Goal: Task Accomplishment & Management: Manage account settings

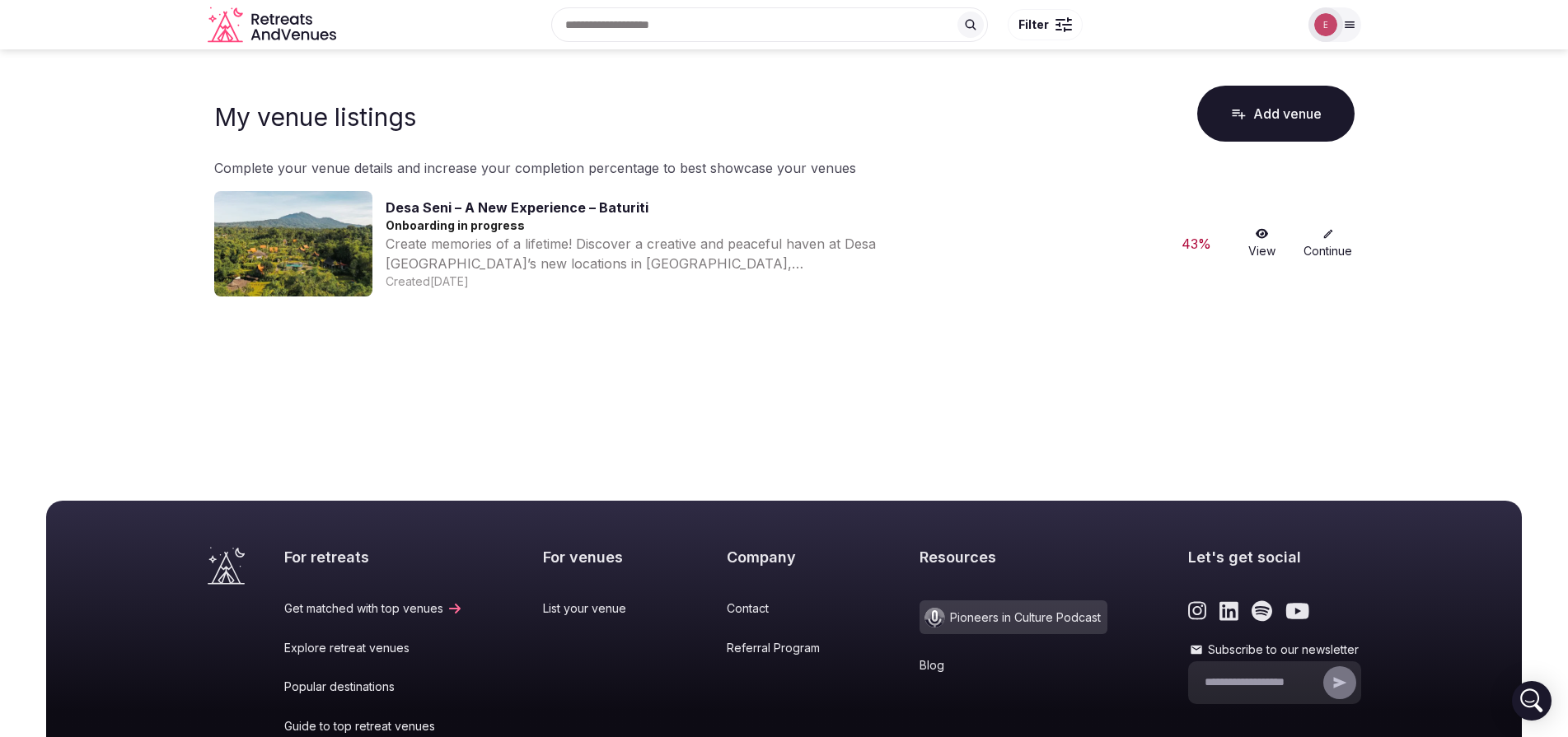
click at [1331, 243] on link "Continue" at bounding box center [1329, 244] width 53 height 31
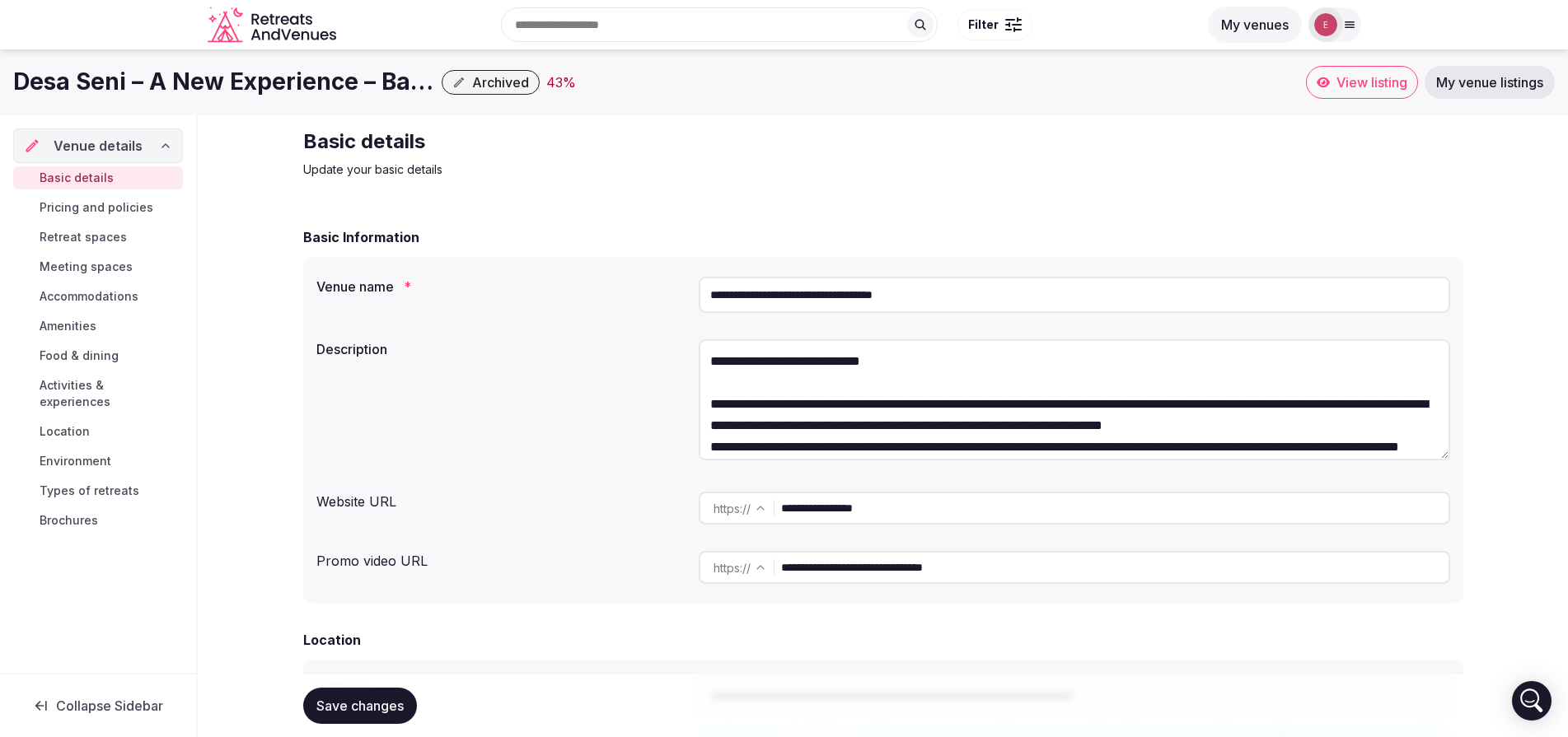
scroll to position [224, 0]
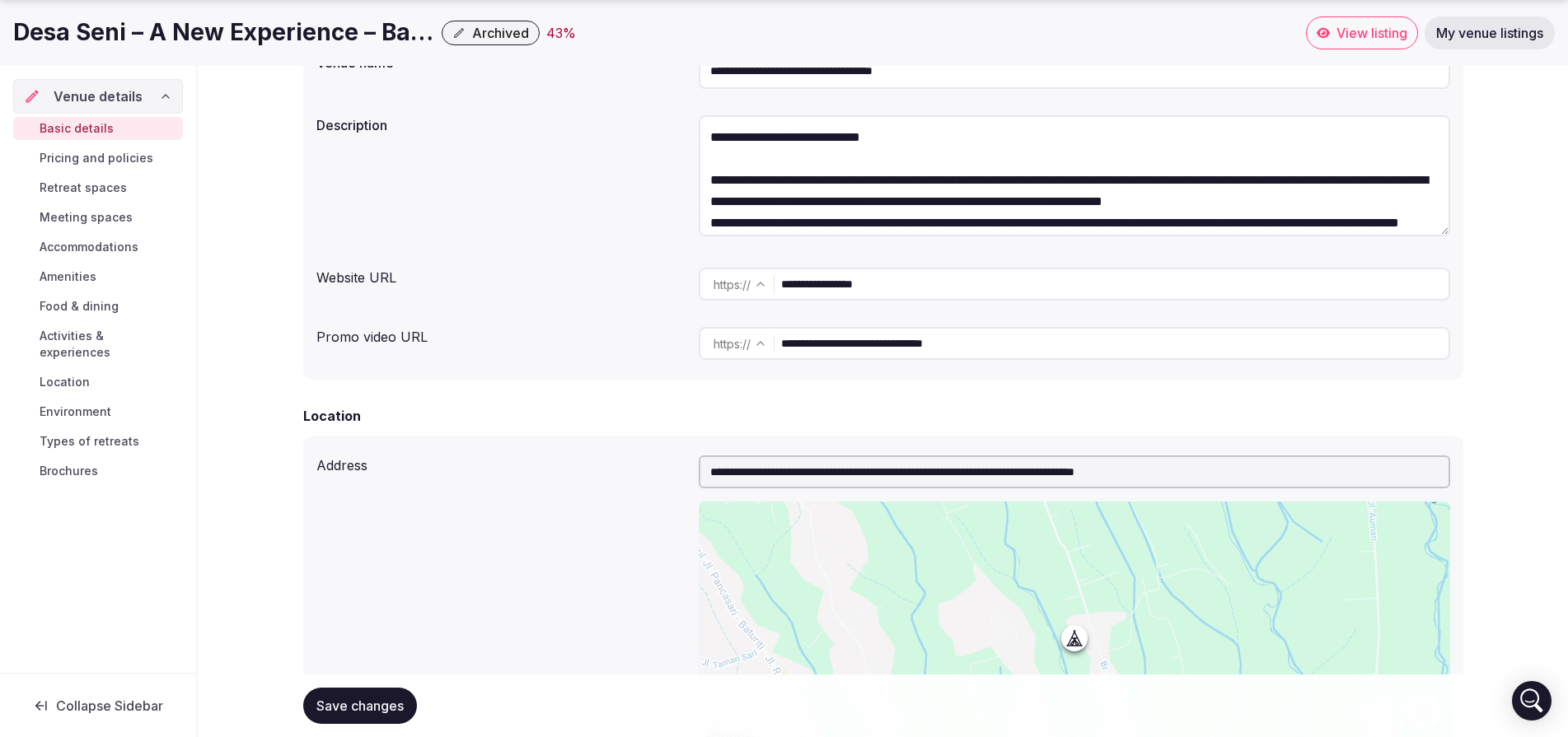
click at [110, 154] on span "Pricing and policies" at bounding box center [96, 158] width 114 height 17
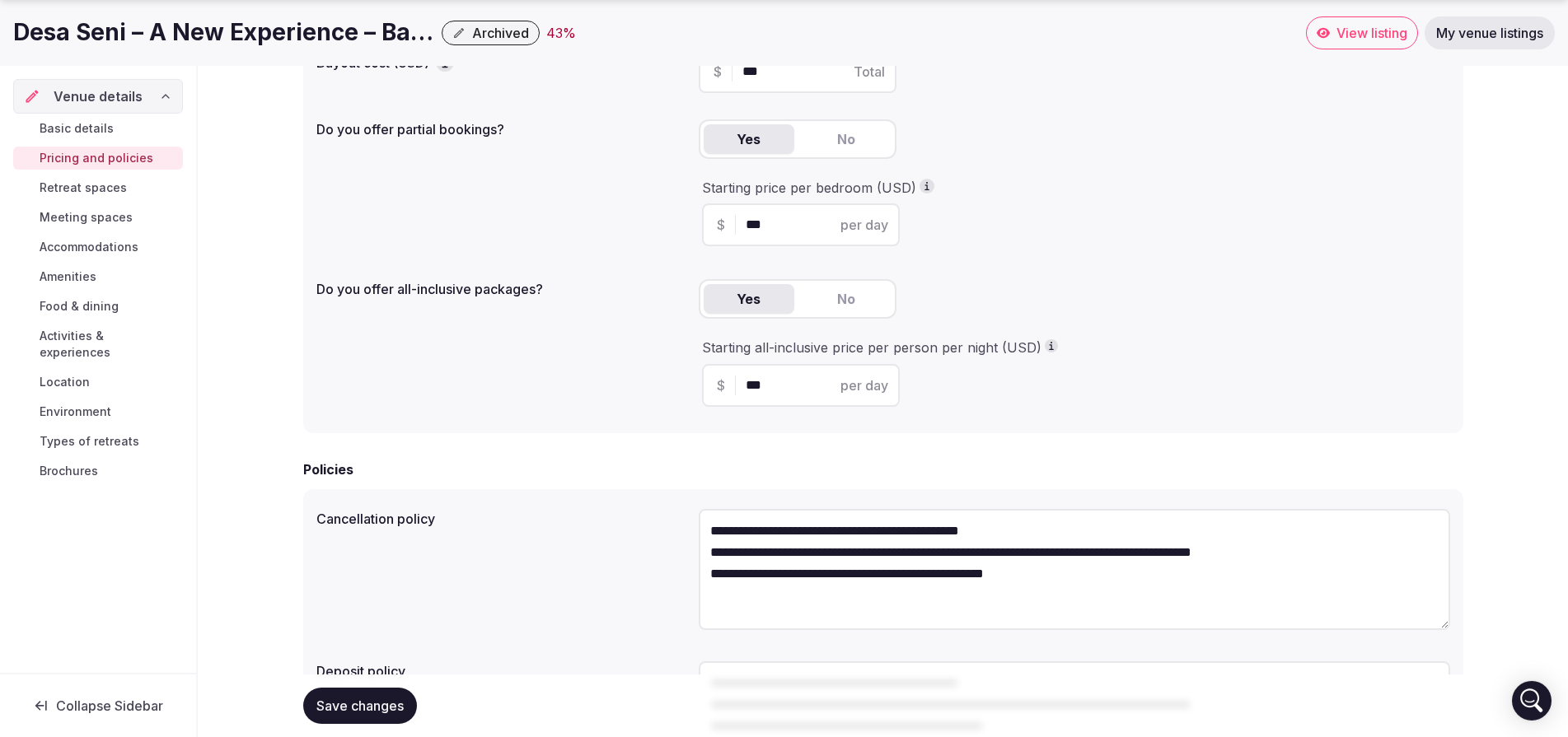
scroll to position [290, 0]
click at [104, 460] on link "Brochures" at bounding box center [98, 471] width 170 height 23
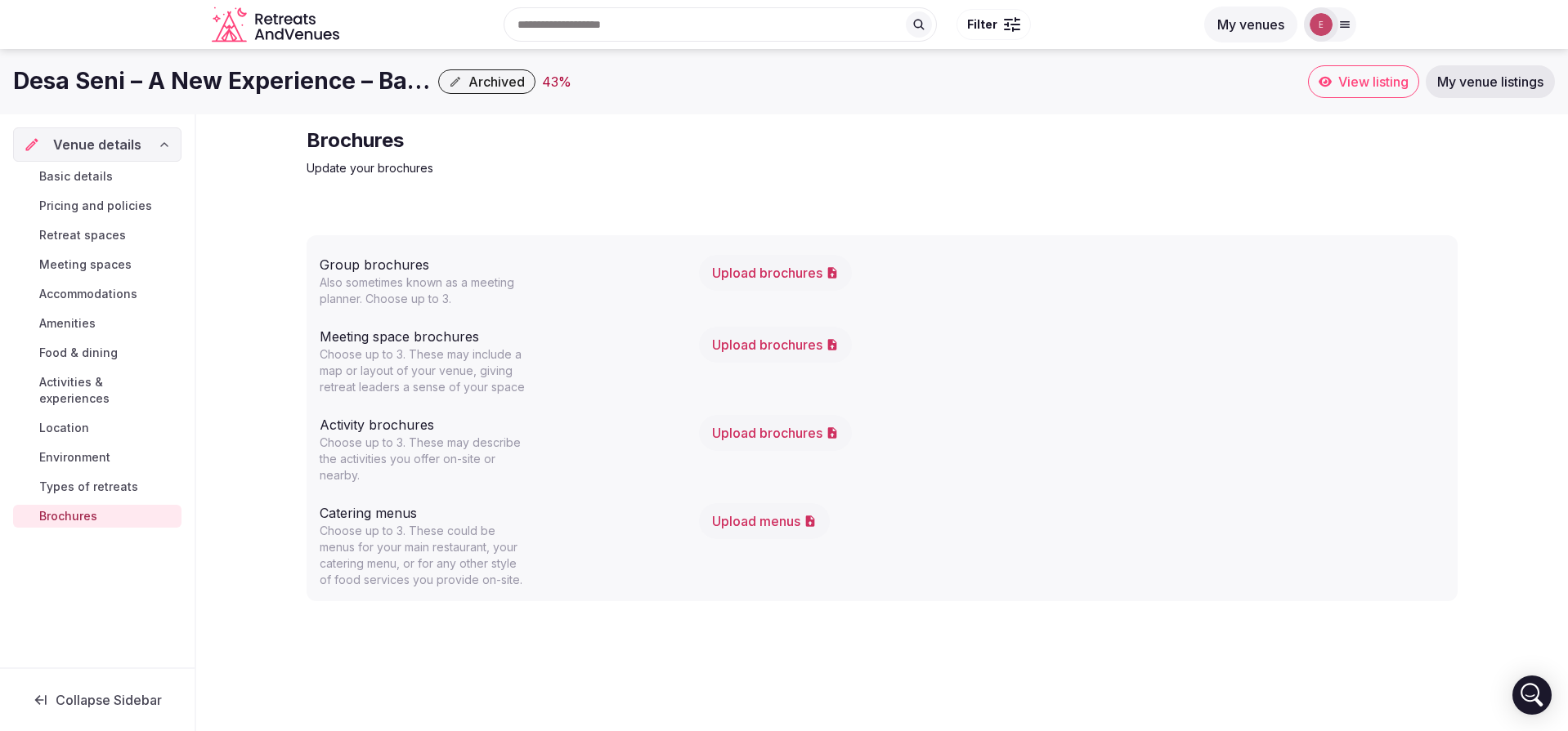
click at [96, 475] on link "Types of retreats" at bounding box center [97, 487] width 168 height 23
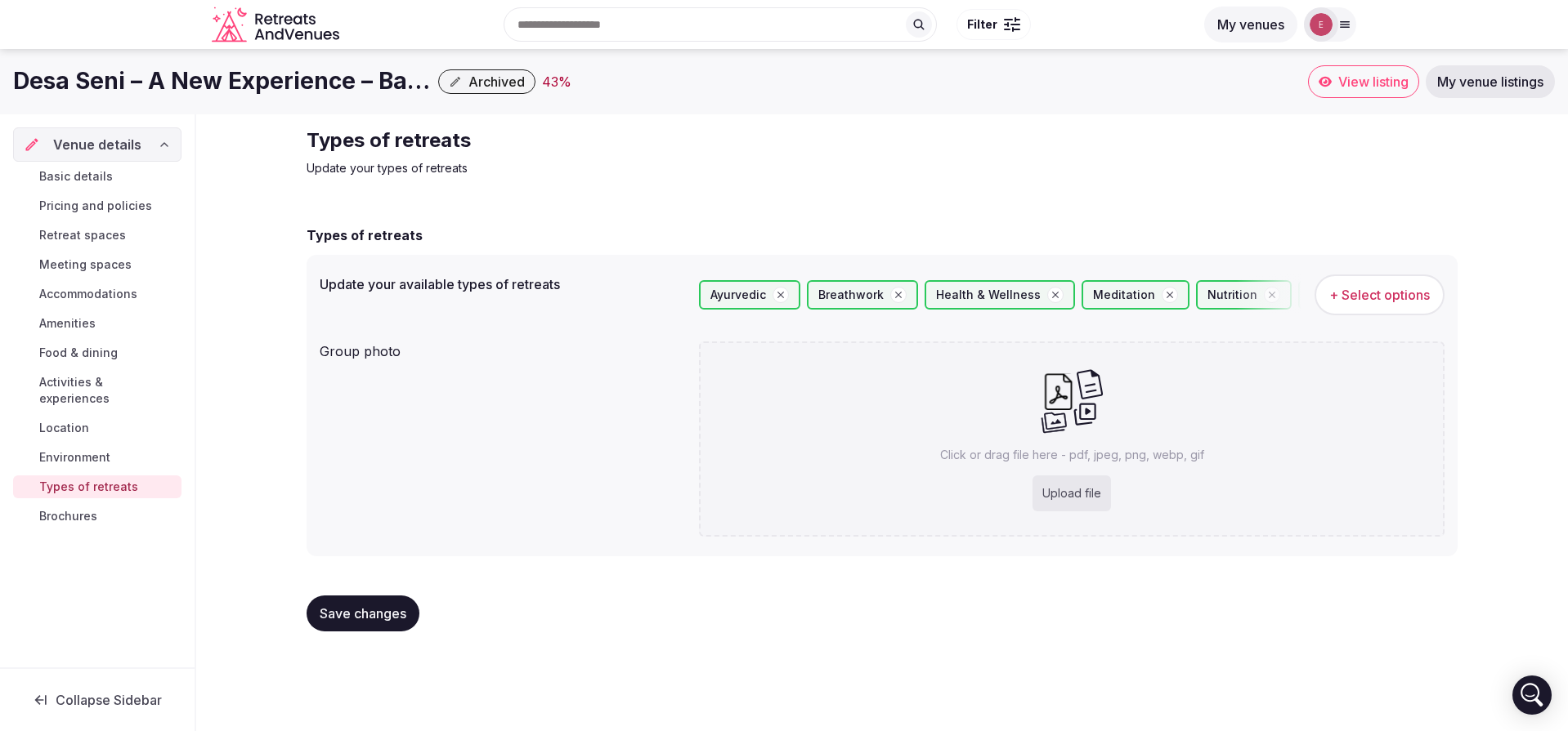
click at [89, 505] on link "Brochures" at bounding box center [97, 517] width 168 height 23
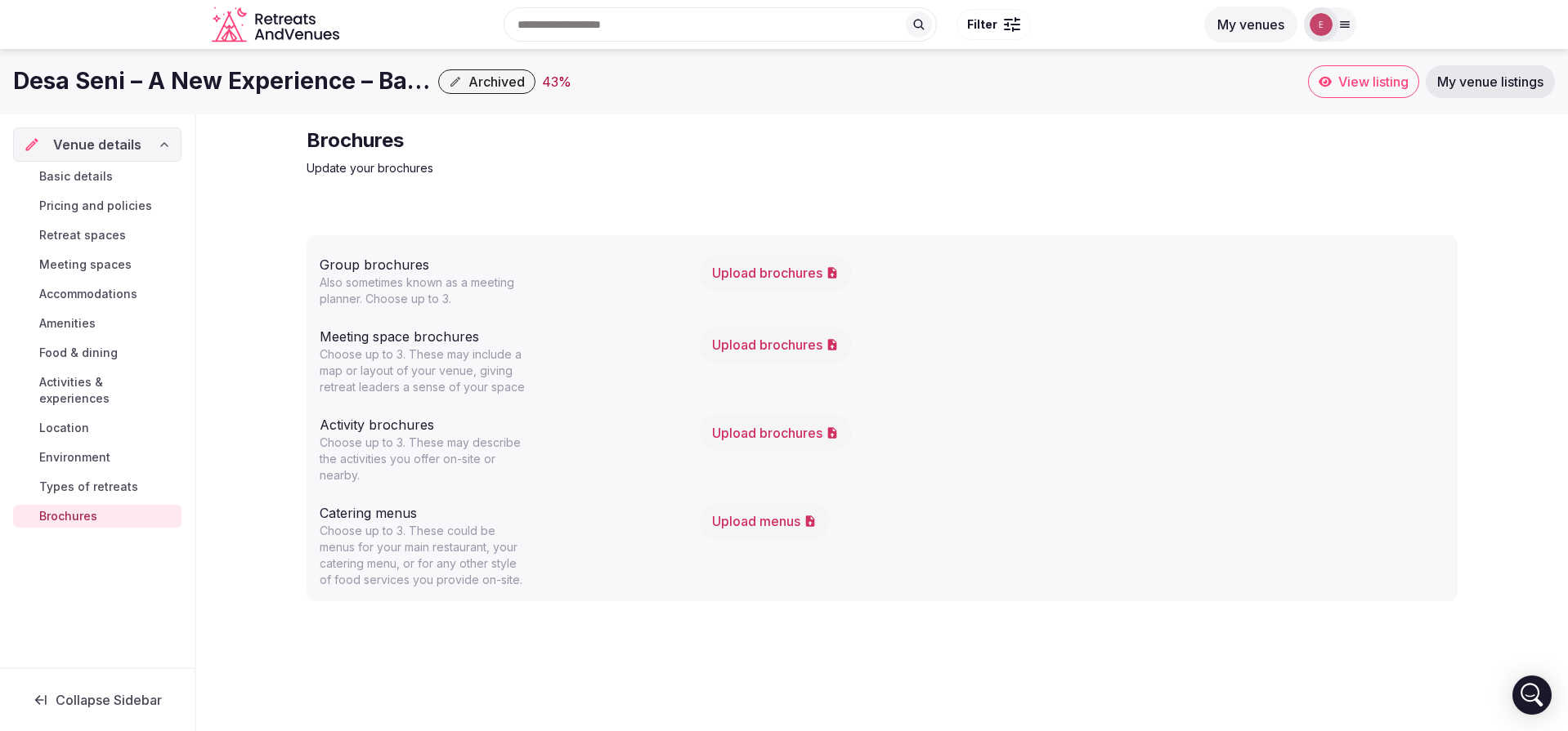
click at [823, 348] on button "Upload brochures" at bounding box center [775, 344] width 153 height 36
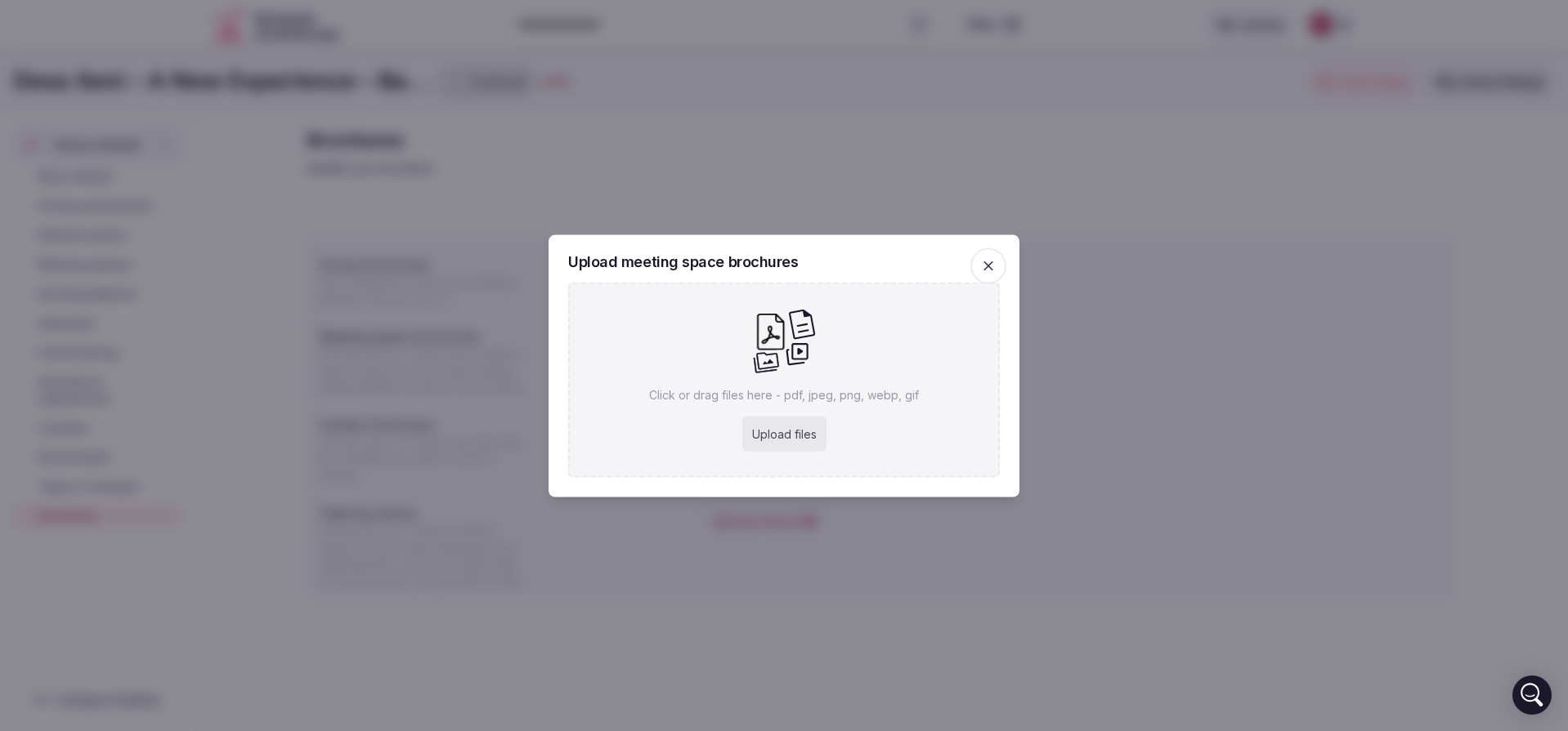
click at [969, 275] on div "Upload meeting space brochures Click or drag files here - pdf, jpeg, png, webp,…" at bounding box center [784, 366] width 471 height 263
click at [993, 264] on icon "button" at bounding box center [988, 265] width 17 height 17
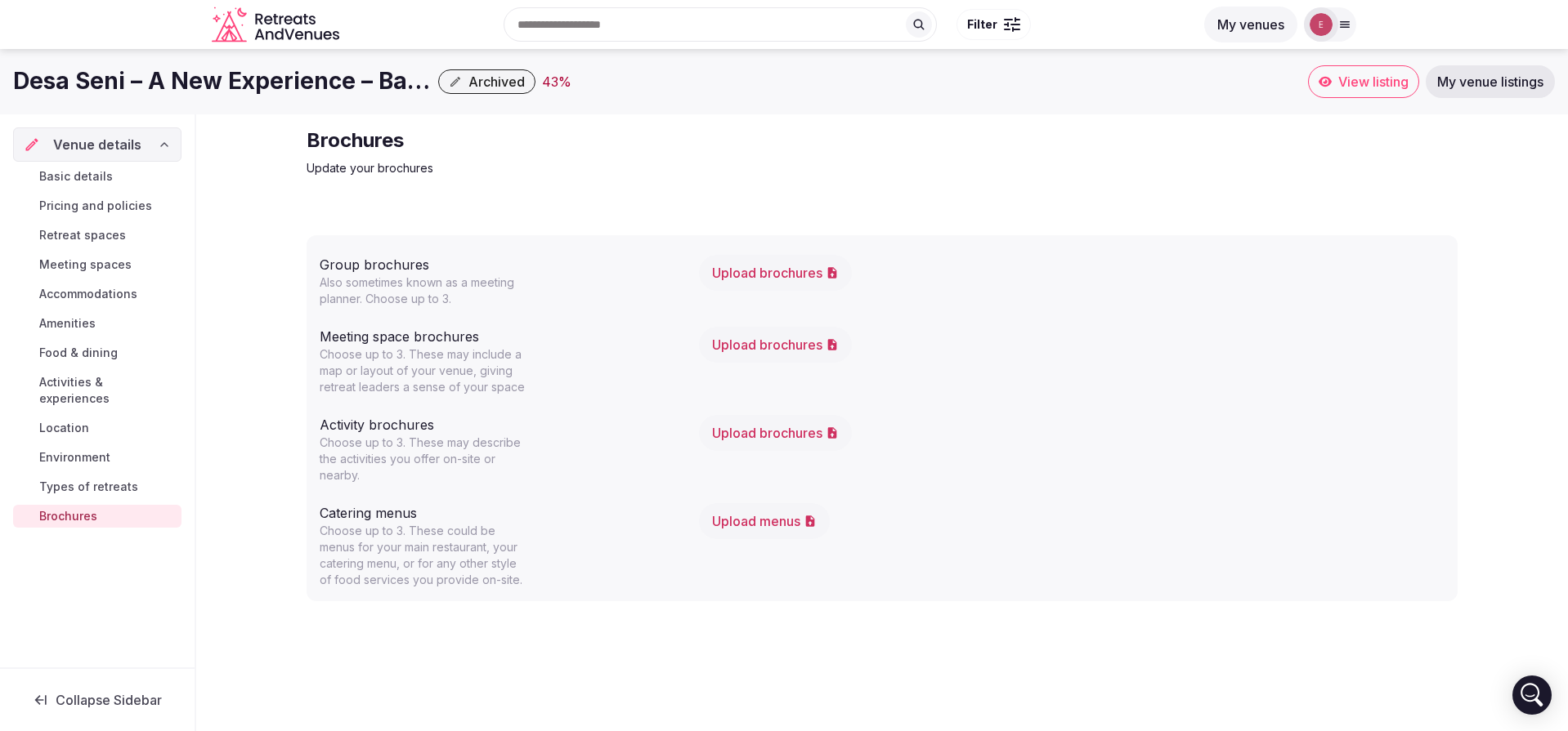
click at [817, 348] on button "Upload brochures" at bounding box center [775, 344] width 153 height 36
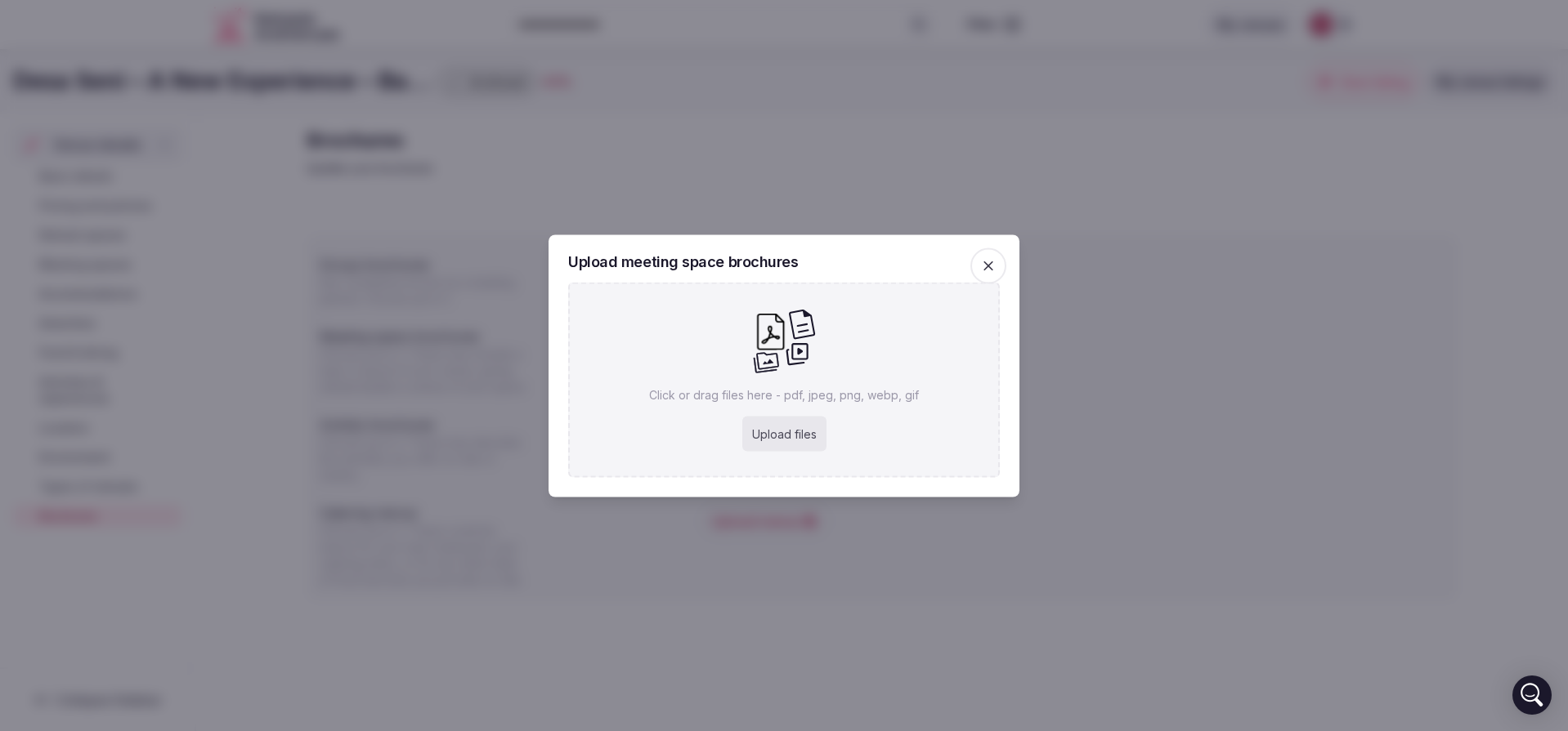
click at [797, 437] on div "Upload files" at bounding box center [784, 433] width 84 height 36
type input "**********"
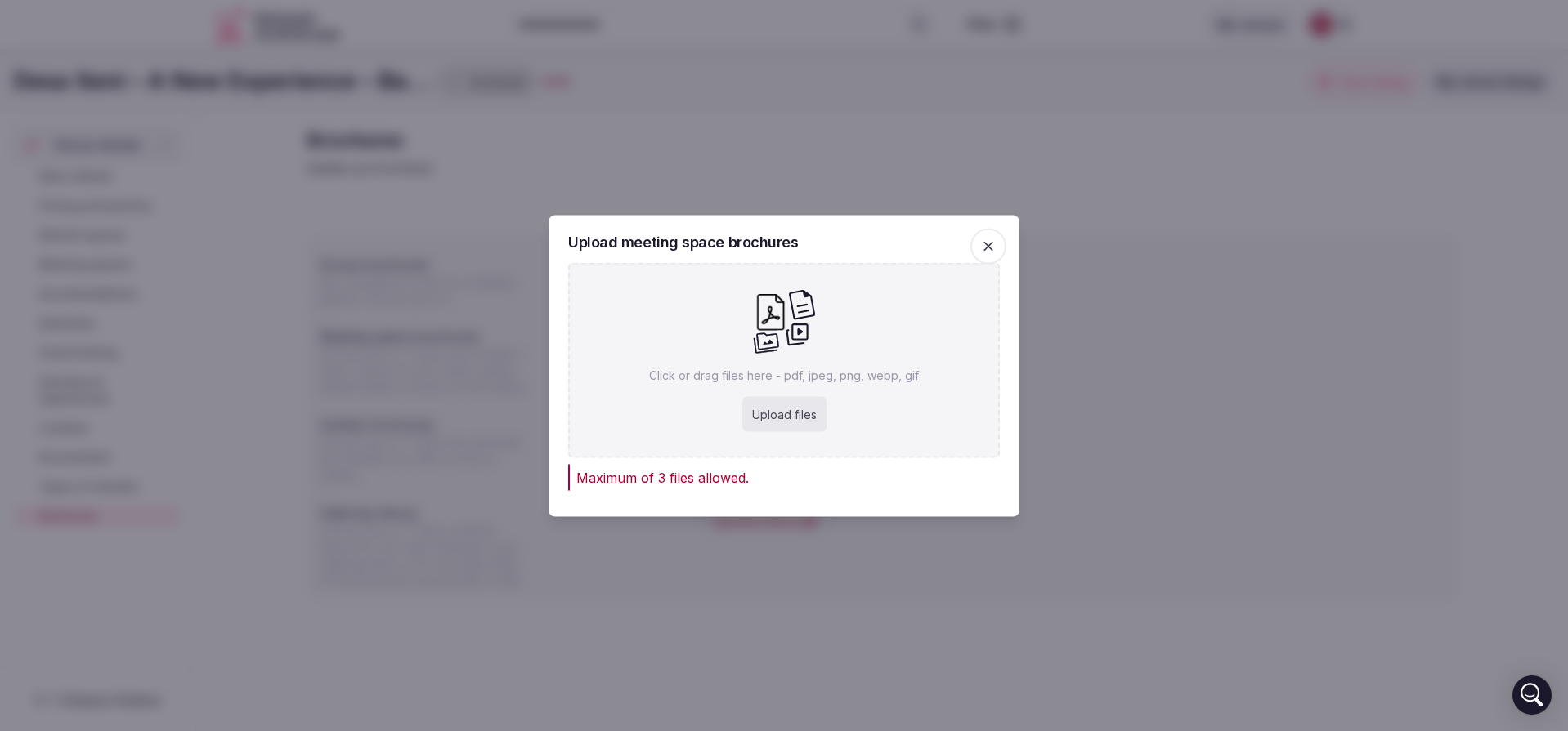
click at [995, 251] on icon "button" at bounding box center [988, 246] width 17 height 17
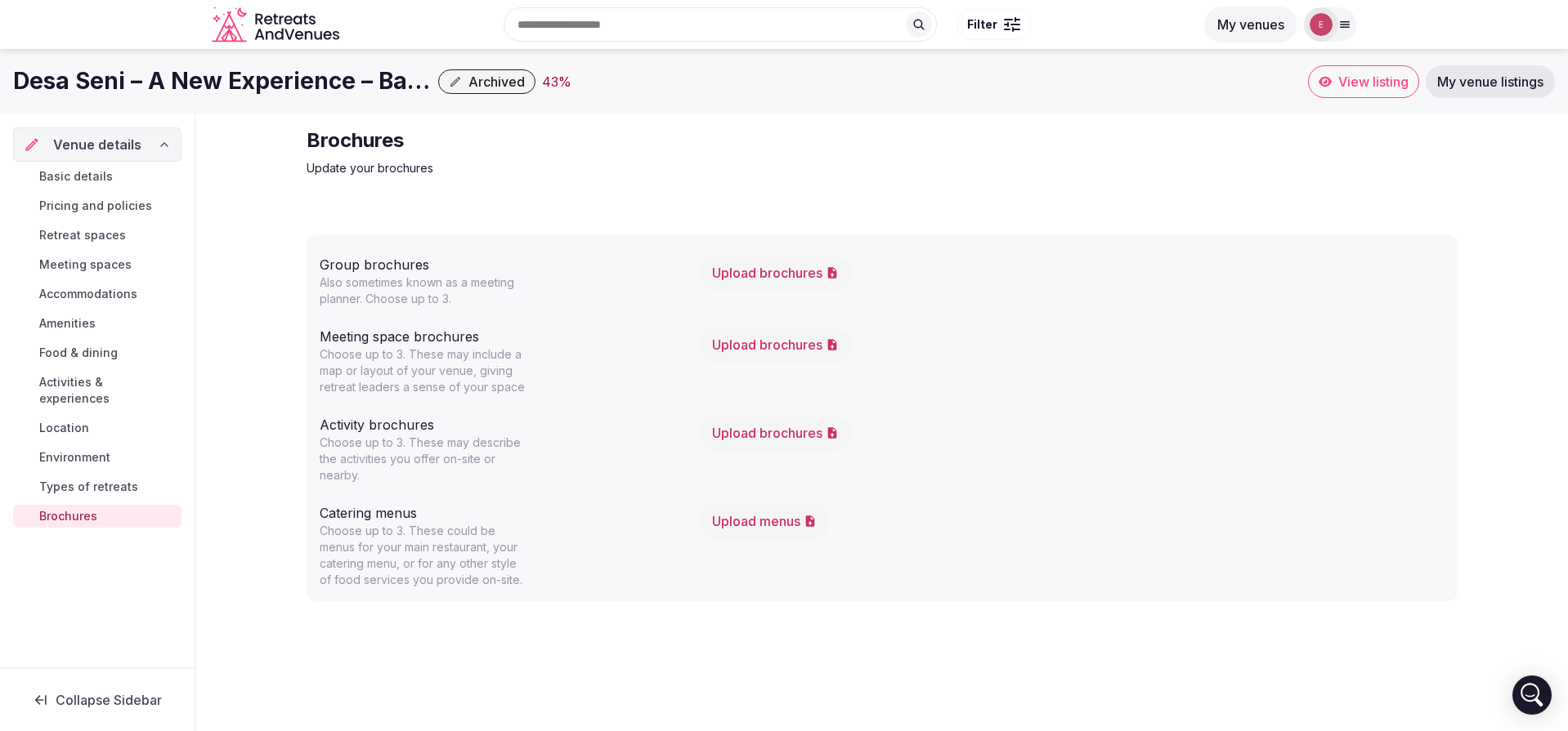
click at [778, 335] on button "Upload brochures" at bounding box center [775, 344] width 153 height 36
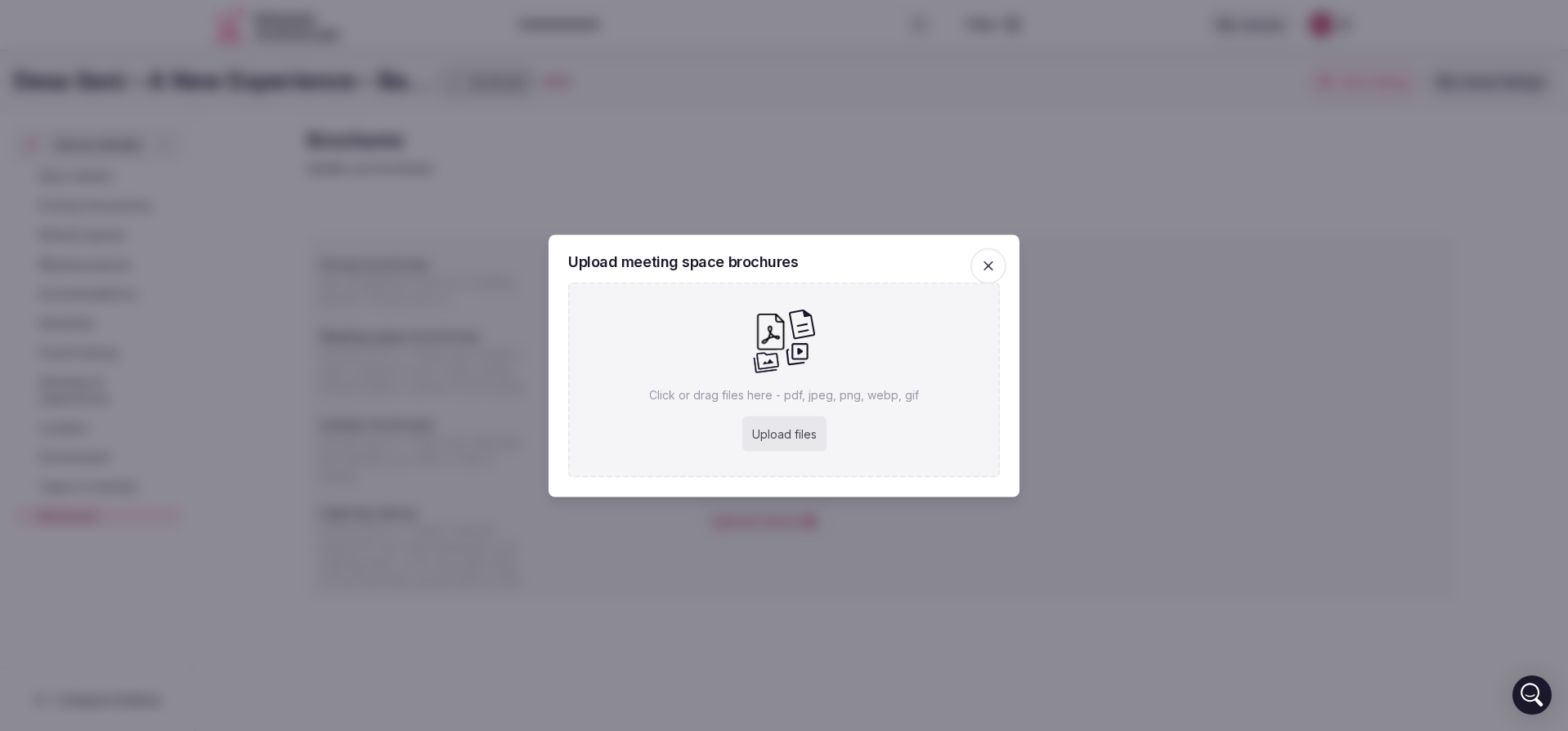
click at [781, 441] on div "Upload files" at bounding box center [784, 433] width 84 height 36
type input "**********"
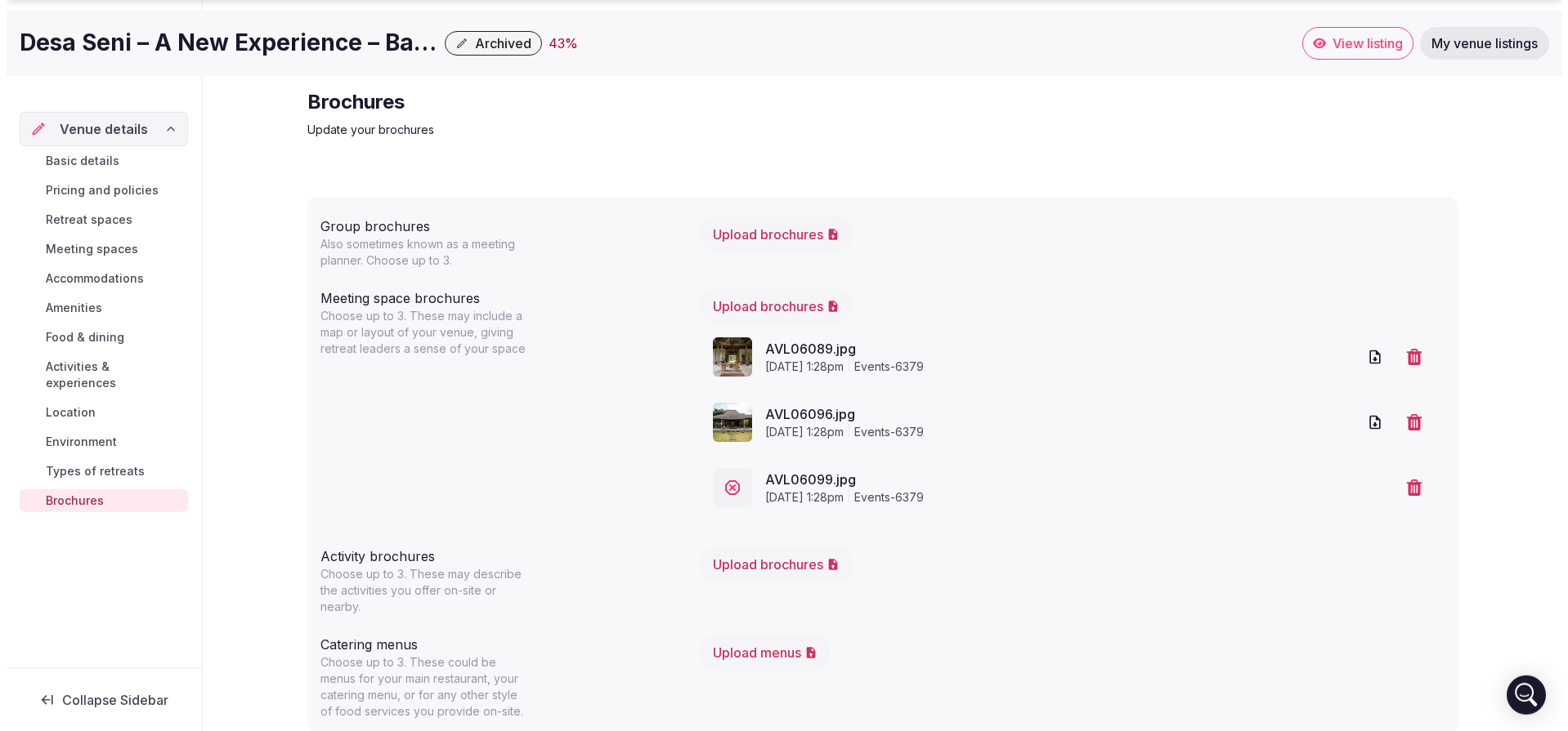
scroll to position [69, 0]
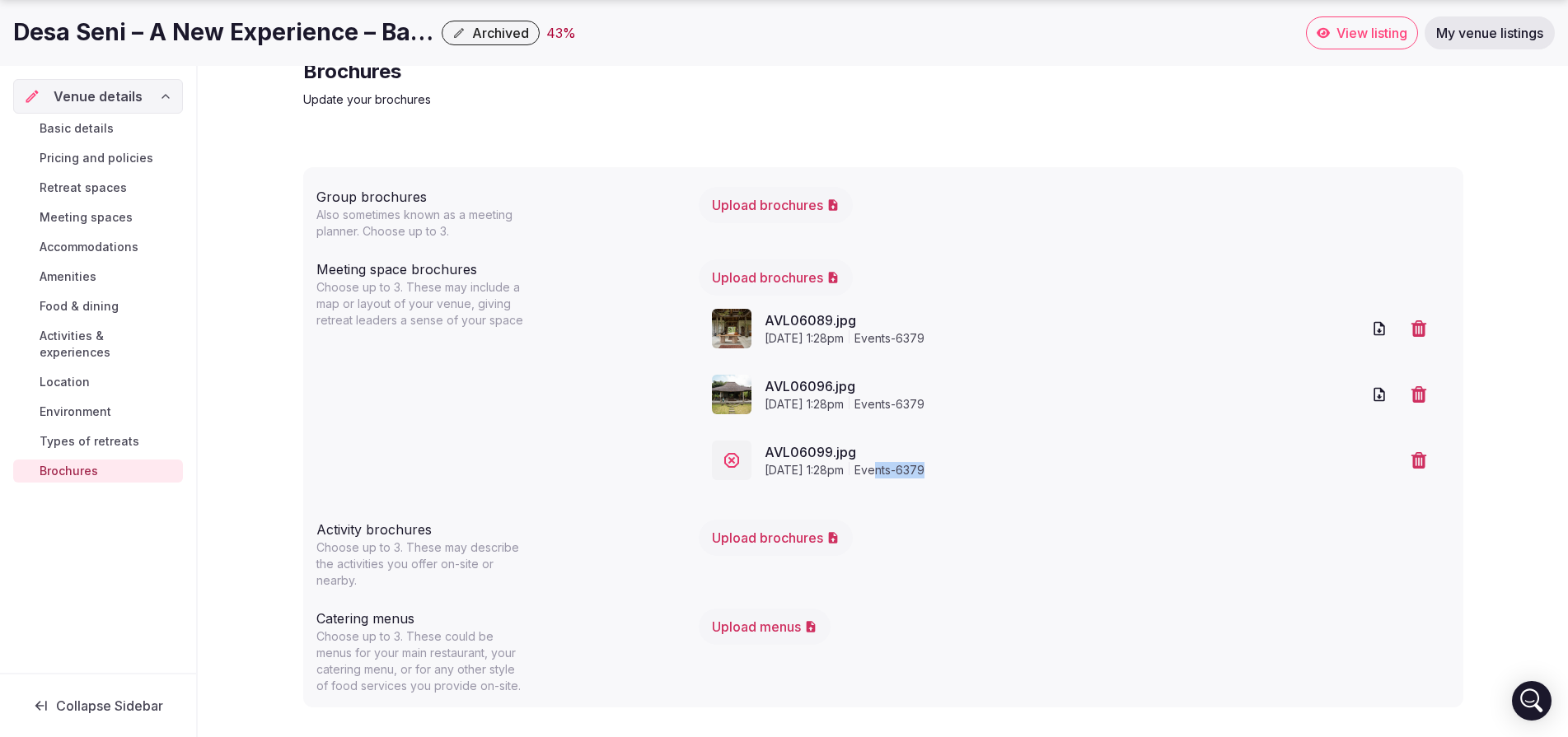
drag, startPoint x: 937, startPoint y: 478, endPoint x: 1047, endPoint y: 448, distance: 114.0
click at [924, 474] on span "events-6379" at bounding box center [889, 470] width 70 height 17
click at [1421, 458] on icon "button" at bounding box center [1419, 460] width 17 height 17
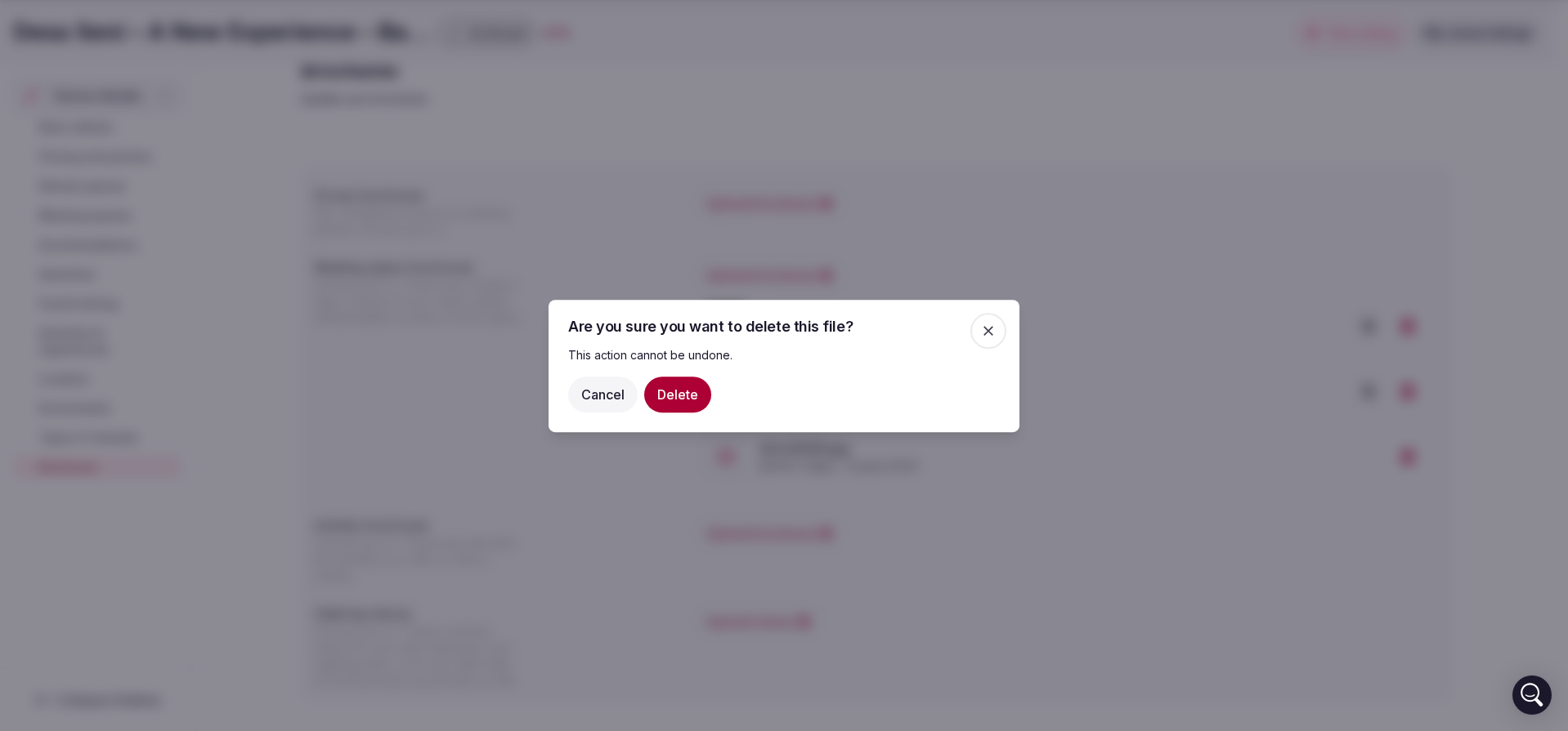
click at [677, 390] on button "Delete" at bounding box center [677, 393] width 67 height 36
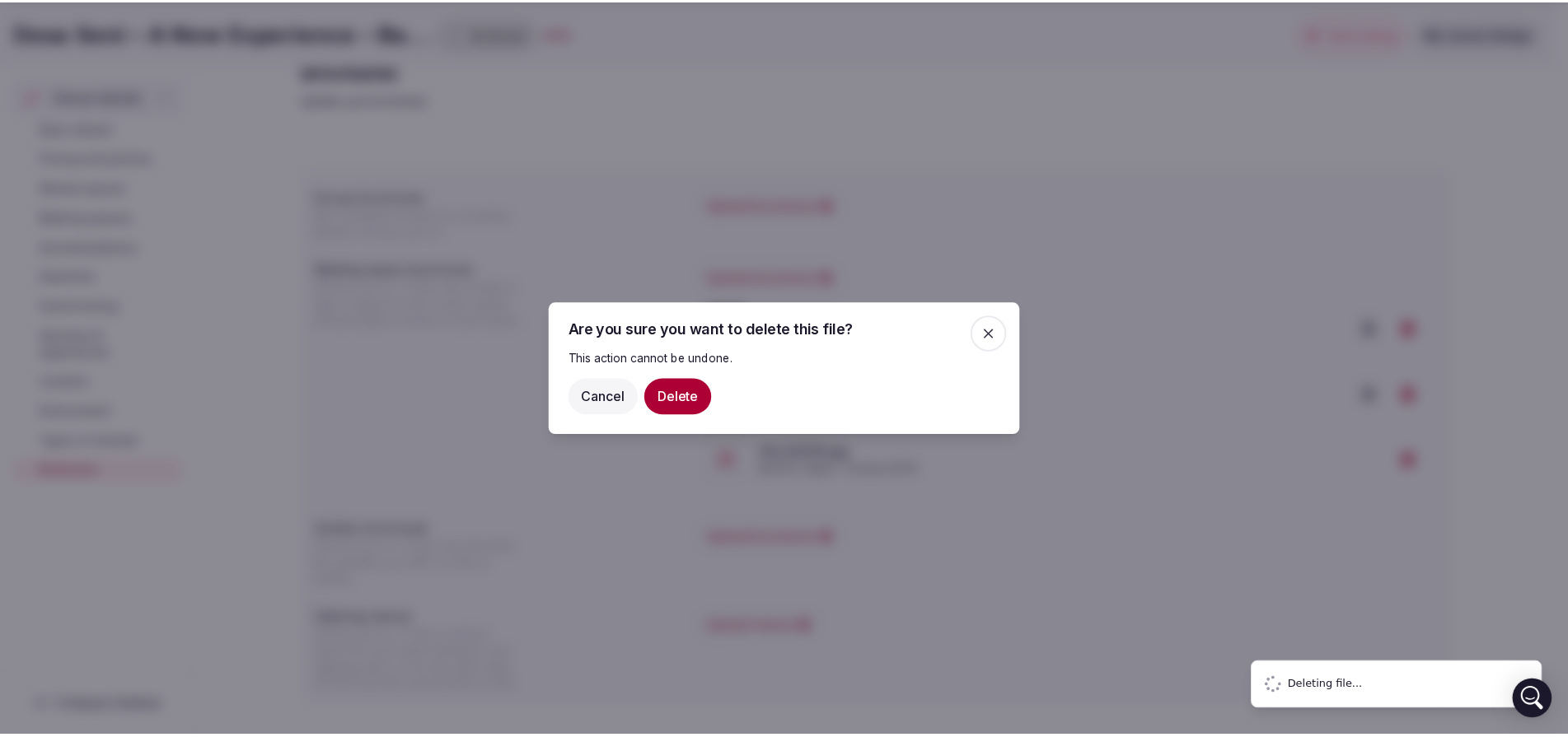
scroll to position [4, 0]
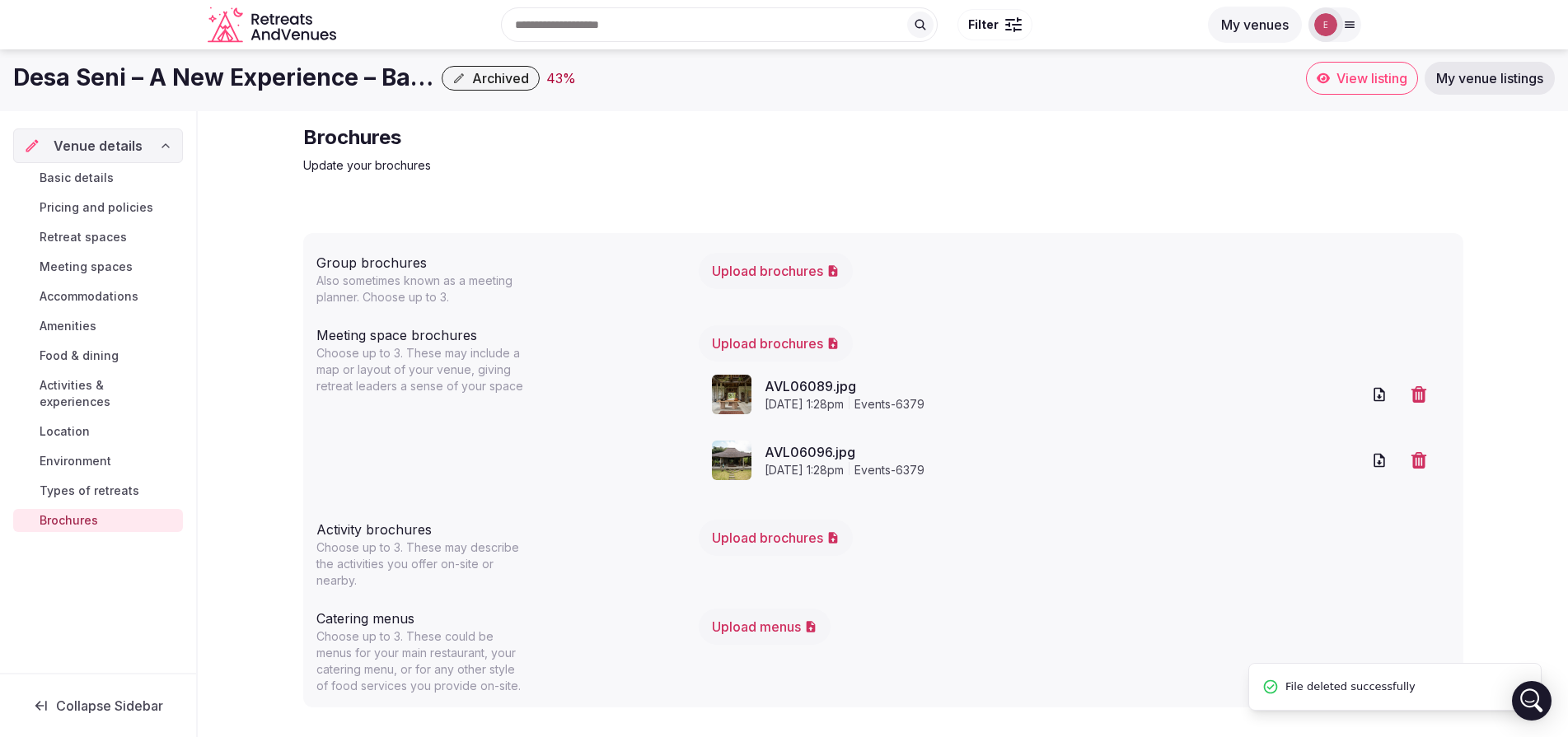
click at [773, 540] on button "Upload brochures" at bounding box center [775, 538] width 155 height 36
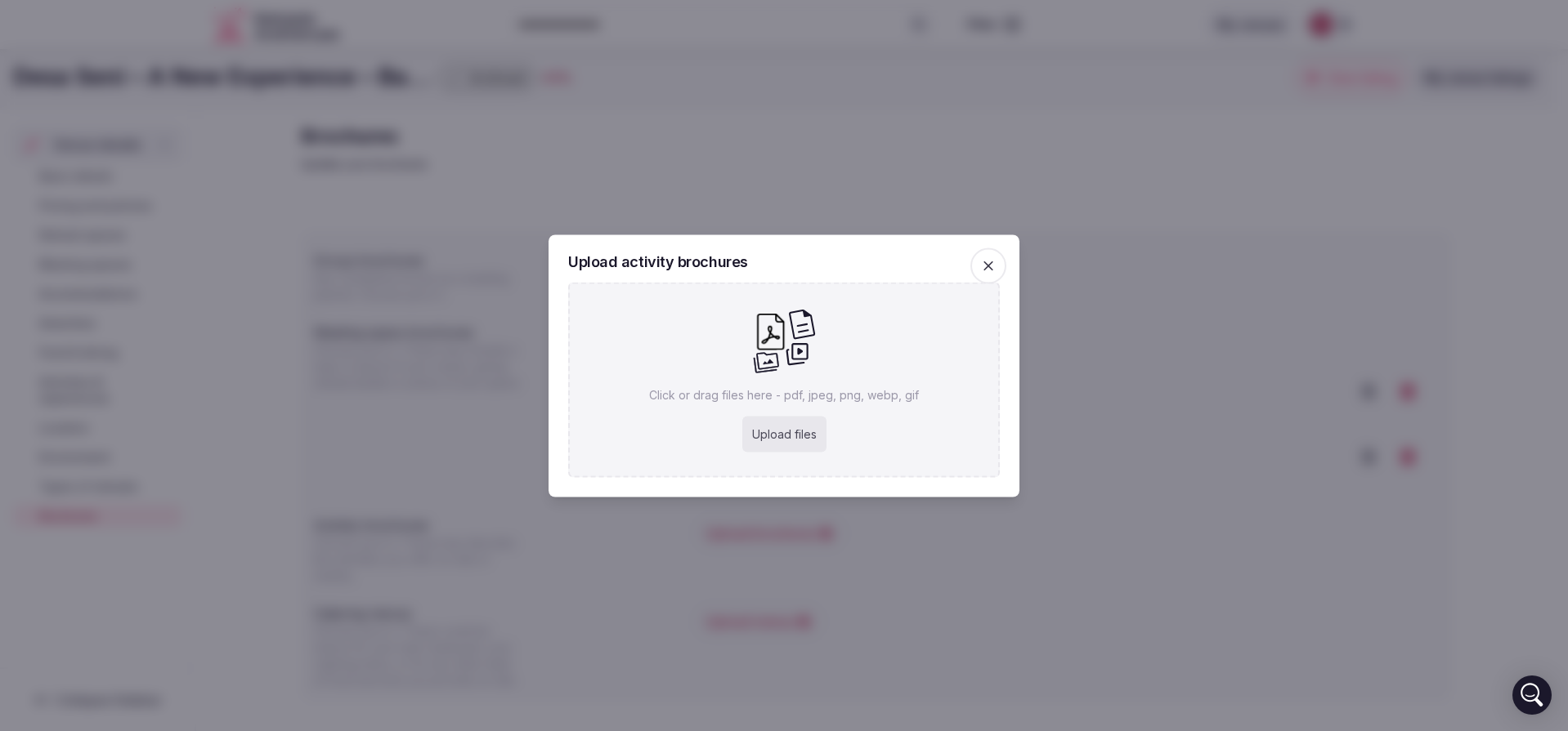
click at [802, 441] on div "Upload files" at bounding box center [784, 433] width 84 height 36
click at [809, 423] on div "Upload files" at bounding box center [784, 433] width 84 height 36
type input "**********"
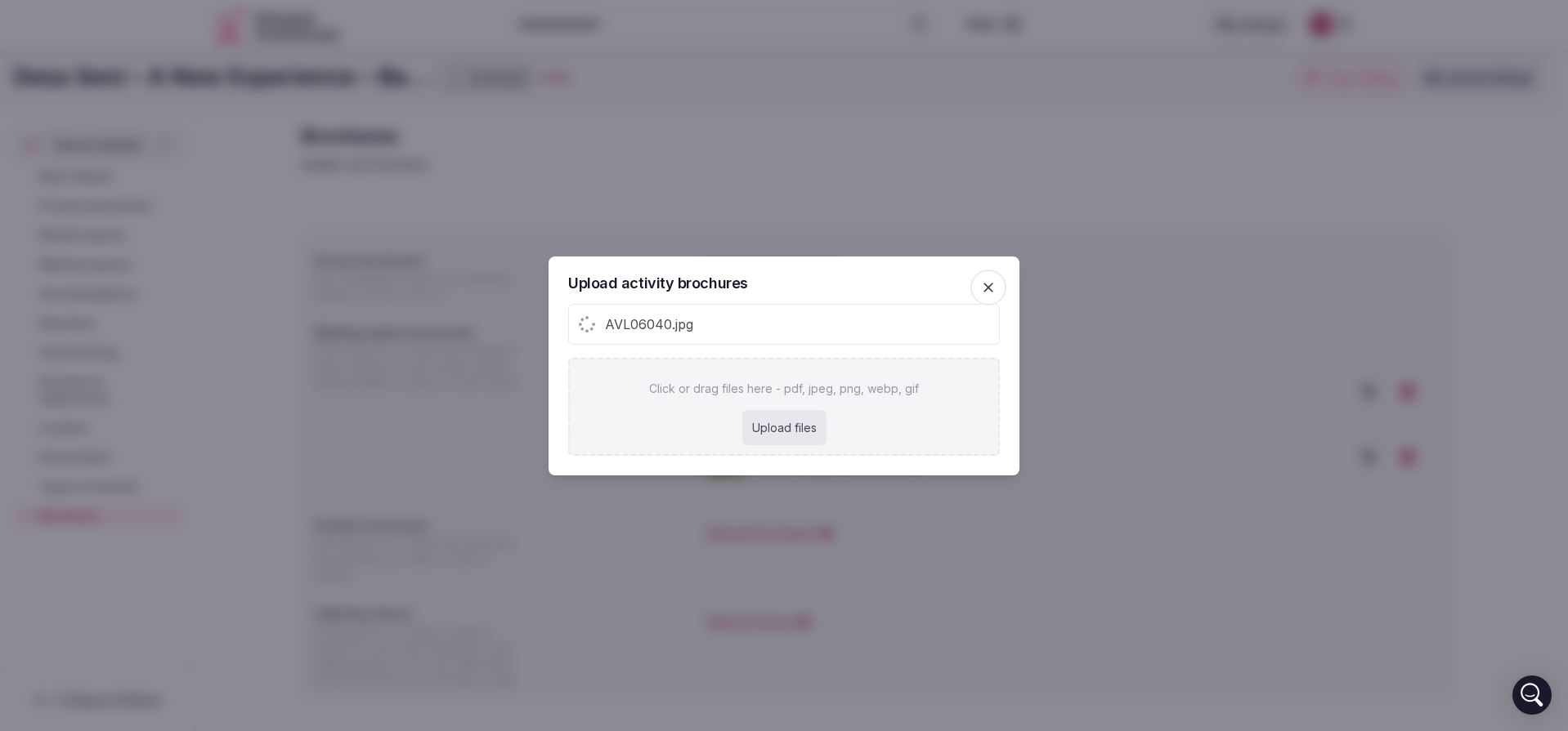
click at [792, 444] on div "Upload files" at bounding box center [784, 428] width 84 height 36
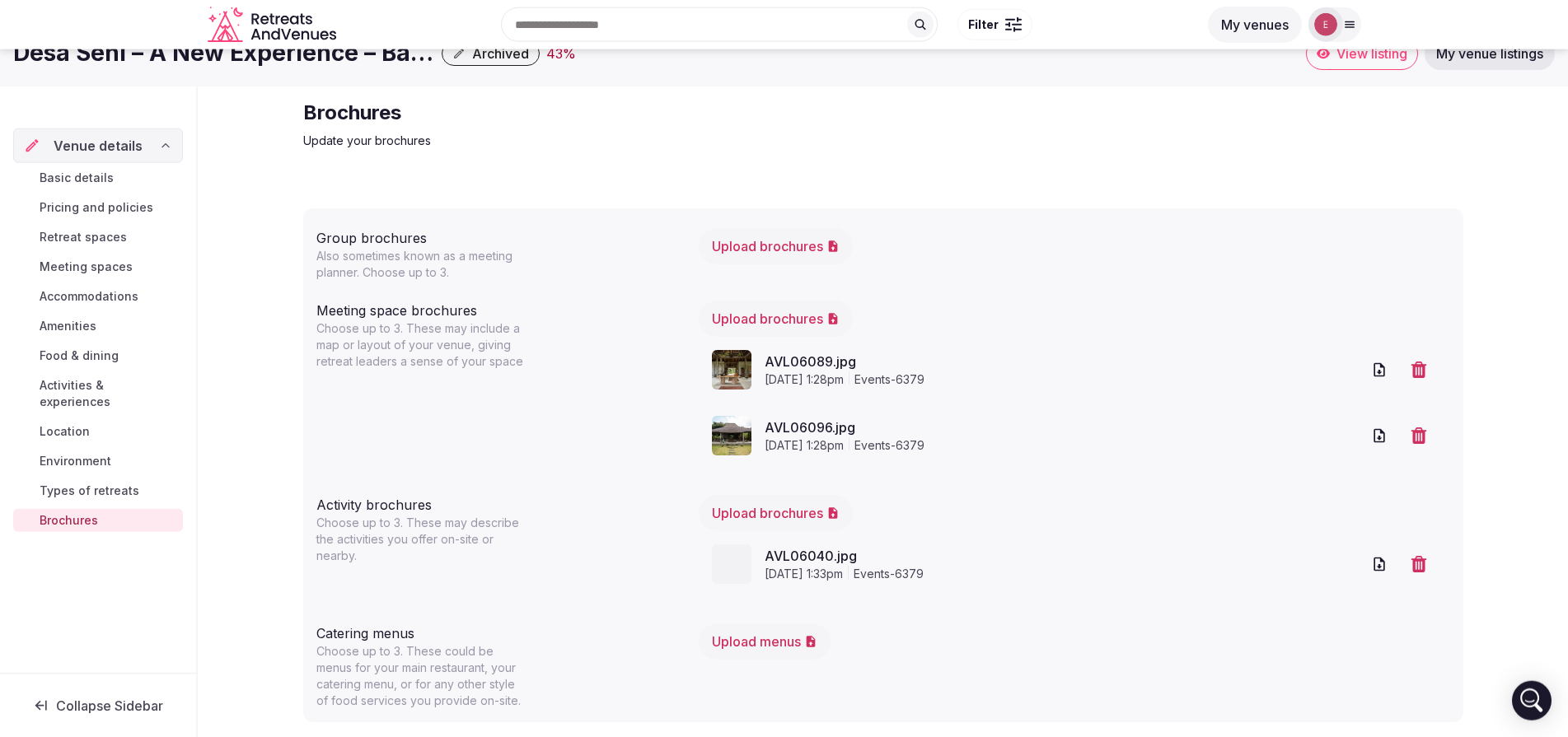
scroll to position [43, 0]
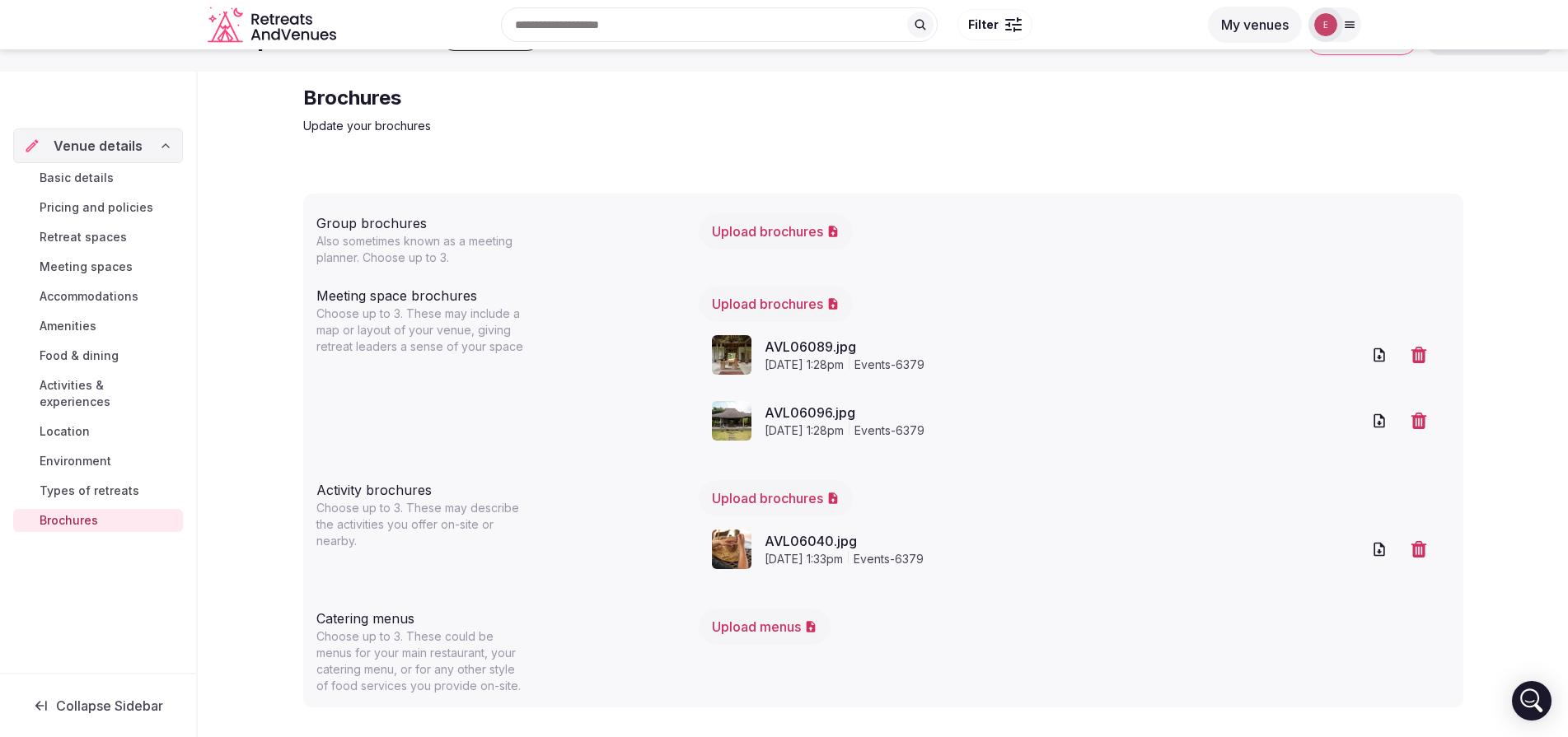
click at [786, 635] on button "Upload menus" at bounding box center [764, 627] width 132 height 36
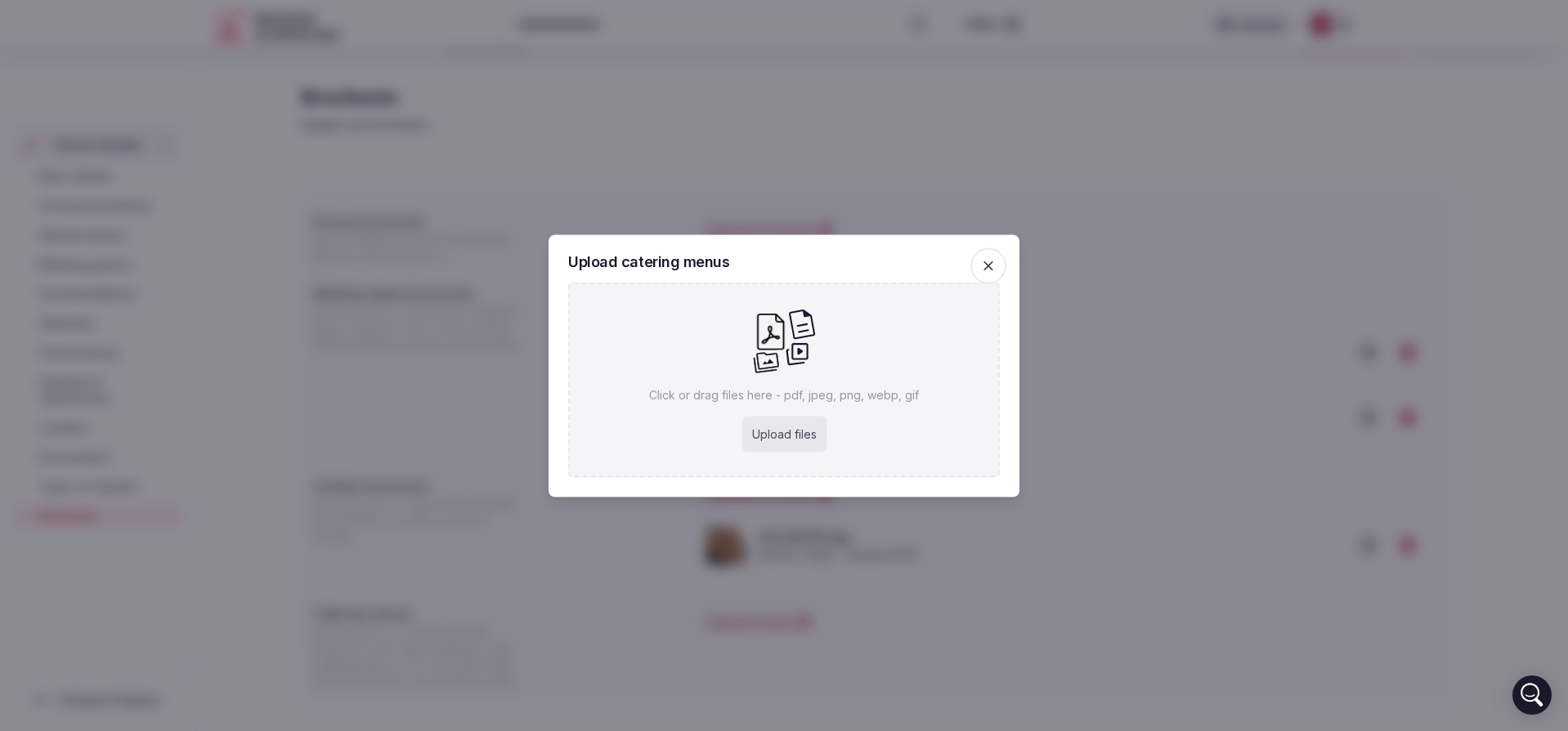
click at [785, 432] on div "Upload files" at bounding box center [784, 433] width 84 height 36
type input "**********"
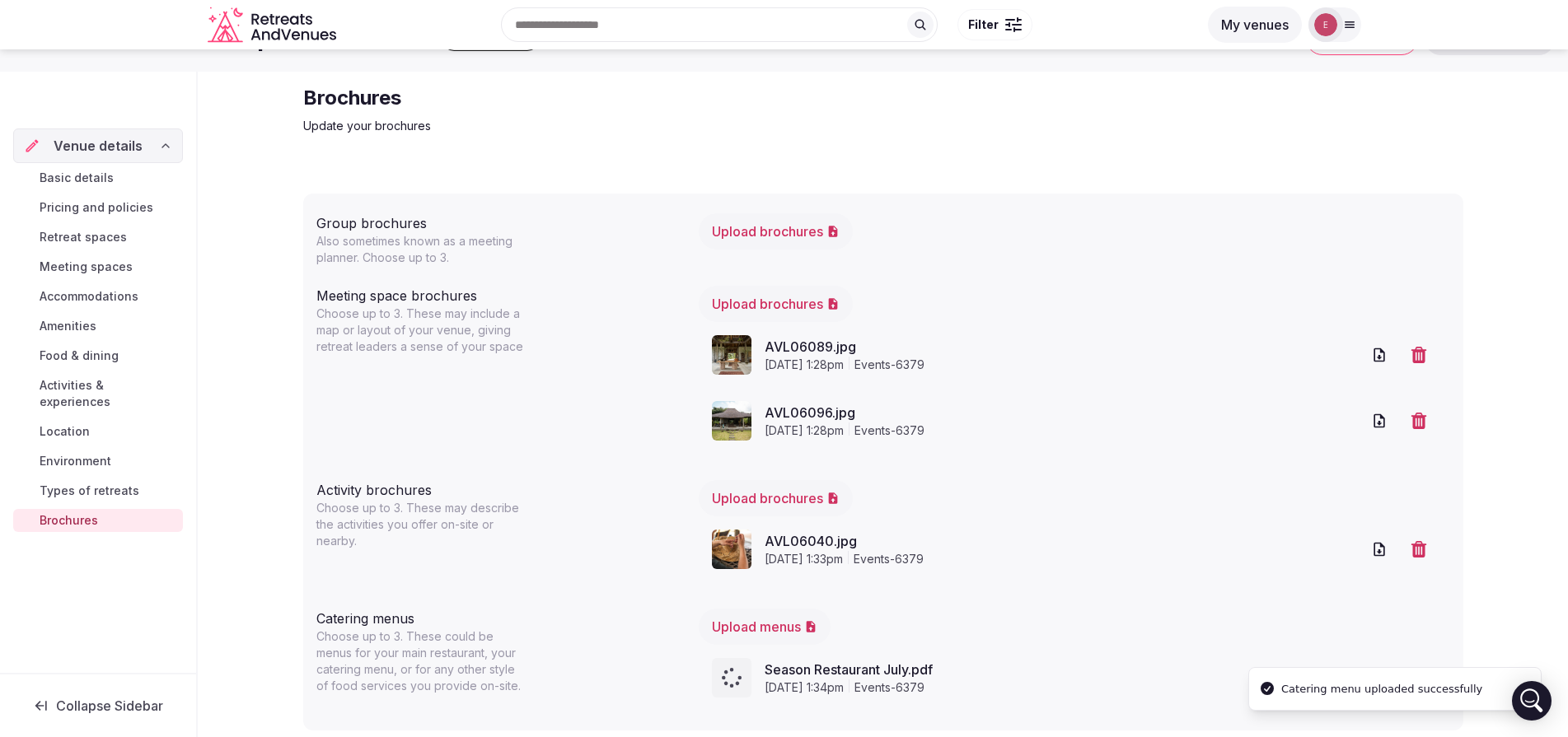
click at [781, 233] on button "Upload brochures" at bounding box center [775, 231] width 155 height 36
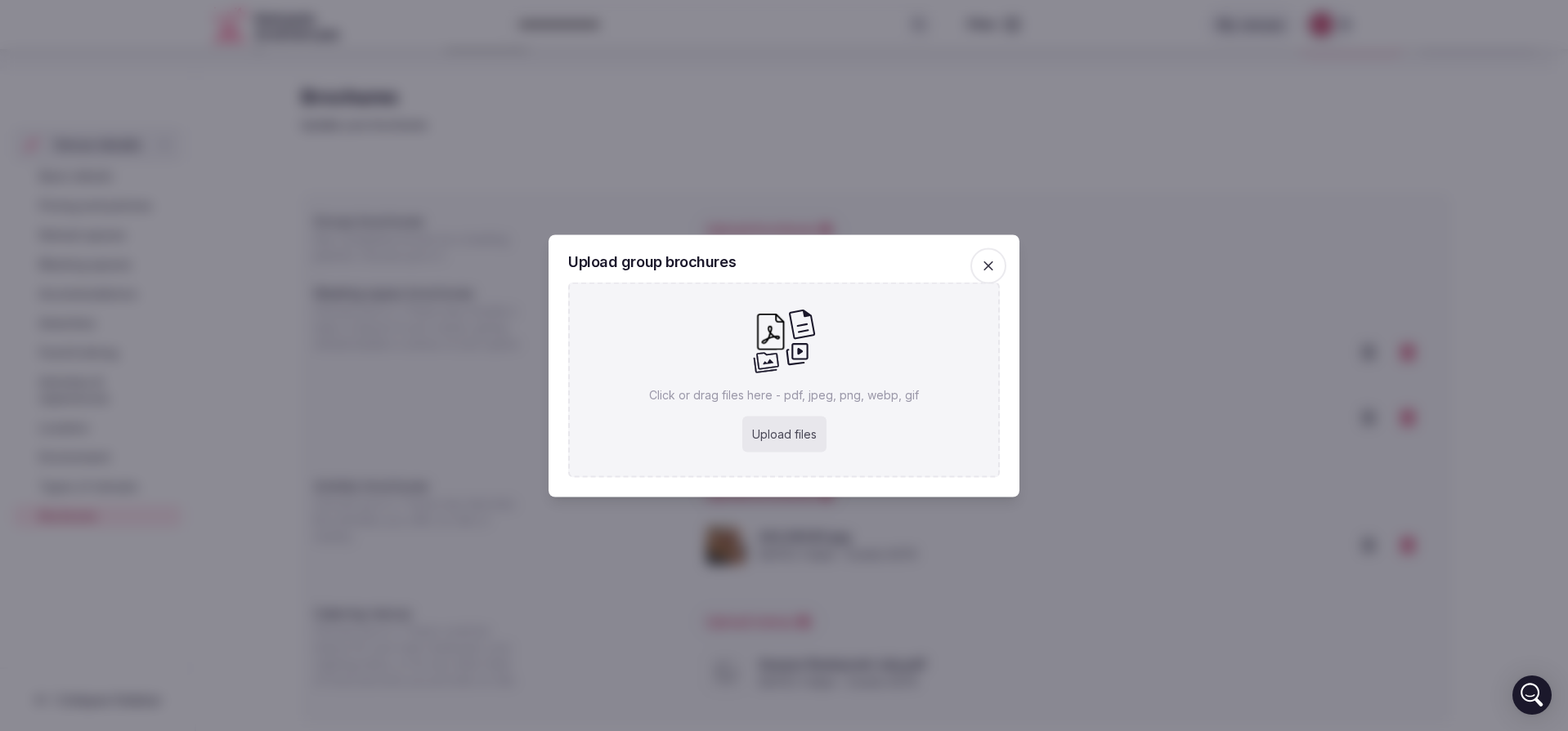
click at [798, 441] on div "Upload files" at bounding box center [784, 433] width 84 height 36
click at [799, 426] on div "Upload files" at bounding box center [784, 433] width 84 height 36
type input "**********"
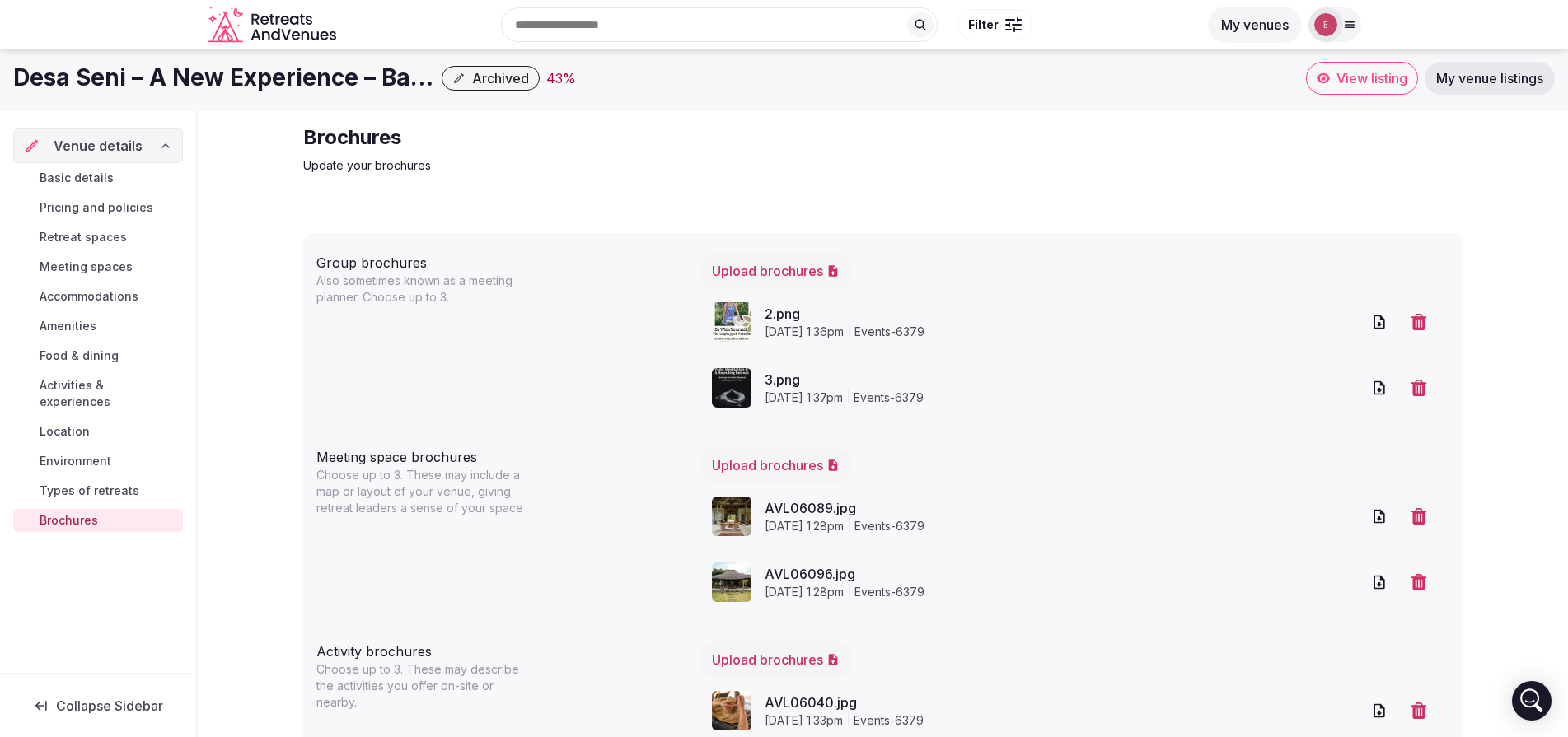
scroll to position [189, 0]
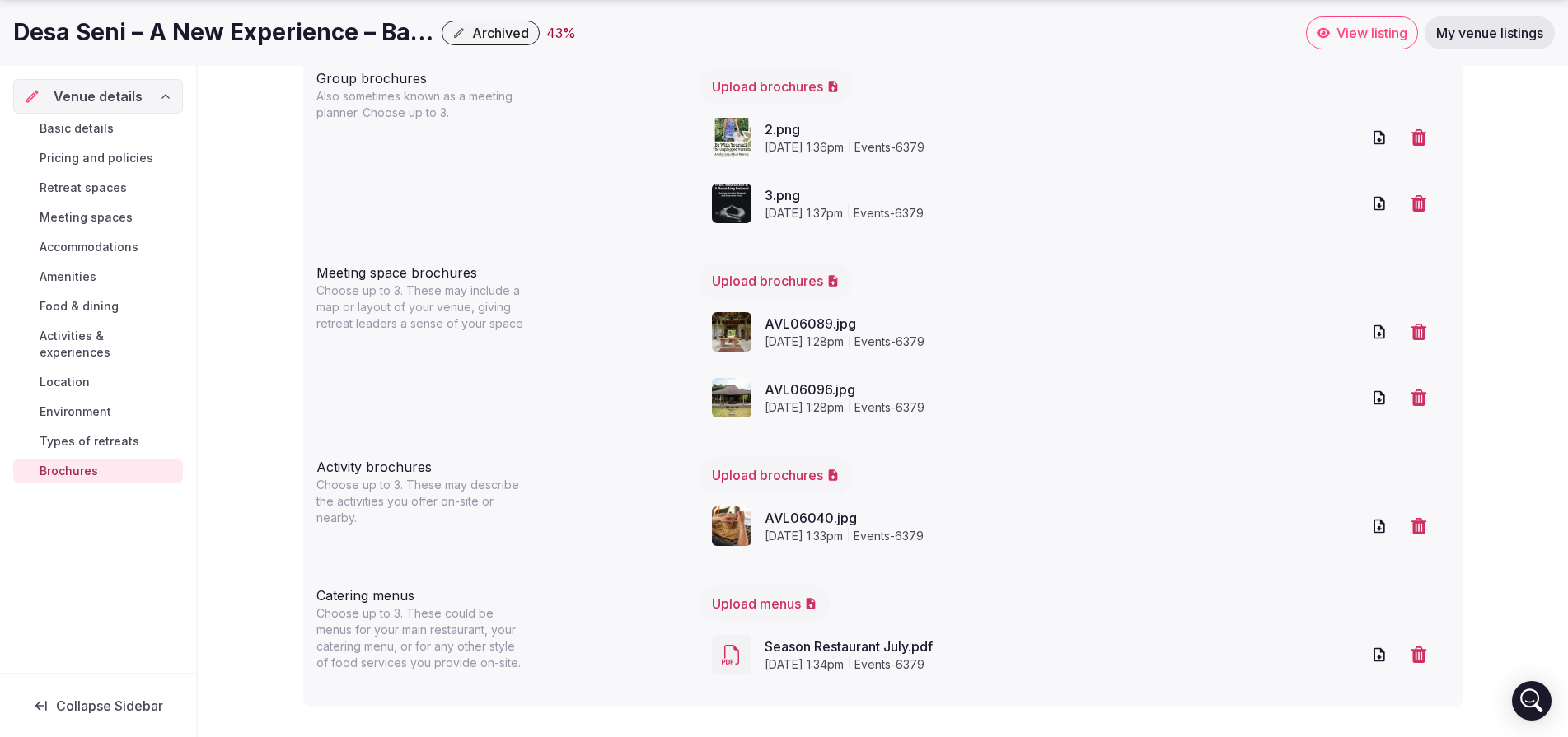
click at [102, 433] on span "Types of retreats" at bounding box center [89, 441] width 100 height 17
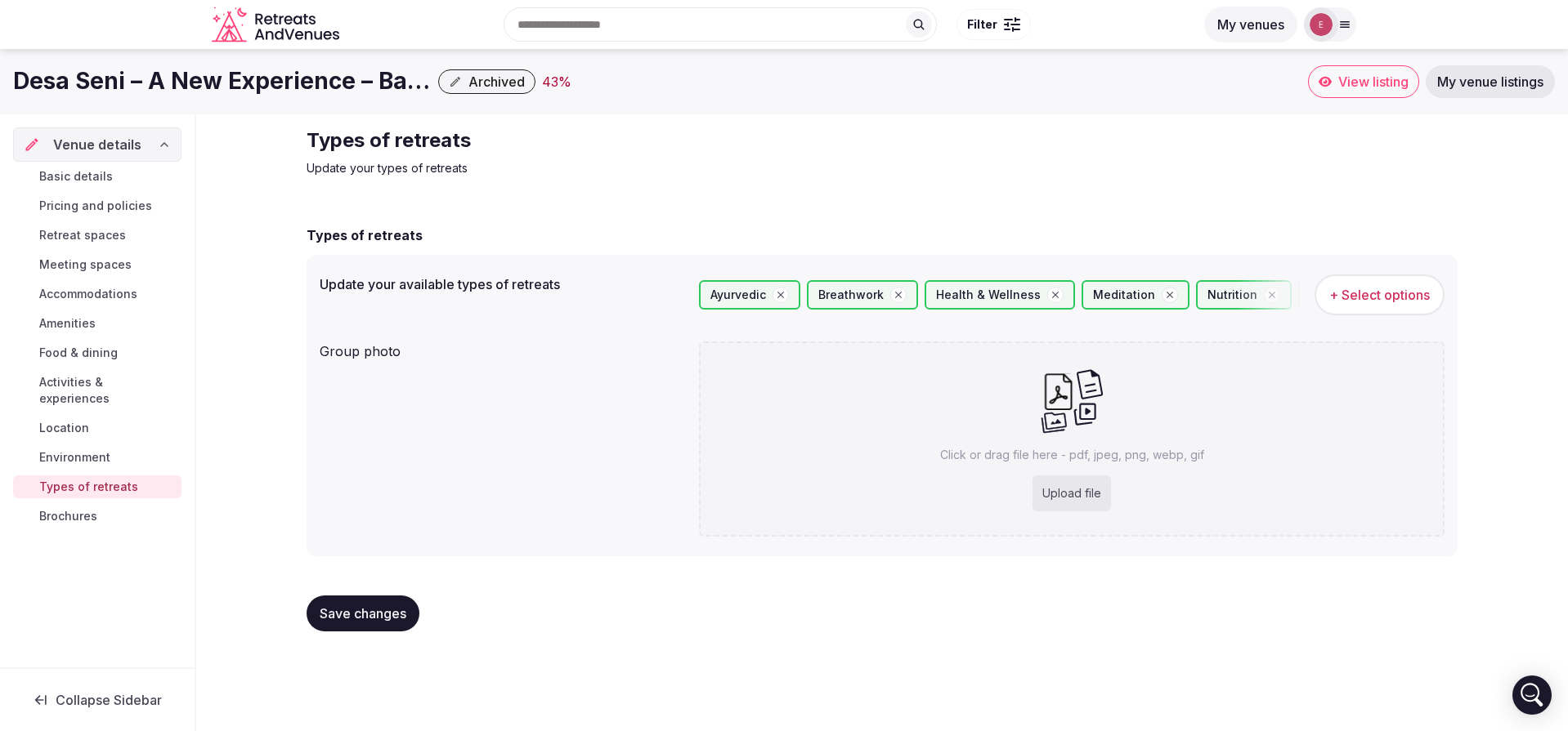
click at [1080, 496] on div "Upload file" at bounding box center [1072, 493] width 79 height 36
type input "**********"
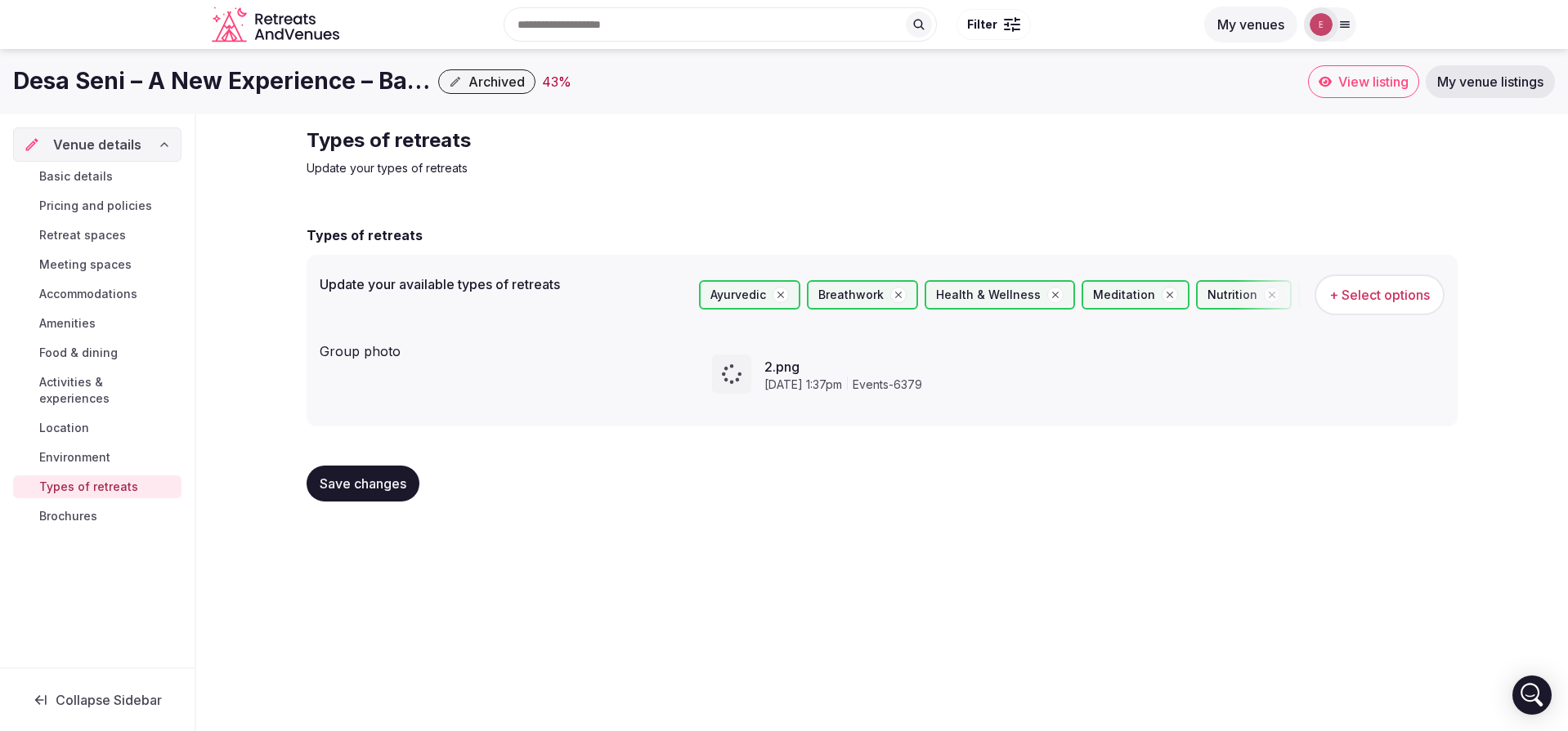
click at [59, 509] on span "Brochures" at bounding box center [68, 517] width 58 height 17
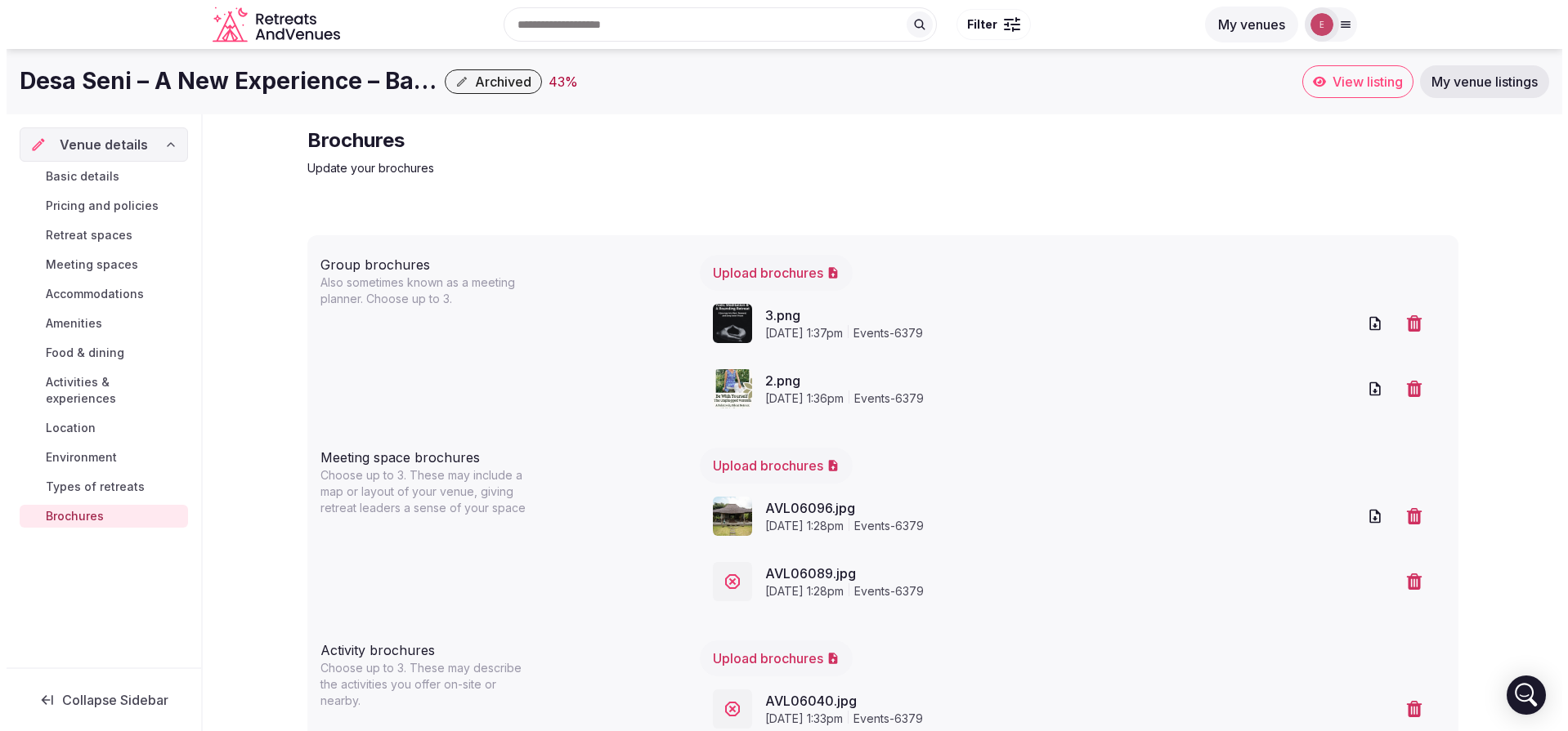
scroll to position [187, 0]
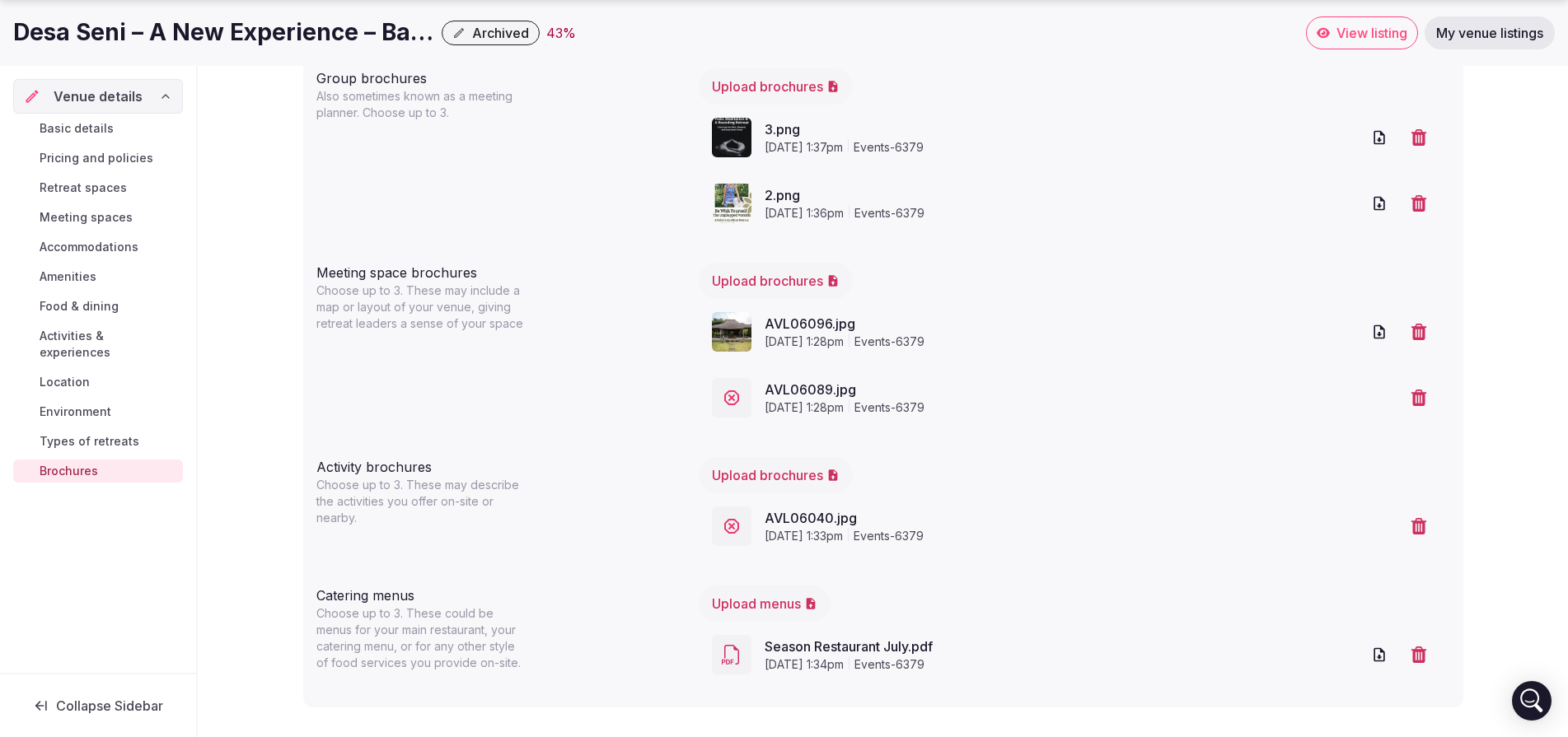
click at [1422, 526] on icon "button" at bounding box center [1419, 526] width 17 height 17
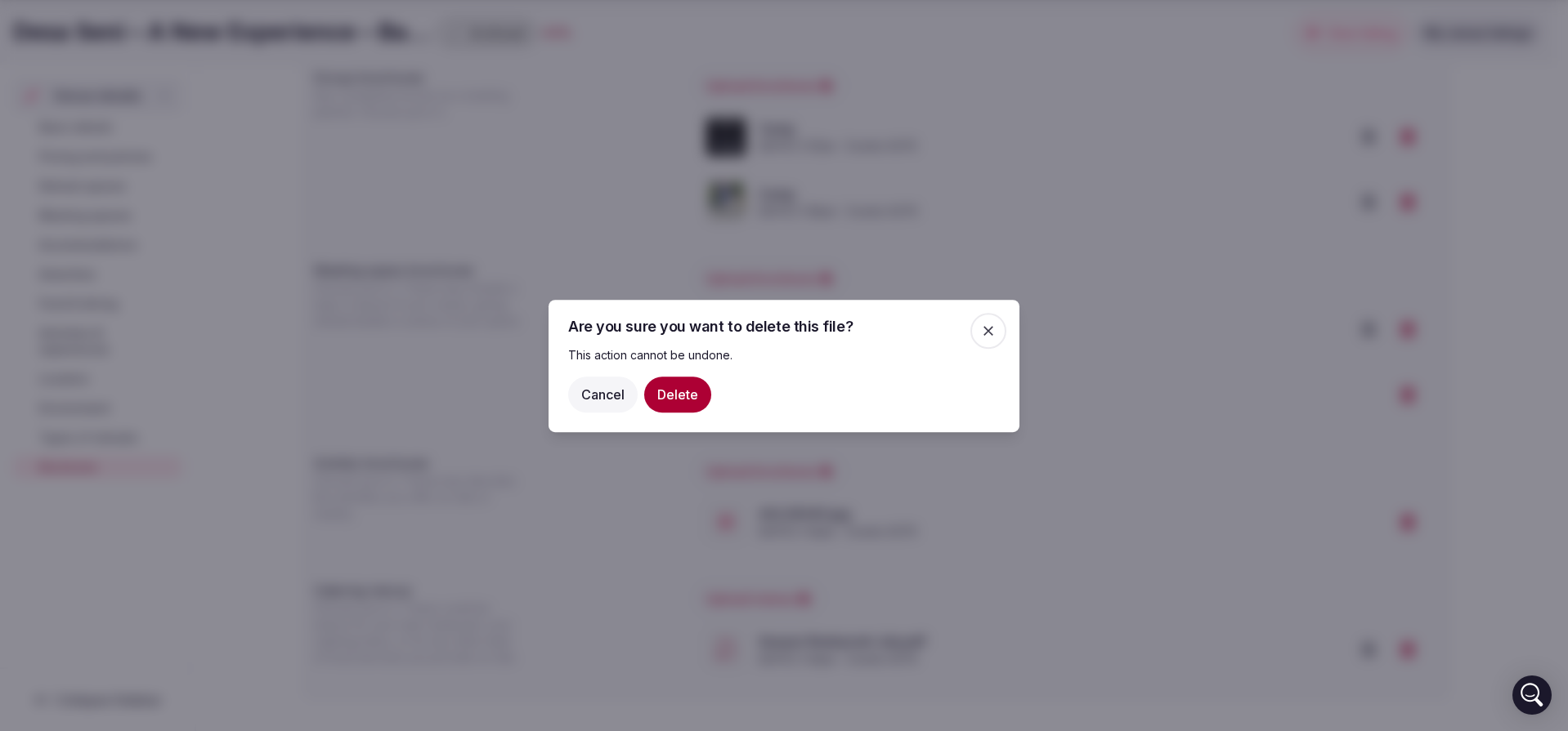
click at [682, 386] on button "Delete" at bounding box center [677, 393] width 67 height 36
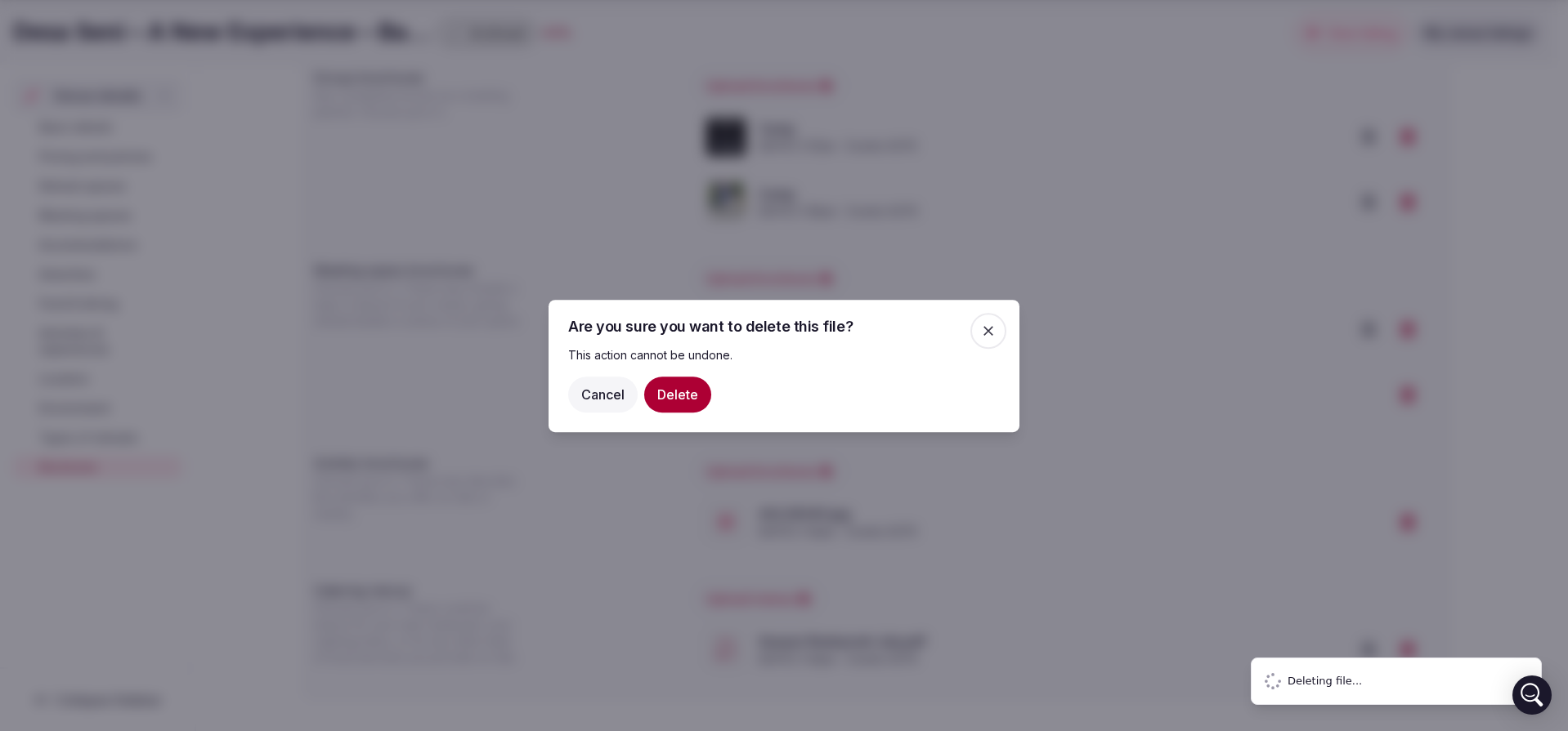
scroll to position [148, 0]
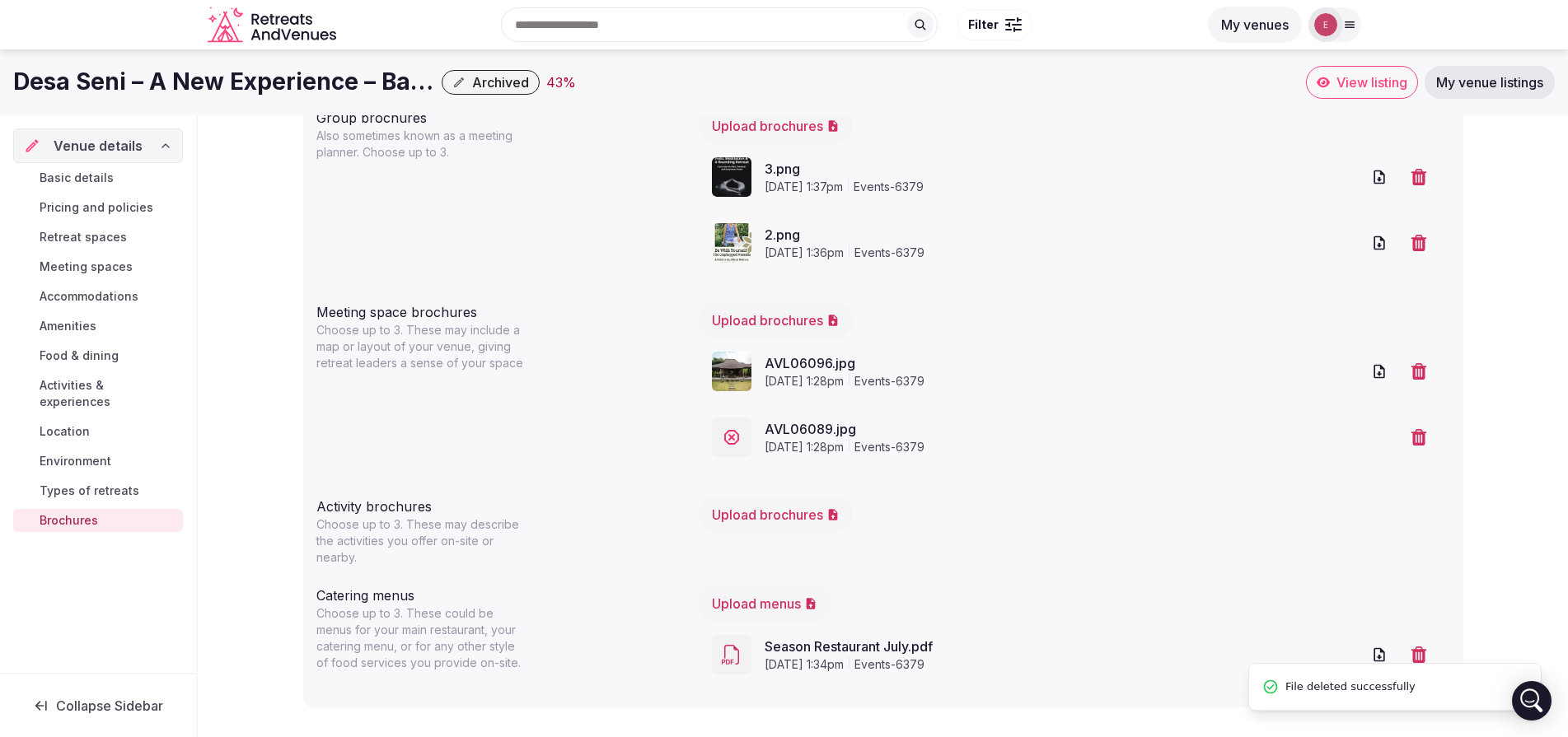
click at [749, 516] on button "Upload brochures" at bounding box center [775, 515] width 155 height 36
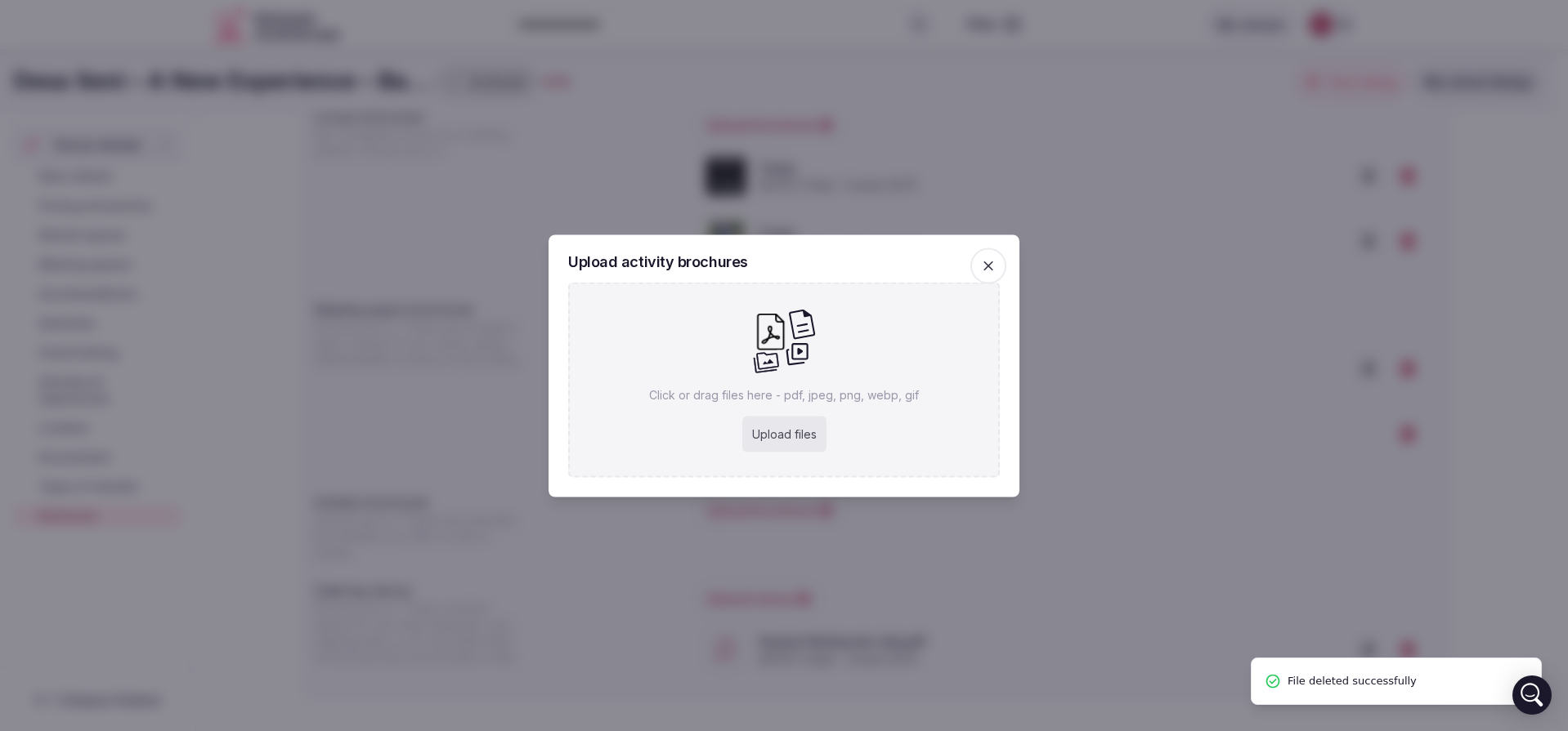
click at [789, 429] on div "Upload files" at bounding box center [784, 433] width 84 height 36
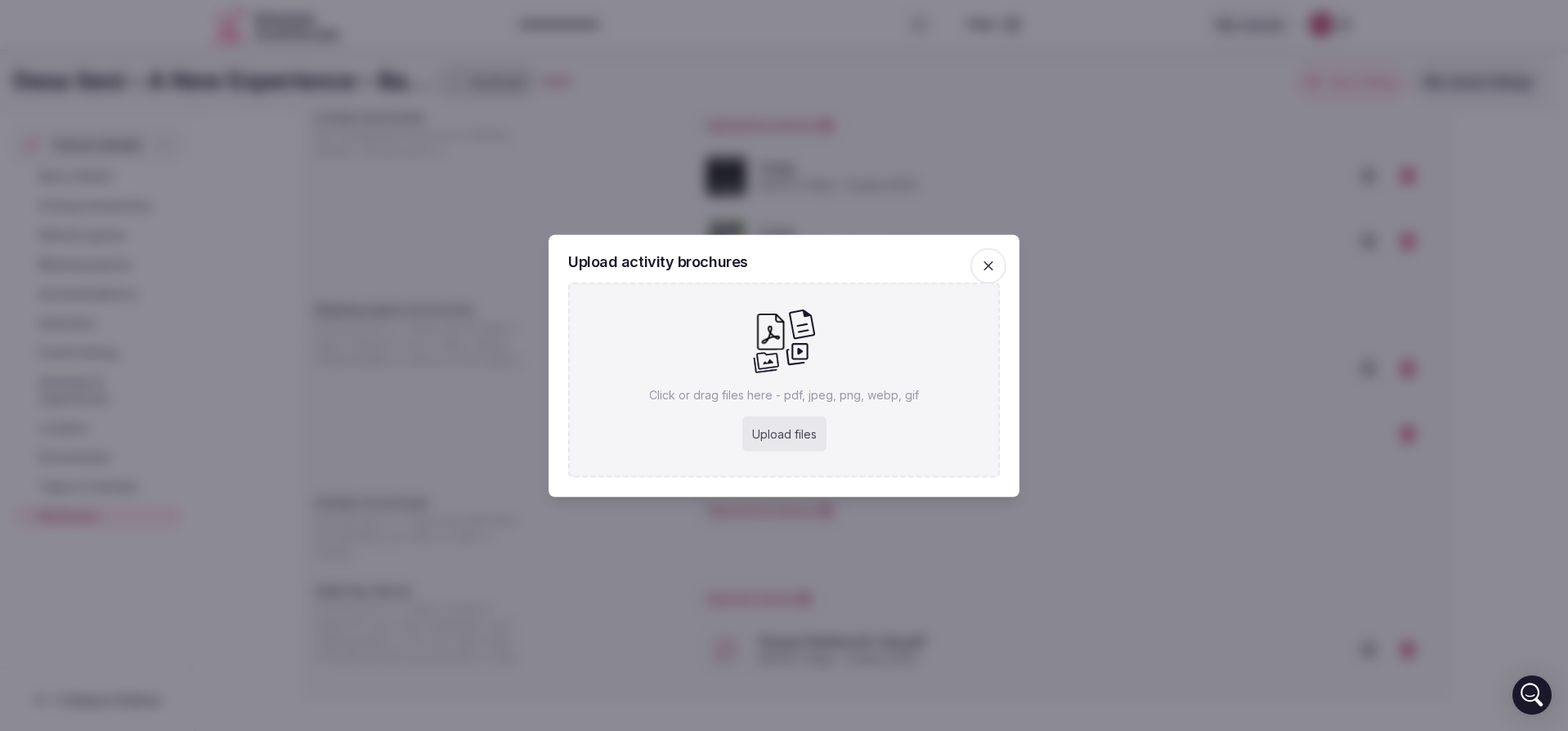
click at [800, 432] on div "Upload files" at bounding box center [784, 433] width 84 height 36
type input "**********"
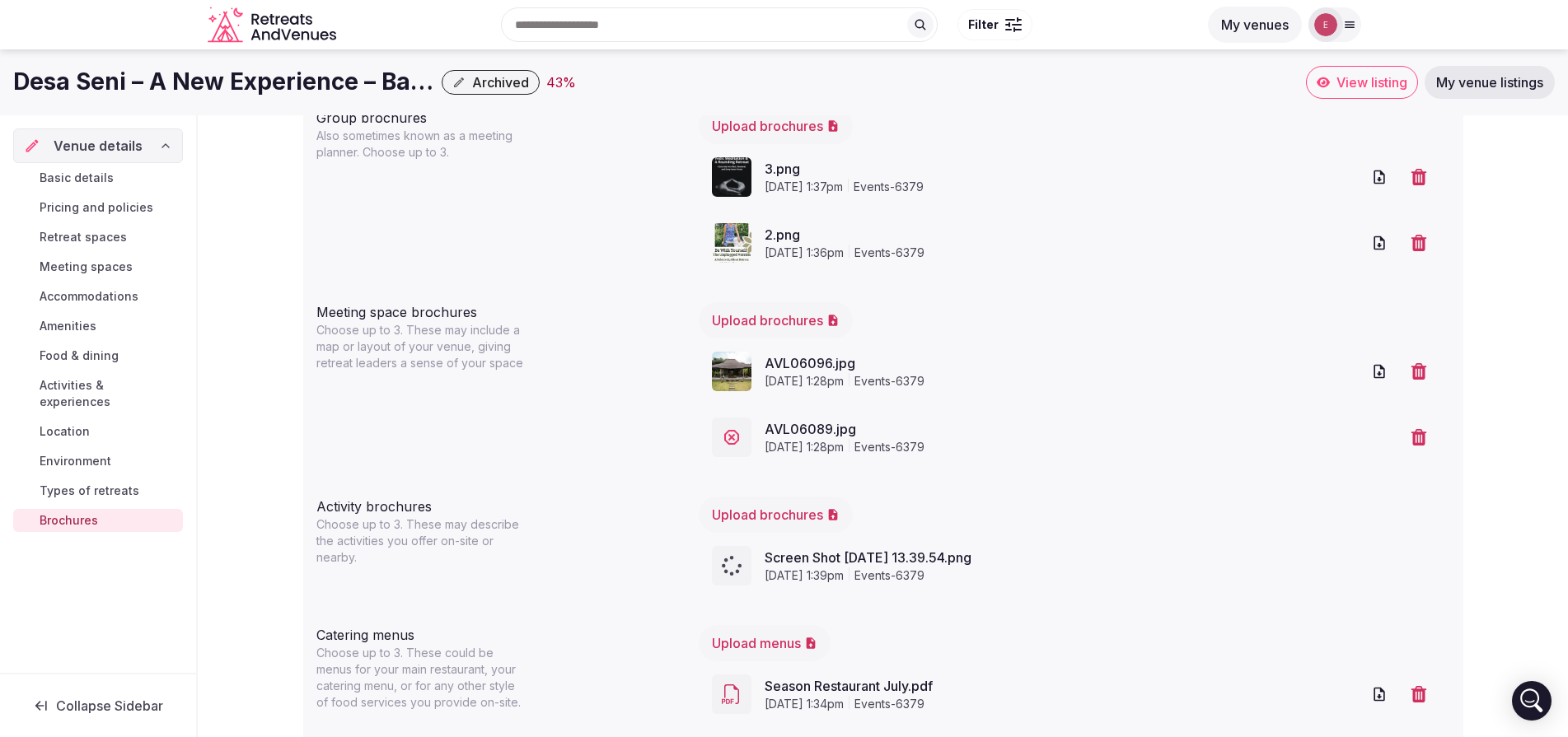
click at [734, 439] on icon at bounding box center [731, 437] width 15 height 15
click at [1419, 437] on icon "button" at bounding box center [1419, 437] width 17 height 17
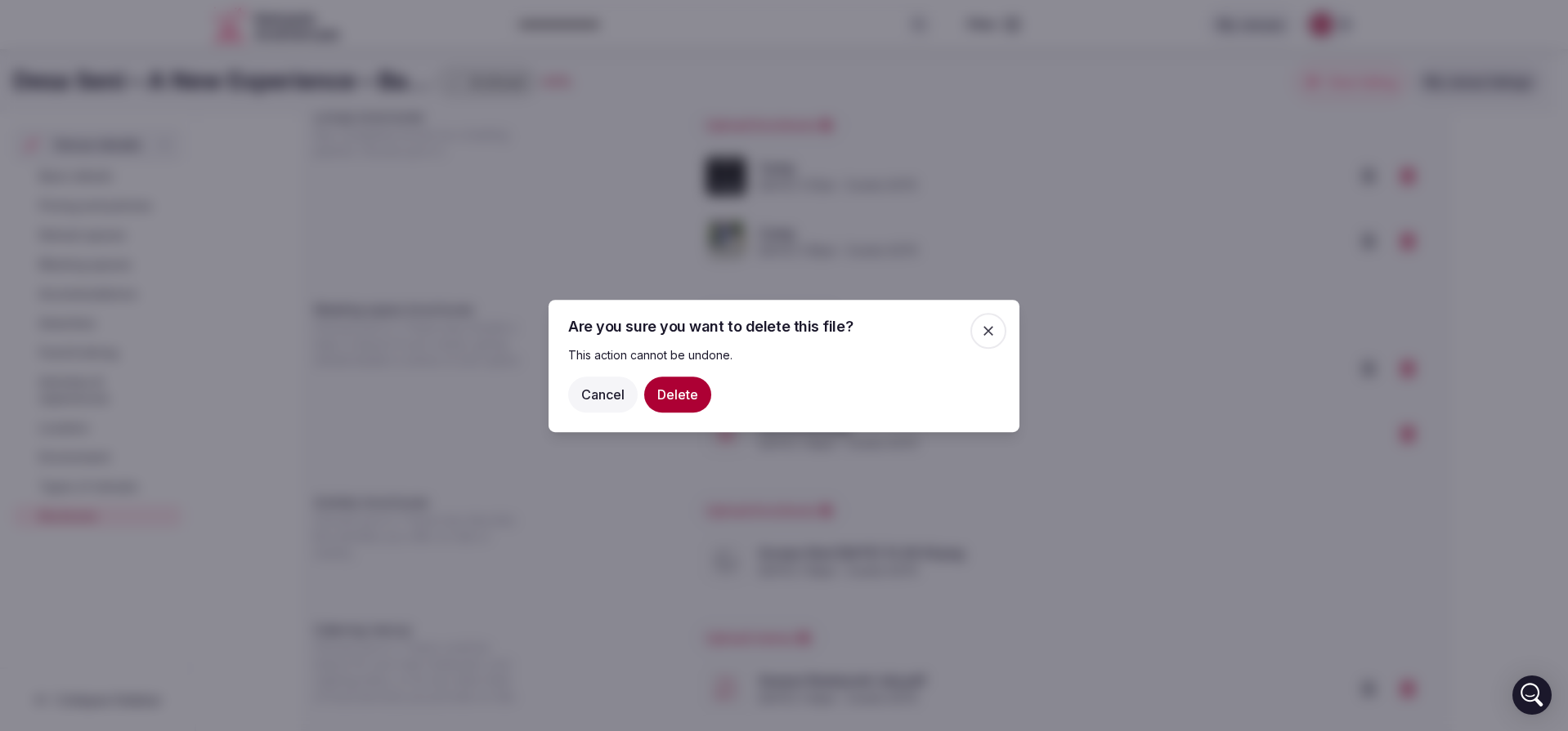
drag, startPoint x: 687, startPoint y: 393, endPoint x: 890, endPoint y: 376, distance: 203.7
click at [687, 393] on button "Delete" at bounding box center [677, 393] width 67 height 36
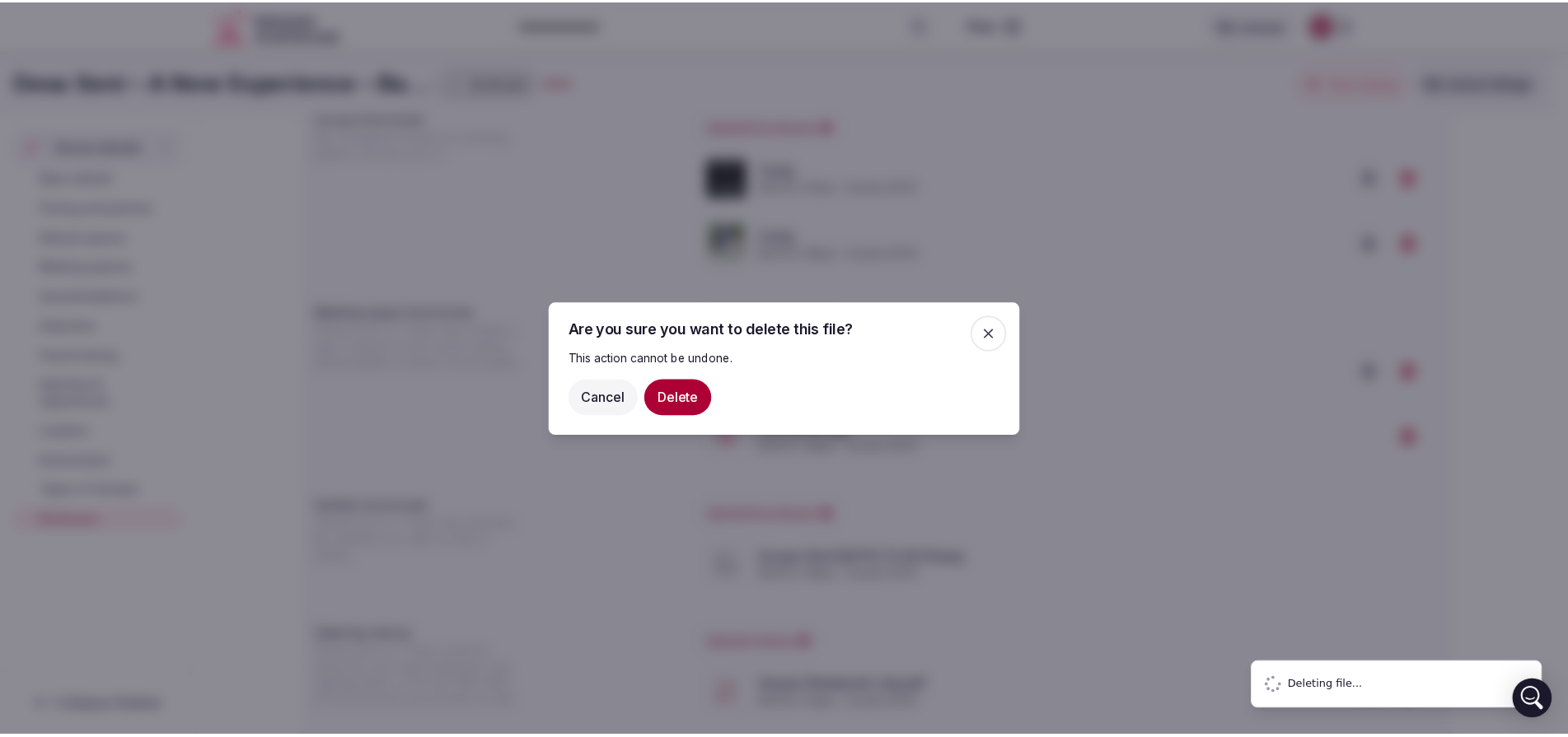
scroll to position [123, 0]
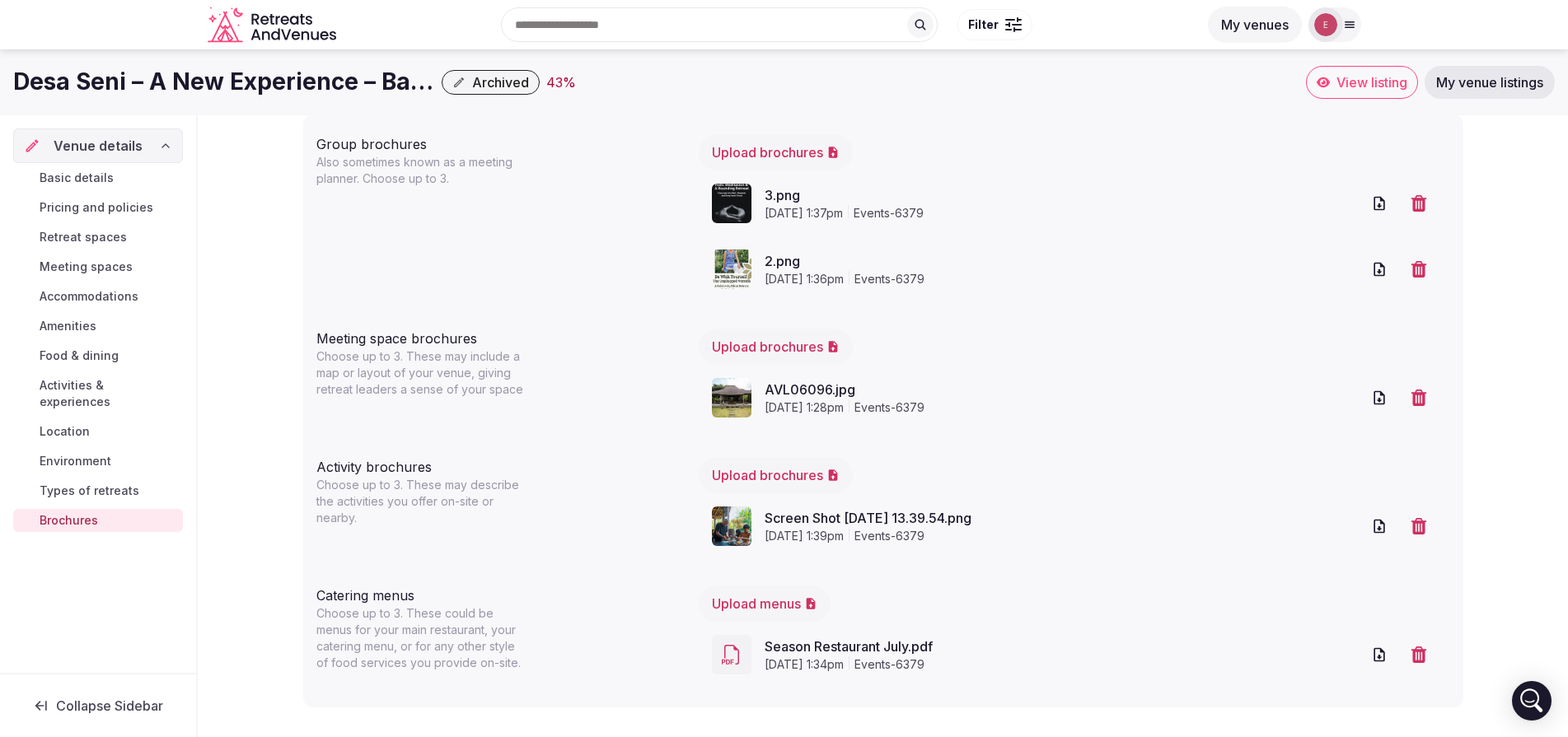
click at [101, 479] on link "Types of retreats" at bounding box center [98, 491] width 170 height 23
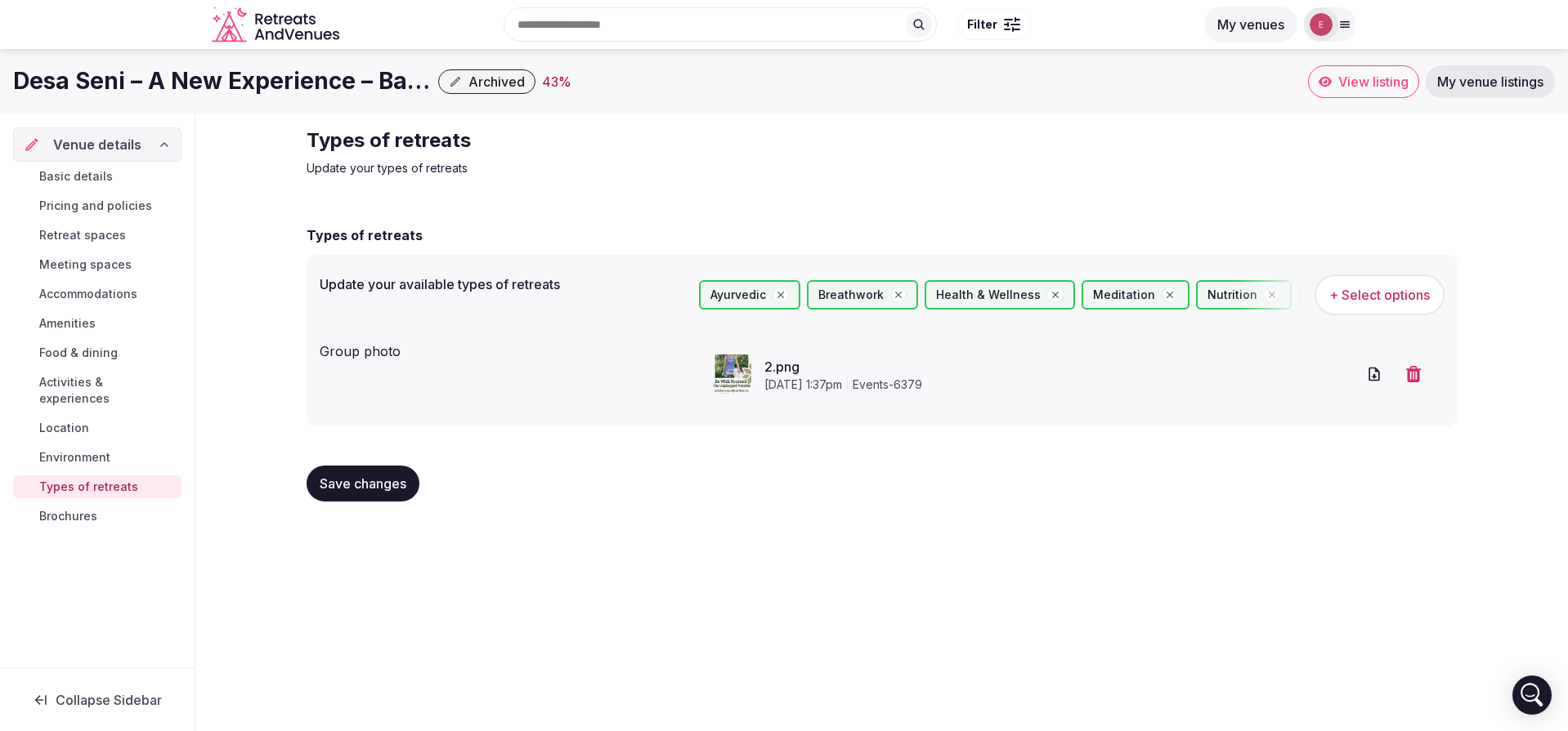
click at [394, 487] on span "Save changes" at bounding box center [363, 483] width 87 height 17
click at [88, 449] on span "Environment" at bounding box center [74, 457] width 71 height 17
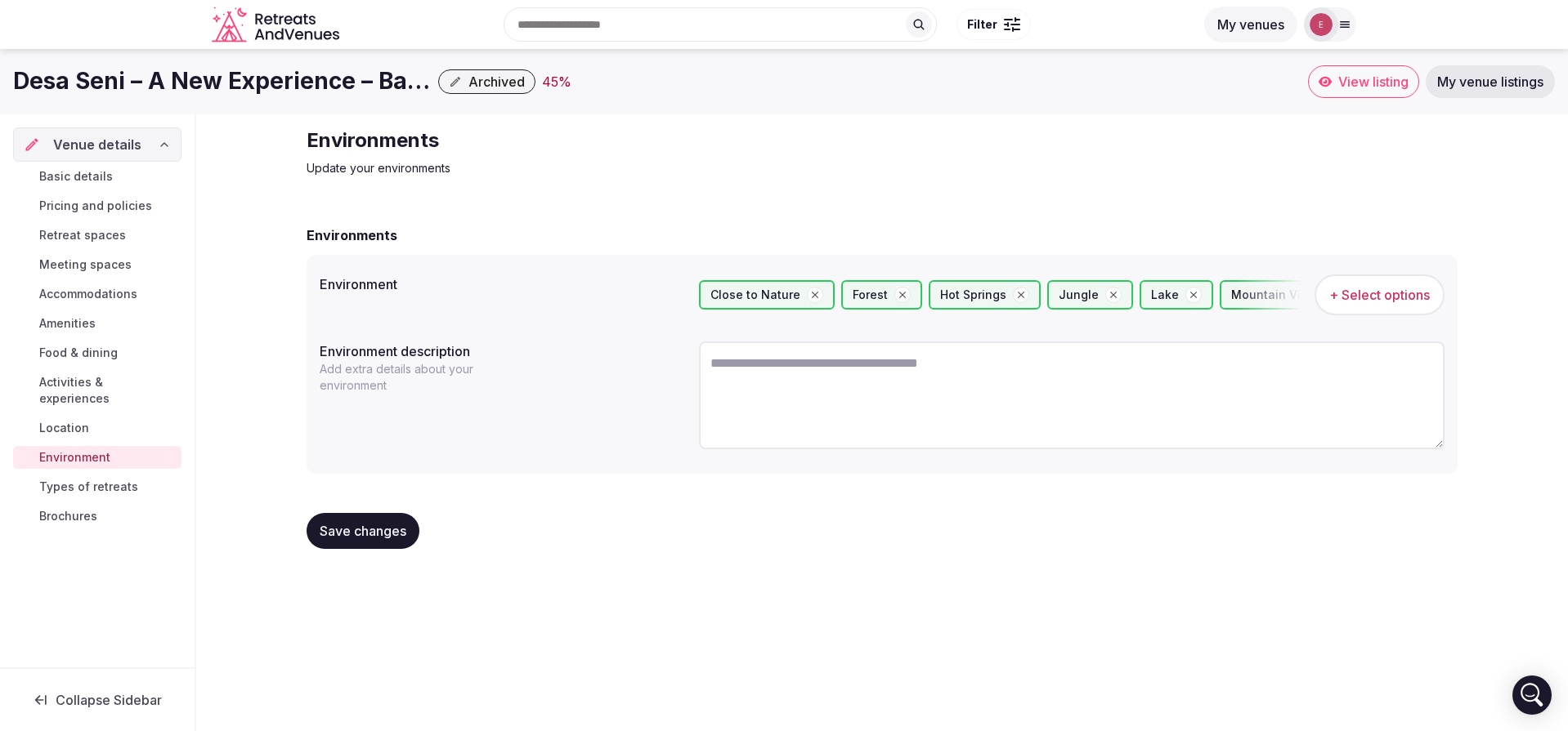
click at [922, 382] on textarea at bounding box center [1071, 395] width 745 height 108
paste textarea "**********"
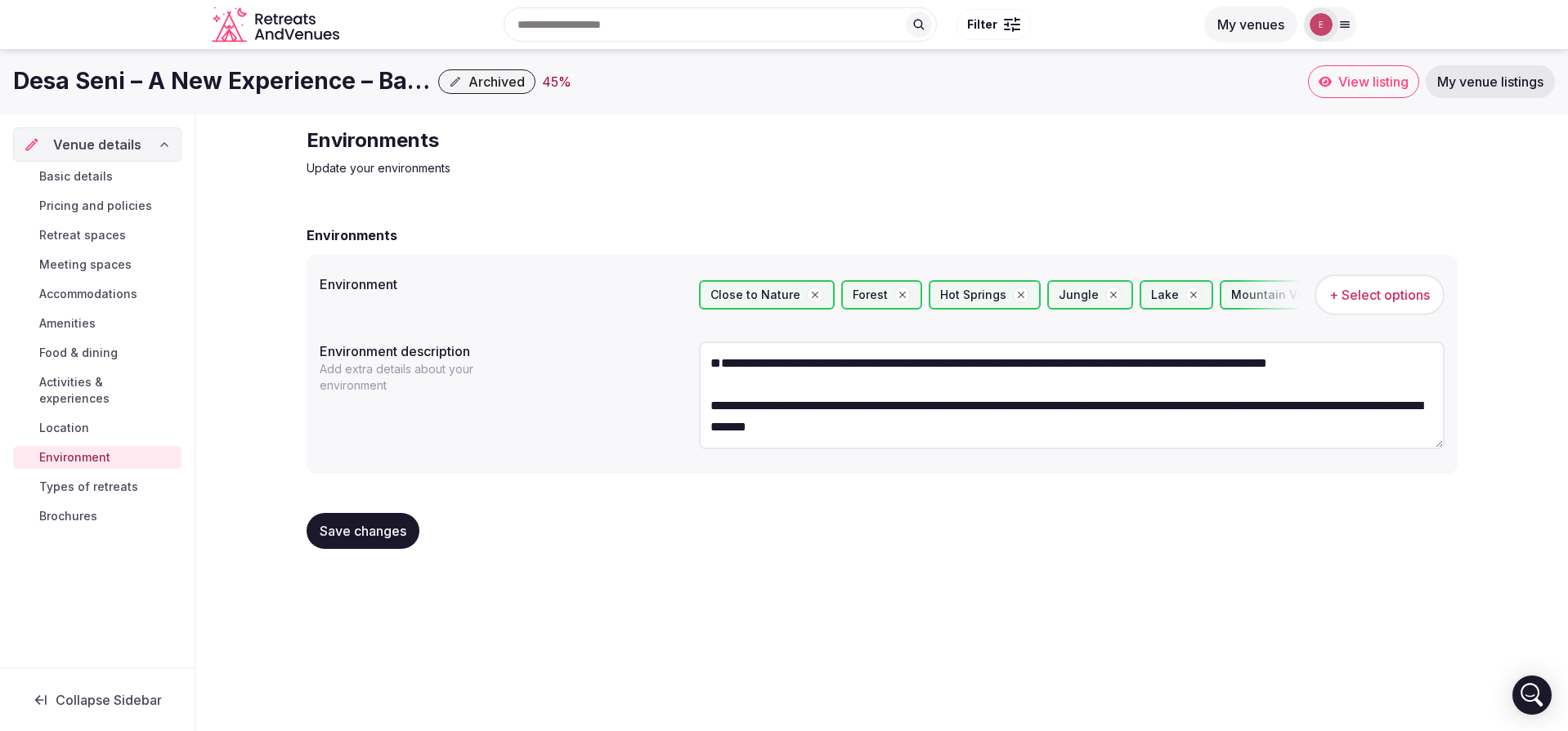
scroll to position [127, 0]
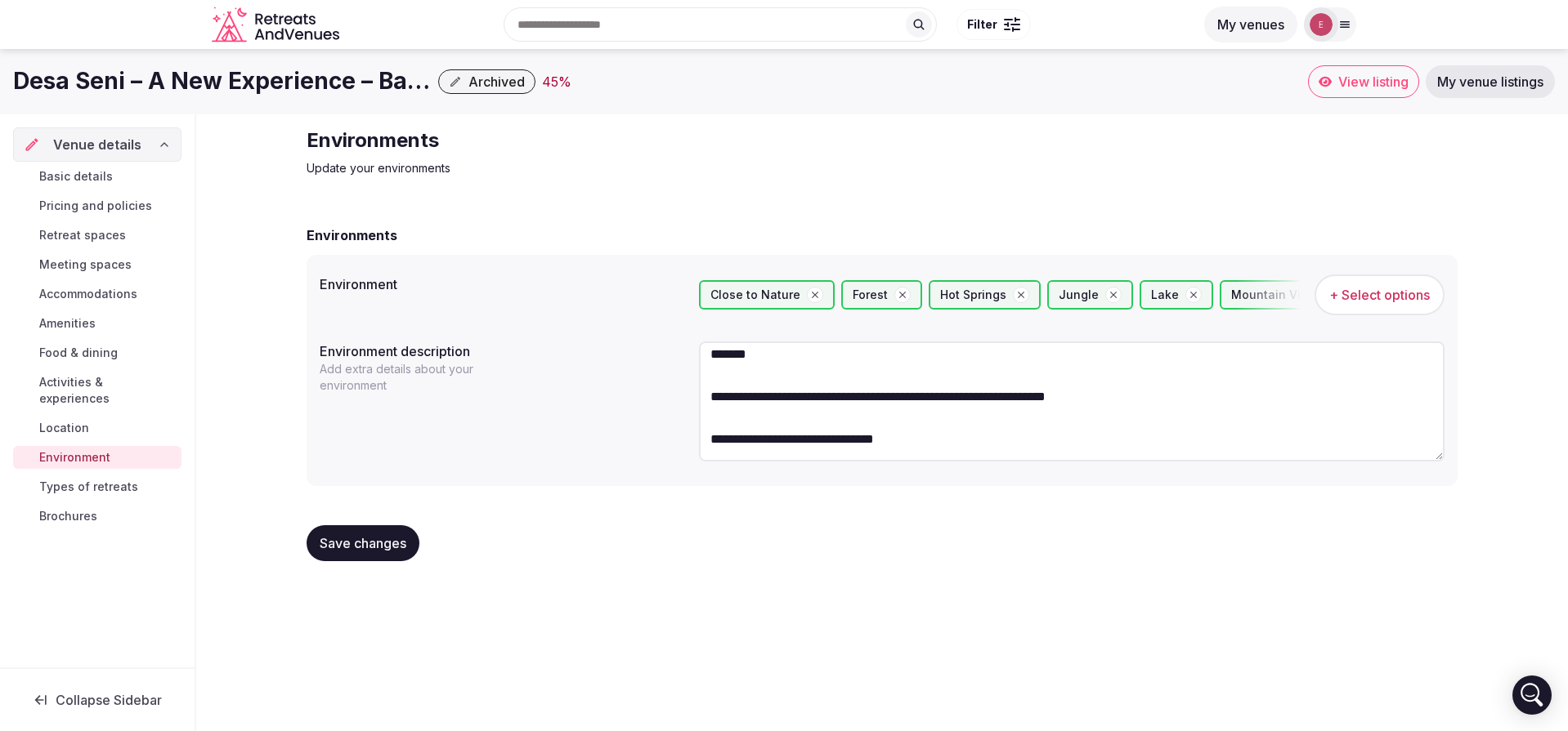
click at [752, 407] on textarea "**********" at bounding box center [1071, 401] width 745 height 120
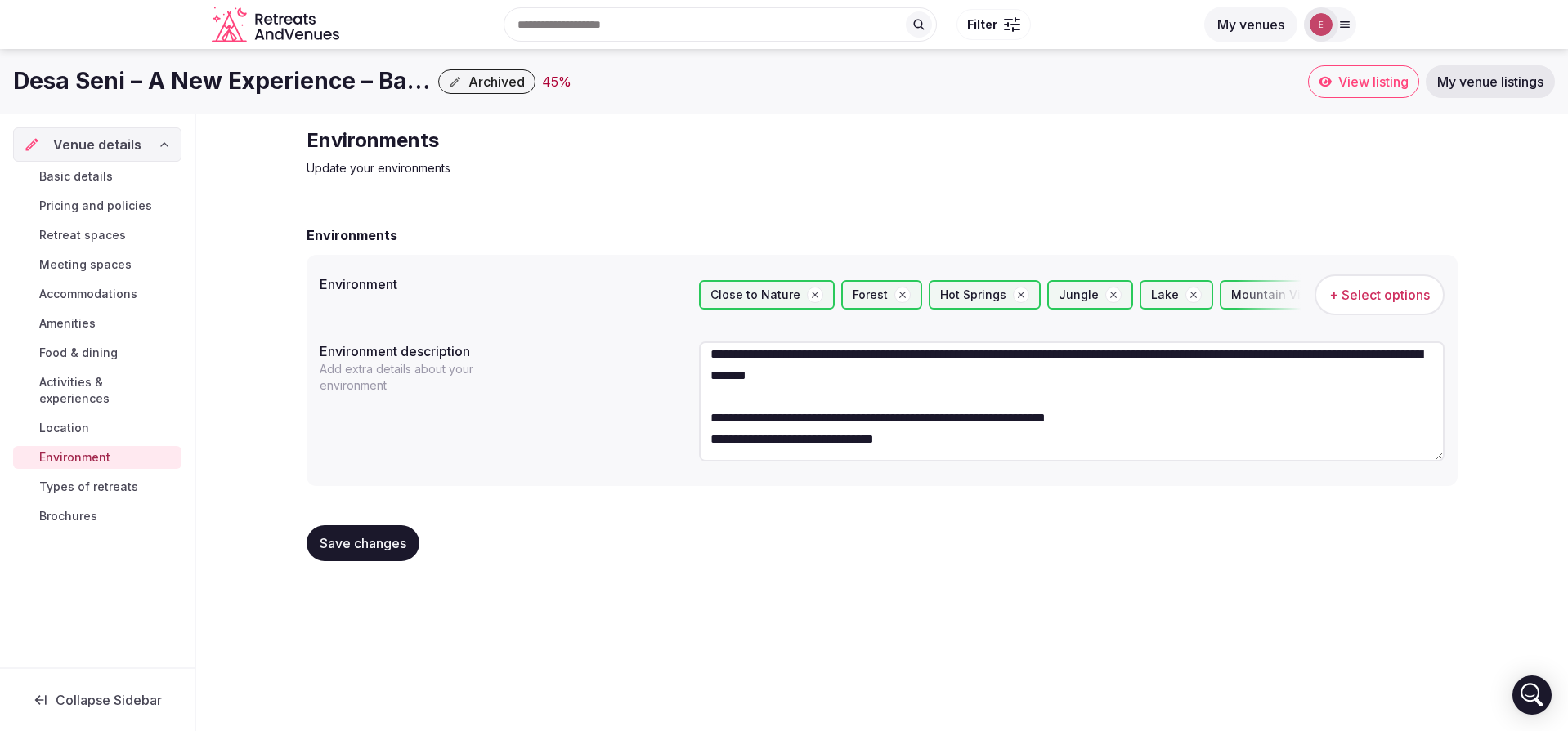
scroll to position [116, 0]
click at [743, 379] on textarea "**********" at bounding box center [1071, 401] width 745 height 120
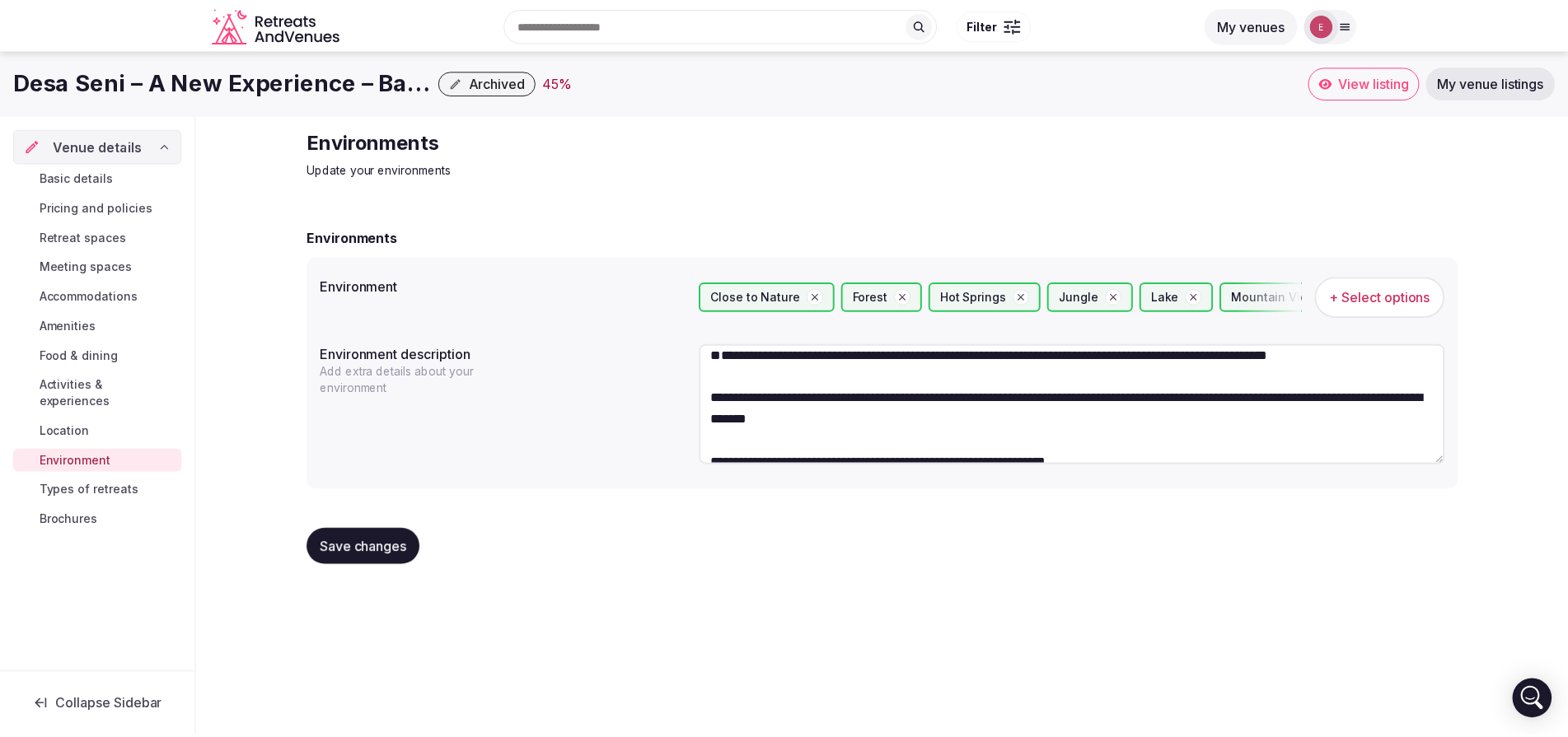
scroll to position [0, 0]
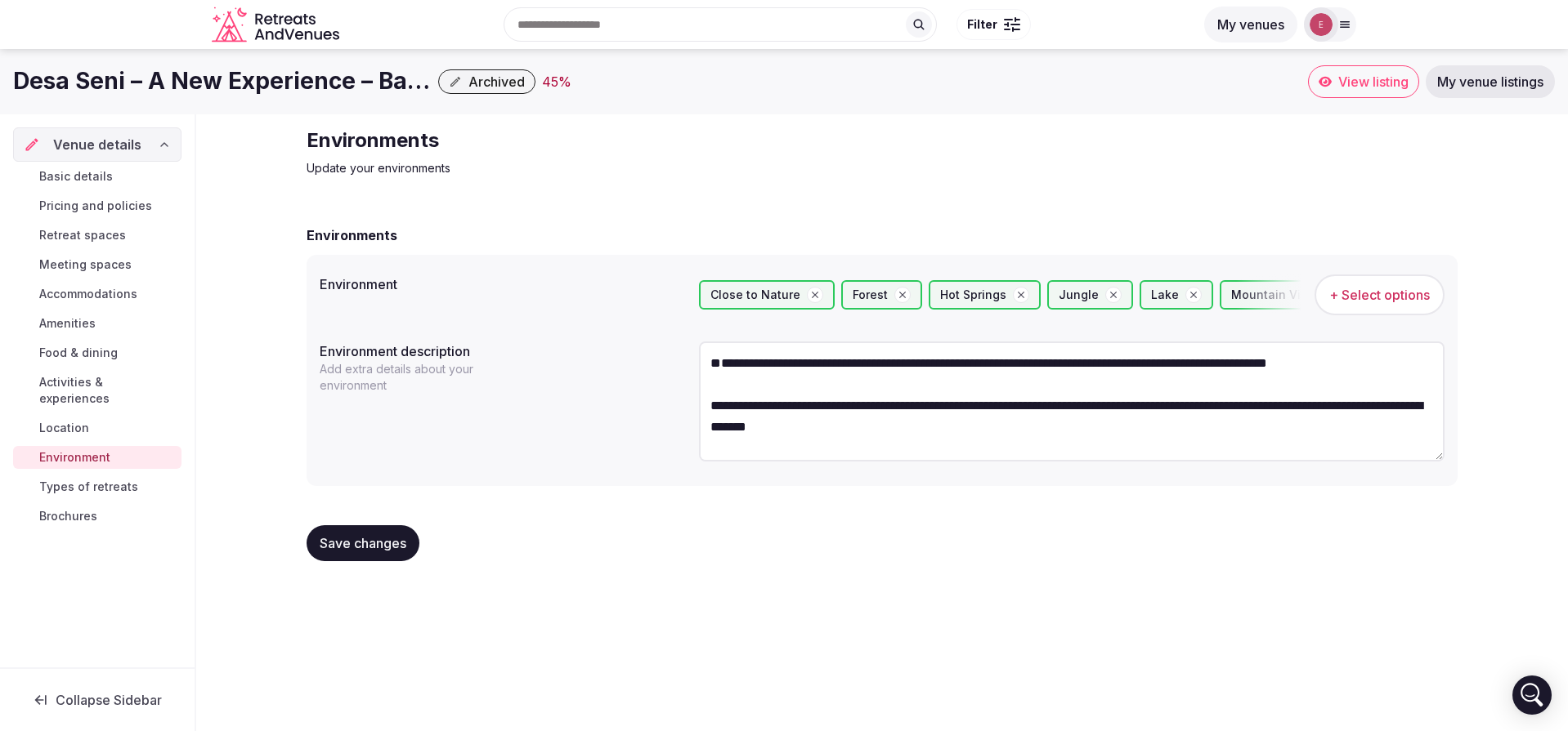
click at [713, 401] on textarea "**********" at bounding box center [1071, 401] width 745 height 120
click at [720, 383] on textarea "**********" at bounding box center [1071, 401] width 745 height 120
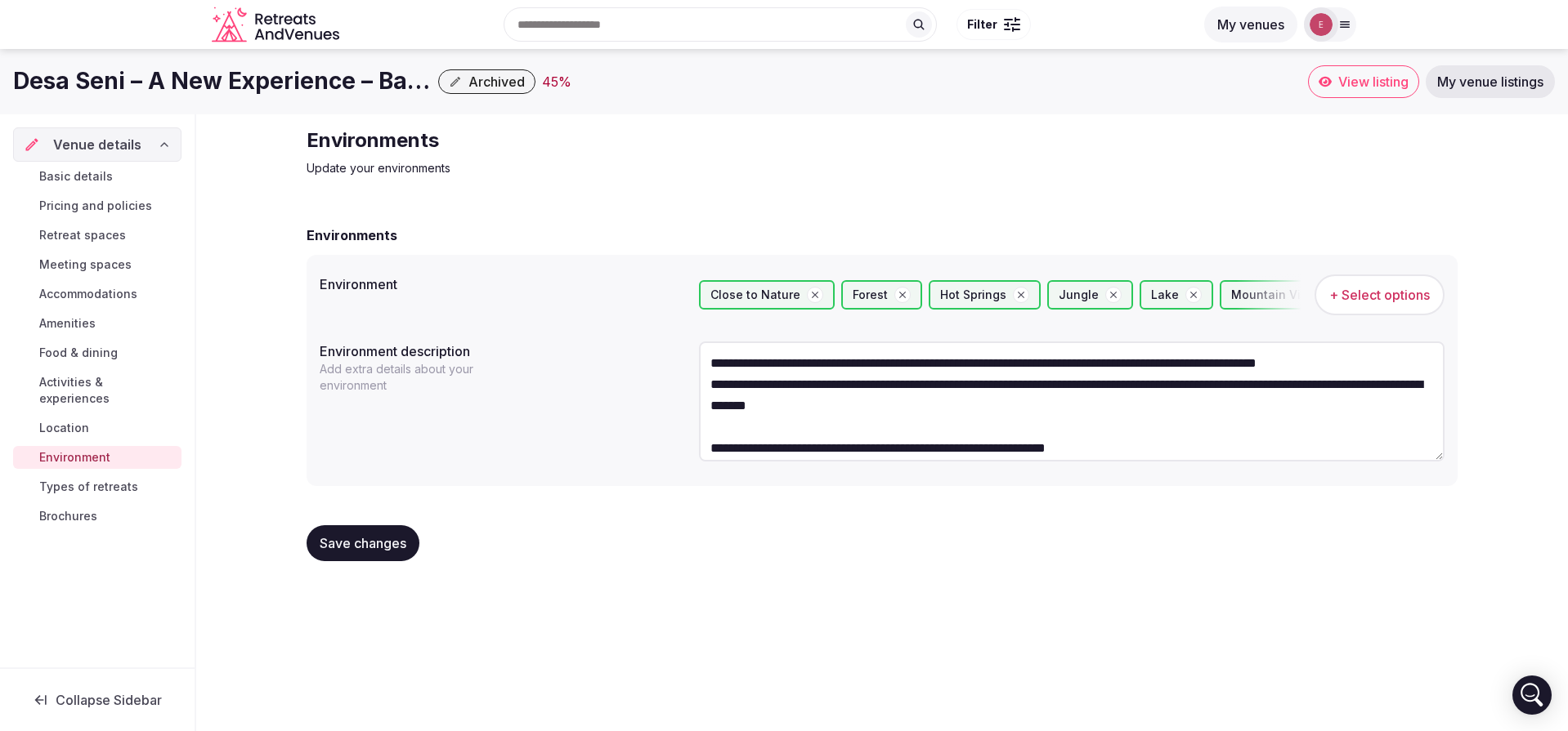
click at [730, 423] on textarea "**********" at bounding box center [1071, 401] width 745 height 120
click at [708, 429] on textarea "**********" at bounding box center [1071, 401] width 745 height 120
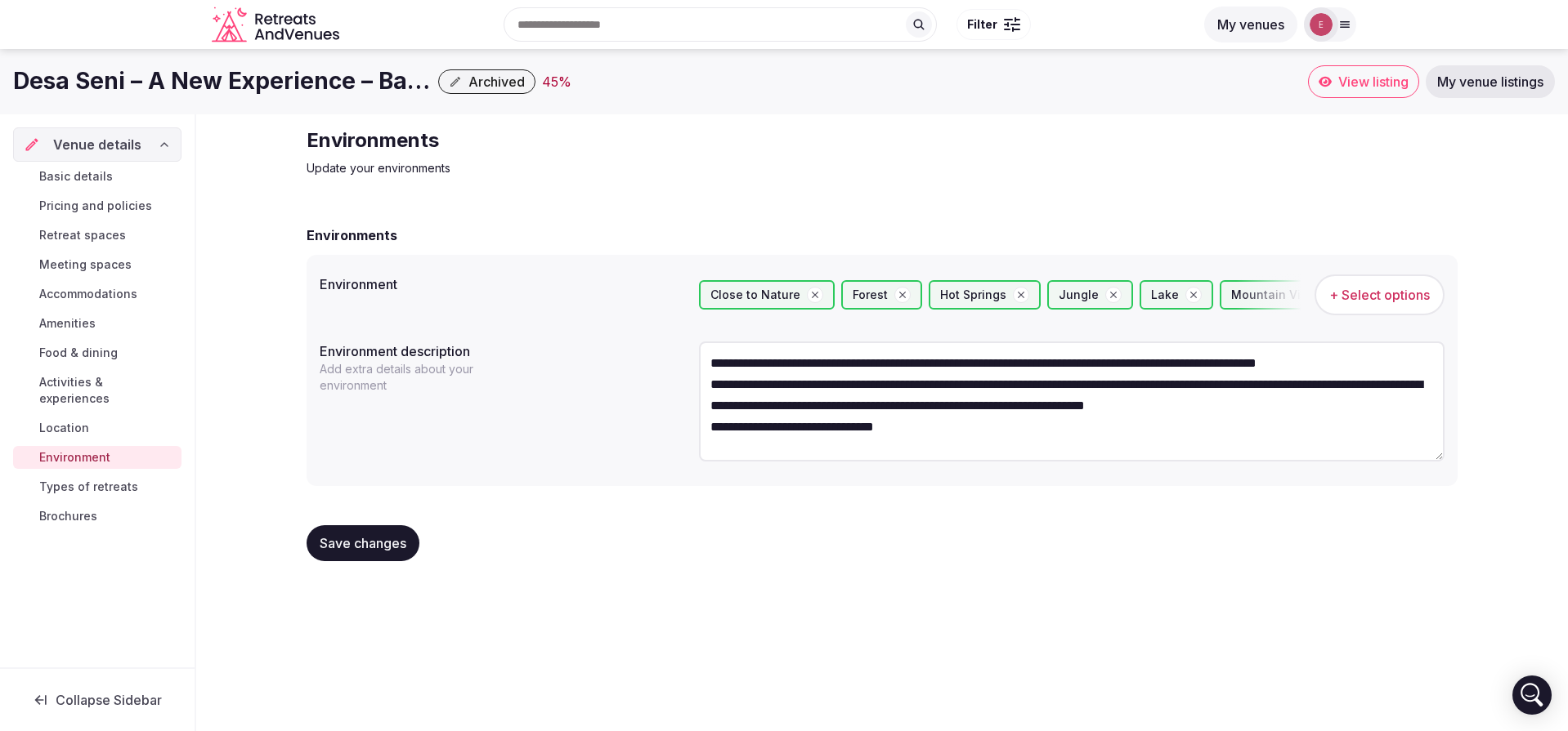
type textarea "**********"
click at [406, 536] on span "Save changes" at bounding box center [363, 543] width 87 height 17
click at [377, 530] on button "Save changes" at bounding box center [363, 543] width 113 height 36
click at [93, 417] on link "Location" at bounding box center [97, 428] width 168 height 23
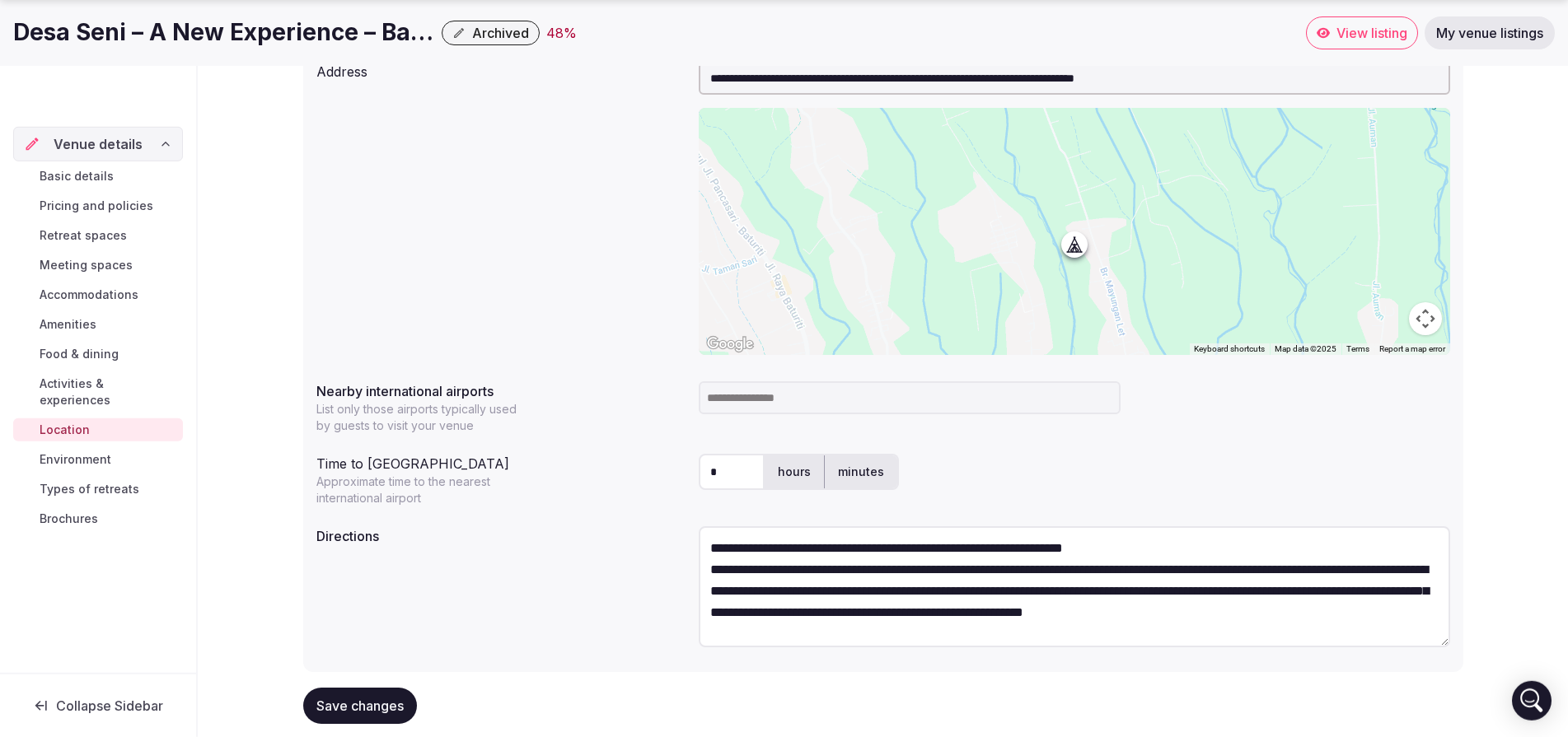
scroll to position [249, 0]
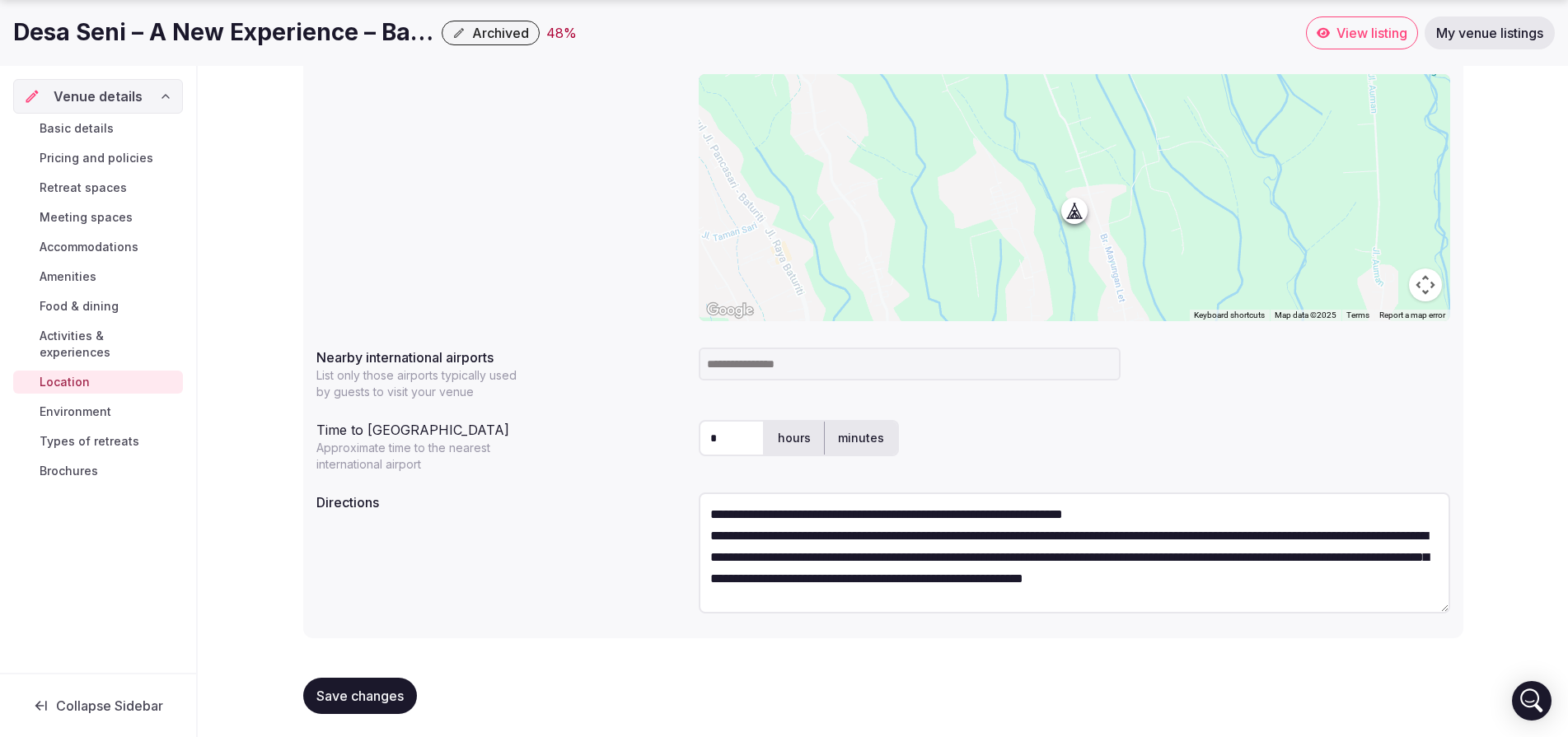
click at [778, 366] on input at bounding box center [909, 364] width 422 height 33
click at [734, 434] on input "*" at bounding box center [731, 438] width 66 height 36
type input "***"
click at [1045, 435] on div "*** hours minutes" at bounding box center [1074, 438] width 751 height 36
click at [64, 329] on span "Activities & experiences" at bounding box center [108, 343] width 137 height 33
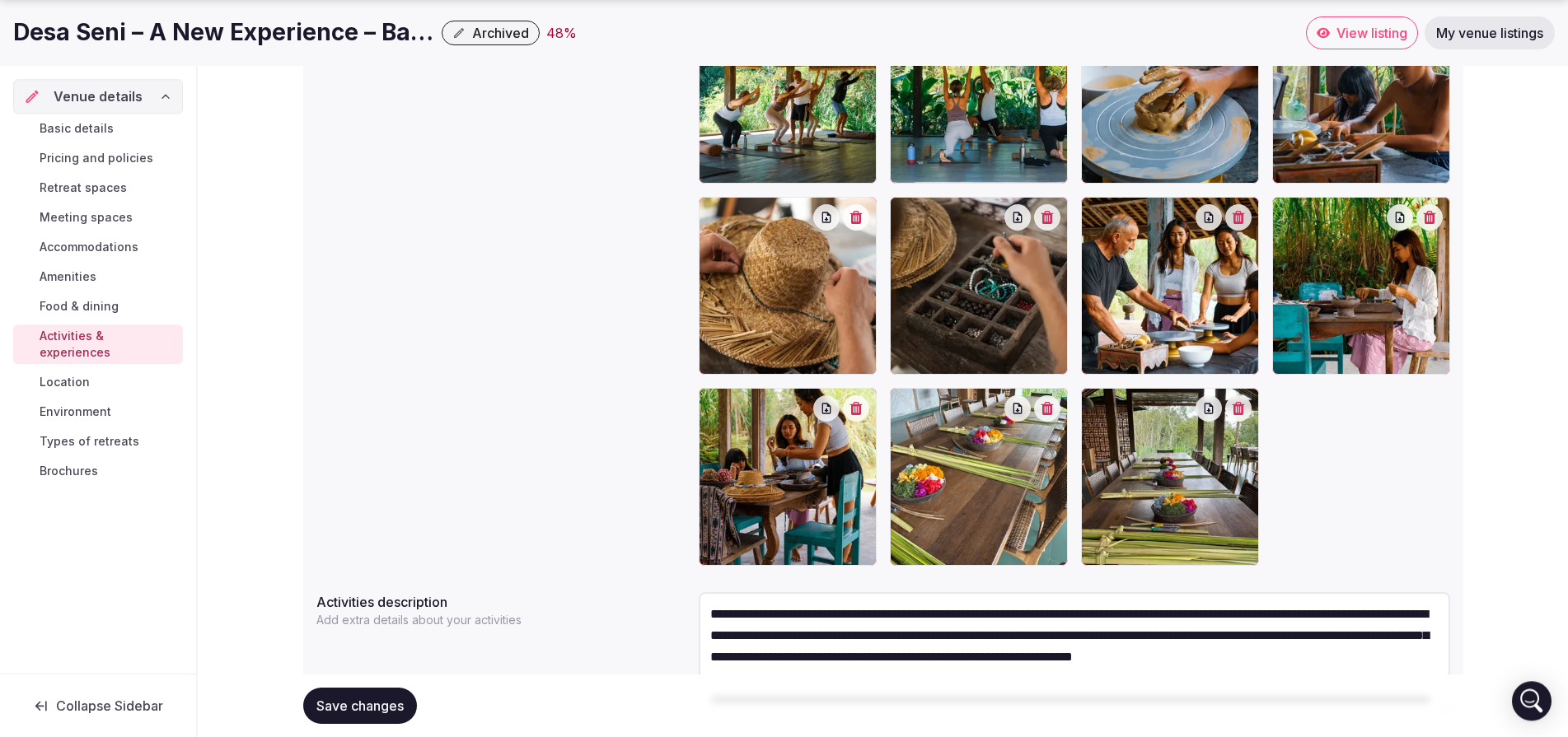
scroll to position [527, 0]
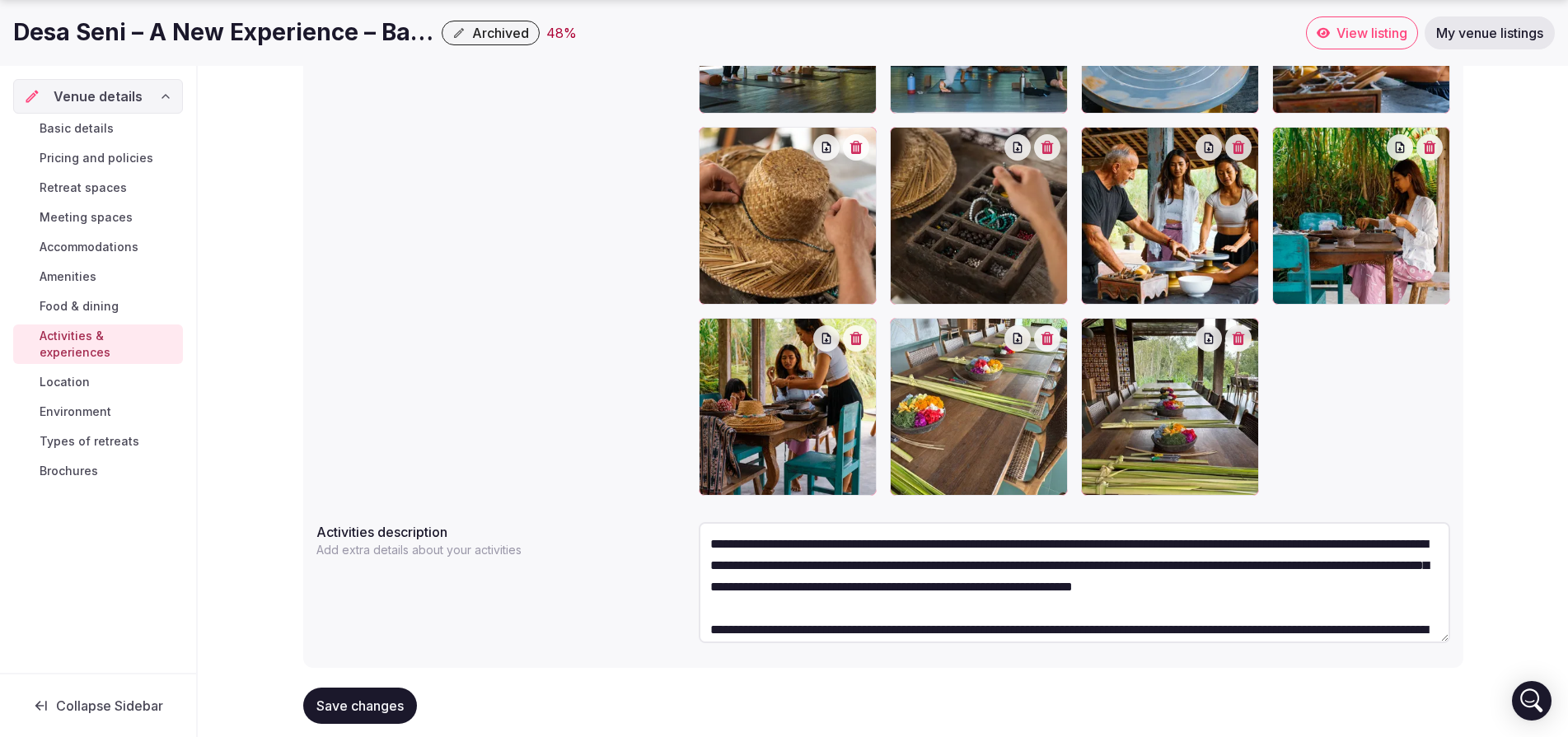
click at [80, 296] on link "Food & dining" at bounding box center [98, 306] width 170 height 23
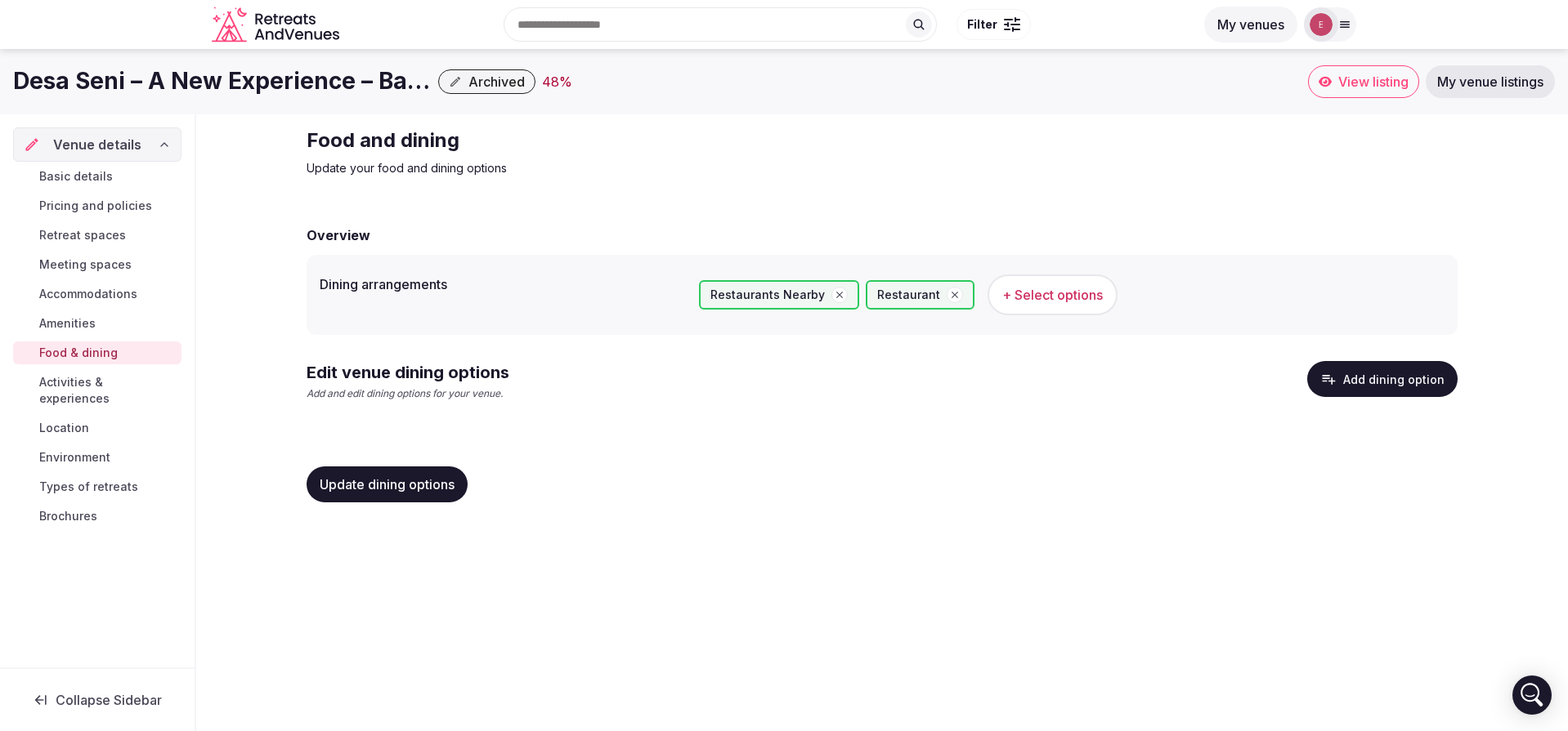
click at [1374, 383] on button "Add dining option" at bounding box center [1382, 379] width 151 height 36
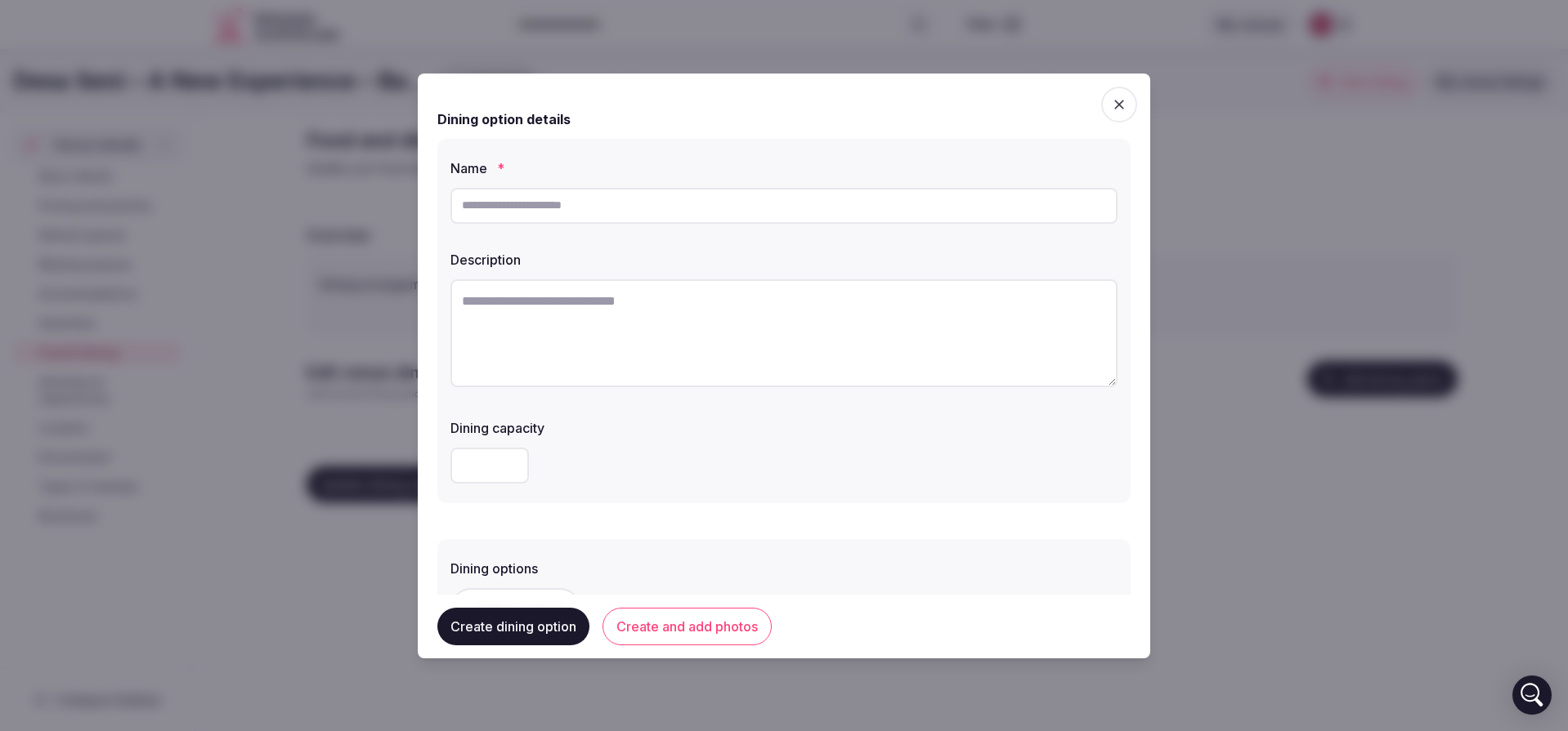
click at [554, 214] on input "text" at bounding box center [784, 206] width 667 height 36
click at [1101, 110] on span "button" at bounding box center [1119, 104] width 36 height 36
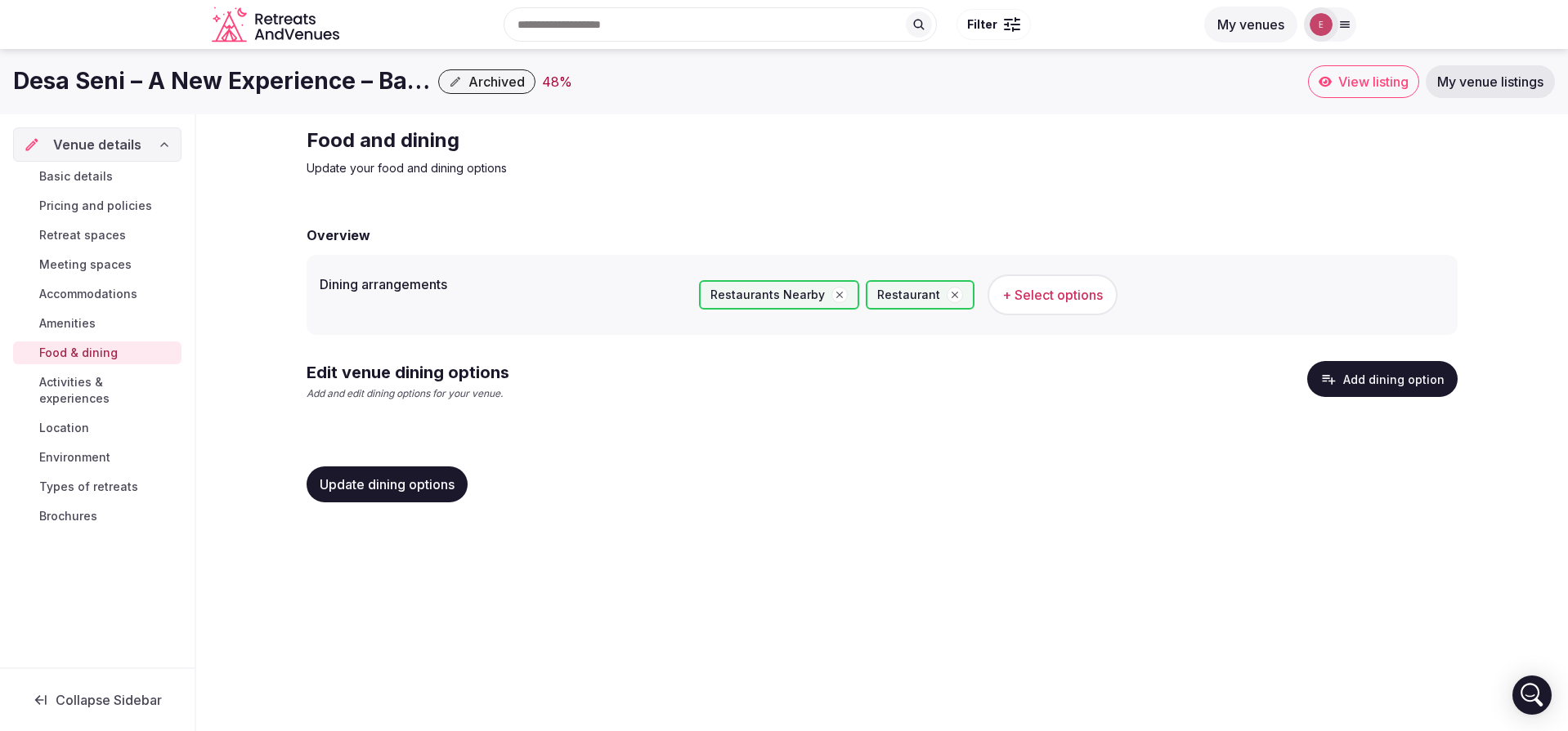
click at [1395, 384] on button "Add dining option" at bounding box center [1382, 379] width 151 height 36
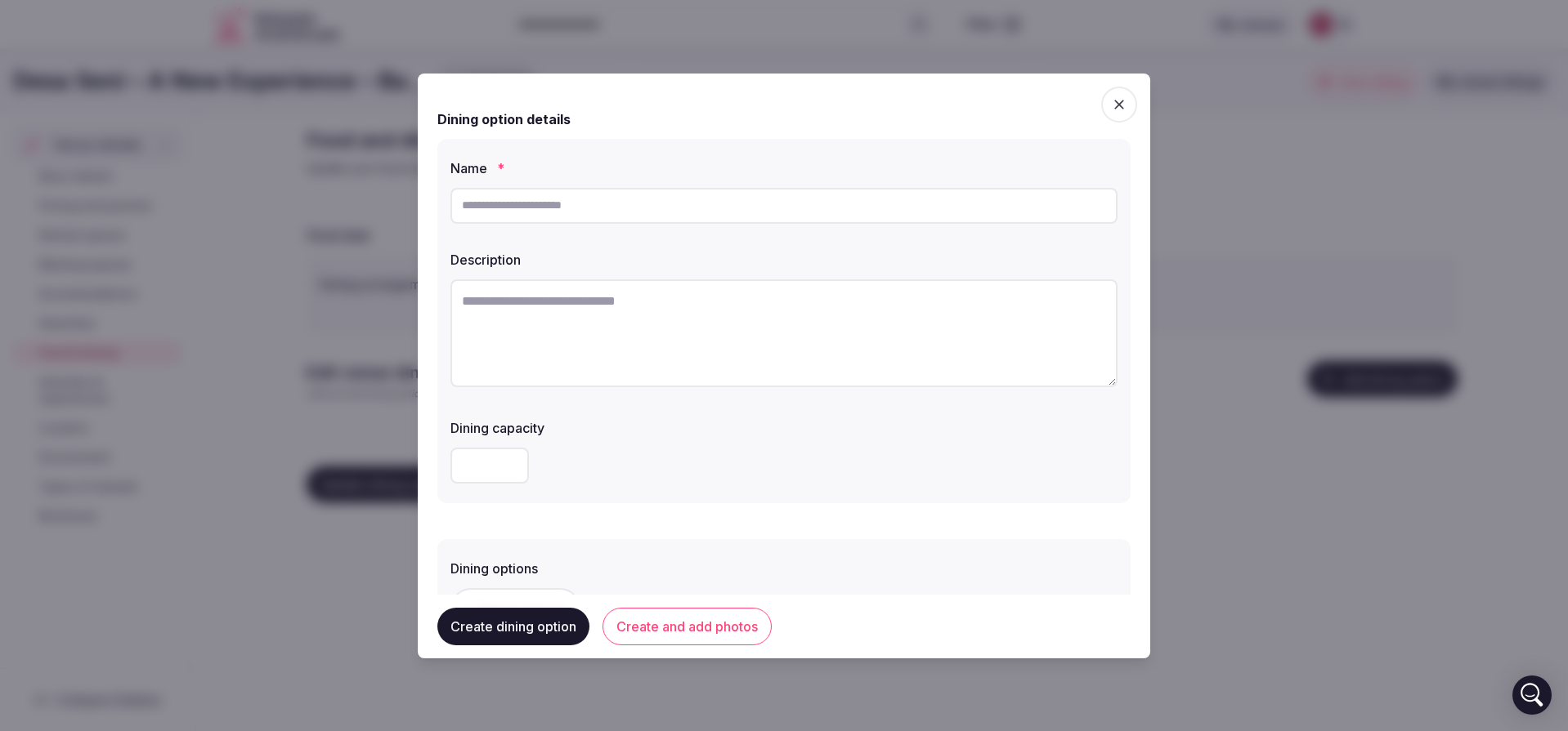
click at [634, 337] on textarea at bounding box center [784, 333] width 667 height 108
click at [693, 332] on textarea at bounding box center [784, 333] width 667 height 108
paste textarea "**********"
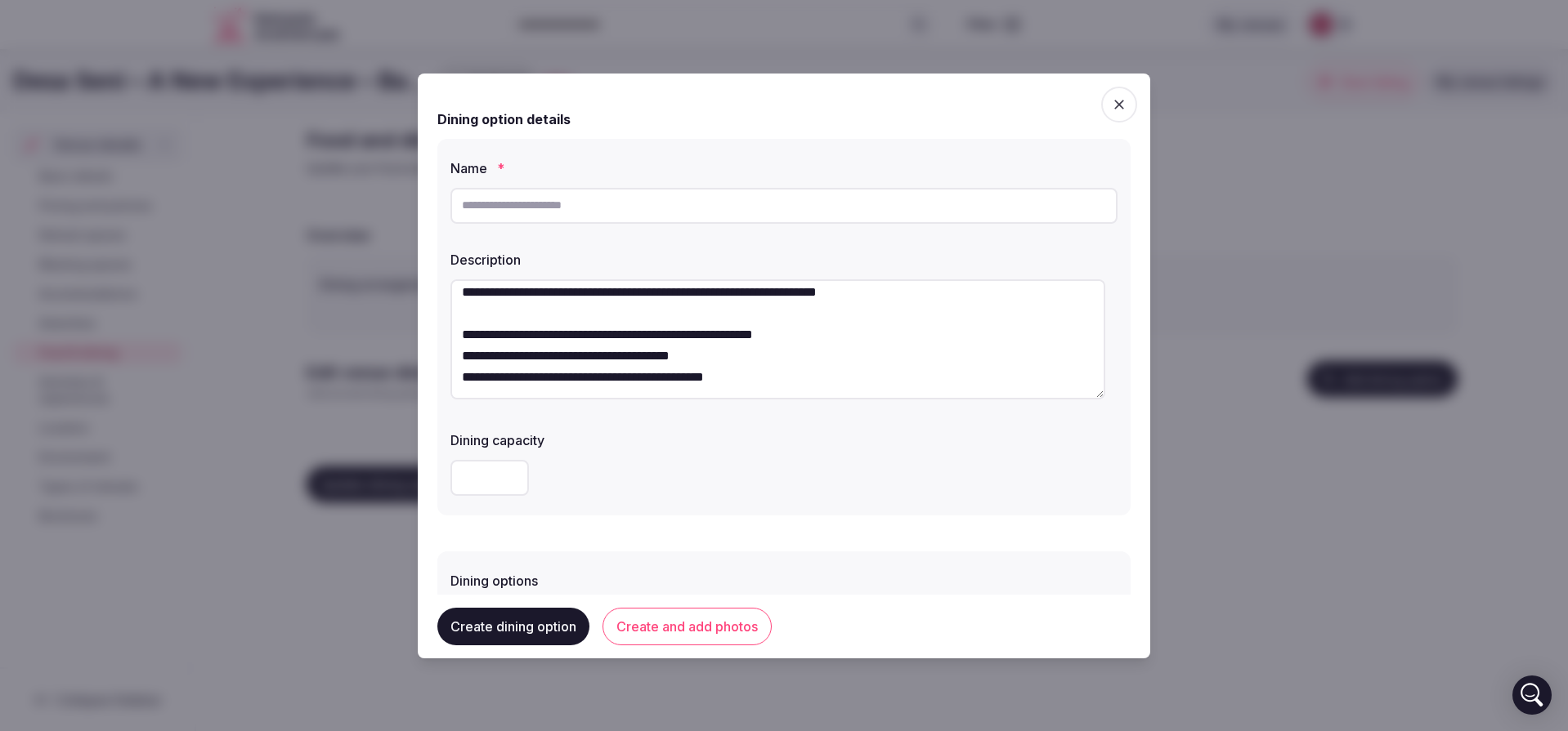
scroll to position [240, 0]
click at [467, 376] on textarea "**********" at bounding box center [778, 339] width 655 height 120
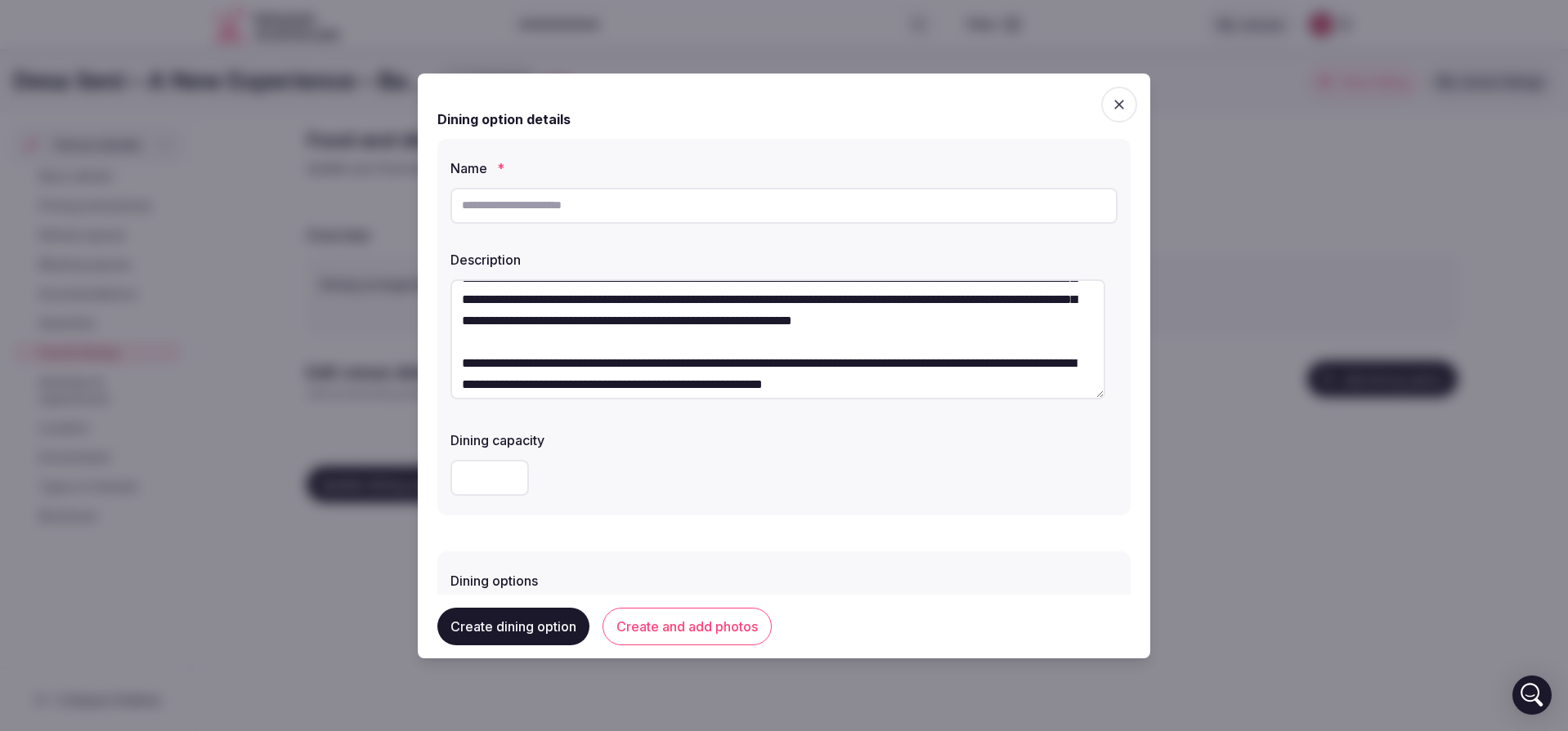
scroll to position [0, 0]
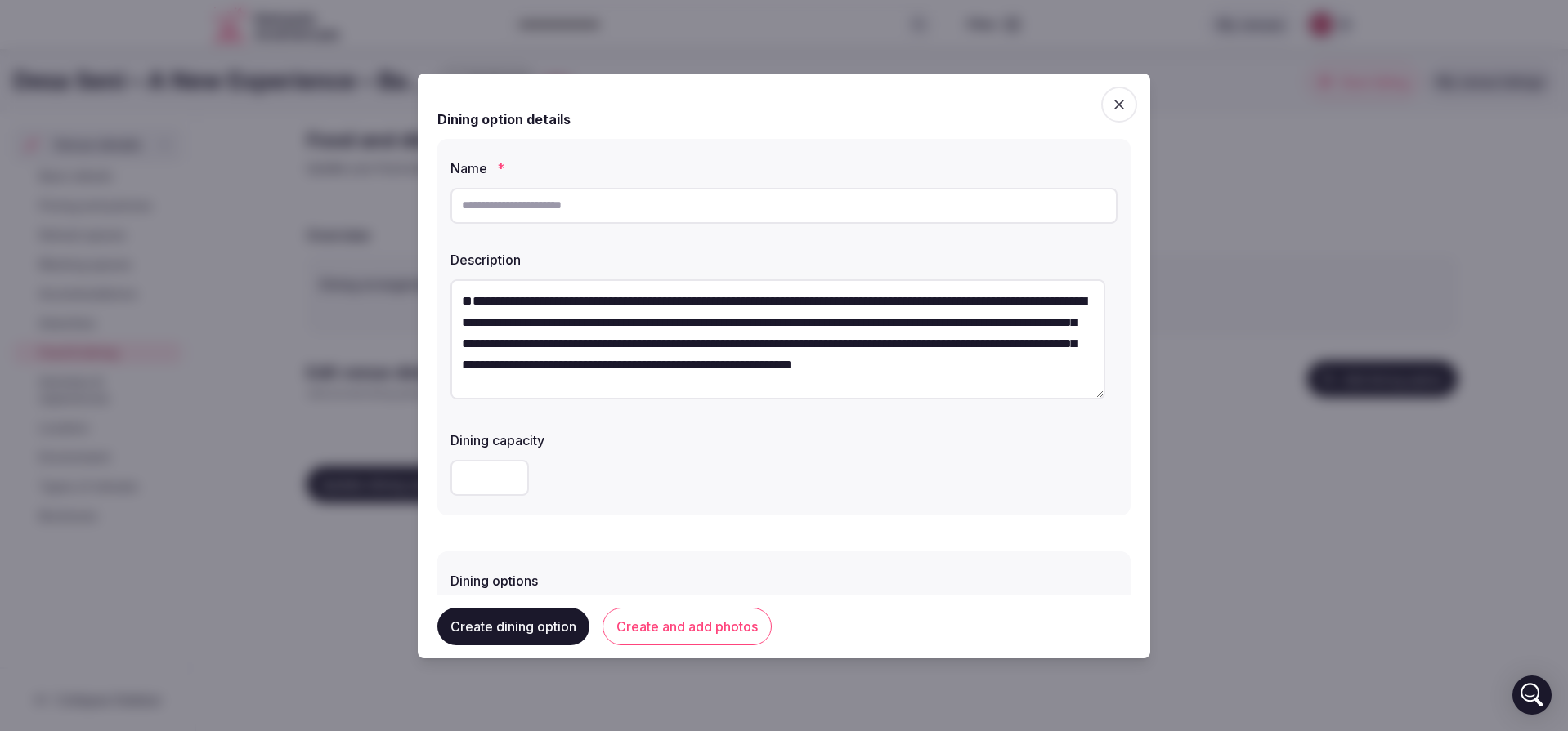
click at [462, 341] on textarea "**********" at bounding box center [778, 339] width 655 height 120
drag, startPoint x: 585, startPoint y: 303, endPoint x: 449, endPoint y: 311, distance: 136.2
click at [450, 311] on textarea "**********" at bounding box center [778, 339] width 655 height 120
type textarea "**********"
click at [484, 207] on input "text" at bounding box center [784, 206] width 667 height 36
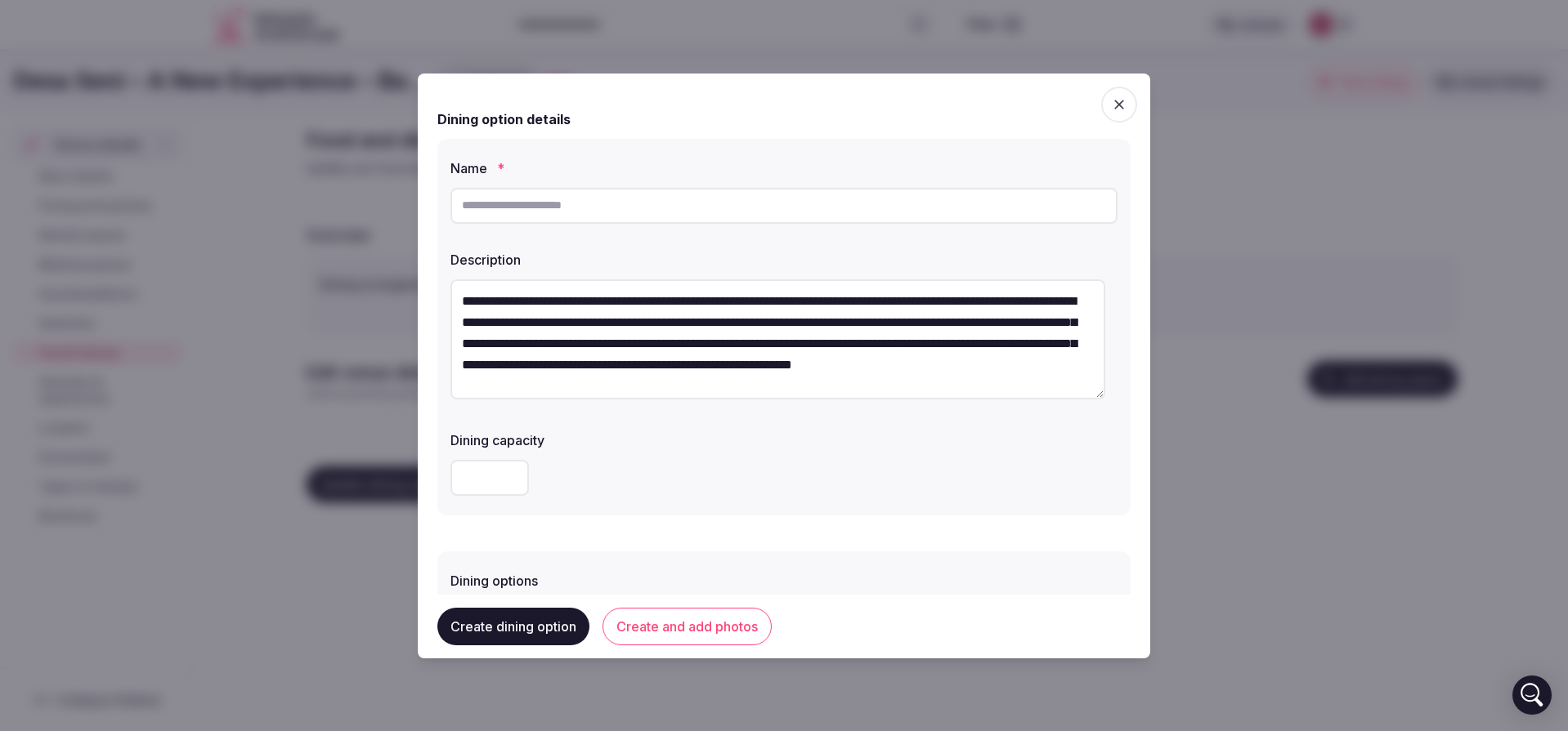
paste input "**********"
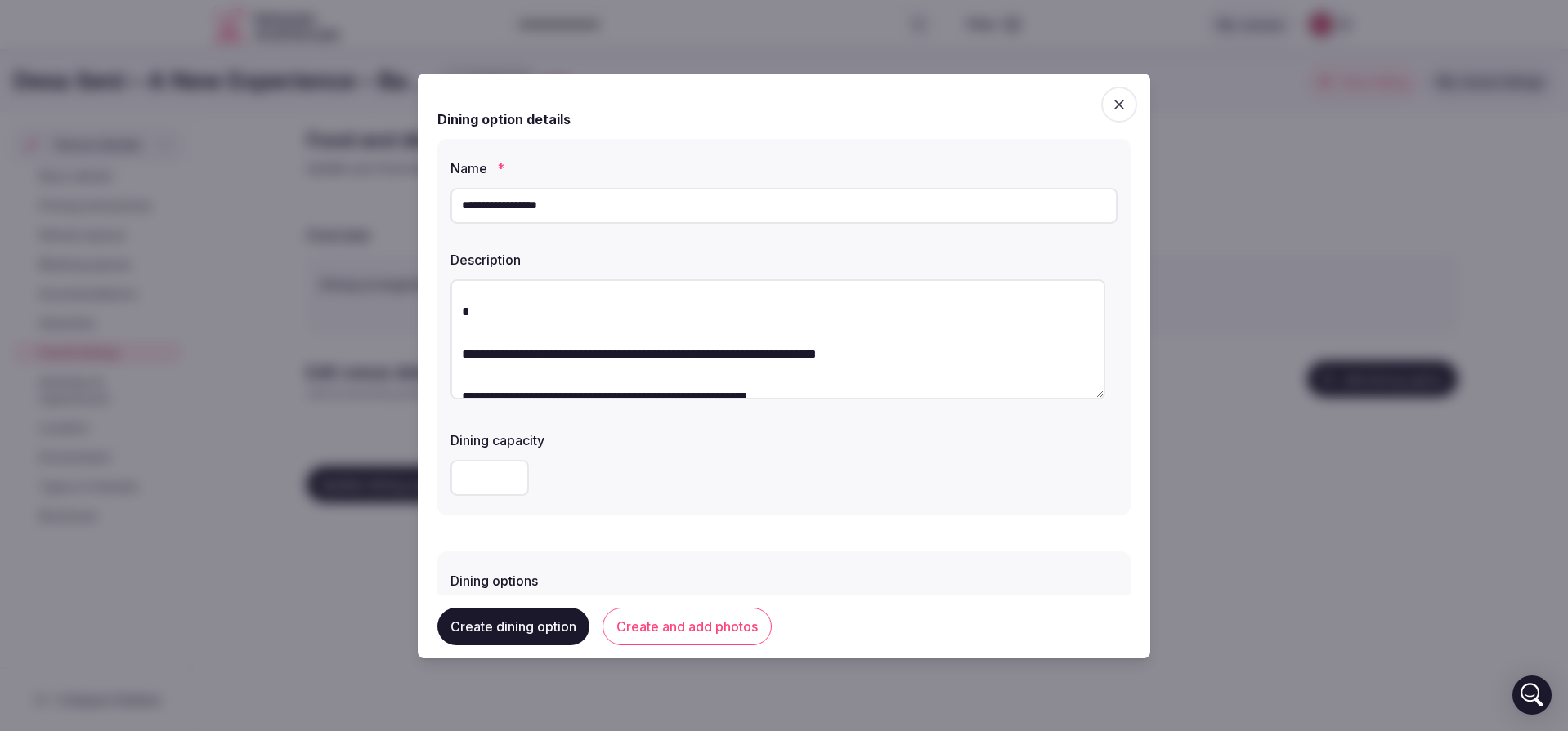
scroll to position [147, 0]
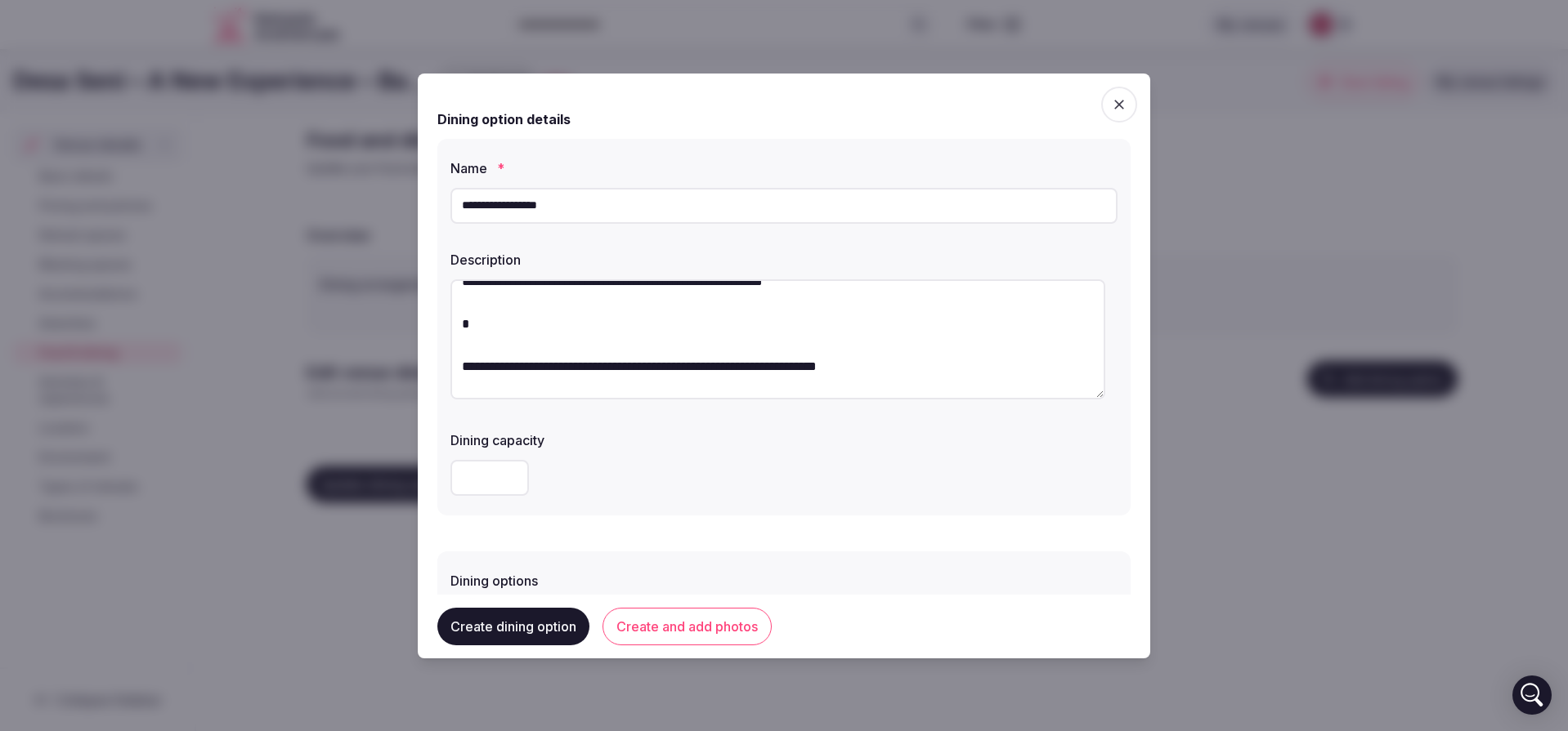
type input "**********"
click at [518, 349] on textarea "**********" at bounding box center [778, 339] width 655 height 120
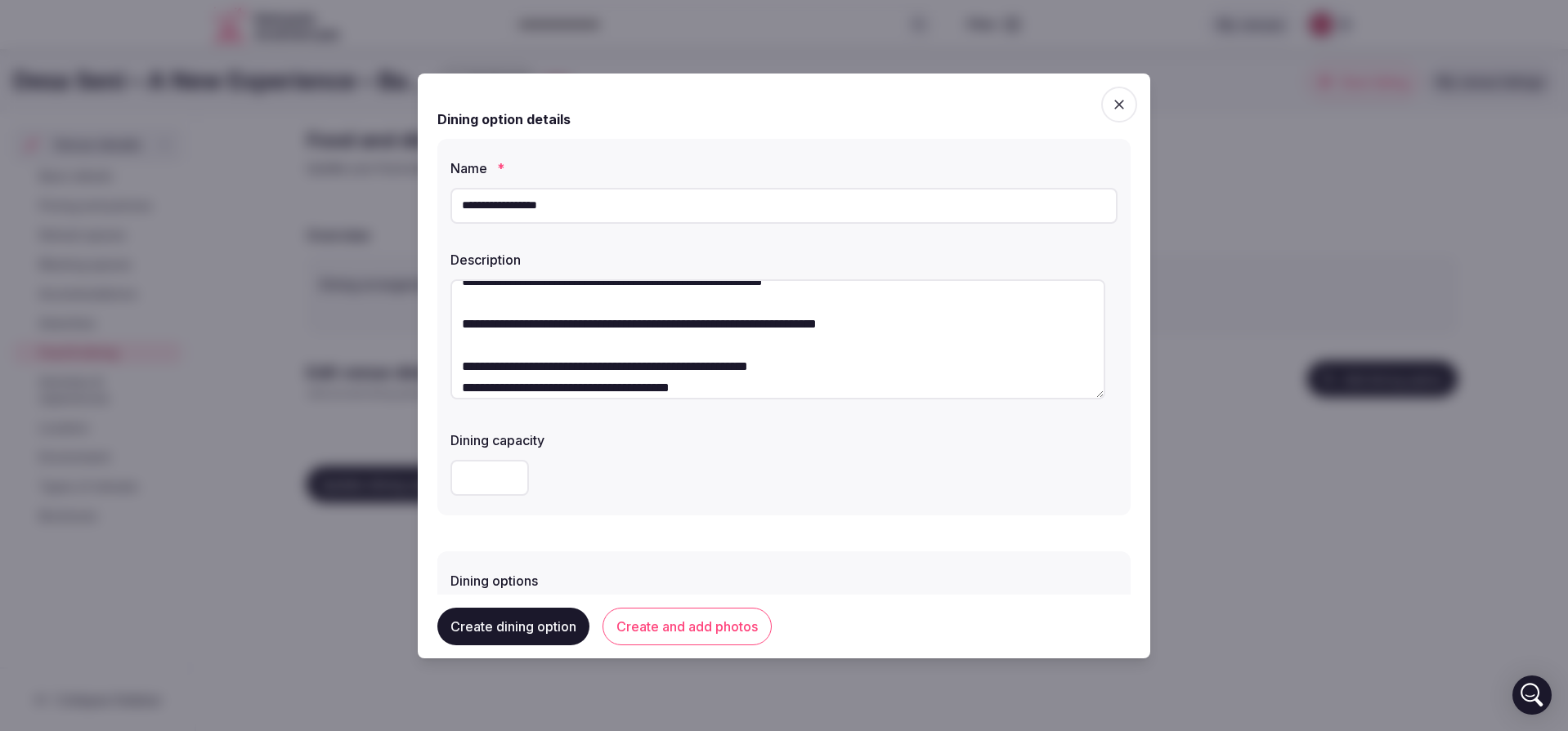
click at [507, 325] on textarea "**********" at bounding box center [778, 339] width 655 height 120
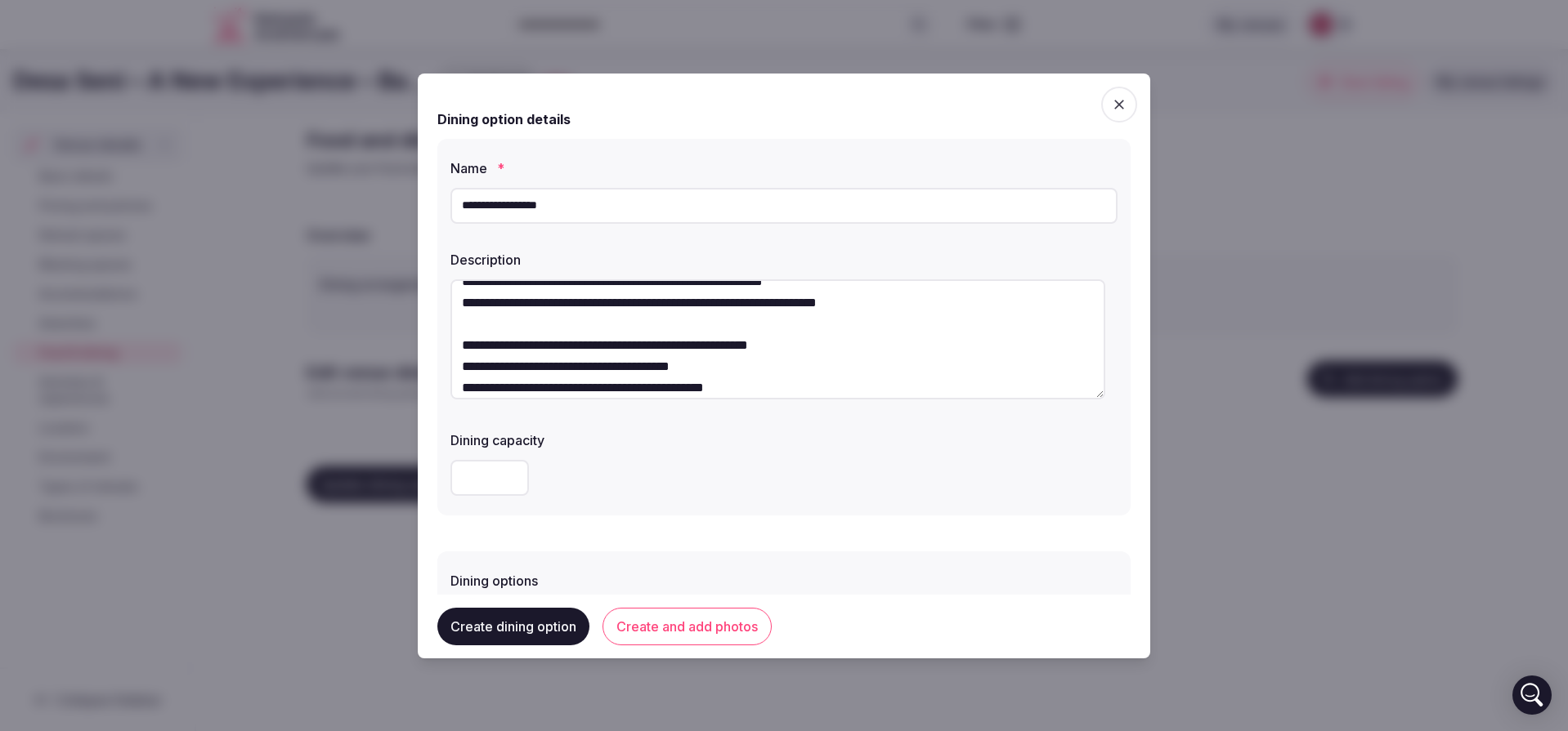
click at [471, 348] on textarea "**********" at bounding box center [778, 339] width 655 height 120
type textarea "**********"
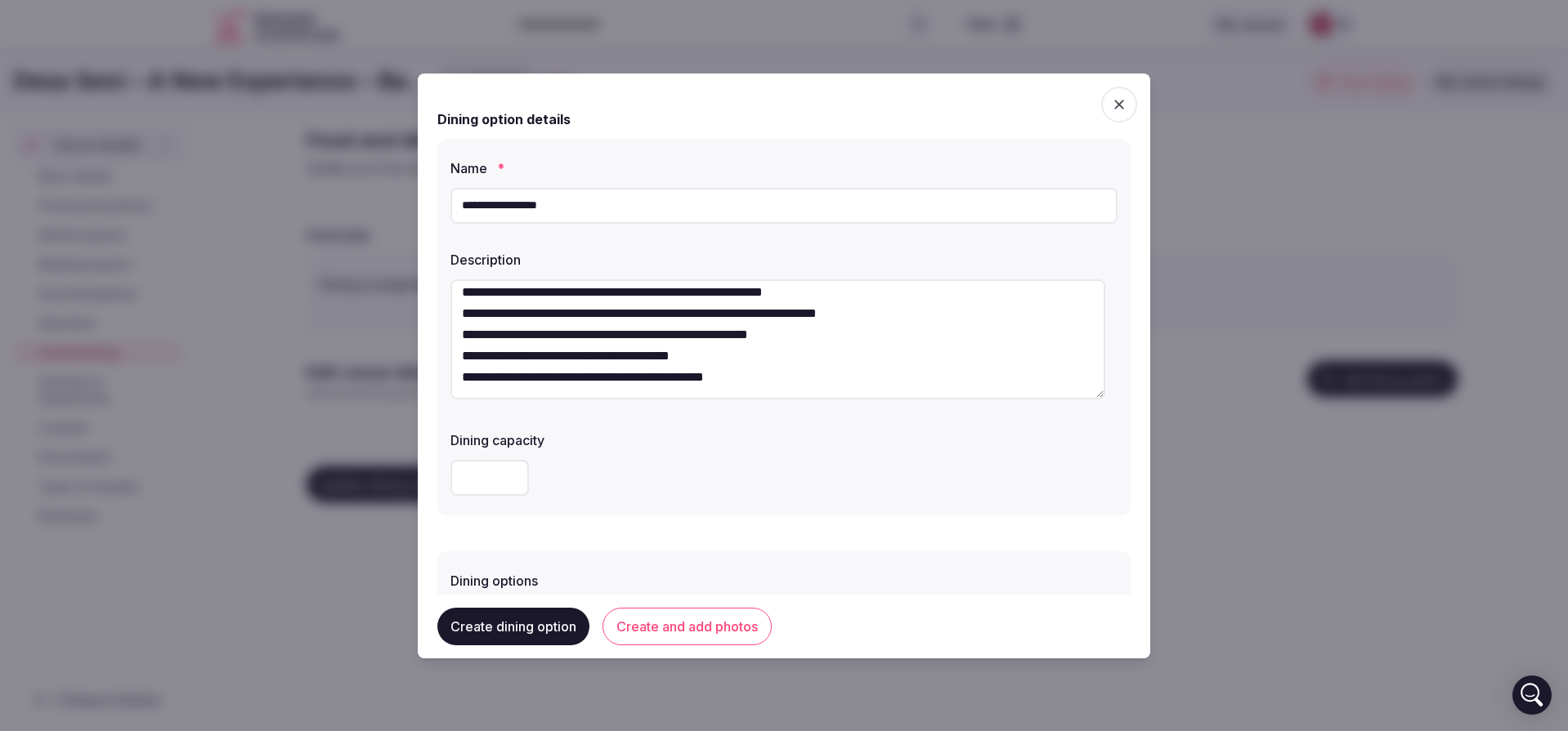
scroll to position [0, 0]
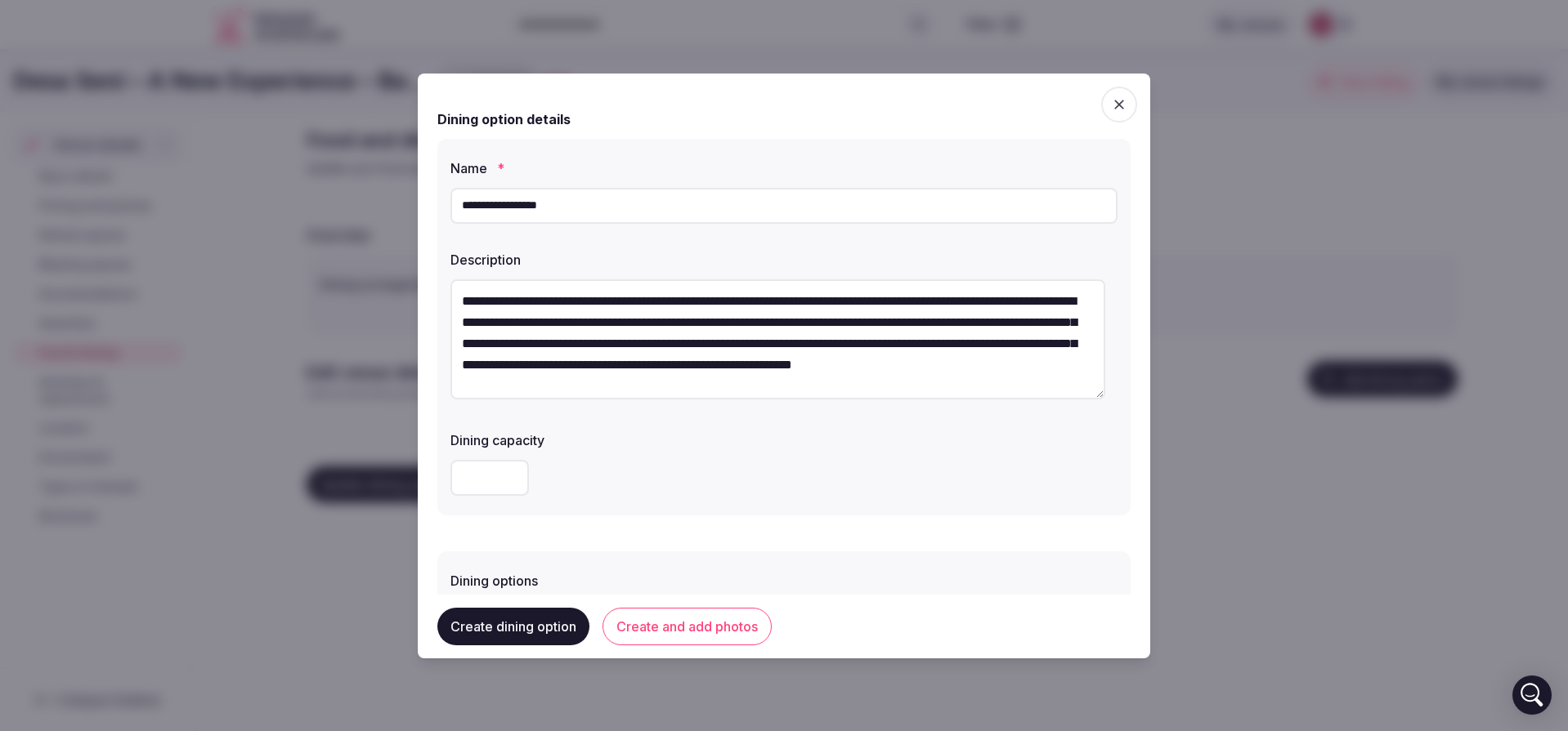
click at [503, 474] on input "*" at bounding box center [490, 477] width 79 height 36
click at [511, 468] on input "*" at bounding box center [490, 477] width 79 height 36
type input "*"
click at [511, 468] on input "*" at bounding box center [490, 477] width 79 height 36
type textarea "**********"
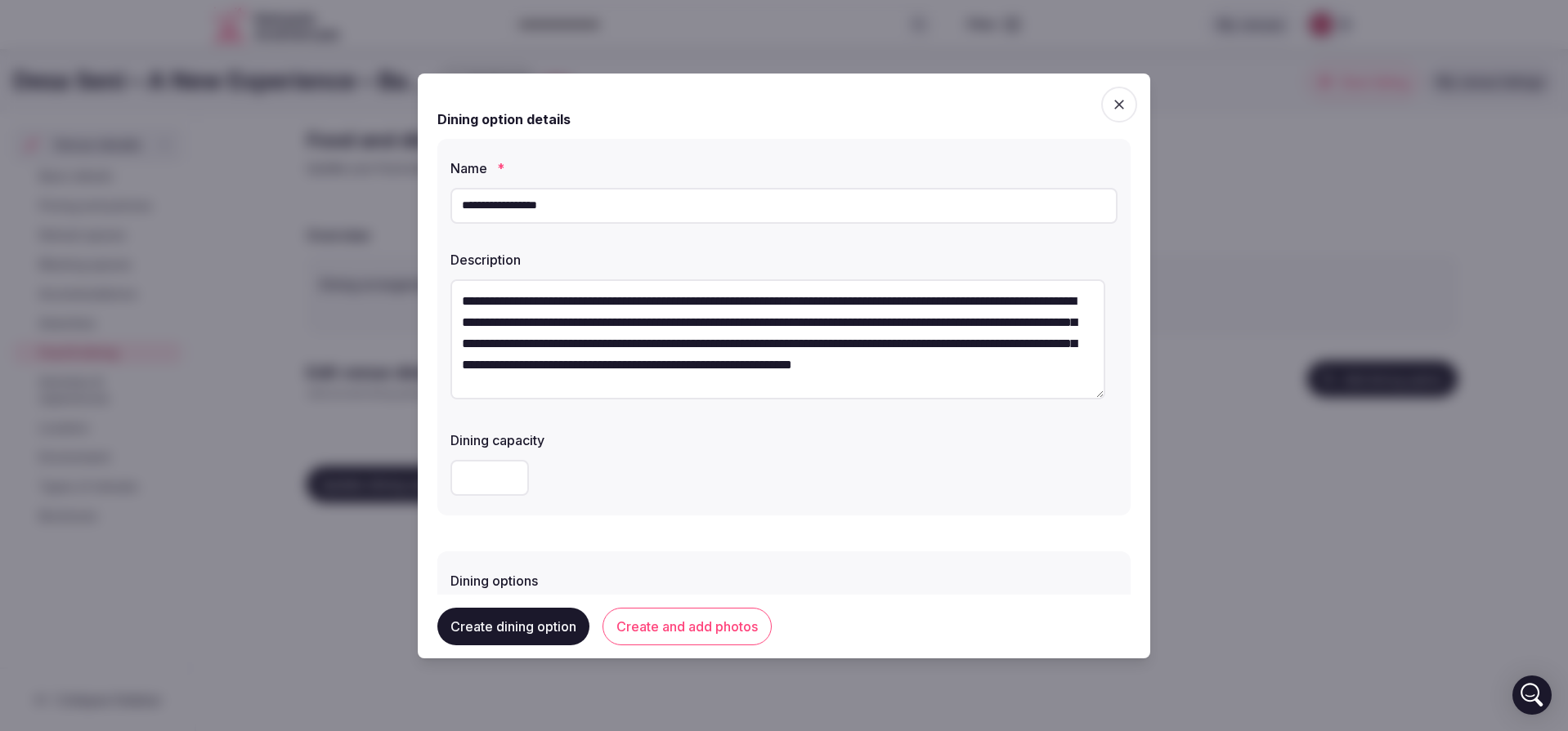
click at [495, 474] on input "*" at bounding box center [490, 477] width 79 height 36
type input "**"
click at [553, 570] on div "Dining options" at bounding box center [784, 576] width 667 height 23
click at [684, 640] on button "Create and add photos" at bounding box center [687, 626] width 169 height 38
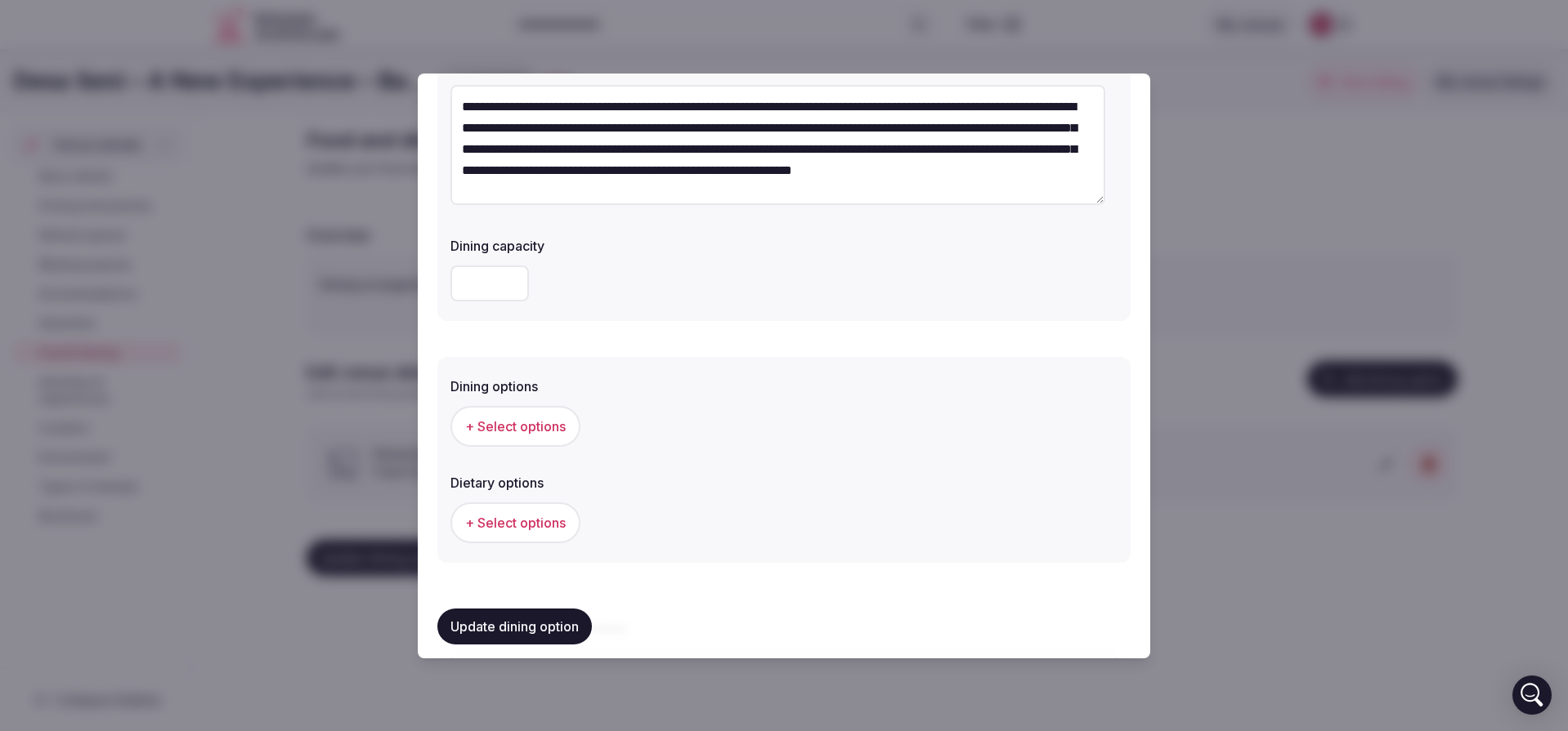
scroll to position [196, 0]
click at [505, 420] on span "+ Select options" at bounding box center [515, 425] width 101 height 18
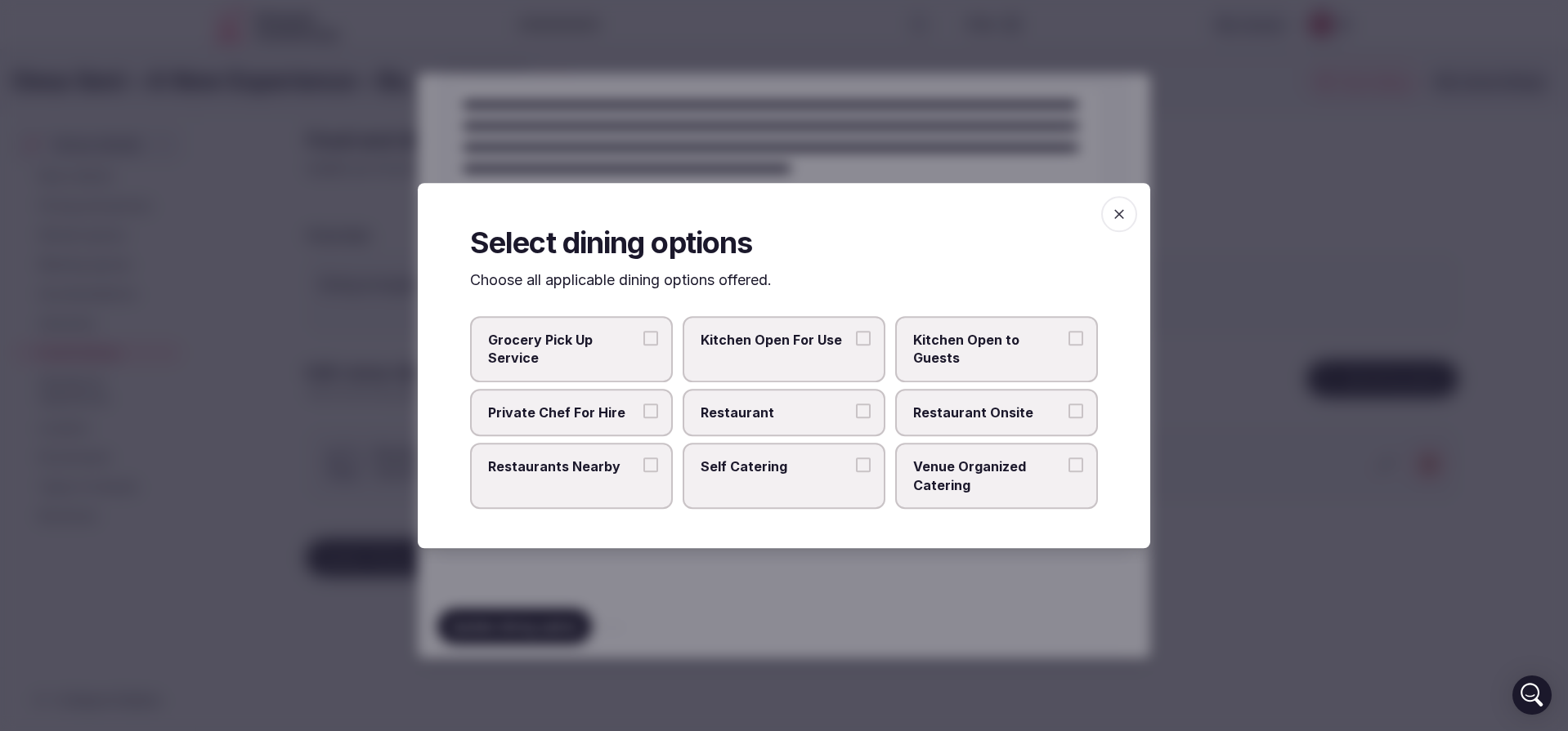
click at [1078, 337] on button "Kitchen Open to Guests" at bounding box center [1076, 338] width 15 height 15
click at [814, 415] on span "Restaurant" at bounding box center [776, 412] width 151 height 18
click at [856, 415] on button "Restaurant" at bounding box center [863, 411] width 15 height 15
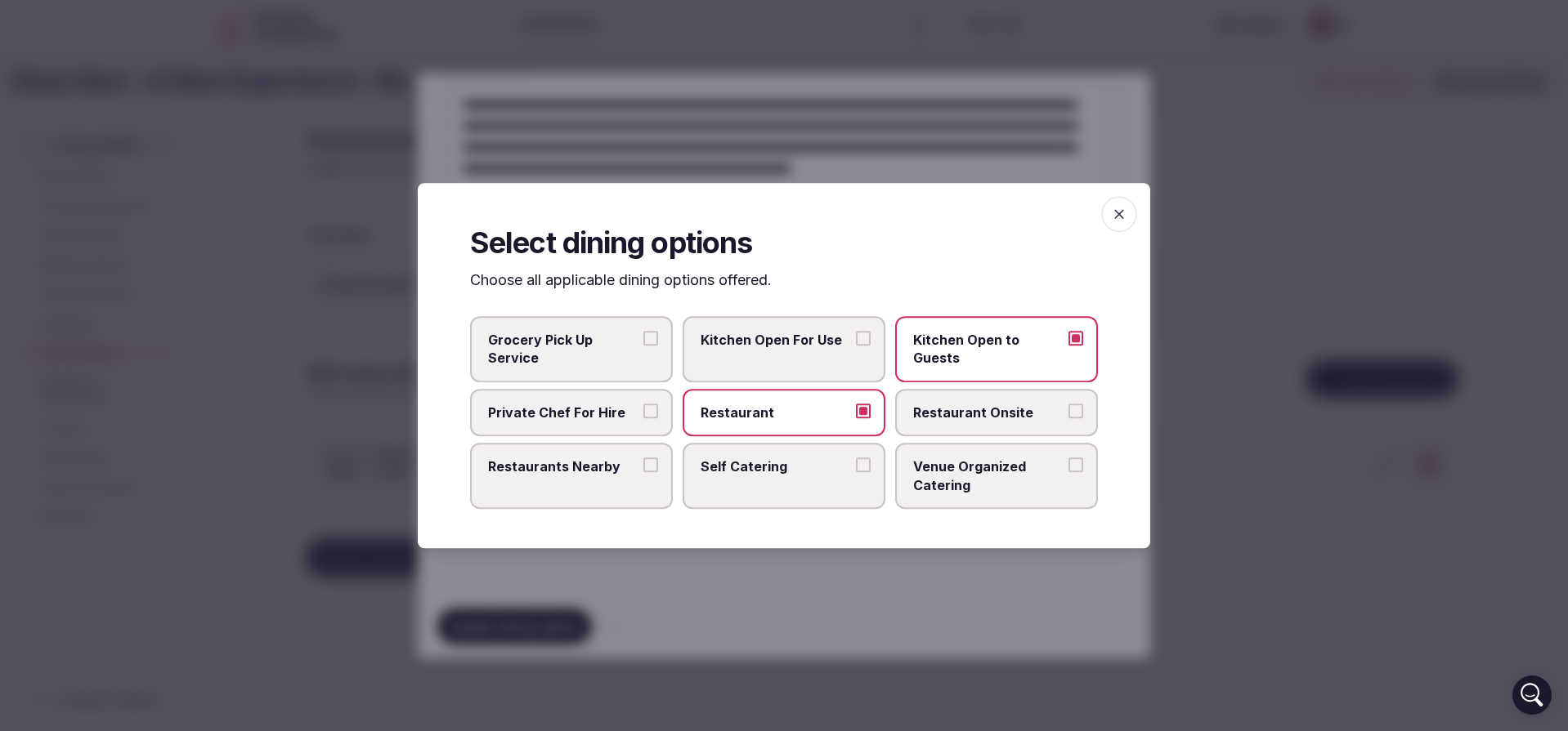
click at [988, 592] on div at bounding box center [784, 365] width 1568 height 731
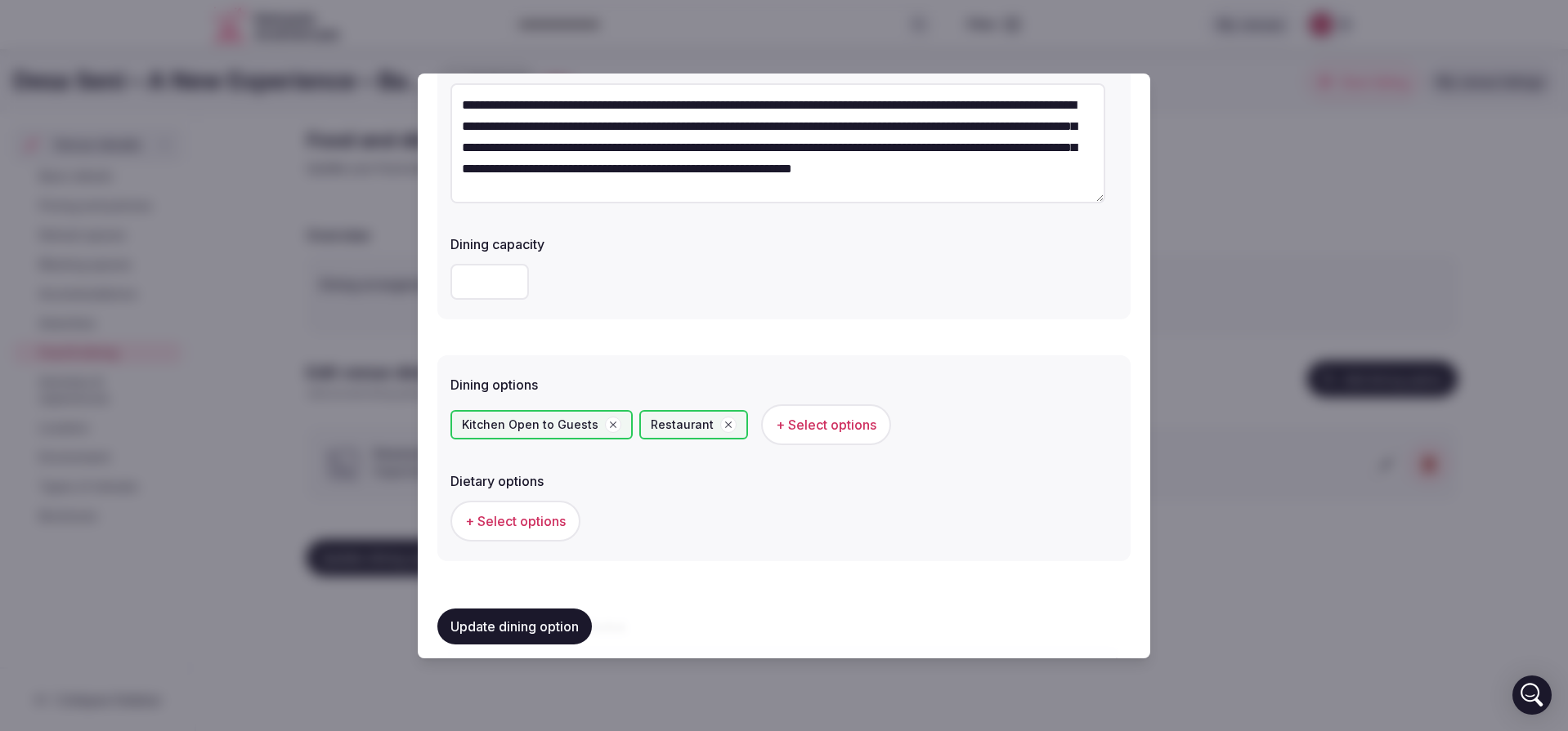
click at [558, 524] on span "+ Select options" at bounding box center [515, 521] width 101 height 18
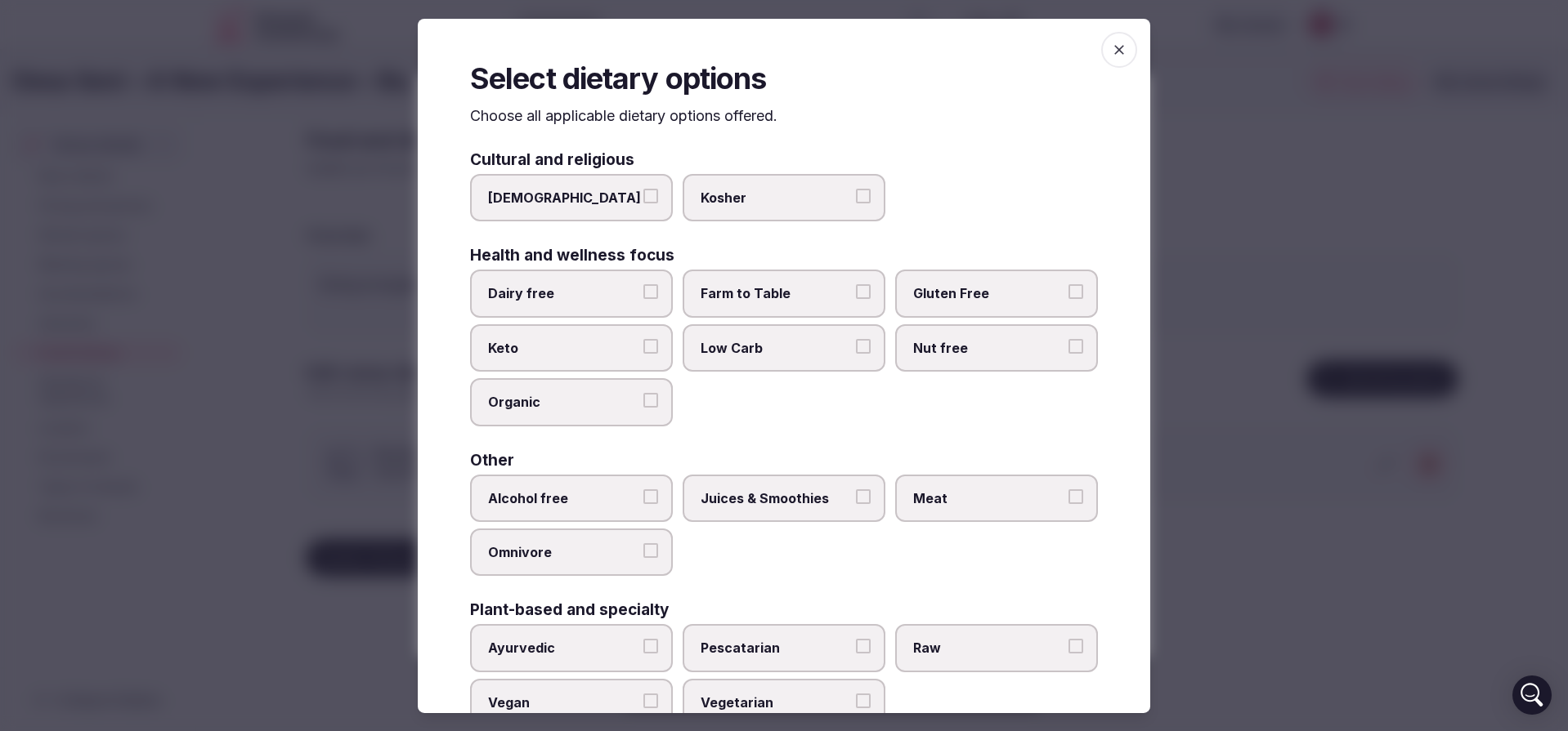
click at [781, 298] on span "Farm to Table" at bounding box center [776, 293] width 151 height 18
click at [856, 298] on button "Farm to Table" at bounding box center [863, 292] width 15 height 15
click at [978, 284] on label "Gluten Free" at bounding box center [996, 293] width 202 height 47
click at [1069, 285] on button "Gluten Free" at bounding box center [1076, 292] width 15 height 15
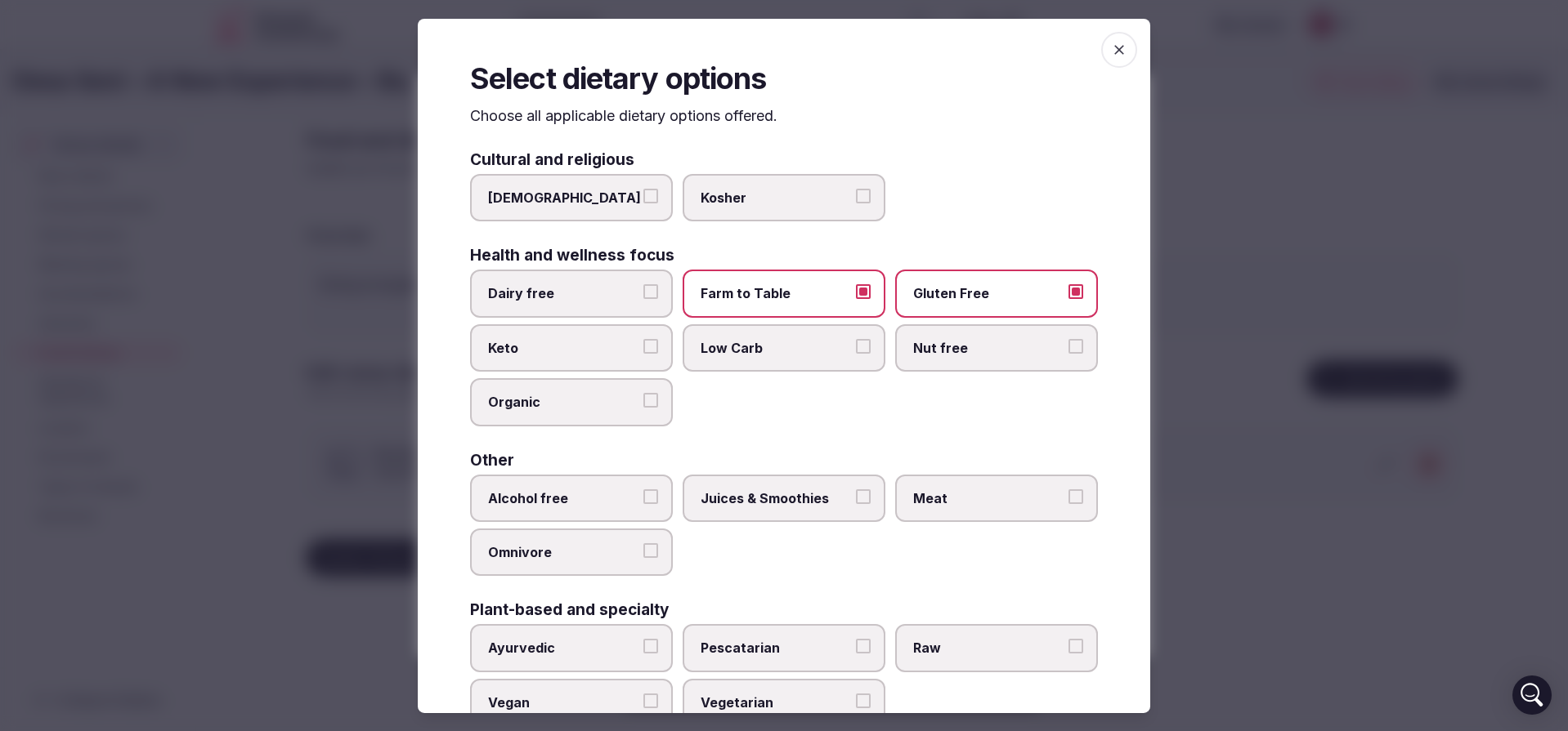
click at [934, 340] on span "Nut free" at bounding box center [989, 348] width 151 height 18
click at [1069, 340] on button "Nut free" at bounding box center [1076, 346] width 15 height 15
click at [766, 349] on span "Low Carb" at bounding box center [776, 348] width 151 height 18
click at [856, 349] on button "Low Carb" at bounding box center [863, 346] width 15 height 15
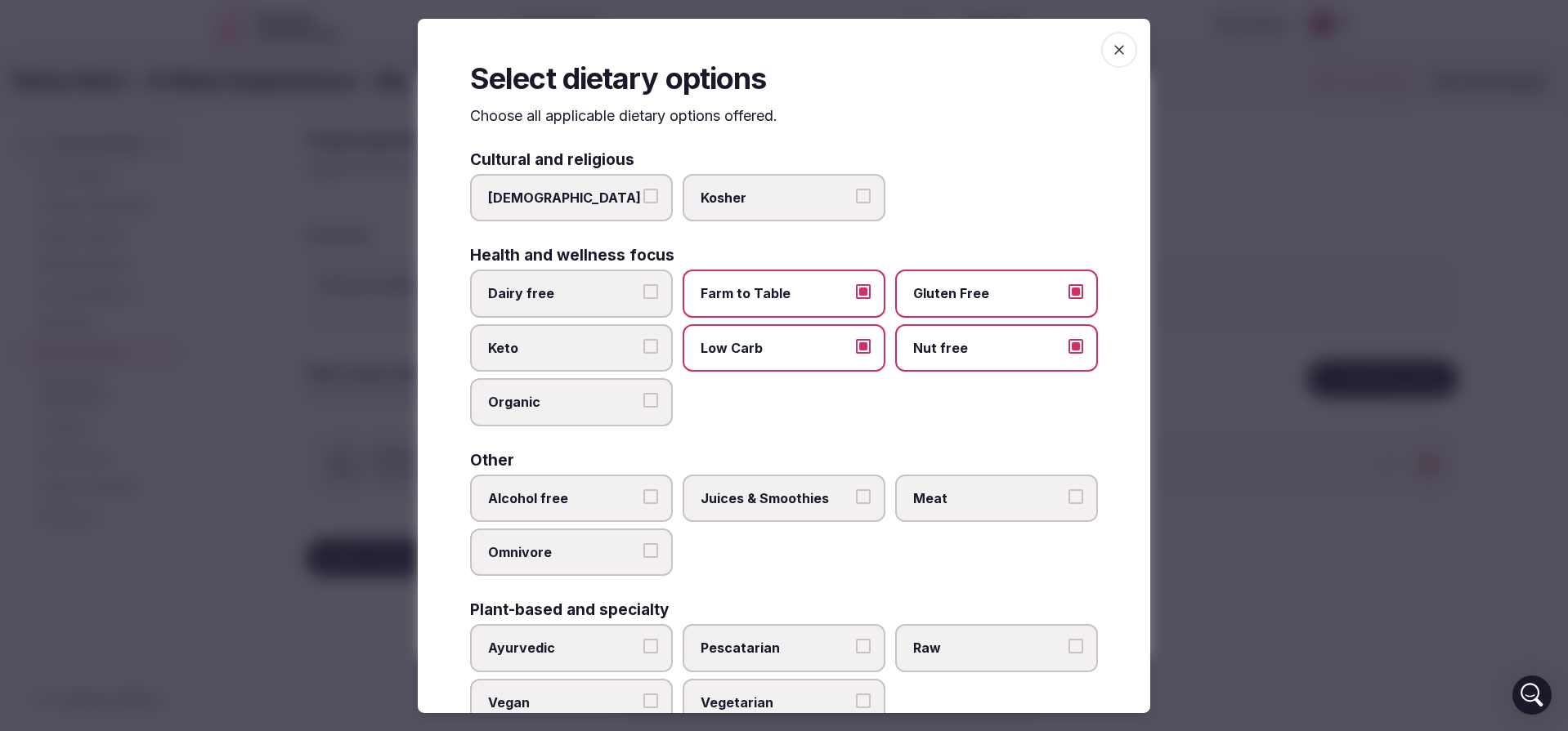
click at [594, 391] on label "Organic" at bounding box center [571, 402] width 202 height 47
click at [644, 393] on button "Organic" at bounding box center [651, 400] width 15 height 15
click at [593, 297] on span "Dairy free" at bounding box center [563, 293] width 151 height 18
click at [644, 297] on button "Dairy free" at bounding box center [651, 292] width 15 height 15
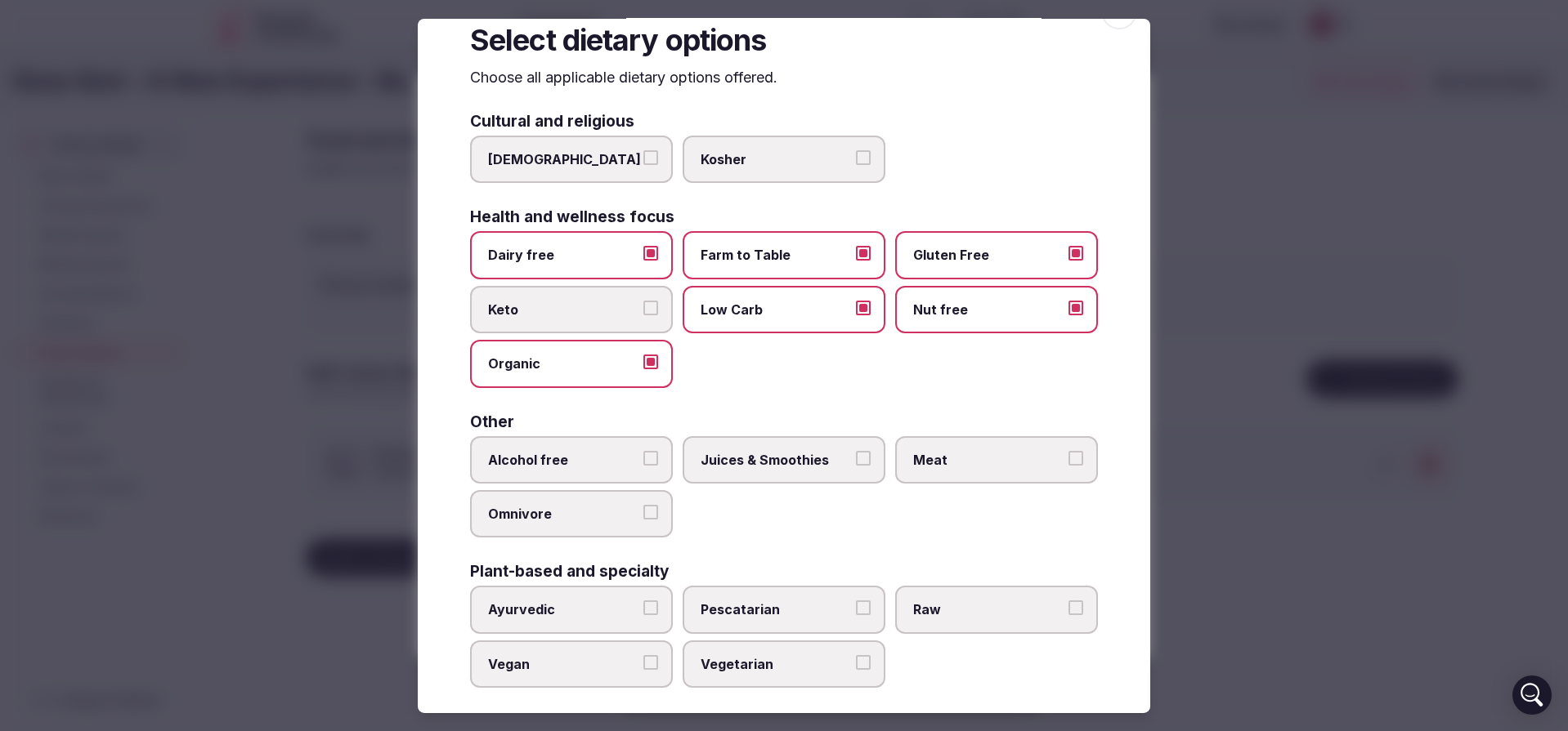
scroll to position [53, 0]
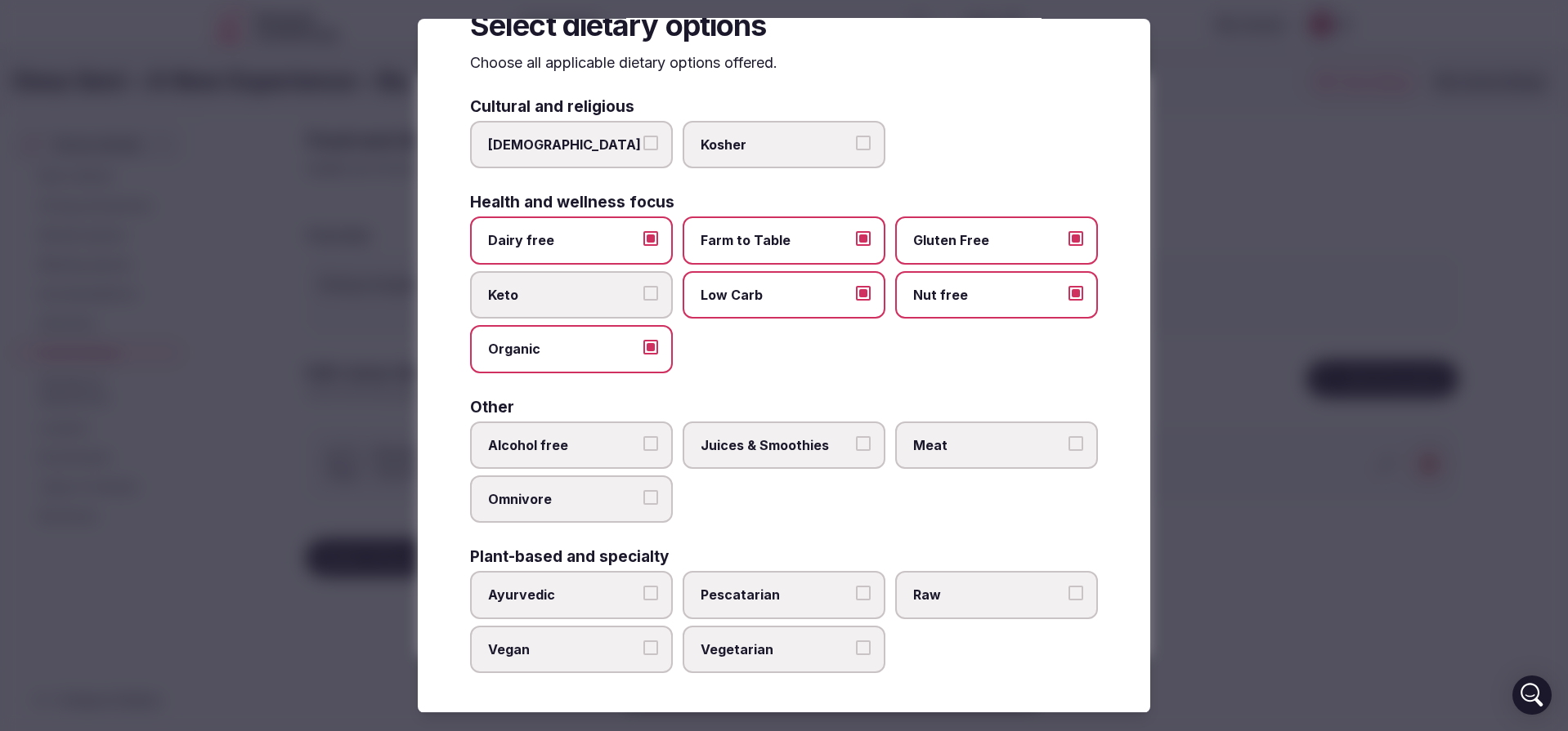
click at [994, 433] on label "Meat" at bounding box center [996, 446] width 202 height 47
click at [1069, 436] on button "Meat" at bounding box center [1076, 443] width 15 height 15
click at [945, 449] on span "Meat" at bounding box center [989, 445] width 151 height 18
click at [1069, 449] on button "Meat" at bounding box center [1076, 443] width 15 height 15
click at [806, 455] on label "Juices & Smoothies" at bounding box center [783, 446] width 202 height 47
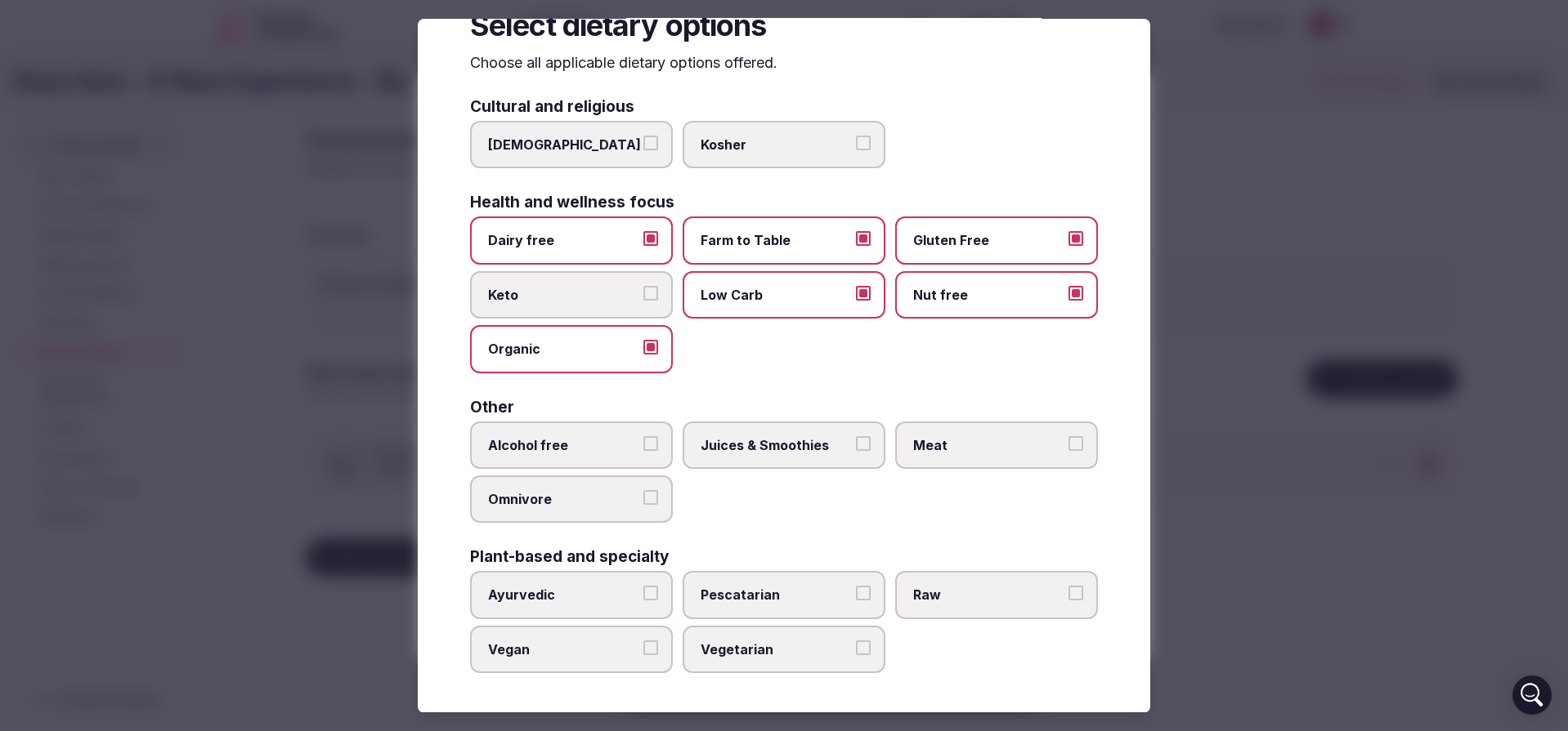
click at [856, 451] on button "Juices & Smoothies" at bounding box center [863, 443] width 15 height 15
click at [604, 594] on span "Ayurvedic" at bounding box center [563, 594] width 151 height 18
click at [644, 594] on button "Ayurvedic" at bounding box center [651, 593] width 15 height 15
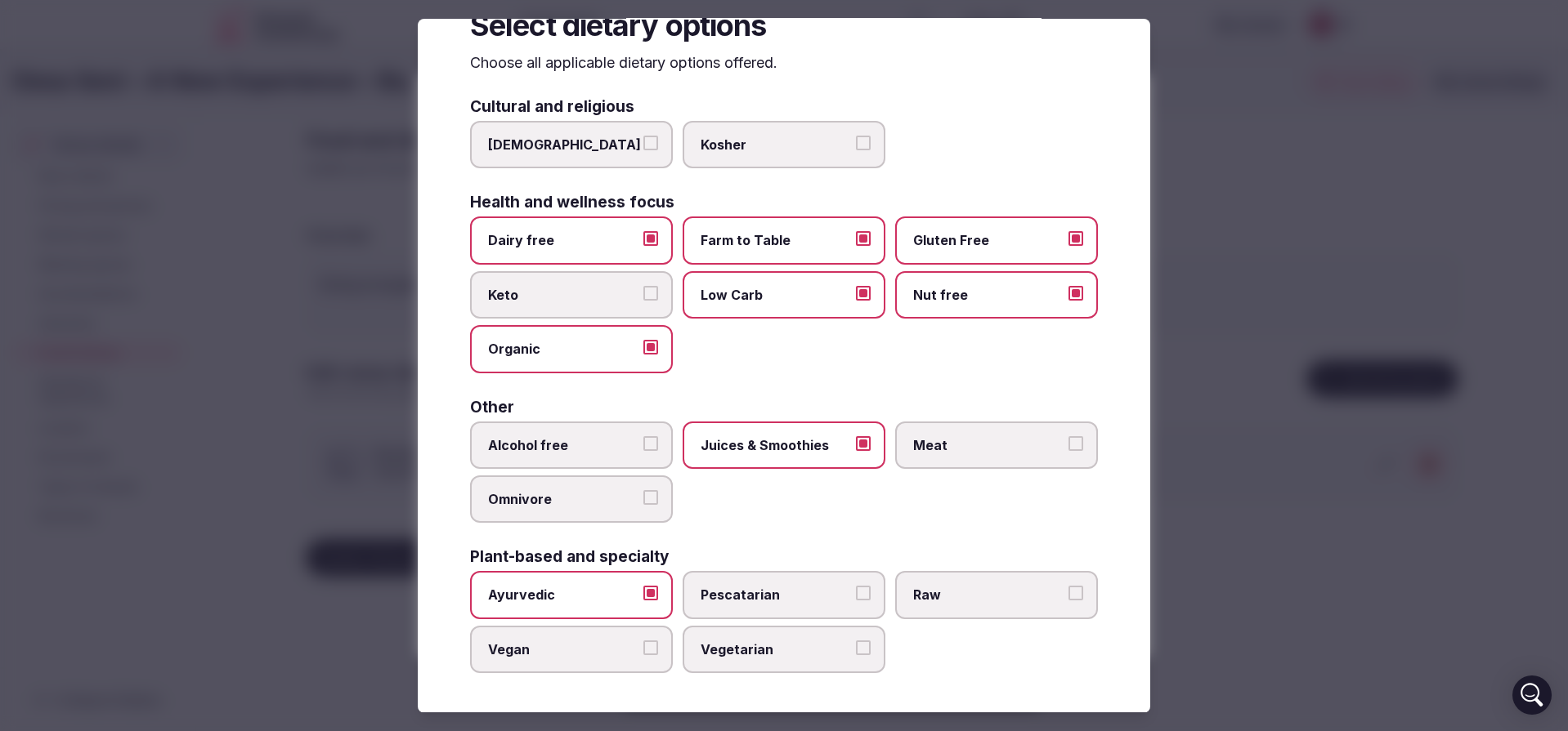
click at [745, 644] on span "Vegetarian" at bounding box center [776, 650] width 151 height 18
click at [856, 644] on button "Vegetarian" at bounding box center [863, 648] width 15 height 15
click at [607, 640] on label "Vegan" at bounding box center [571, 650] width 202 height 47
click at [644, 641] on button "Vegan" at bounding box center [651, 648] width 15 height 15
click at [742, 587] on span "Pescatarian" at bounding box center [776, 594] width 151 height 18
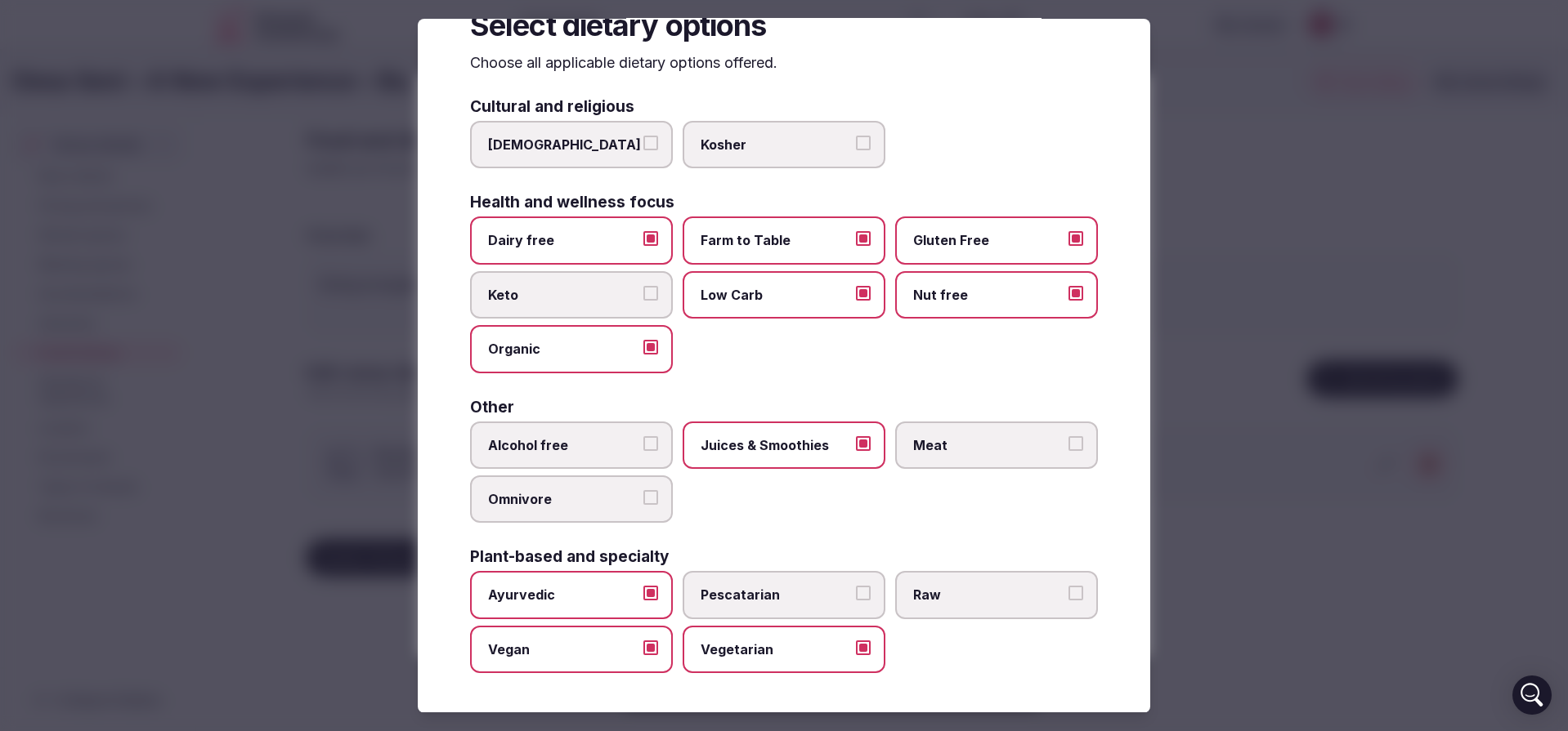
click at [856, 587] on button "Pescatarian" at bounding box center [863, 593] width 15 height 15
click at [955, 580] on label "Raw" at bounding box center [996, 594] width 202 height 47
click at [1069, 586] on button "Raw" at bounding box center [1076, 593] width 15 height 15
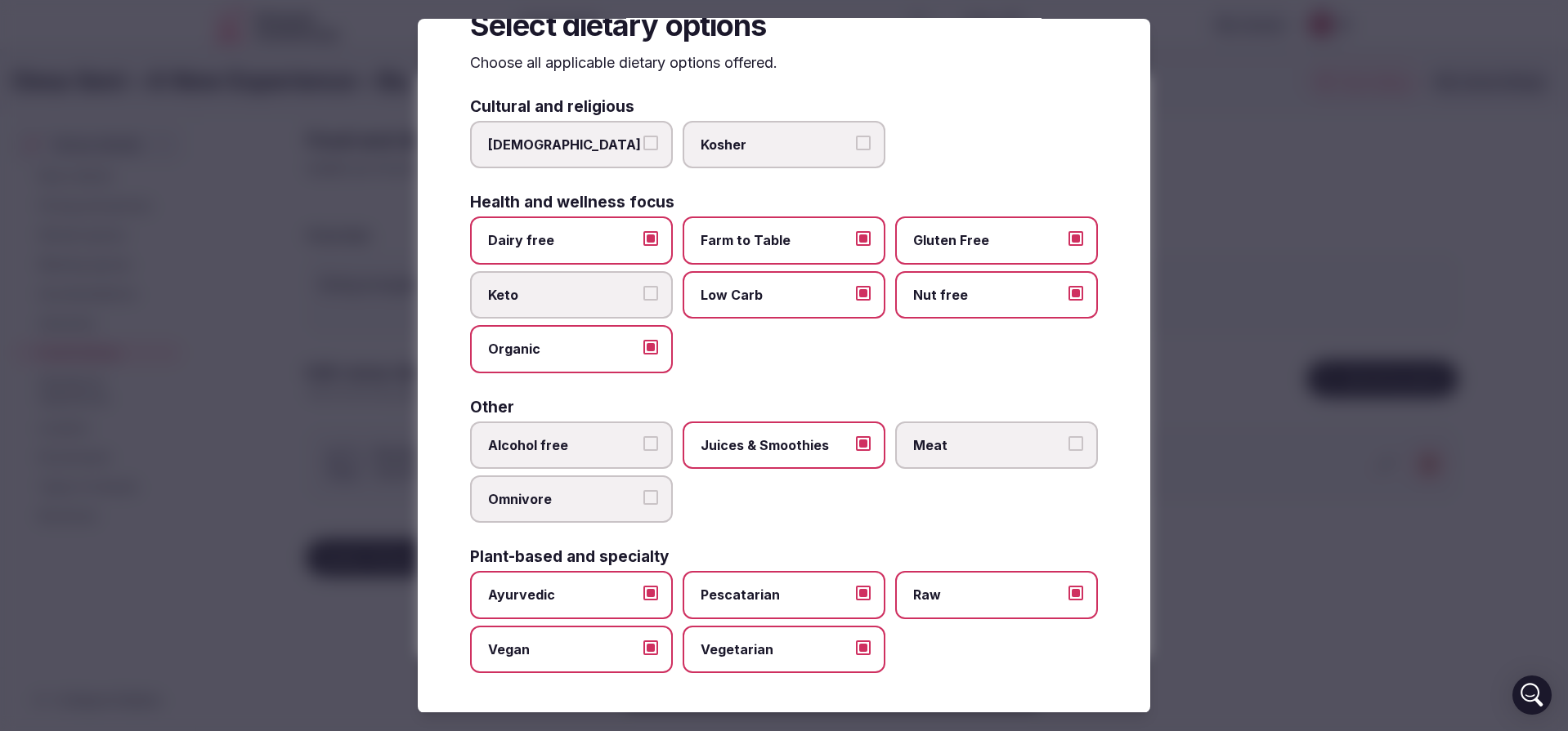
click at [1350, 570] on div at bounding box center [784, 365] width 1568 height 731
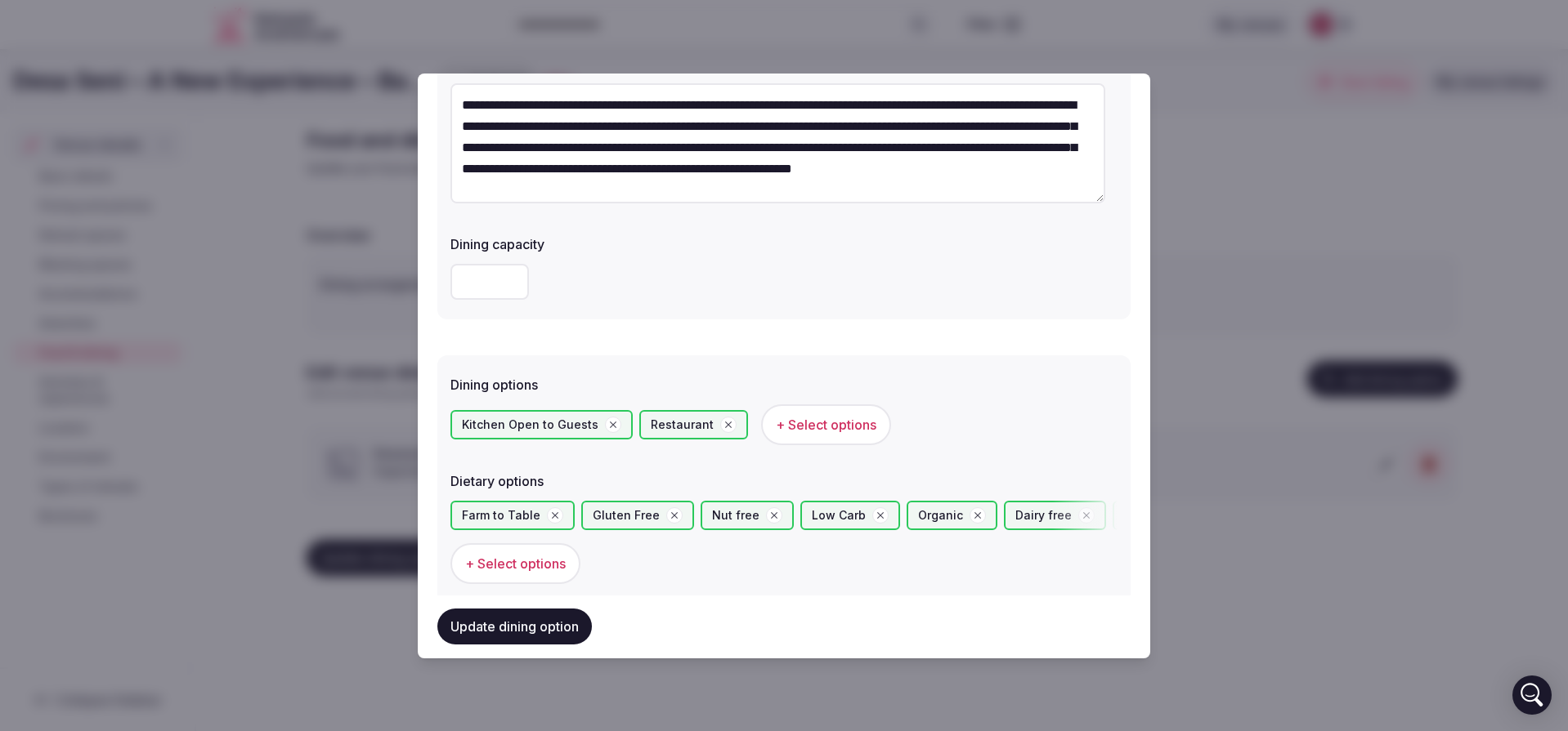
click at [558, 621] on button "Update dining option" at bounding box center [514, 627] width 154 height 36
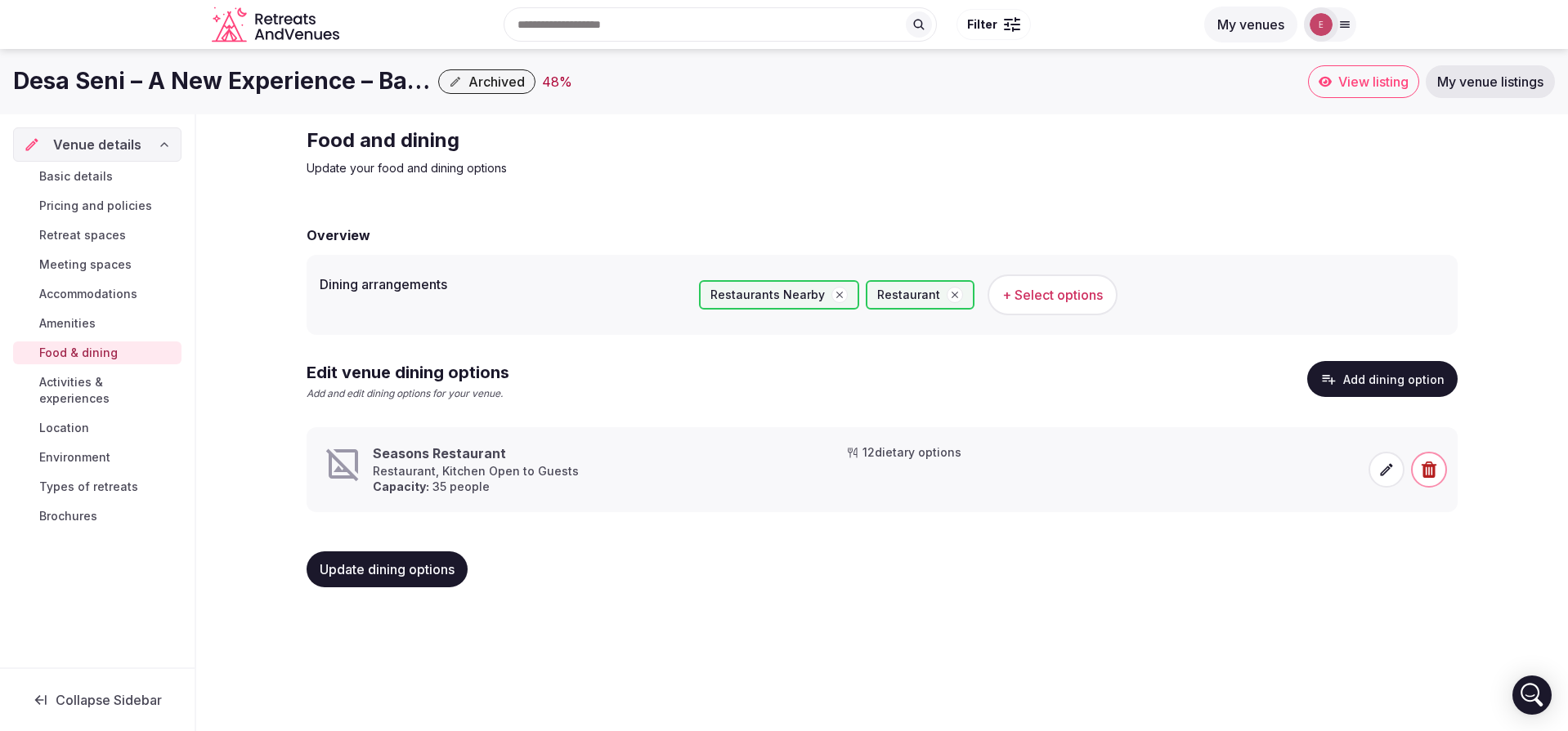
click at [482, 460] on h3 "Seasons Restaurant" at bounding box center [476, 453] width 206 height 18
click at [1389, 466] on icon at bounding box center [1387, 469] width 17 height 17
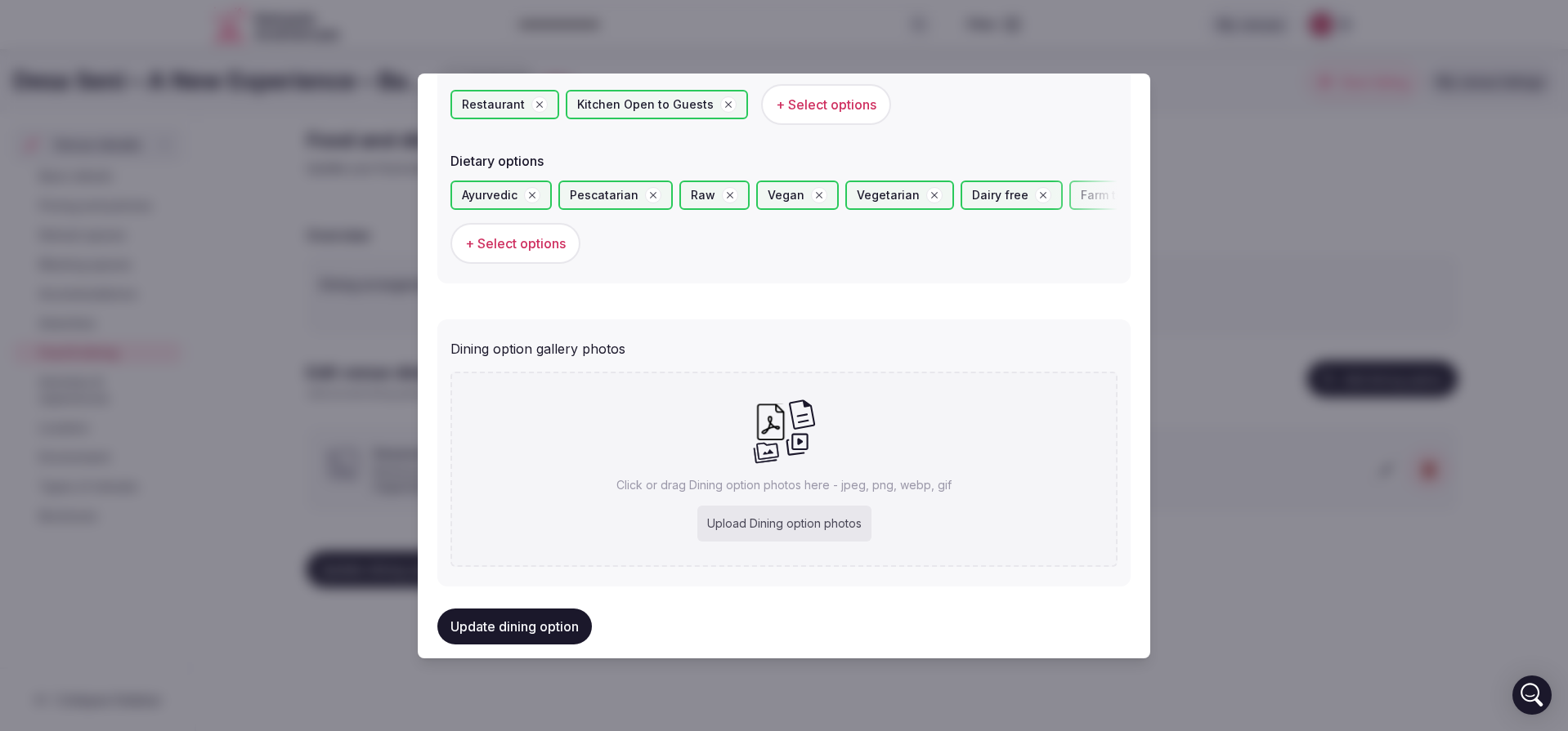
scroll to position [517, 0]
click at [794, 524] on div "Upload Dining option photos" at bounding box center [784, 523] width 174 height 36
type input "**********"
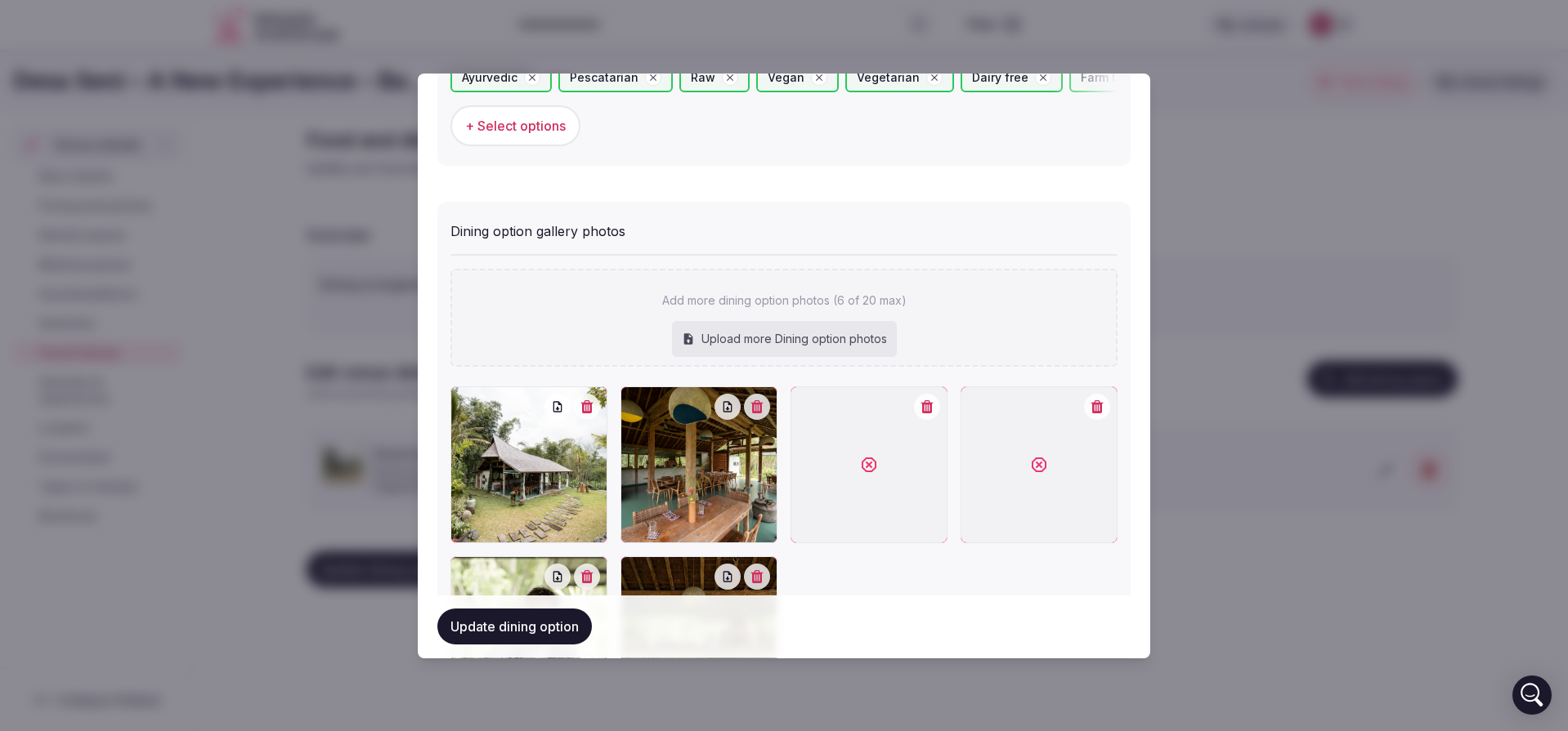
scroll to position [775, 0]
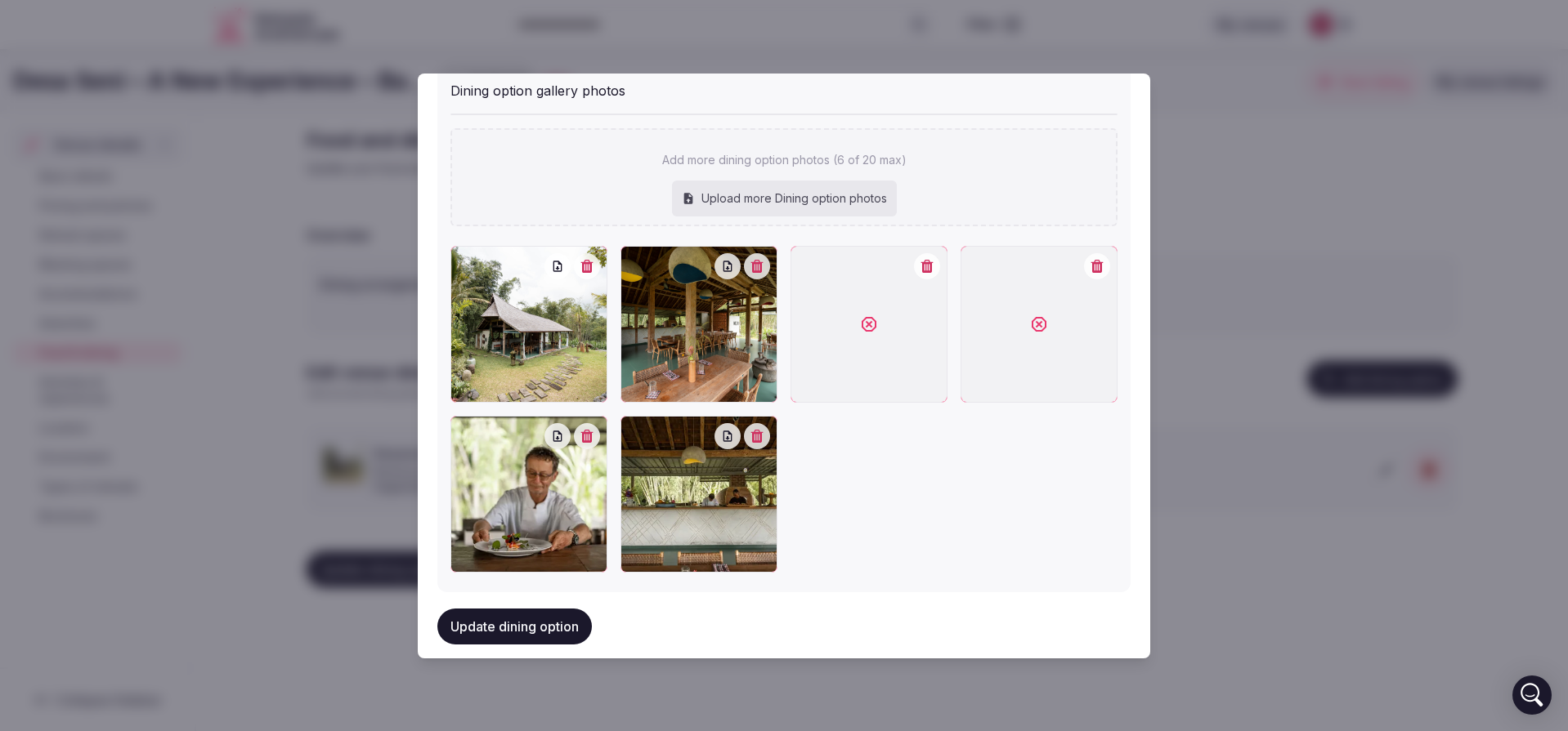
click at [750, 196] on div "Upload more Dining option photos" at bounding box center [784, 198] width 225 height 36
type input "**********"
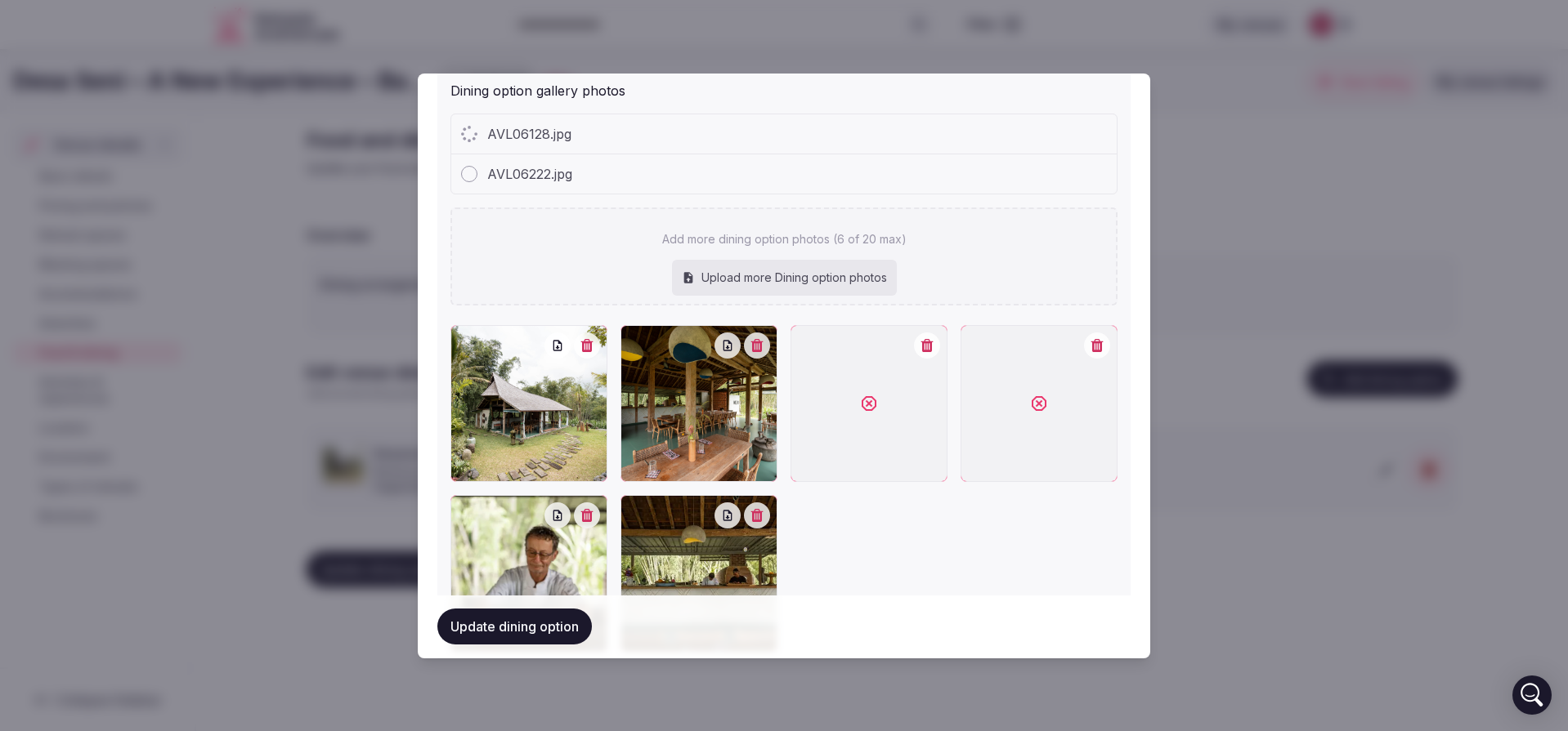
click at [765, 270] on div "Upload more Dining option photos" at bounding box center [784, 278] width 225 height 36
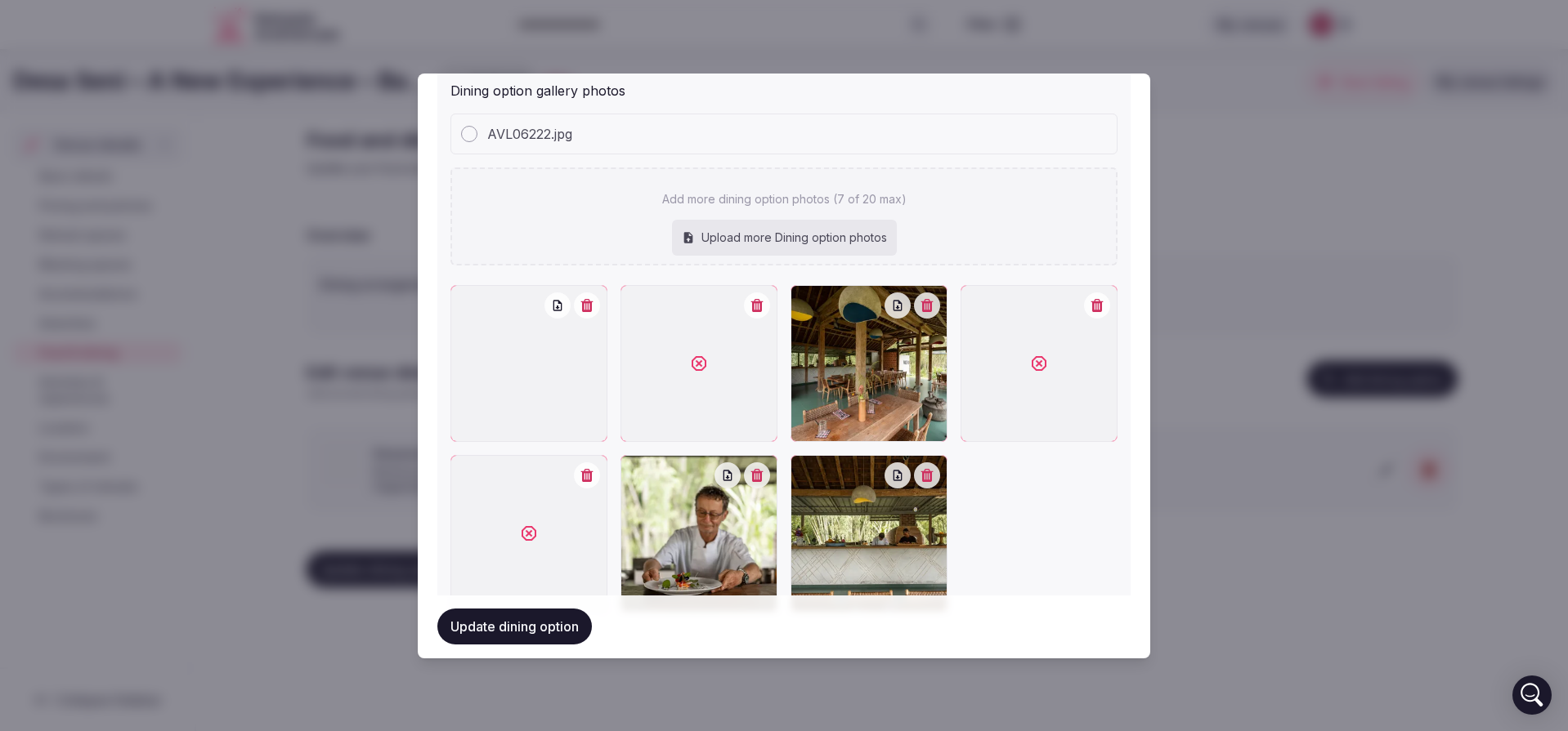
type input "**********"
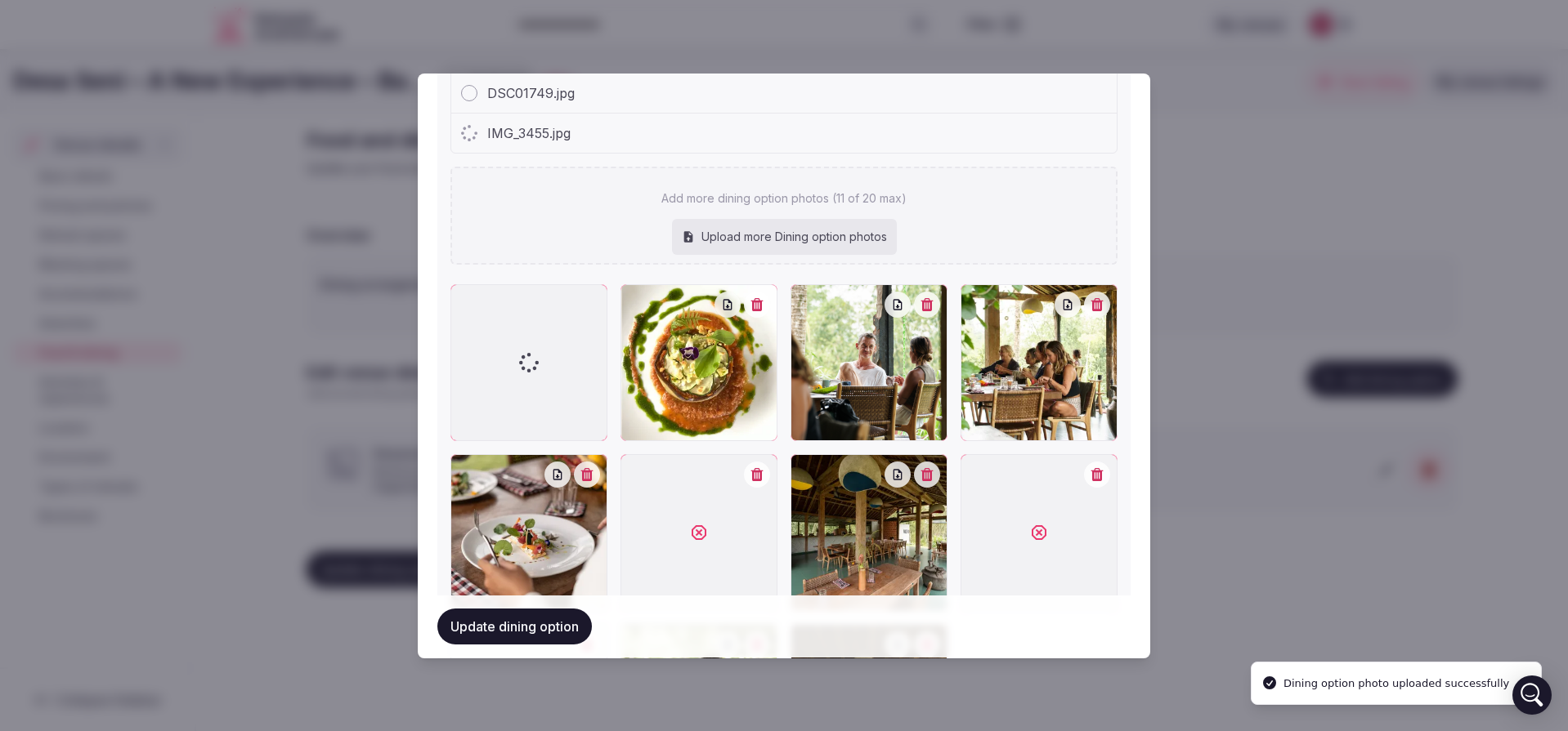
scroll to position [856, 0]
click at [491, 629] on button "Update dining option" at bounding box center [514, 627] width 154 height 36
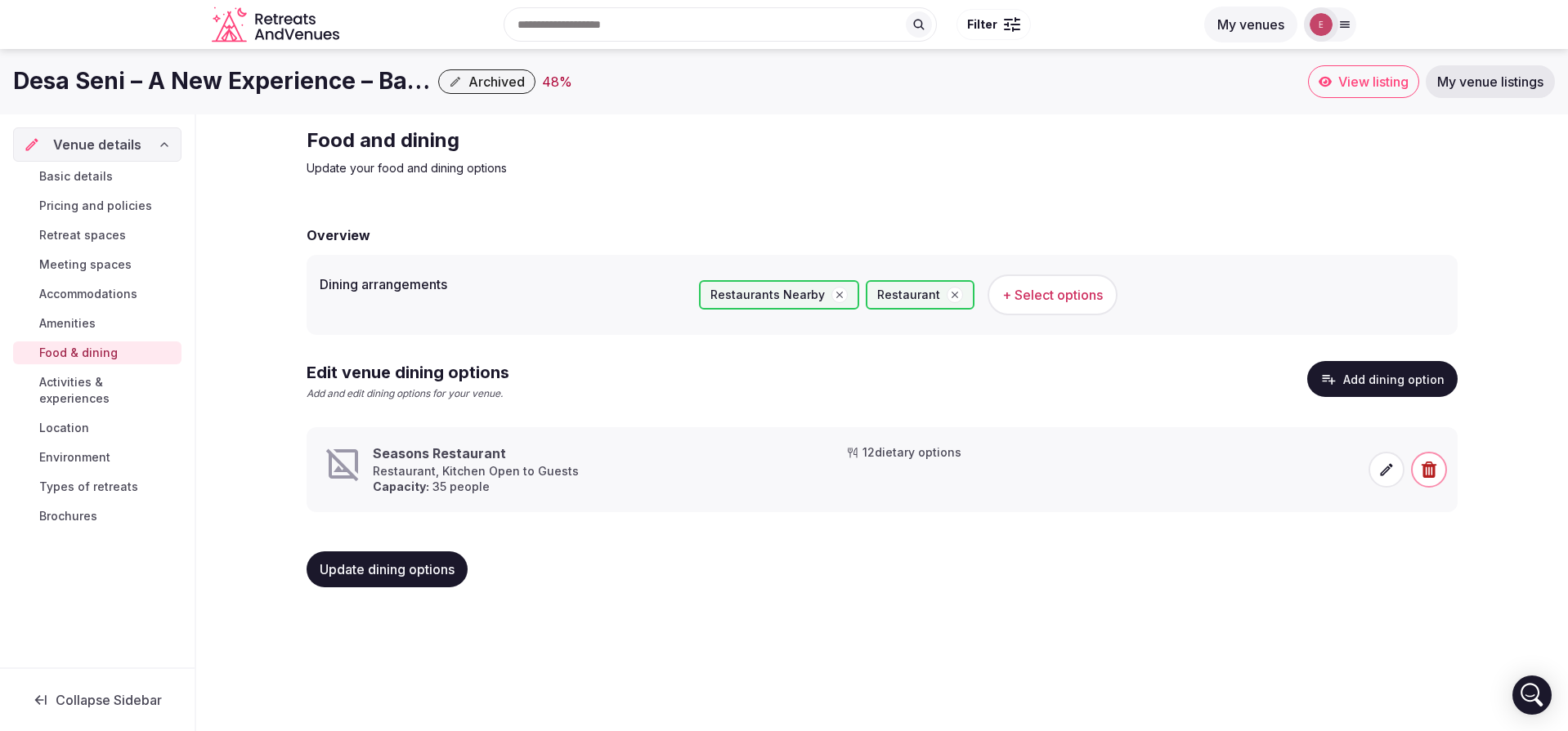
click at [144, 321] on link "Amenities" at bounding box center [97, 324] width 168 height 23
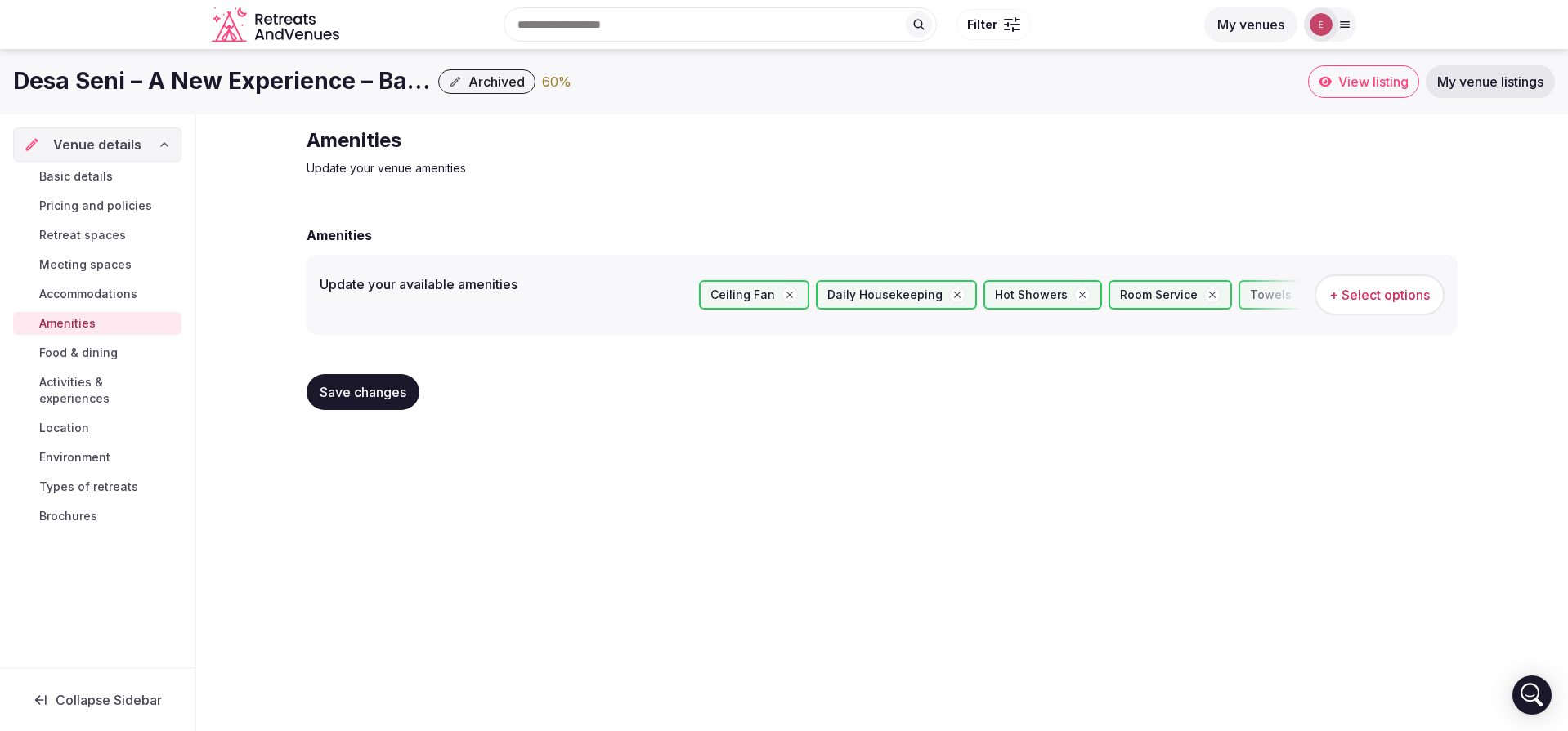
click at [85, 292] on span "Accommodations" at bounding box center [88, 294] width 98 height 17
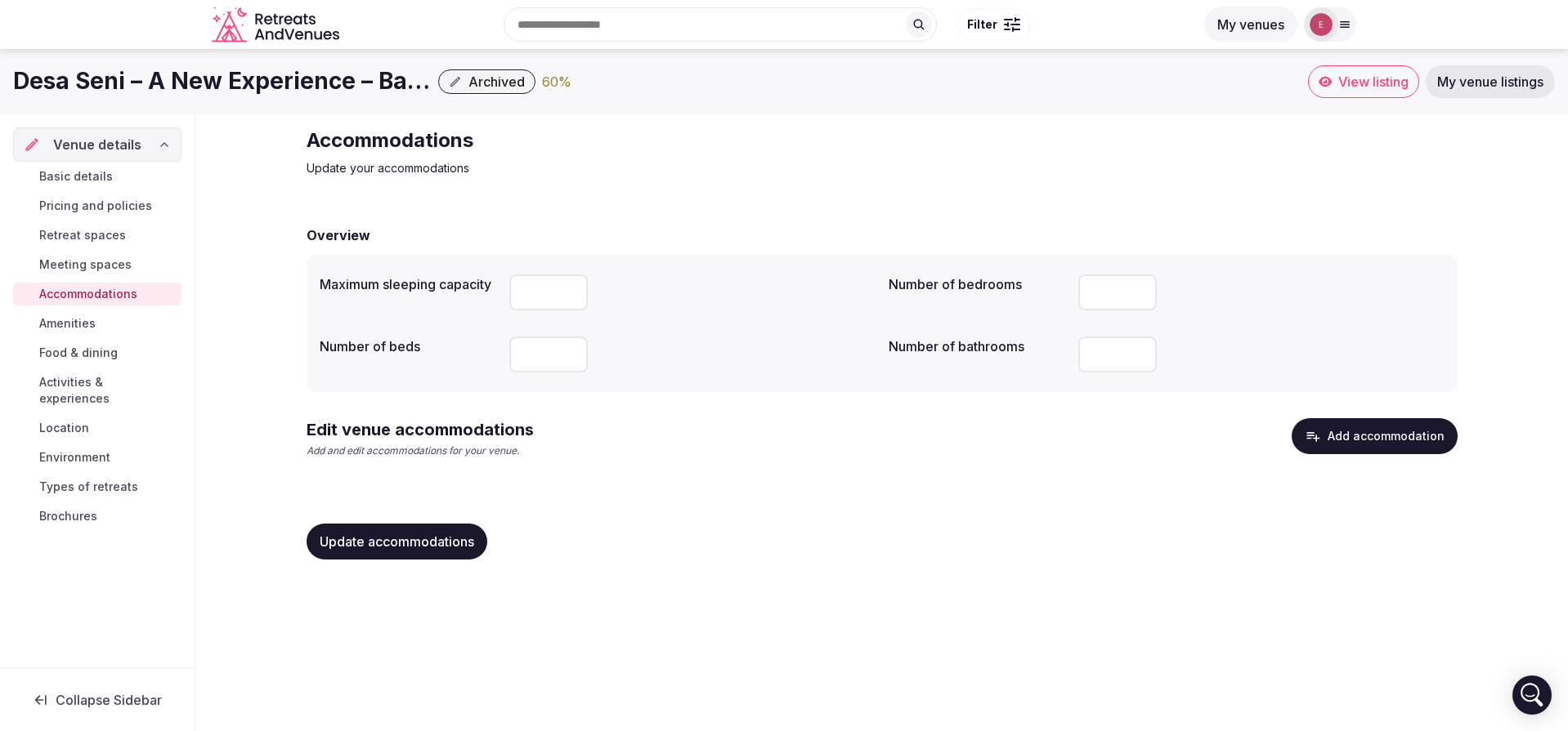
click at [93, 270] on span "Meeting spaces" at bounding box center [85, 264] width 92 height 17
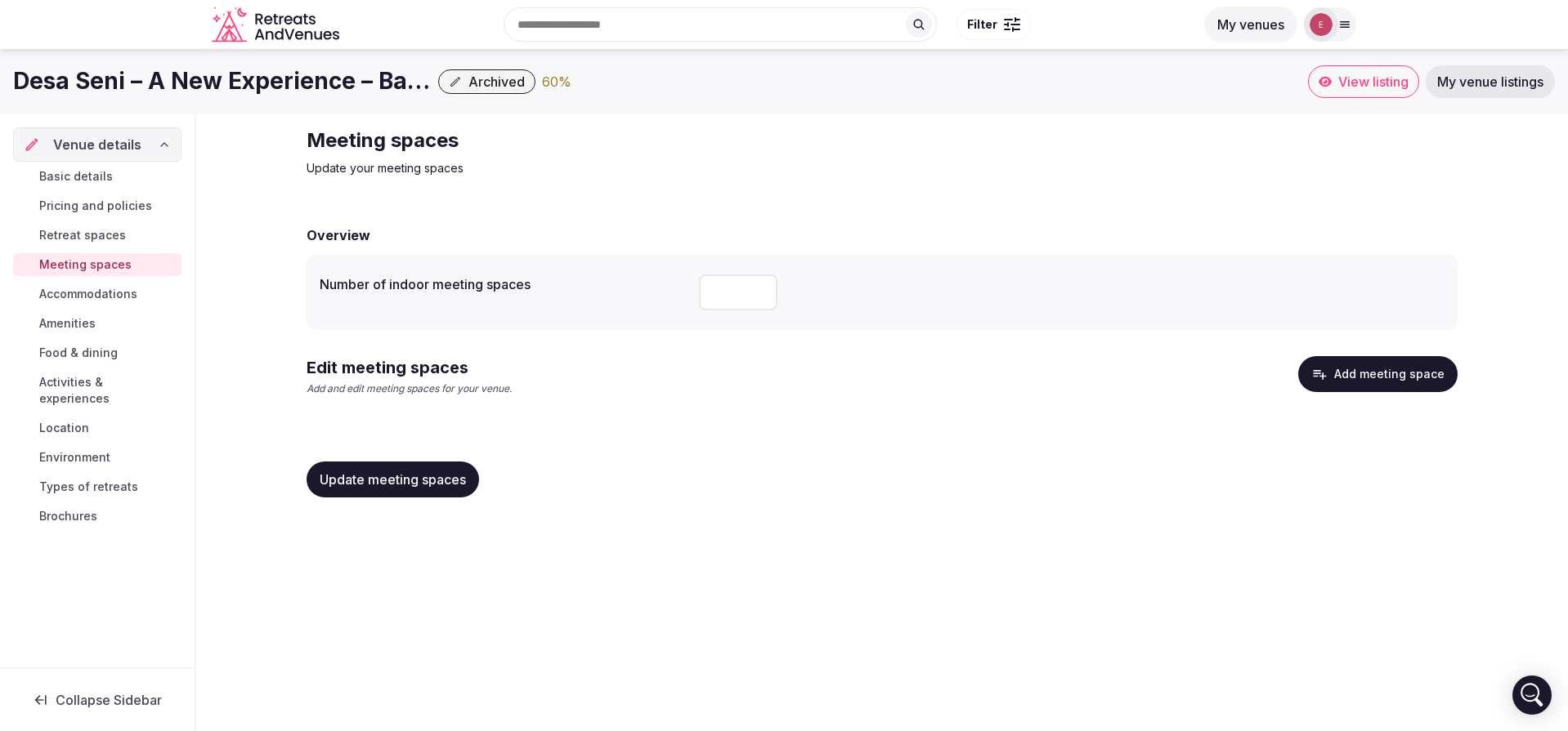
click at [100, 293] on span "Accommodations" at bounding box center [88, 294] width 98 height 17
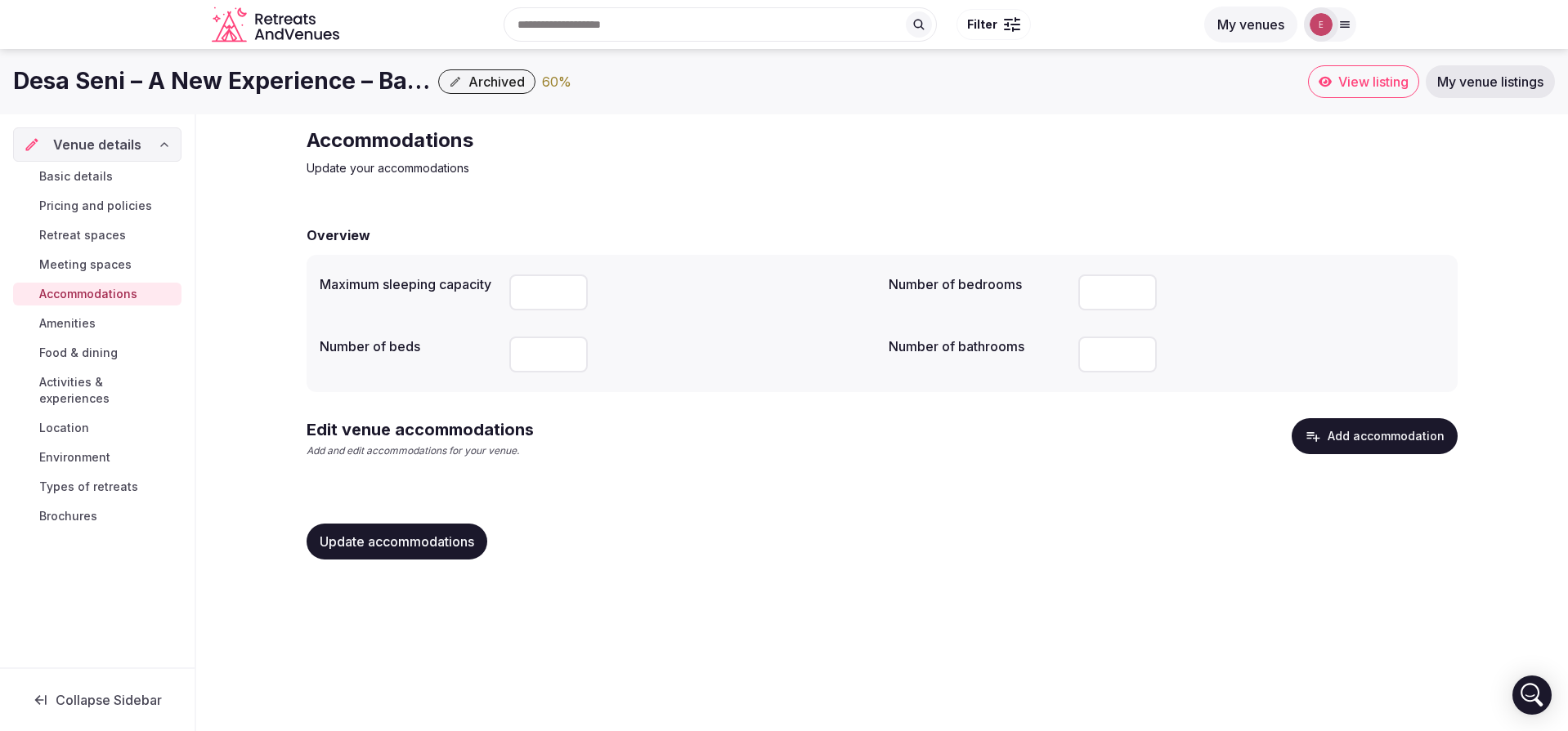
click at [104, 267] on span "Meeting spaces" at bounding box center [85, 264] width 92 height 17
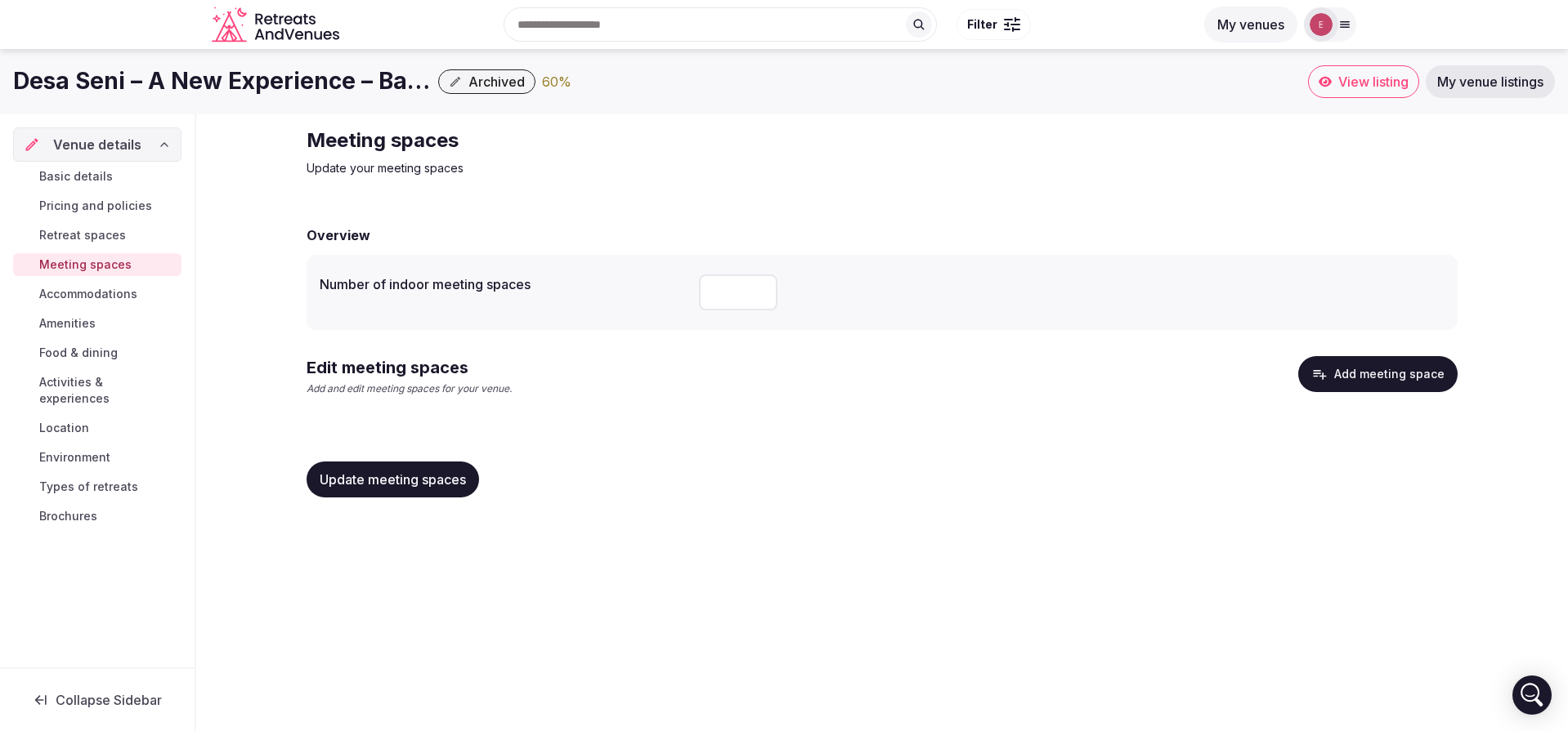
click at [735, 289] on input "number" at bounding box center [738, 292] width 79 height 36
type input "**"
click at [452, 477] on span "Update meeting spaces" at bounding box center [392, 480] width 146 height 17
click at [1364, 379] on button "Add meeting space" at bounding box center [1378, 374] width 159 height 36
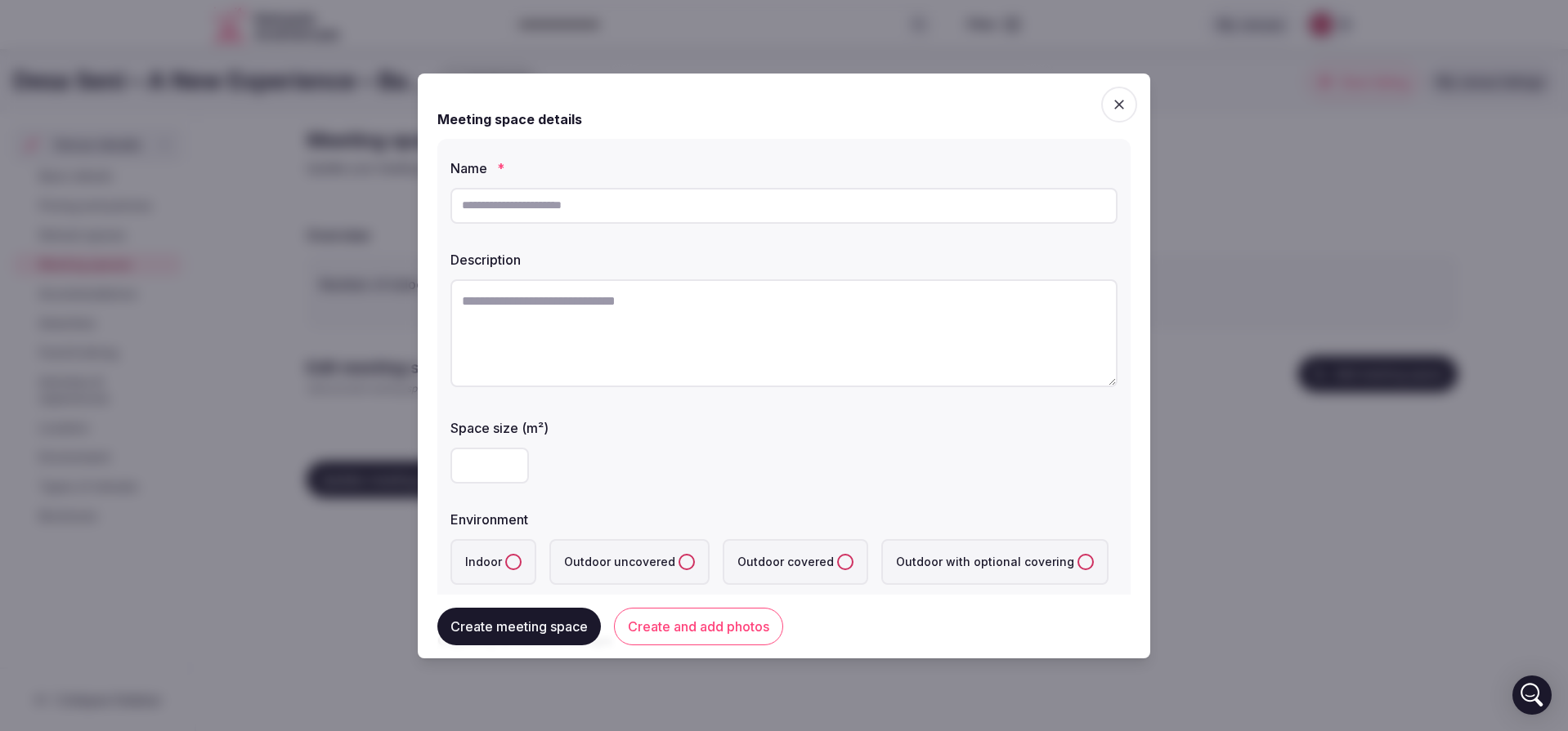
scroll to position [294, 0]
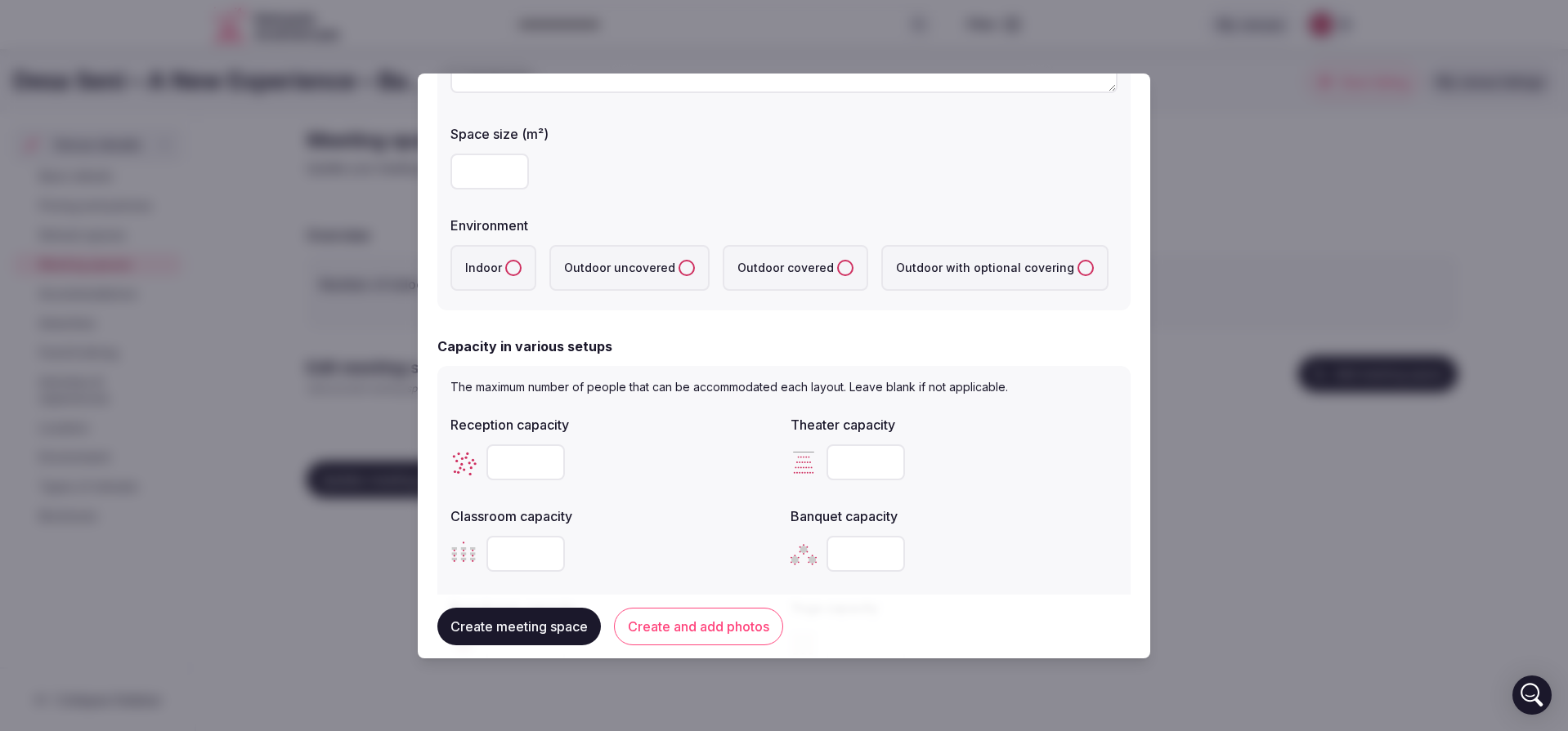
click at [509, 270] on button "Indoor" at bounding box center [513, 268] width 17 height 17
click at [600, 281] on label "Outdoor uncovered" at bounding box center [629, 268] width 160 height 46
click at [679, 276] on uncovered "Outdoor uncovered" at bounding box center [687, 268] width 17 height 17
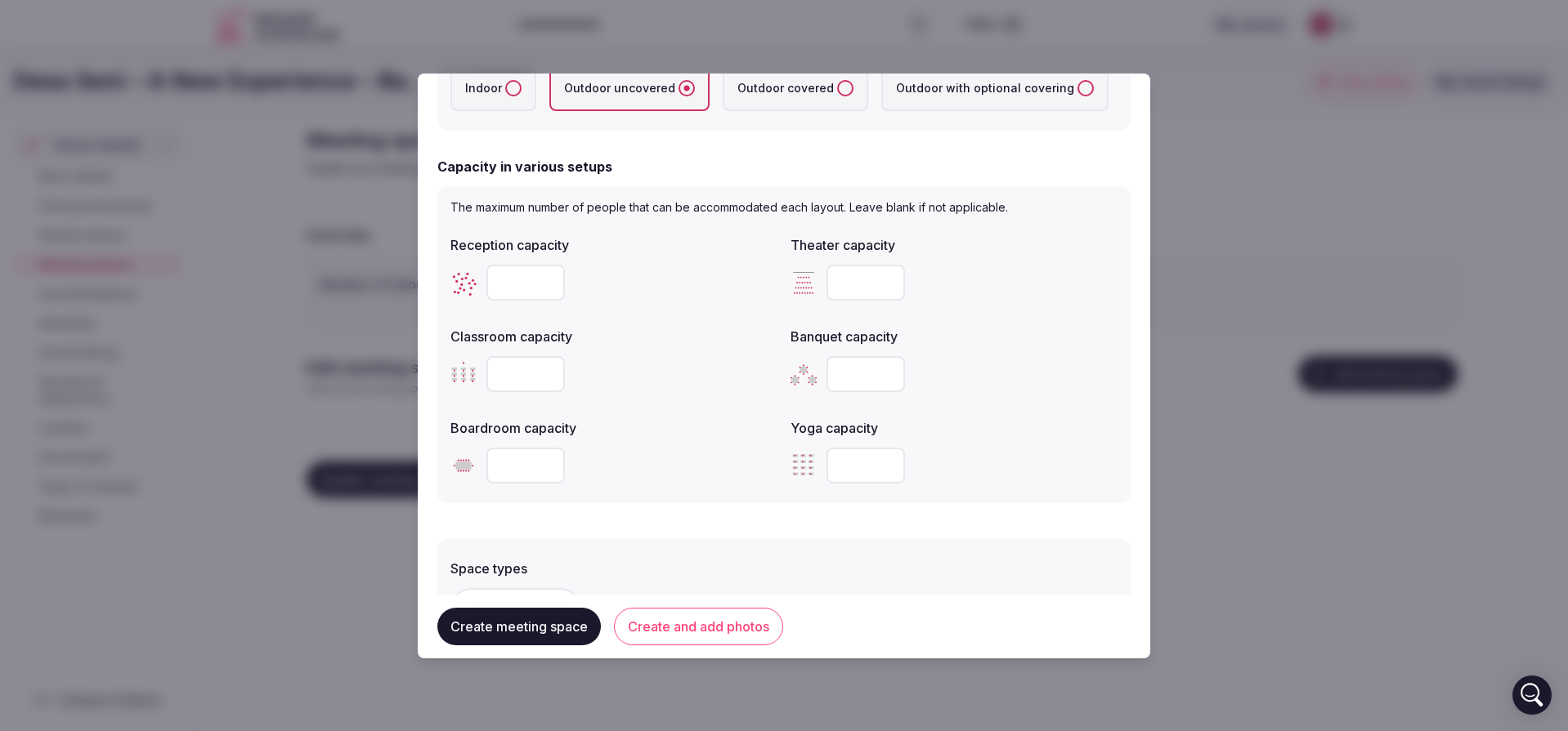
scroll to position [490, 0]
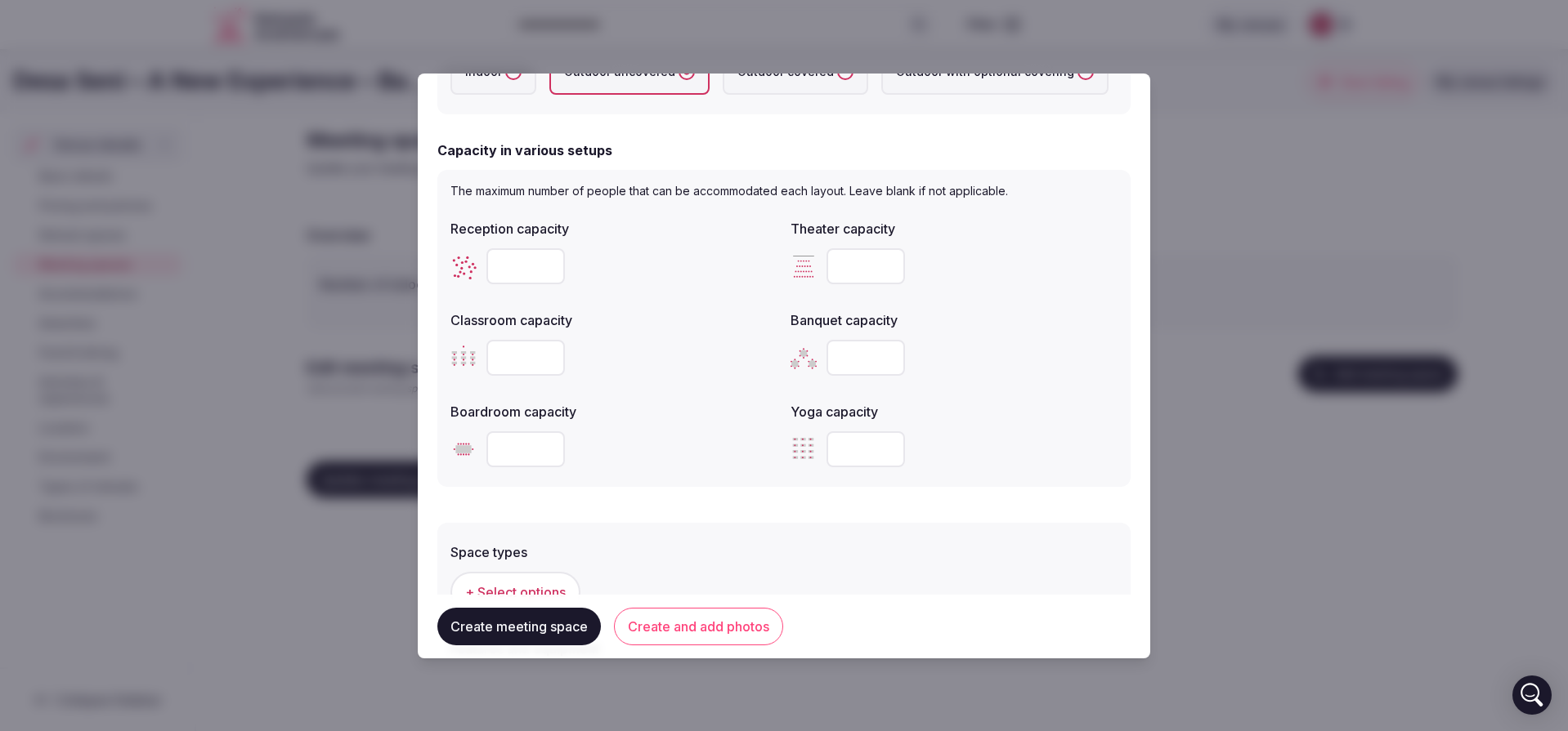
click at [868, 461] on input "number" at bounding box center [866, 449] width 79 height 36
type input "*"
type input "**"
click at [517, 458] on input "number" at bounding box center [526, 449] width 79 height 36
click at [514, 464] on input "number" at bounding box center [526, 449] width 79 height 36
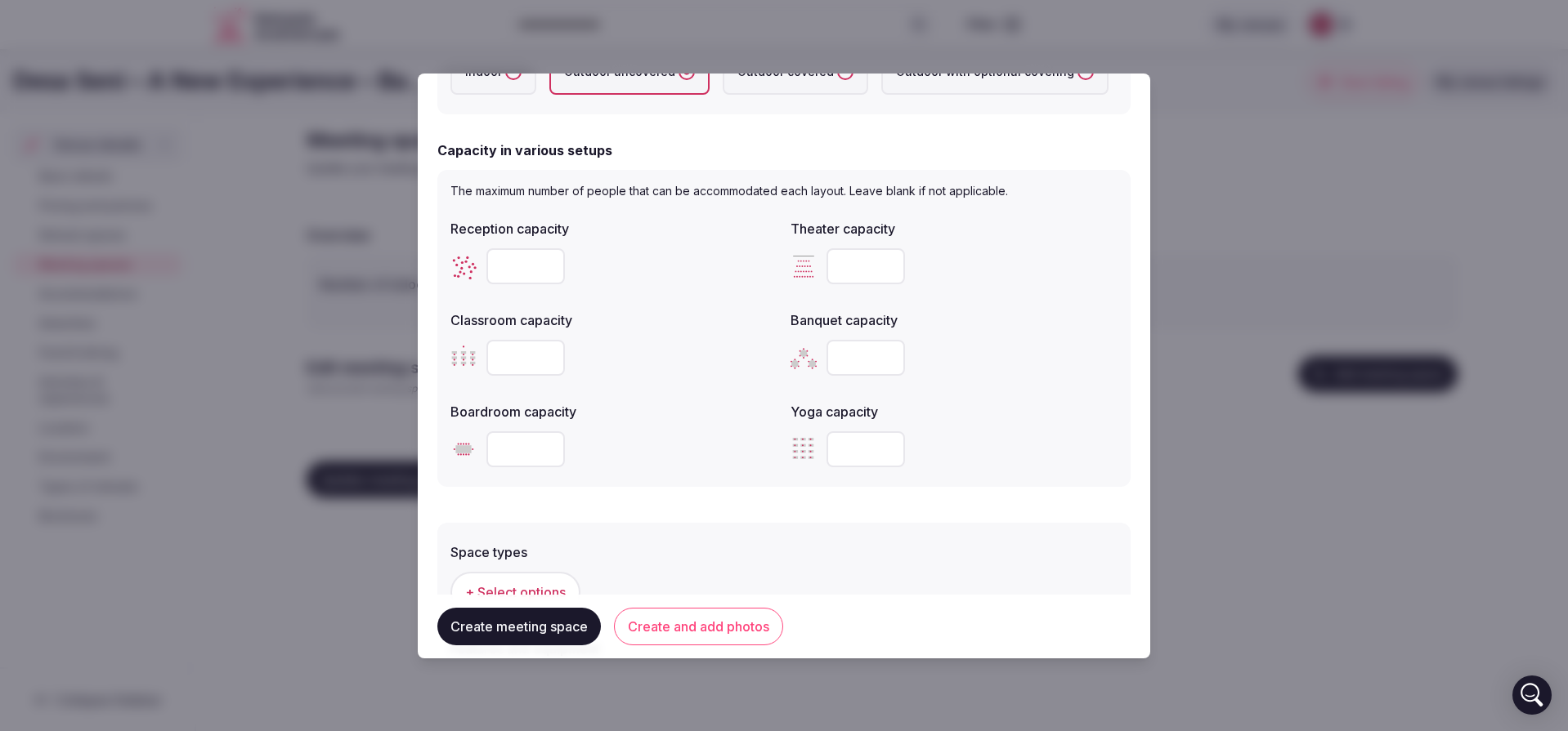
type input "**"
click at [510, 373] on input "number" at bounding box center [526, 357] width 79 height 36
type input "**"
drag, startPoint x: 510, startPoint y: 461, endPoint x: 498, endPoint y: 460, distance: 12.0
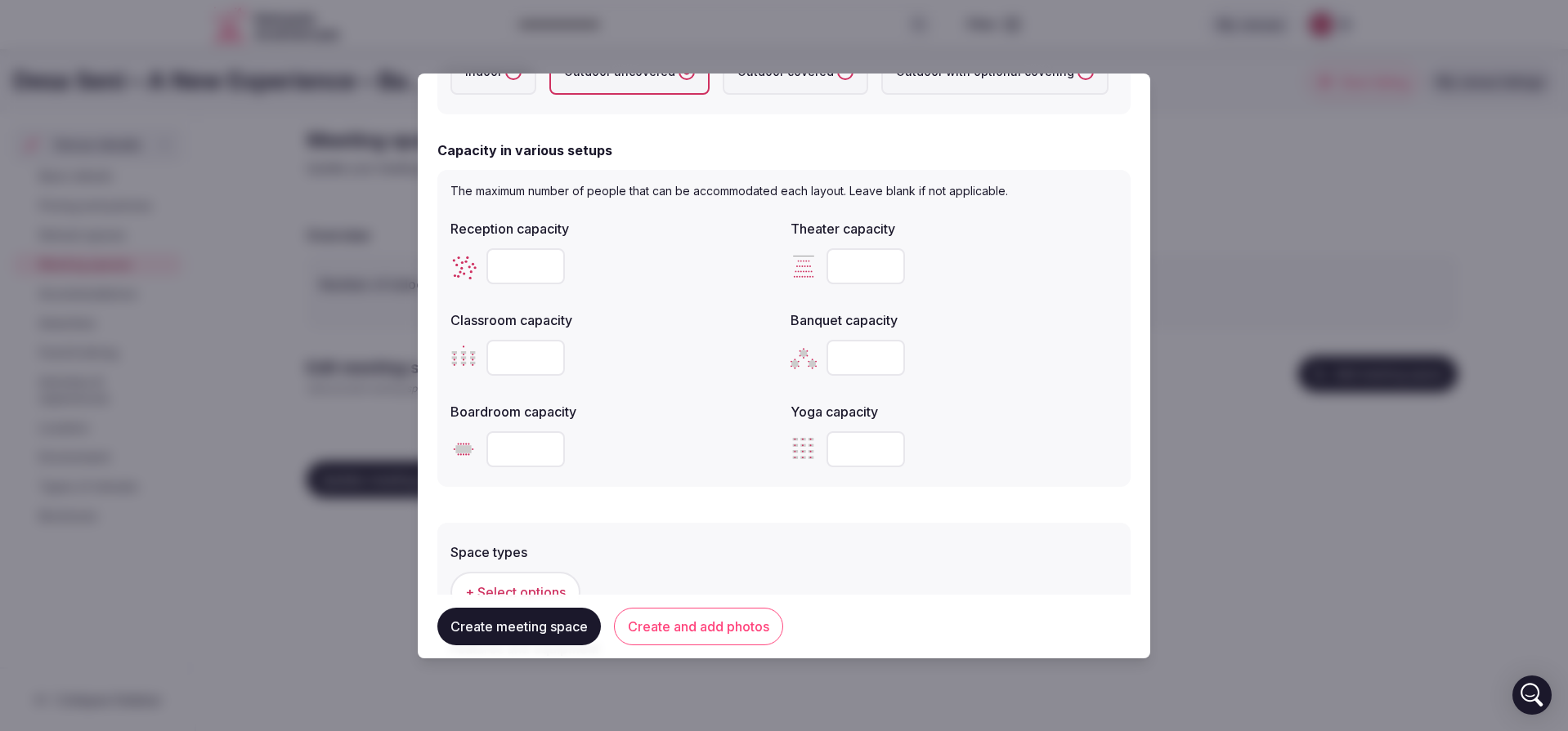
click at [498, 460] on input "**" at bounding box center [526, 449] width 79 height 36
click at [529, 277] on input "number" at bounding box center [526, 266] width 79 height 36
type input "**"
click at [844, 269] on input "number" at bounding box center [866, 266] width 79 height 36
drag, startPoint x: 843, startPoint y: 276, endPoint x: 877, endPoint y: 273, distance: 34.1
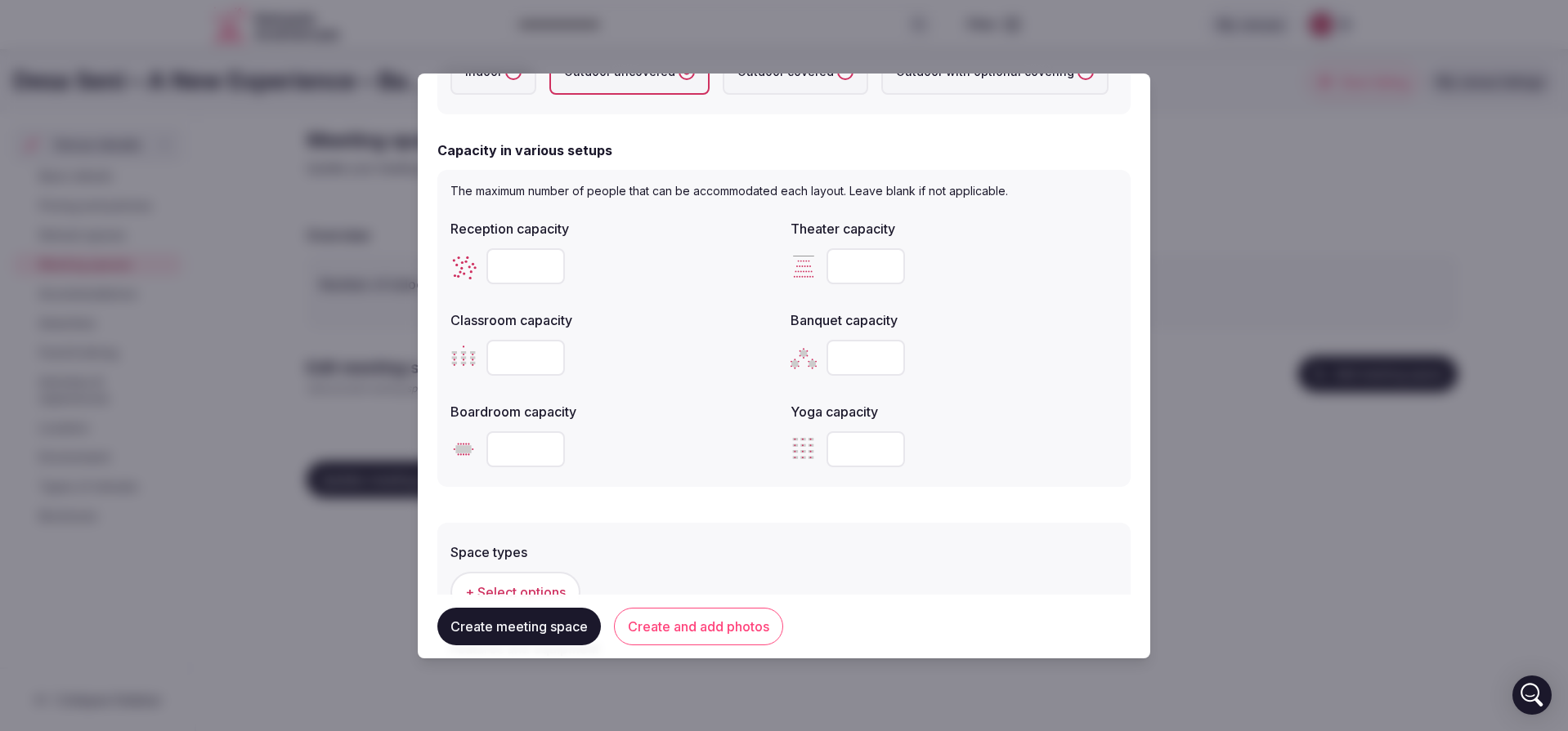
click at [843, 276] on input "number" at bounding box center [866, 266] width 79 height 36
type input "*"
click at [879, 272] on input "*" at bounding box center [866, 266] width 79 height 36
click at [863, 364] on input "number" at bounding box center [866, 357] width 79 height 36
click at [857, 367] on input "number" at bounding box center [866, 357] width 79 height 36
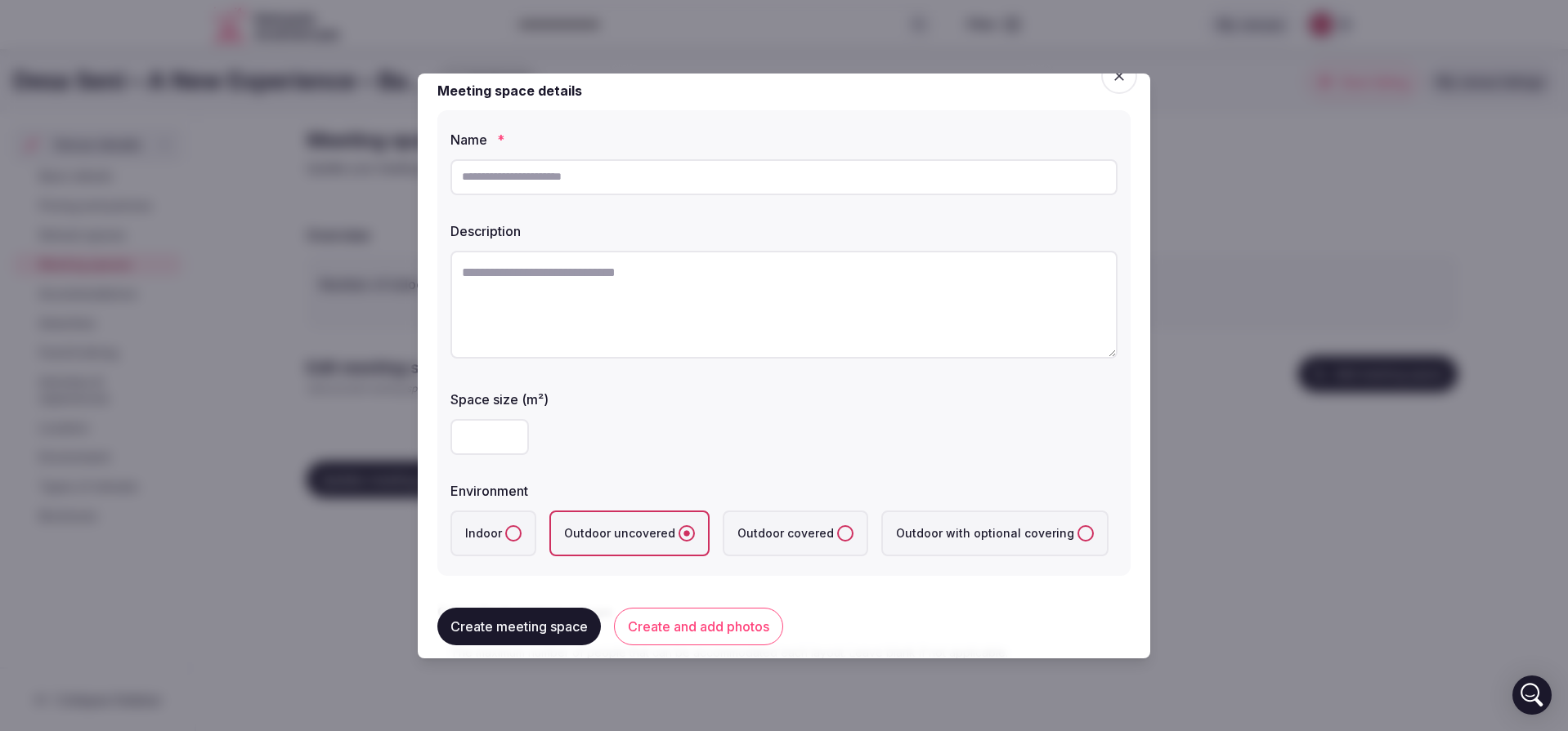
scroll to position [0, 0]
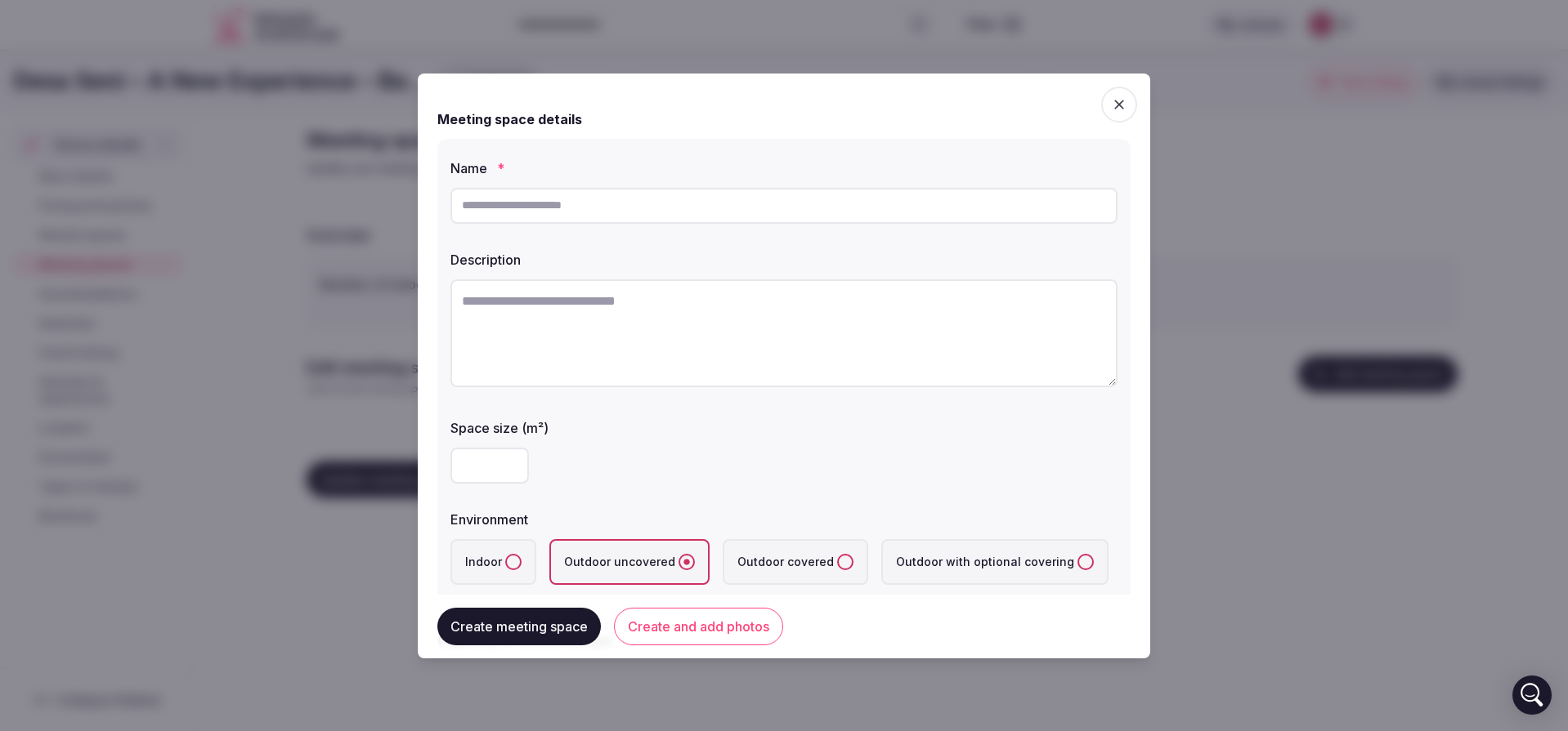
type input "**"
click at [563, 198] on input "text" at bounding box center [784, 206] width 667 height 36
click at [566, 212] on input "text" at bounding box center [784, 206] width 667 height 36
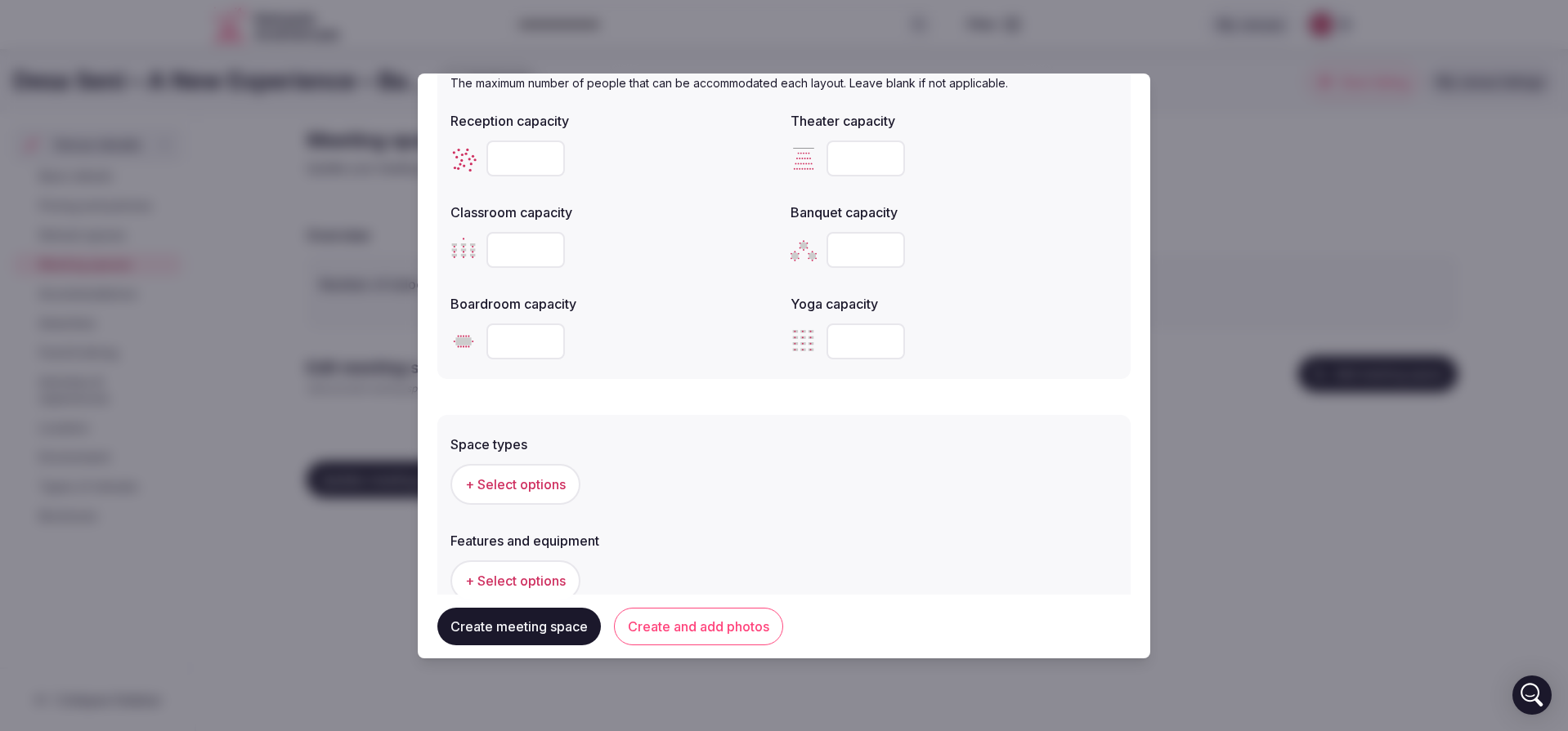
scroll to position [703, 0]
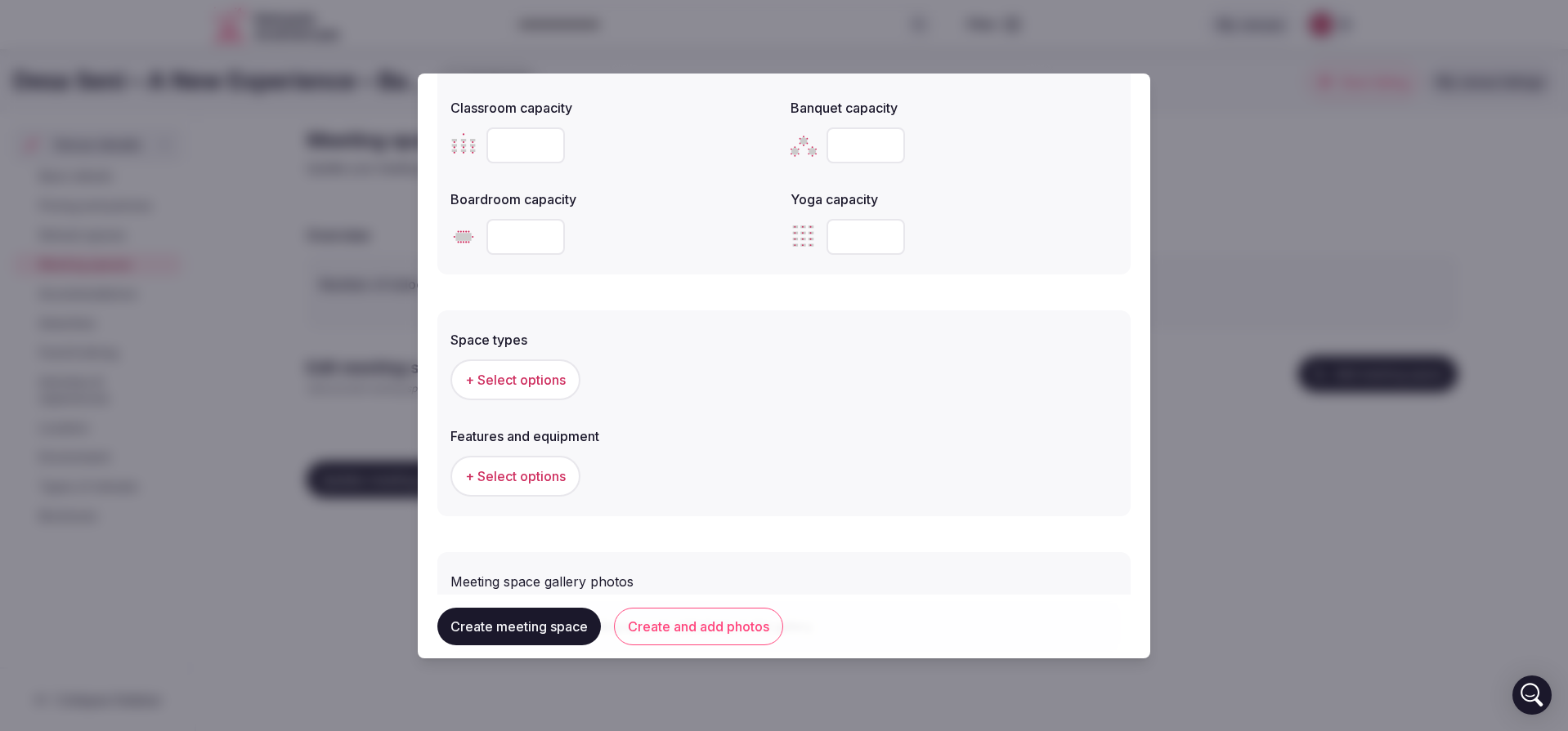
type input "**********"
click at [562, 389] on span "+ Select options" at bounding box center [515, 380] width 101 height 18
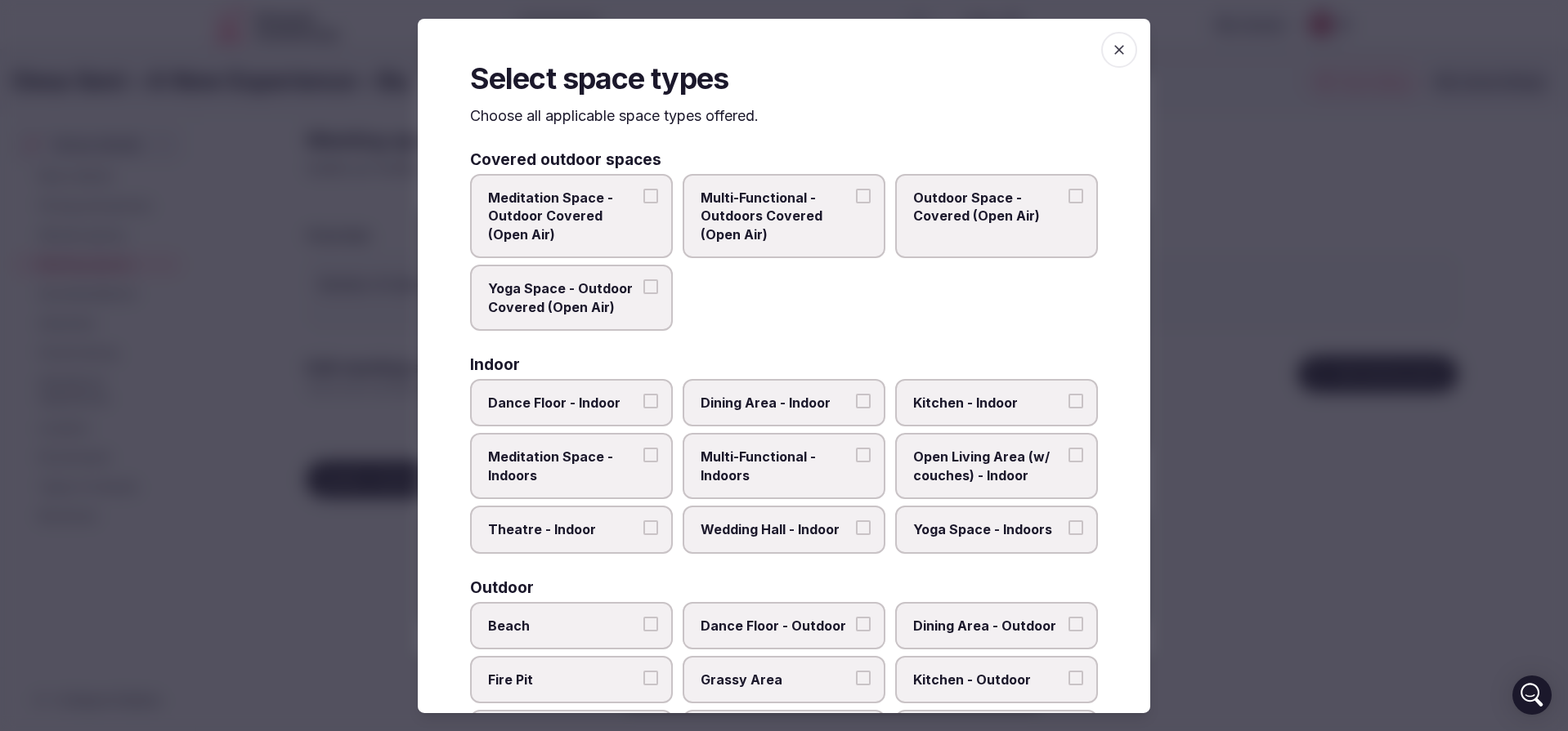
click at [644, 194] on button "Meditation Space - Outdoor Covered (Open Air)" at bounding box center [651, 196] width 15 height 15
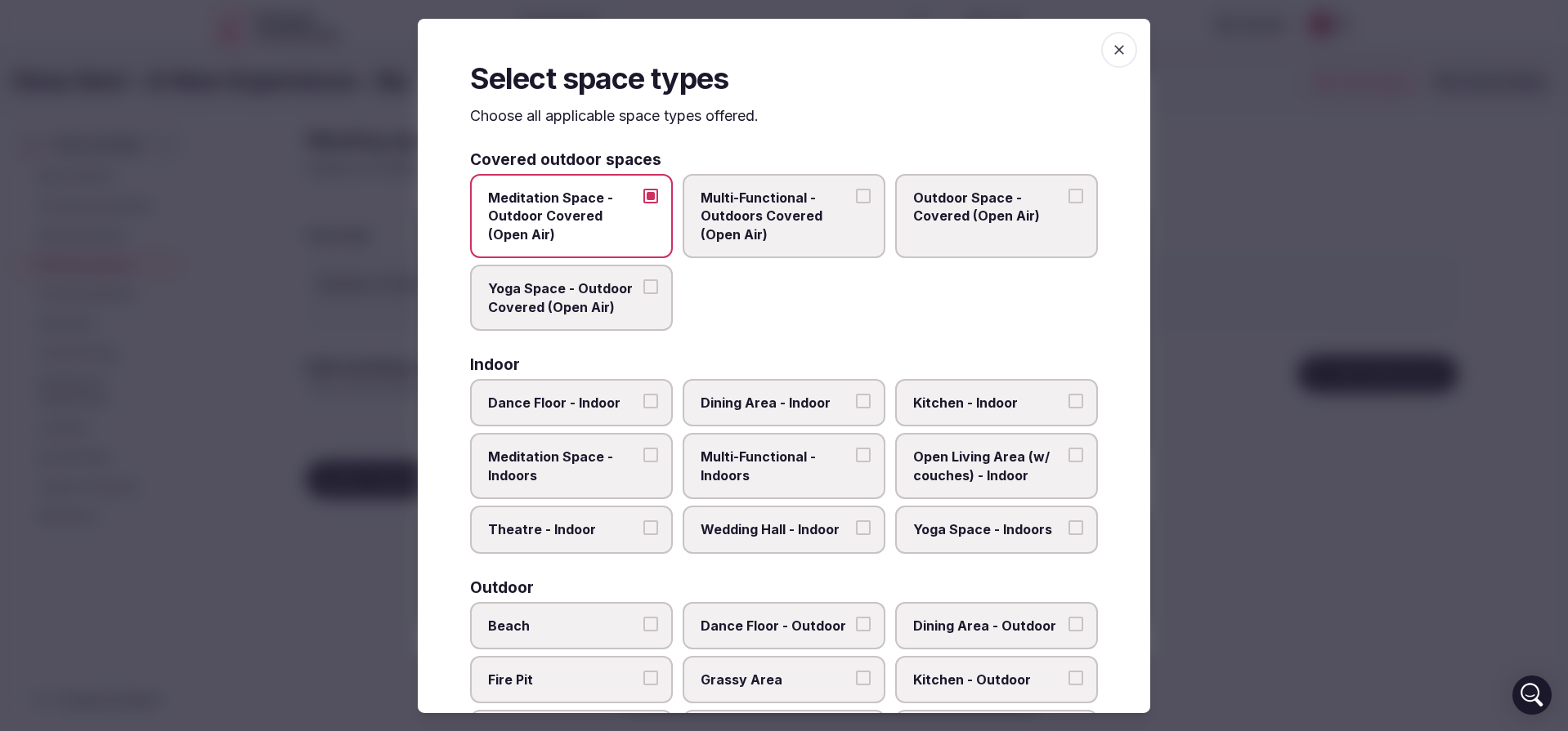
click at [1015, 218] on span "Outdoor Space - Covered (Open Air)" at bounding box center [989, 207] width 151 height 37
click at [1069, 203] on button "Outdoor Space - Covered (Open Air)" at bounding box center [1076, 196] width 15 height 15
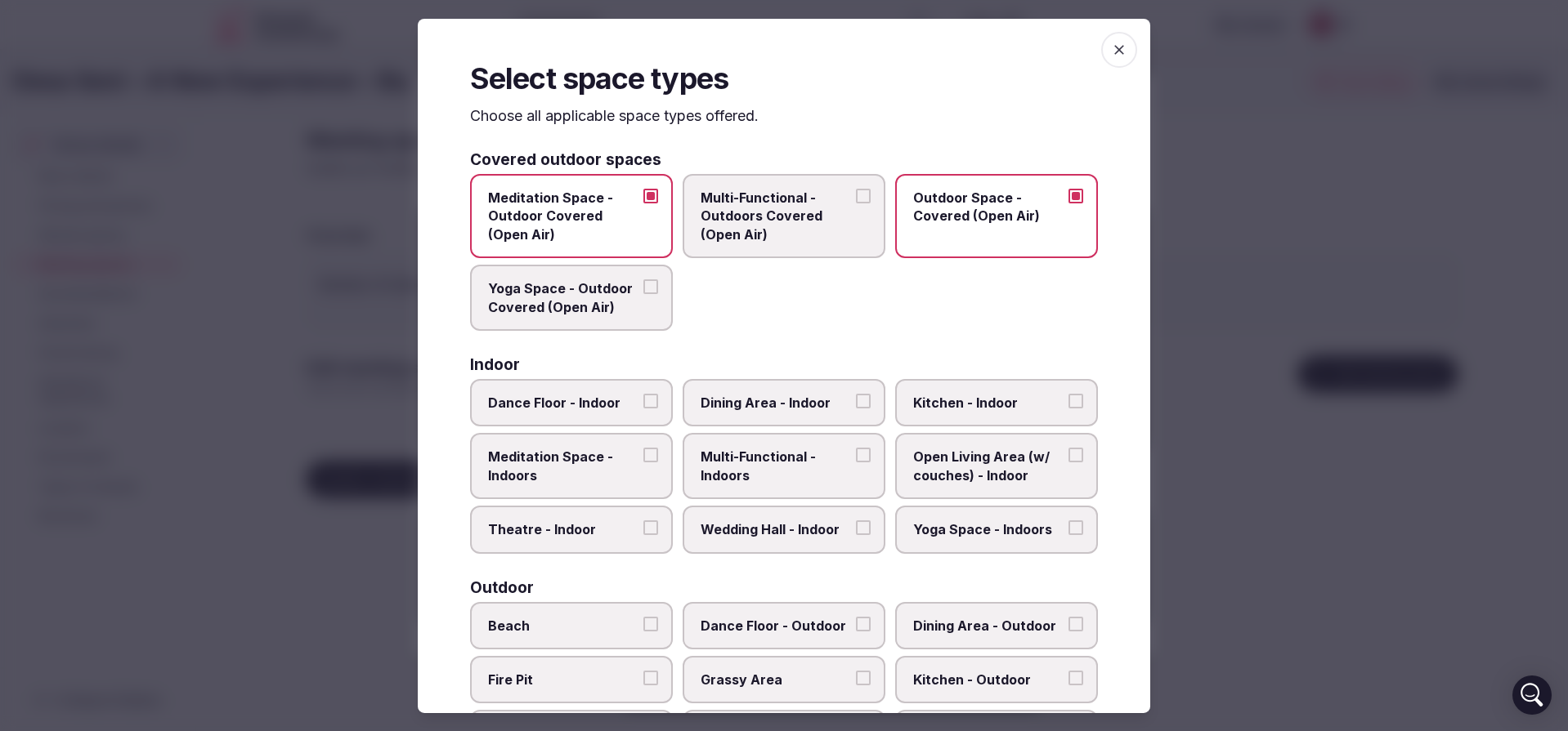
click at [736, 213] on span "Multi-Functional - Outdoors Covered (Open Air)" at bounding box center [776, 216] width 151 height 55
click at [856, 203] on button "Multi-Functional - Outdoors Covered (Open Air)" at bounding box center [863, 196] width 15 height 15
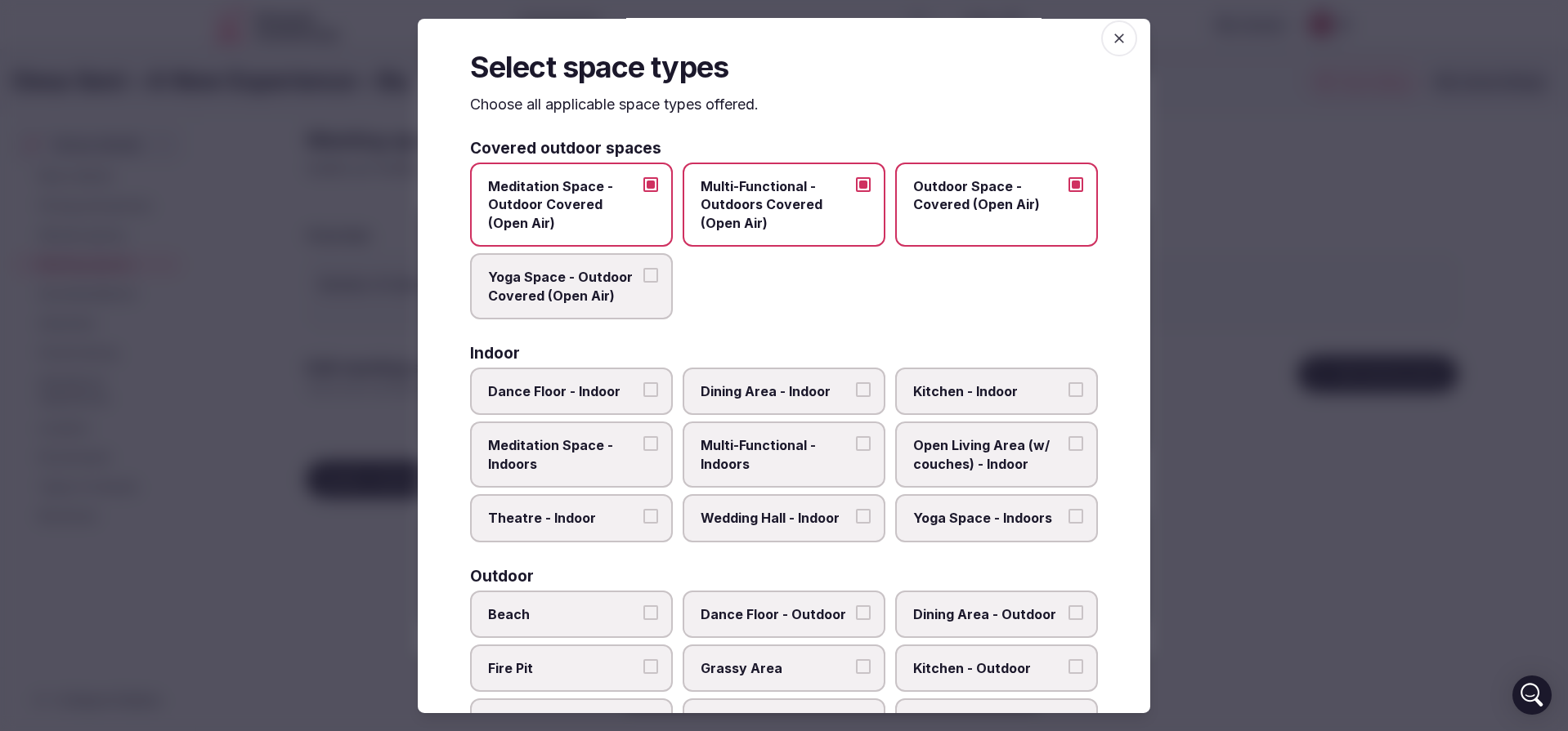
scroll to position [17, 0]
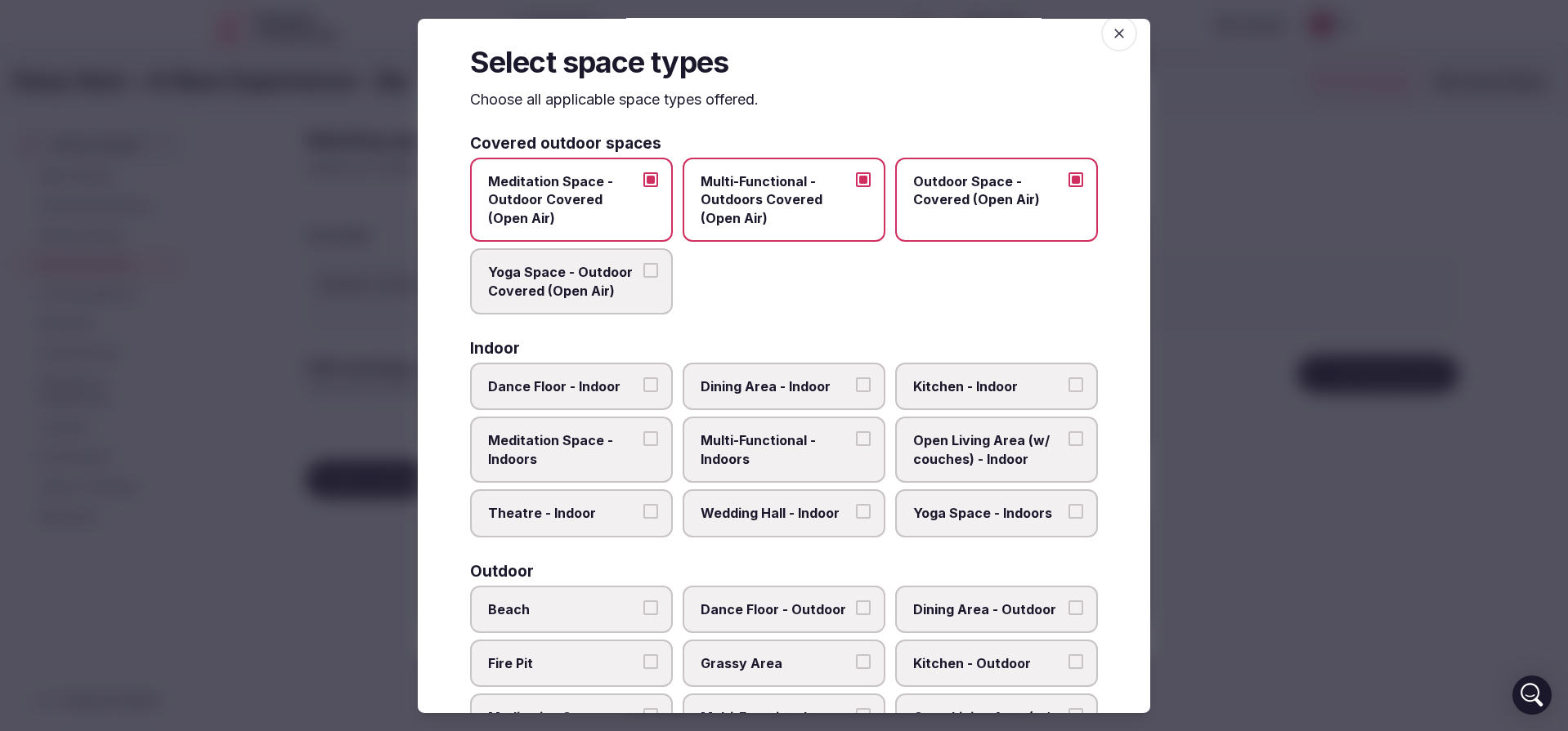
click at [547, 460] on span "Meditation Space - Indoors" at bounding box center [563, 450] width 151 height 37
click at [644, 446] on button "Meditation Space - Indoors" at bounding box center [651, 439] width 15 height 15
click at [940, 448] on span "Open Living Area (w/ couches) - Indoor" at bounding box center [989, 450] width 151 height 37
click at [1069, 446] on button "Open Living Area (w/ couches) - Indoor" at bounding box center [1076, 439] width 15 height 15
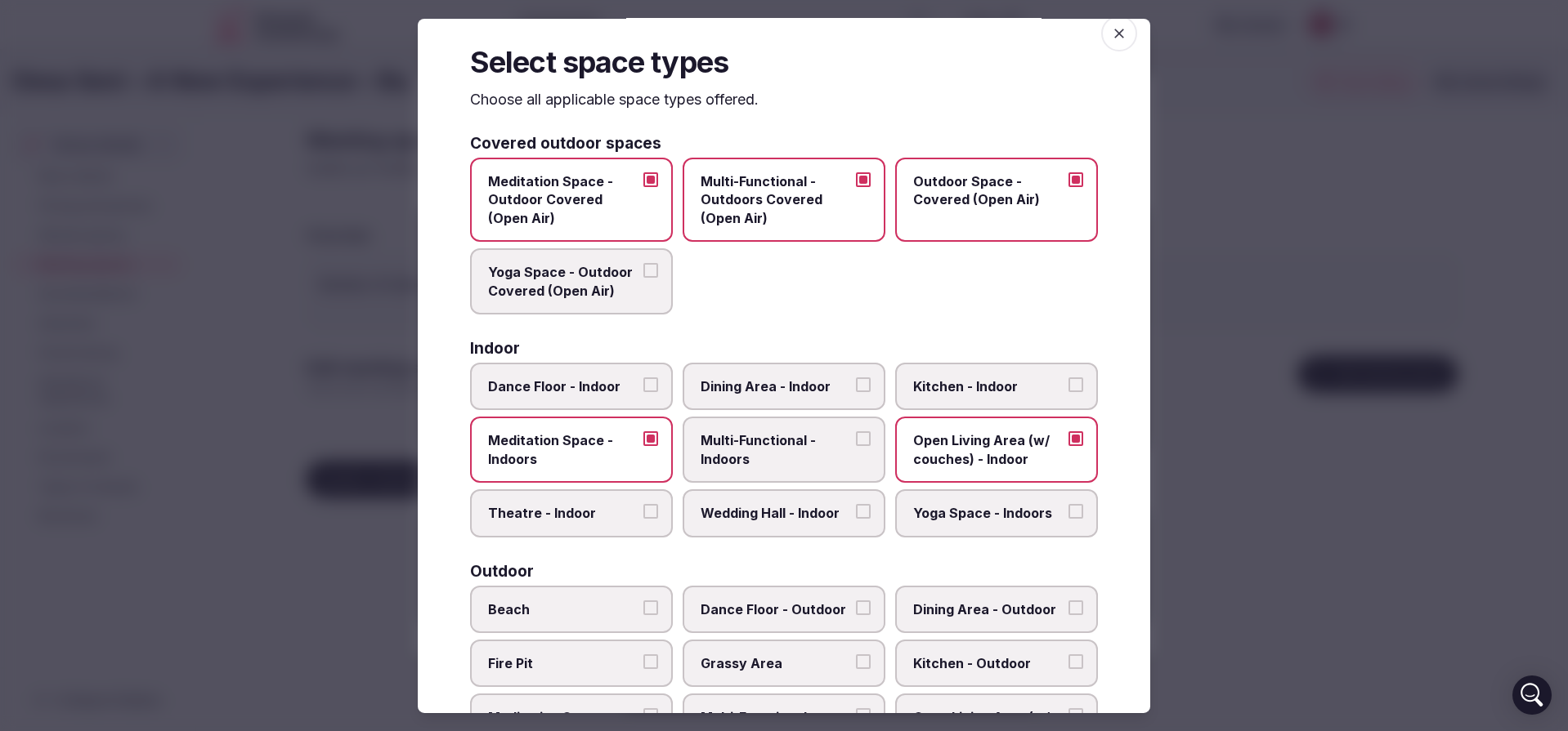
click at [937, 520] on span "Yoga Space - Indoors" at bounding box center [989, 513] width 151 height 18
click at [1069, 519] on button "Yoga Space - Indoors" at bounding box center [1076, 511] width 15 height 15
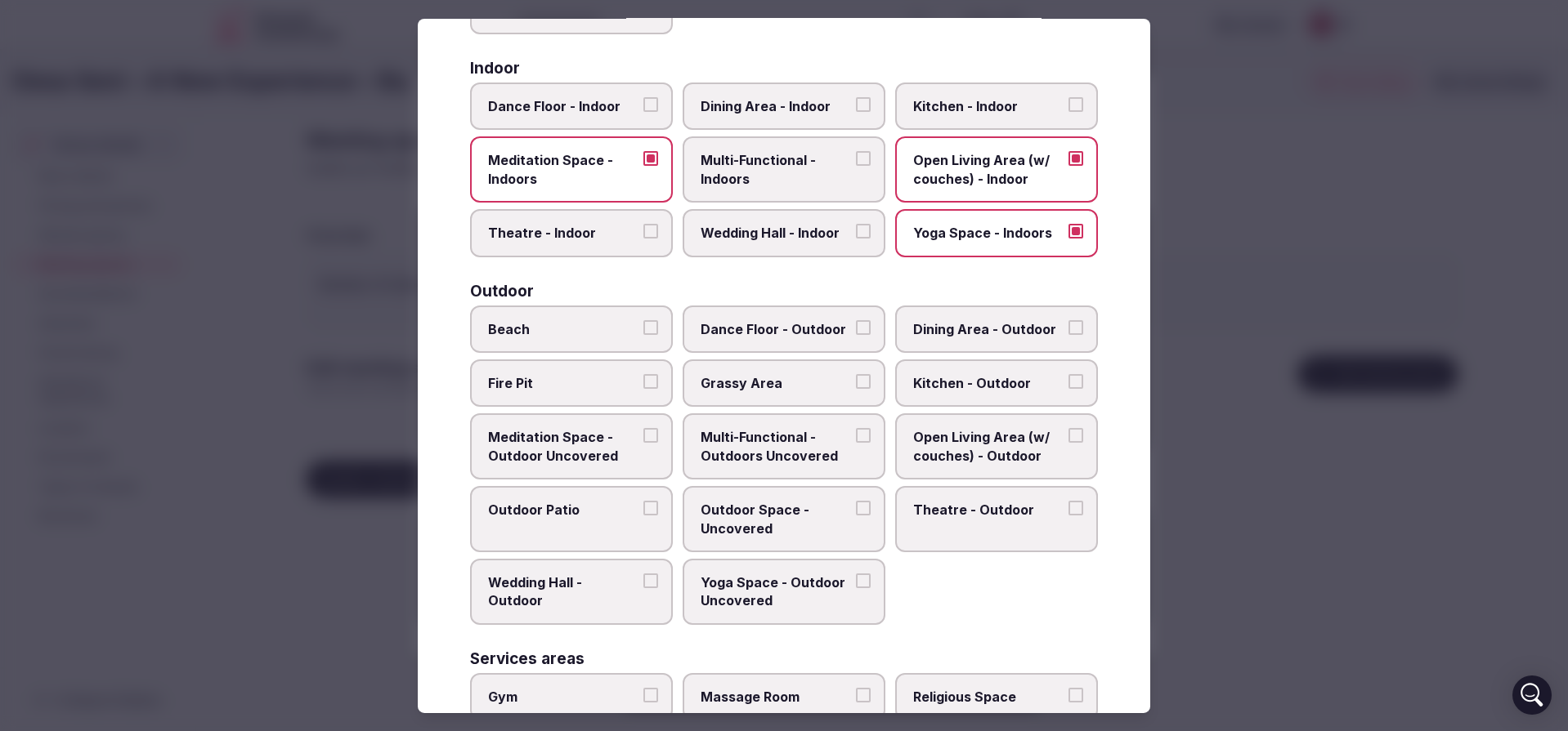
scroll to position [376, 0]
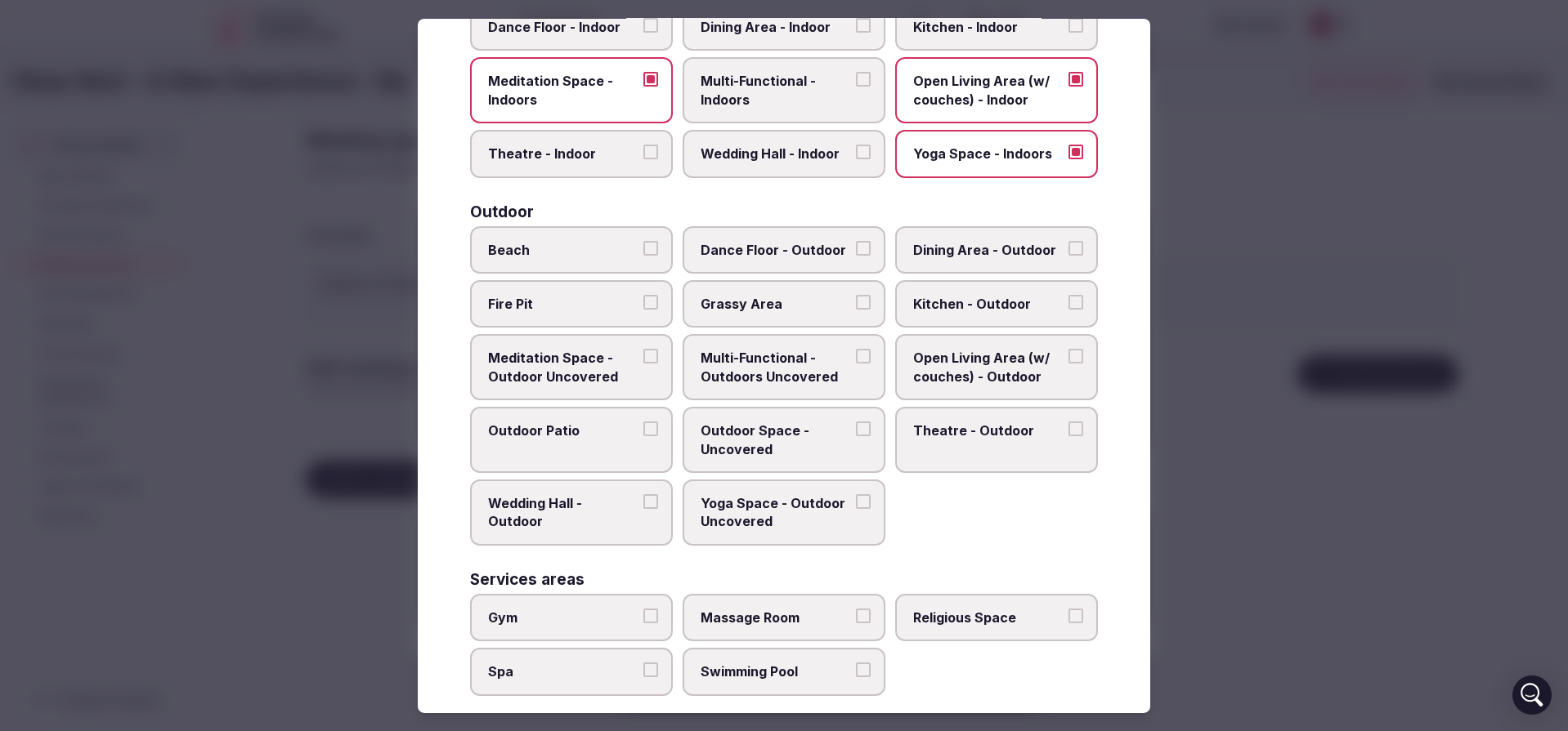
click at [554, 306] on span "Fire Pit" at bounding box center [563, 304] width 151 height 18
click at [644, 306] on button "Fire Pit" at bounding box center [651, 302] width 15 height 15
click at [748, 264] on label "Dance Floor - Outdoor" at bounding box center [783, 250] width 202 height 47
click at [856, 255] on button "Dance Floor - Outdoor" at bounding box center [863, 247] width 15 height 15
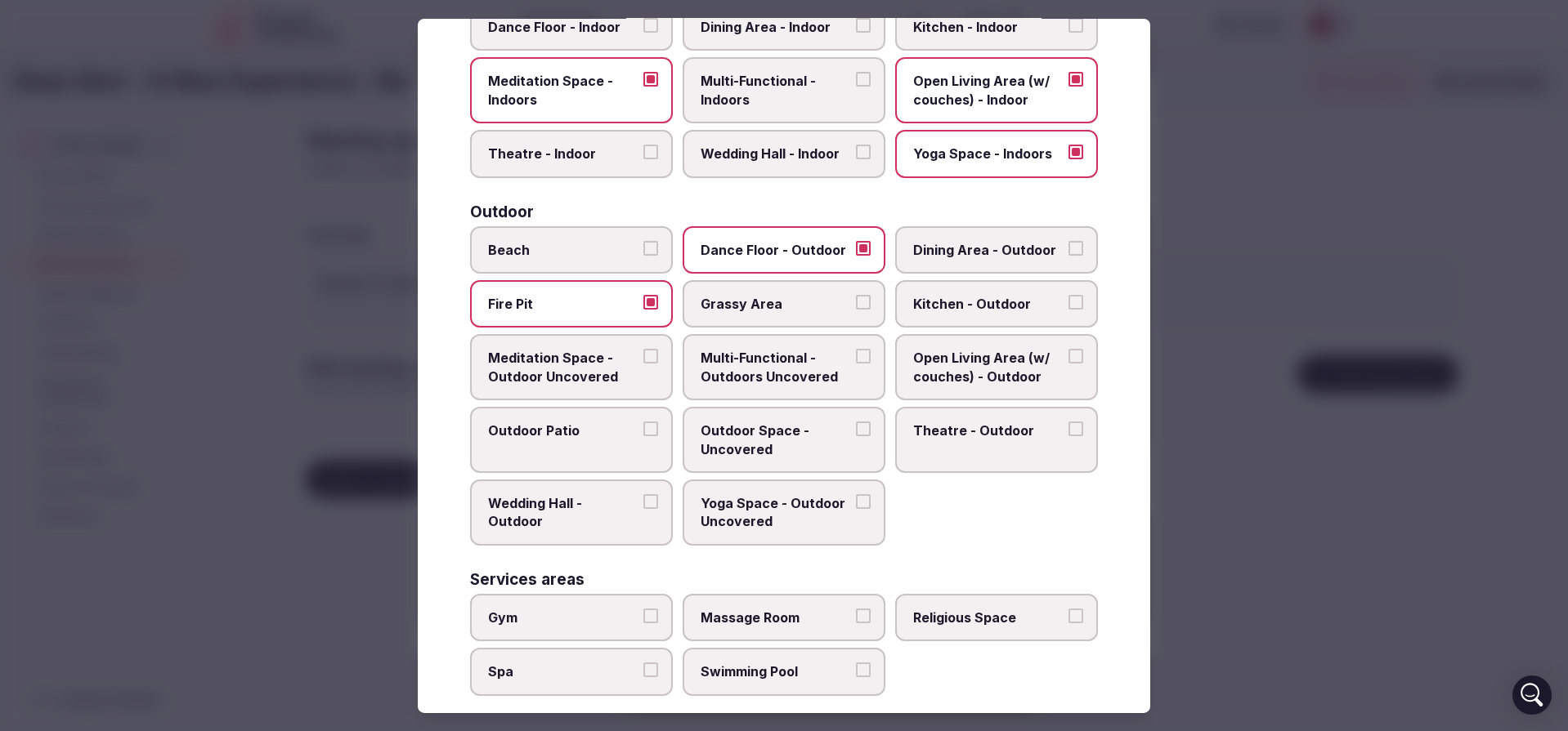
click at [941, 251] on span "Dining Area - Outdoor" at bounding box center [989, 249] width 151 height 18
click at [1069, 251] on button "Dining Area - Outdoor" at bounding box center [1076, 247] width 15 height 15
click at [960, 314] on label "Kitchen - Outdoor" at bounding box center [996, 304] width 202 height 47
click at [1069, 310] on button "Kitchen - Outdoor" at bounding box center [1076, 302] width 15 height 15
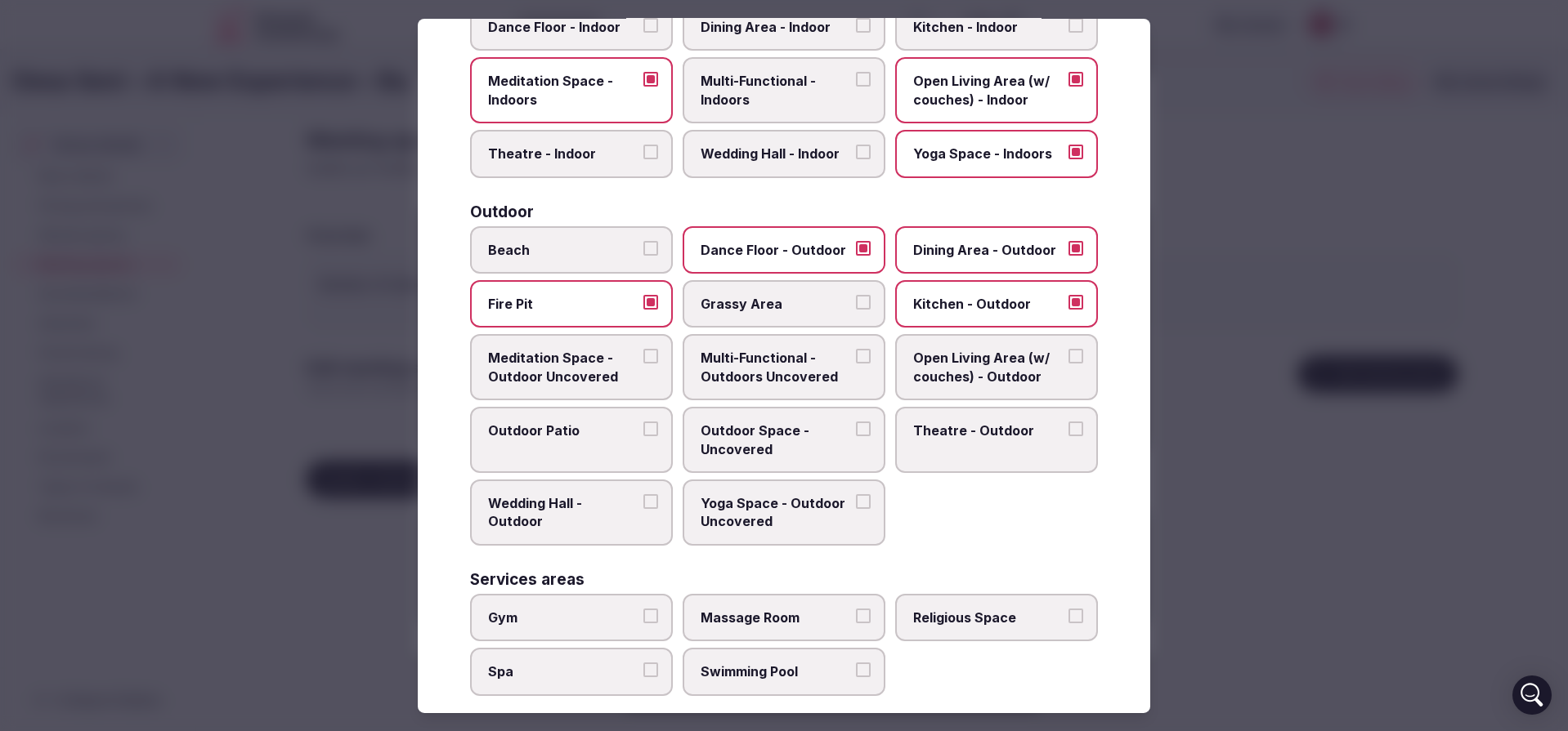
click at [721, 523] on span "Yoga Space - Outdoor Uncovered" at bounding box center [776, 513] width 151 height 37
click at [856, 509] on button "Yoga Space - Outdoor Uncovered" at bounding box center [863, 502] width 15 height 15
click at [993, 357] on span "Open Living Area (w/ couches) - Outdoor" at bounding box center [989, 368] width 151 height 37
click at [1069, 357] on button "Open Living Area (w/ couches) - Outdoor" at bounding box center [1076, 356] width 15 height 15
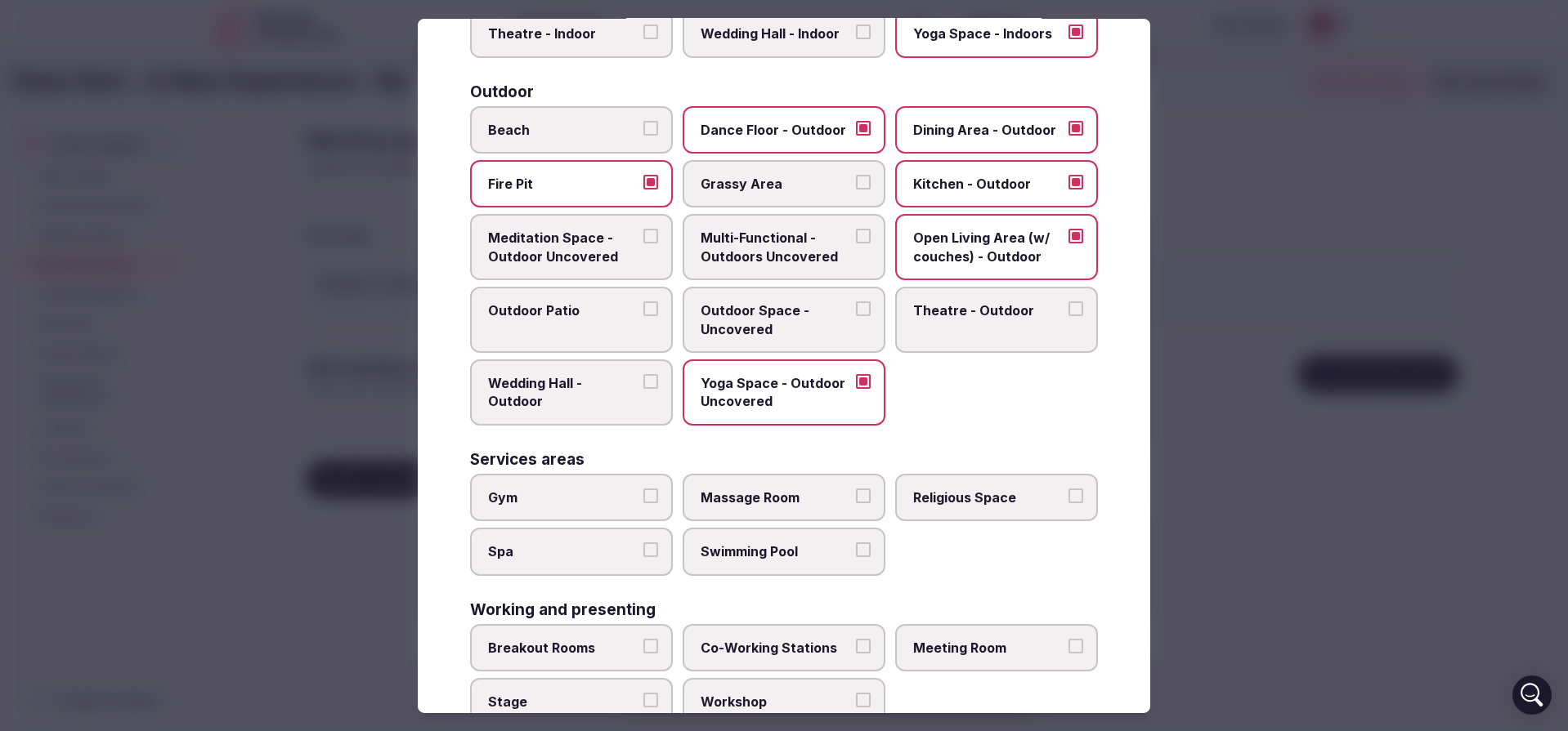
scroll to position [507, 0]
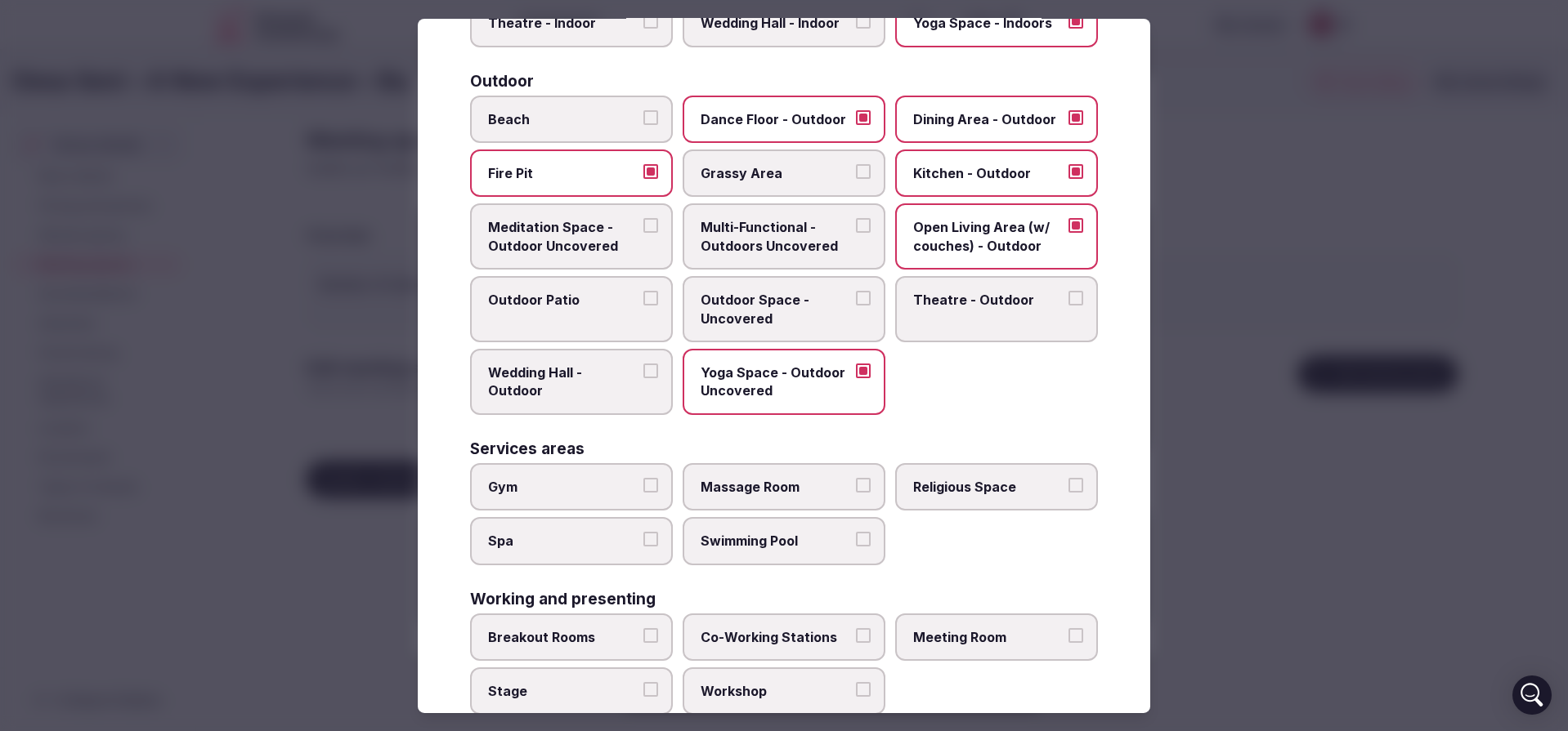
click at [754, 244] on span "Multi-Functional - Outdoors Uncovered" at bounding box center [776, 236] width 151 height 37
click at [856, 233] on button "Multi-Functional - Outdoors Uncovered" at bounding box center [863, 225] width 15 height 15
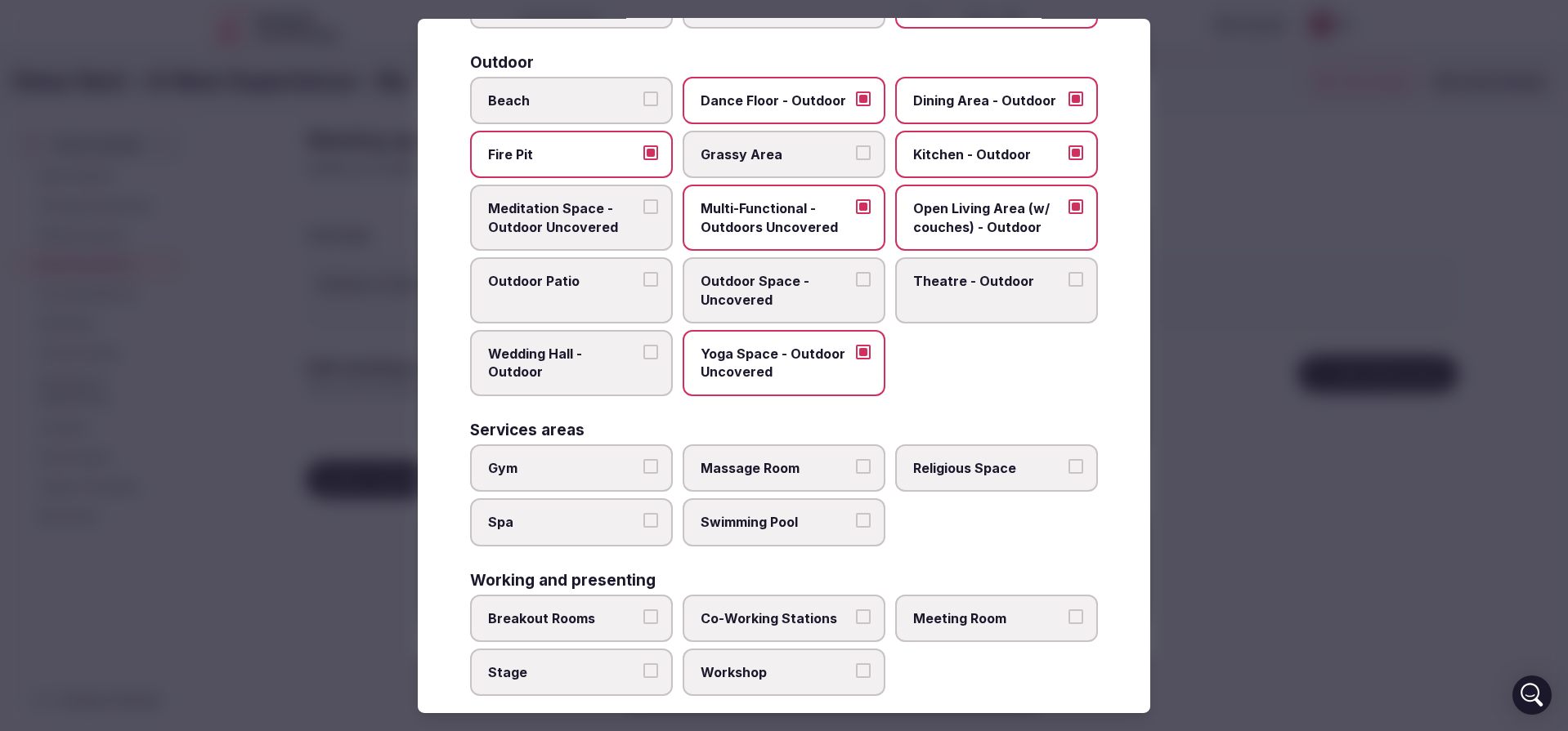
scroll to position [548, 0]
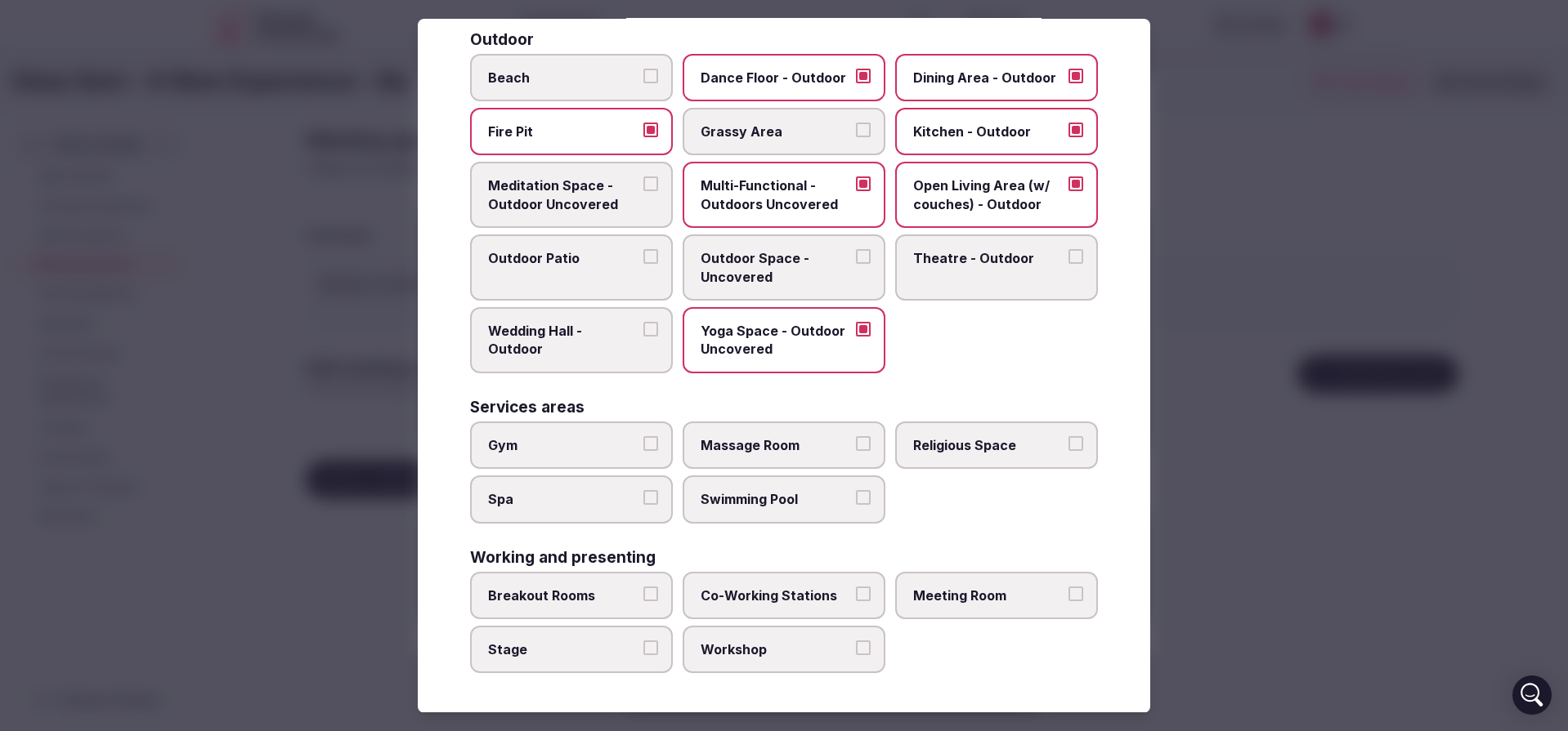
click at [607, 497] on span "Spa" at bounding box center [563, 499] width 151 height 18
click at [644, 497] on button "Spa" at bounding box center [651, 497] width 15 height 15
click at [830, 498] on span "Swimming Pool" at bounding box center [776, 499] width 151 height 18
click at [856, 498] on button "Swimming Pool" at bounding box center [863, 497] width 15 height 15
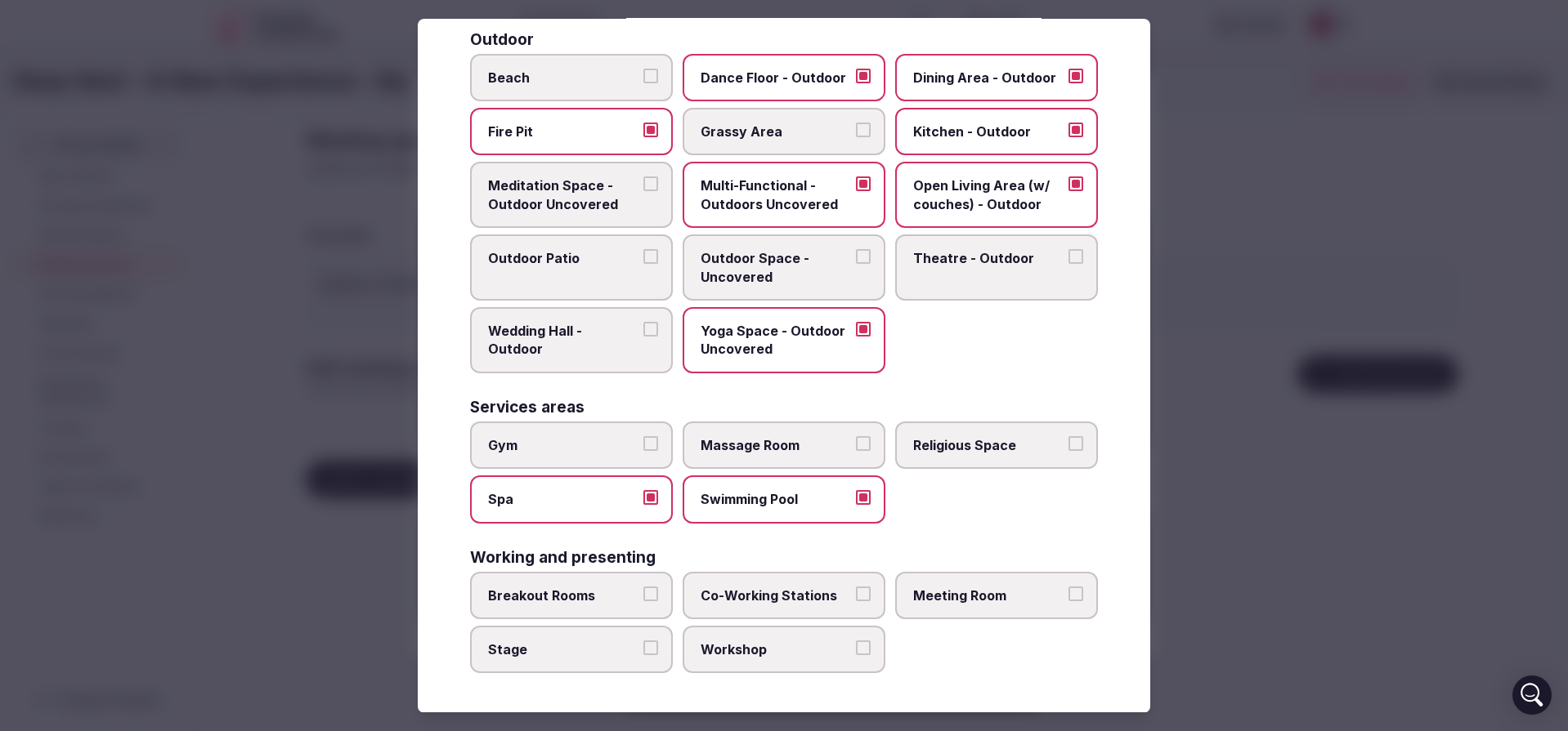
click at [1014, 599] on span "Meeting Room" at bounding box center [989, 594] width 151 height 18
click at [1069, 599] on button "Meeting Room" at bounding box center [1076, 593] width 15 height 15
click at [754, 649] on span "Workshop" at bounding box center [776, 650] width 151 height 18
click at [856, 649] on button "Workshop" at bounding box center [863, 648] width 15 height 15
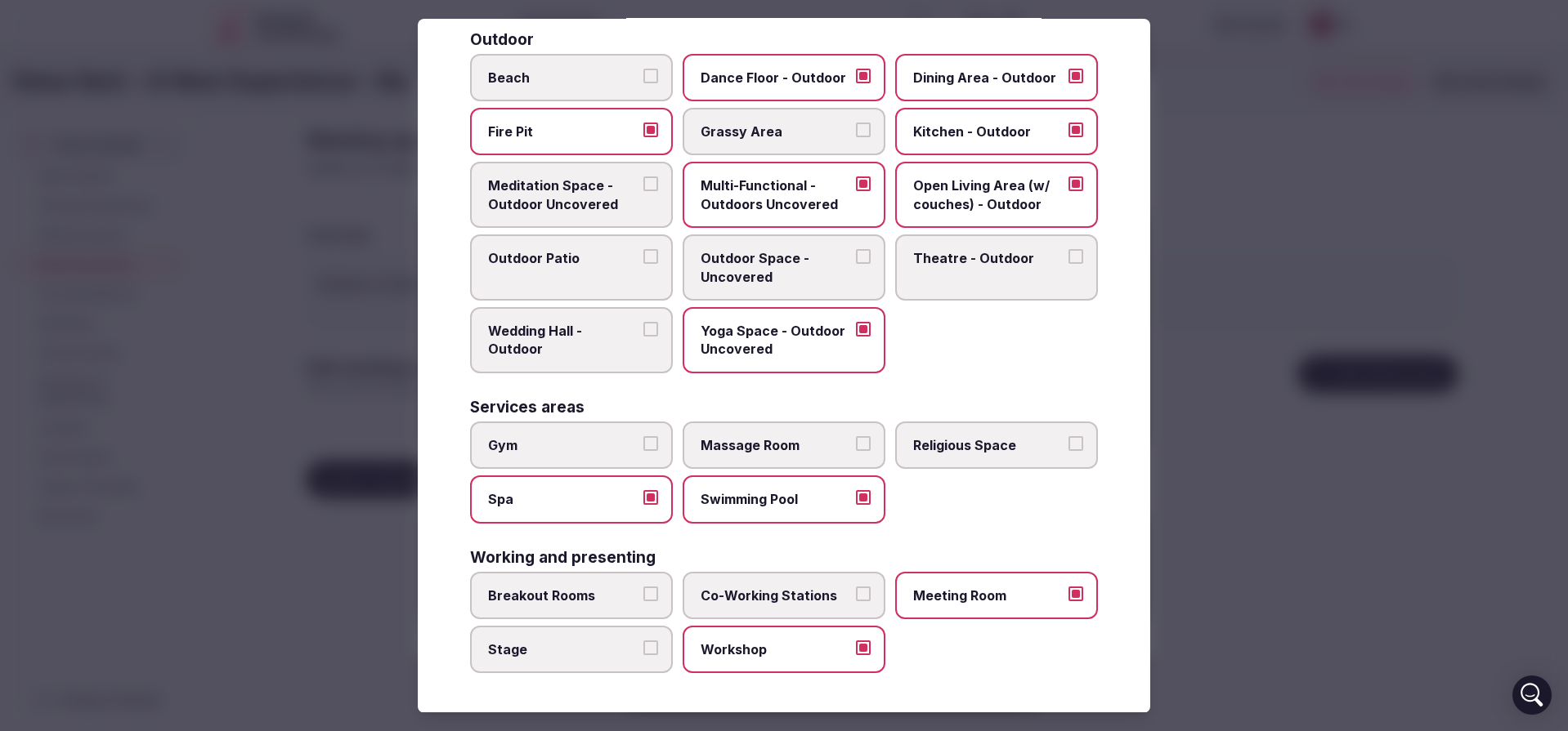
click at [757, 603] on span "Co-Working Stations" at bounding box center [776, 594] width 151 height 18
click at [856, 601] on button "Co-Working Stations" at bounding box center [863, 593] width 15 height 15
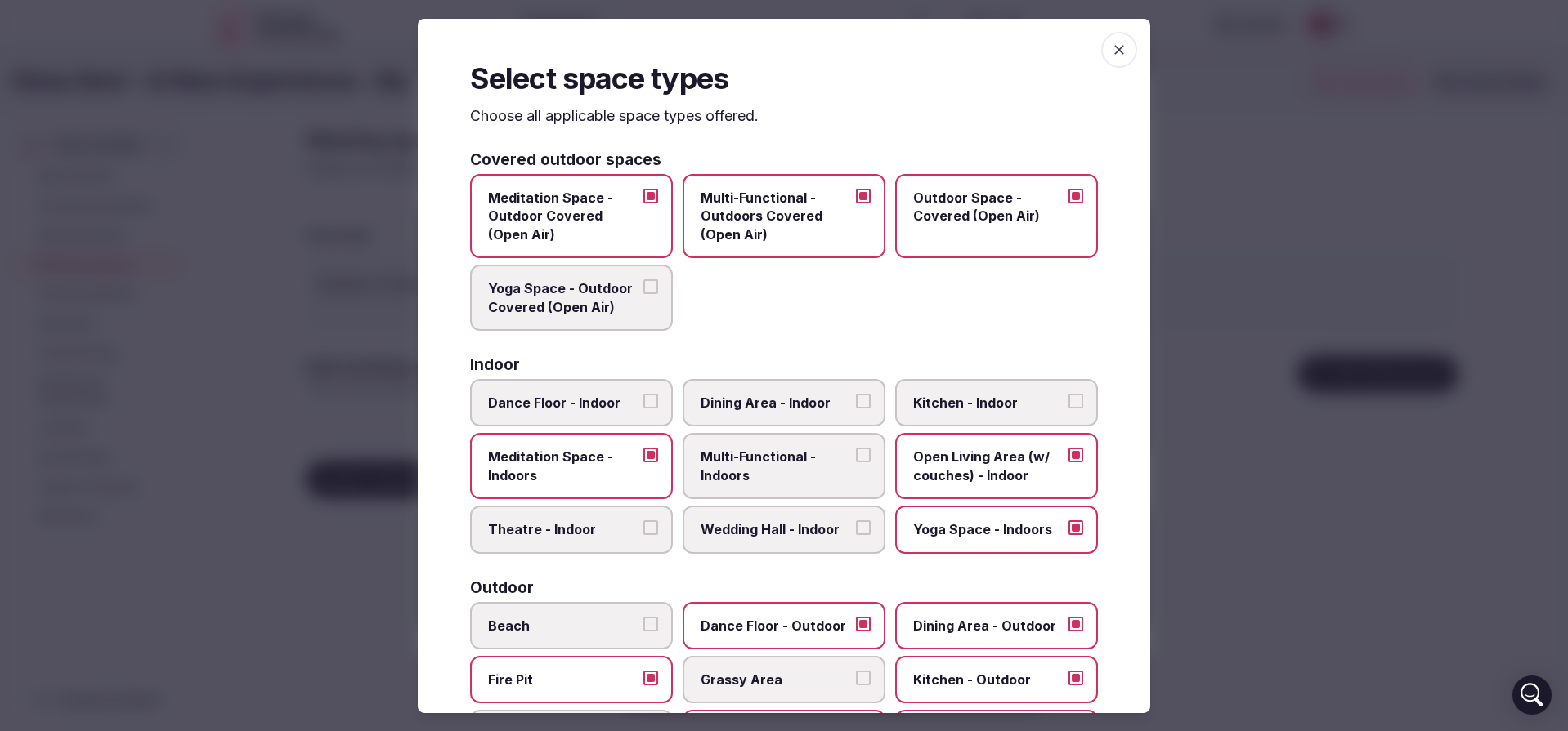
click at [1114, 46] on icon "button" at bounding box center [1119, 49] width 10 height 10
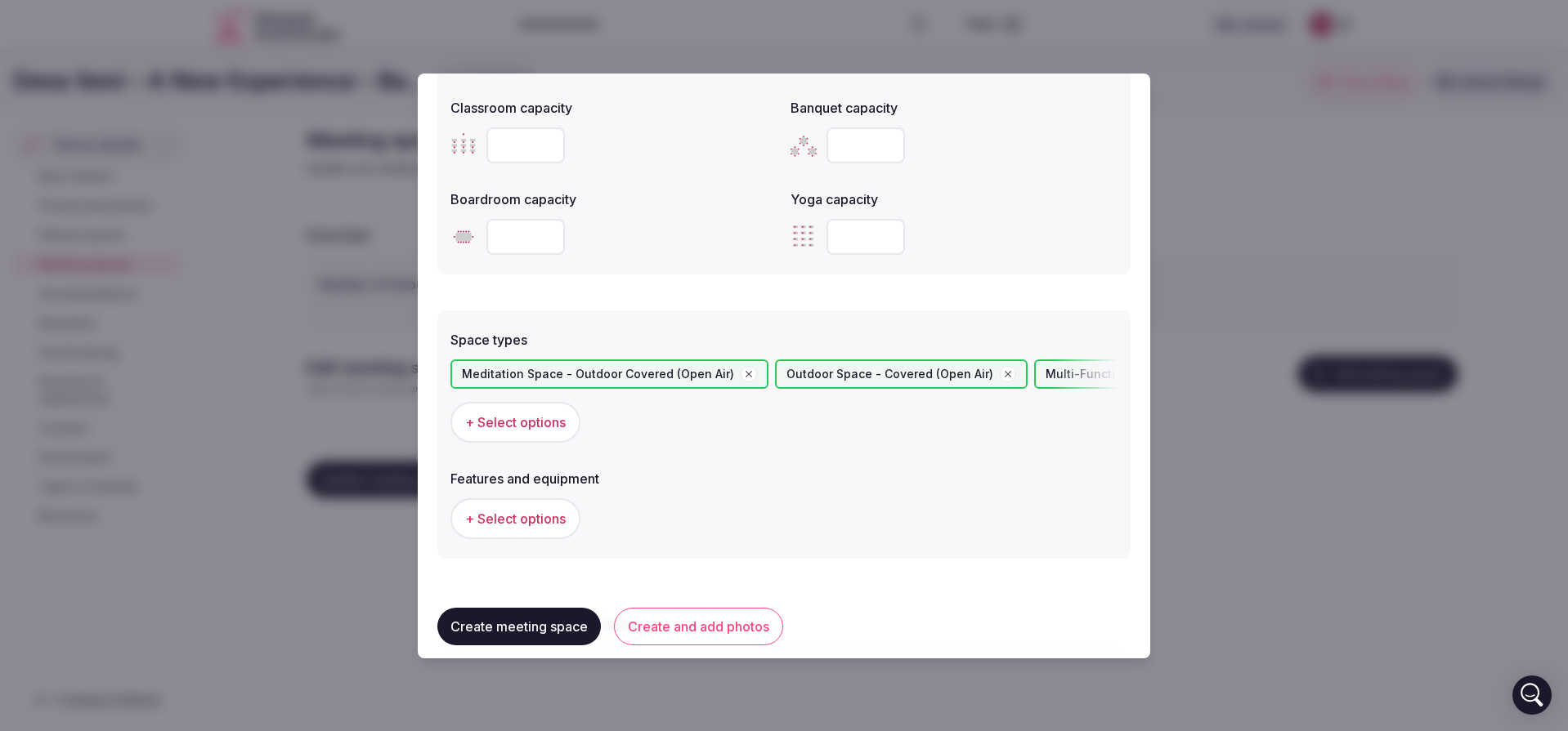
click at [517, 629] on button "Create meeting space" at bounding box center [519, 626] width 164 height 38
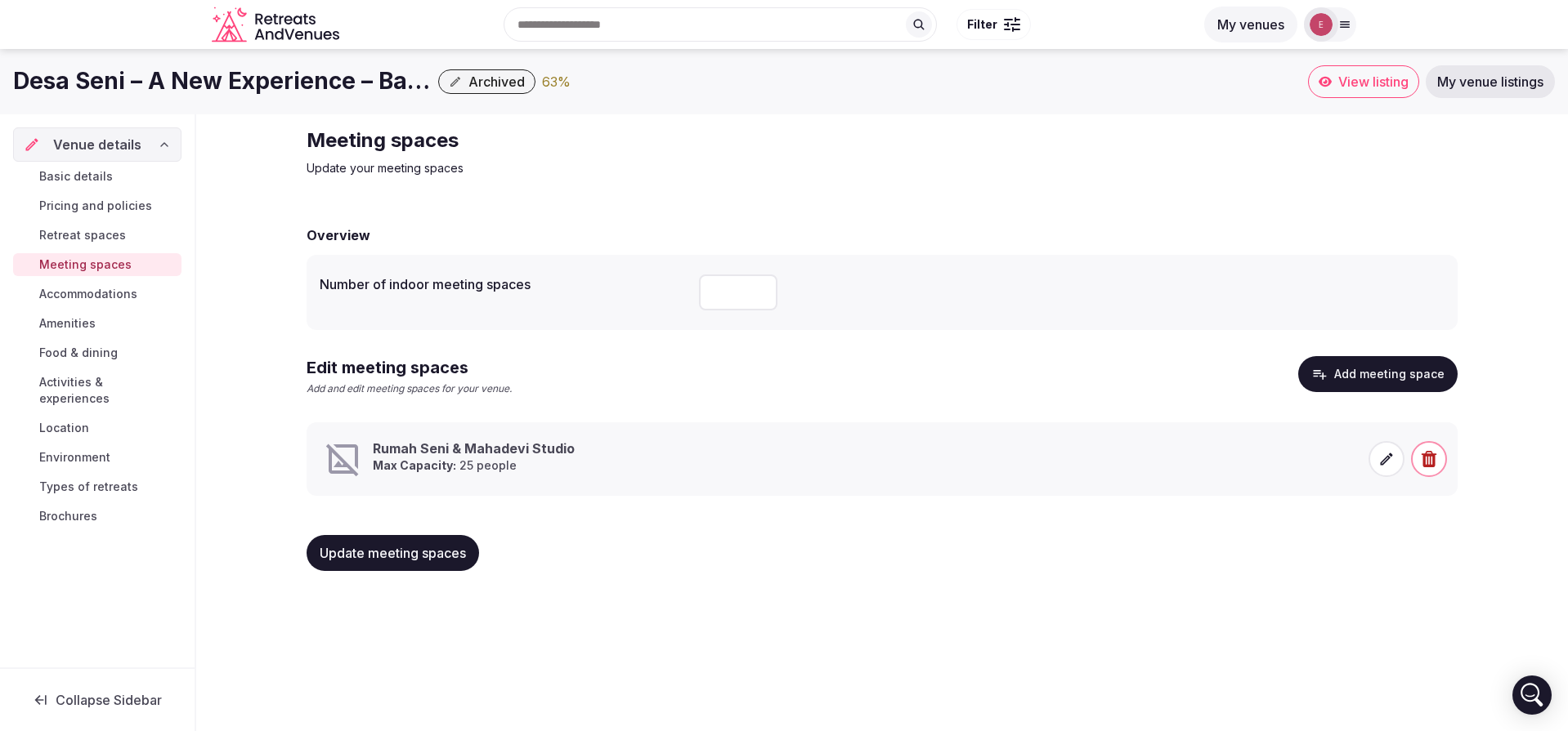
click at [47, 236] on span "Retreat spaces" at bounding box center [82, 235] width 87 height 17
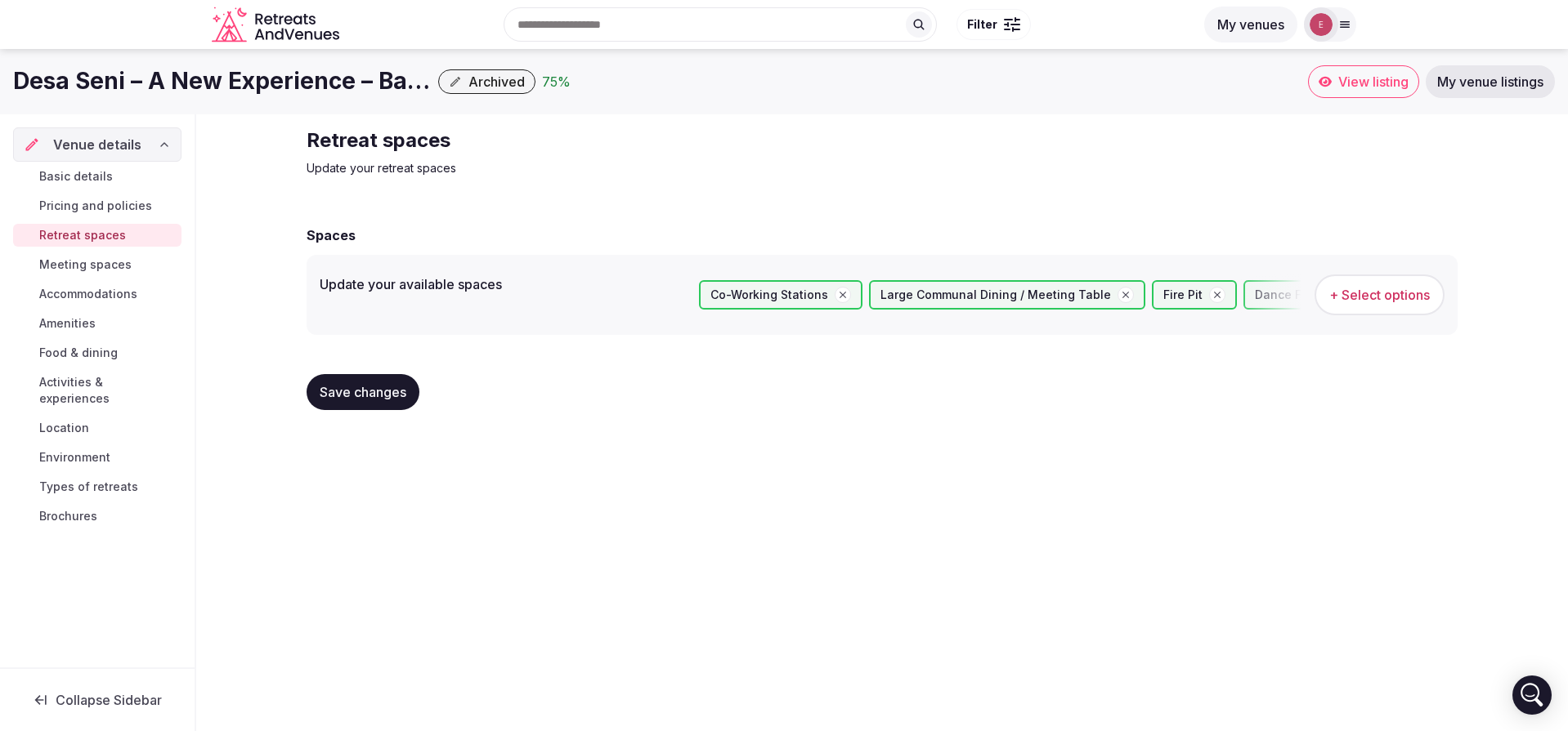
click at [69, 209] on span "Pricing and policies" at bounding box center [95, 206] width 113 height 17
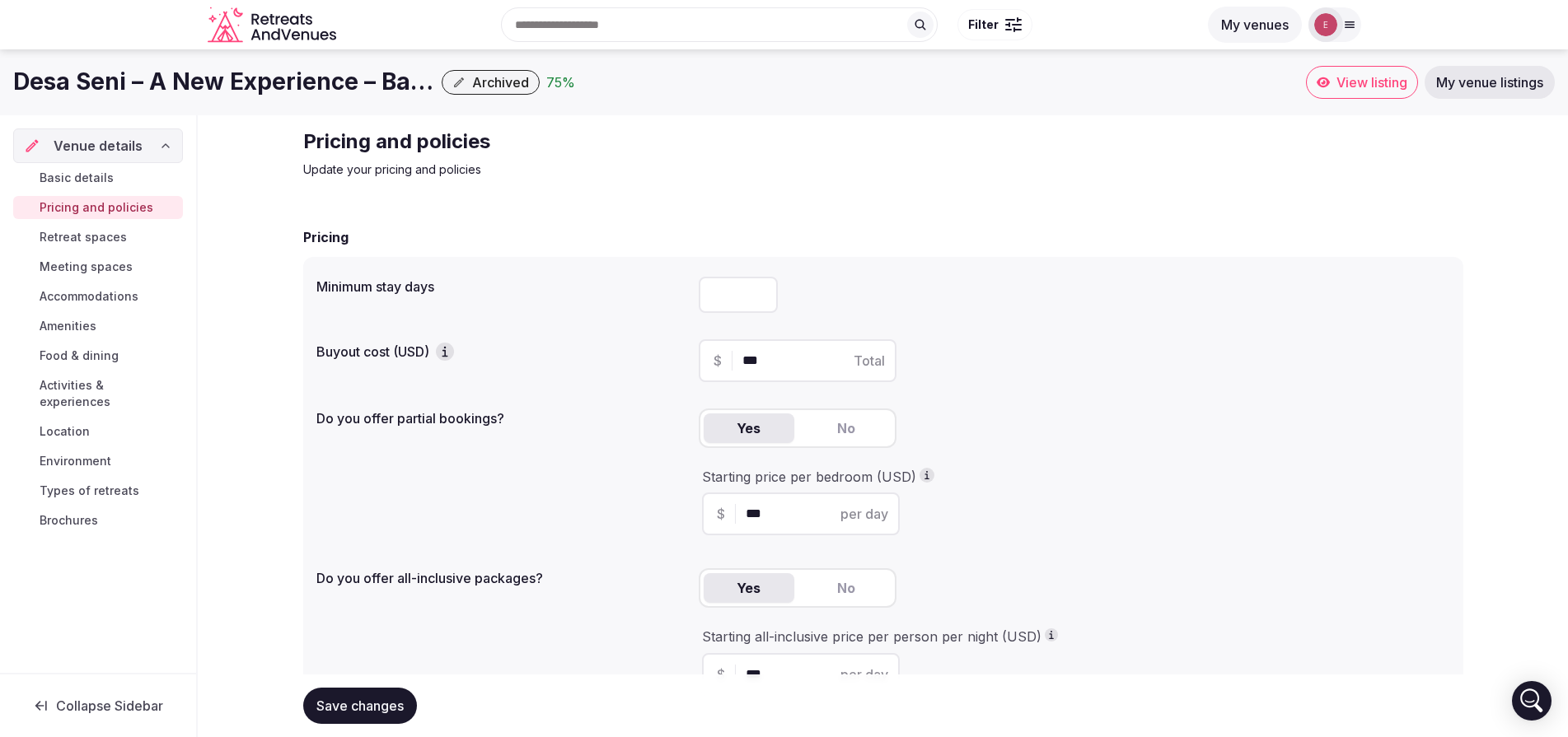
click at [113, 177] on link "Basic details" at bounding box center [98, 178] width 170 height 23
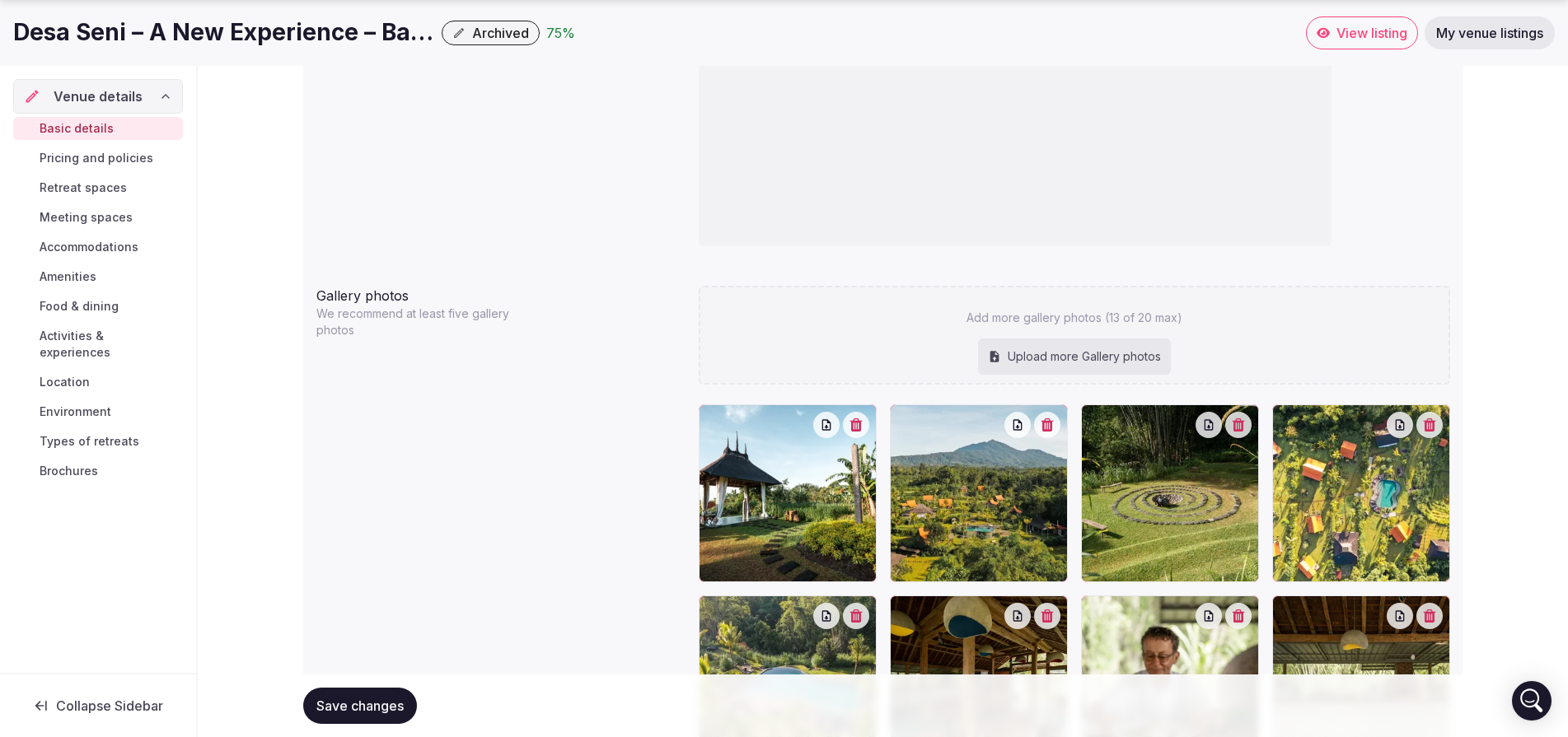
scroll to position [2057, 0]
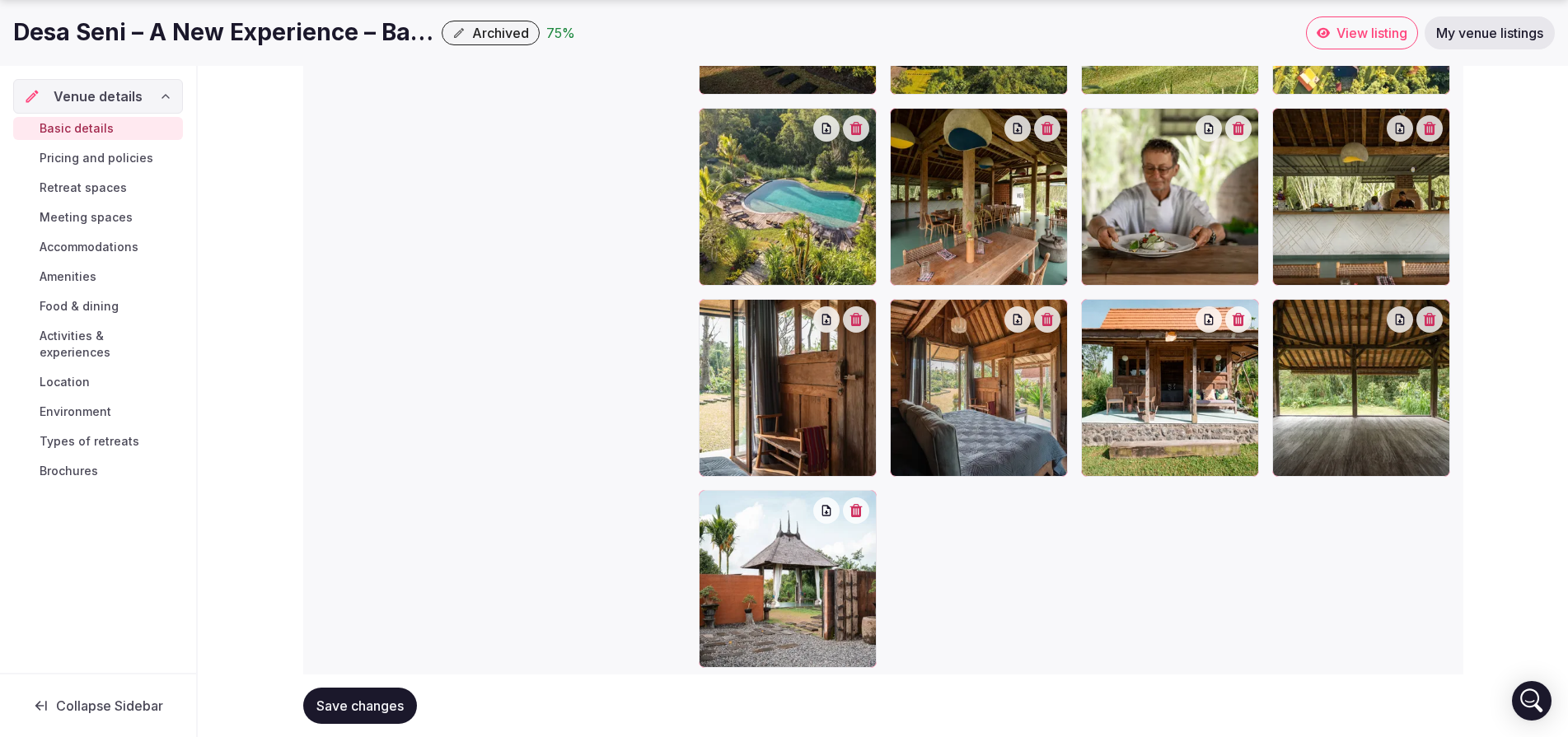
click at [94, 154] on span "Pricing and policies" at bounding box center [96, 158] width 114 height 17
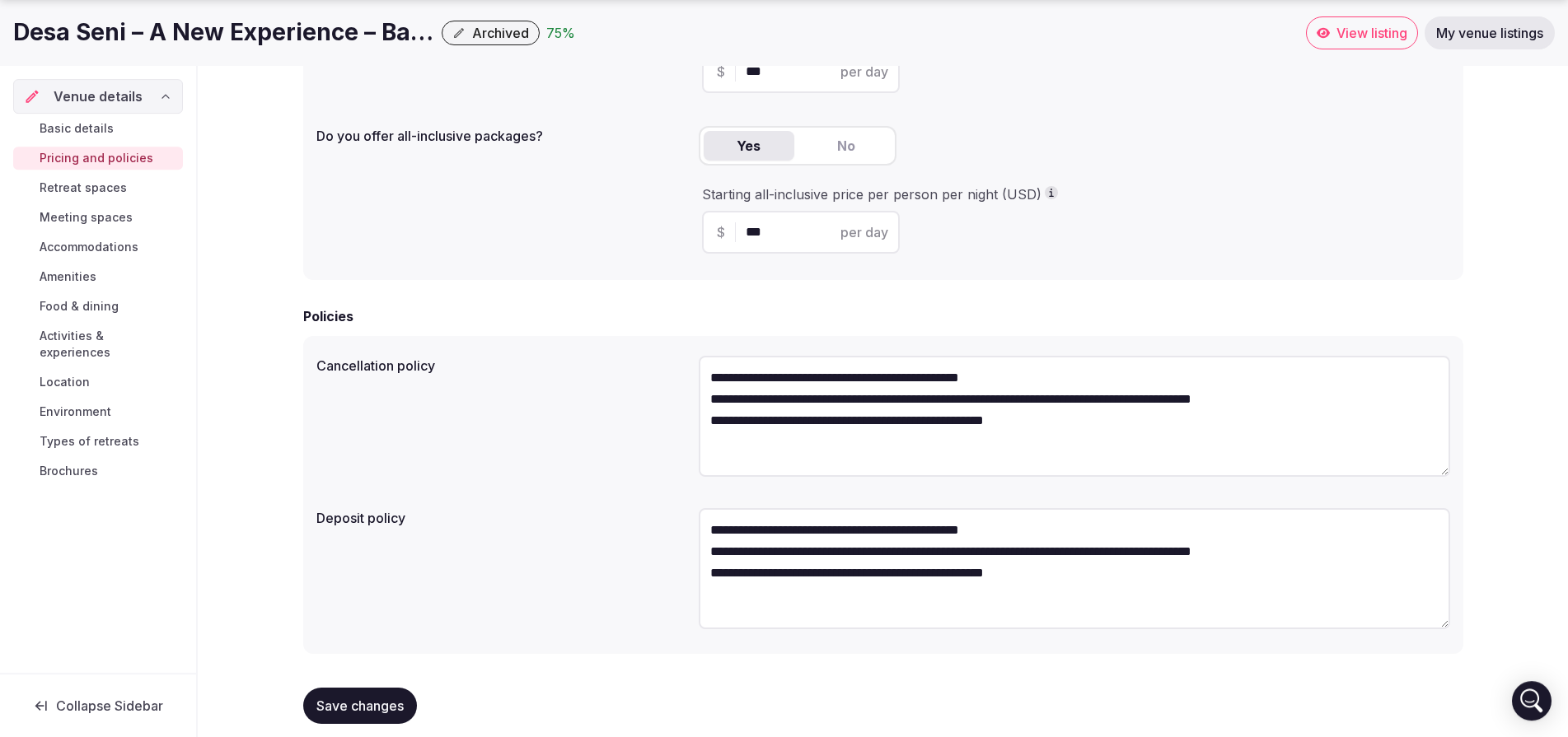
scroll to position [455, 0]
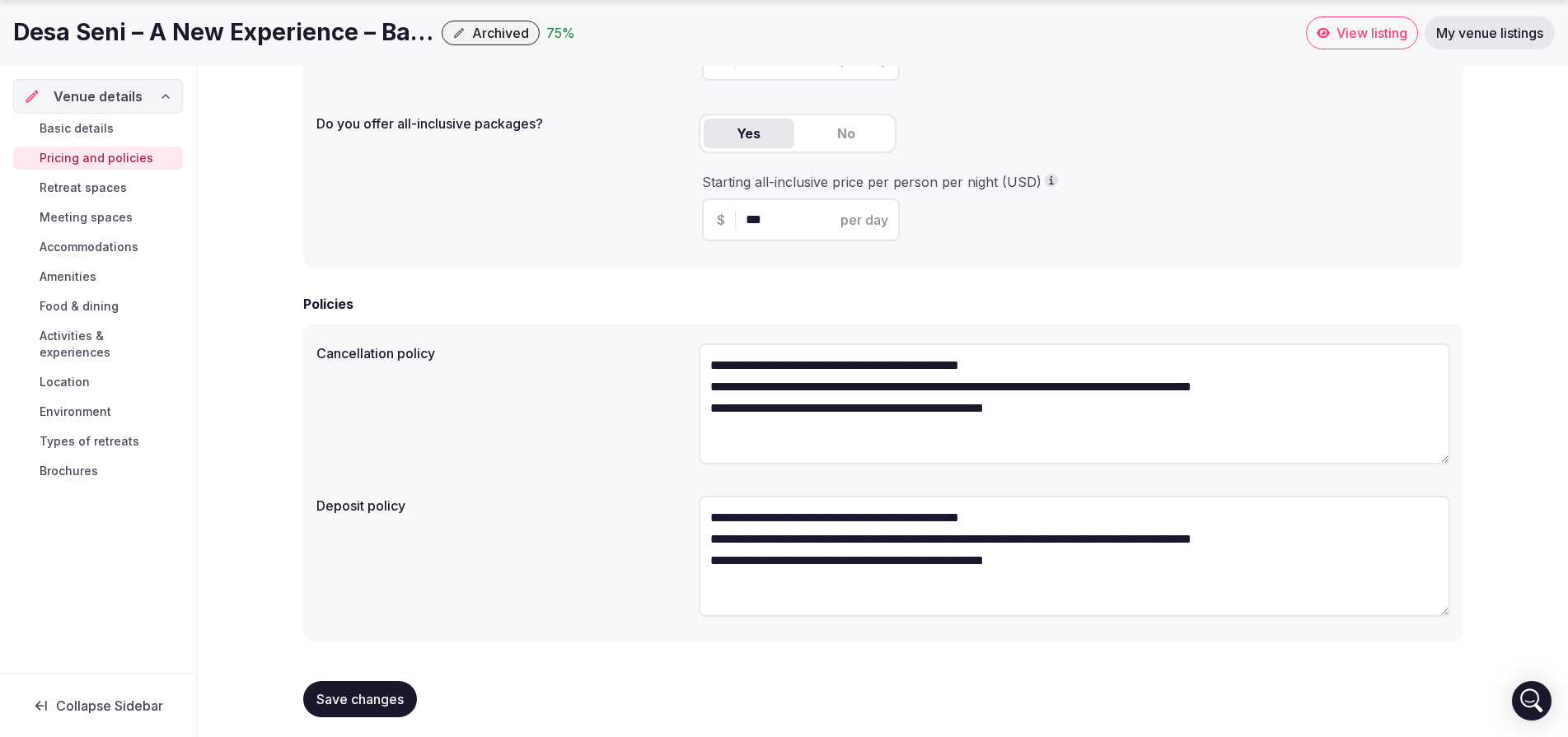
click at [345, 683] on button "Save changes" at bounding box center [359, 699] width 114 height 36
click at [141, 190] on link "Retreat spaces" at bounding box center [98, 188] width 170 height 23
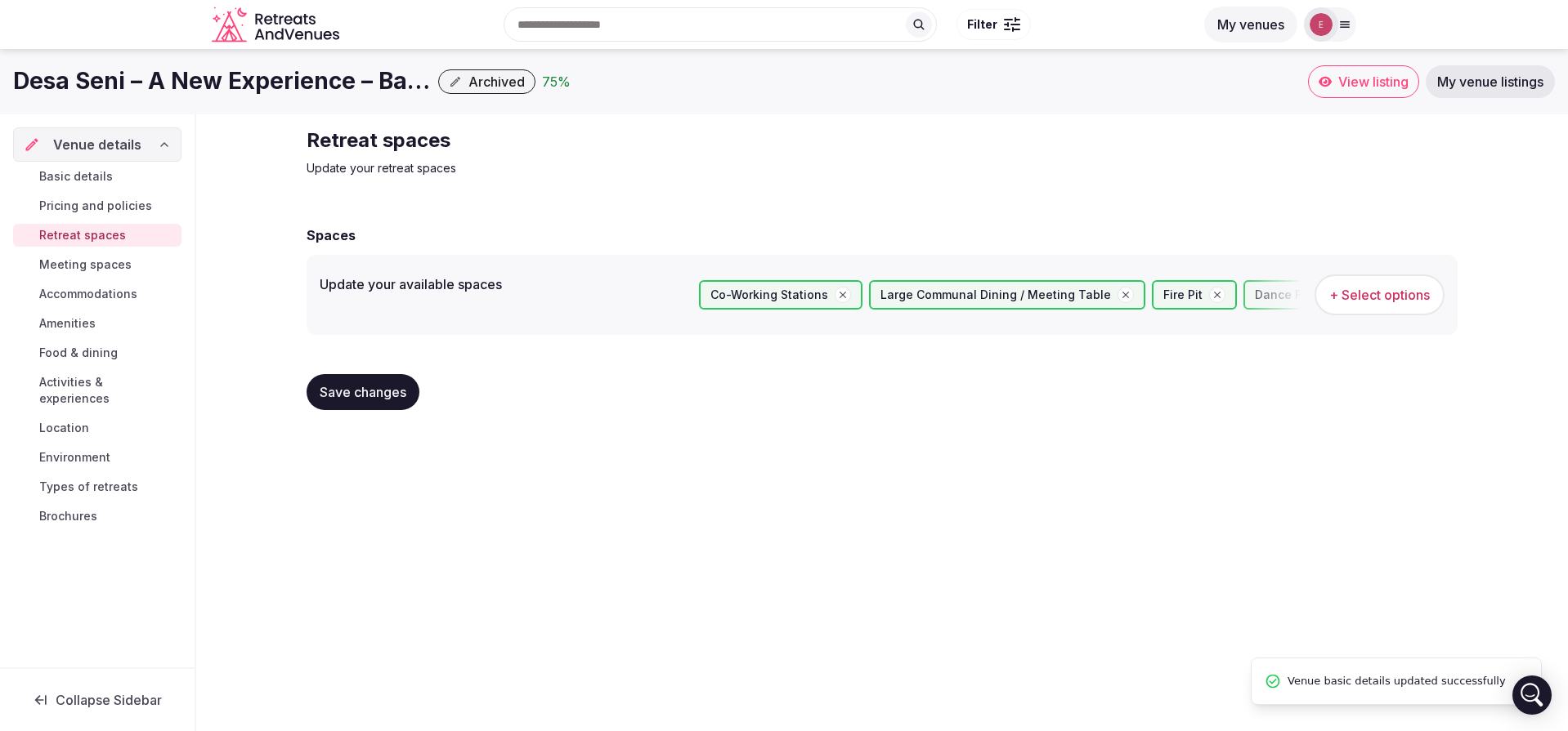
click at [353, 398] on span "Save changes" at bounding box center [363, 392] width 87 height 17
click at [52, 255] on link "Meeting spaces" at bounding box center [97, 264] width 168 height 23
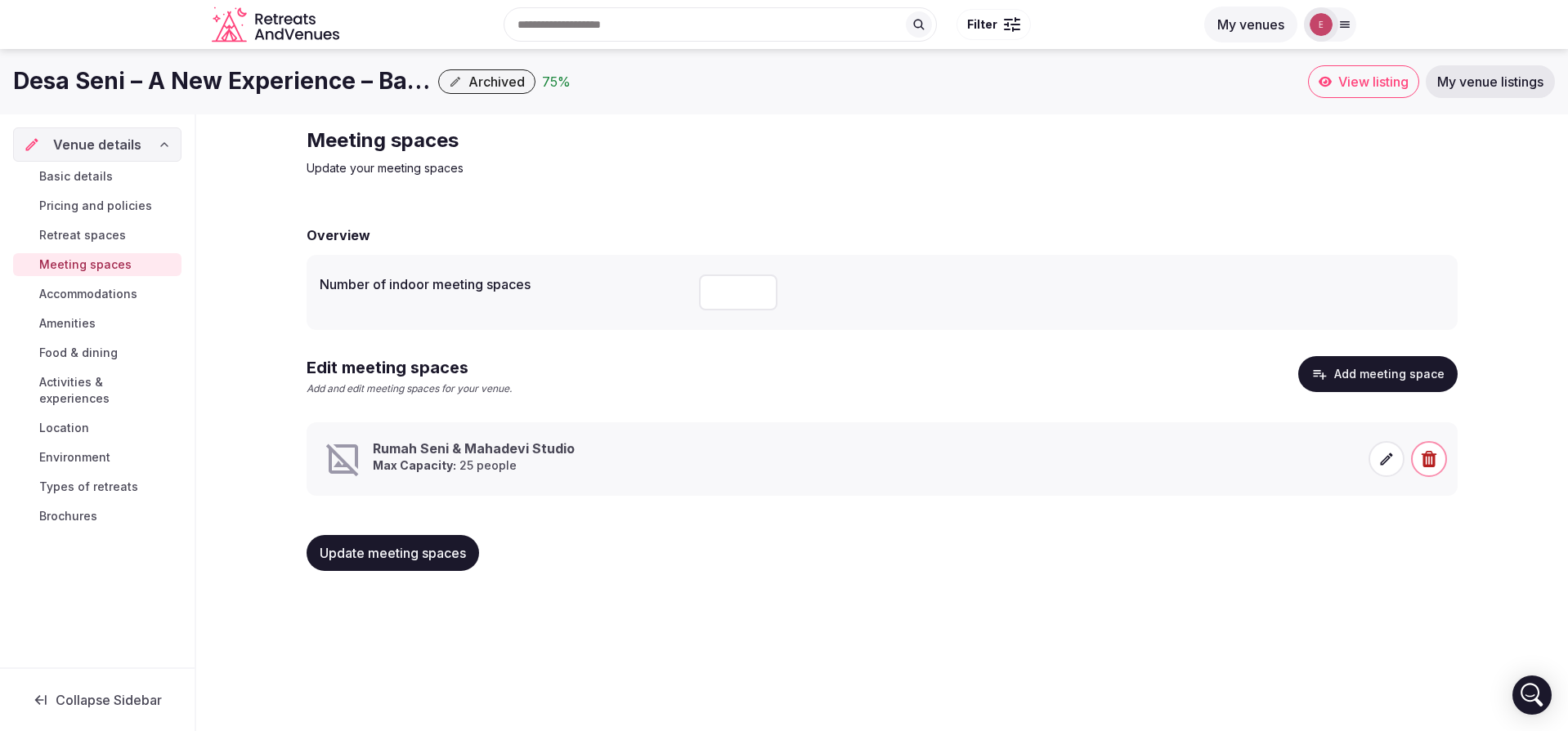
click at [457, 563] on button "Update meeting spaces" at bounding box center [392, 552] width 173 height 36
click at [450, 565] on button "Update meeting spaces" at bounding box center [392, 552] width 173 height 36
click at [1389, 463] on icon at bounding box center [1387, 459] width 17 height 17
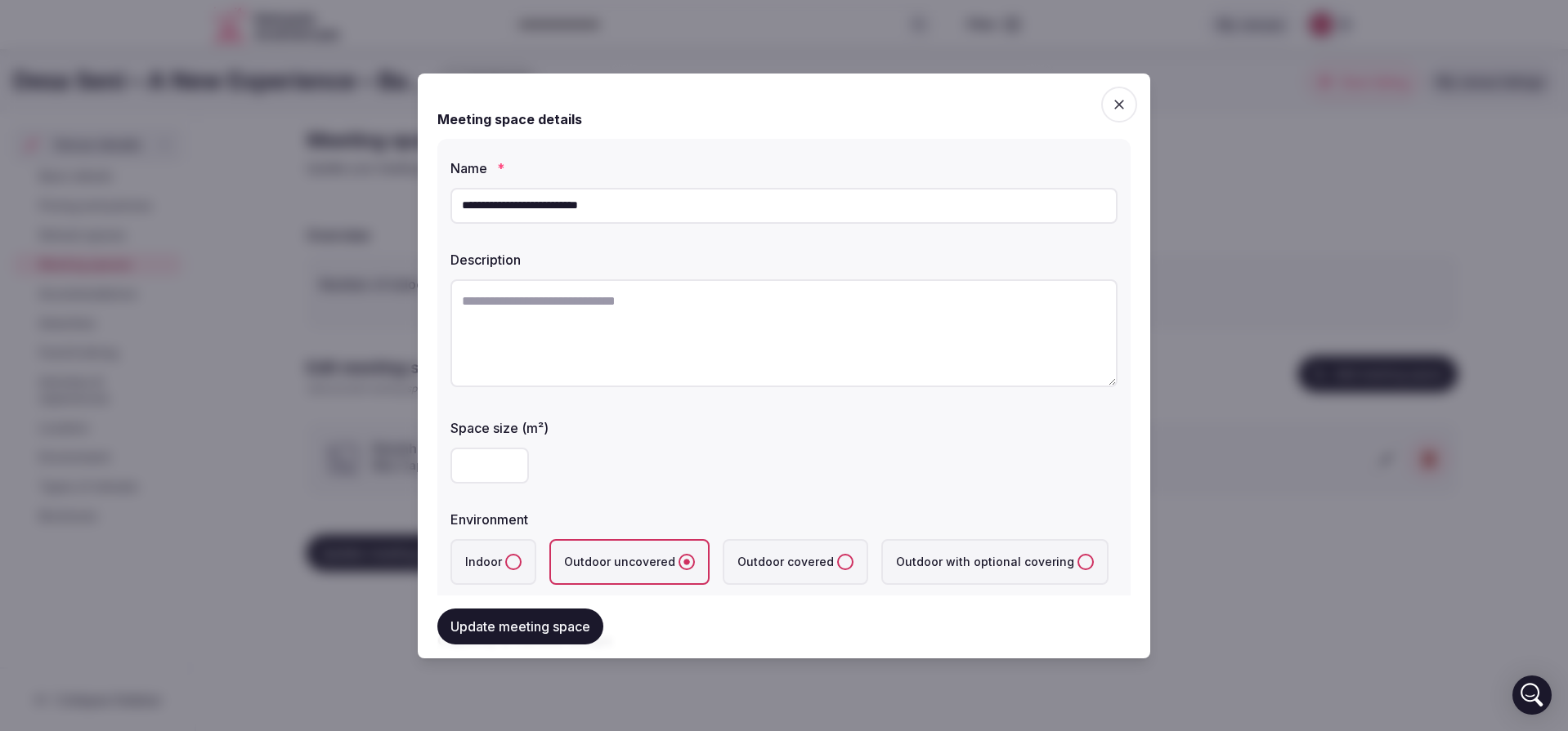
click at [921, 345] on textarea at bounding box center [784, 333] width 667 height 108
click at [710, 359] on textarea at bounding box center [784, 333] width 667 height 108
paste textarea "**********"
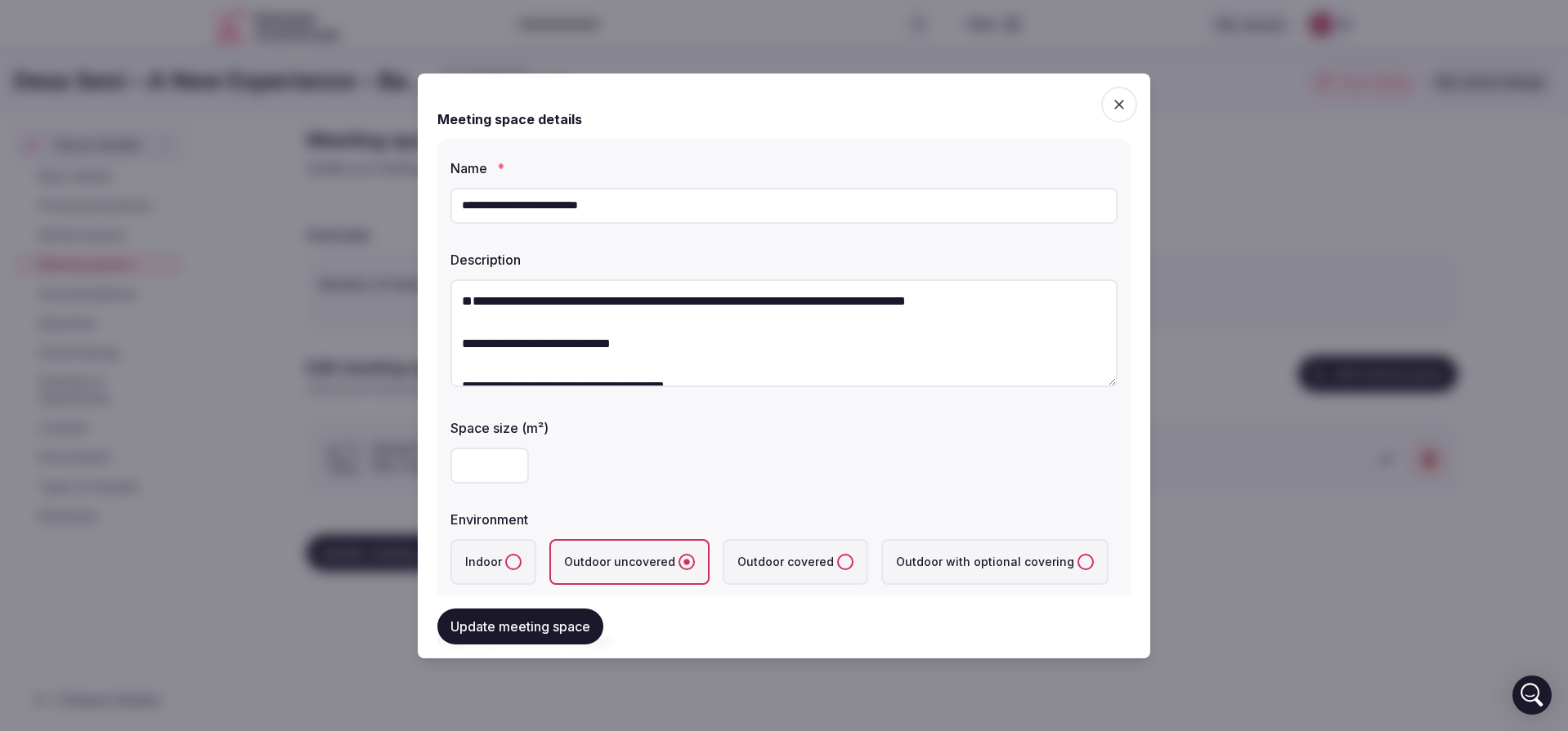
scroll to position [84, 0]
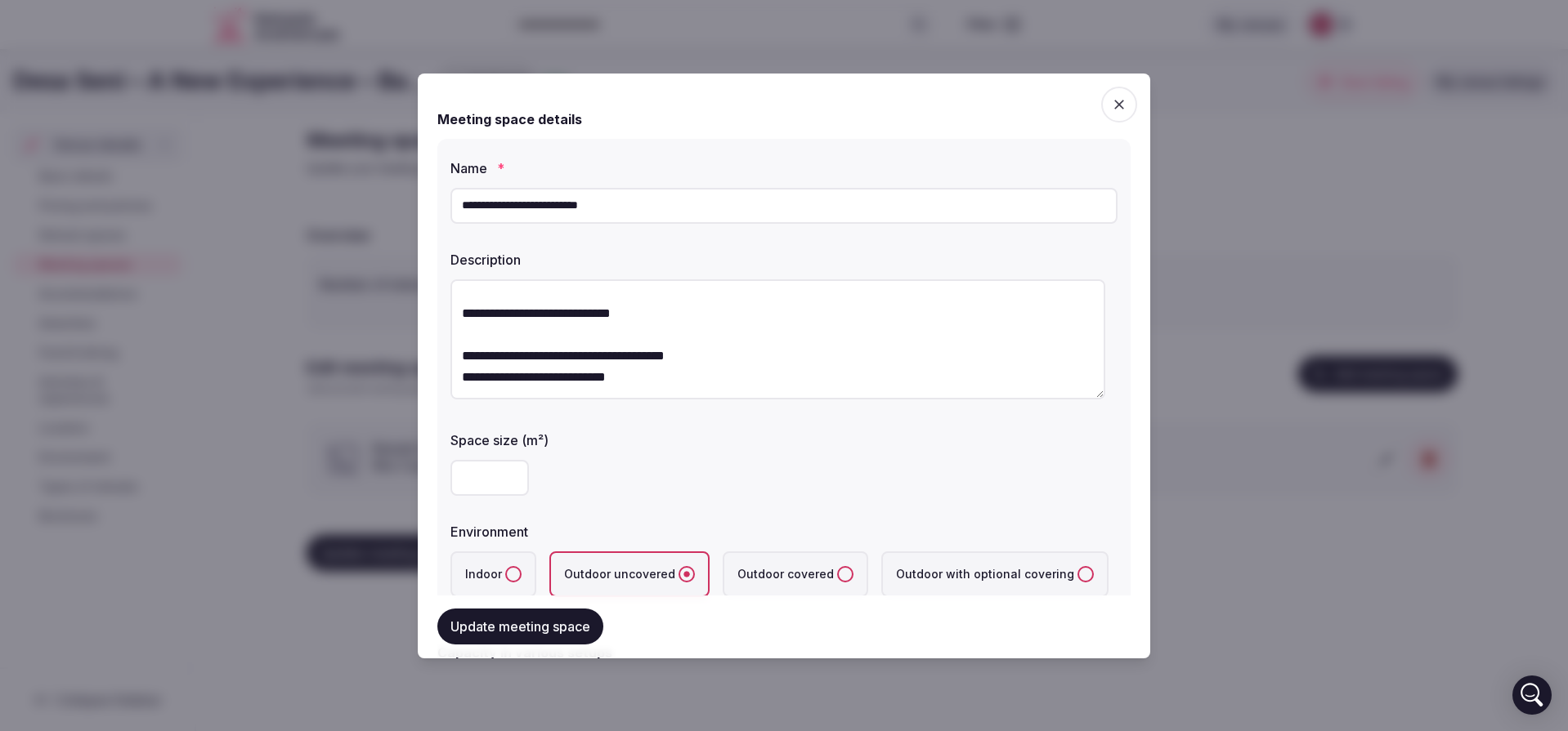
click at [485, 326] on textarea "**********" at bounding box center [778, 339] width 655 height 120
type textarea "**********"
click at [546, 628] on button "Update meeting space" at bounding box center [519, 627] width 166 height 36
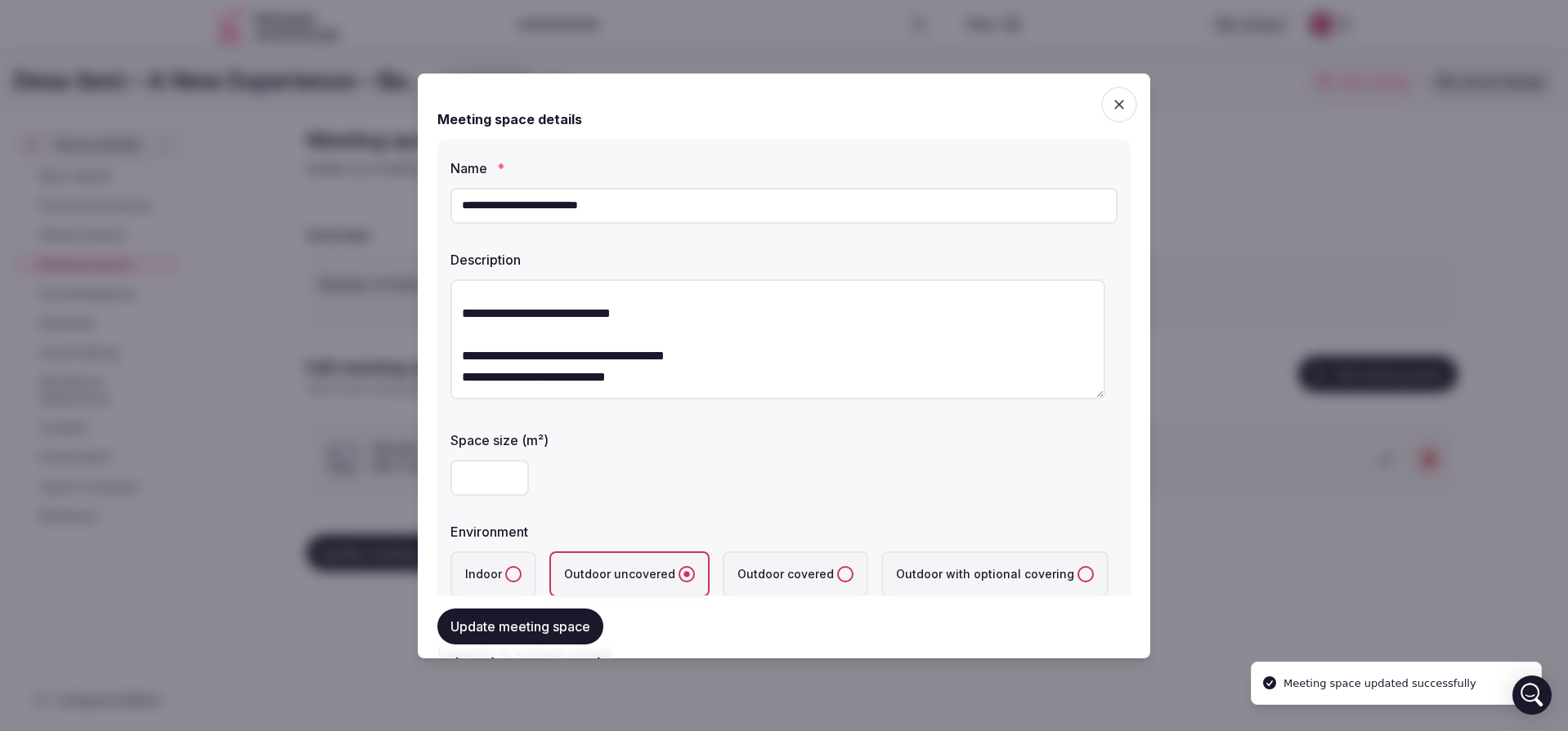
type input "***"
click at [508, 469] on input "***" at bounding box center [490, 477] width 79 height 36
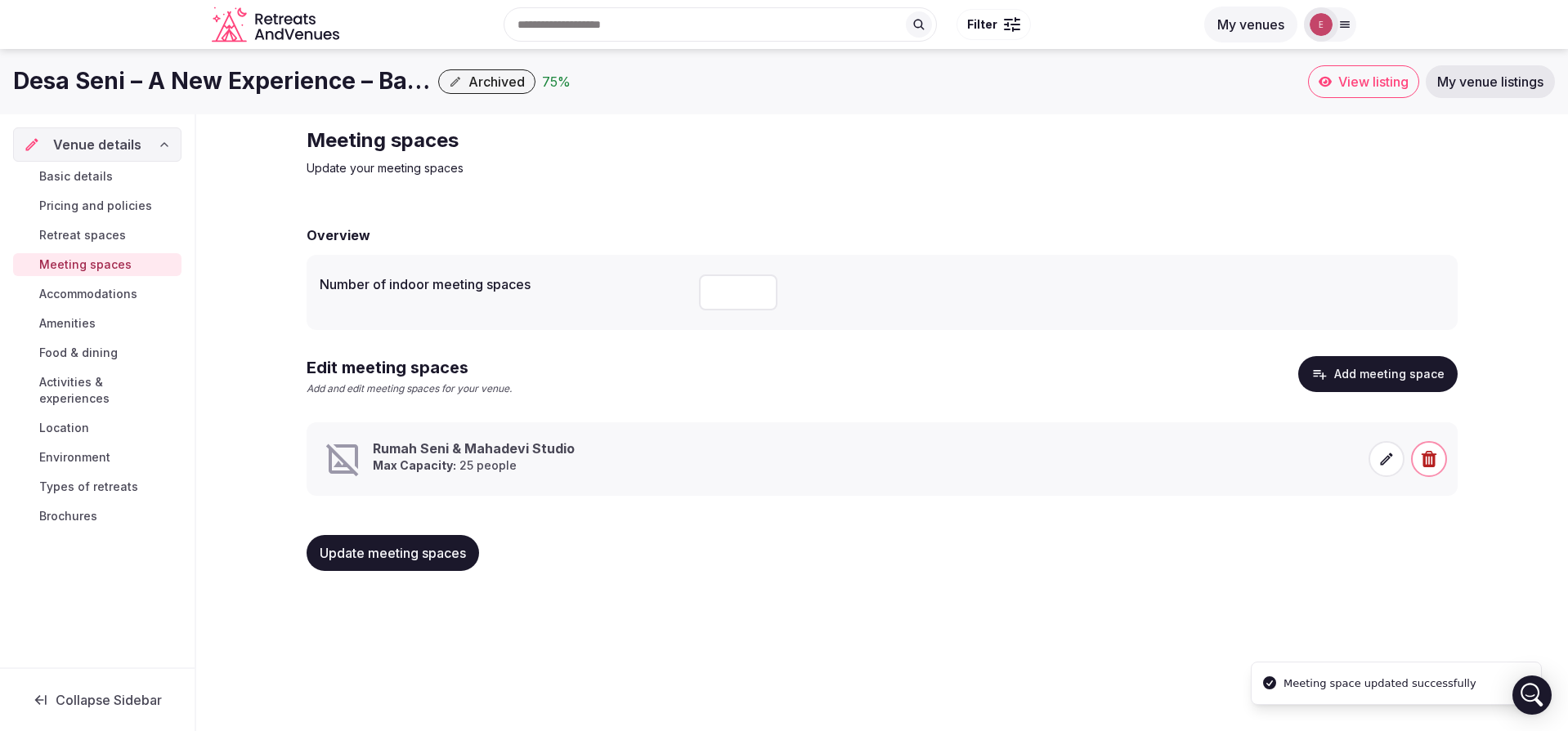
click at [1391, 458] on icon at bounding box center [1387, 459] width 17 height 17
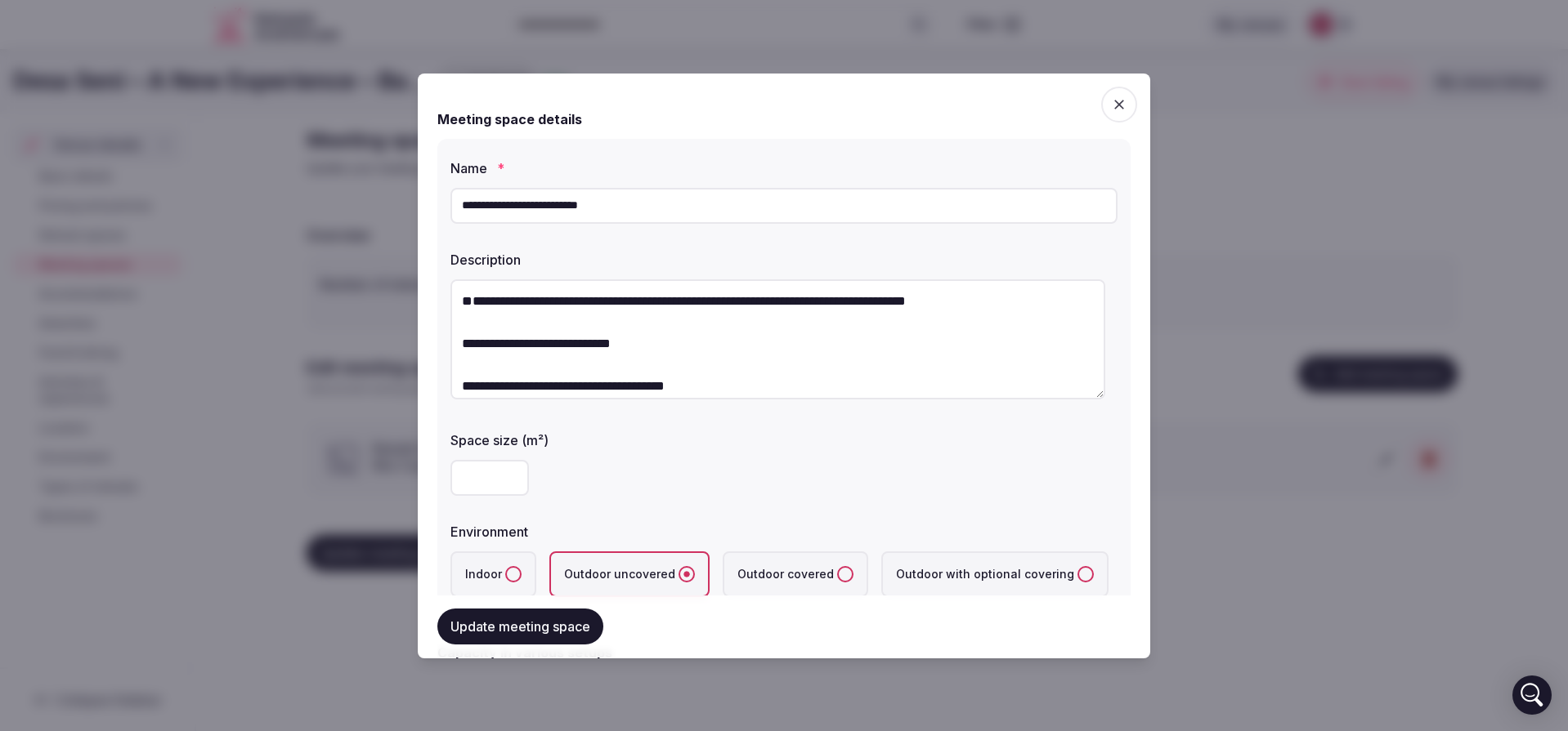
click at [512, 467] on input "number" at bounding box center [490, 477] width 79 height 36
click at [493, 479] on input "number" at bounding box center [490, 477] width 79 height 36
type input "**"
click at [546, 633] on button "Update meeting space" at bounding box center [519, 627] width 166 height 36
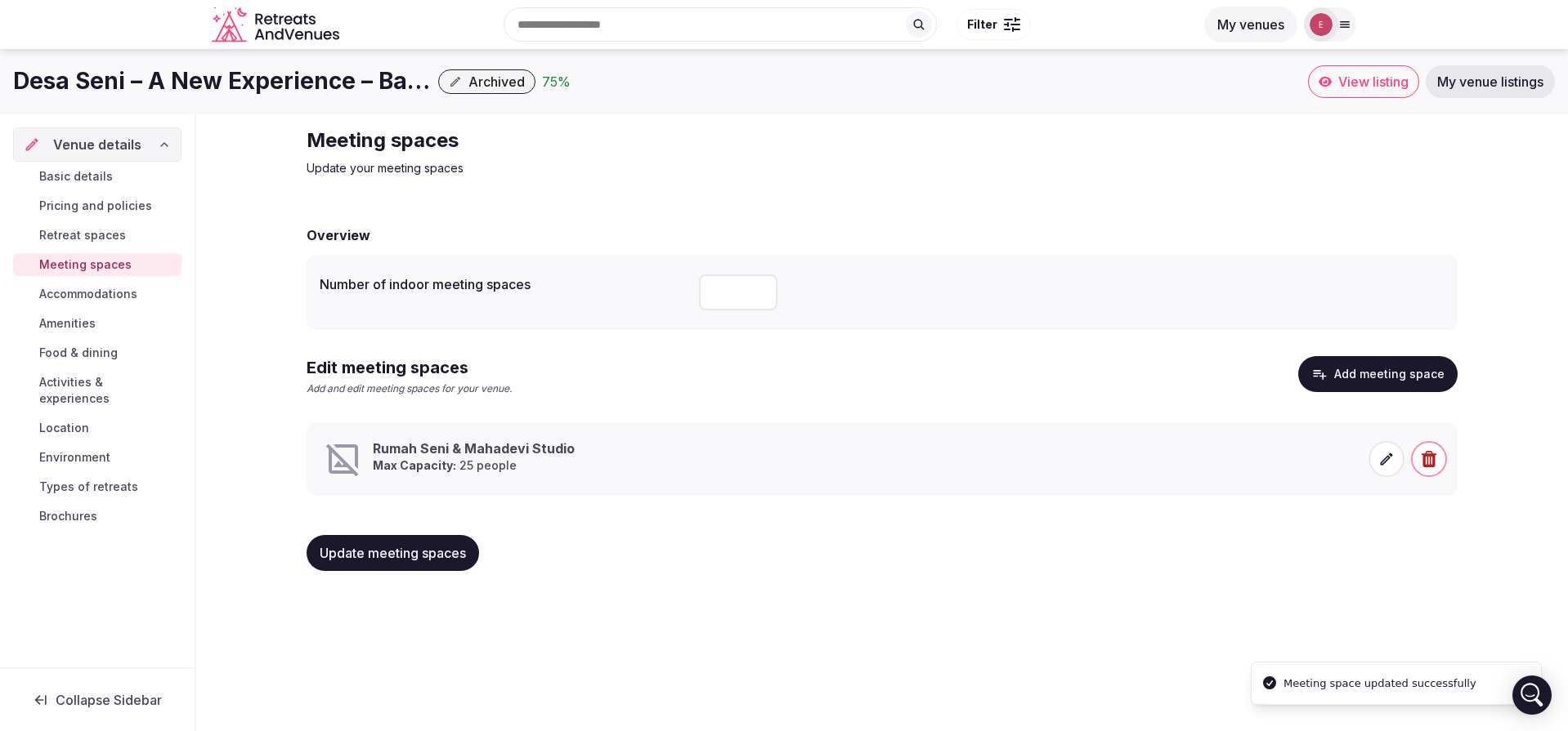
click at [89, 296] on span "Accommodations" at bounding box center [88, 294] width 98 height 17
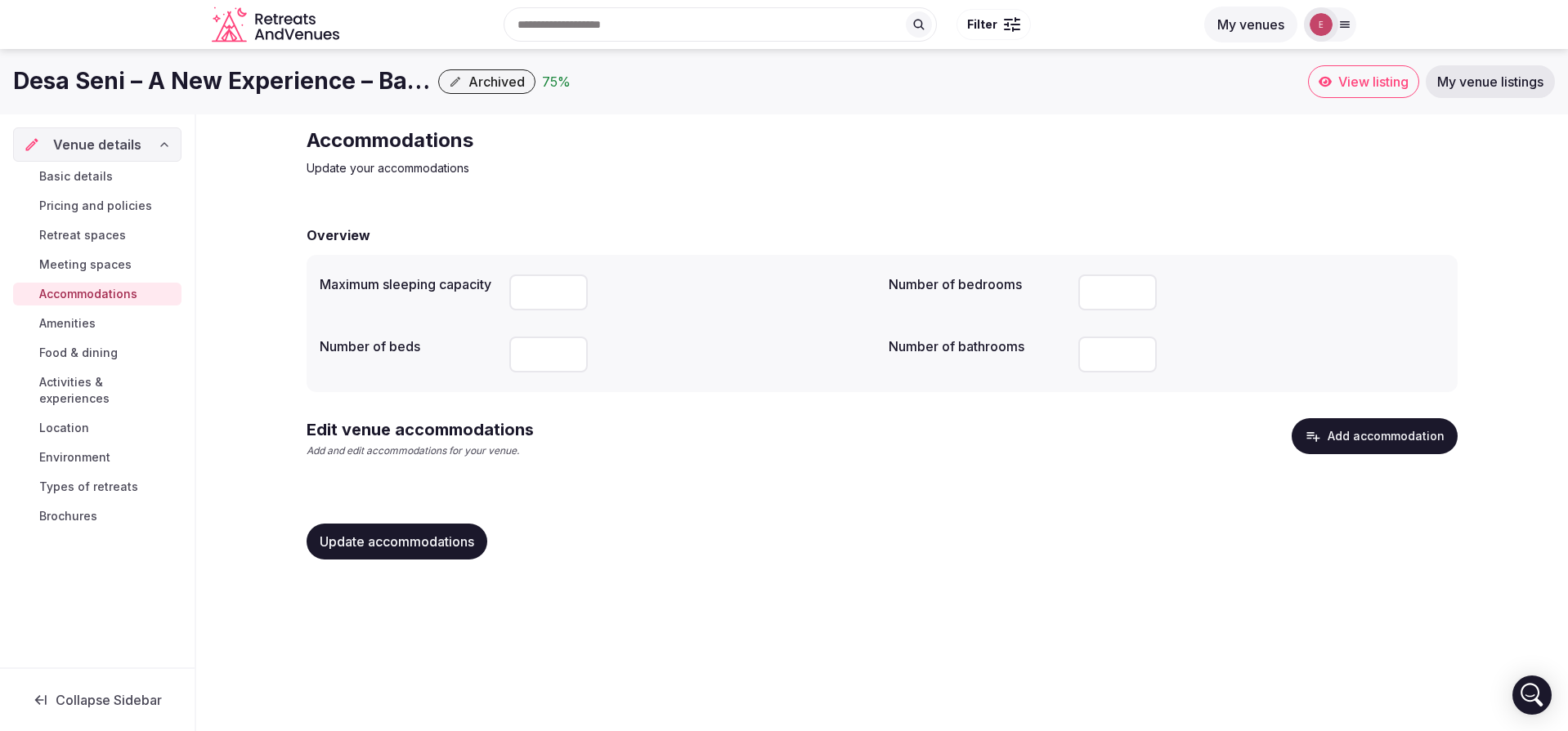
click at [1329, 429] on button "Add accommodation" at bounding box center [1374, 436] width 166 height 36
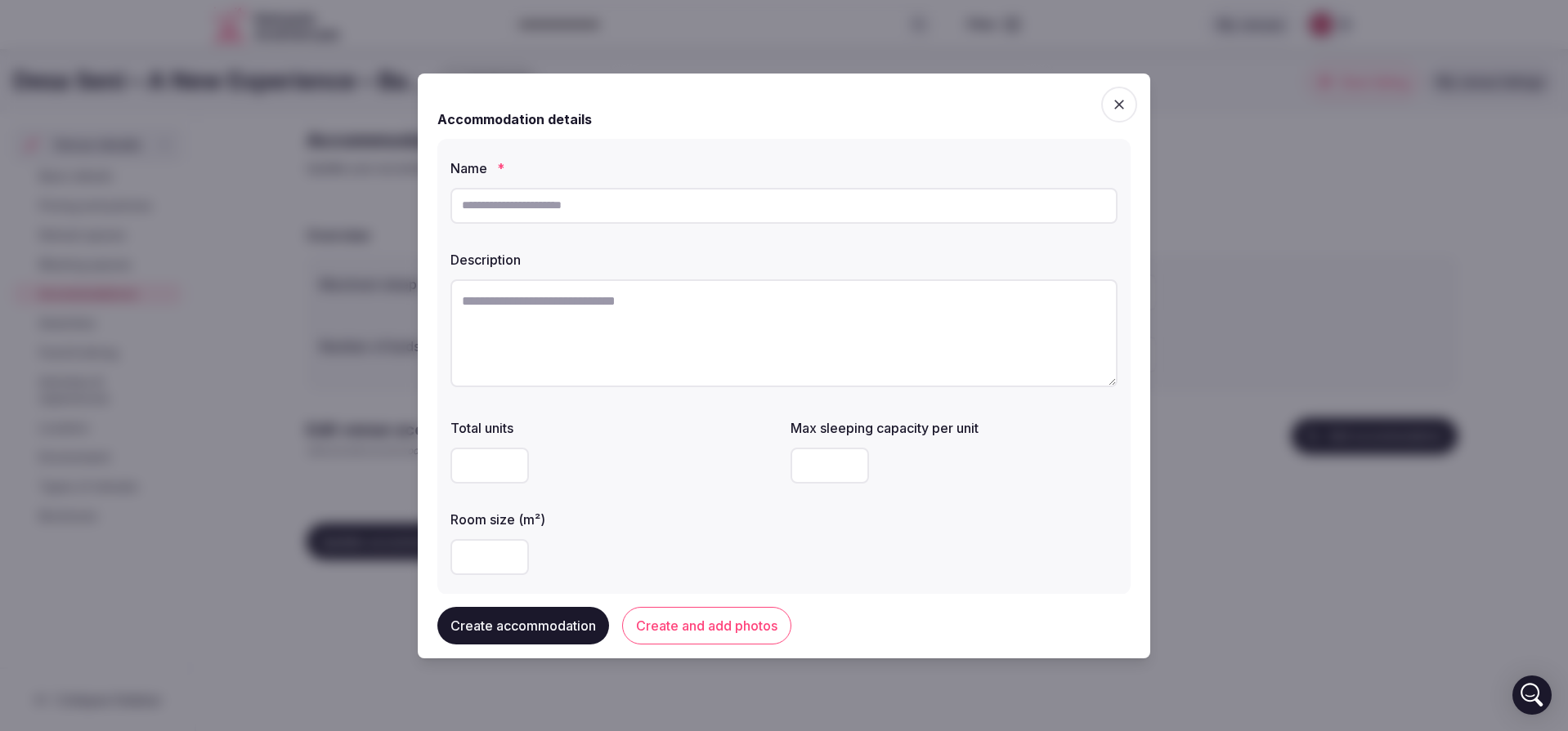
click at [731, 212] on input "text" at bounding box center [784, 206] width 667 height 36
click at [717, 324] on textarea at bounding box center [784, 333] width 667 height 108
paste textarea "**********"
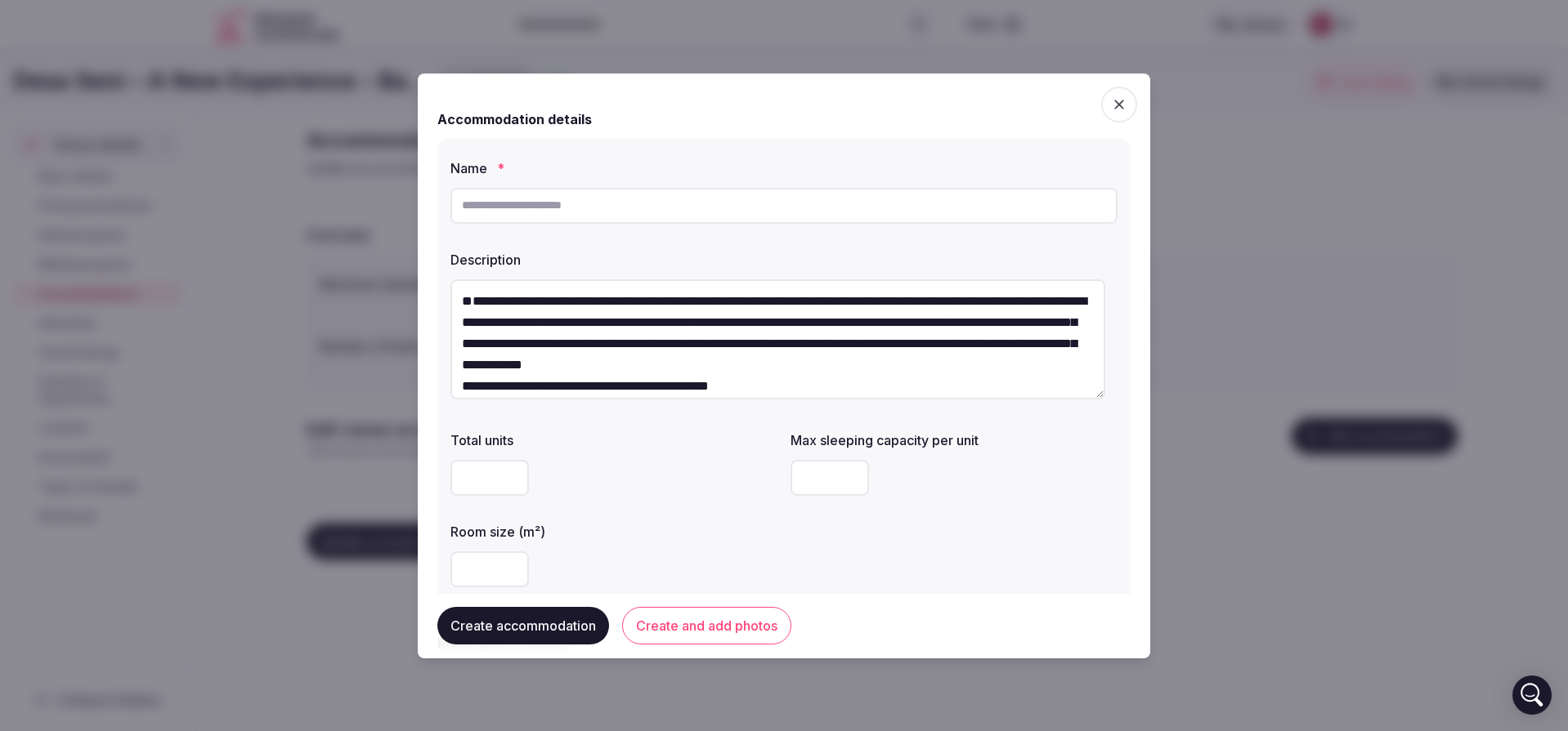
click at [459, 342] on textarea "**********" at bounding box center [778, 339] width 655 height 120
type textarea "**********"
click at [540, 202] on input "text" at bounding box center [784, 206] width 667 height 36
paste input "**********"
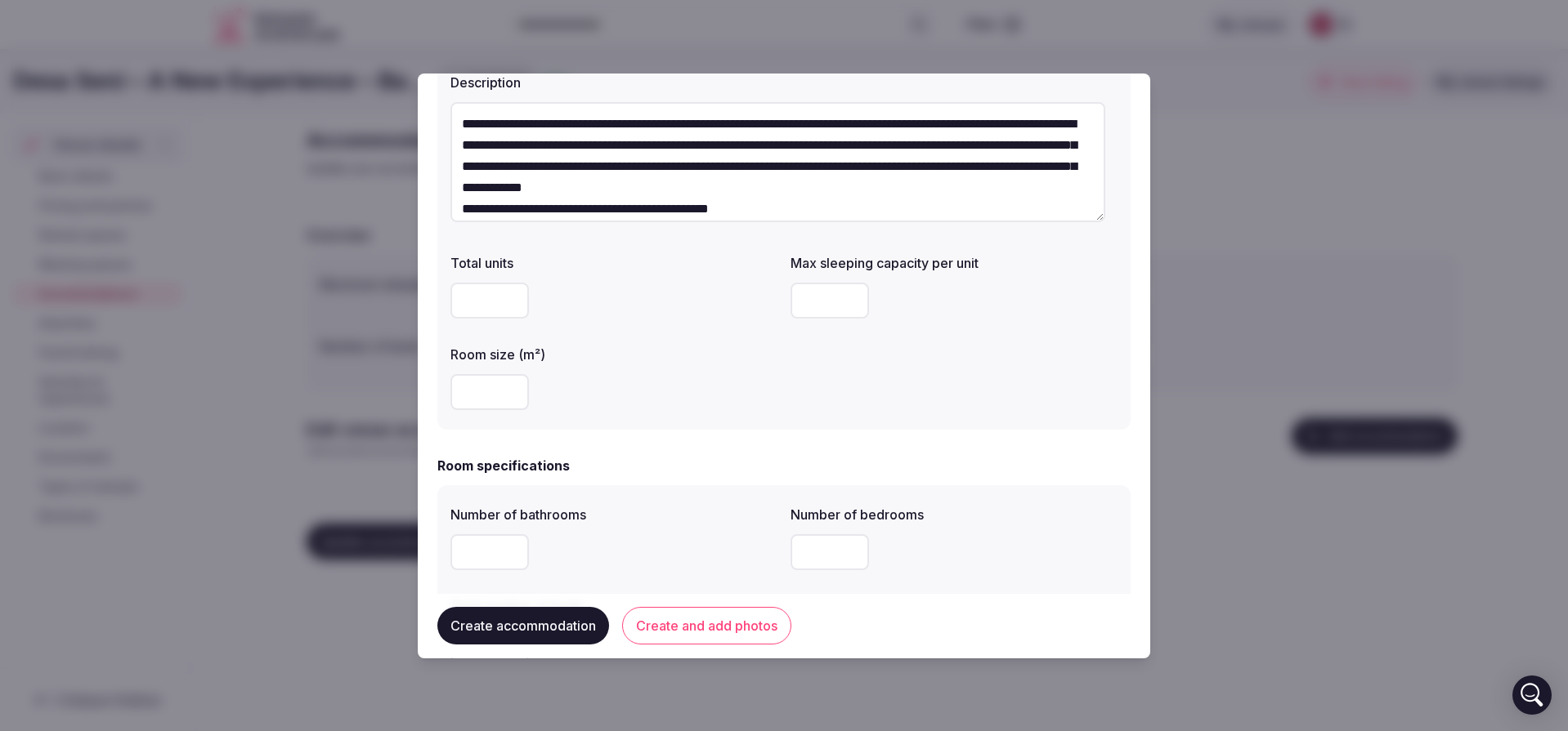
scroll to position [196, 0]
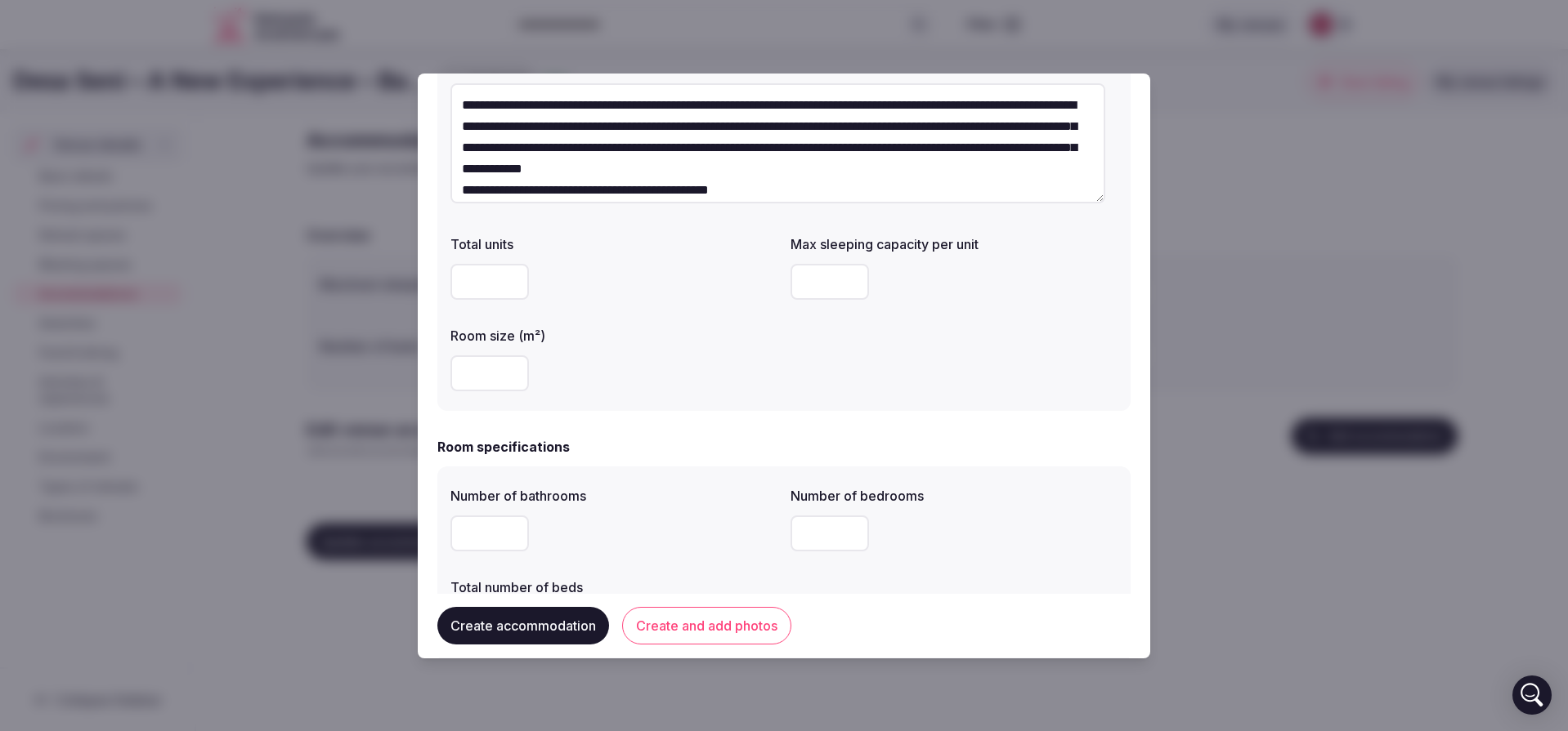
type input "**********"
click at [489, 284] on input "number" at bounding box center [490, 281] width 79 height 36
type input "**"
click at [807, 285] on input "number" at bounding box center [830, 281] width 79 height 36
type input "*"
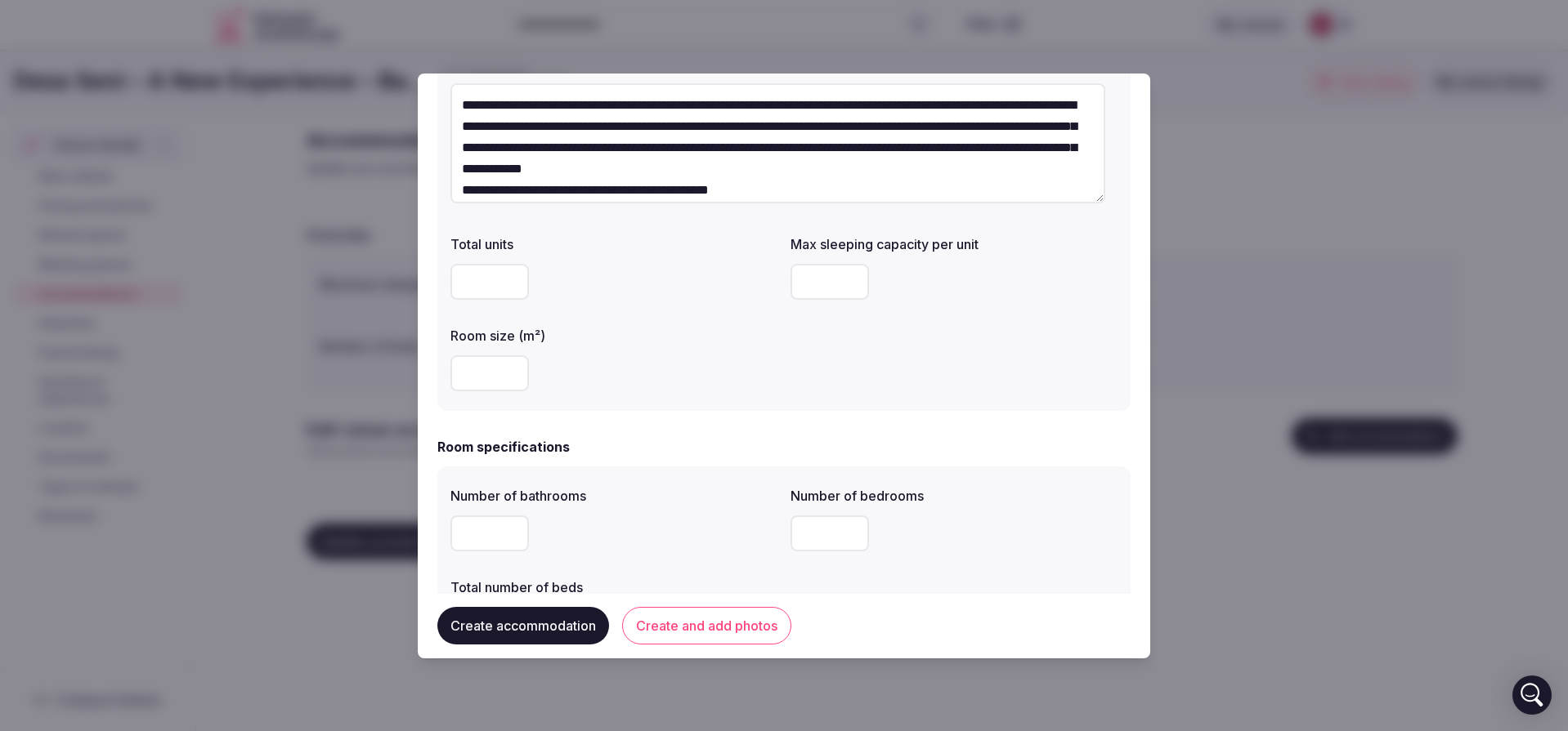
type input "*"
click at [469, 373] on input "number" at bounding box center [490, 373] width 79 height 36
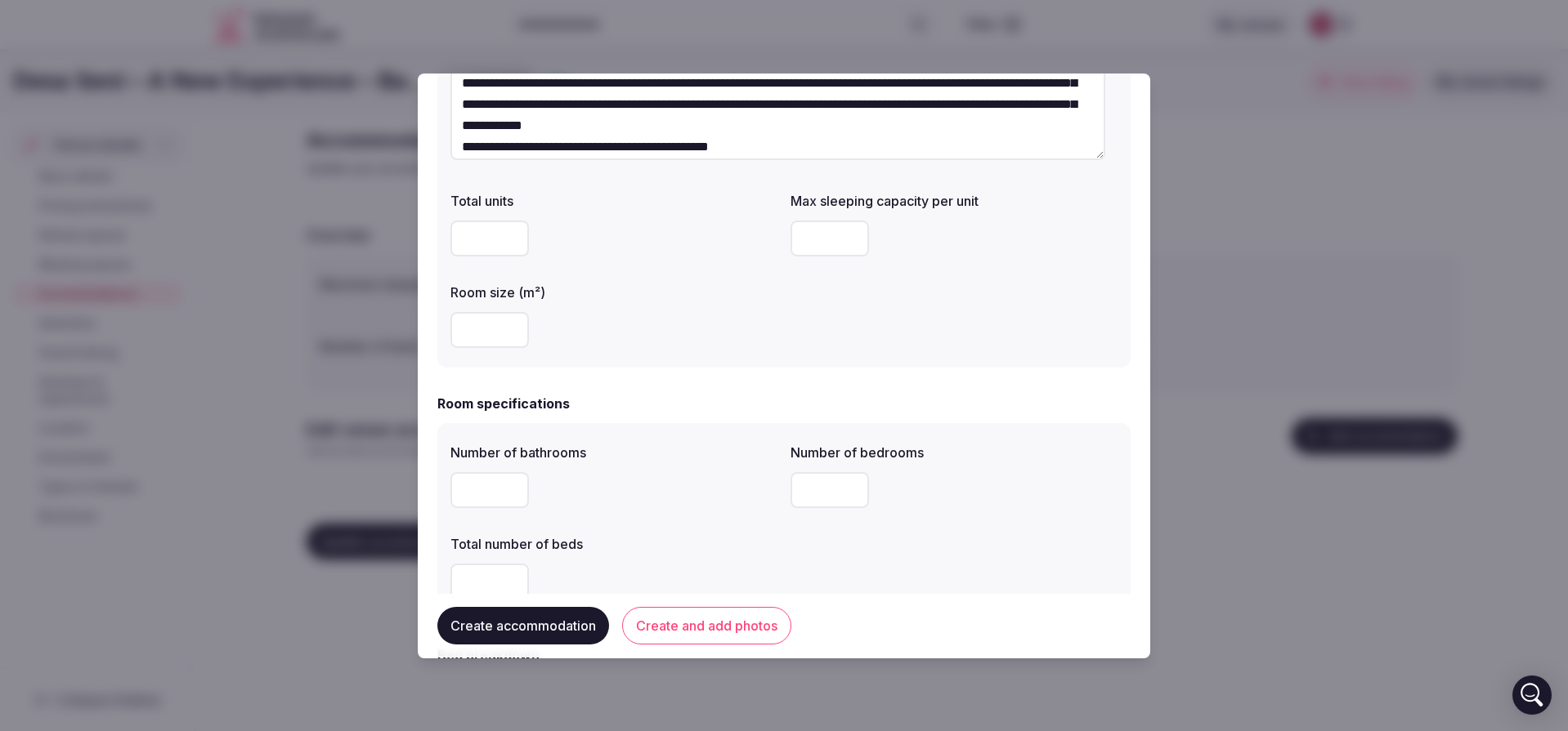
scroll to position [343, 0]
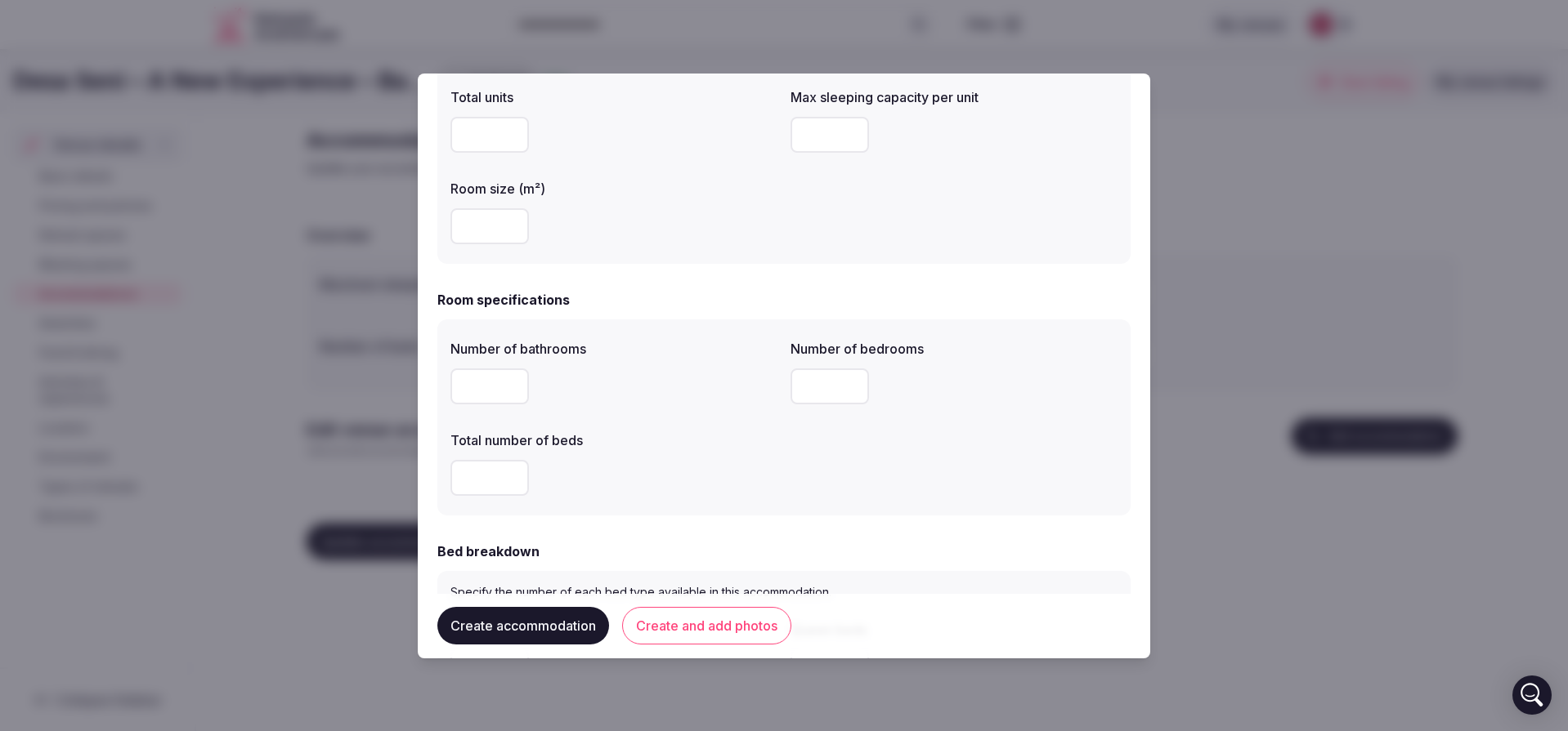
type input "**"
click at [494, 383] on input "number" at bounding box center [490, 386] width 79 height 36
type input "**"
click at [802, 380] on input "number" at bounding box center [830, 386] width 79 height 36
type input "**"
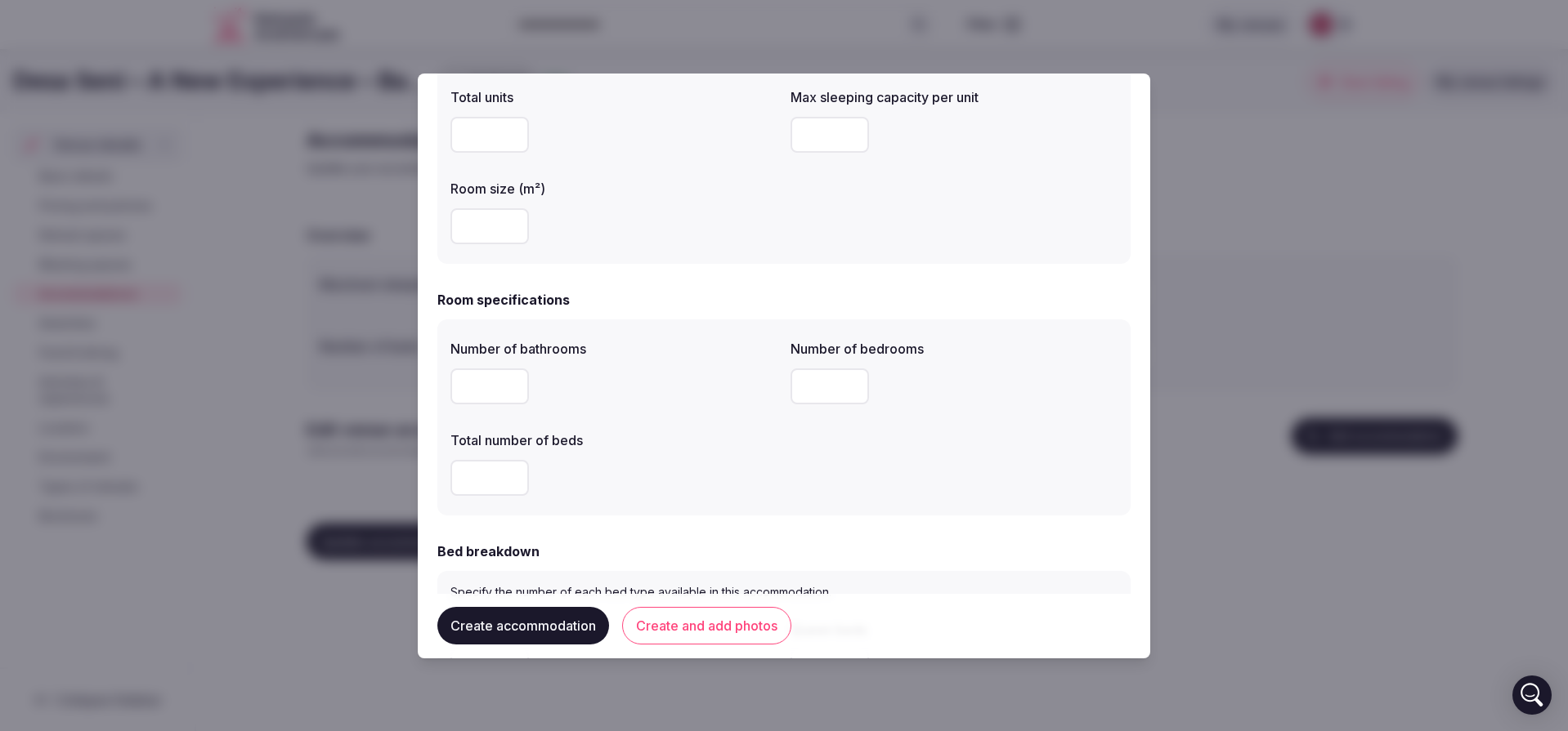
drag, startPoint x: 477, startPoint y: 387, endPoint x: 470, endPoint y: 382, distance: 8.6
click at [470, 382] on input "**" at bounding box center [490, 386] width 79 height 36
type input "**"
click at [470, 474] on input "number" at bounding box center [490, 477] width 79 height 36
type input "*"
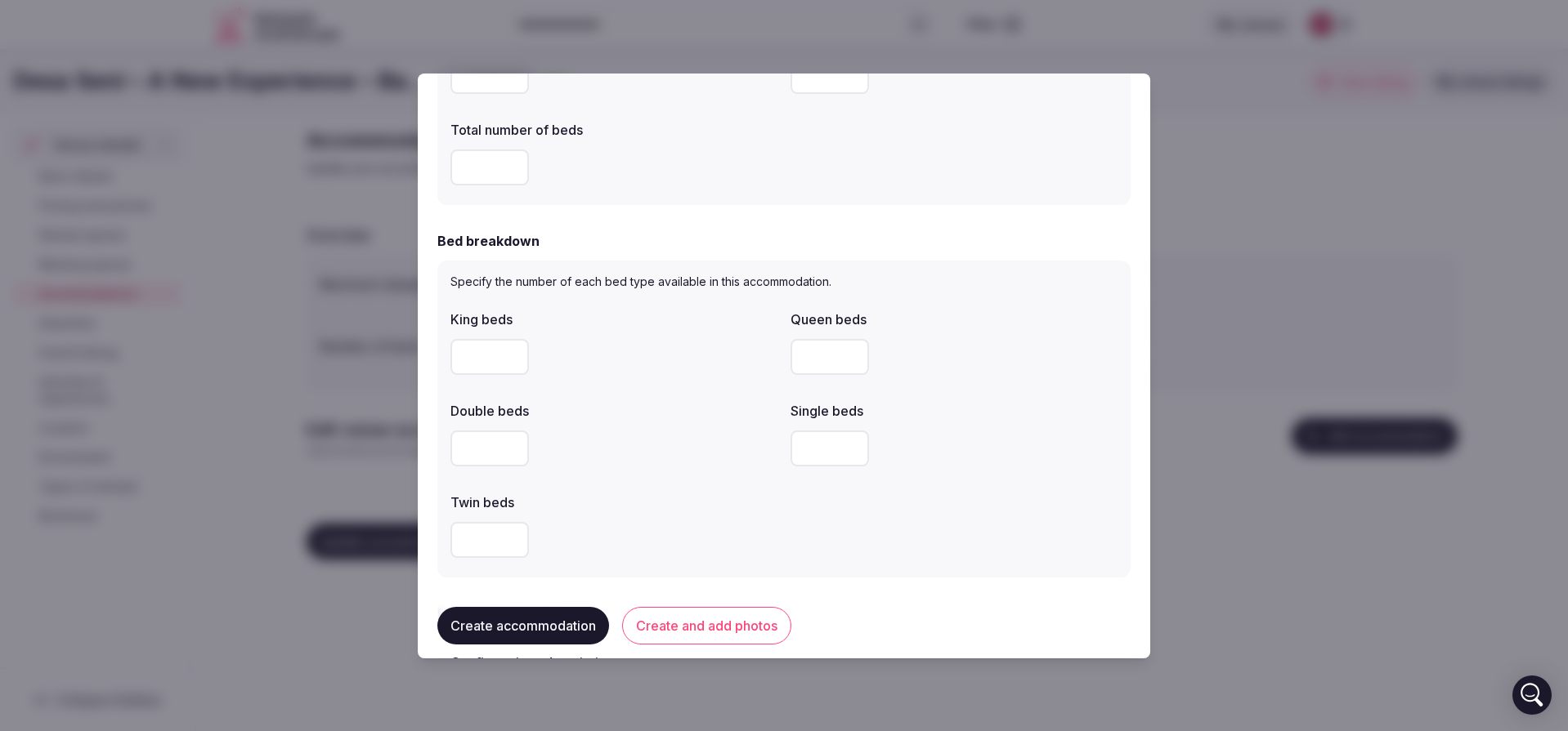
scroll to position [768, 0]
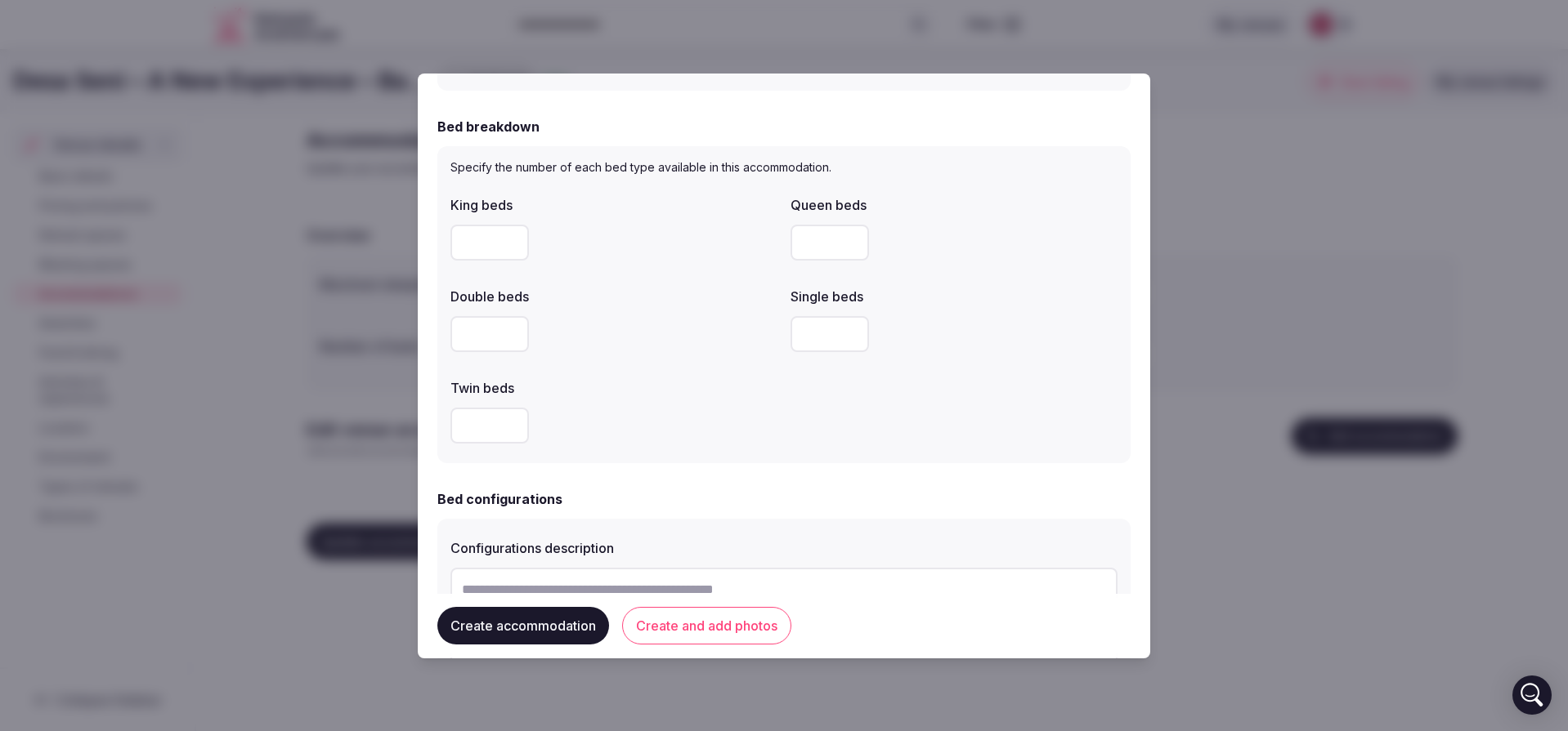
type input "**"
click at [491, 237] on input "number" at bounding box center [490, 242] width 79 height 36
type input "**"
click at [491, 334] on input "number" at bounding box center [490, 334] width 79 height 36
type input "*"
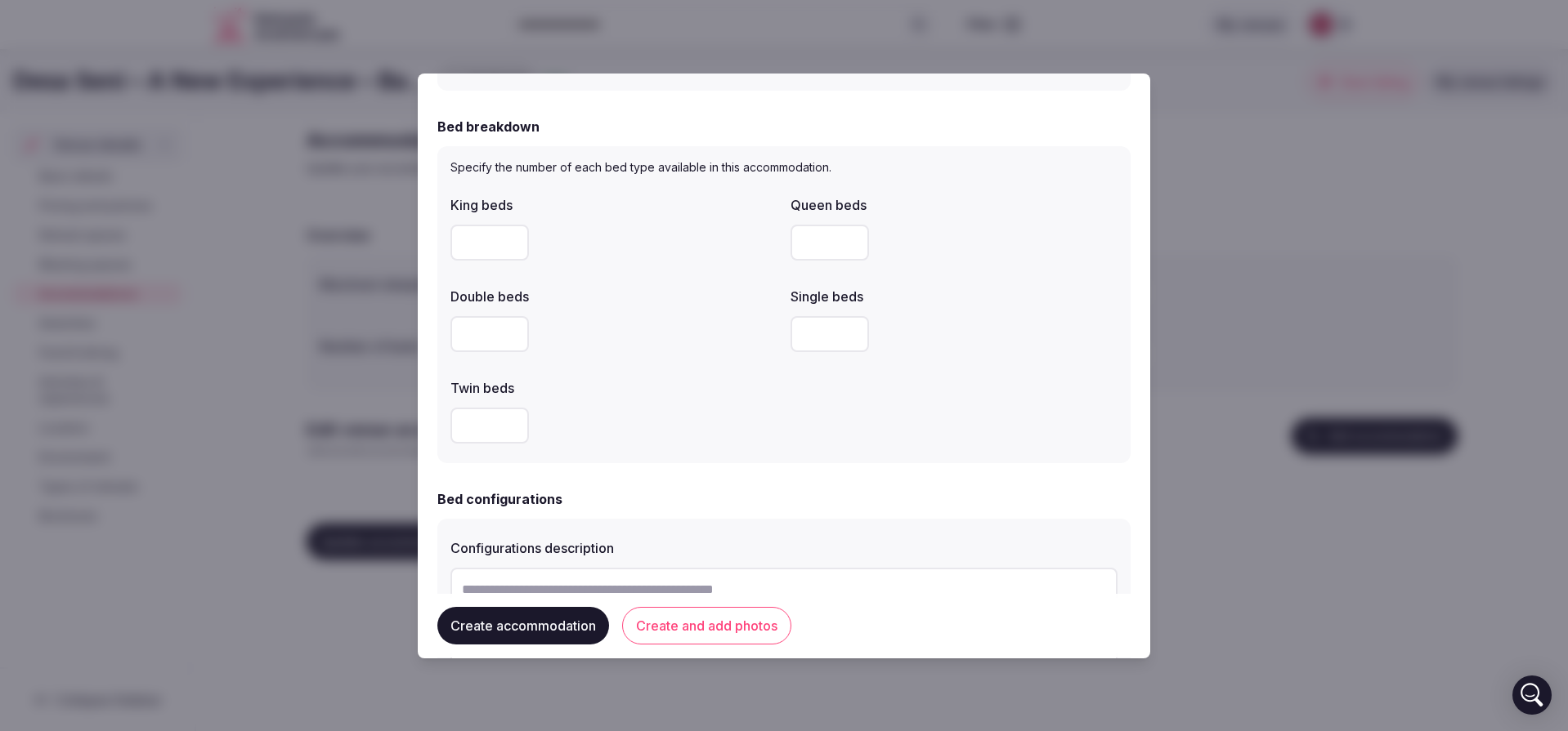
click at [491, 412] on input "number" at bounding box center [490, 425] width 79 height 36
type input "*"
click at [795, 334] on input "number" at bounding box center [830, 334] width 79 height 36
type input "**"
click at [809, 243] on input "number" at bounding box center [830, 242] width 79 height 36
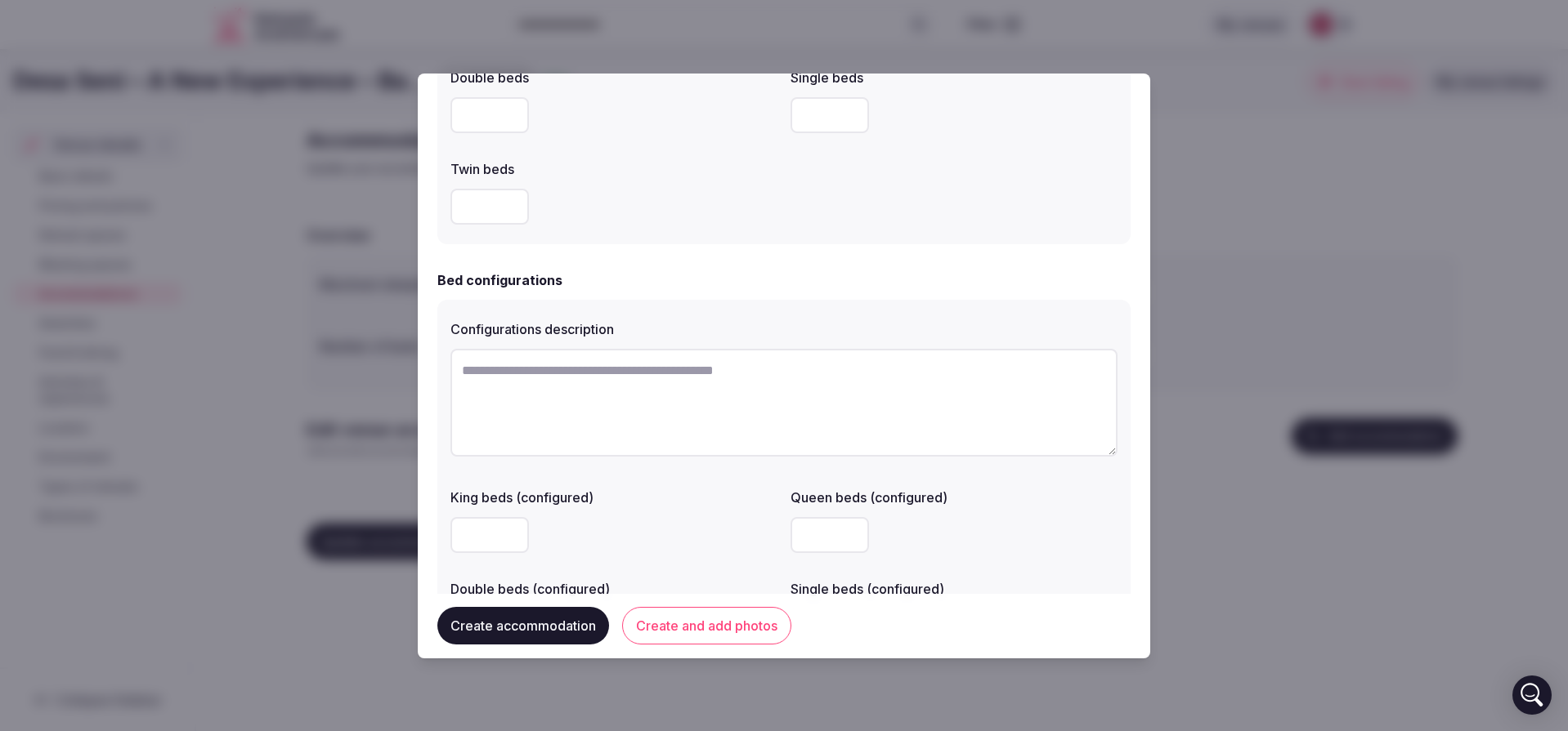
scroll to position [1062, 0]
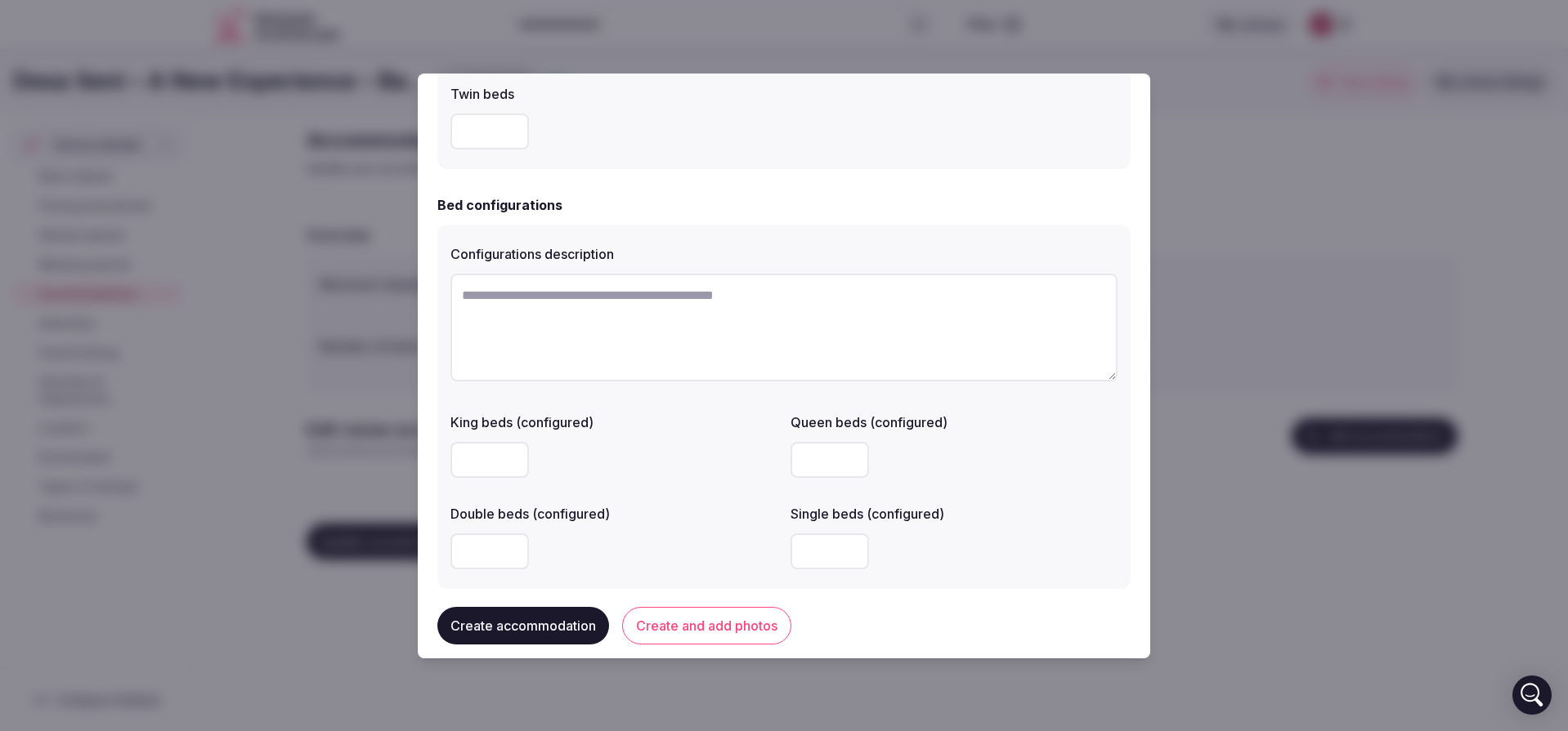
type input "**"
click at [604, 305] on textarea at bounding box center [784, 327] width 667 height 108
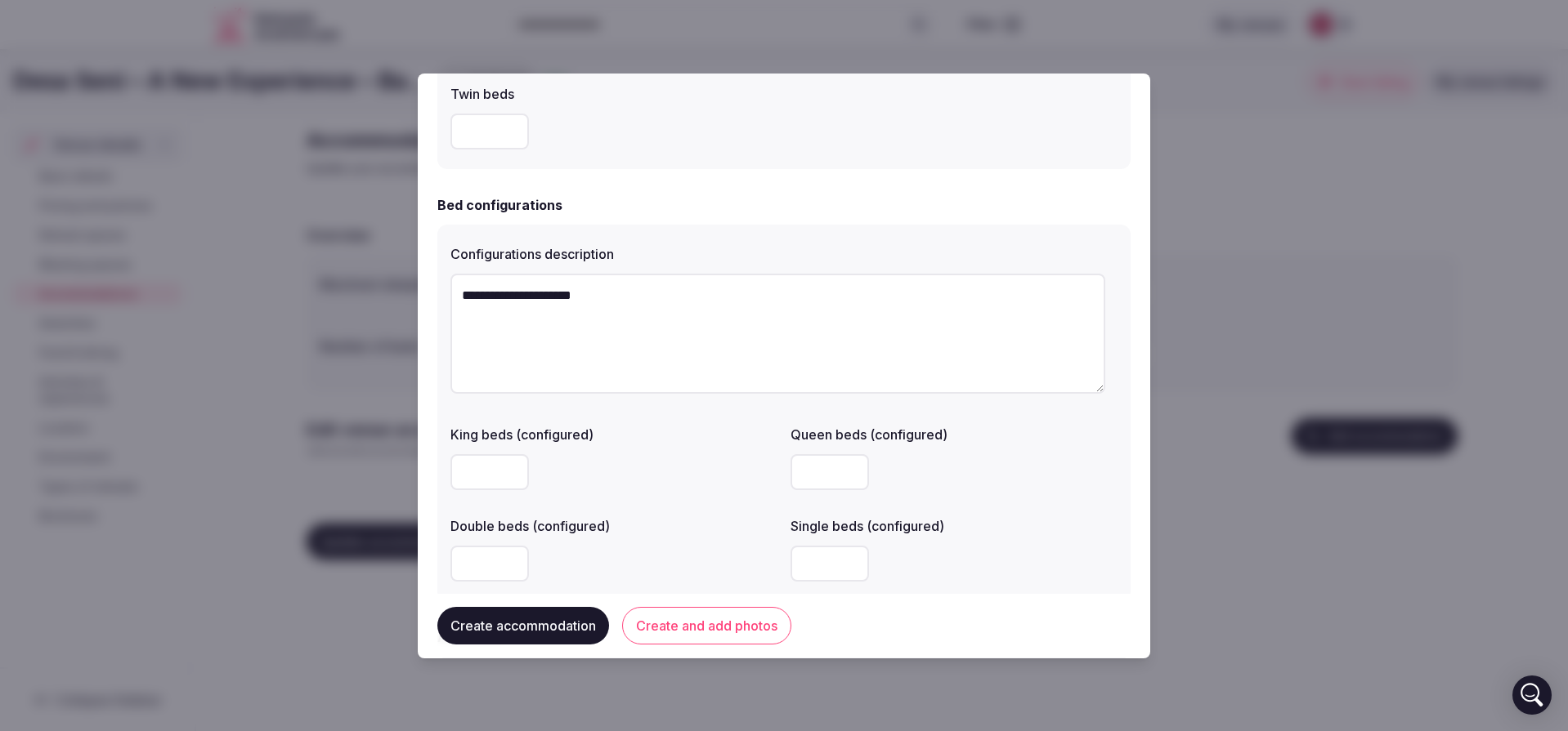
type textarea "**********"
click at [507, 461] on input "*" at bounding box center [490, 472] width 79 height 36
click at [508, 461] on input "*" at bounding box center [490, 472] width 79 height 36
click at [508, 463] on input "*" at bounding box center [490, 472] width 79 height 36
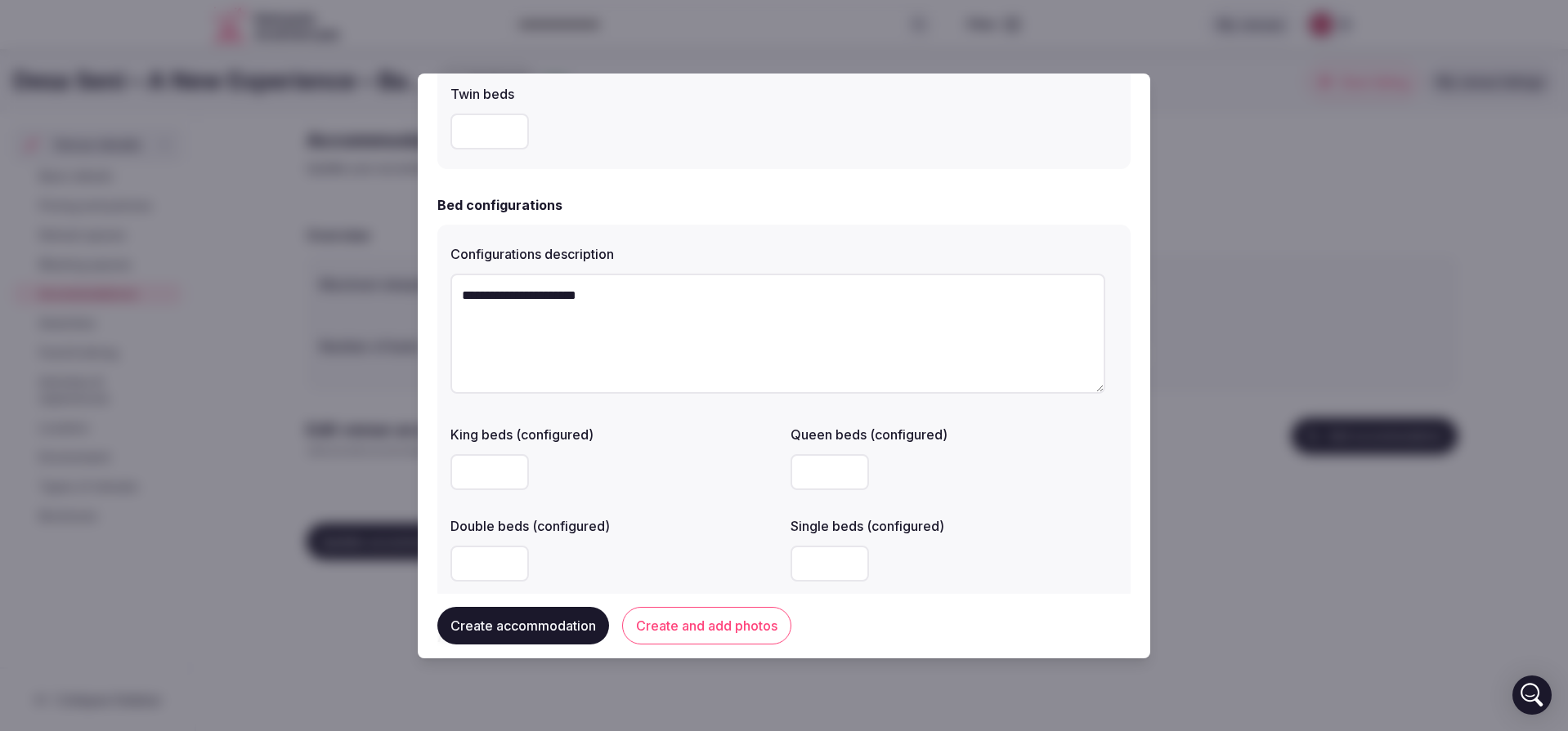
type input "*"
click at [508, 463] on input "*" at bounding box center [490, 472] width 79 height 36
type textarea "**********"
click at [490, 463] on input "*" at bounding box center [490, 472] width 79 height 36
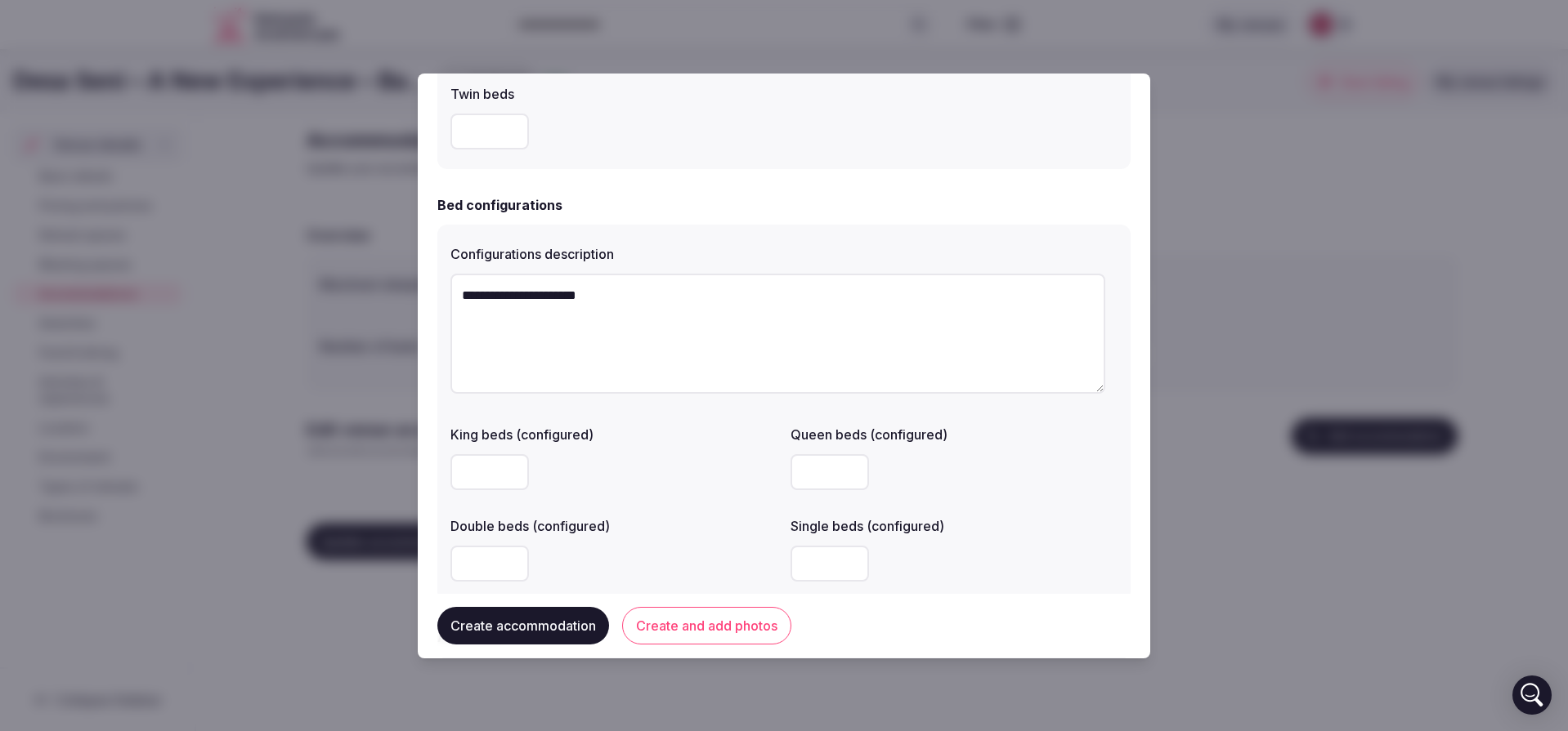
type input "**"
click at [812, 462] on input "number" at bounding box center [830, 472] width 79 height 36
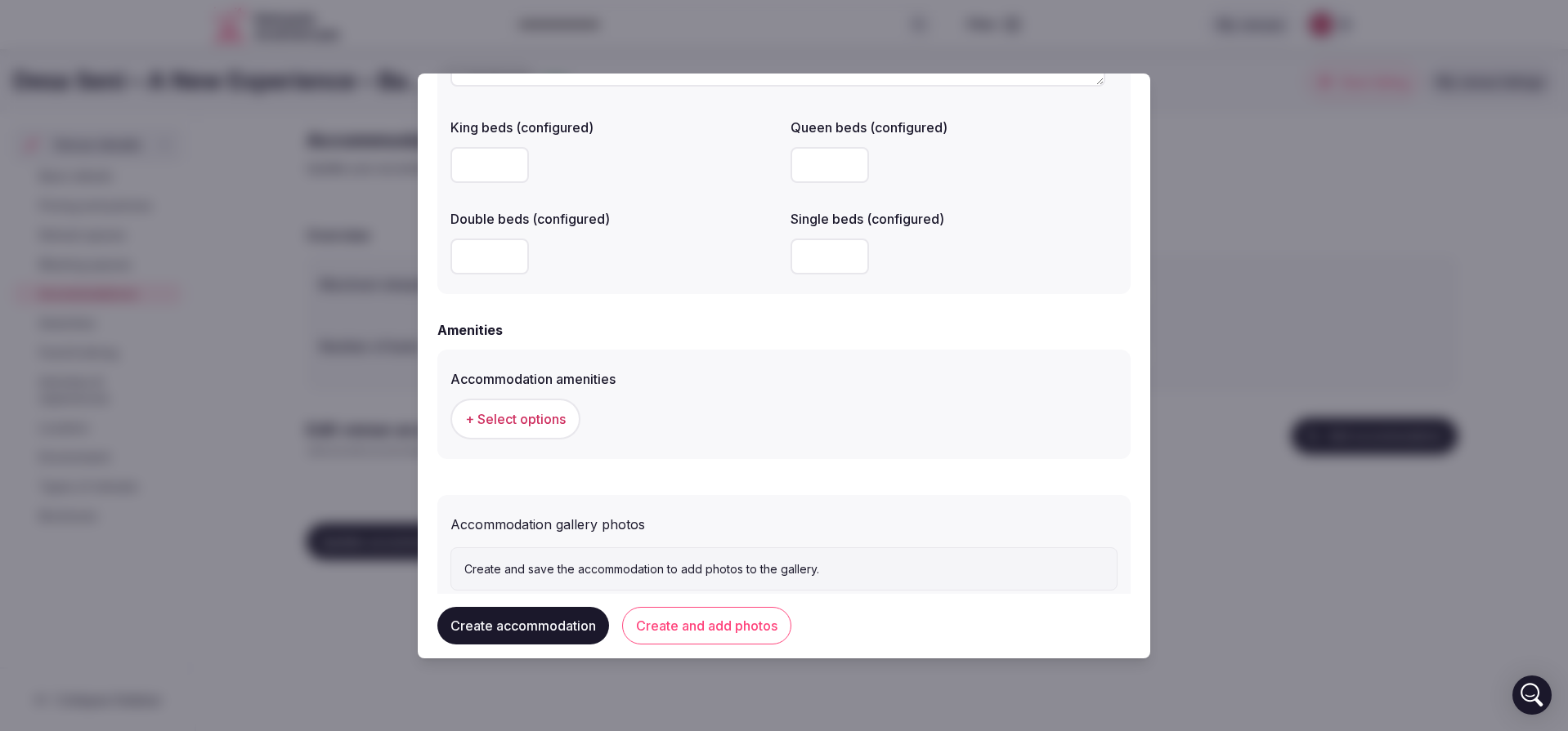
scroll to position [1373, 0]
type input "**"
click at [487, 243] on input "number" at bounding box center [490, 253] width 79 height 36
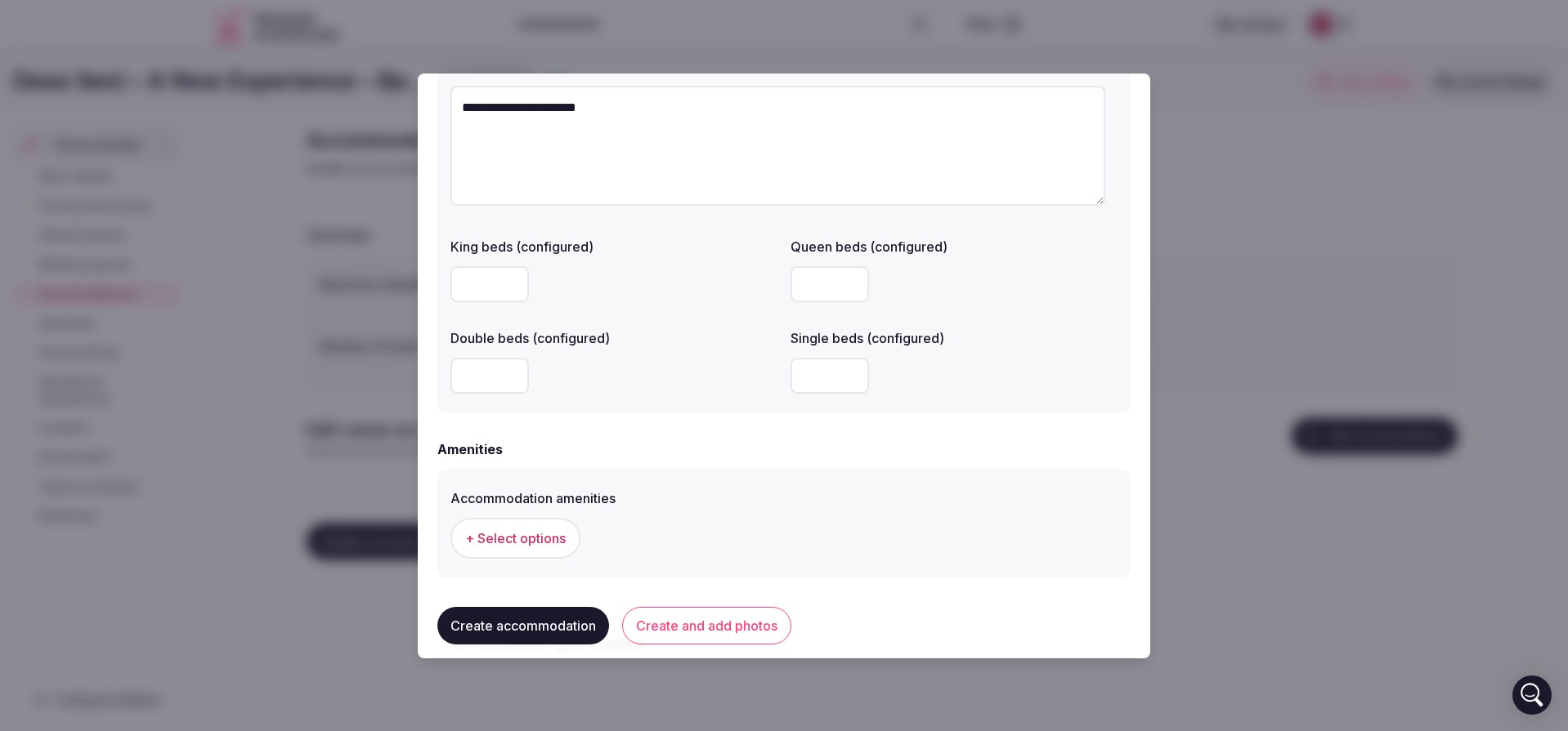
scroll to position [1258, 0]
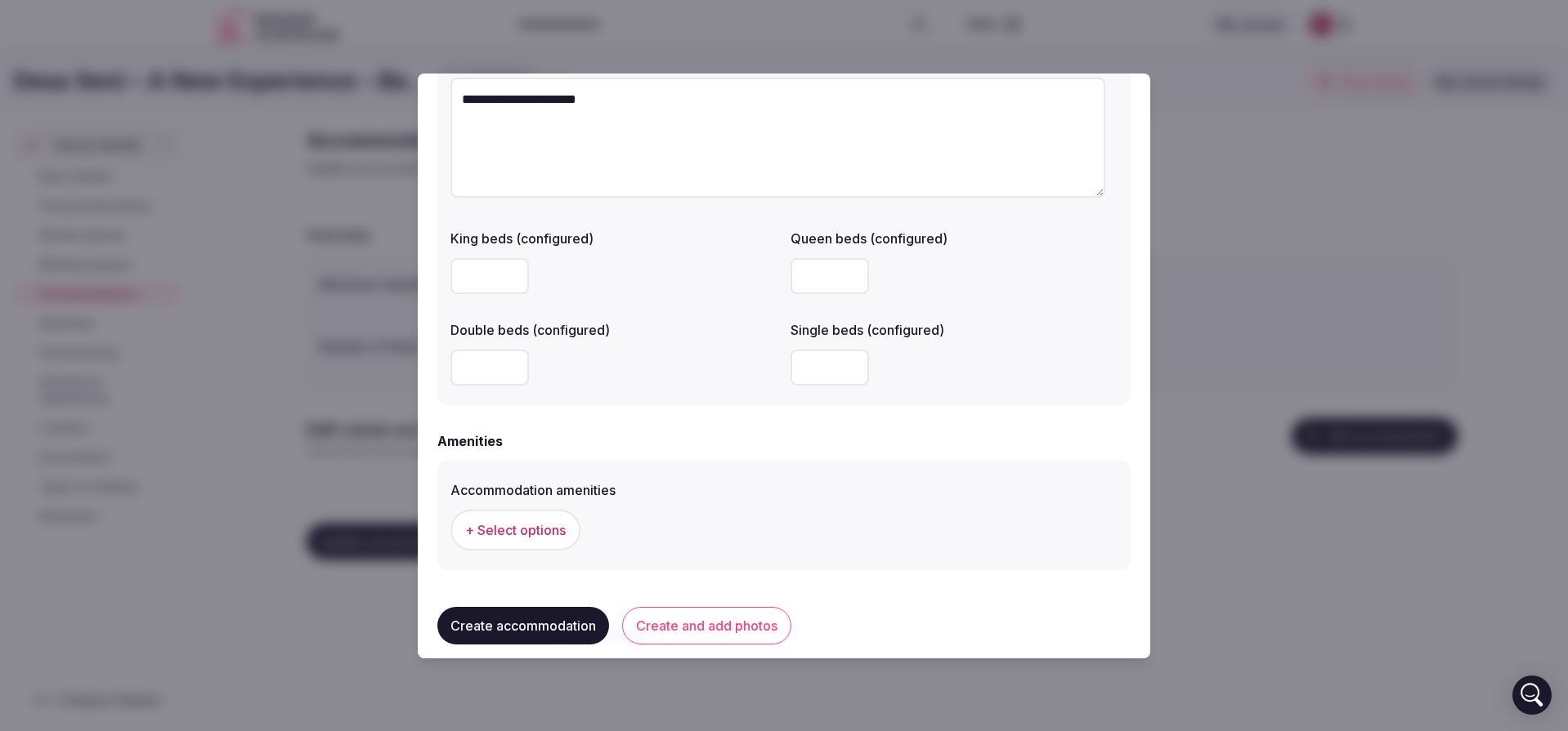
type input "*"
click at [816, 359] on input "number" at bounding box center [830, 367] width 79 height 36
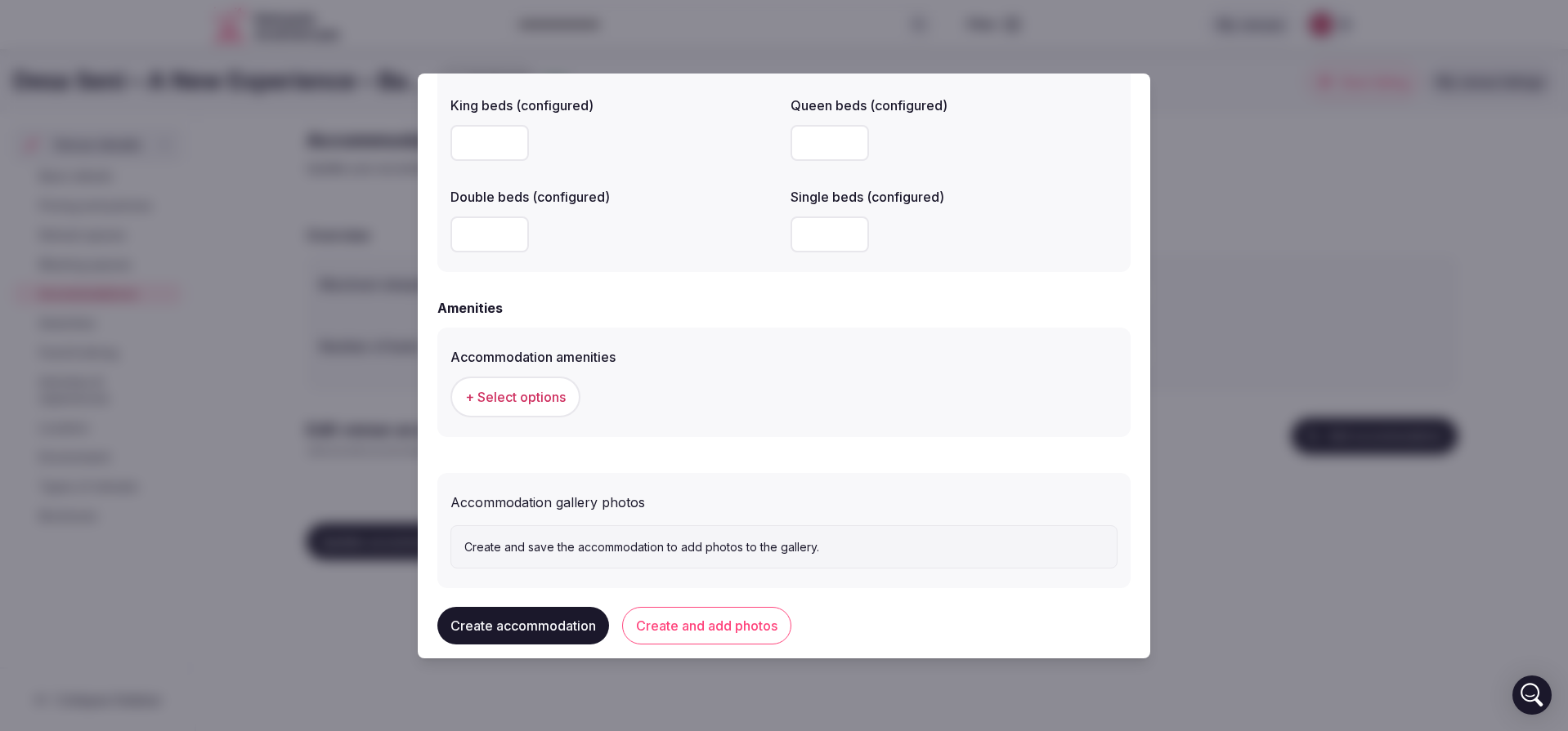
scroll to position [1392, 0]
type input "**"
click at [522, 397] on span "+ Select options" at bounding box center [515, 396] width 101 height 18
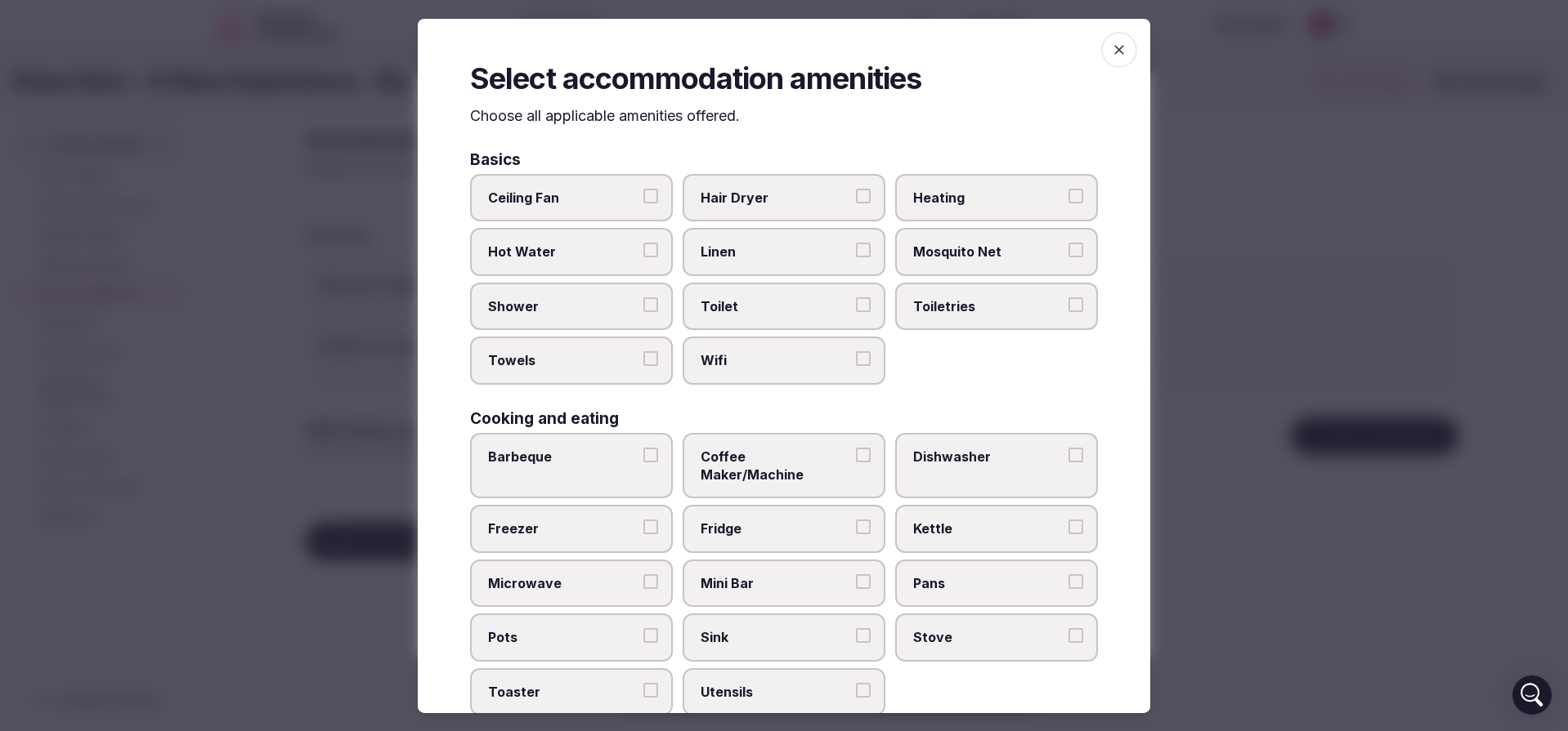
click at [755, 359] on span "Wifi" at bounding box center [776, 360] width 151 height 18
click at [856, 359] on button "Wifi" at bounding box center [863, 358] width 15 height 15
click at [760, 305] on span "Toilet" at bounding box center [776, 306] width 151 height 18
click at [856, 305] on button "Toilet" at bounding box center [863, 305] width 15 height 15
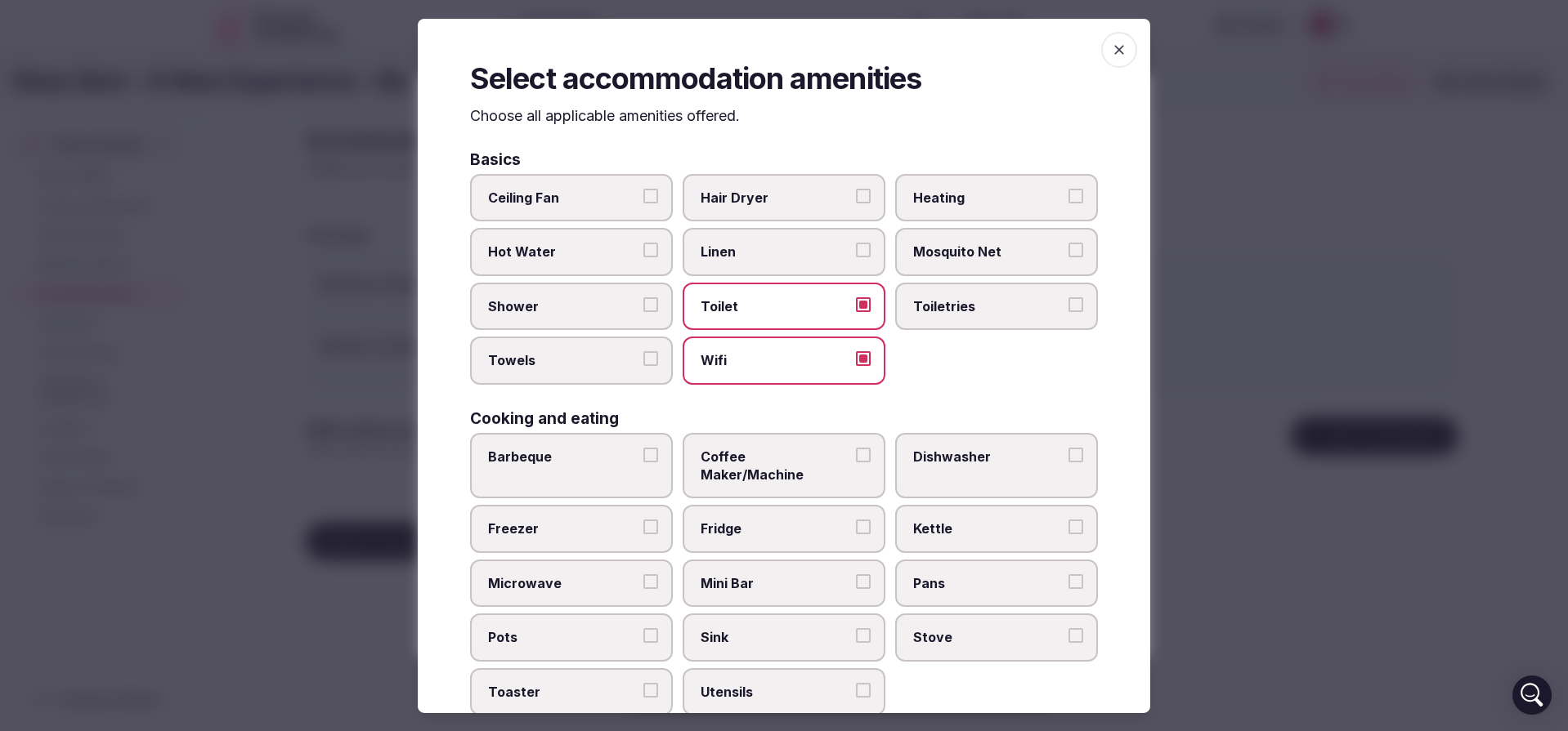
click at [766, 264] on label "Linen" at bounding box center [783, 251] width 202 height 47
click at [856, 257] on button "Linen" at bounding box center [863, 250] width 15 height 15
click at [579, 206] on span "Ceiling Fan" at bounding box center [563, 198] width 151 height 18
click at [644, 203] on button "Ceiling Fan" at bounding box center [651, 196] width 15 height 15
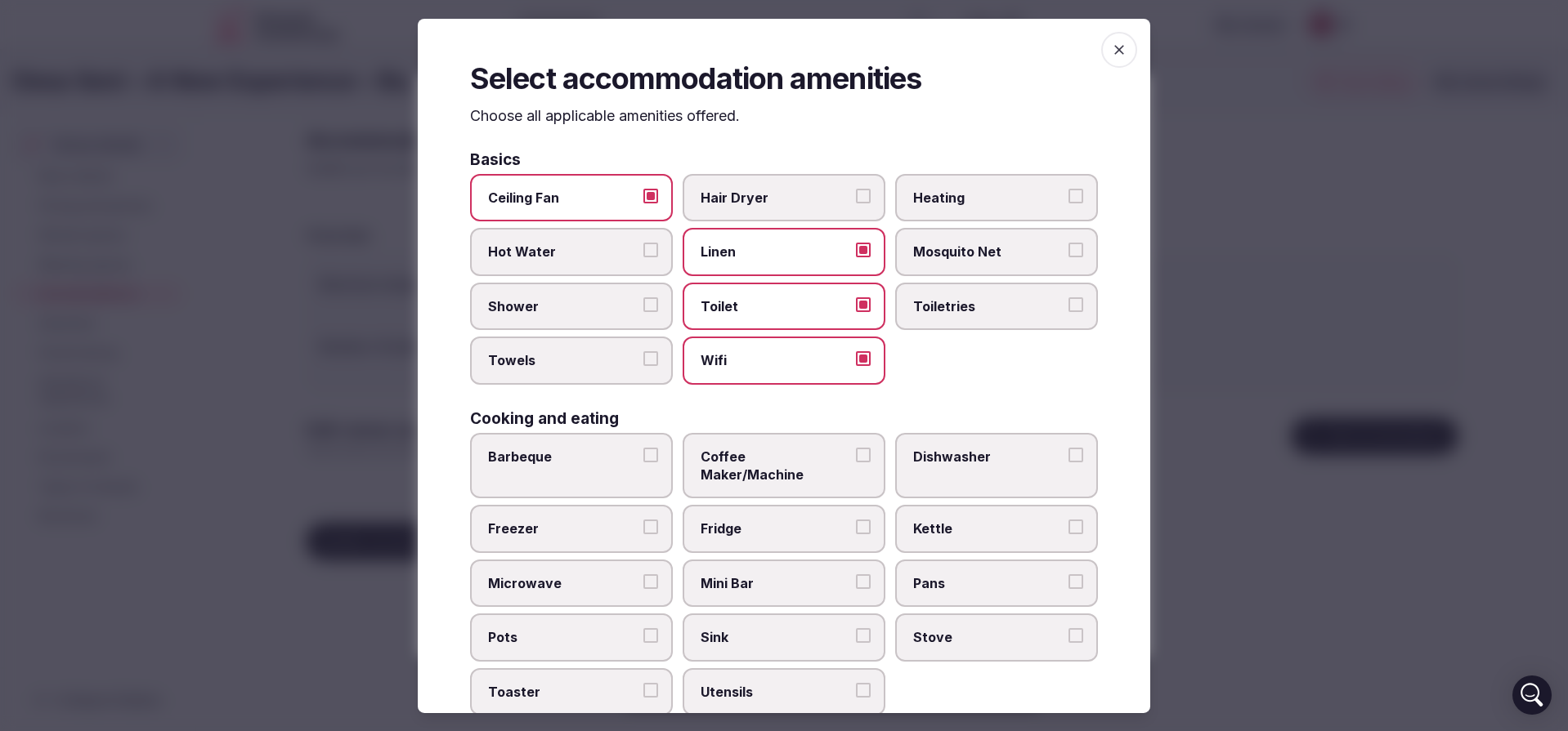
click at [573, 262] on label "Hot Water" at bounding box center [571, 251] width 202 height 47
click at [644, 257] on button "Hot Water" at bounding box center [651, 250] width 15 height 15
click at [569, 310] on span "Shower" at bounding box center [563, 306] width 151 height 18
click at [644, 310] on button "Shower" at bounding box center [651, 305] width 15 height 15
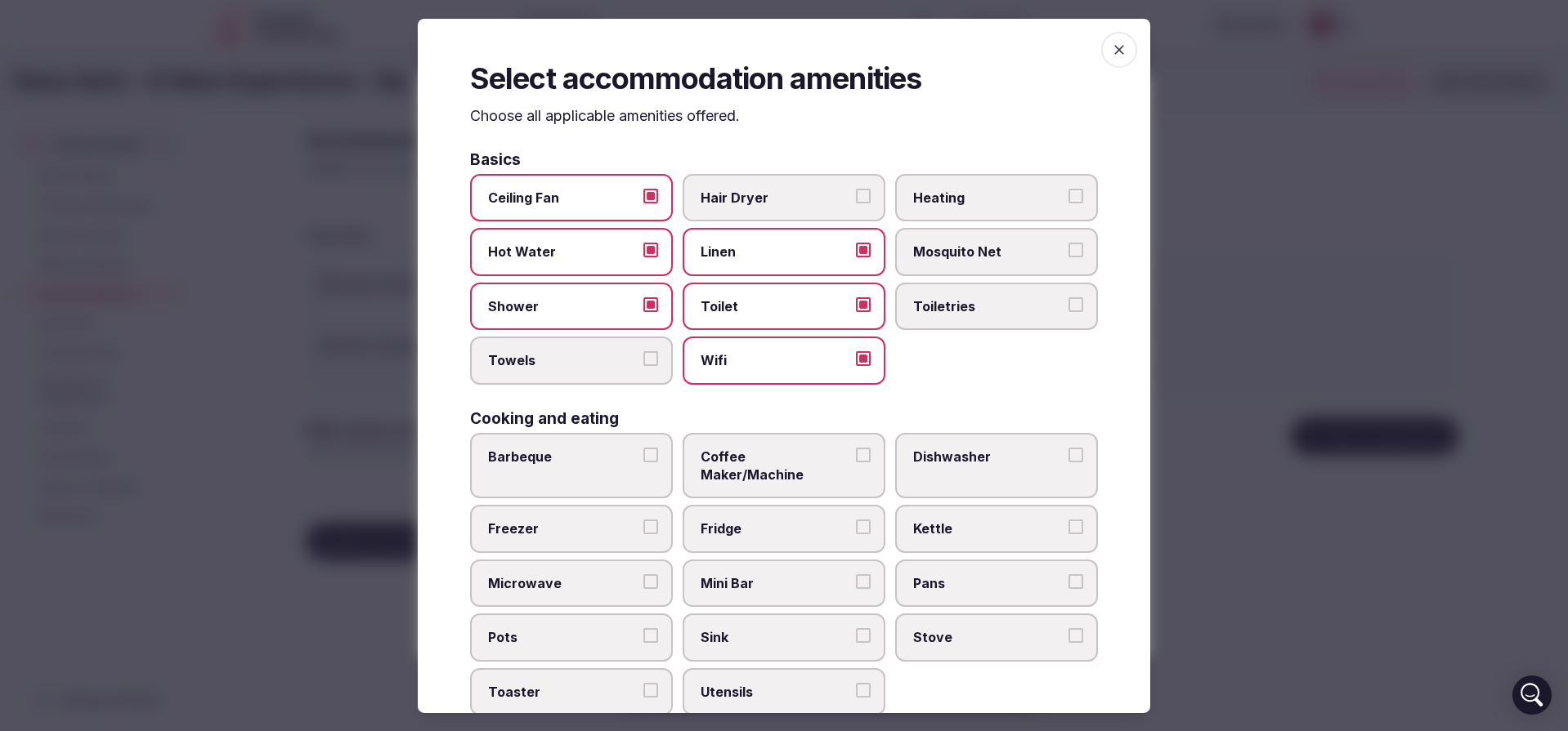
click at [573, 367] on span "Towels" at bounding box center [563, 360] width 151 height 18
click at [644, 366] on button "Towels" at bounding box center [651, 358] width 15 height 15
click at [950, 313] on span "Toiletries" at bounding box center [989, 306] width 151 height 18
click at [1069, 313] on button "Toiletries" at bounding box center [1076, 305] width 15 height 15
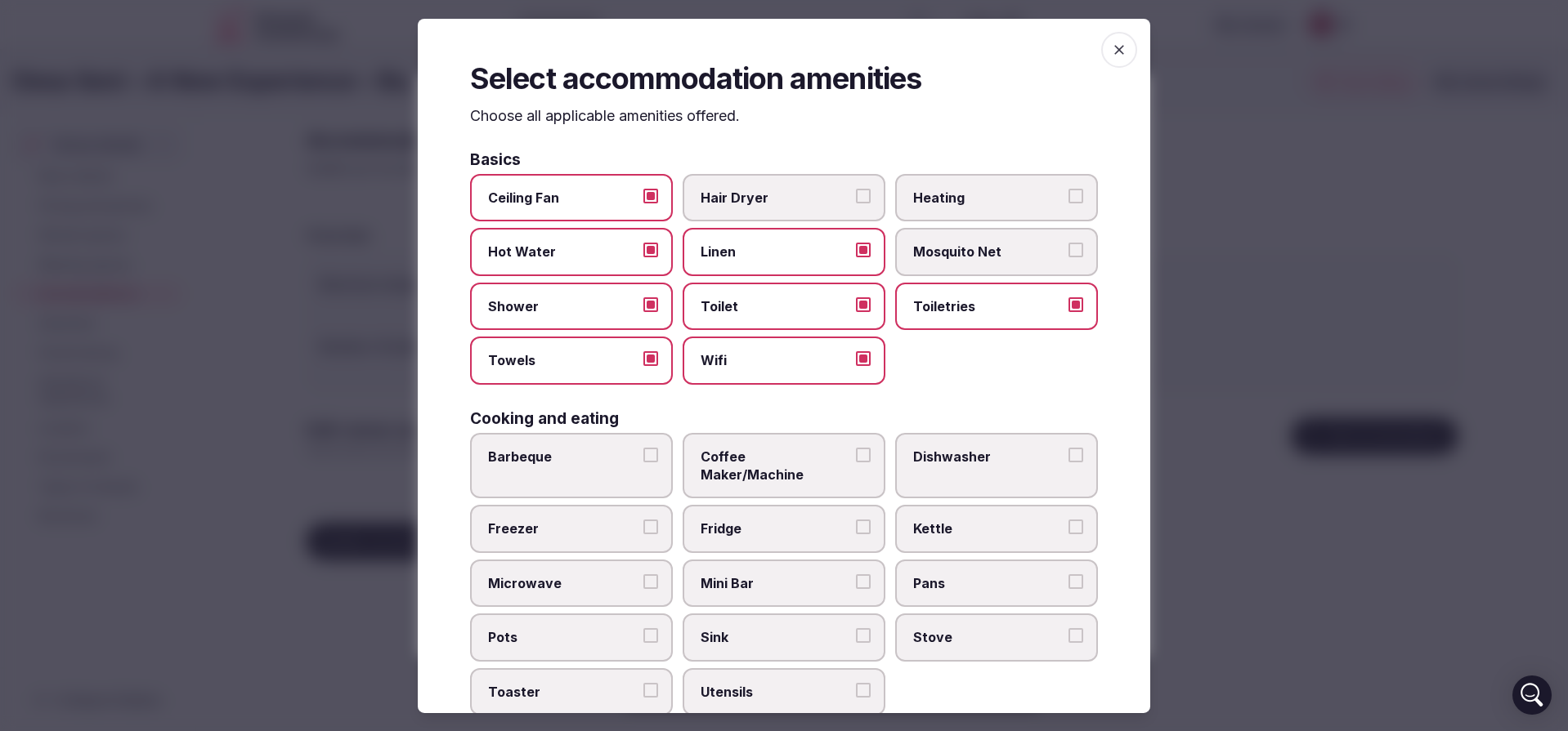
click at [796, 191] on span "Hair Dryer" at bounding box center [776, 198] width 151 height 18
click at [856, 191] on button "Hair Dryer" at bounding box center [863, 196] width 15 height 15
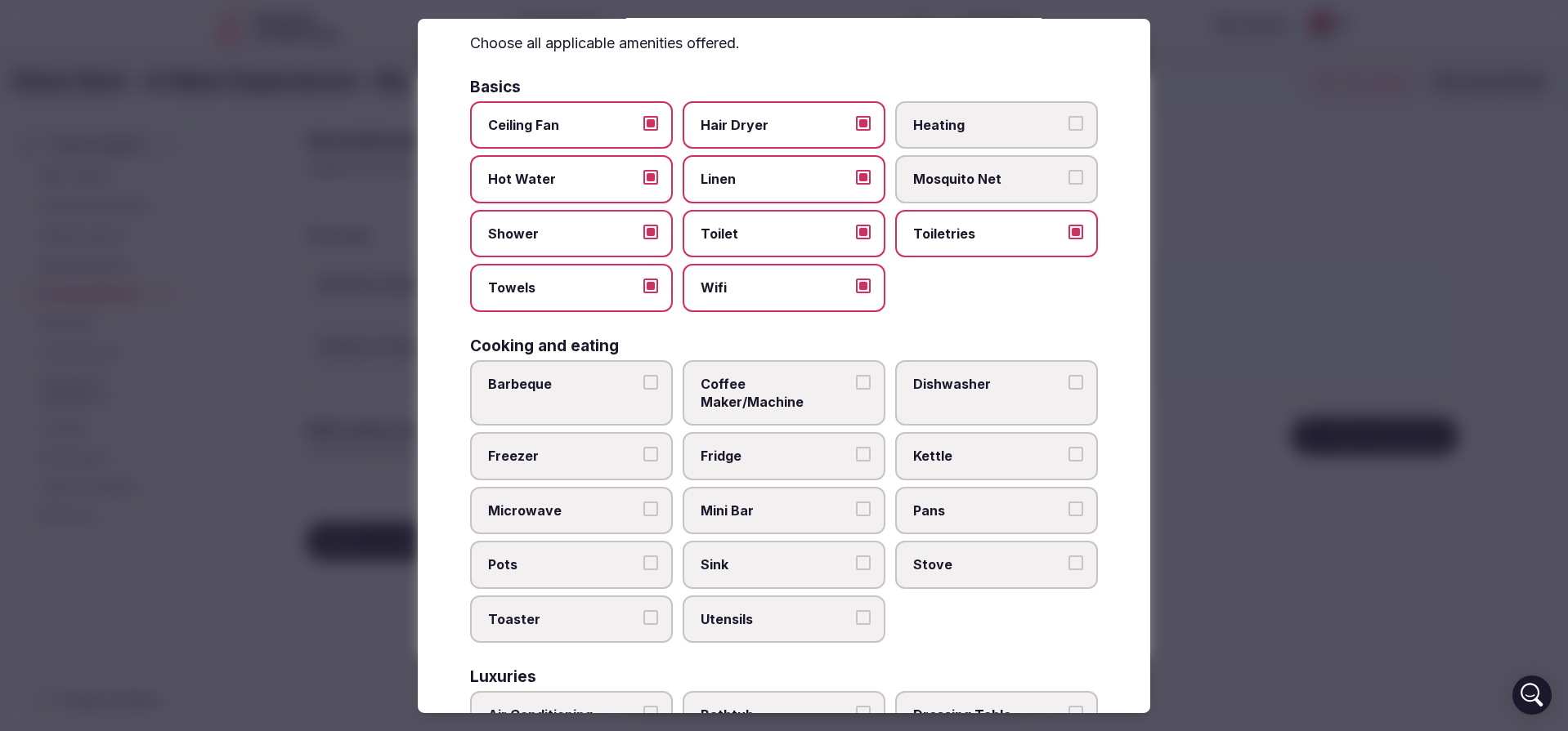
scroll to position [98, 0]
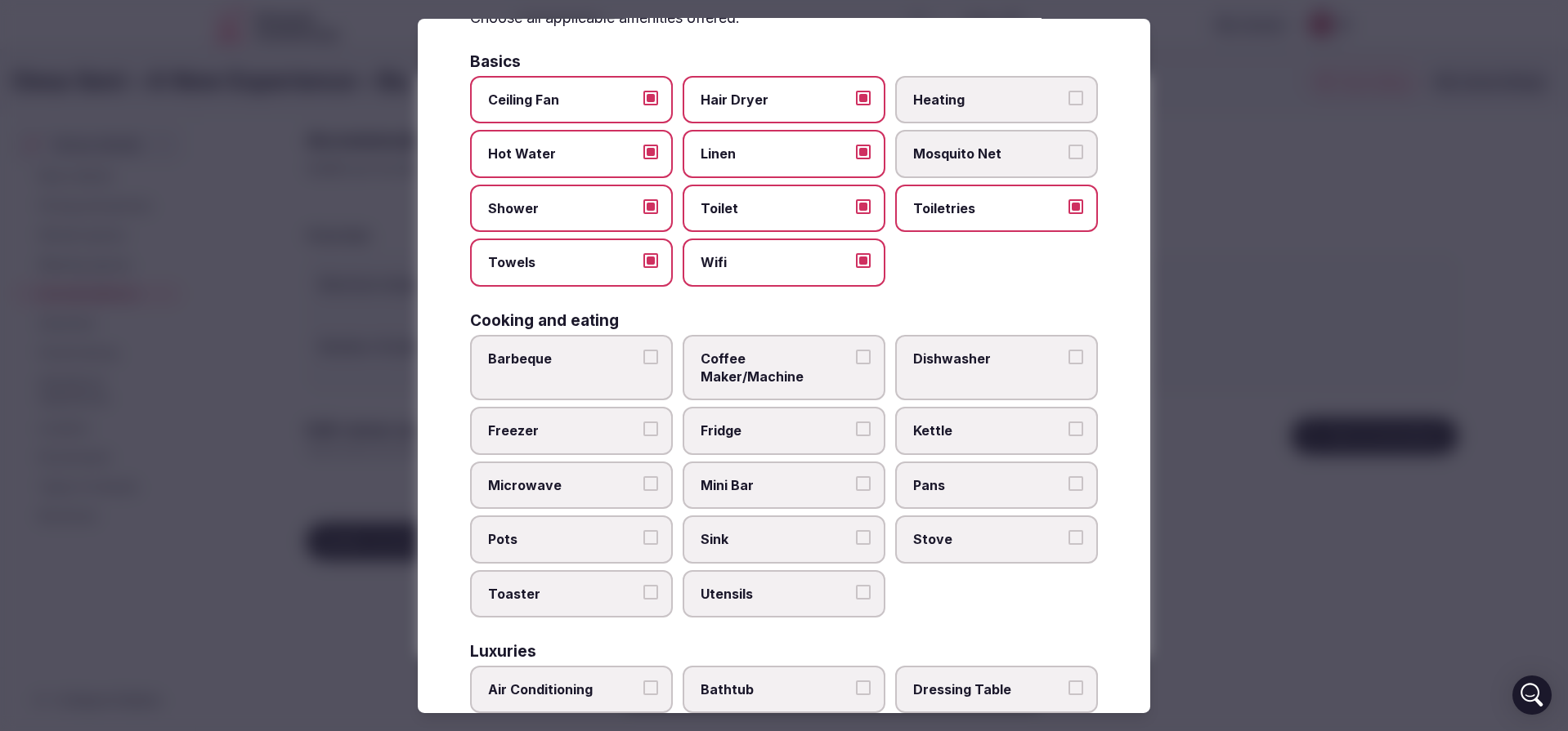
click at [707, 476] on span "Mini Bar" at bounding box center [776, 485] width 151 height 18
click at [856, 476] on button "Mini Bar" at bounding box center [863, 483] width 15 height 15
click at [748, 422] on span "Fridge" at bounding box center [776, 431] width 151 height 18
click at [856, 422] on button "Fridge" at bounding box center [863, 429] width 15 height 15
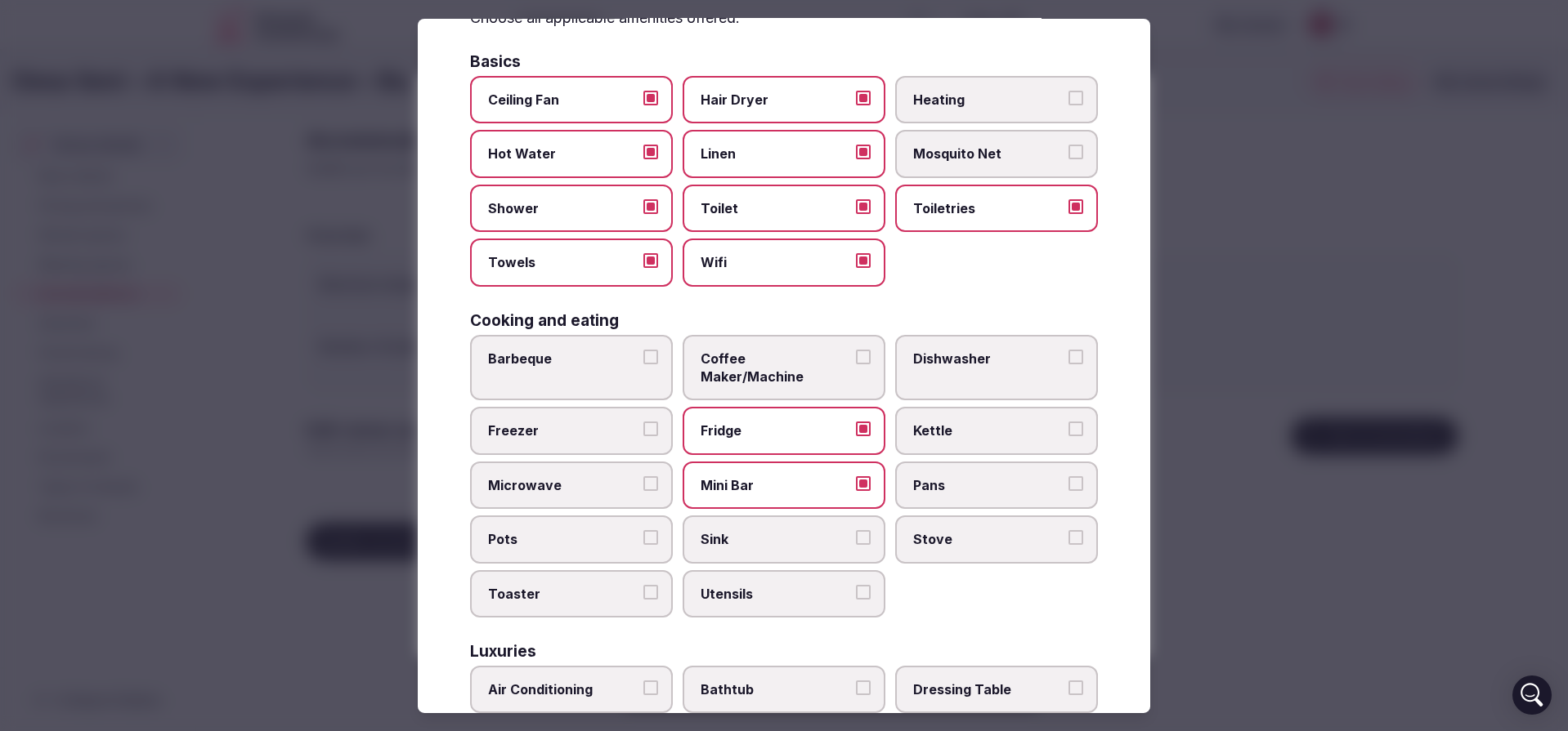
click at [828, 359] on span "Coffee Maker/Machine" at bounding box center [776, 368] width 151 height 37
click at [856, 359] on button "Coffee Maker/Machine" at bounding box center [863, 356] width 15 height 15
click at [985, 353] on span "Dishwasher" at bounding box center [989, 358] width 151 height 18
click at [1069, 353] on button "Dishwasher" at bounding box center [1076, 356] width 15 height 15
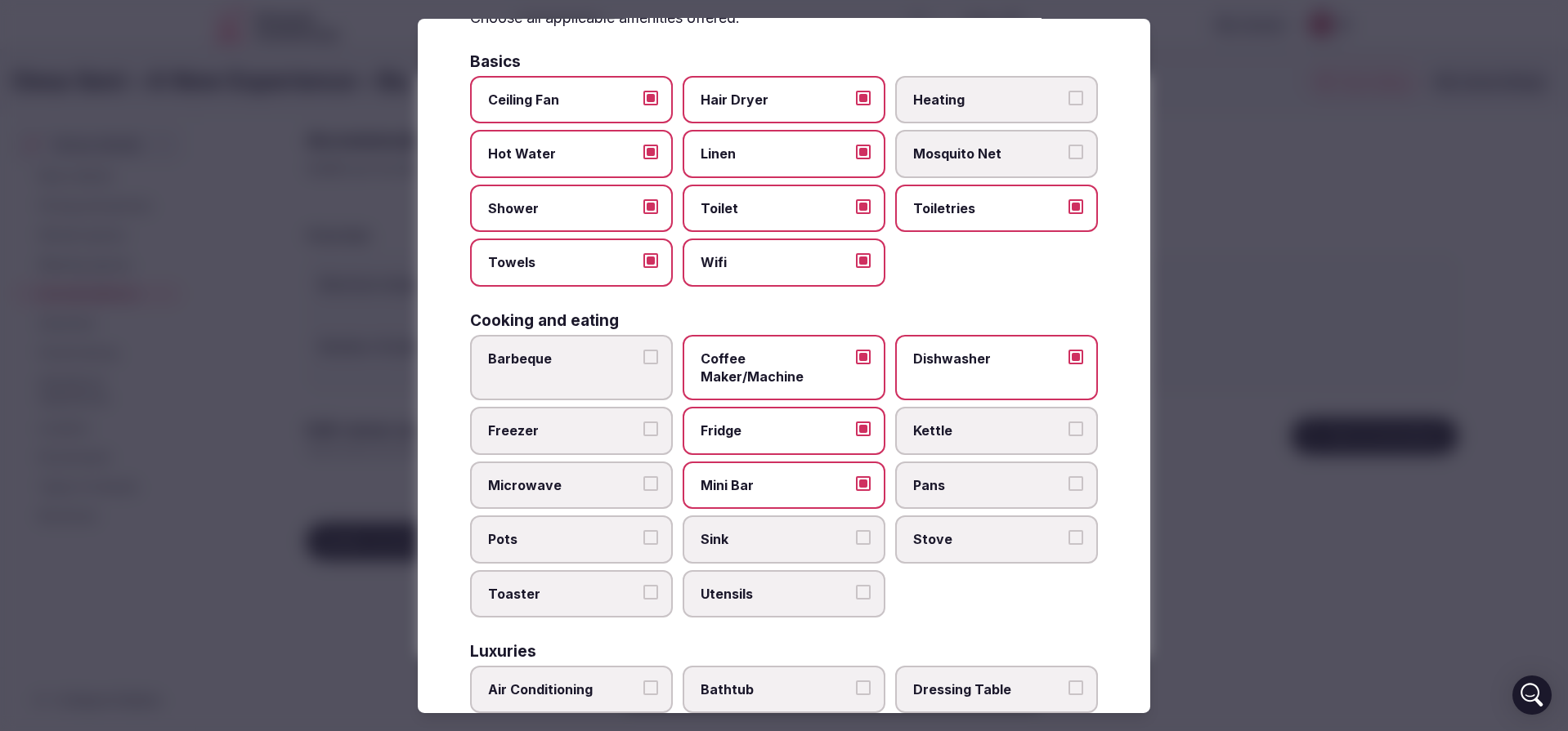
click at [970, 422] on span "Kettle" at bounding box center [989, 431] width 151 height 18
click at [1069, 422] on button "Kettle" at bounding box center [1076, 429] width 15 height 15
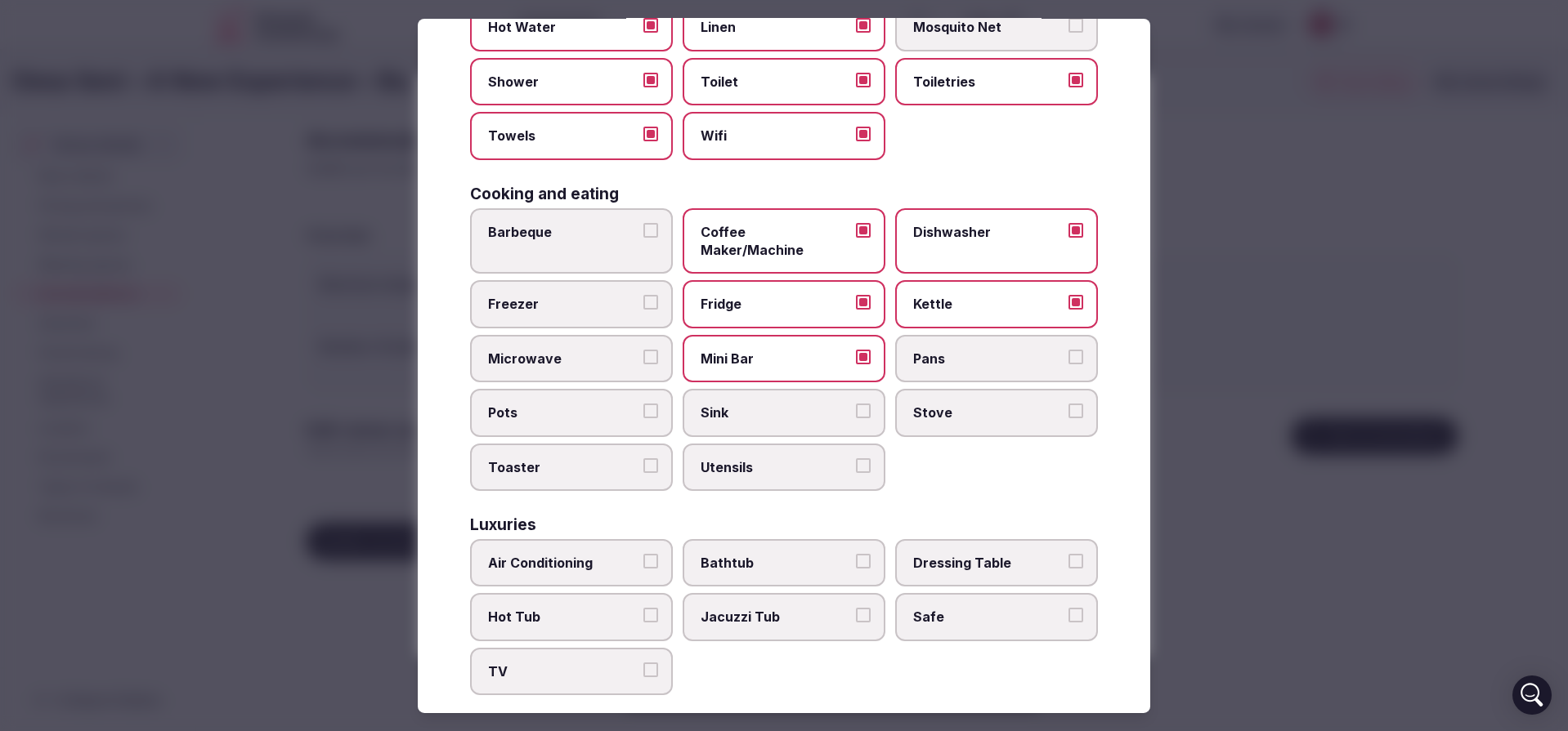
scroll to position [278, 0]
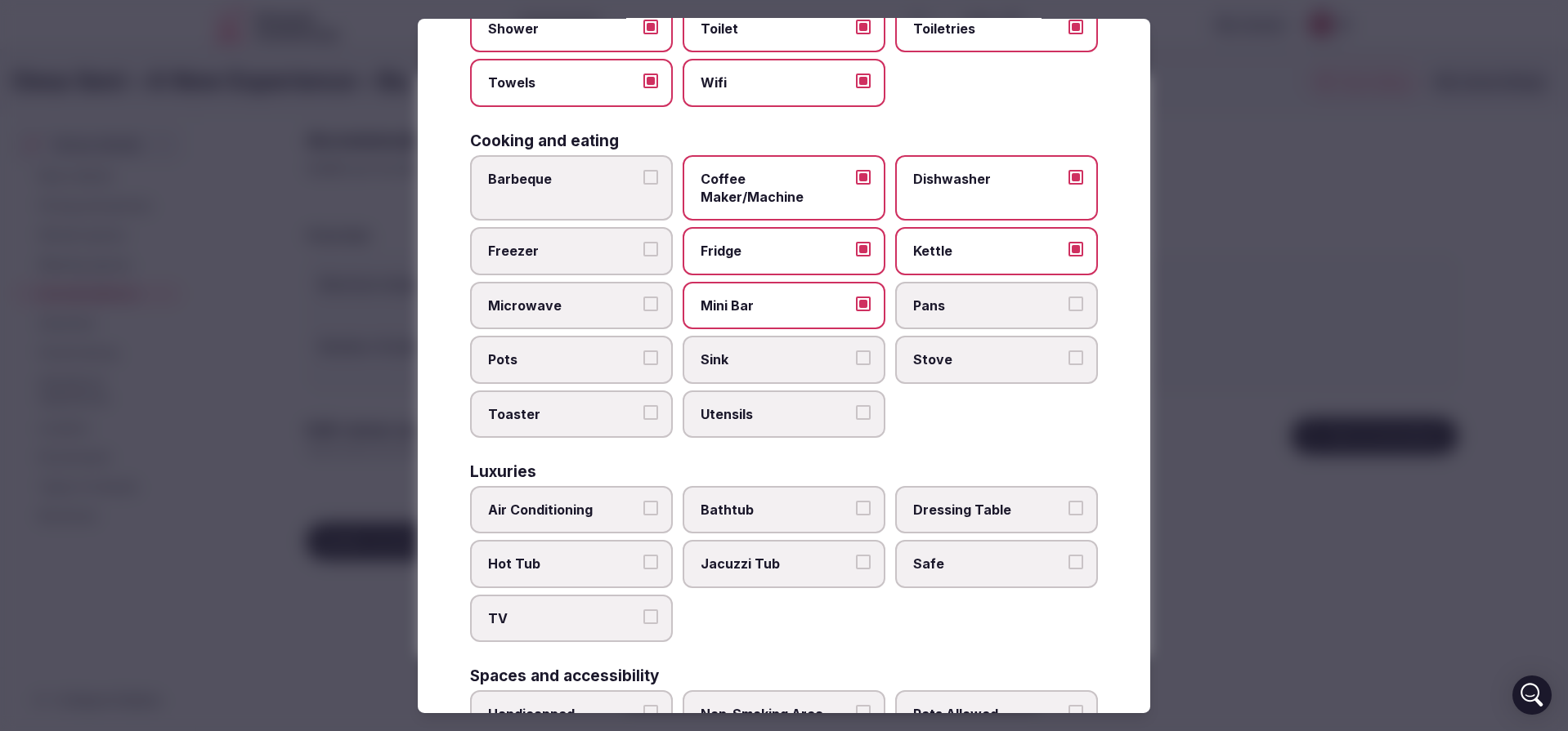
click at [994, 555] on span "Safe" at bounding box center [989, 564] width 151 height 18
click at [1069, 555] on button "Safe" at bounding box center [1076, 562] width 15 height 15
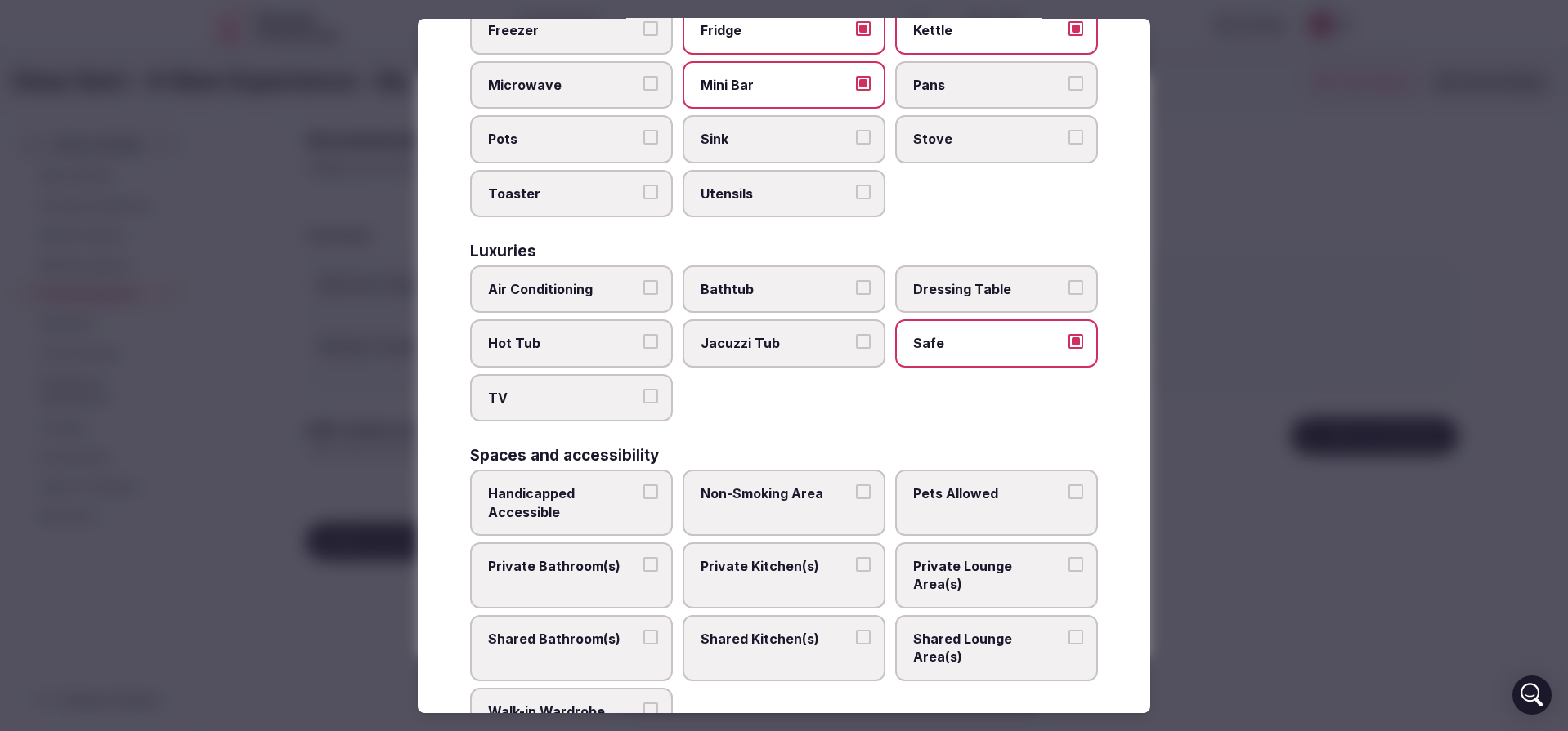
scroll to position [605, 0]
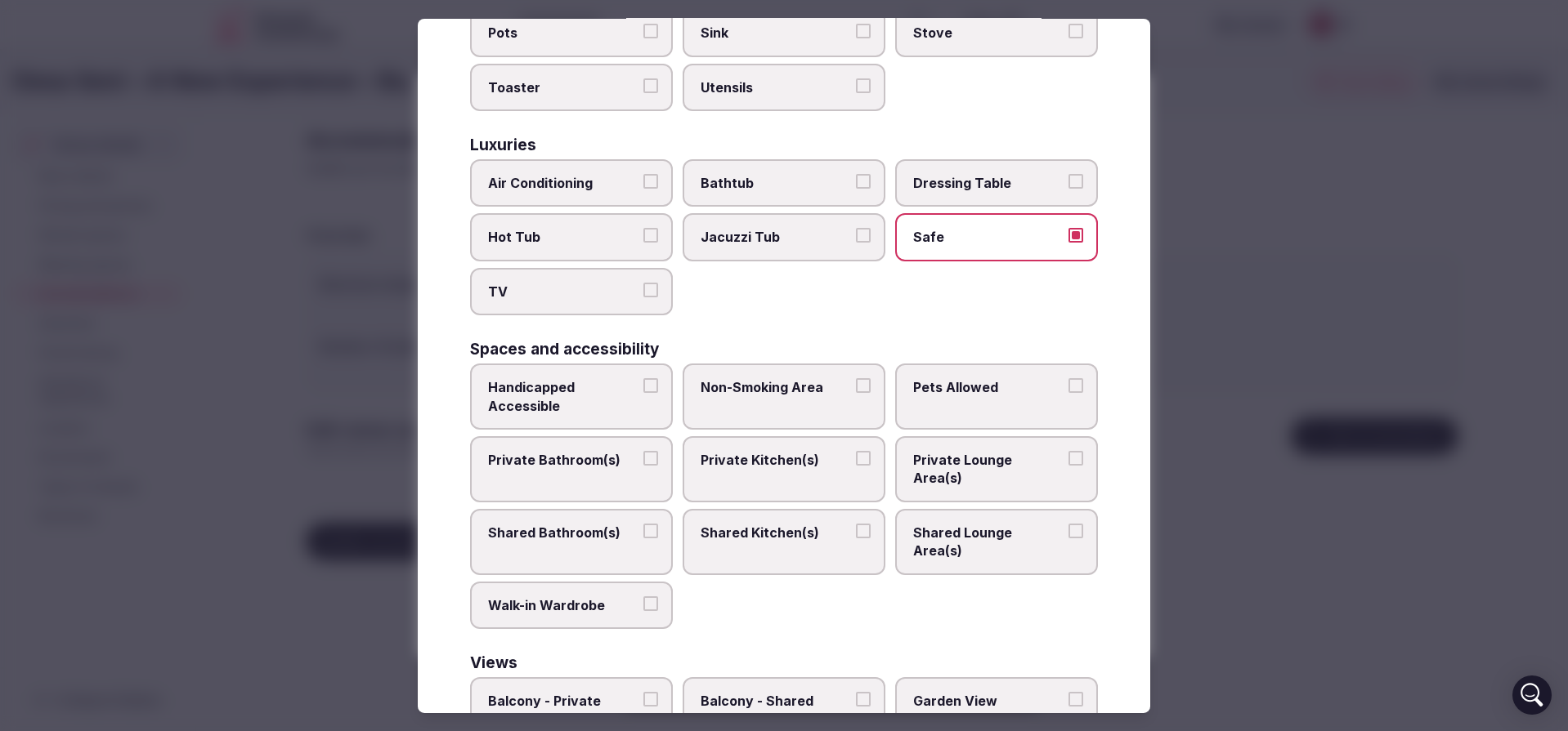
click at [950, 378] on span "Pets Allowed" at bounding box center [989, 387] width 151 height 18
click at [1069, 378] on button "Pets Allowed" at bounding box center [1076, 385] width 15 height 15
click at [584, 451] on span "Private Bathroom(s)" at bounding box center [563, 460] width 151 height 18
click at [644, 451] on button "Private Bathroom(s)" at bounding box center [651, 458] width 15 height 15
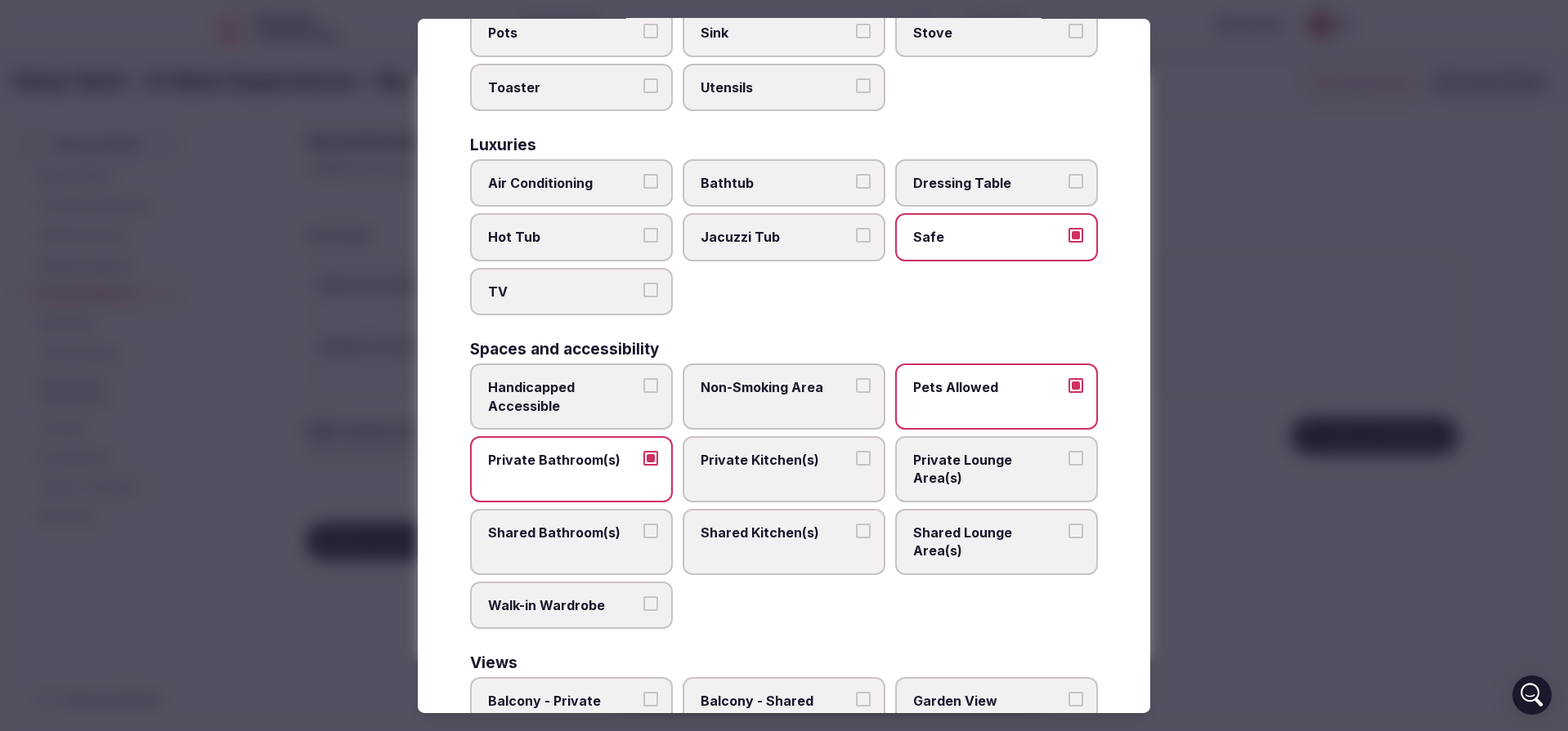
click at [949, 451] on span "Private Lounge Area(s)" at bounding box center [989, 469] width 151 height 37
click at [1069, 451] on button "Private Lounge Area(s)" at bounding box center [1076, 458] width 15 height 15
click at [960, 509] on label "Shared Lounge Area(s)" at bounding box center [996, 542] width 202 height 67
click at [1069, 524] on button "Shared Lounge Area(s)" at bounding box center [1076, 531] width 15 height 15
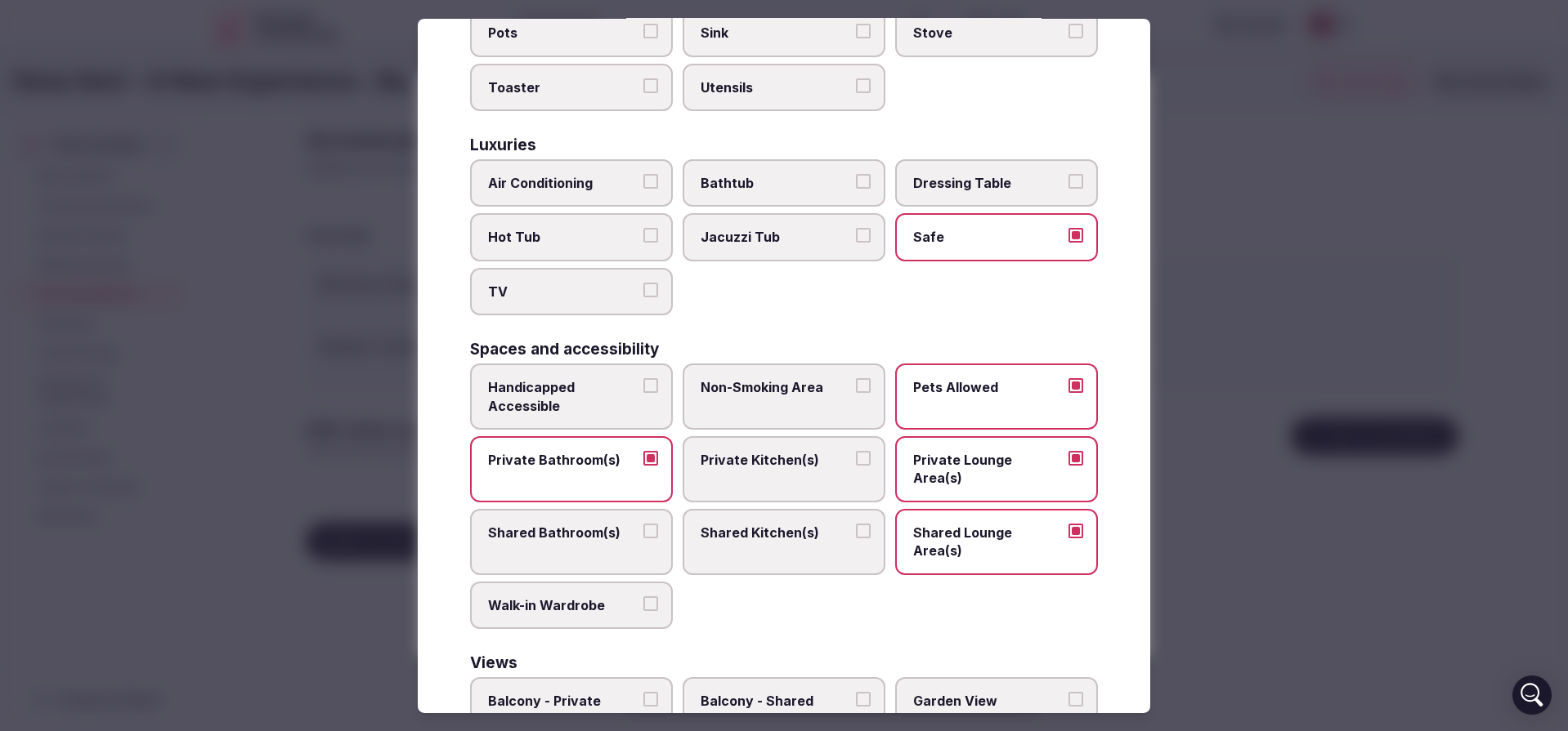
click at [555, 581] on label "Walk-in Wardrobe" at bounding box center [571, 605] width 202 height 47
click at [644, 595] on button "Walk-in Wardrobe" at bounding box center [651, 602] width 15 height 15
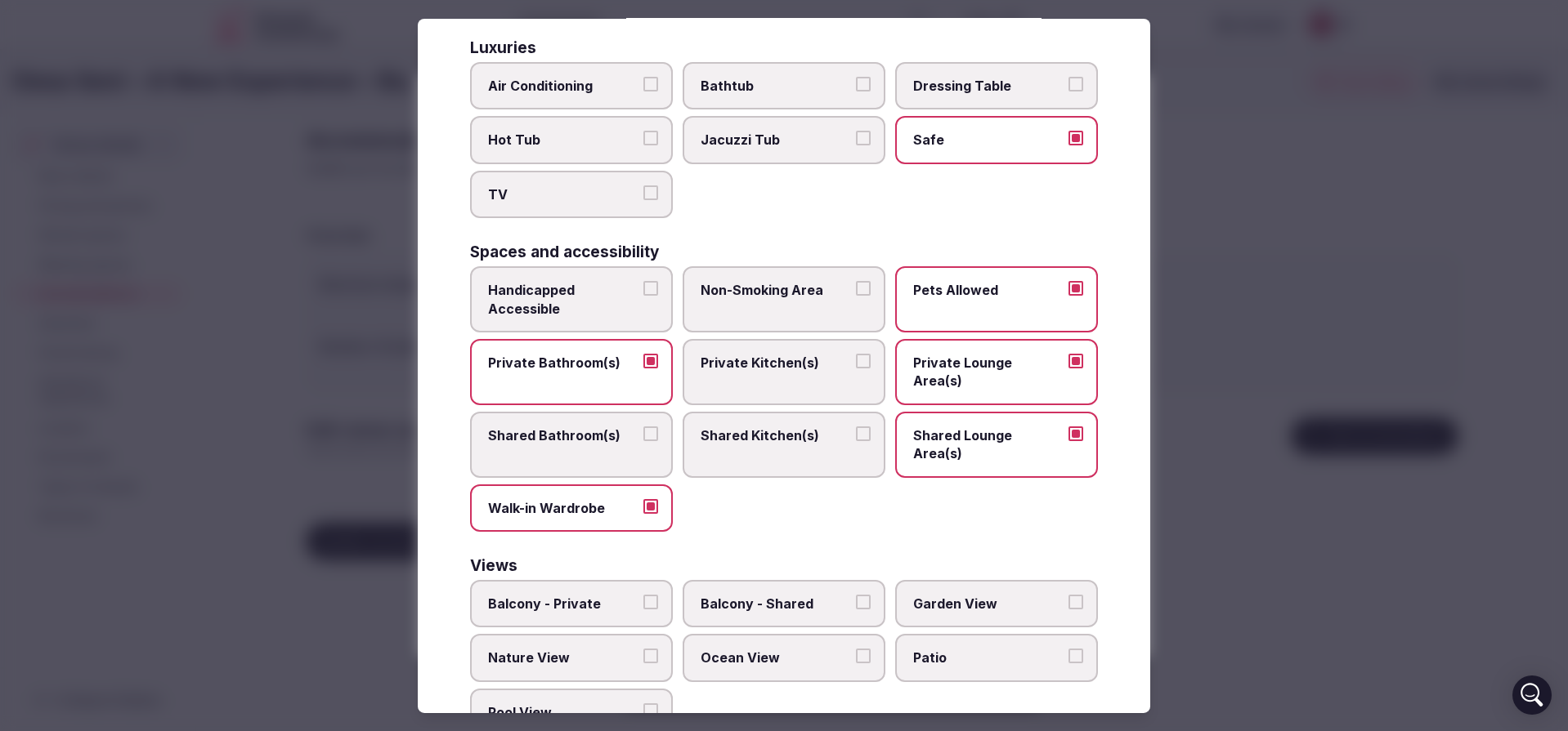
scroll to position [710, 0]
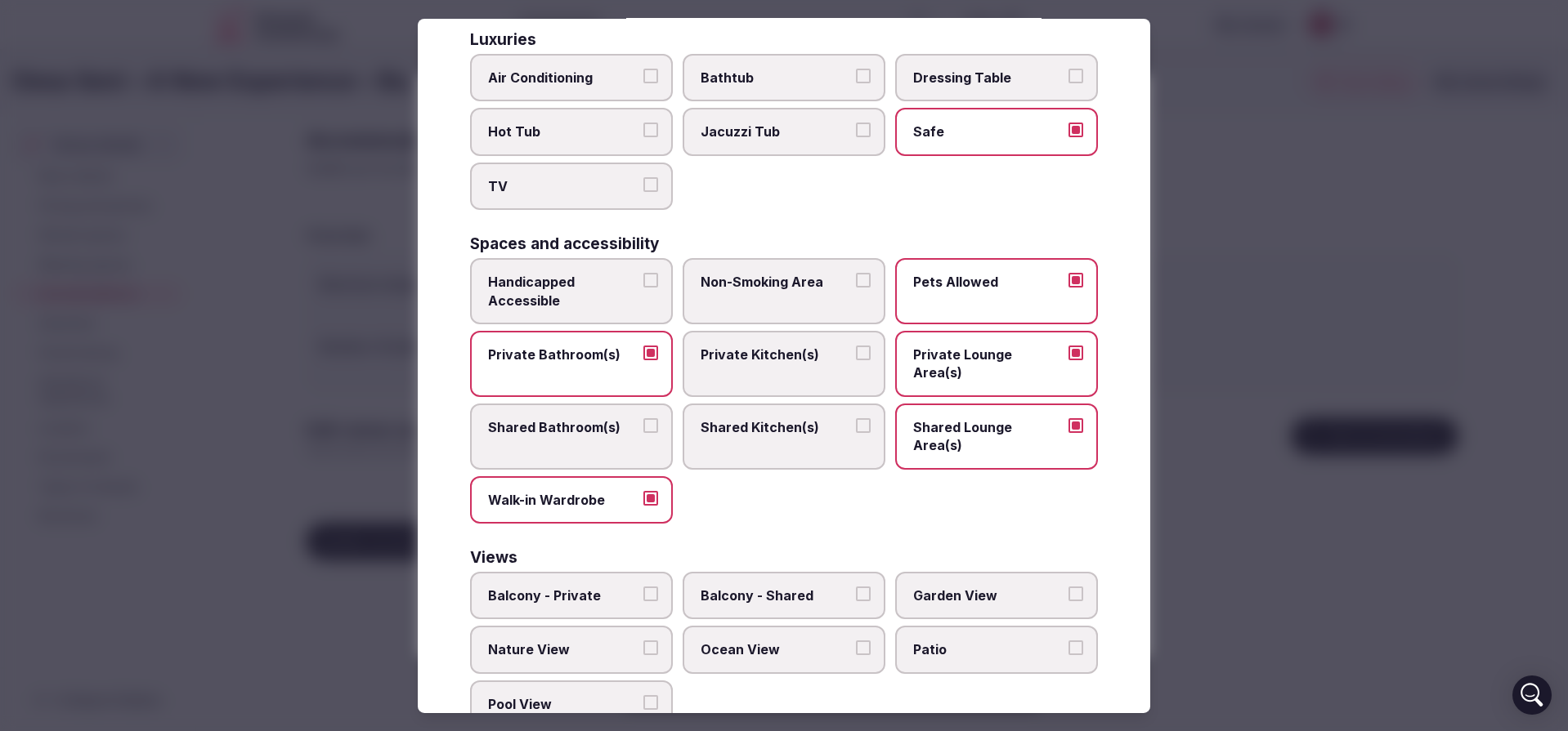
click at [546, 572] on label "Balcony - Private" at bounding box center [571, 595] width 202 height 47
click at [644, 587] on button "Balcony - Private" at bounding box center [651, 594] width 15 height 15
click at [728, 587] on span "Balcony - Shared" at bounding box center [776, 595] width 151 height 18
click at [856, 587] on button "Balcony - Shared" at bounding box center [863, 594] width 15 height 15
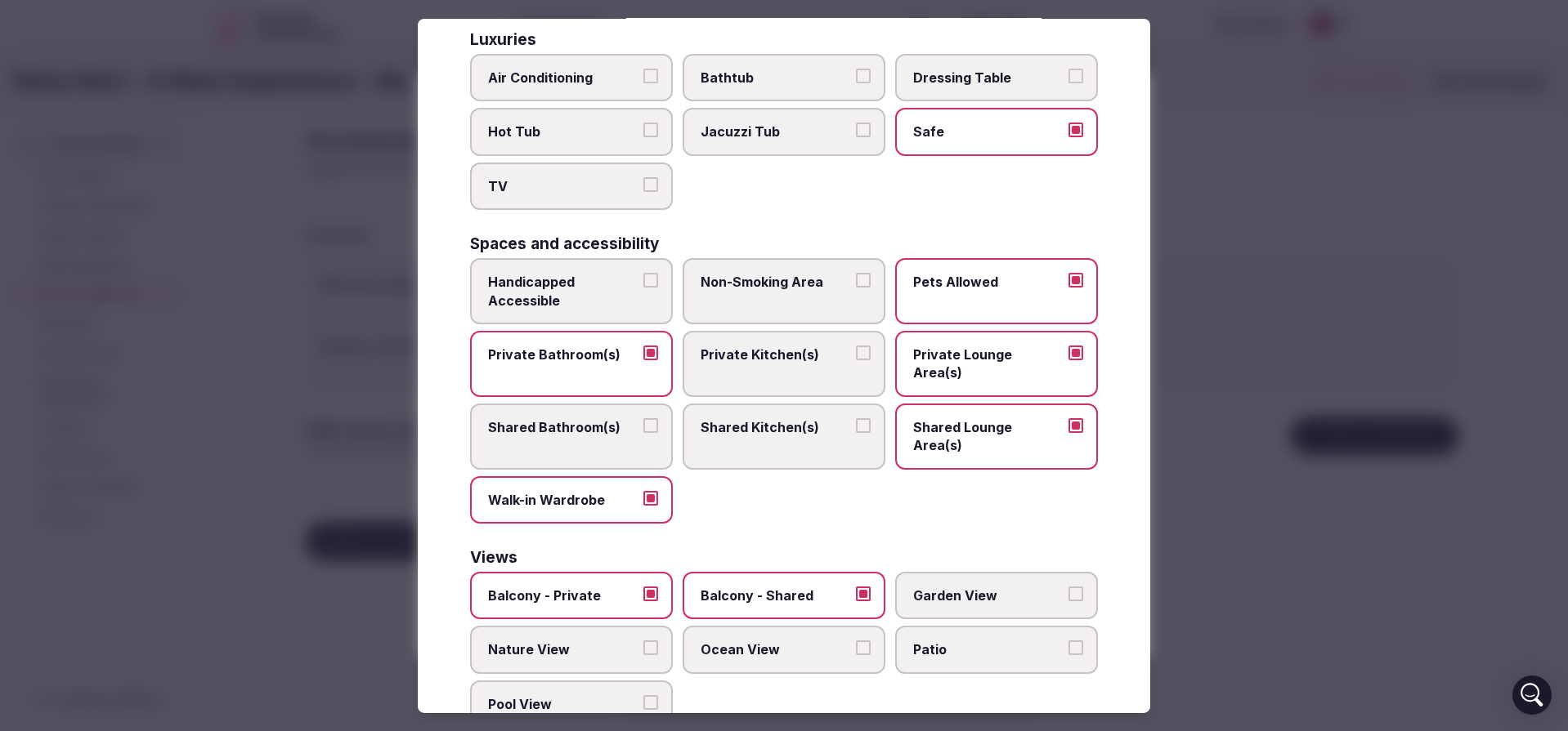
click at [933, 572] on label "Garden View" at bounding box center [996, 595] width 202 height 47
click at [1069, 587] on button "Garden View" at bounding box center [1076, 594] width 15 height 15
click at [588, 626] on label "Nature View" at bounding box center [571, 650] width 202 height 47
click at [644, 641] on button "Nature View" at bounding box center [651, 648] width 15 height 15
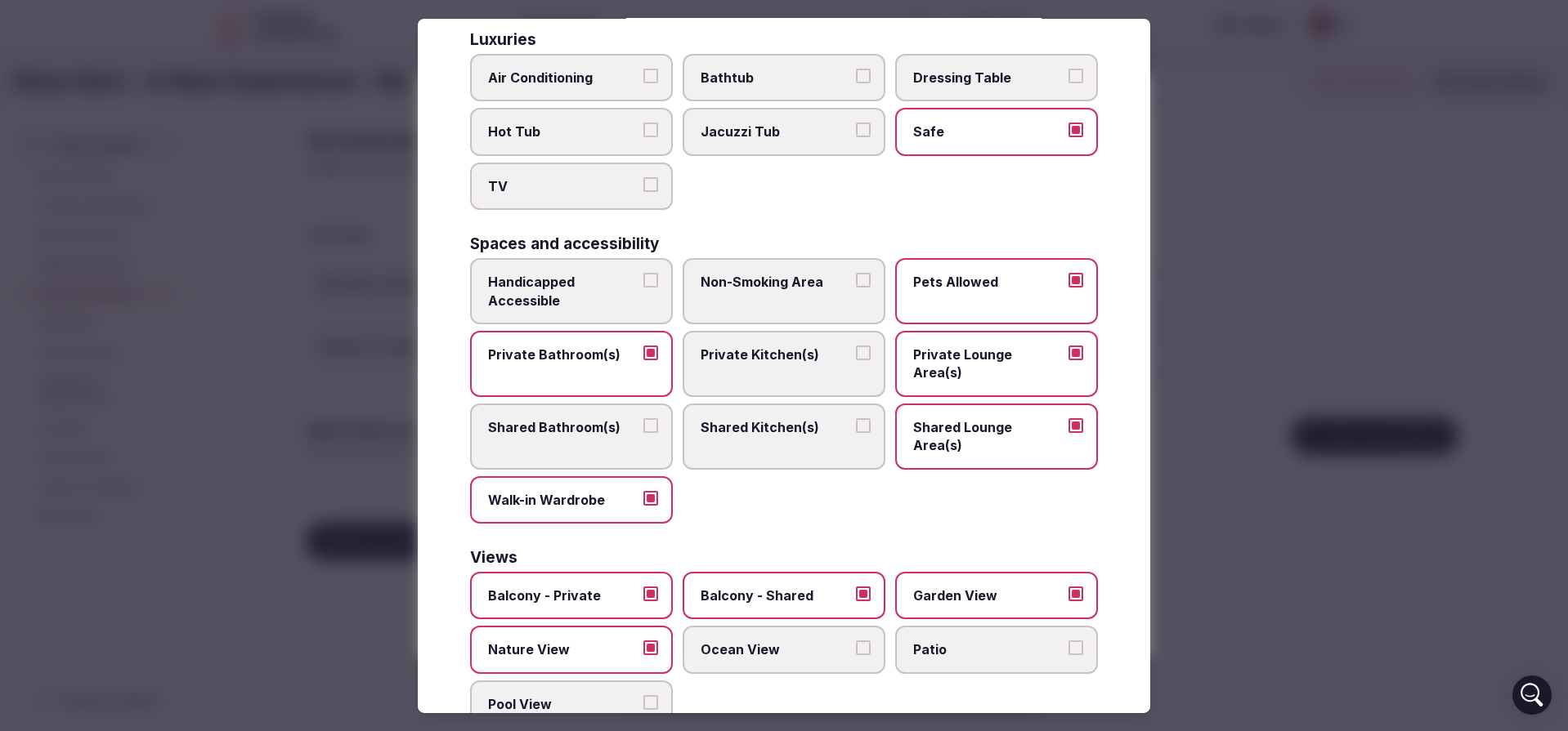
click at [586, 695] on span "Pool View" at bounding box center [563, 704] width 151 height 18
click at [644, 695] on button "Pool View" at bounding box center [651, 702] width 15 height 15
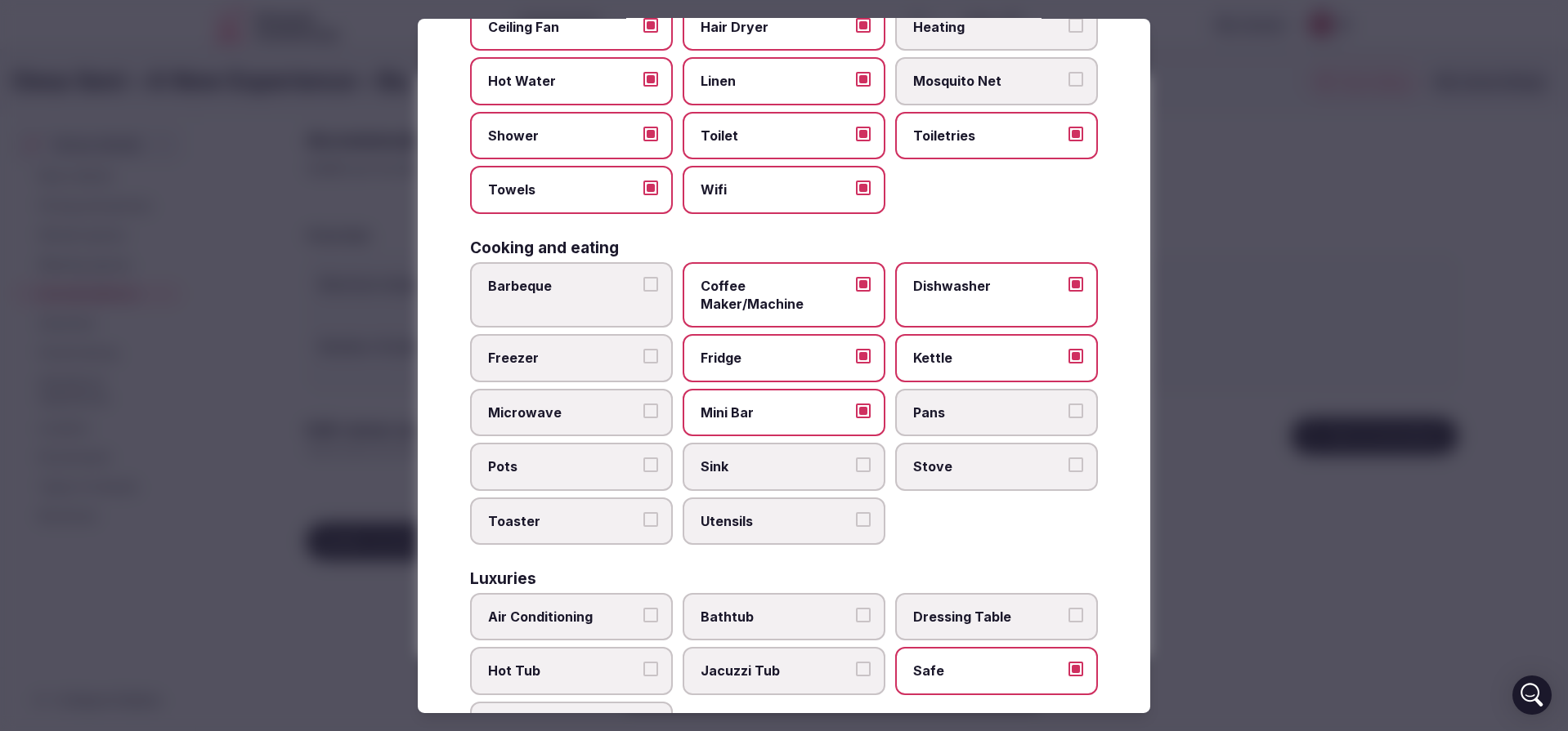
scroll to position [0, 0]
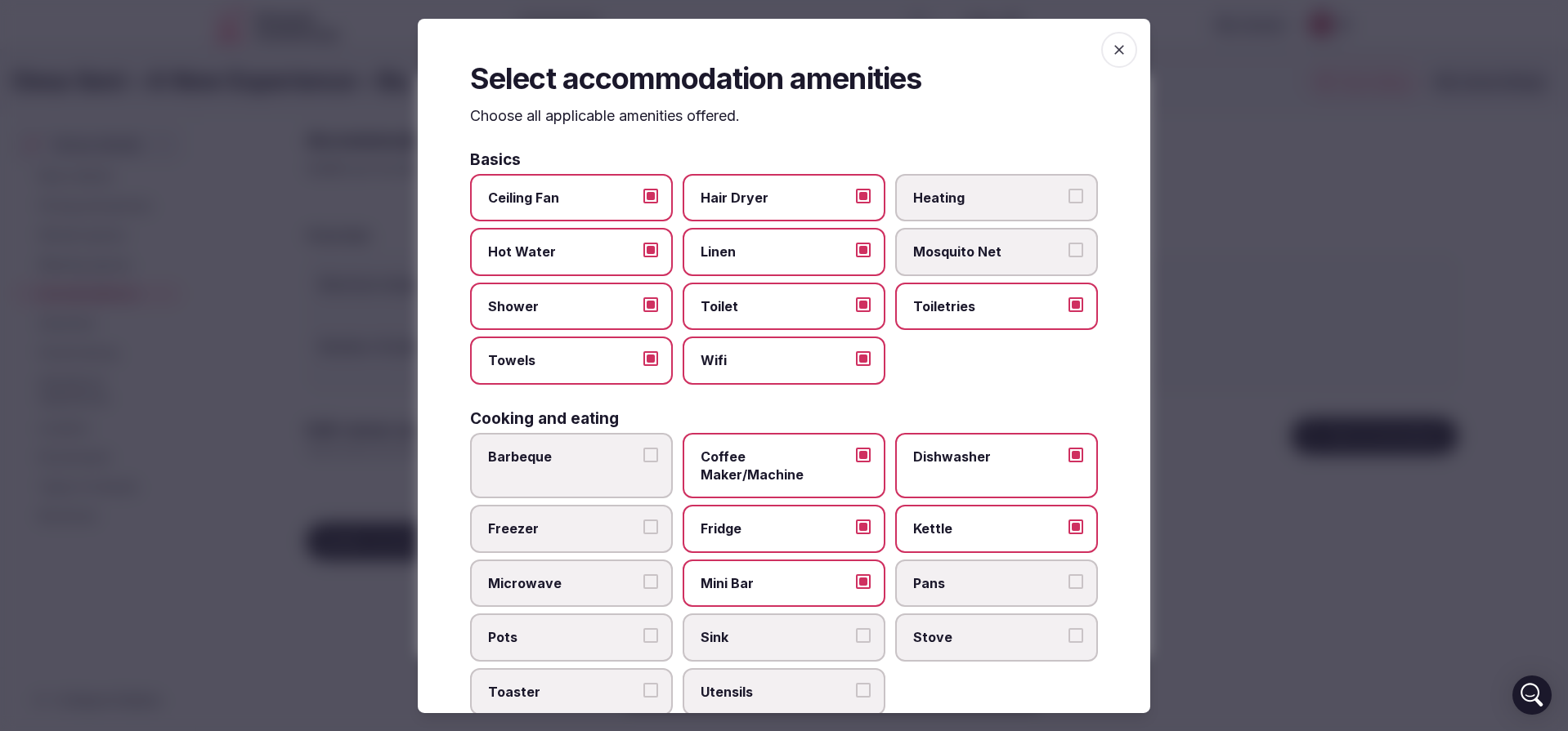
click at [1111, 57] on icon "button" at bounding box center [1119, 49] width 17 height 17
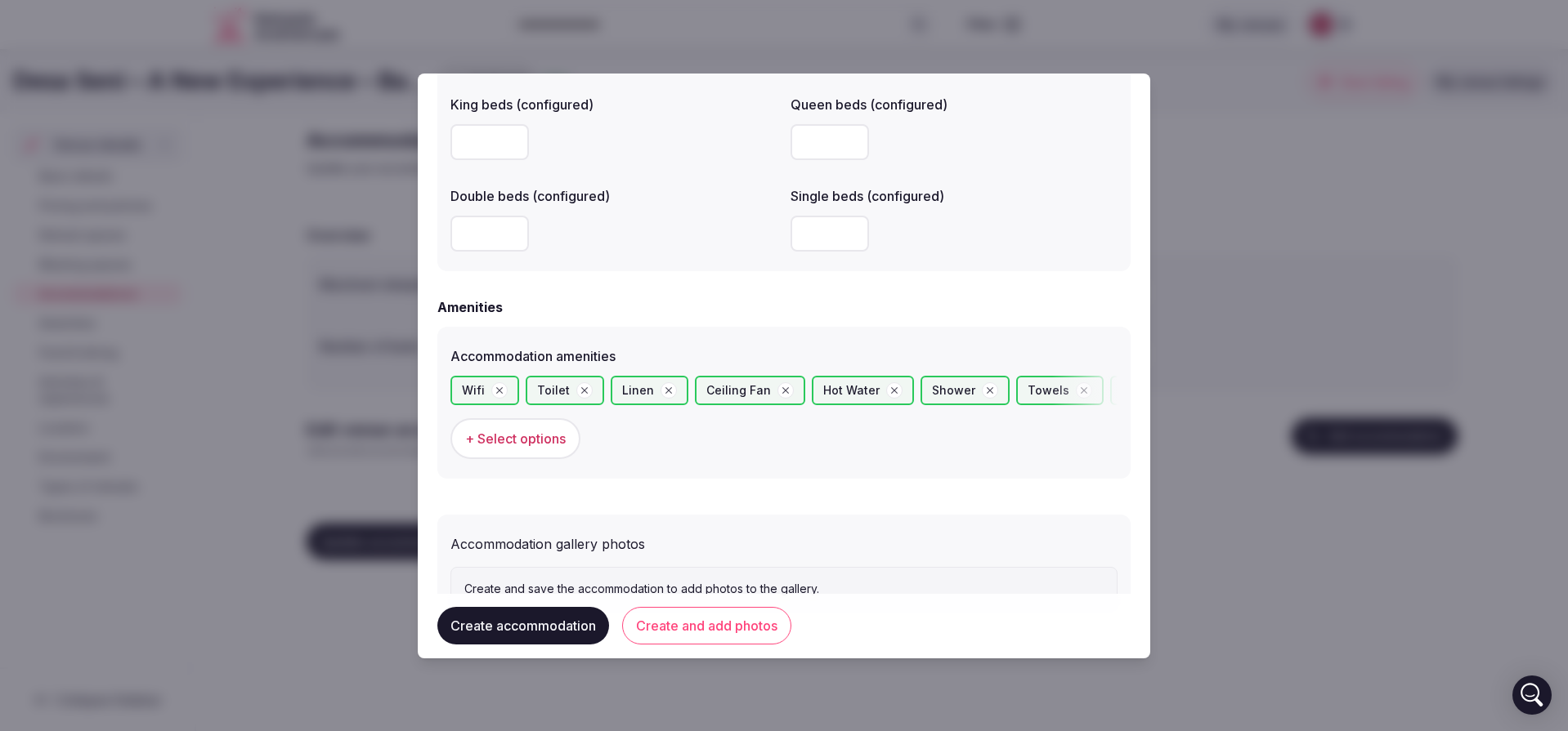
scroll to position [1435, 0]
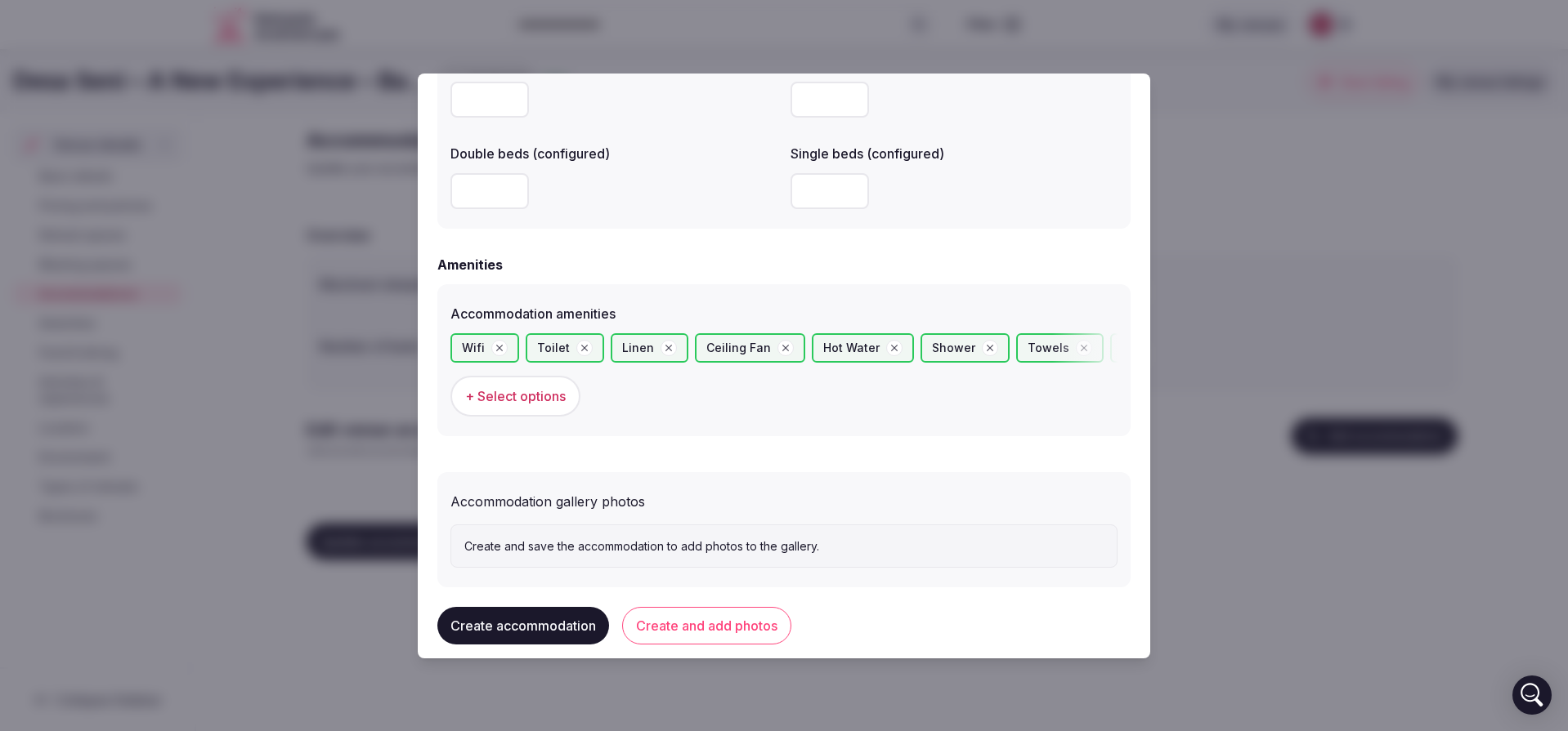
click at [771, 538] on p "Create and save the accommodation to add photos to the gallery." at bounding box center [784, 546] width 639 height 17
click at [710, 632] on button "Create and add photos" at bounding box center [706, 626] width 169 height 38
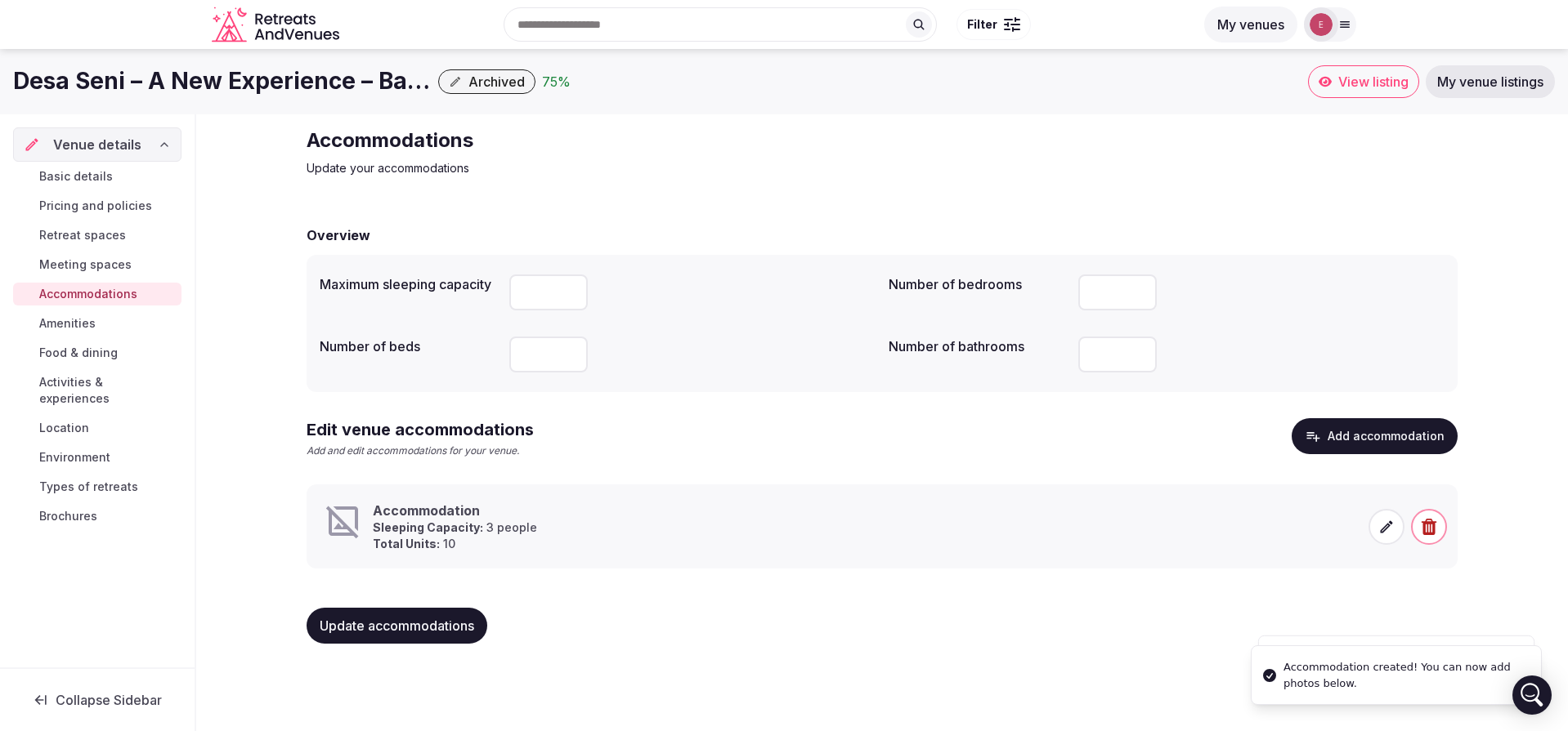
click at [1376, 524] on span at bounding box center [1386, 526] width 36 height 36
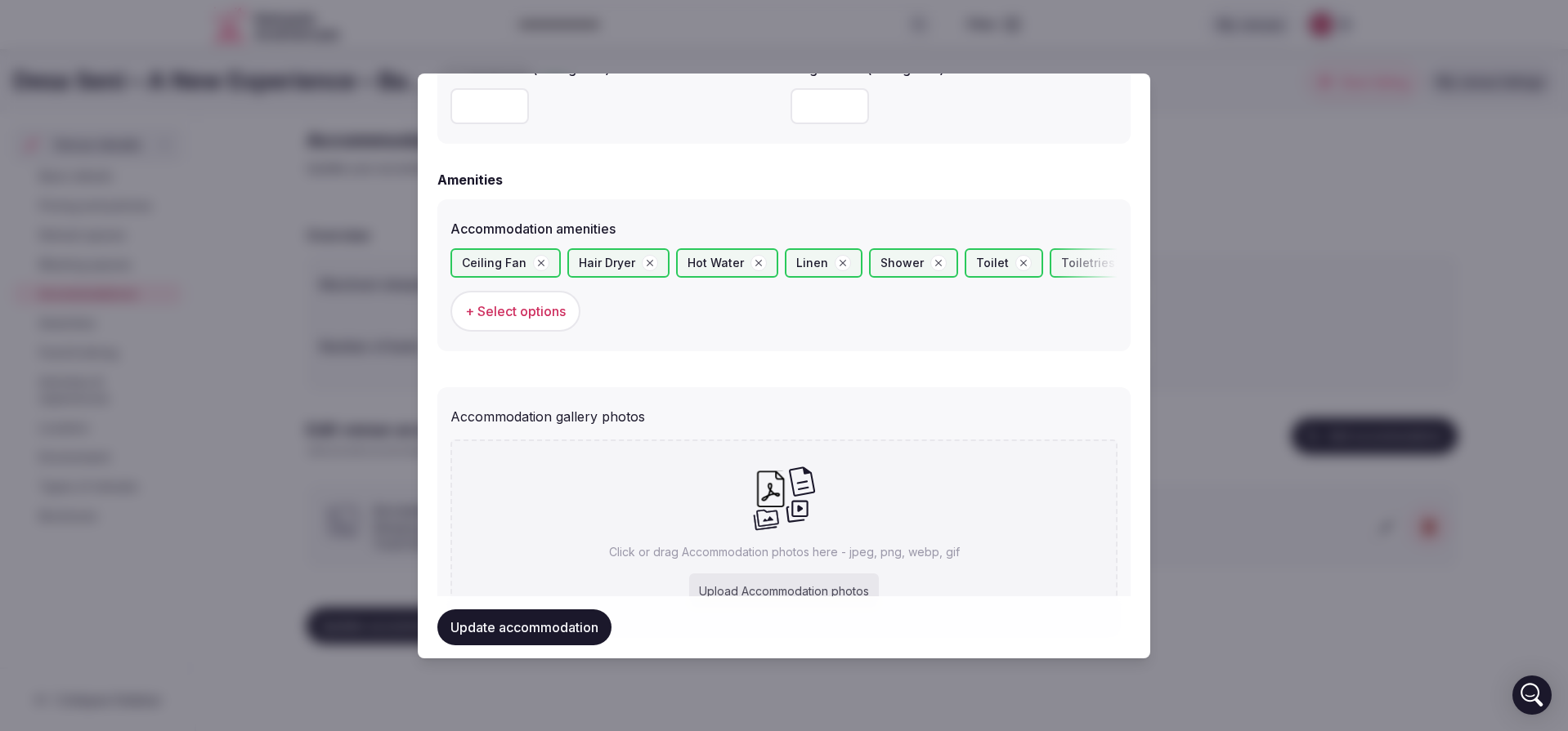
scroll to position [1585, 0]
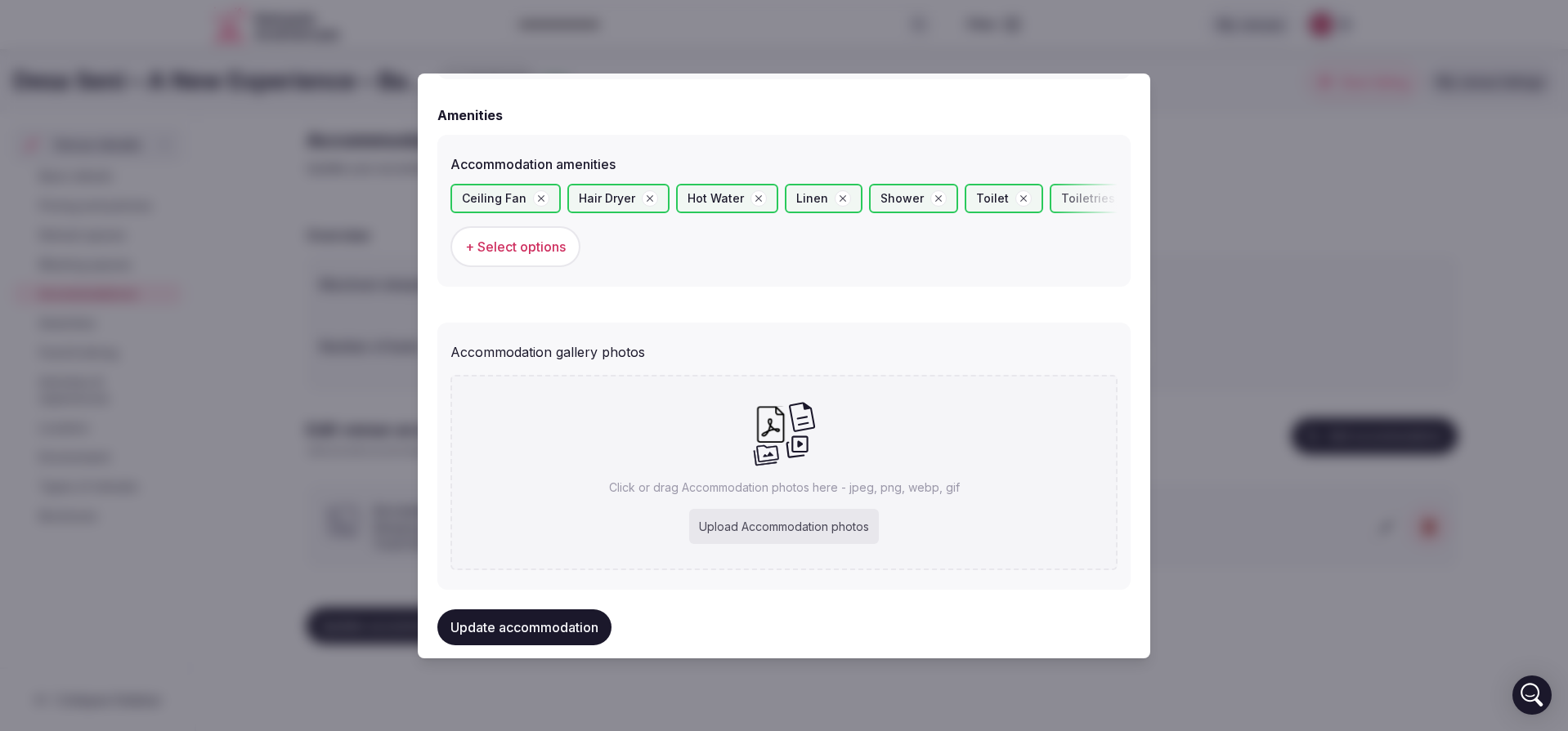
click at [782, 523] on div "Upload Accommodation photos" at bounding box center [784, 526] width 190 height 36
type input "**********"
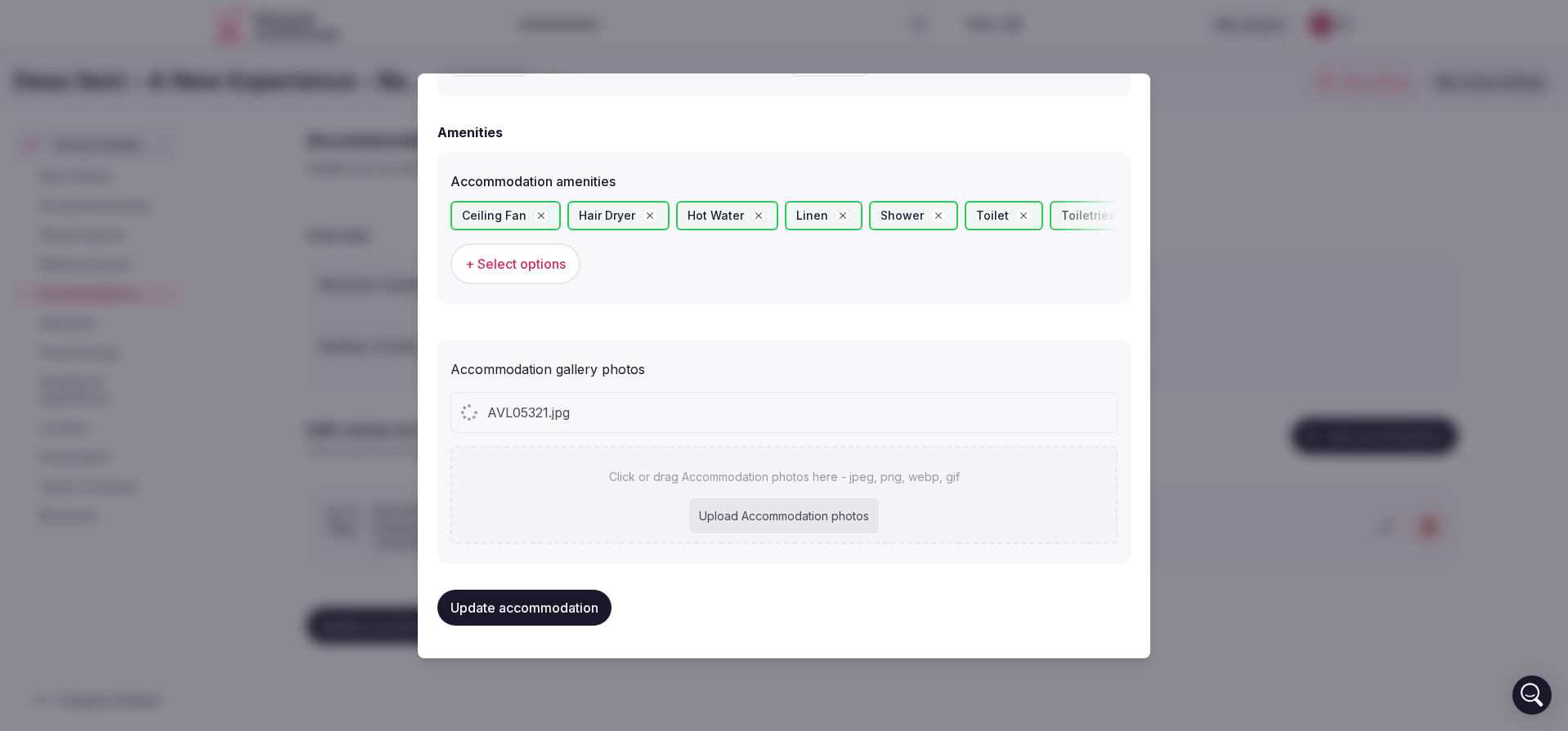
scroll to position [1541, 0]
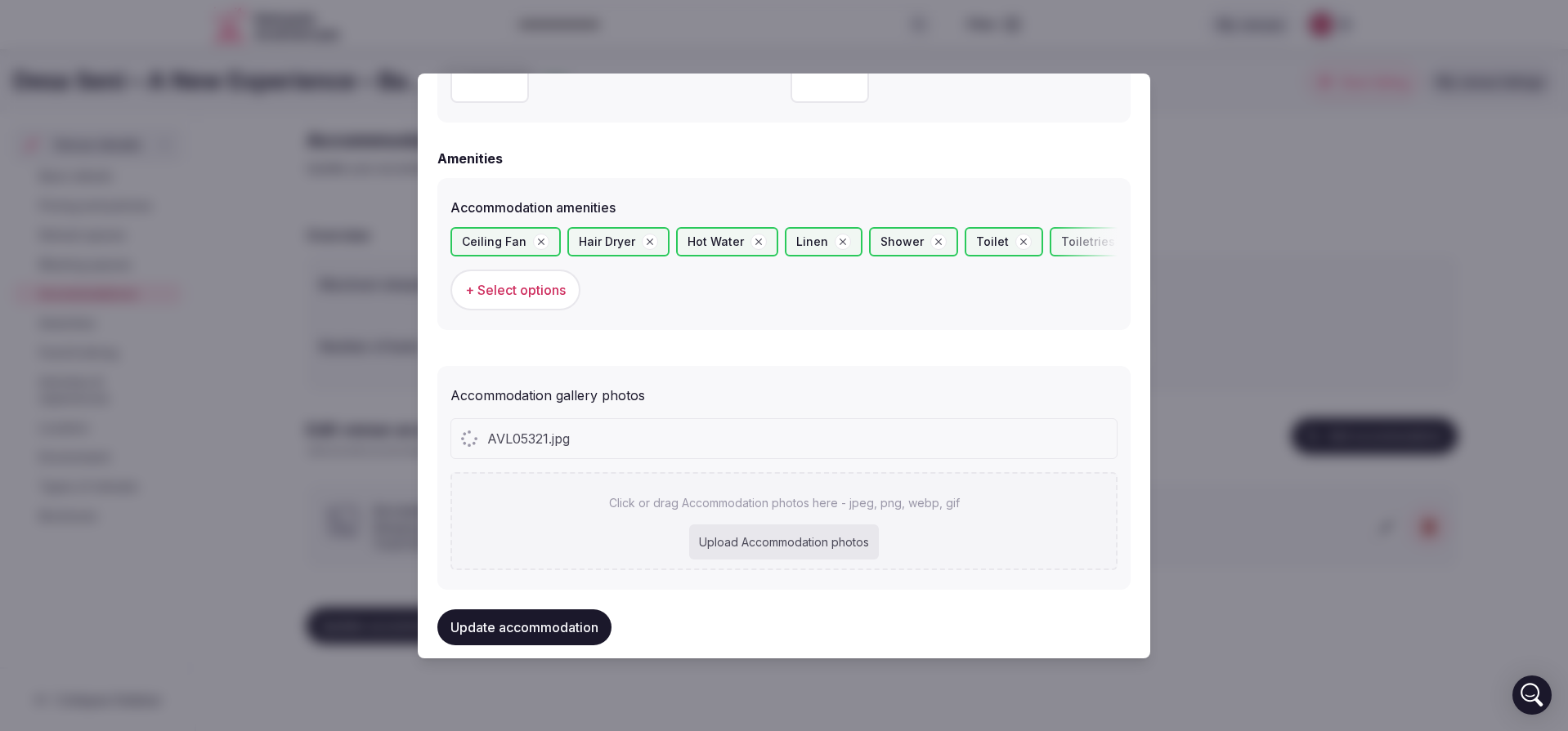
click at [738, 533] on div "Upload Accommodation photos" at bounding box center [784, 542] width 190 height 36
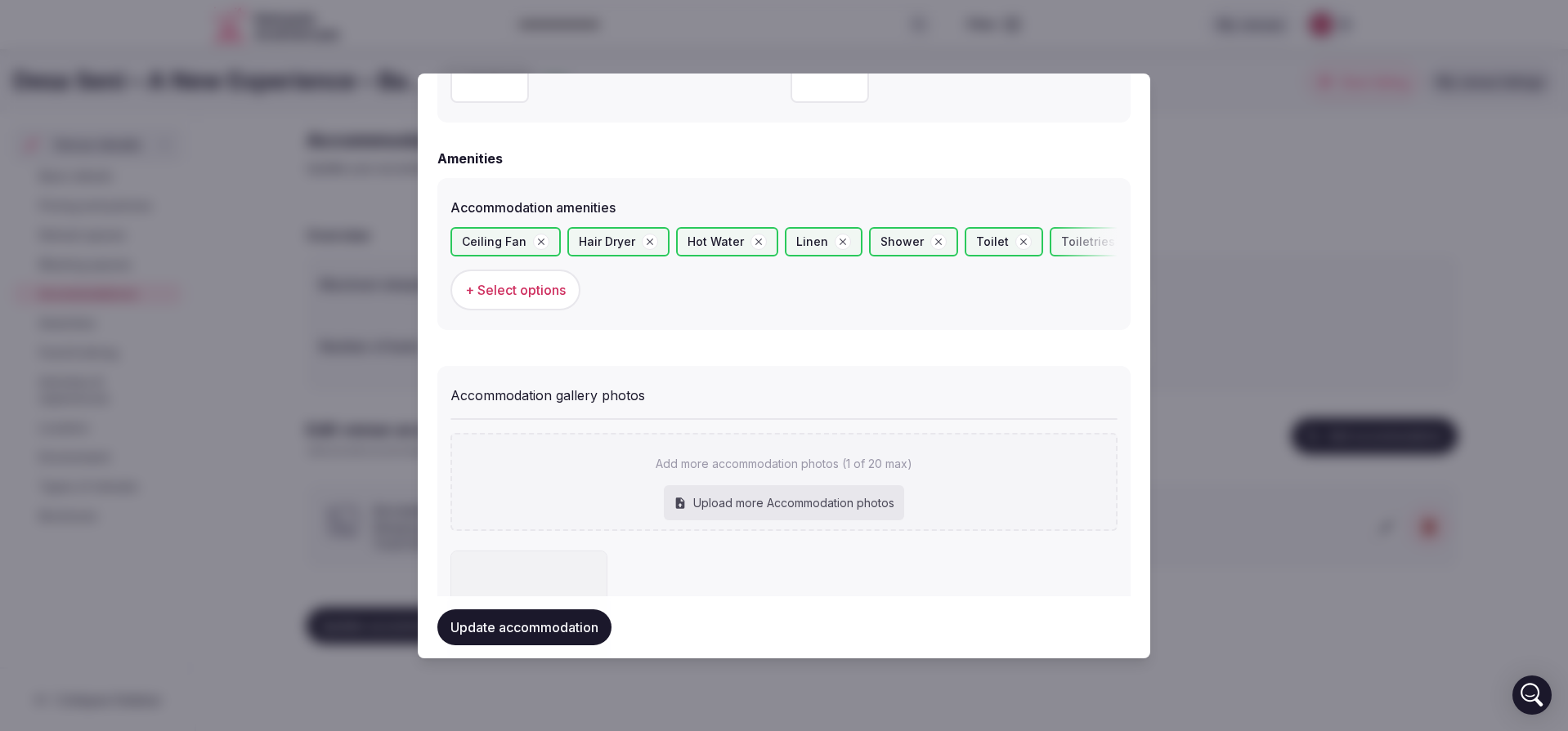
type input "**********"
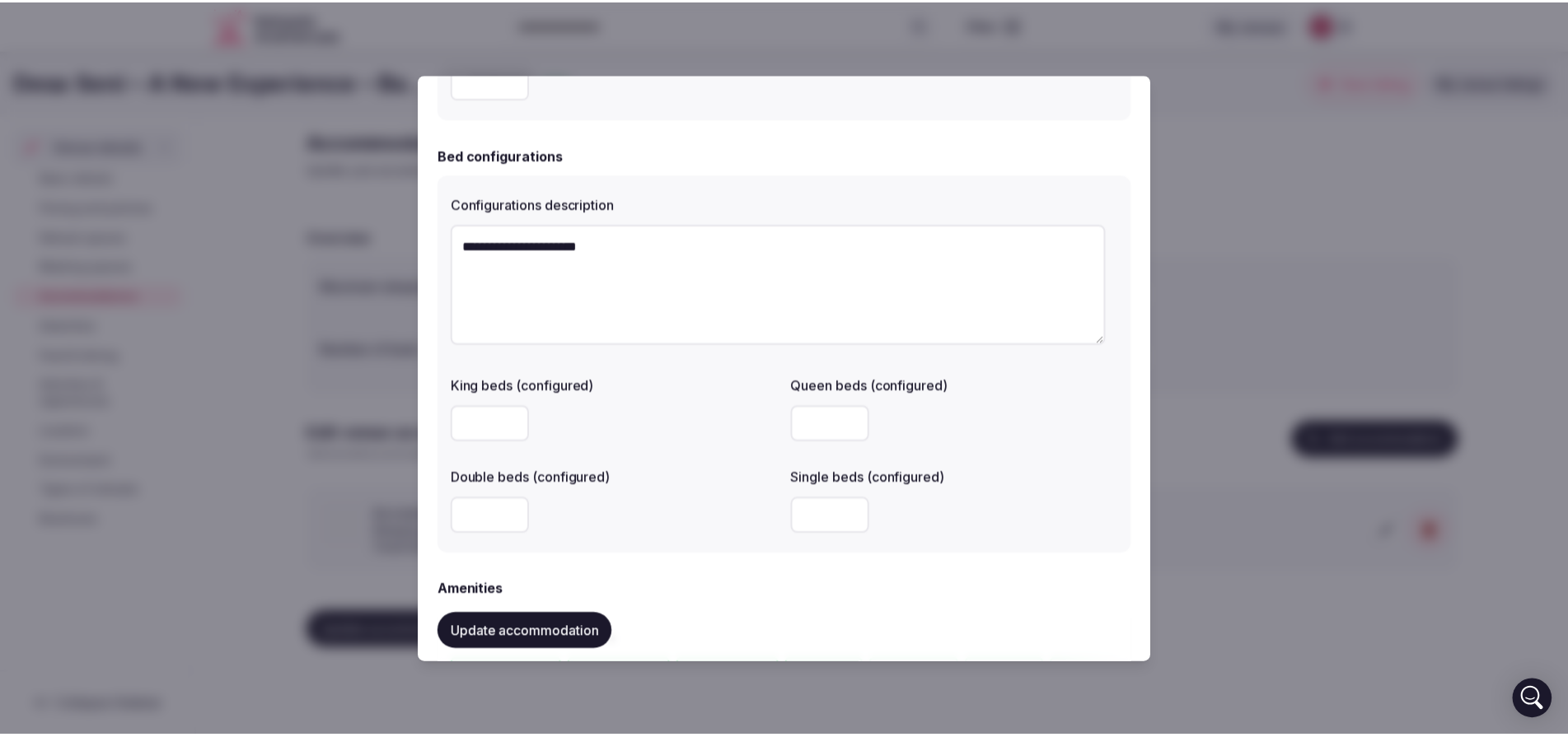
scroll to position [513, 0]
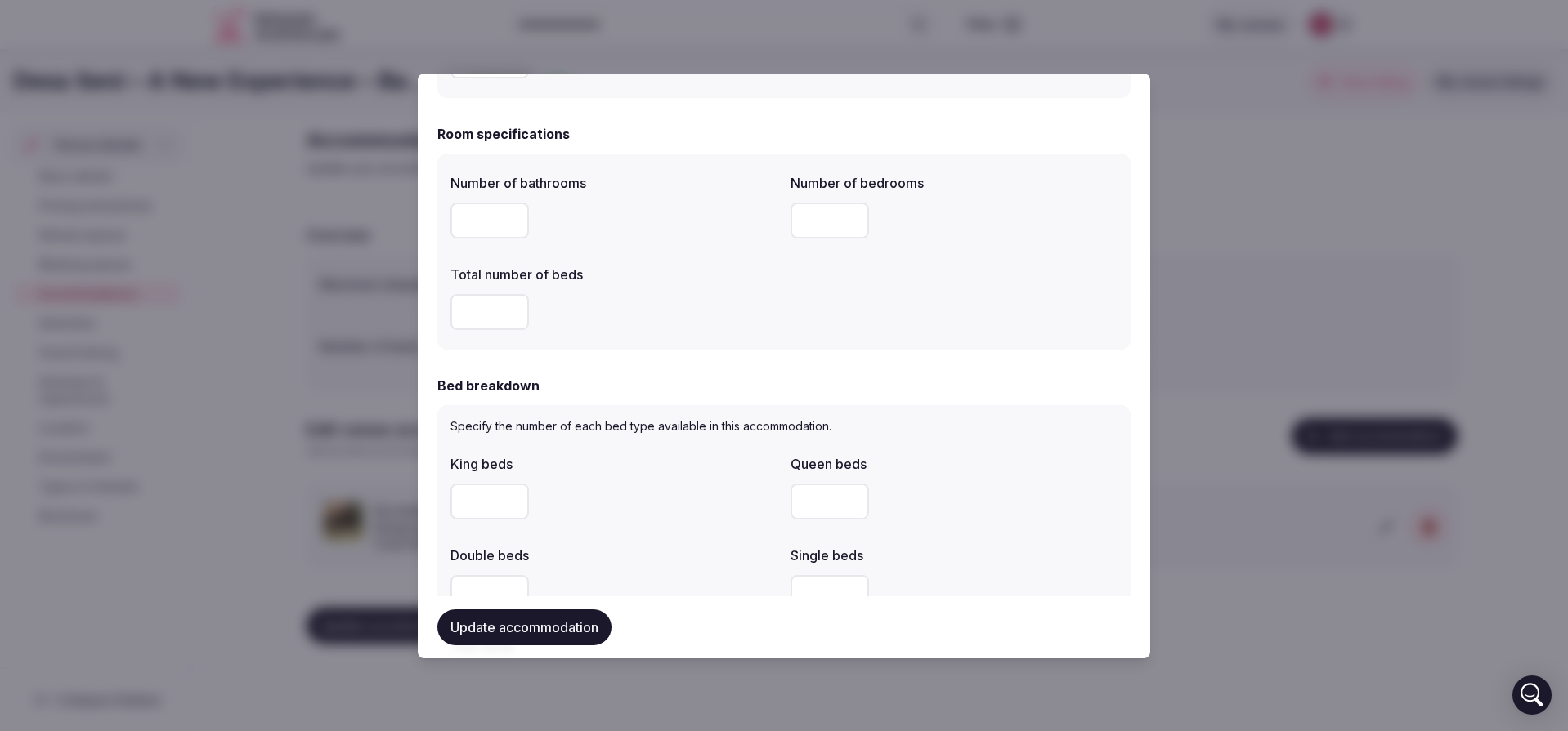
click at [569, 626] on button "Update accommodation" at bounding box center [524, 627] width 174 height 36
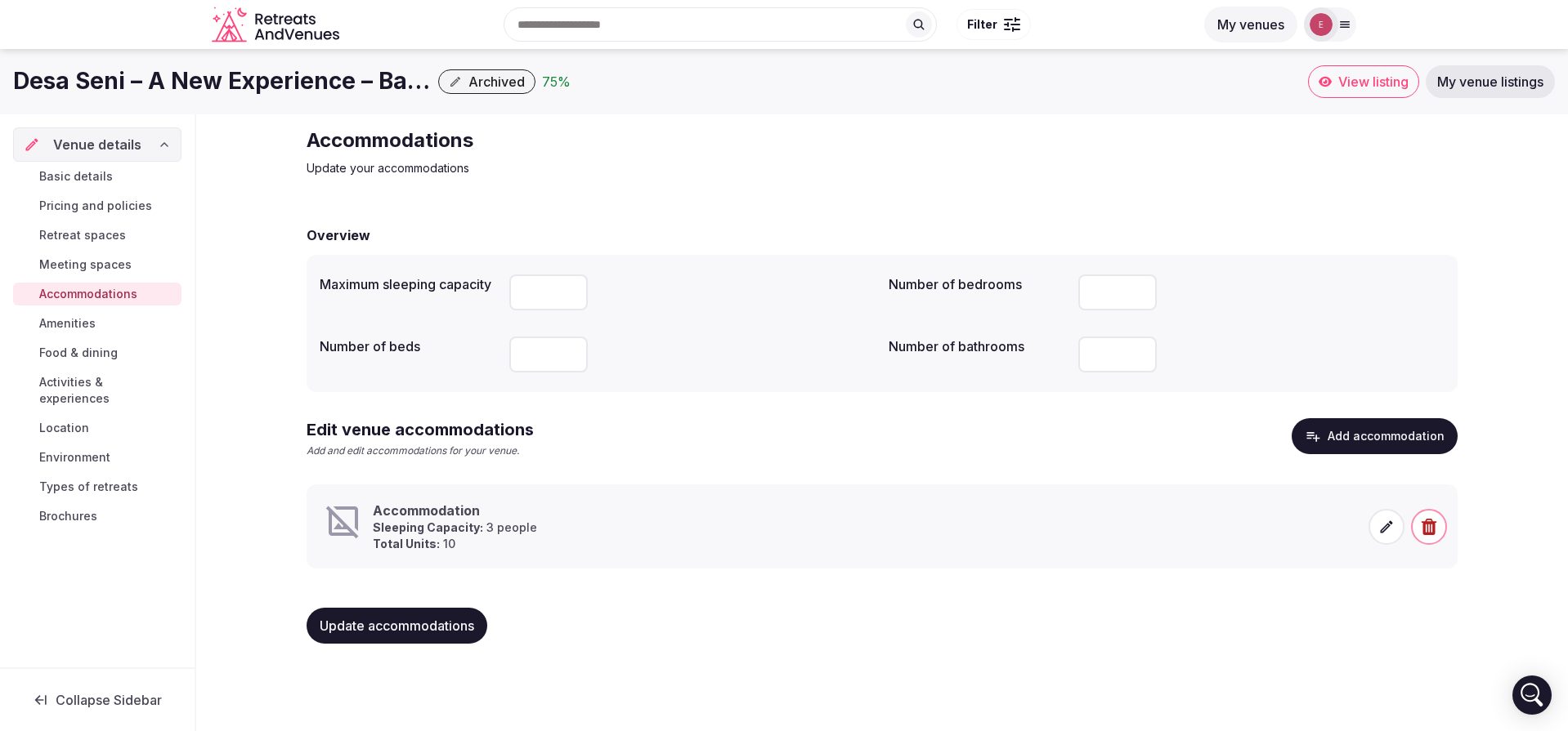
click at [118, 327] on link "Amenities" at bounding box center [97, 324] width 168 height 23
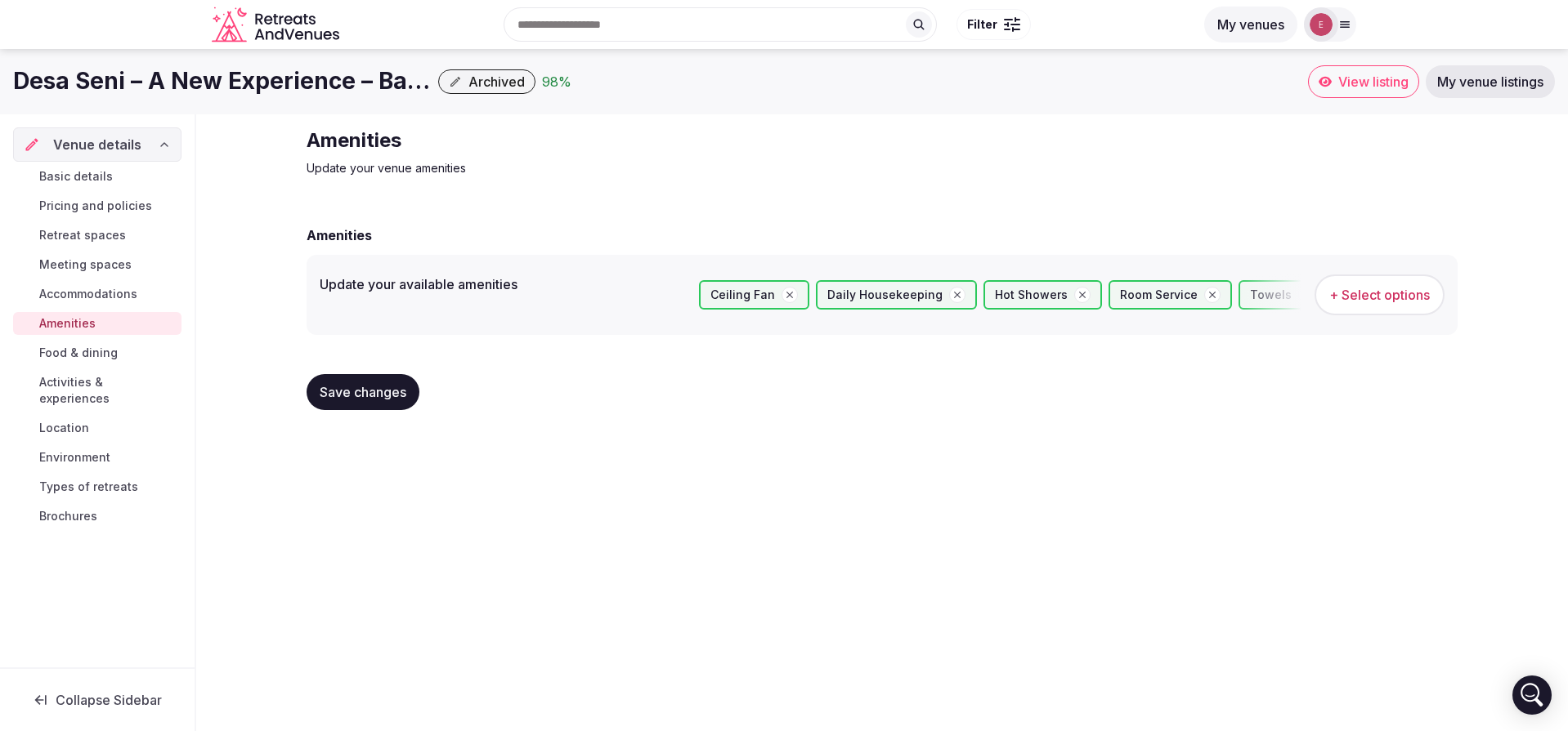
click at [118, 349] on link "Food & dining" at bounding box center [97, 353] width 168 height 23
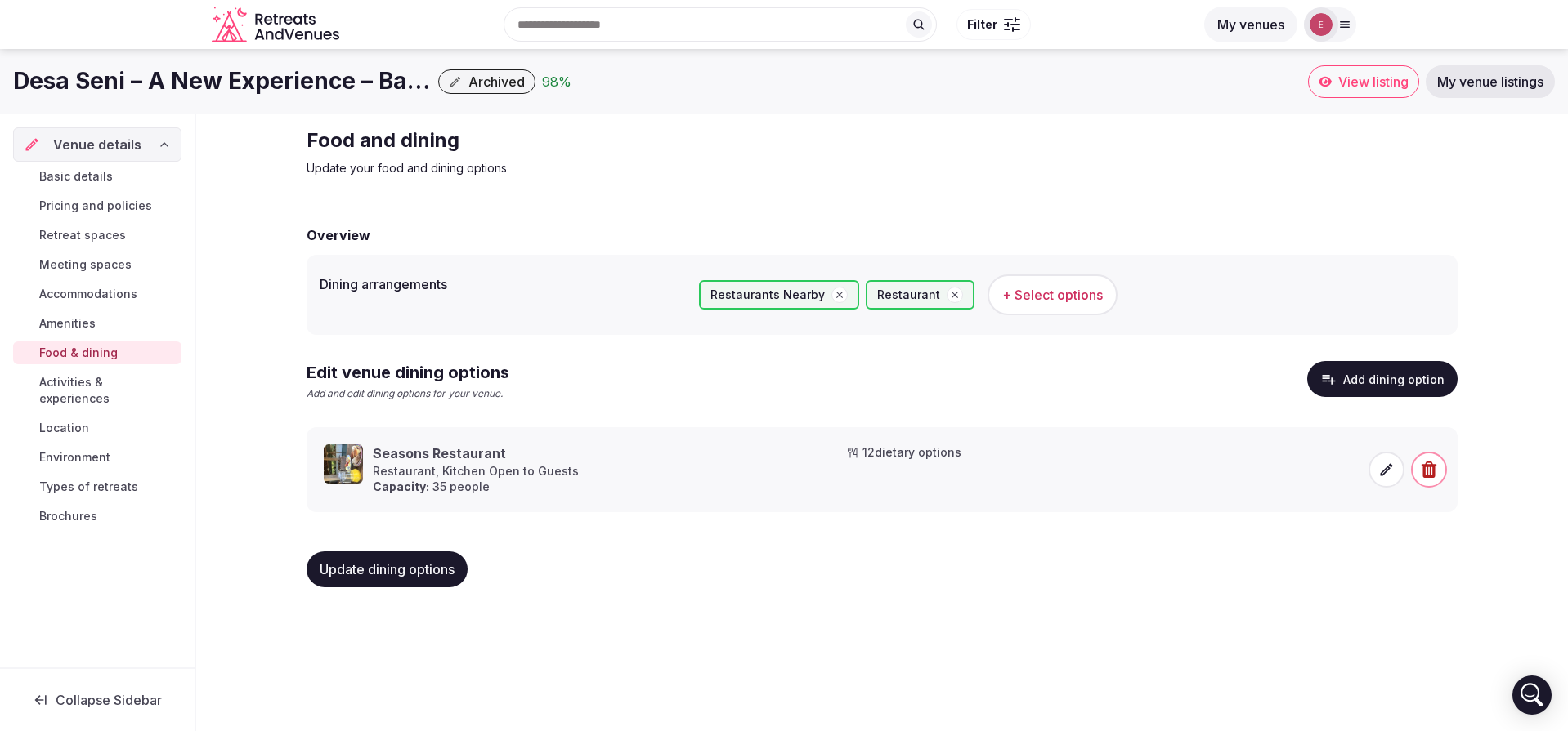
click at [114, 375] on span "Activities & experiences" at bounding box center [107, 390] width 136 height 32
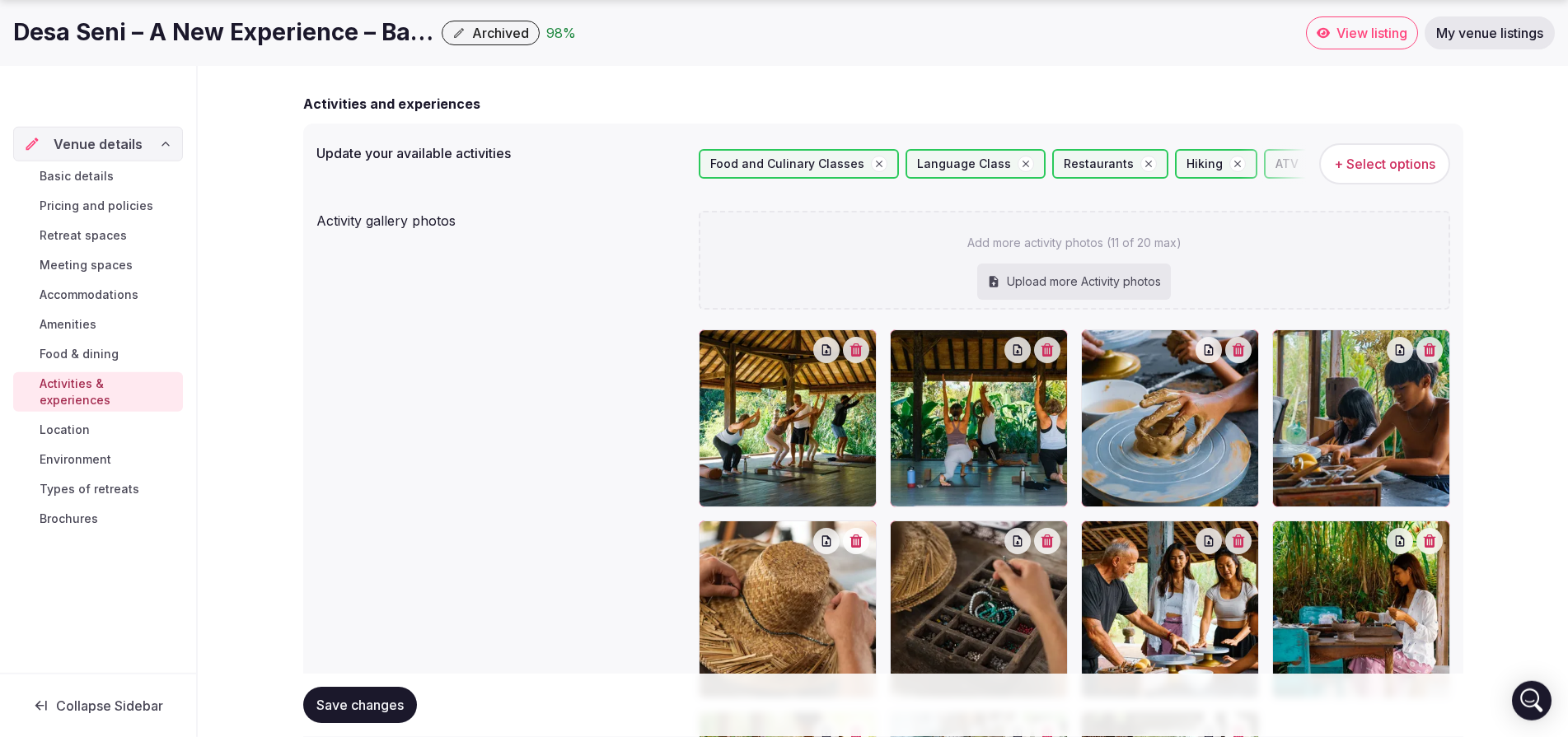
scroll to position [342, 0]
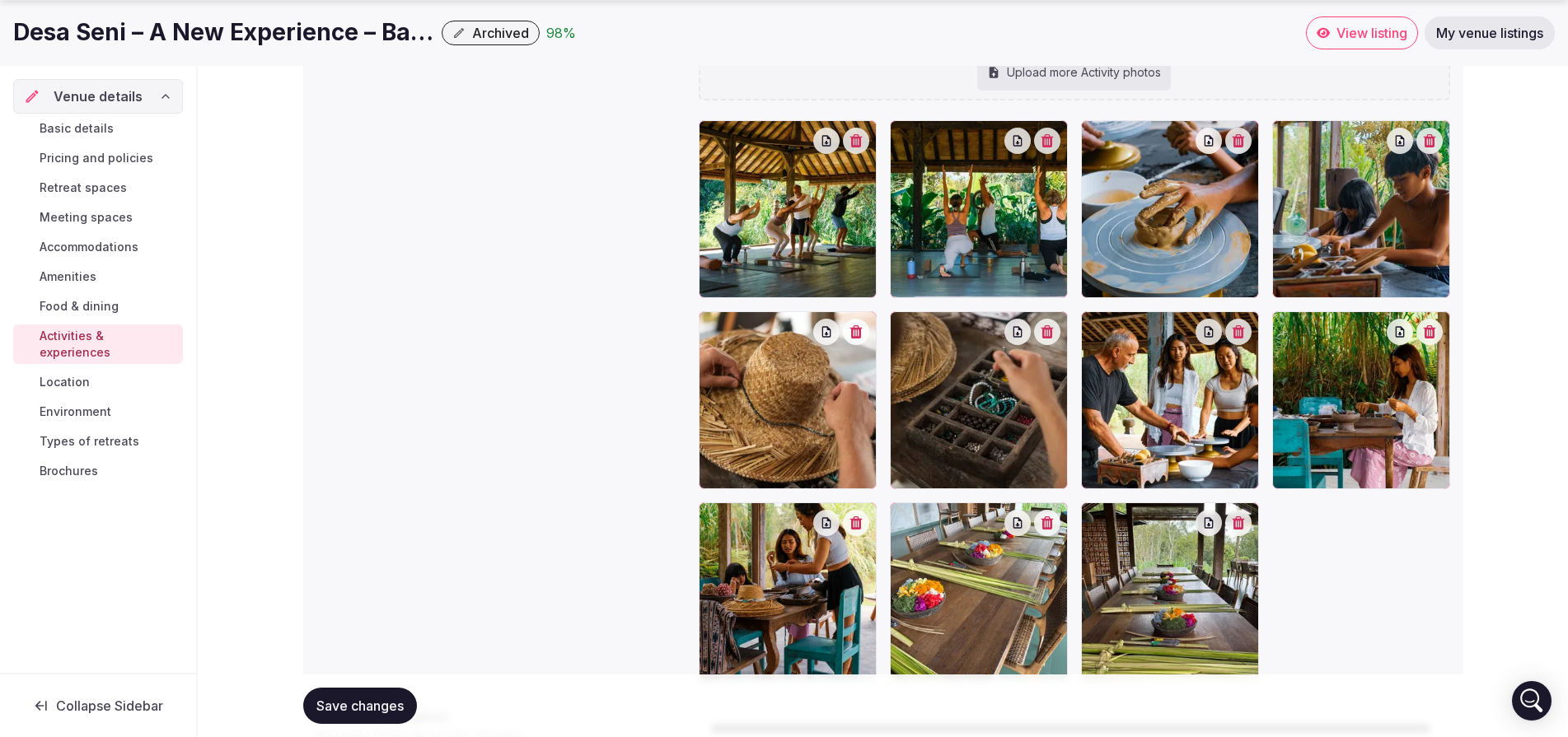
click at [117, 371] on link "Location" at bounding box center [98, 382] width 170 height 23
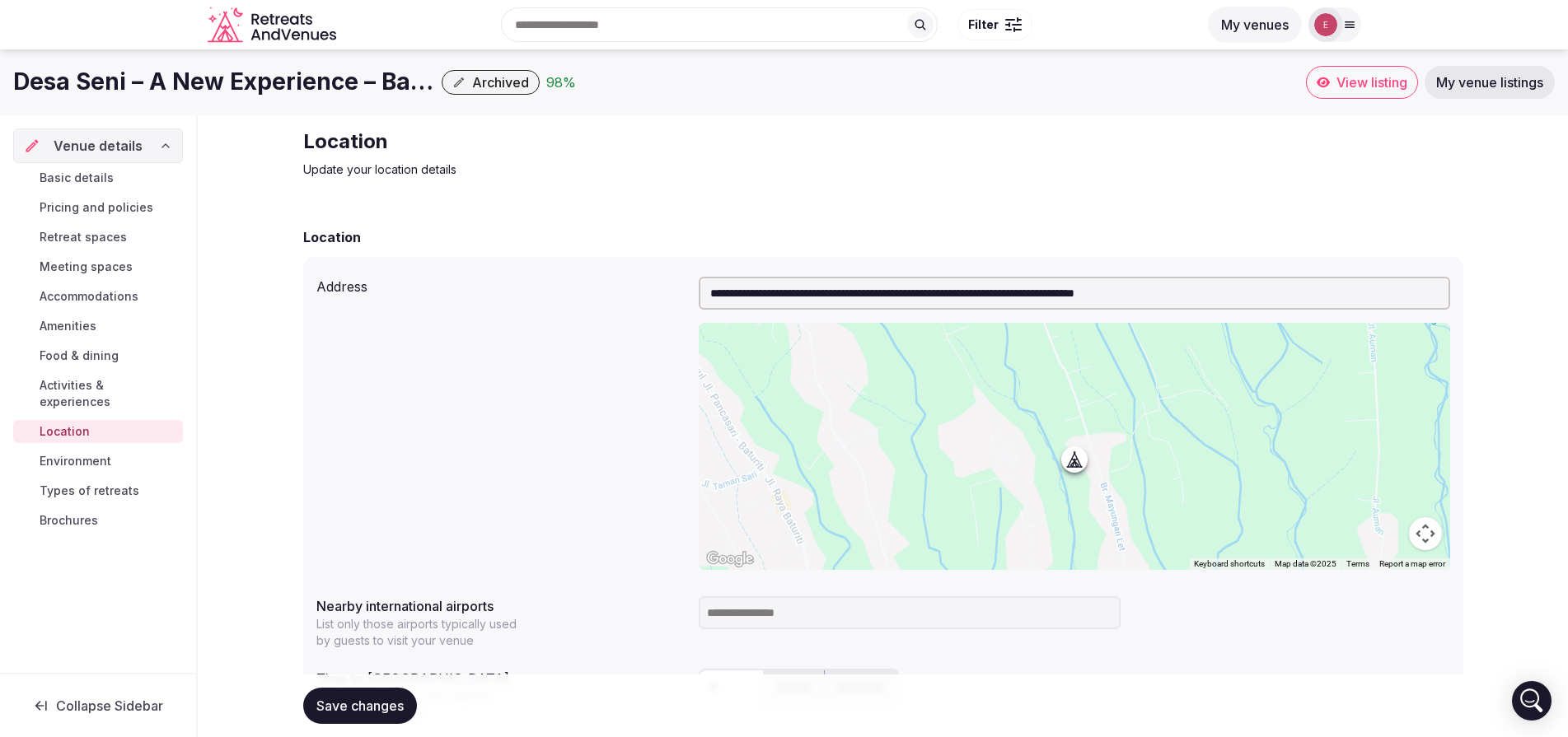
click at [123, 450] on link "Environment" at bounding box center [98, 462] width 170 height 23
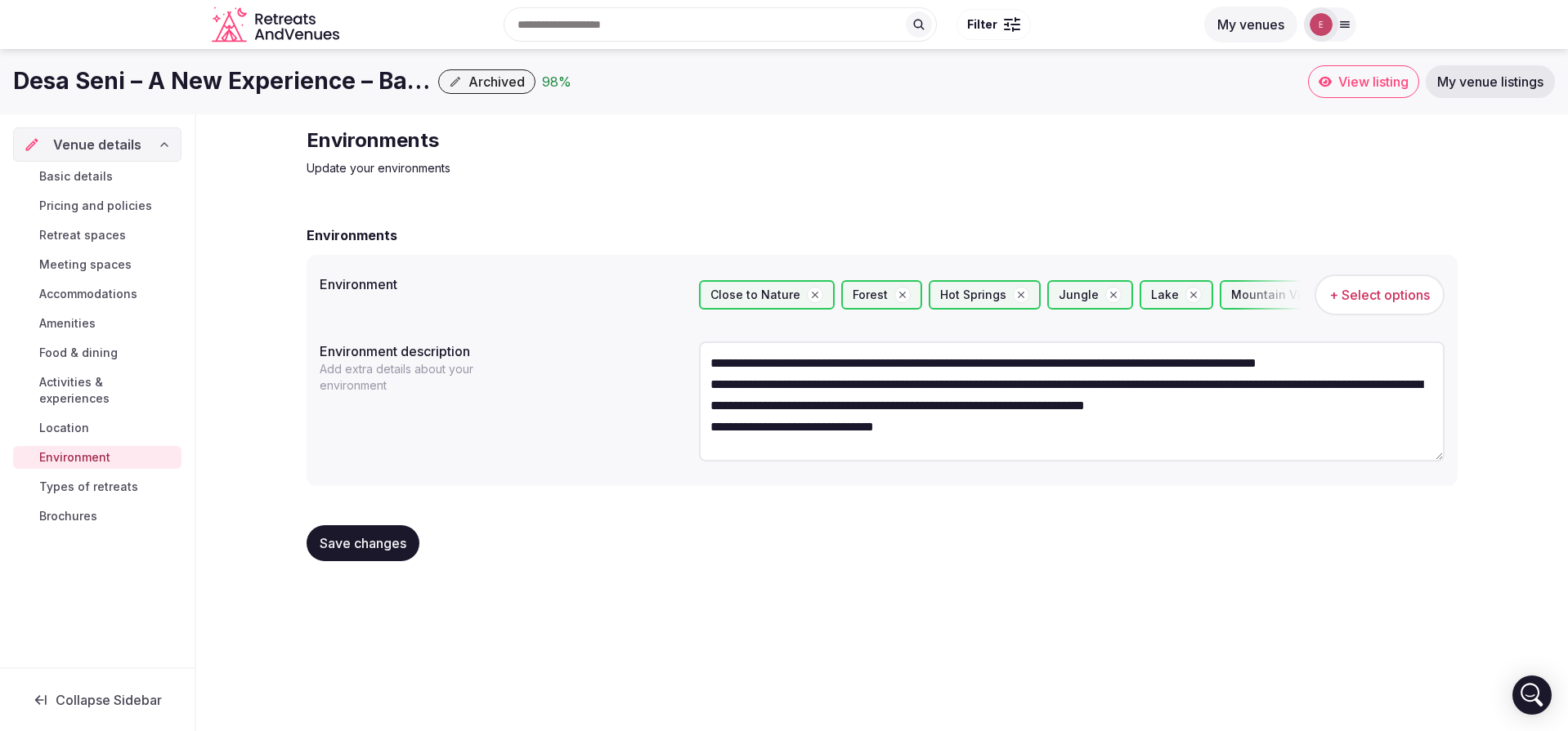
click at [106, 479] on span "Types of retreats" at bounding box center [88, 487] width 99 height 17
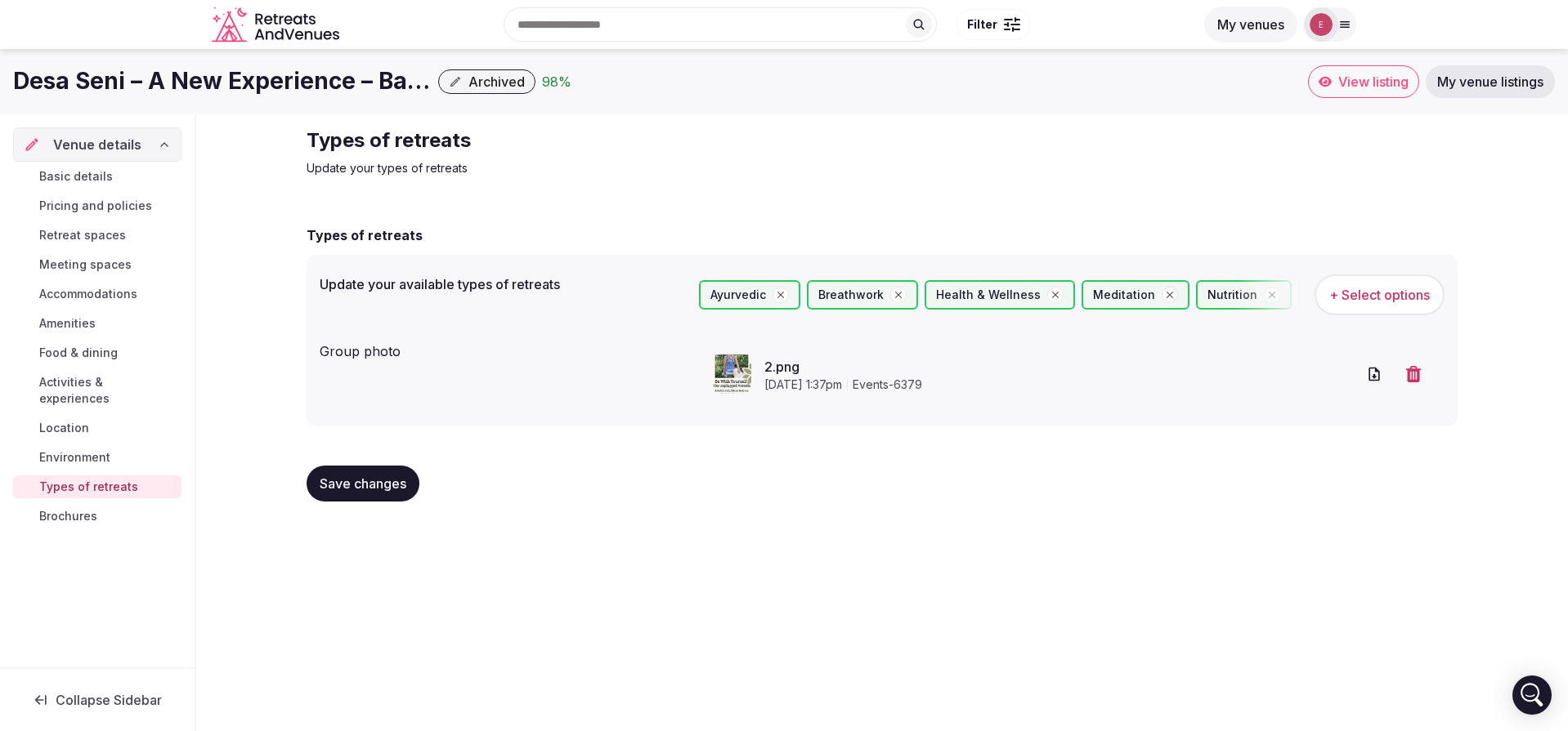
click at [83, 509] on span "Brochures" at bounding box center [68, 517] width 58 height 17
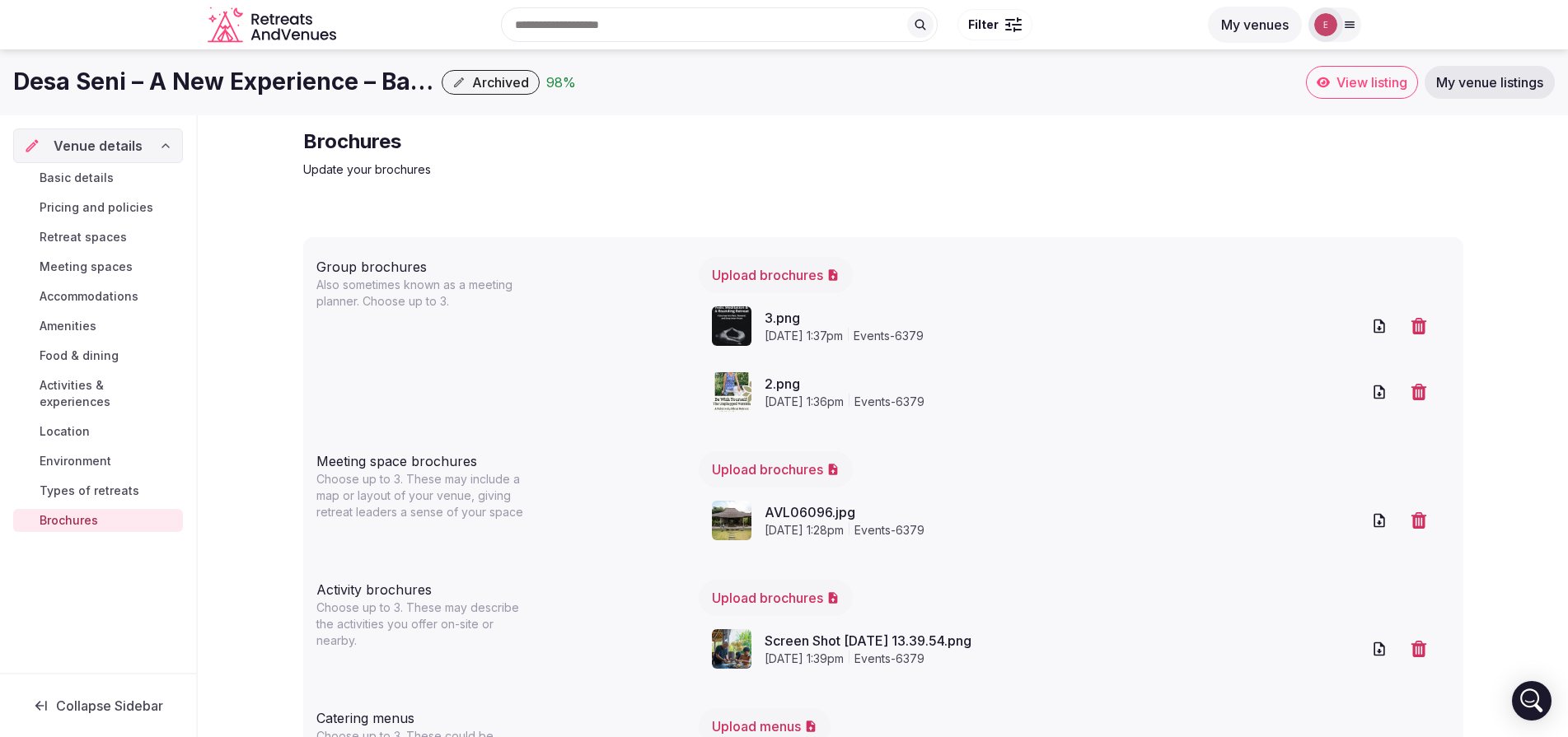
click at [129, 179] on link "Basic details" at bounding box center [98, 178] width 170 height 23
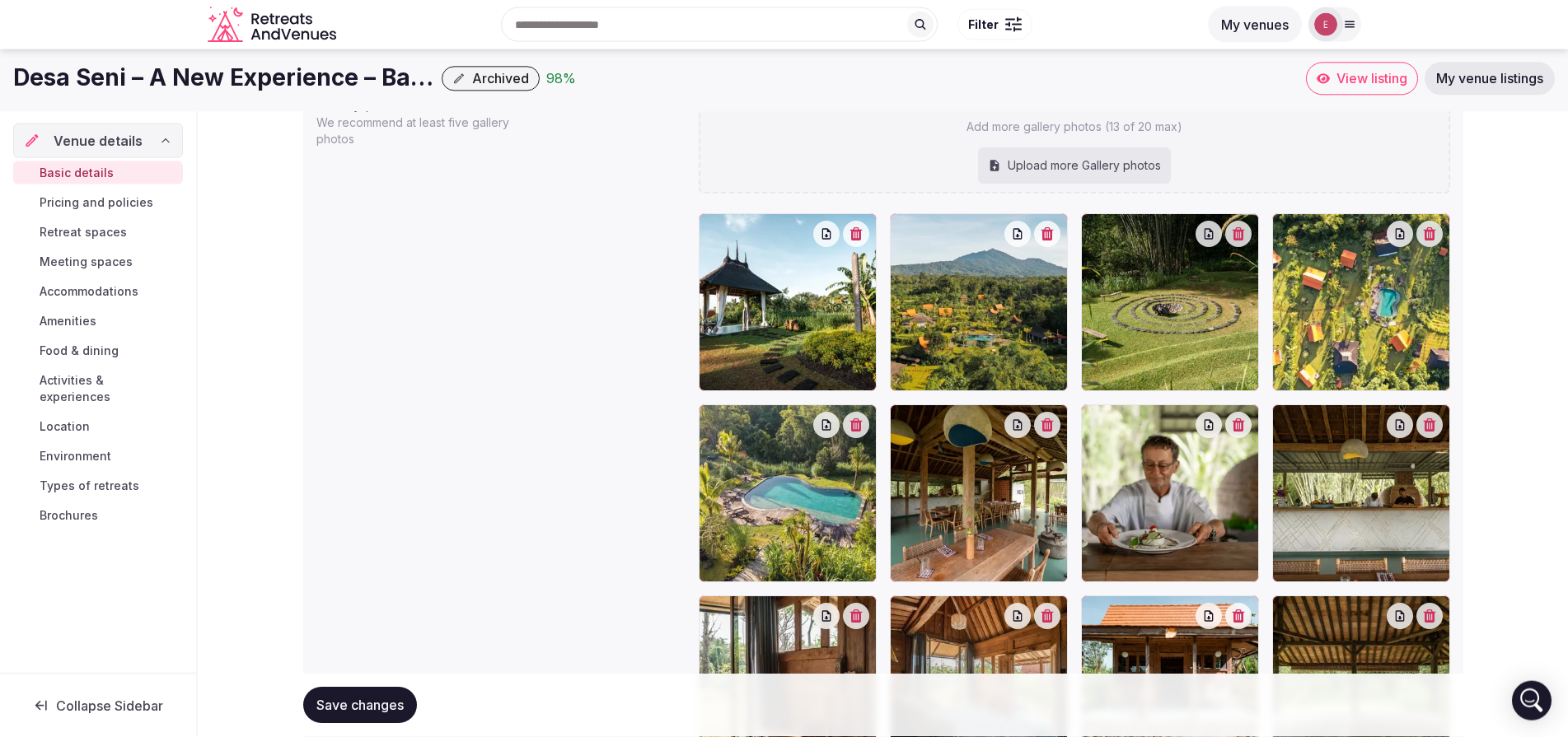
scroll to position [1658, 0]
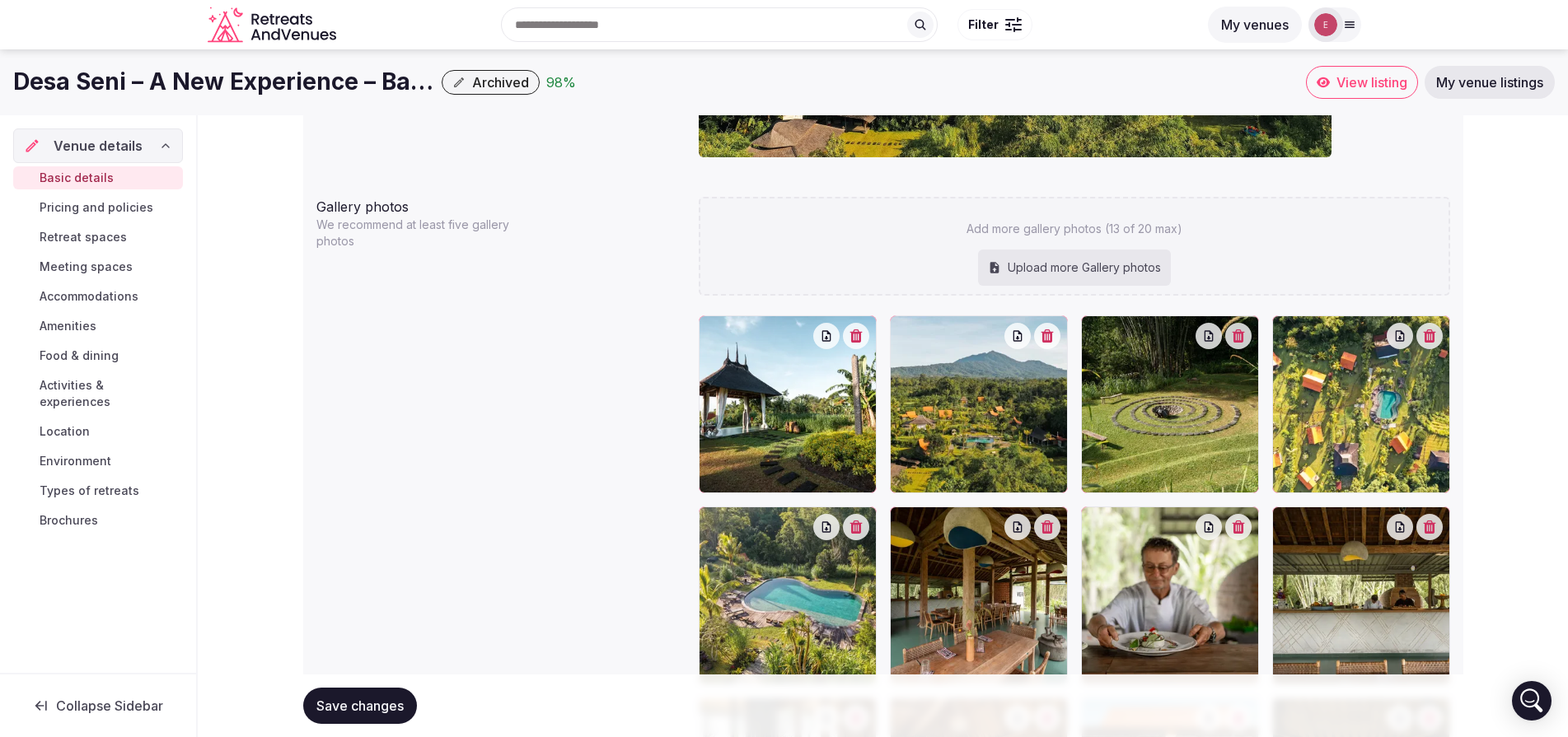
click at [356, 698] on span "Save changes" at bounding box center [359, 706] width 87 height 17
click at [68, 204] on span "Pricing and policies" at bounding box center [96, 207] width 114 height 17
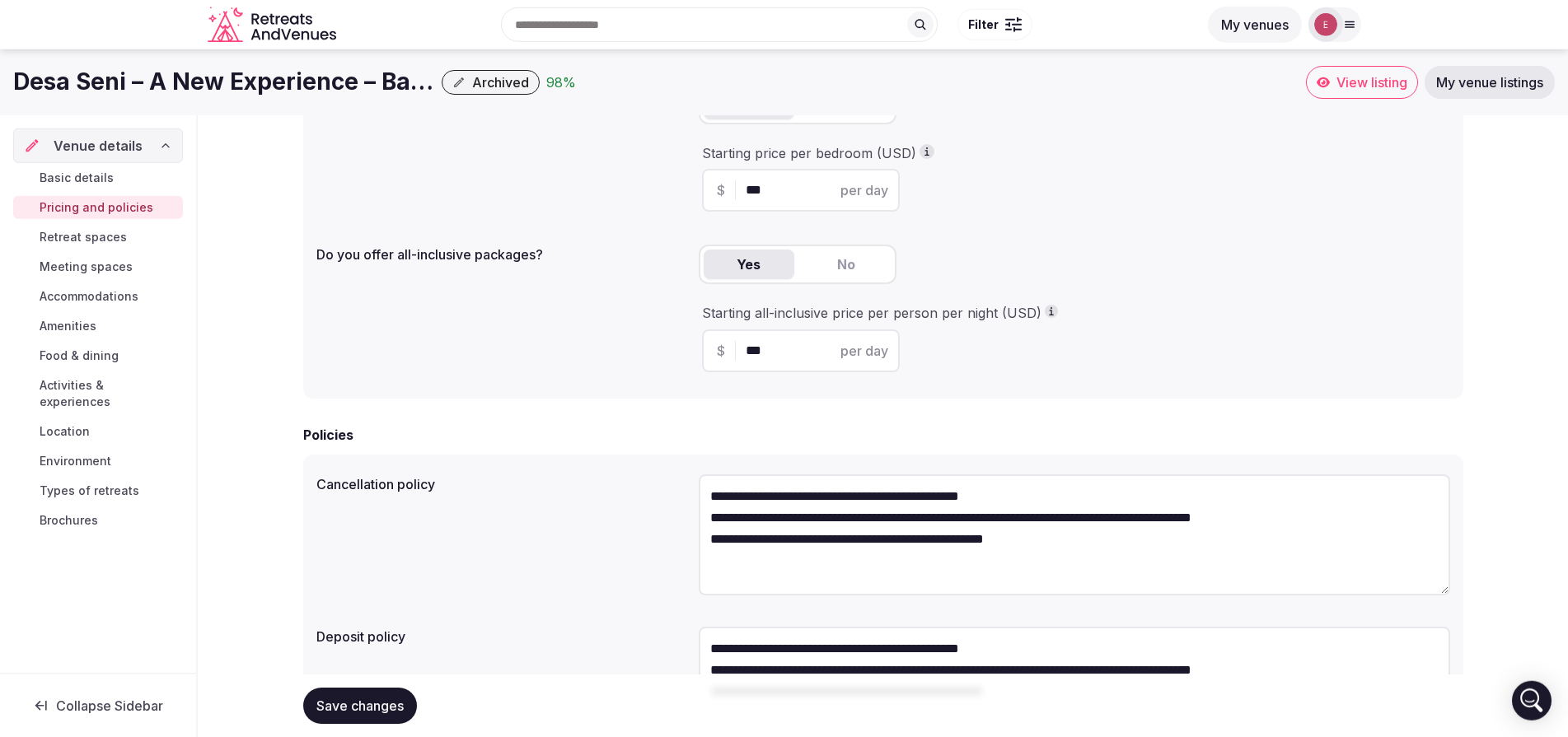
scroll to position [310, 0]
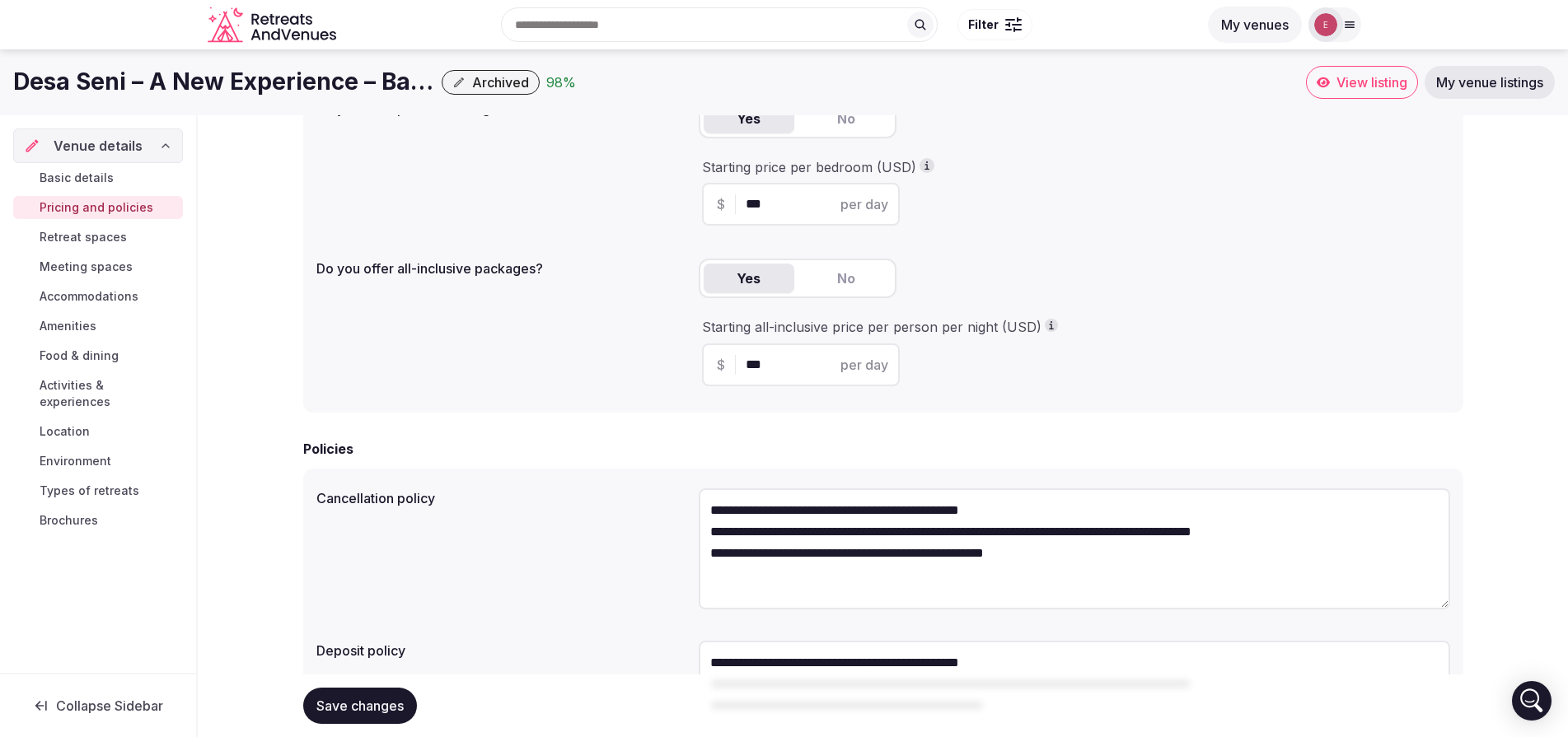
click at [121, 195] on div "Basic details Pricing and policies Retreat spaces Meeting spaces Accommodations…" at bounding box center [98, 350] width 170 height 372
click at [120, 237] on span "Retreat spaces" at bounding box center [83, 237] width 87 height 17
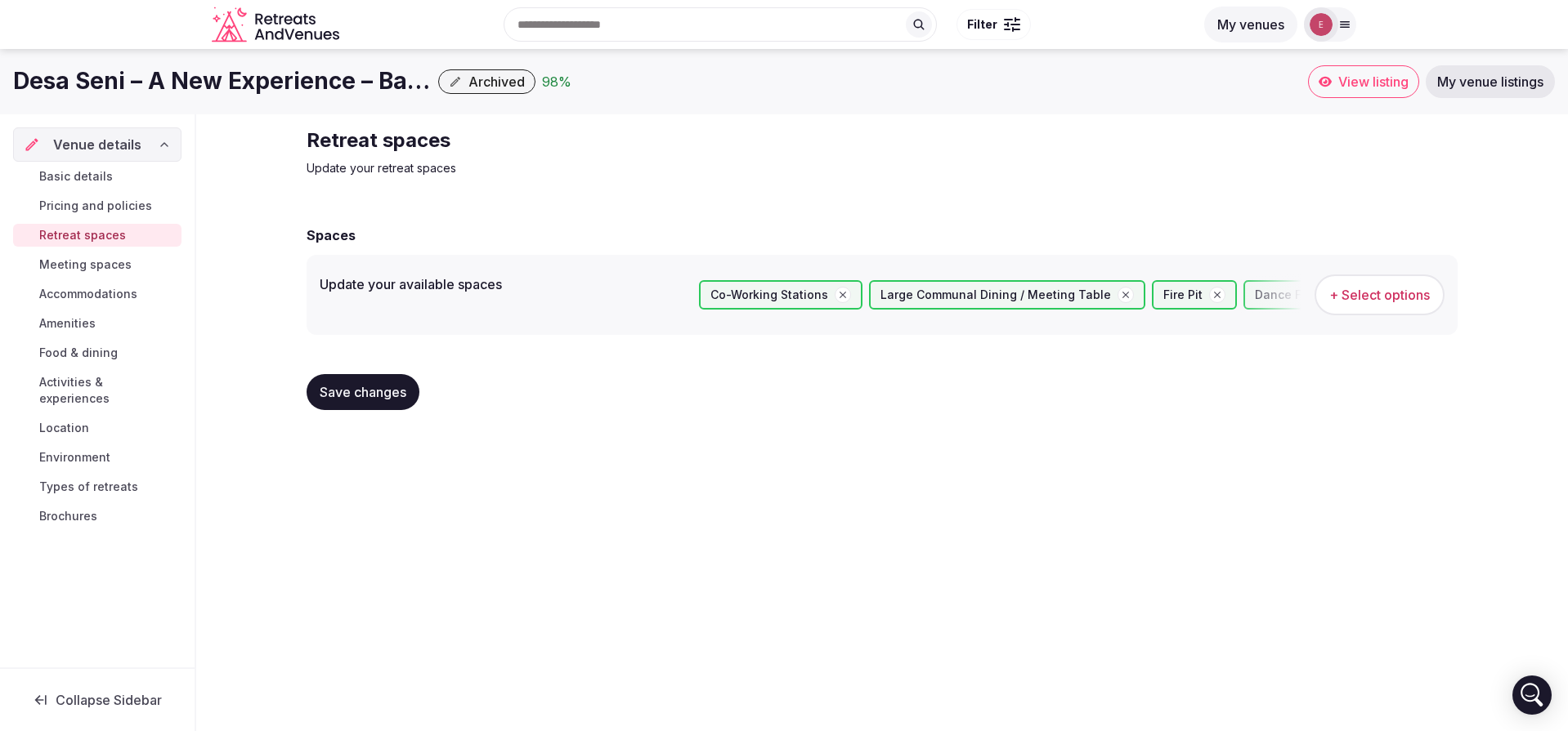
click at [367, 398] on span "Save changes" at bounding box center [363, 392] width 87 height 17
click at [107, 263] on span "Meeting spaces" at bounding box center [85, 264] width 92 height 17
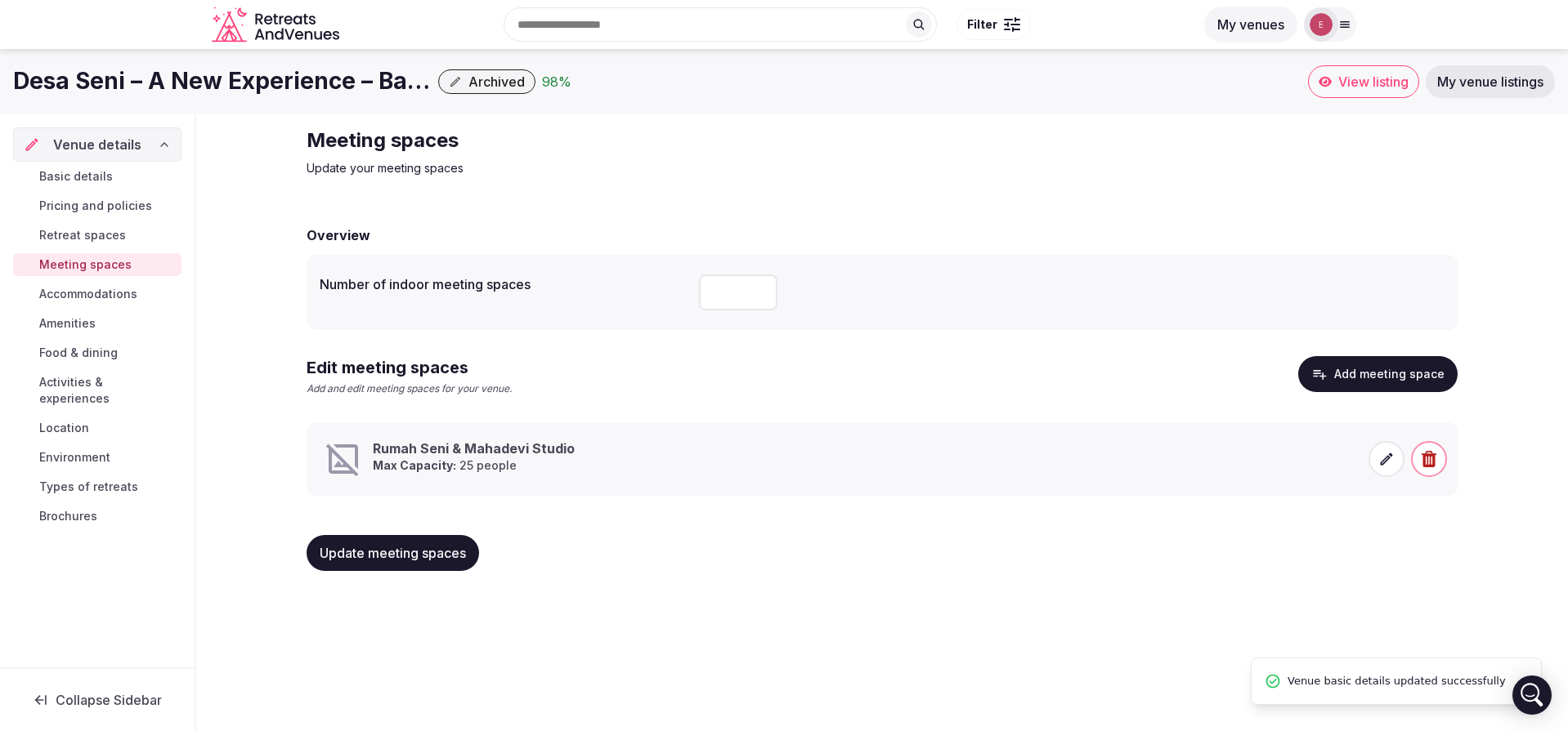
click at [1380, 463] on icon at bounding box center [1387, 459] width 17 height 17
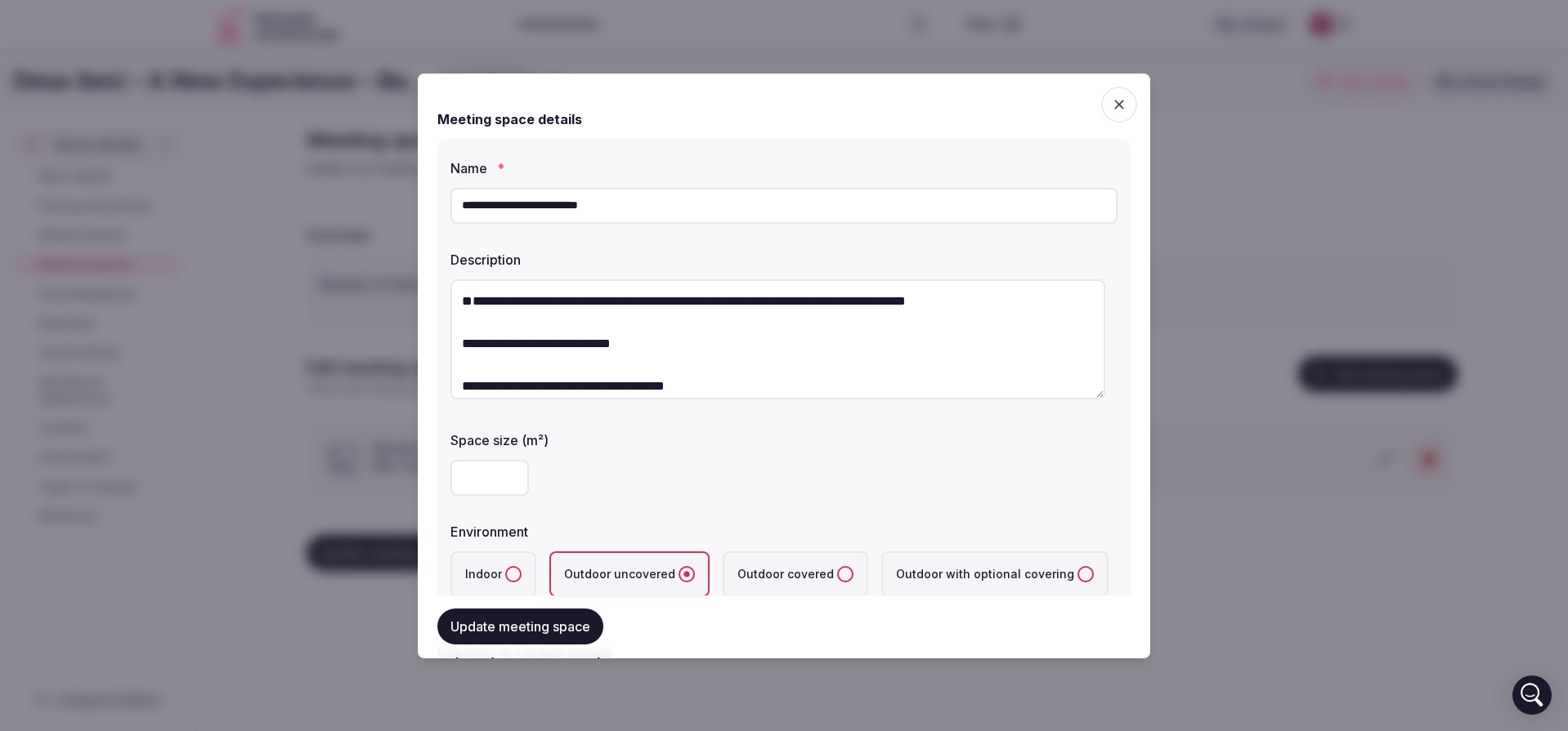
click at [722, 204] on input "**********" at bounding box center [784, 206] width 667 height 36
click at [669, 301] on textarea "**********" at bounding box center [778, 339] width 655 height 120
click at [462, 351] on textarea "**********" at bounding box center [778, 339] width 655 height 120
type textarea "**********"
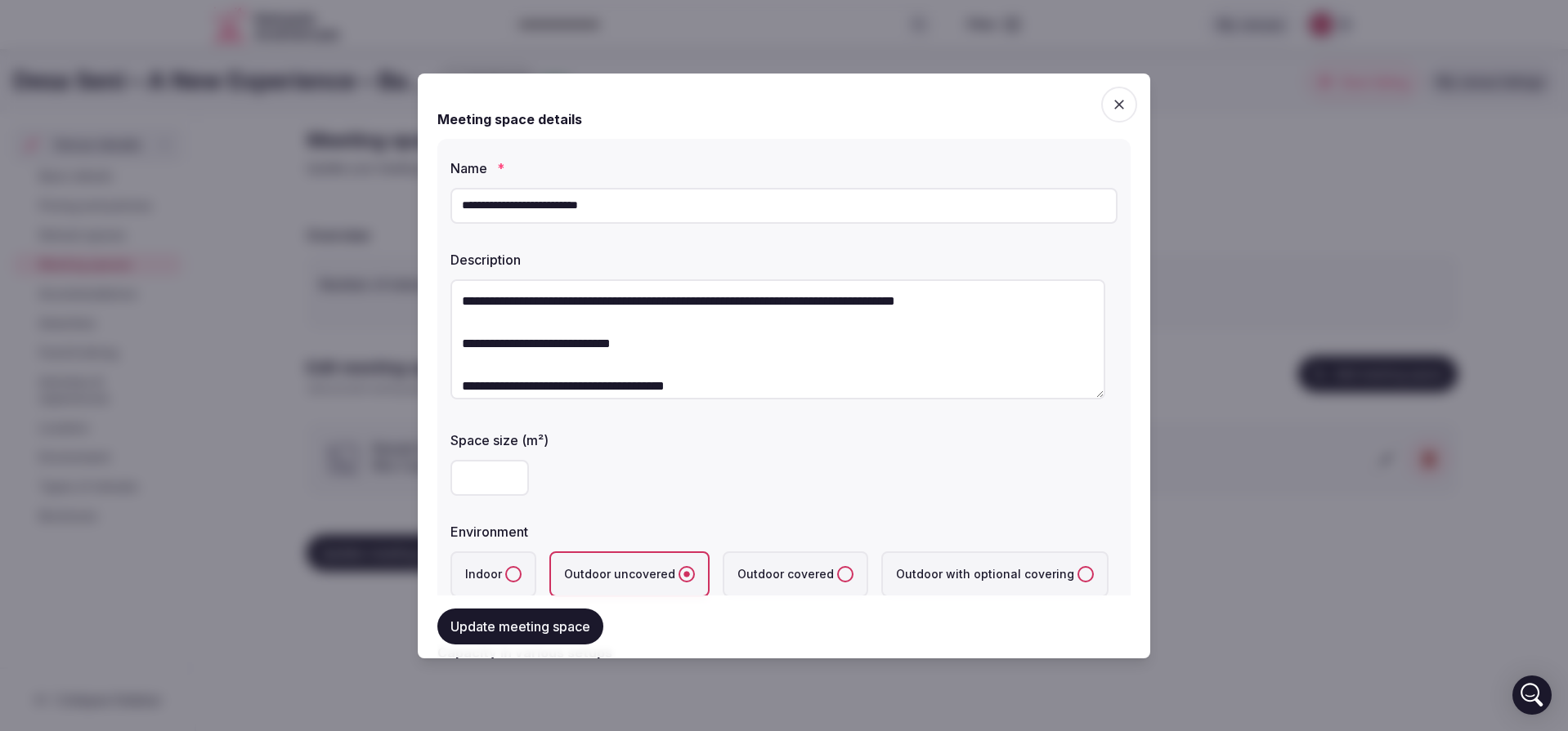
drag, startPoint x: 535, startPoint y: 213, endPoint x: 412, endPoint y: 203, distance: 123.4
click at [450, 203] on input "**********" at bounding box center [784, 206] width 667 height 36
click at [533, 204] on input "**********" at bounding box center [784, 206] width 667 height 36
drag, startPoint x: 535, startPoint y: 205, endPoint x: 442, endPoint y: 206, distance: 93.0
click at [450, 206] on input "**********" at bounding box center [784, 206] width 667 height 36
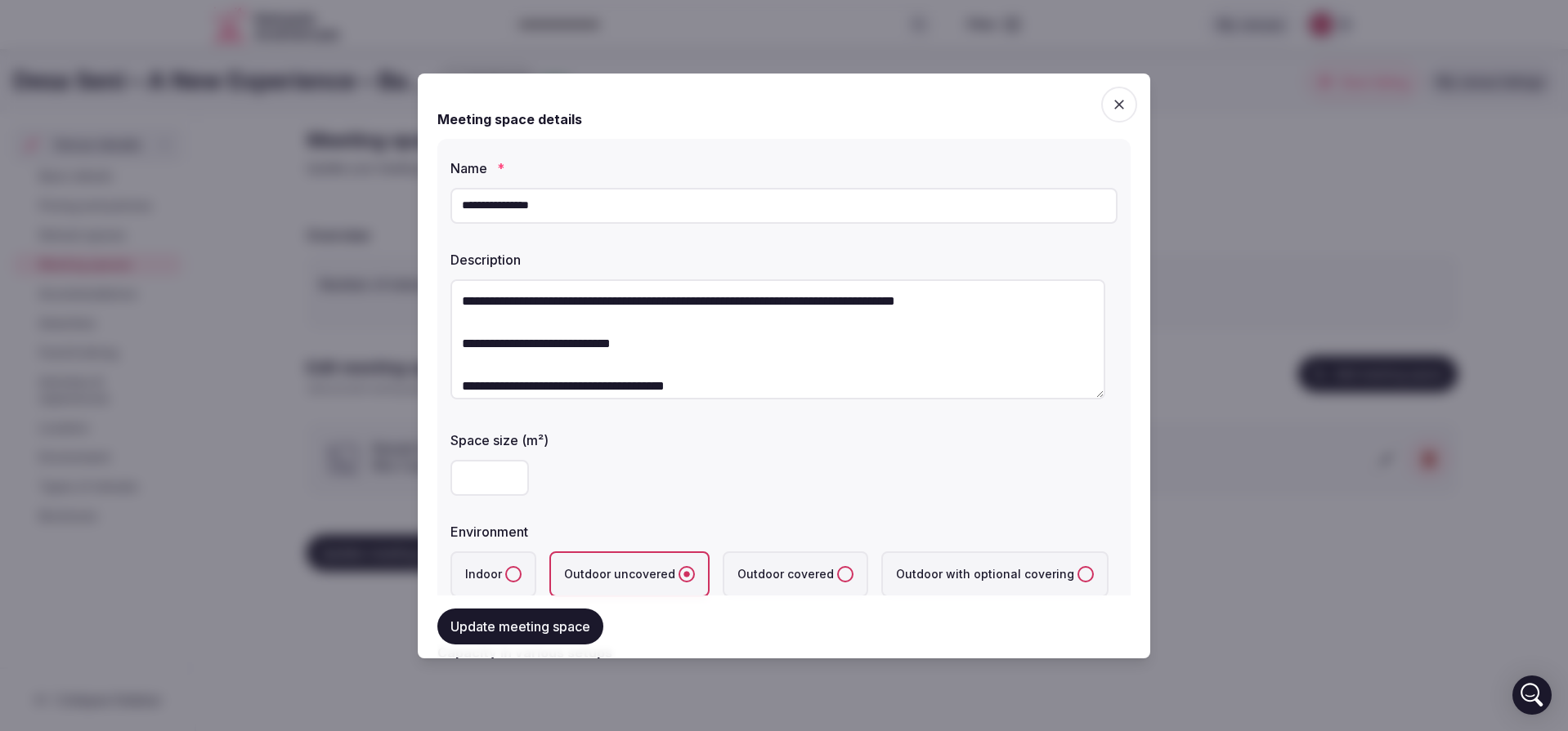
click at [466, 207] on input "**********" at bounding box center [784, 206] width 667 height 36
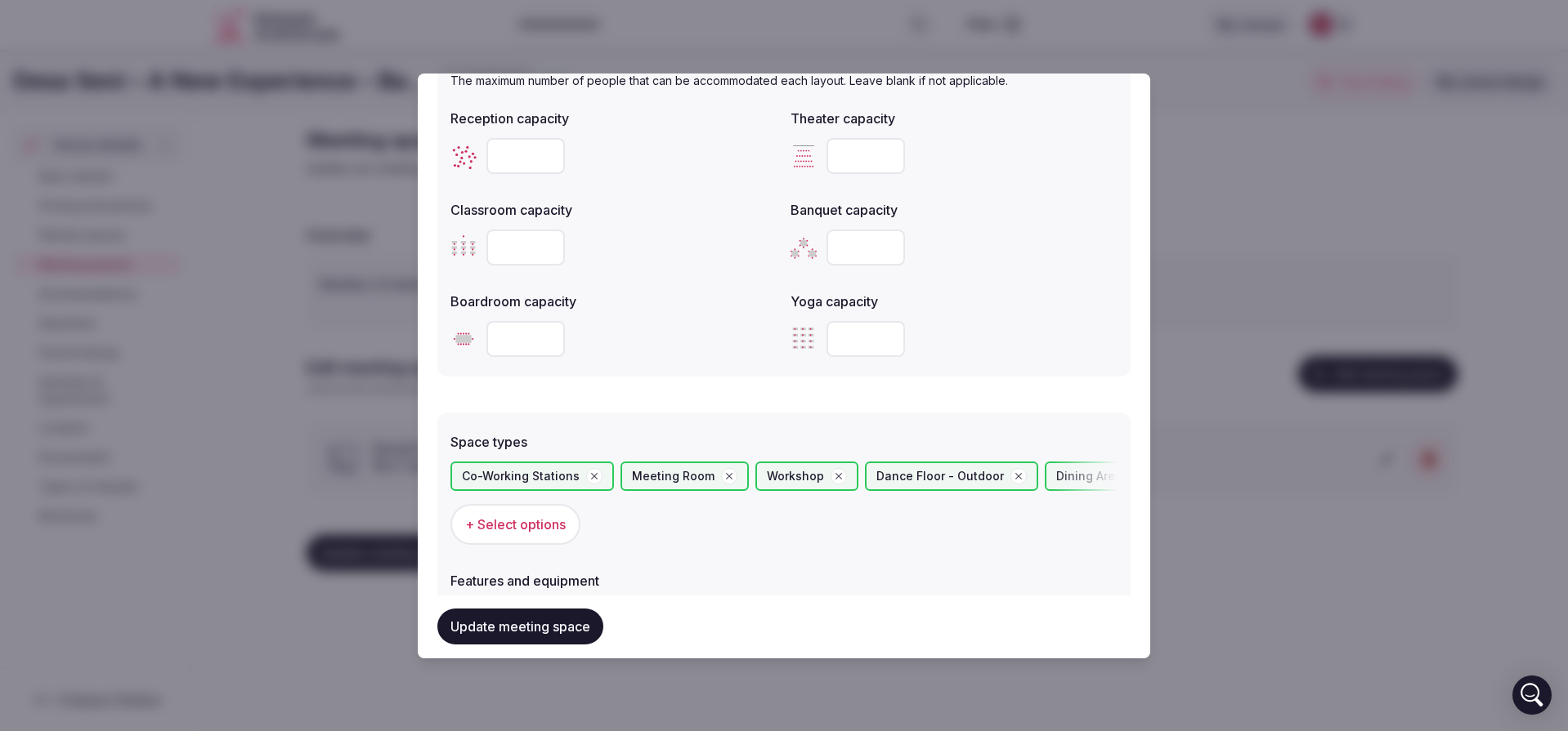
scroll to position [621, 0]
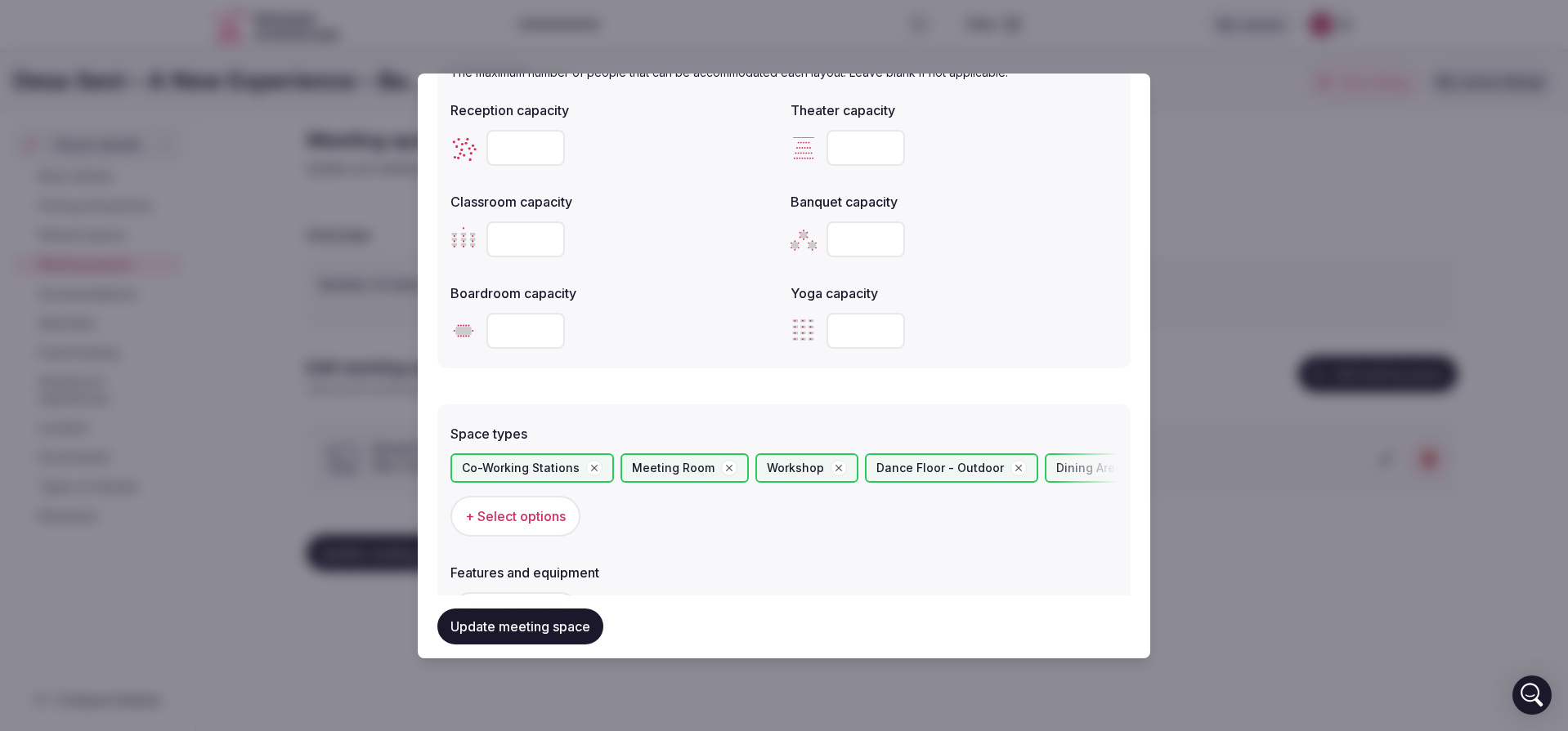
click at [886, 148] on input "*" at bounding box center [866, 147] width 79 height 36
type input "**********"
click at [849, 140] on input "*" at bounding box center [866, 147] width 79 height 36
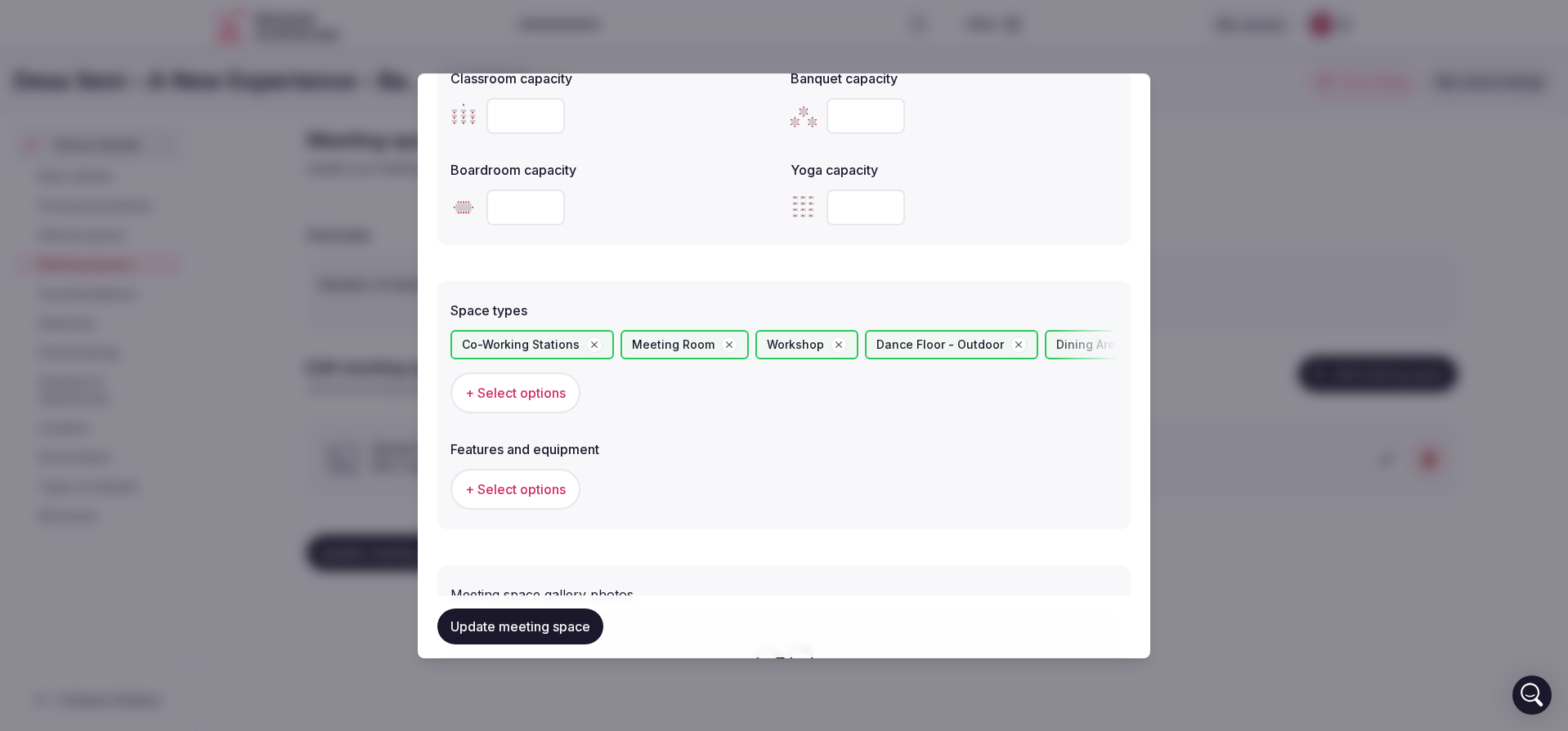
scroll to position [784, 0]
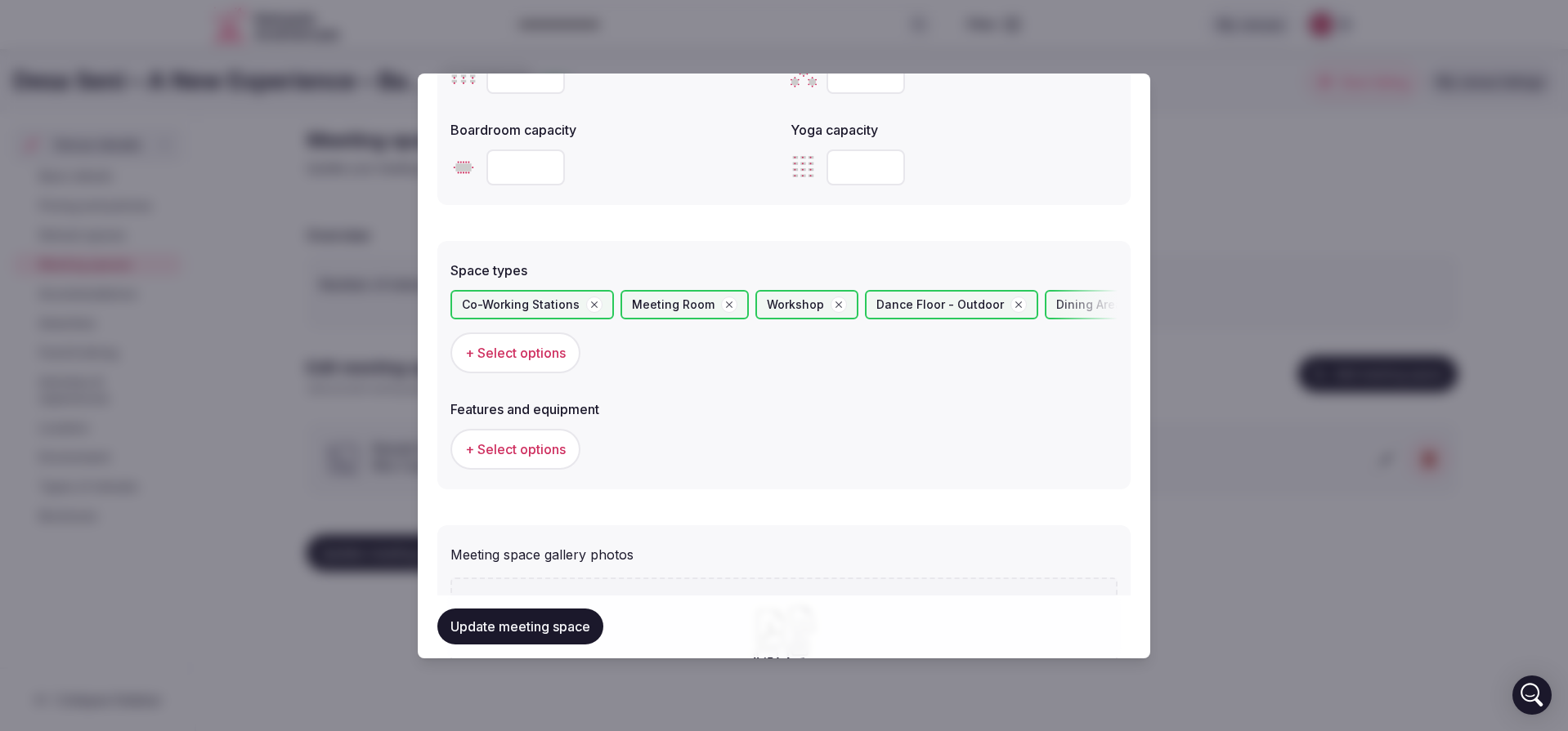
click at [523, 442] on span "+ Select options" at bounding box center [515, 449] width 101 height 18
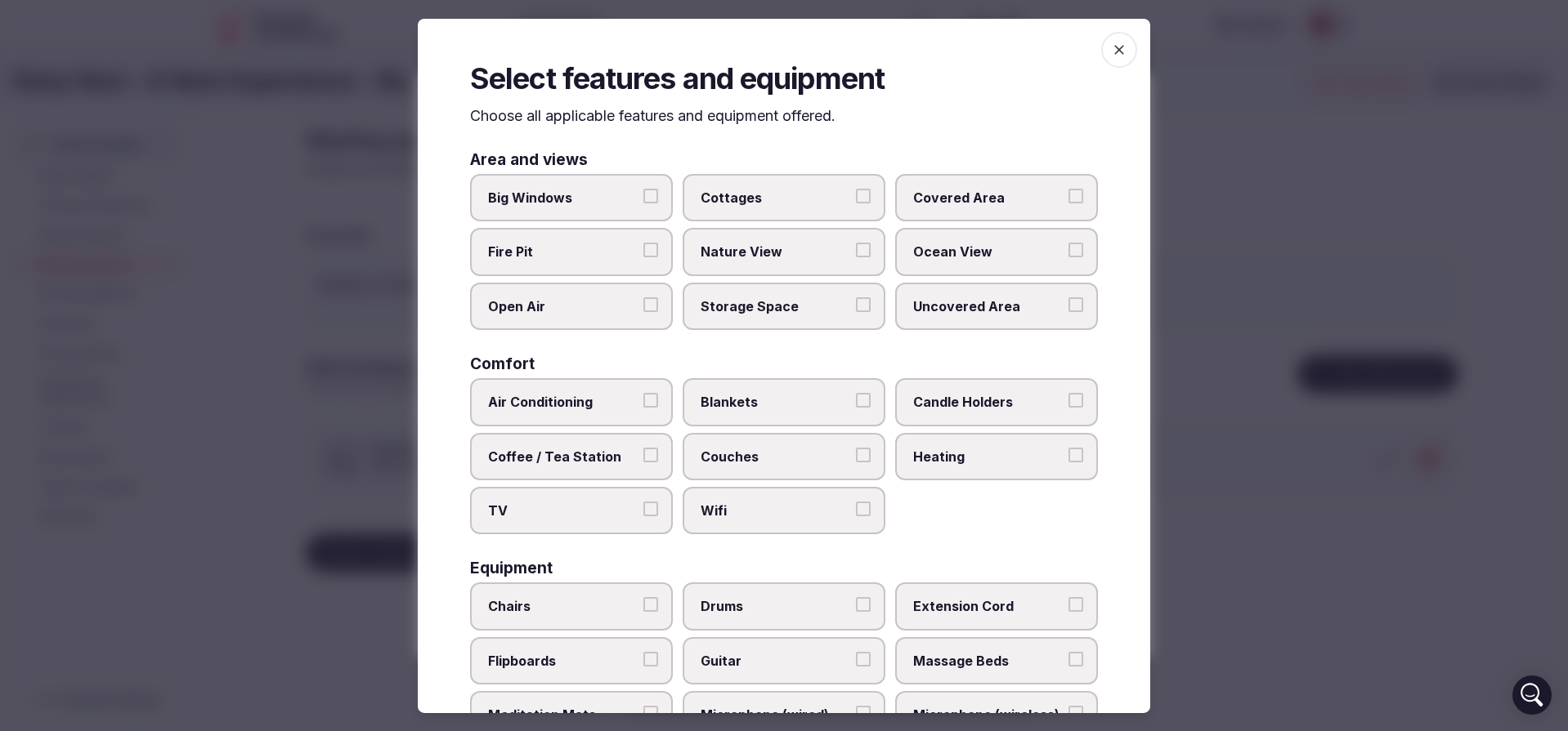
click at [651, 200] on button "Big Windows" at bounding box center [651, 196] width 15 height 15
click at [655, 247] on label "Fire Pit" at bounding box center [571, 251] width 202 height 47
click at [655, 247] on button "Fire Pit" at bounding box center [651, 250] width 15 height 15
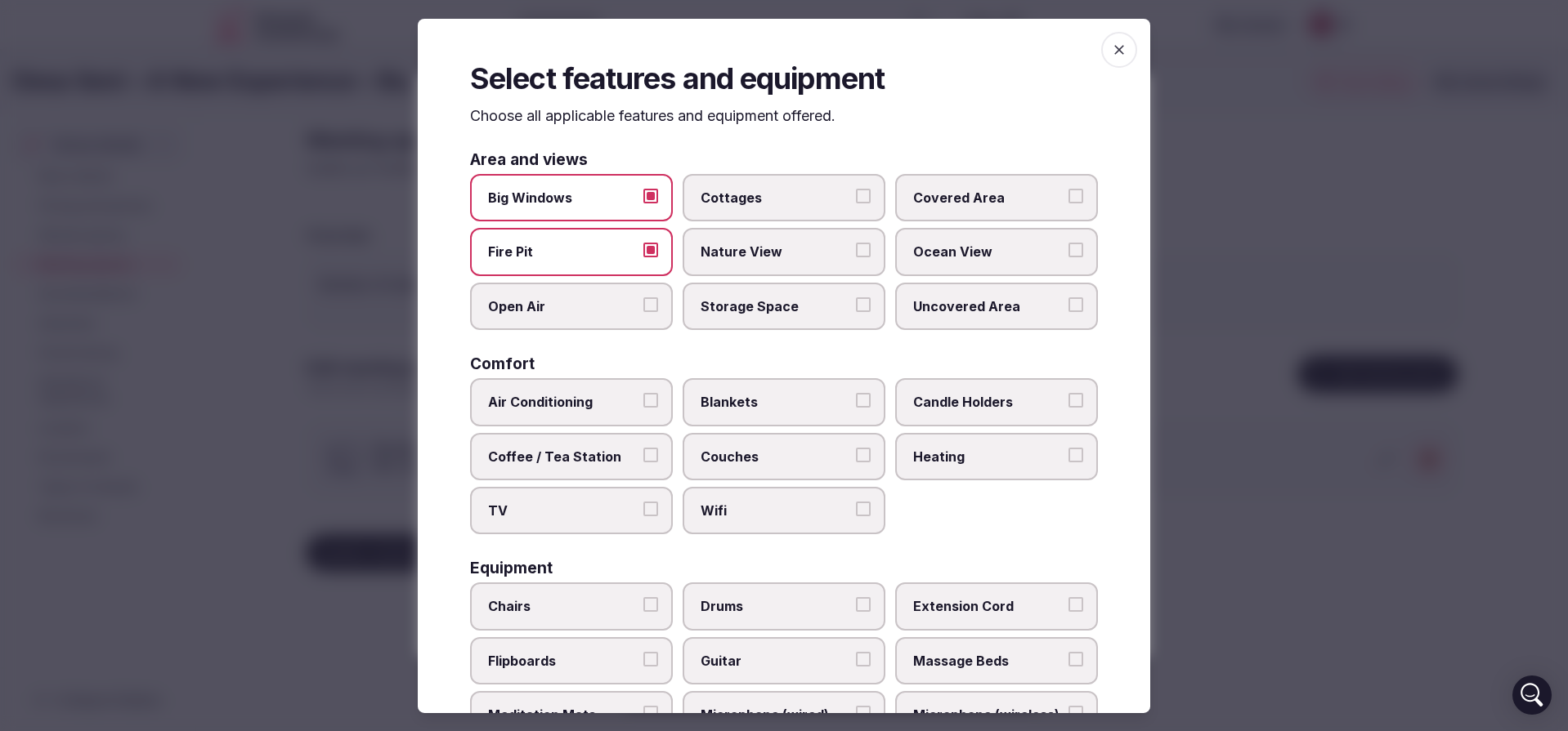
click at [731, 241] on label "Nature View" at bounding box center [783, 251] width 202 height 47
click at [856, 242] on button "Nature View" at bounding box center [863, 250] width 15 height 15
click at [597, 299] on span "Open Air" at bounding box center [563, 306] width 151 height 18
click at [644, 299] on button "Open Air" at bounding box center [651, 305] width 15 height 15
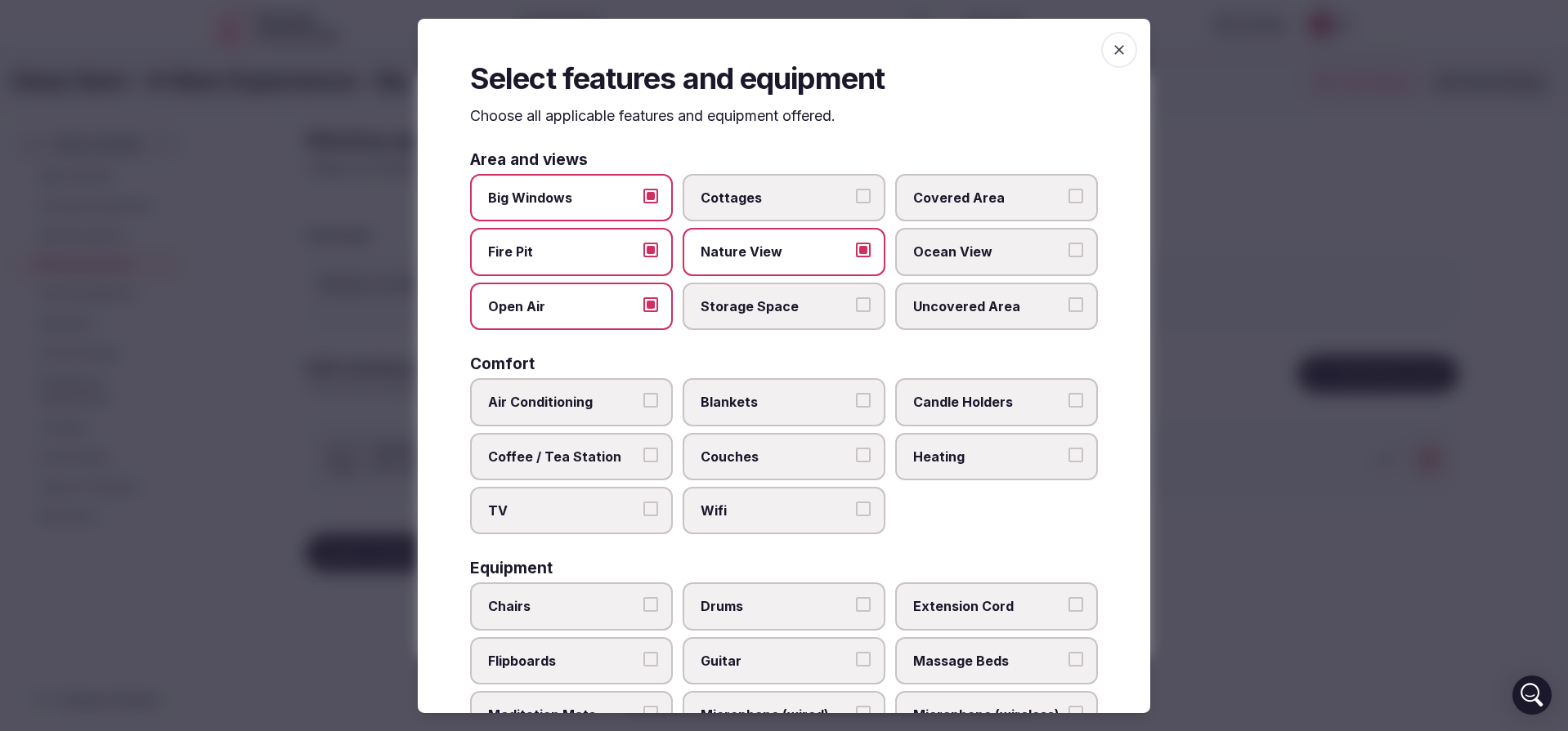
click at [759, 305] on span "Storage Space" at bounding box center [776, 306] width 151 height 18
click at [856, 305] on button "Storage Space" at bounding box center [863, 305] width 15 height 15
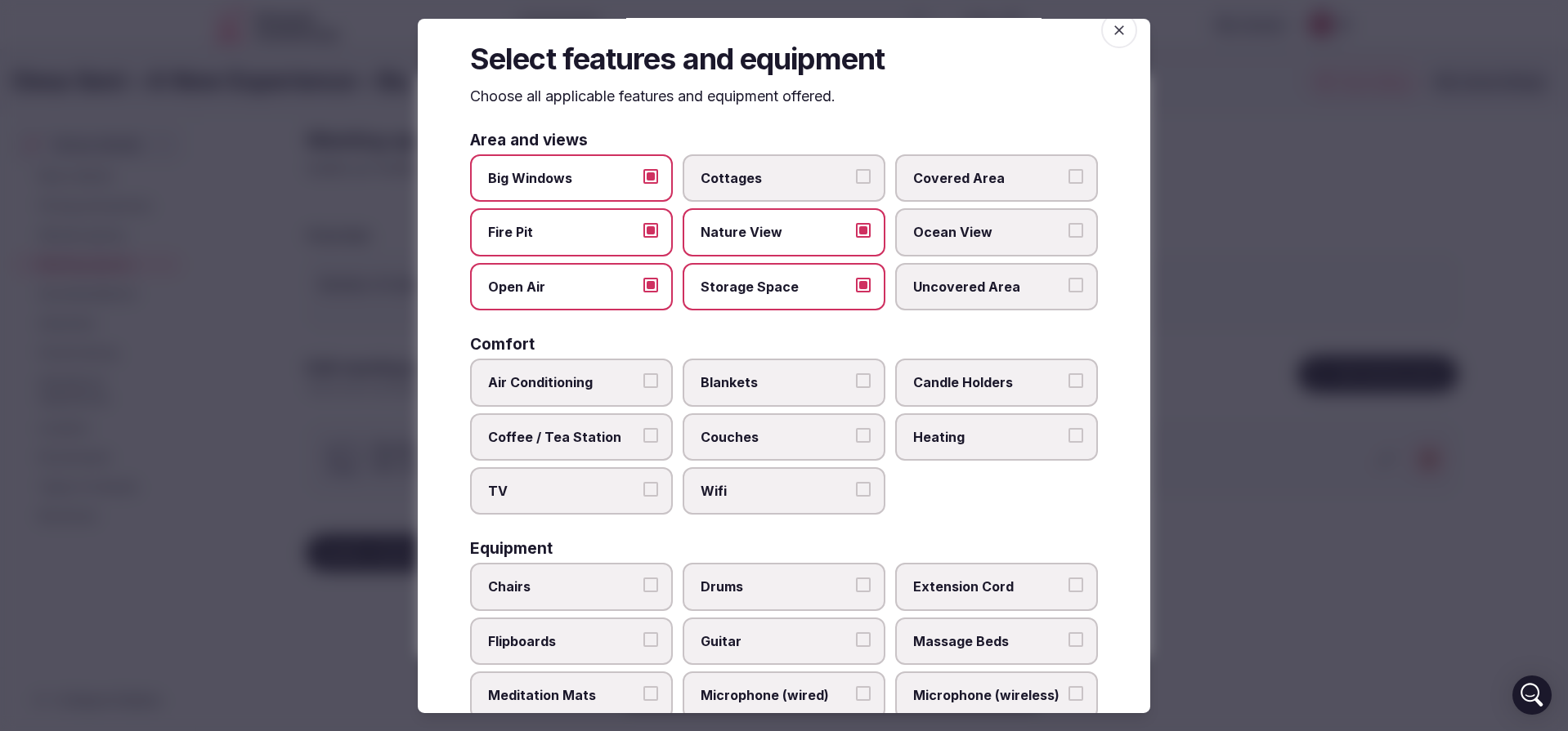
scroll to position [32, 0]
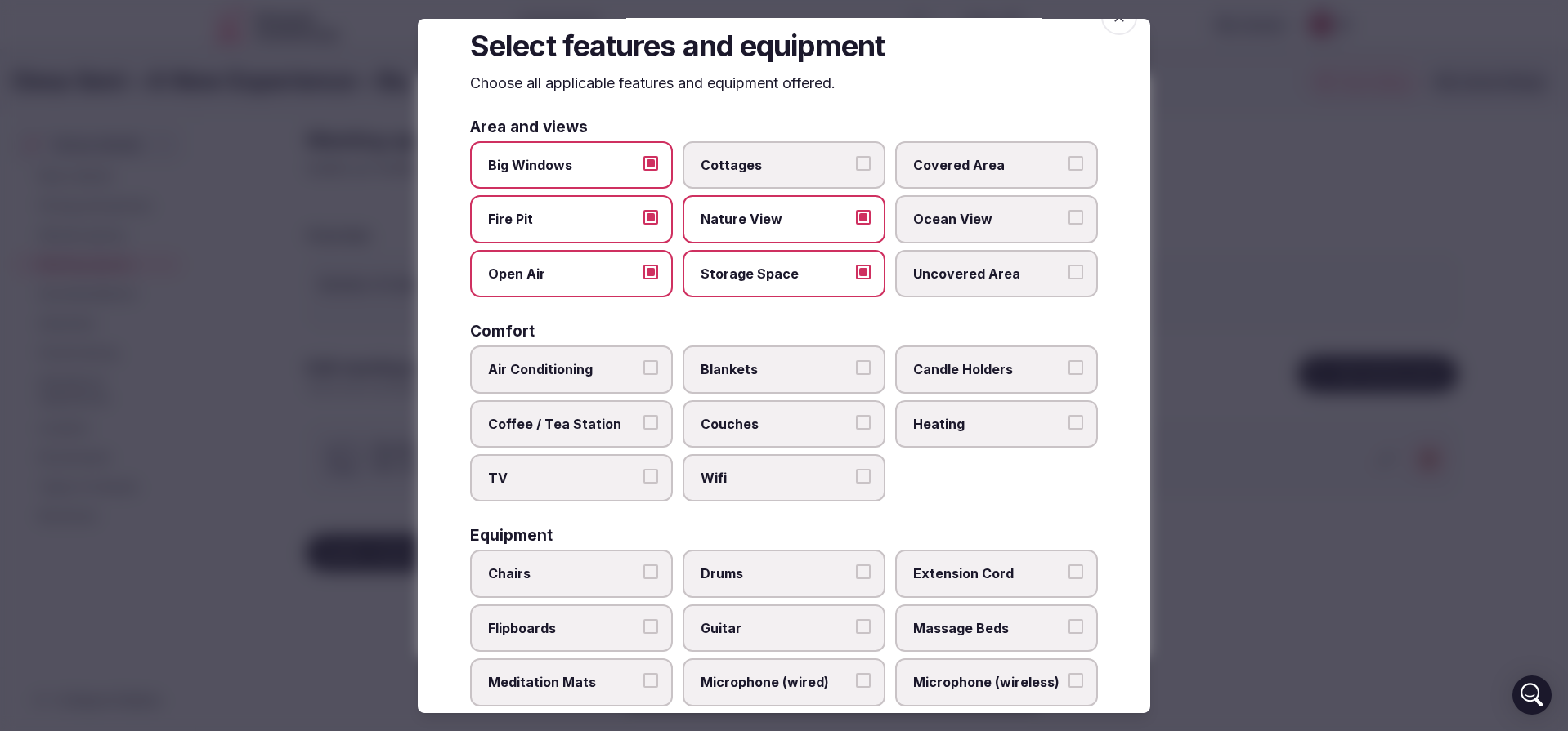
click at [806, 371] on span "Blankets" at bounding box center [776, 369] width 151 height 18
click at [856, 371] on button "Blankets" at bounding box center [863, 368] width 15 height 15
click at [955, 360] on label "Candle Holders" at bounding box center [996, 369] width 202 height 47
click at [1069, 361] on button "Candle Holders" at bounding box center [1076, 368] width 15 height 15
click at [610, 430] on span "Coffee / Tea Station" at bounding box center [563, 424] width 151 height 18
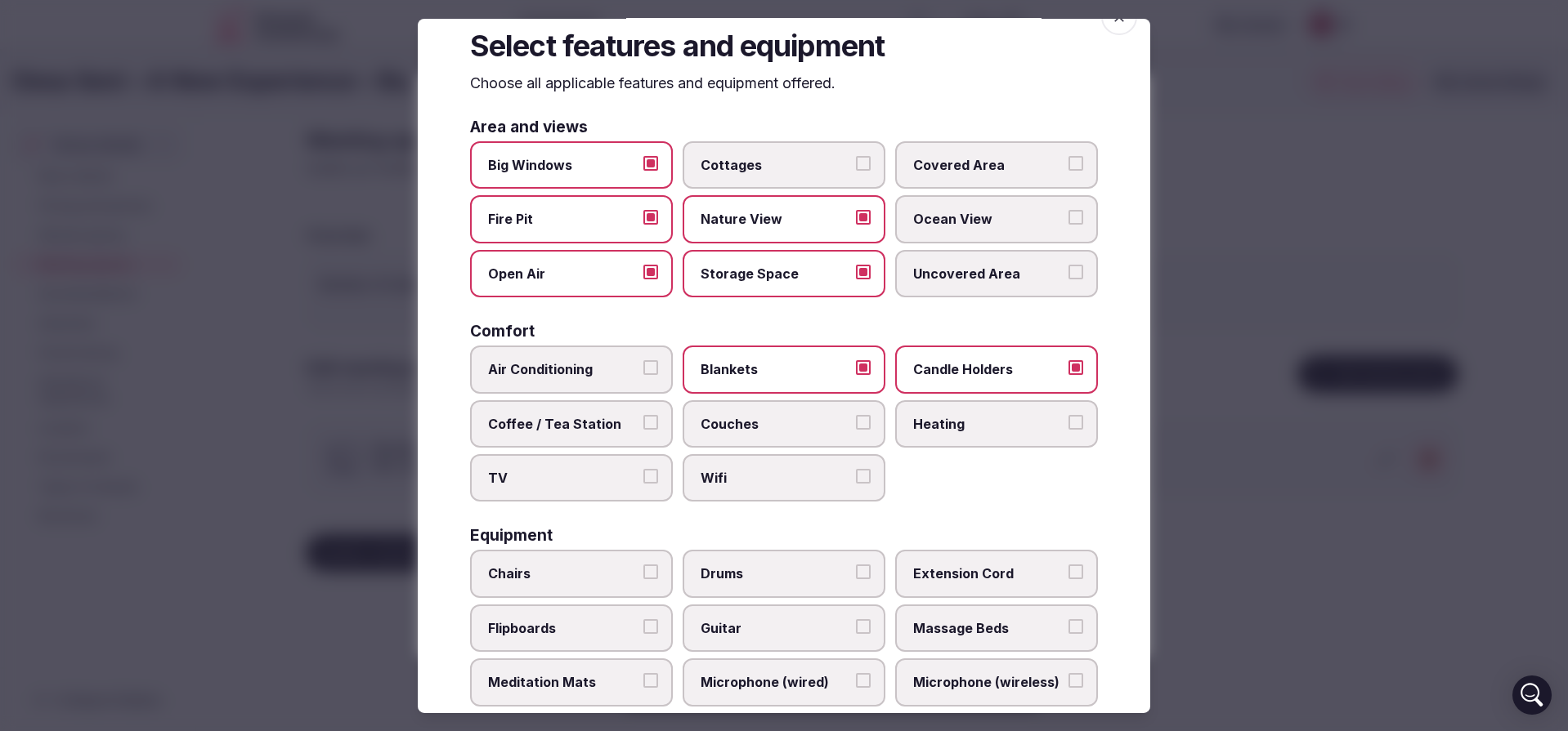
click at [644, 430] on button "Coffee / Tea Station" at bounding box center [651, 422] width 15 height 15
click at [771, 465] on label "Wifi" at bounding box center [783, 478] width 202 height 47
click at [856, 469] on button "Wifi" at bounding box center [863, 476] width 15 height 15
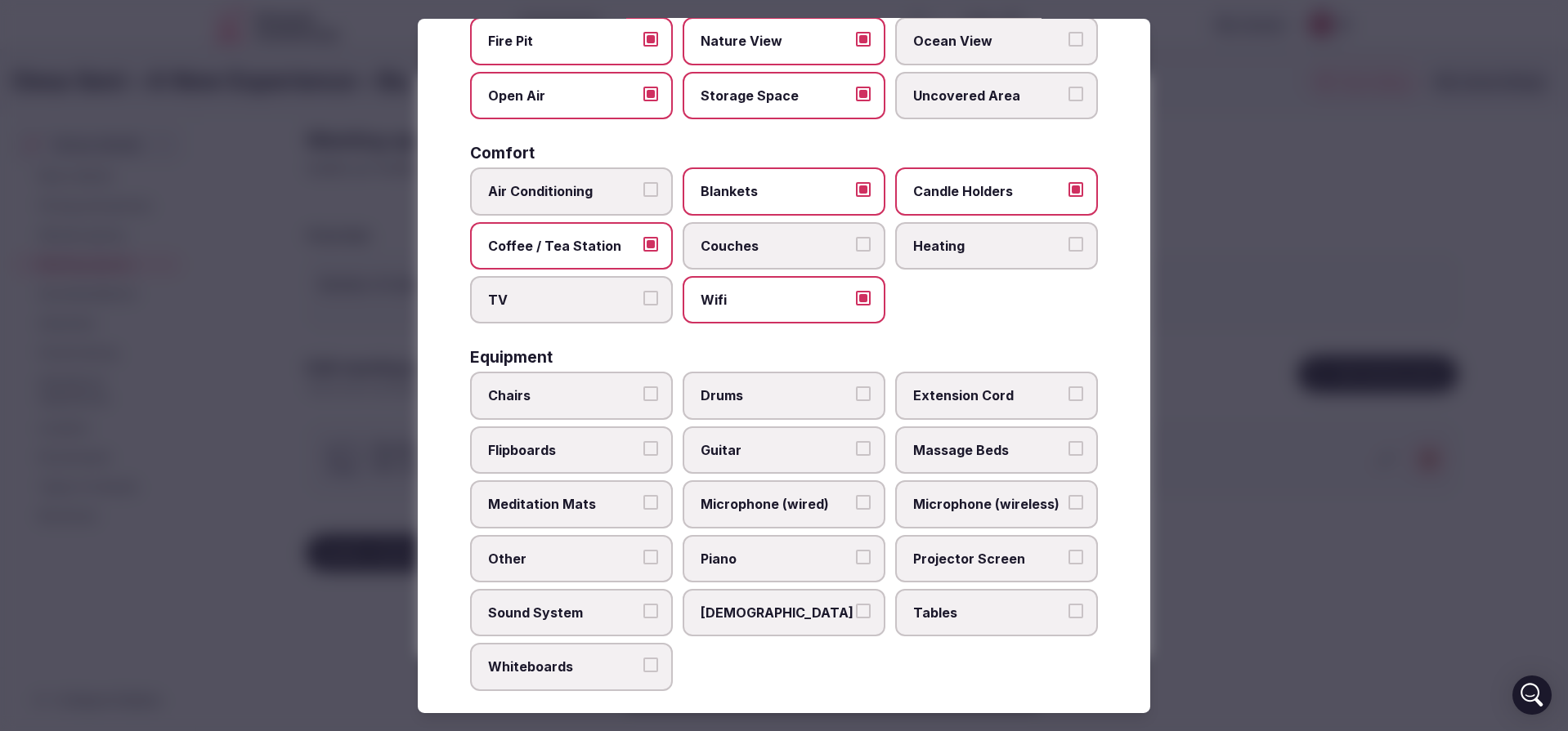
scroll to position [228, 0]
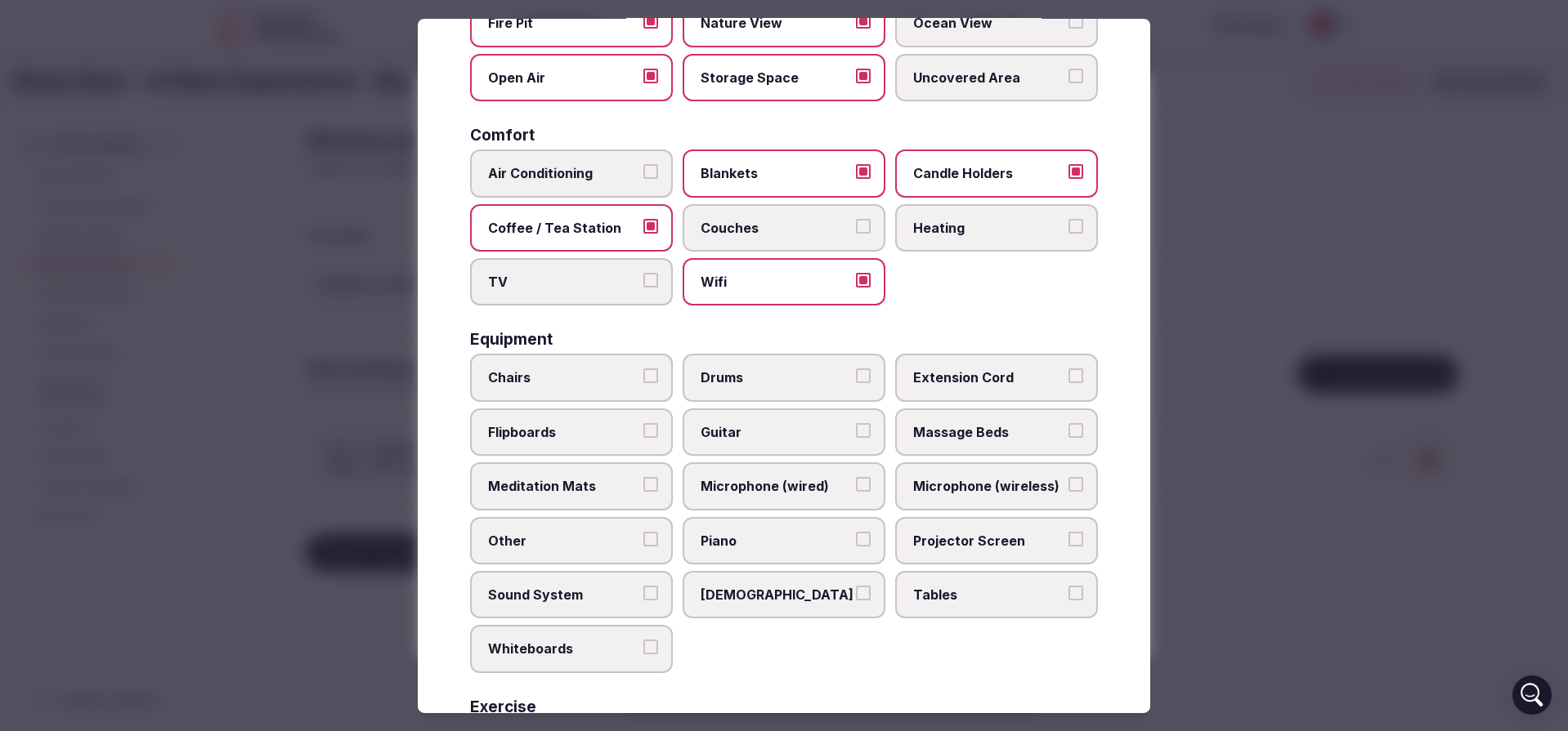
click at [593, 386] on span "Chairs" at bounding box center [563, 377] width 151 height 18
click at [644, 383] on button "Chairs" at bounding box center [651, 376] width 15 height 15
click at [572, 486] on span "Meditation Mats" at bounding box center [563, 486] width 151 height 18
click at [644, 486] on button "Meditation Mats" at bounding box center [651, 484] width 15 height 15
click at [753, 494] on span "Microphone (wired)" at bounding box center [776, 486] width 151 height 18
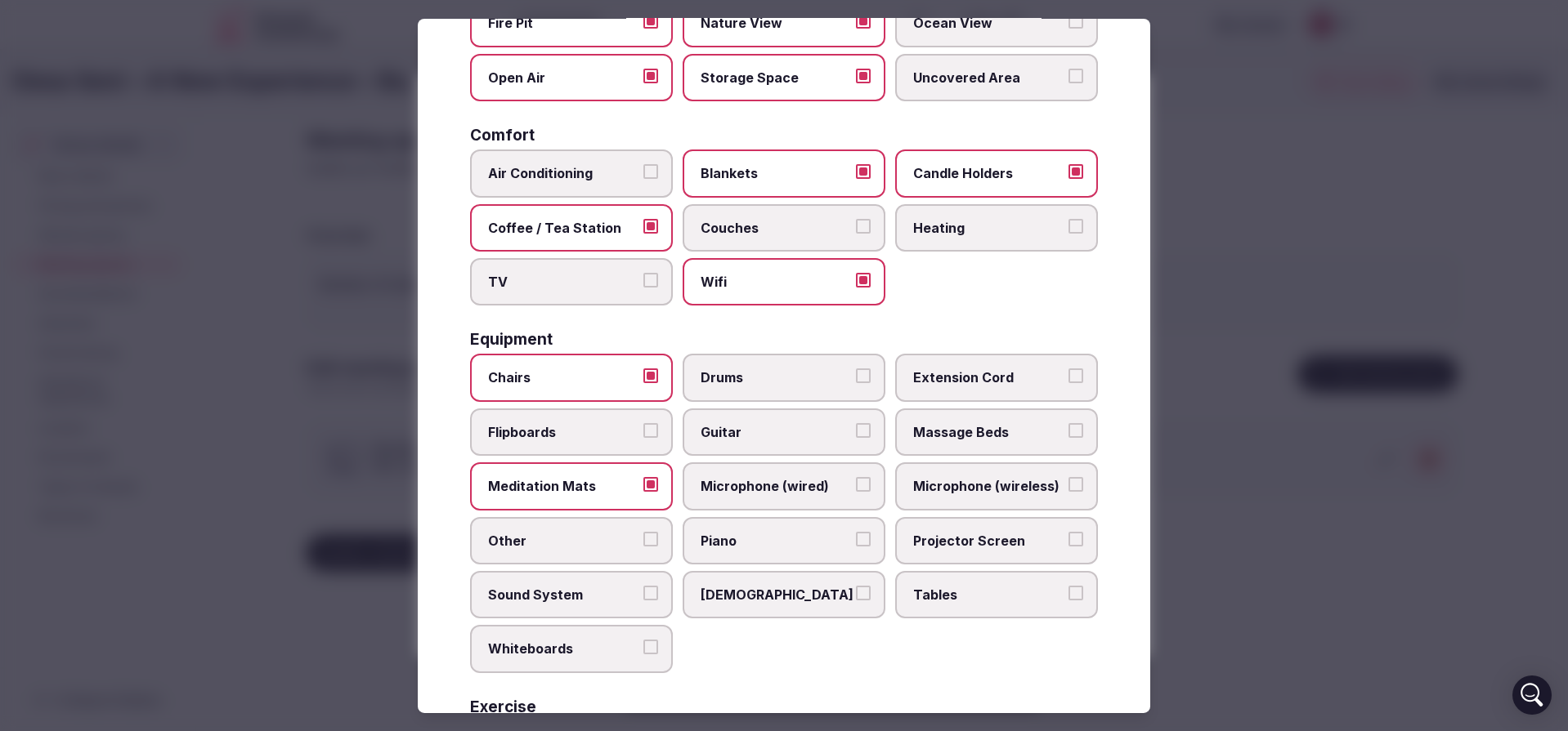
click at [856, 492] on button "Microphone (wired)" at bounding box center [863, 484] width 15 height 15
click at [982, 488] on span "Microphone (wireless)" at bounding box center [989, 486] width 151 height 18
click at [1069, 488] on button "Microphone (wireless)" at bounding box center [1076, 484] width 15 height 15
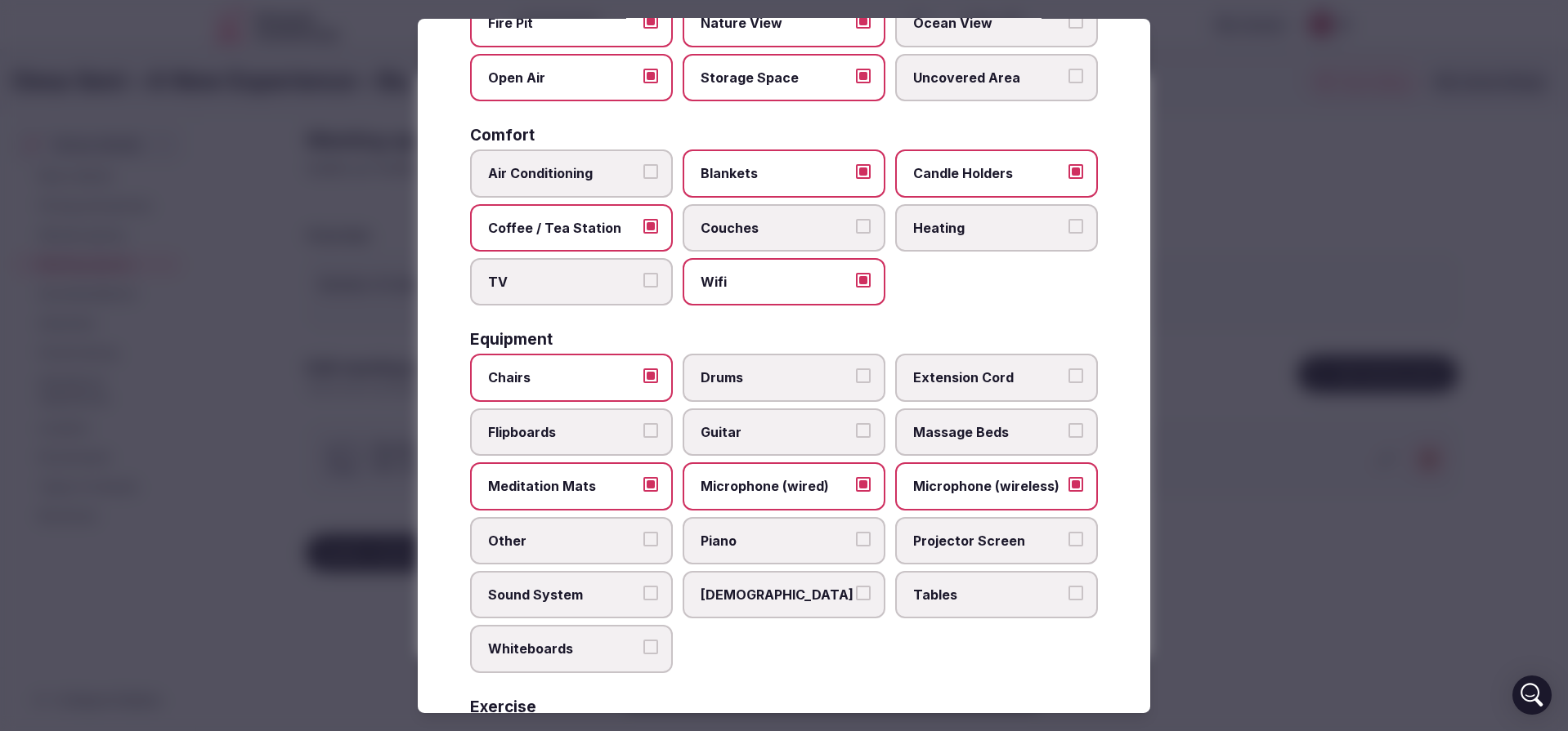
click at [983, 432] on span "Massage Beds" at bounding box center [989, 432] width 151 height 18
click at [1069, 432] on button "Massage Beds" at bounding box center [1076, 430] width 15 height 15
click at [604, 533] on span "Other" at bounding box center [563, 540] width 151 height 18
click at [644, 533] on button "Other" at bounding box center [651, 538] width 15 height 15
click at [835, 597] on span "[DEMOGRAPHIC_DATA]" at bounding box center [776, 594] width 151 height 18
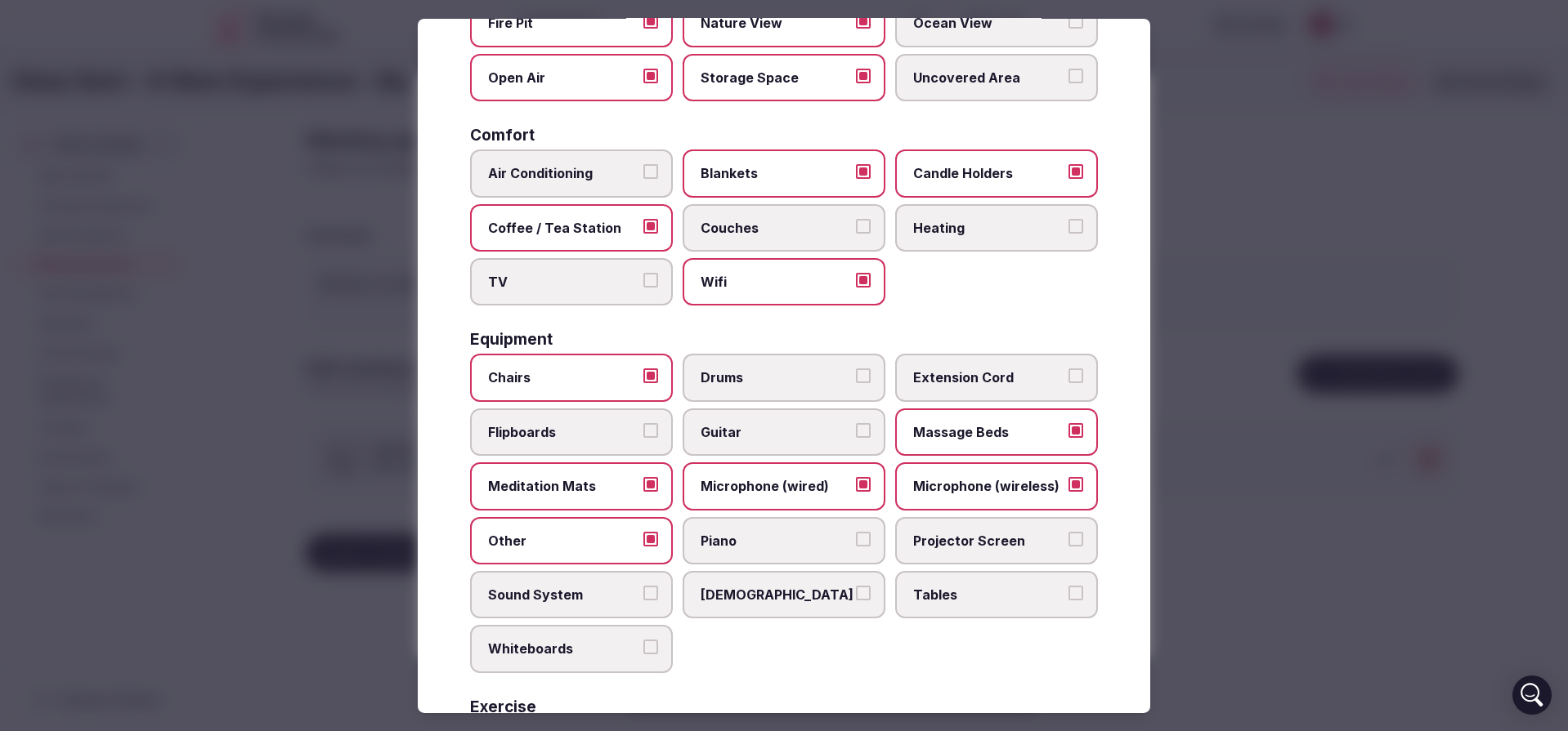
click at [856, 597] on button "[DEMOGRAPHIC_DATA]" at bounding box center [863, 593] width 15 height 15
click at [922, 588] on span "Tables" at bounding box center [989, 594] width 151 height 18
click at [1069, 588] on button "Tables" at bounding box center [1076, 593] width 15 height 15
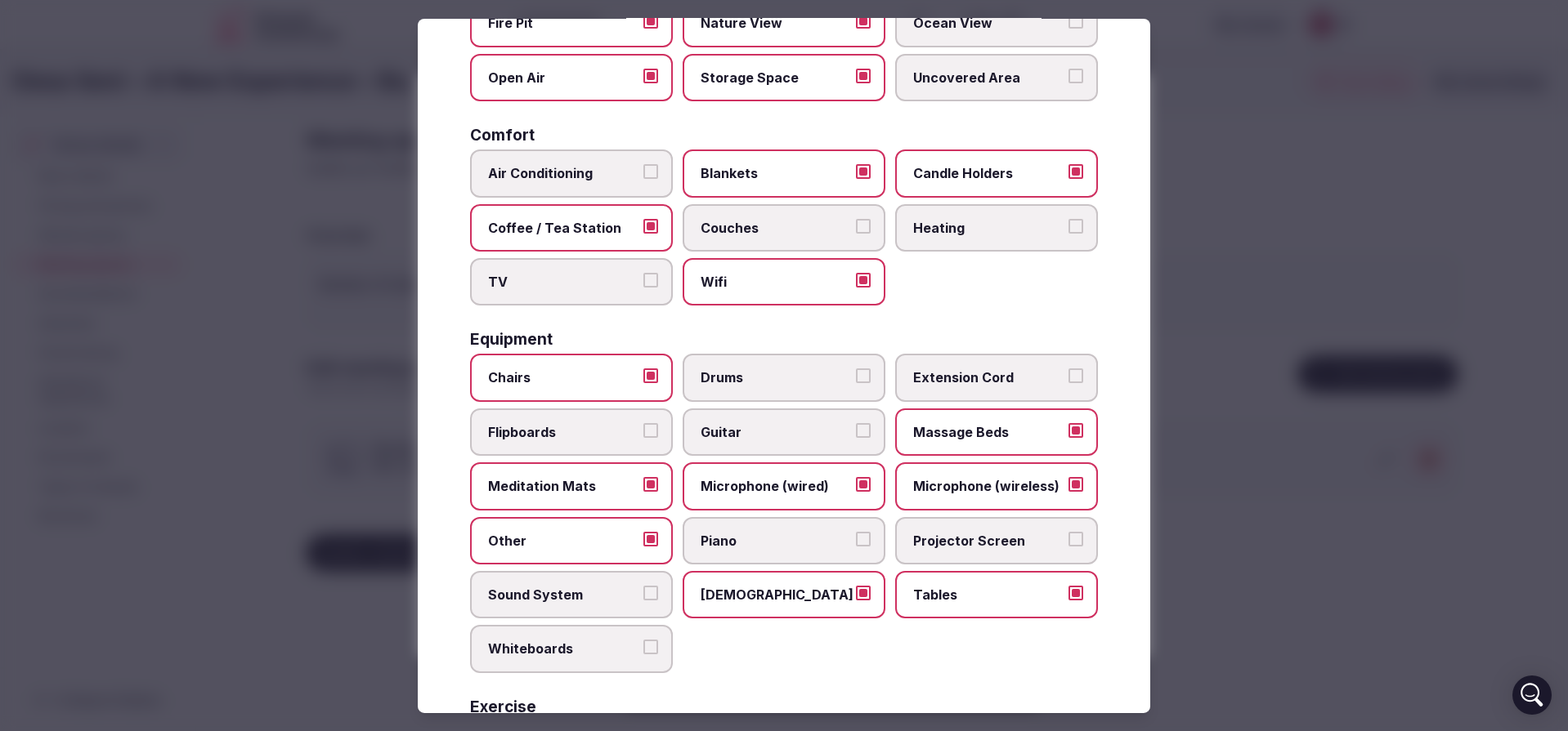
click at [631, 657] on span "Whiteboards" at bounding box center [563, 649] width 151 height 18
click at [644, 655] on button "Whiteboards" at bounding box center [651, 647] width 15 height 15
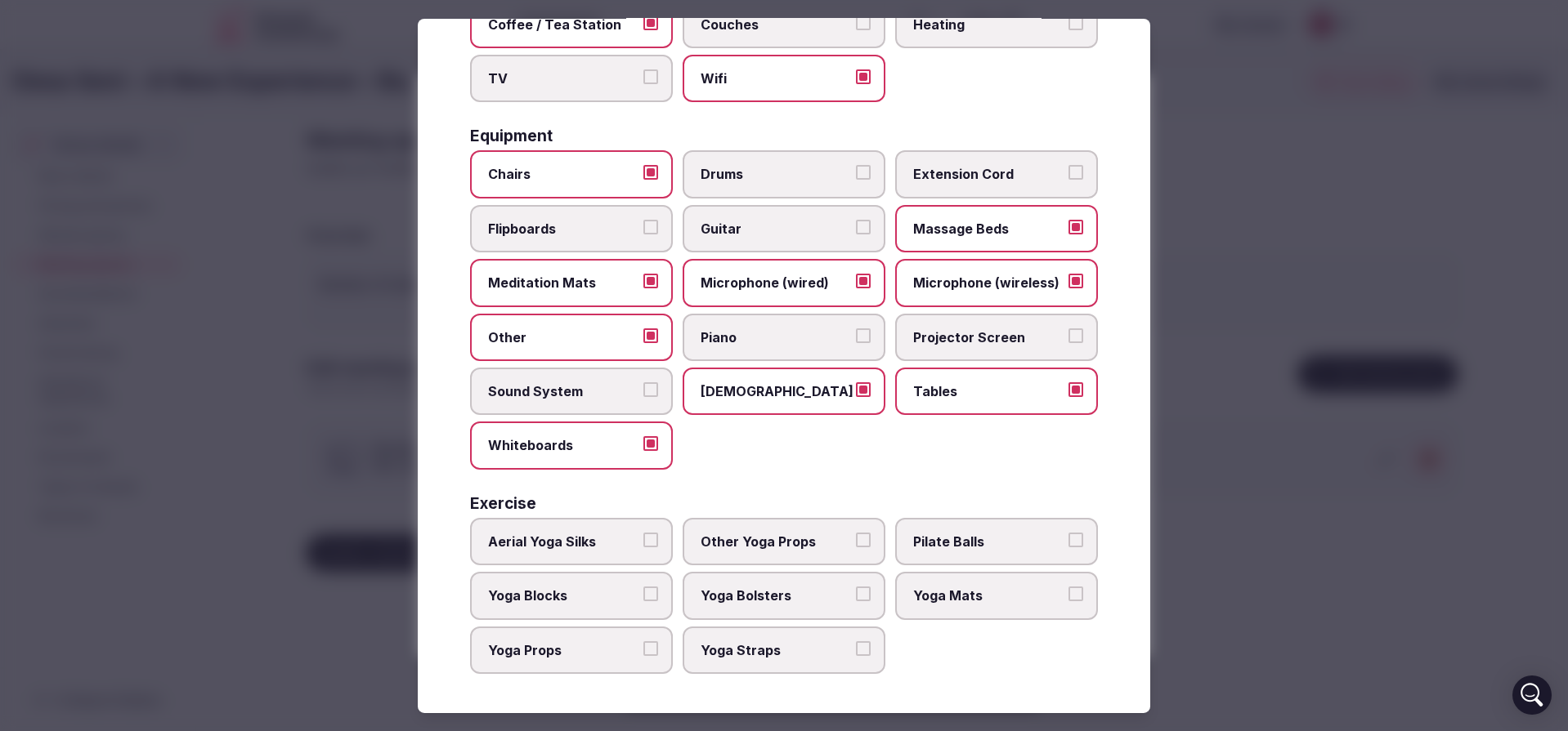
click at [606, 596] on span "Yoga Blocks" at bounding box center [563, 595] width 151 height 18
click at [644, 596] on button "Yoga Blocks" at bounding box center [651, 594] width 15 height 15
click at [757, 588] on span "Yoga Bolsters" at bounding box center [776, 595] width 151 height 18
click at [856, 588] on button "Yoga Bolsters" at bounding box center [863, 594] width 15 height 15
click at [820, 537] on span "Other Yoga Props" at bounding box center [776, 542] width 151 height 18
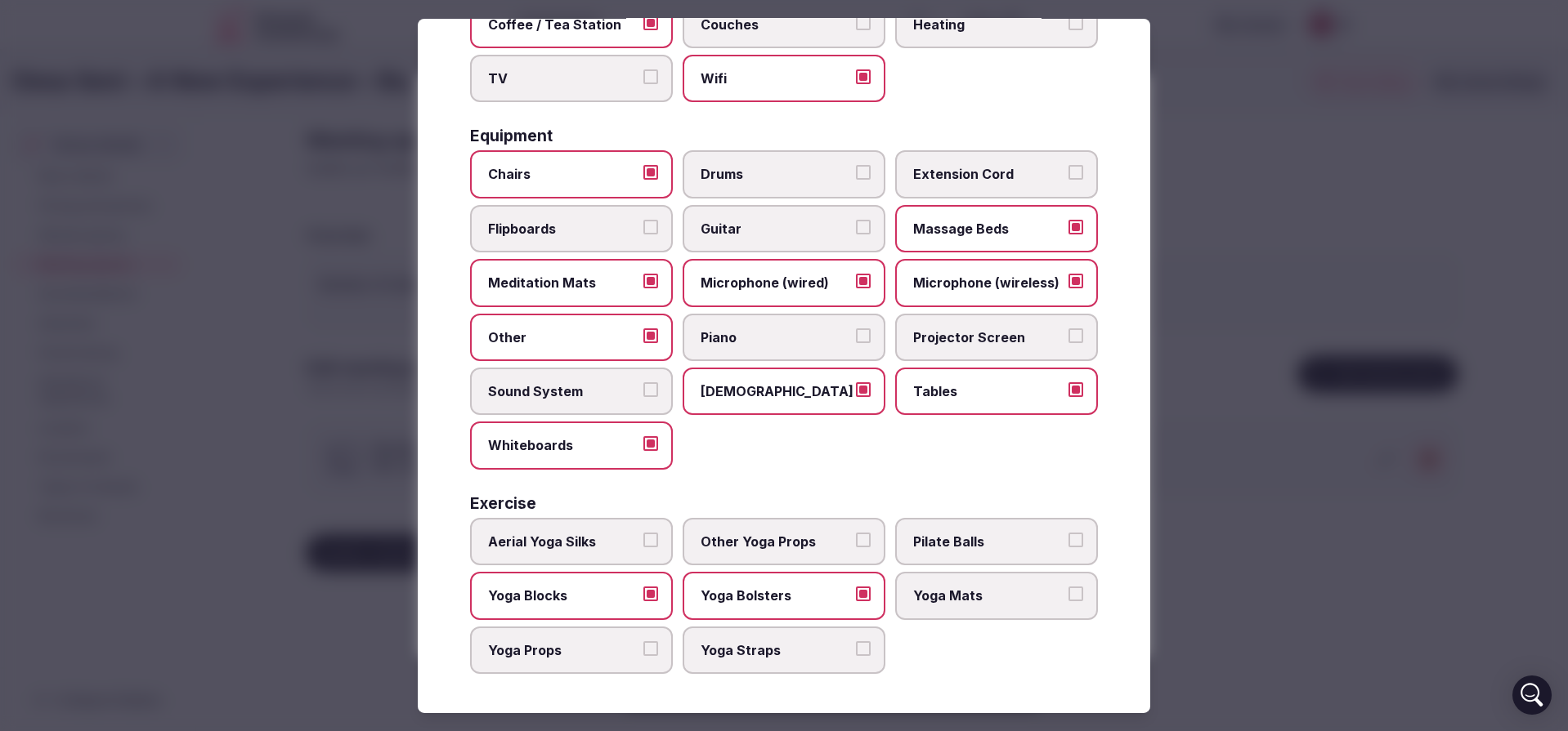
click at [856, 537] on button "Other Yoga Props" at bounding box center [863, 540] width 15 height 15
click at [961, 595] on span "Yoga Mats" at bounding box center [989, 595] width 151 height 18
click at [1069, 595] on button "Yoga Mats" at bounding box center [1076, 594] width 15 height 15
click at [800, 650] on span "Yoga Straps" at bounding box center [776, 650] width 151 height 18
click at [856, 650] on button "Yoga Straps" at bounding box center [863, 648] width 15 height 15
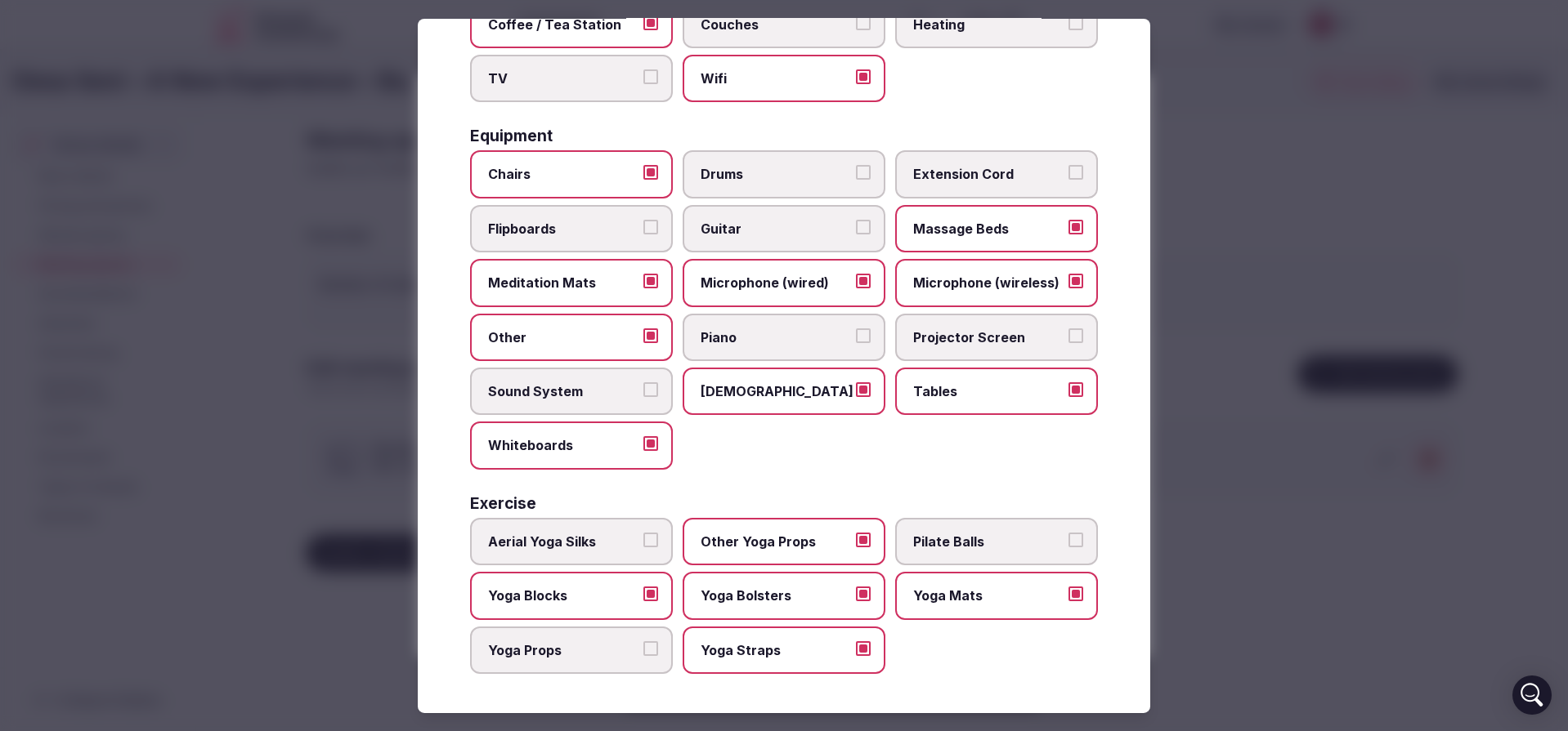
click at [585, 651] on span "Yoga Props" at bounding box center [563, 650] width 151 height 18
click at [644, 651] on button "Yoga Props" at bounding box center [651, 648] width 15 height 15
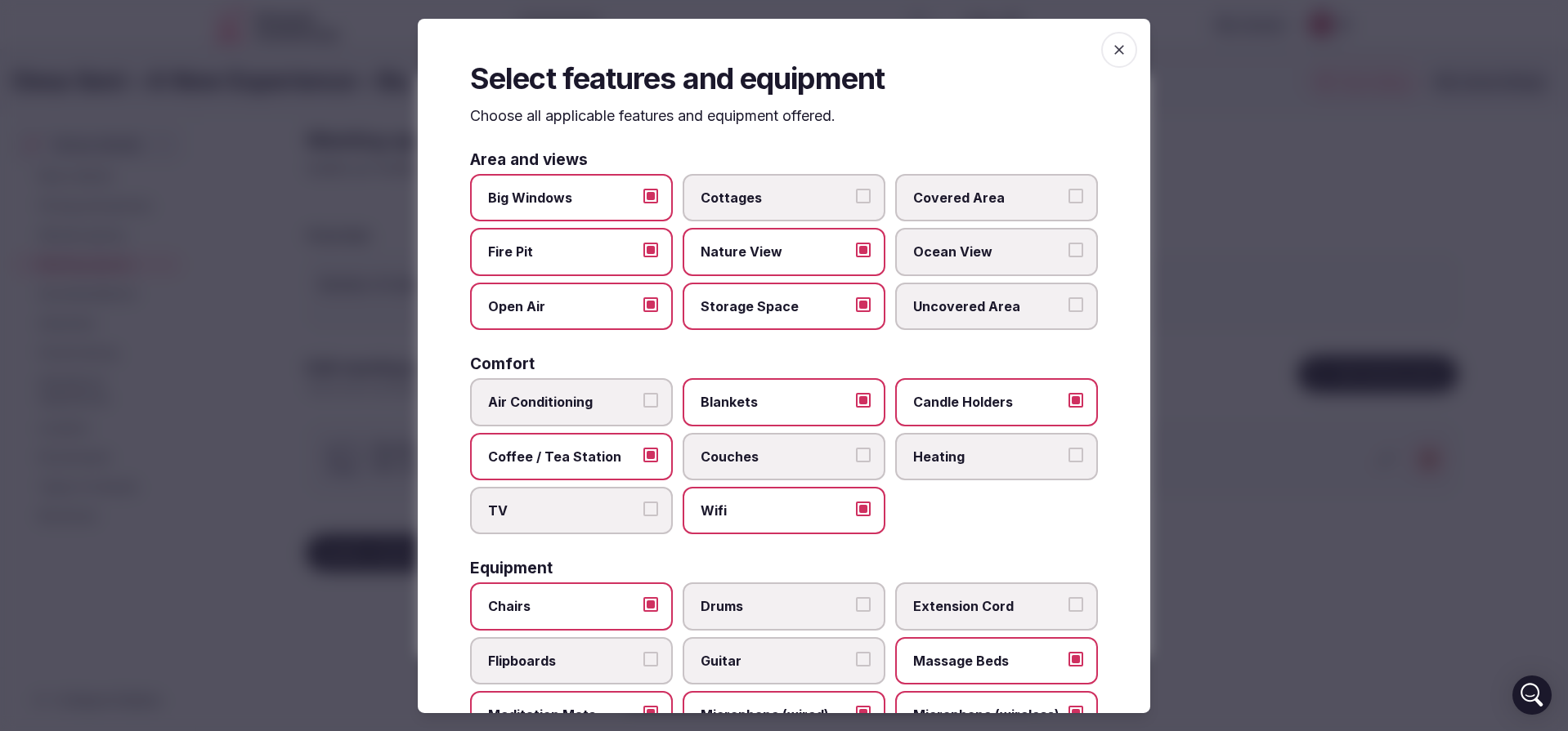
click at [1121, 51] on span "button" at bounding box center [1119, 48] width 36 height 36
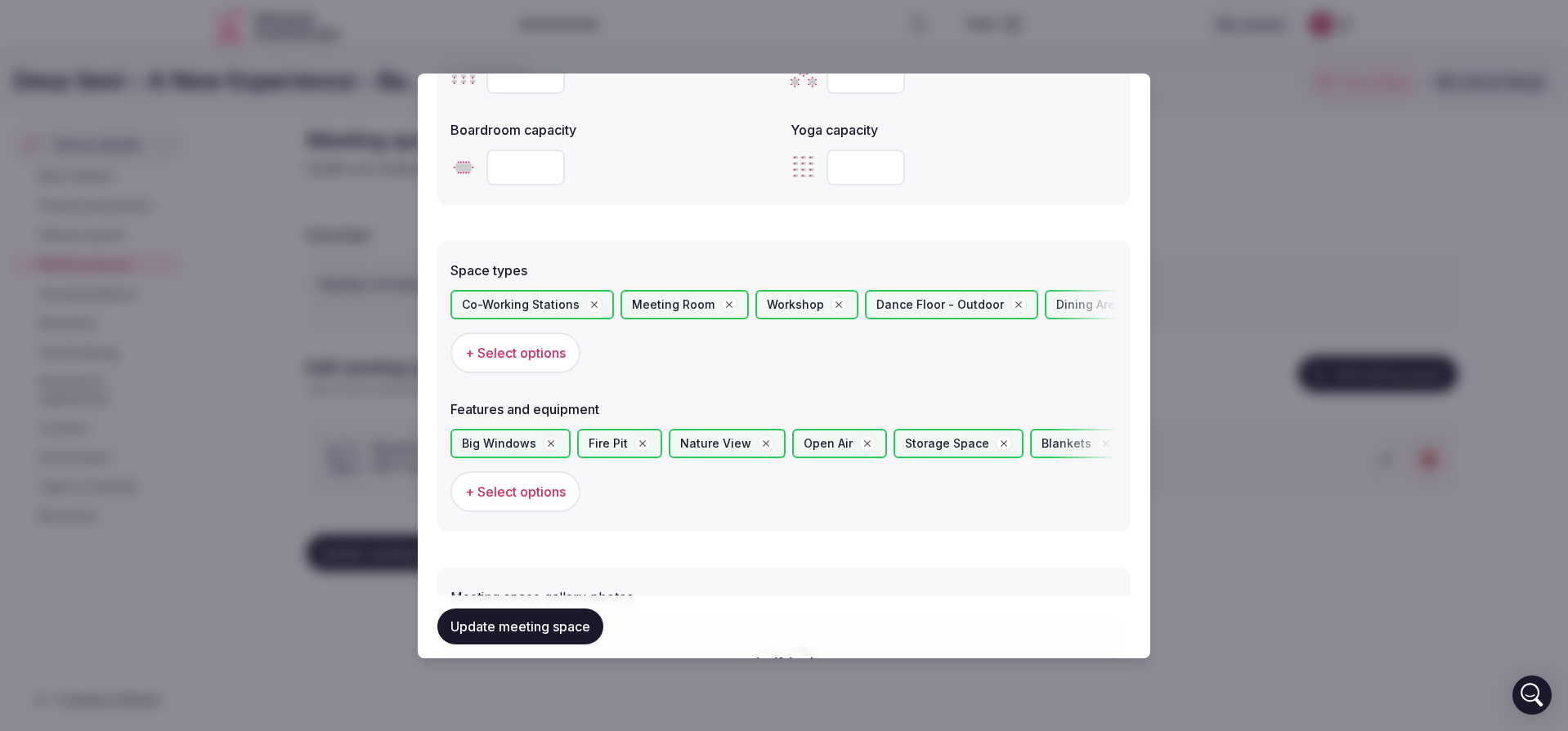
click at [532, 632] on button "Update meeting space" at bounding box center [519, 627] width 166 height 36
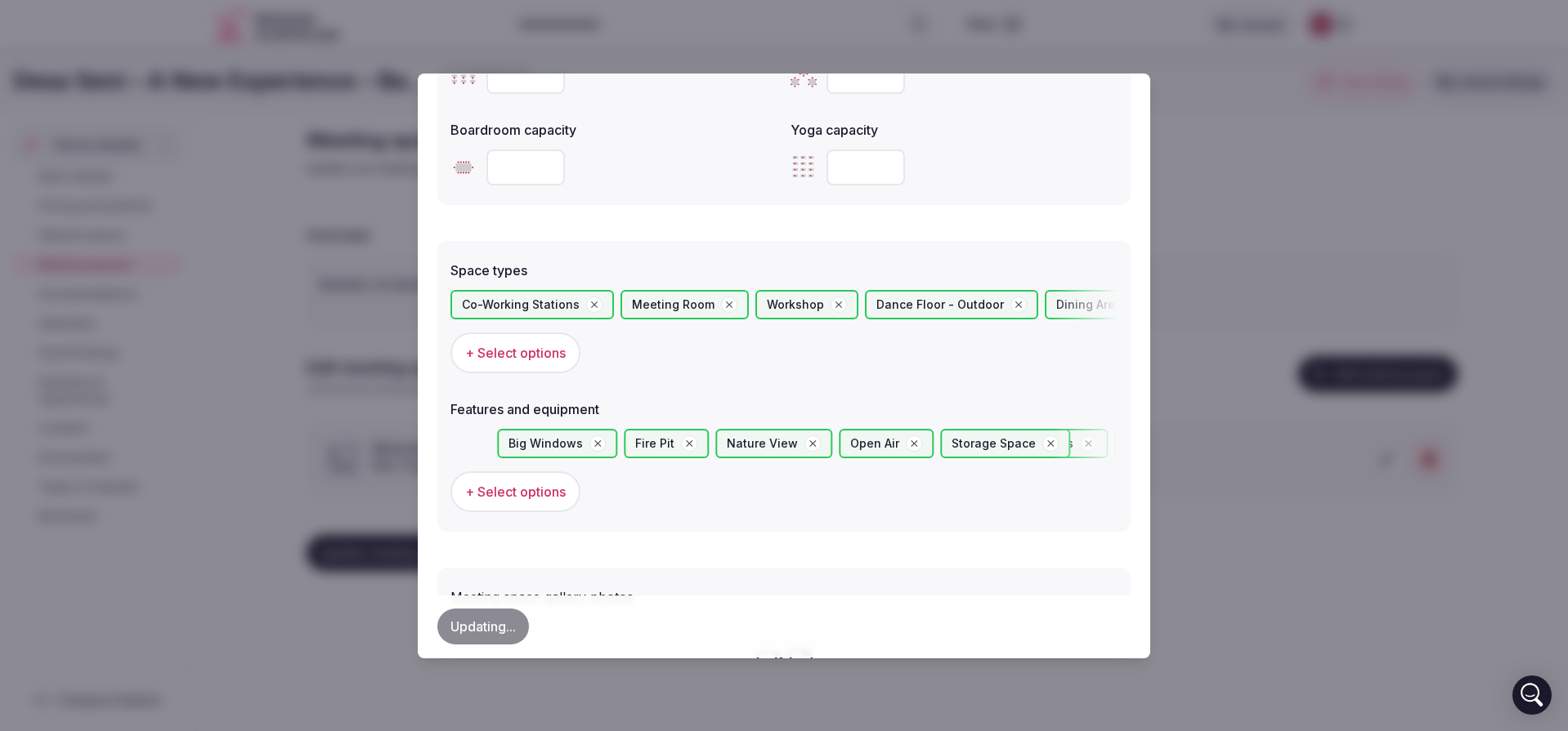
scroll to position [964, 0]
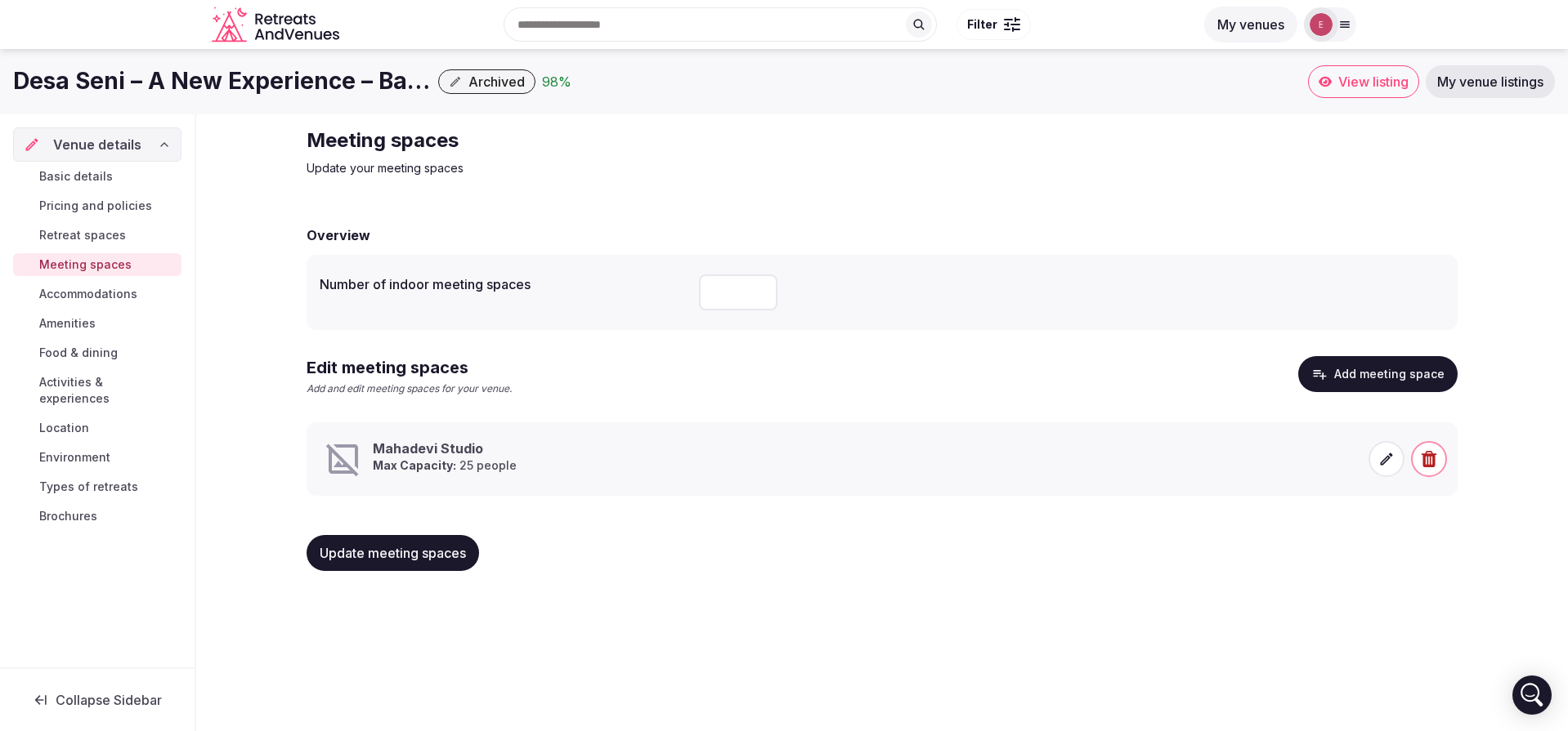
click at [411, 557] on span "Update meeting spaces" at bounding box center [392, 553] width 146 height 17
click at [131, 293] on span "Accommodations" at bounding box center [88, 294] width 98 height 17
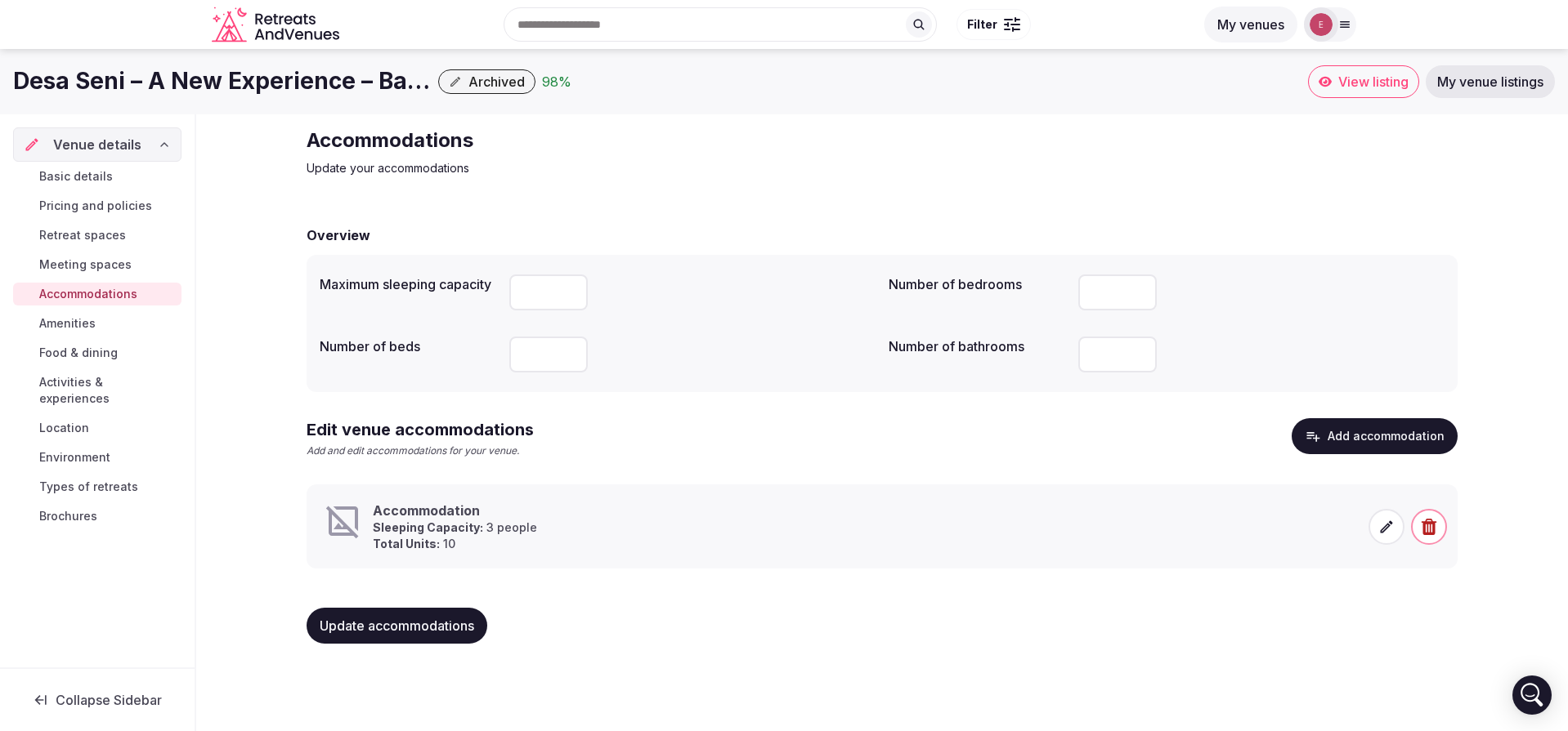
click at [117, 270] on span "Meeting spaces" at bounding box center [85, 264] width 92 height 17
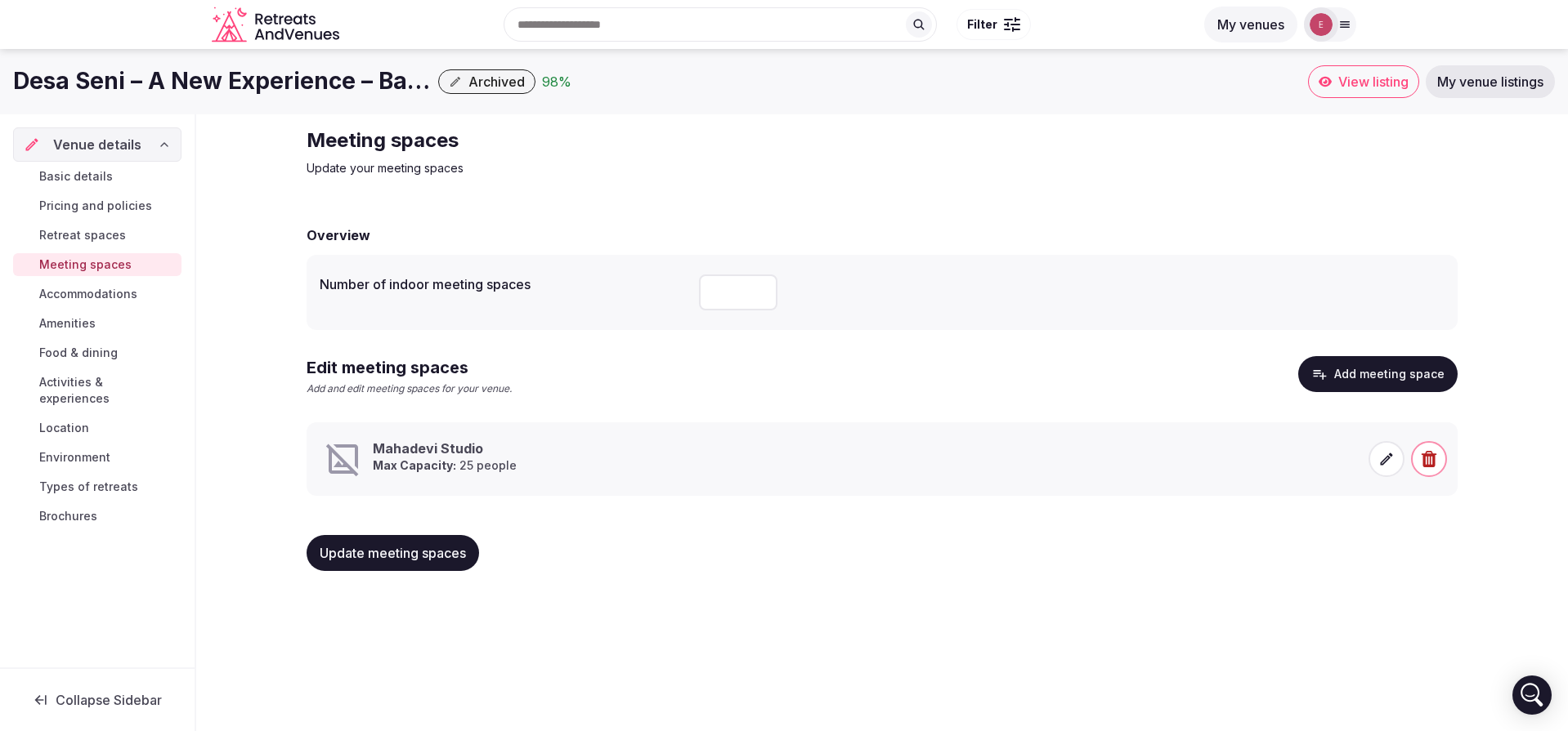
click at [1388, 460] on icon at bounding box center [1387, 459] width 12 height 12
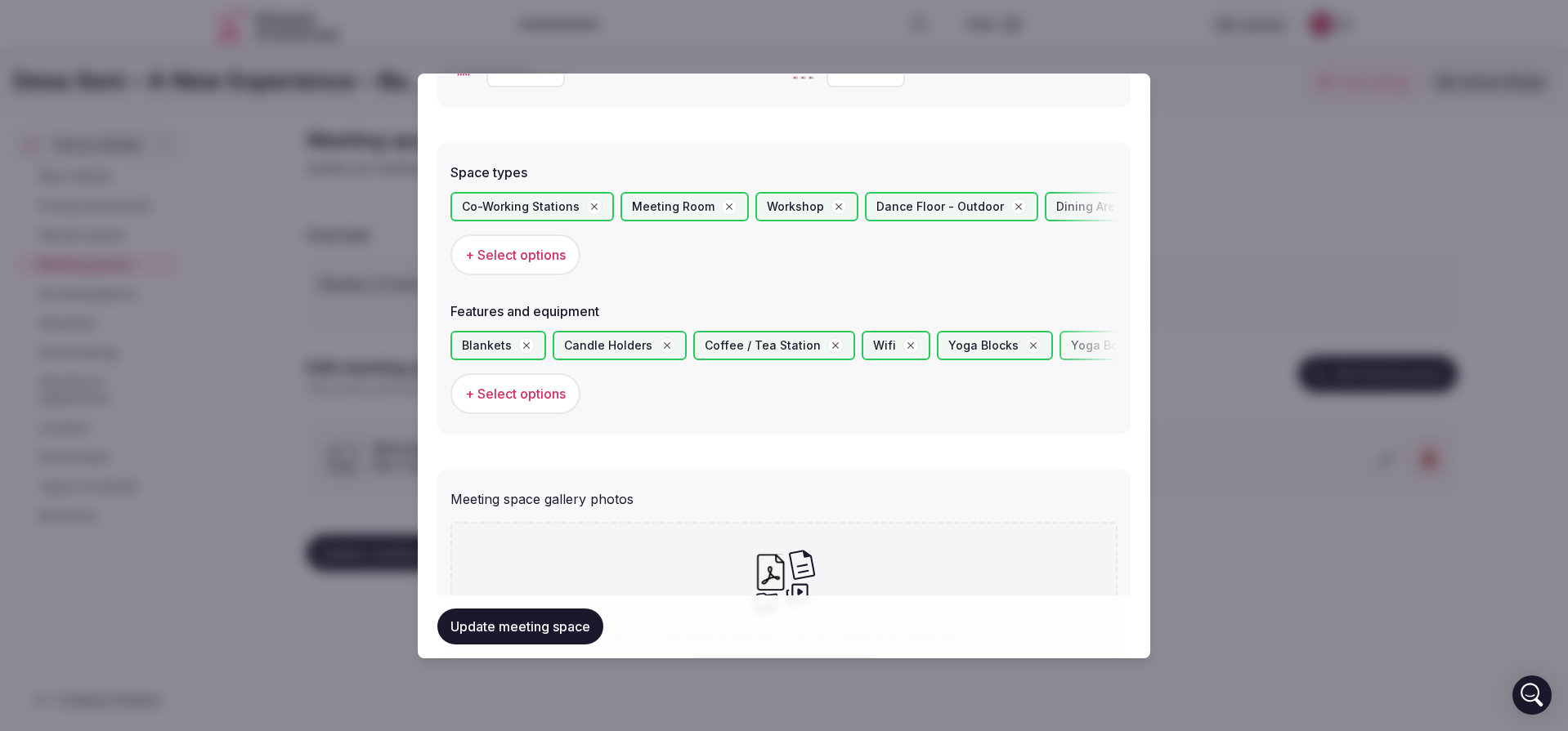
scroll to position [1034, 0]
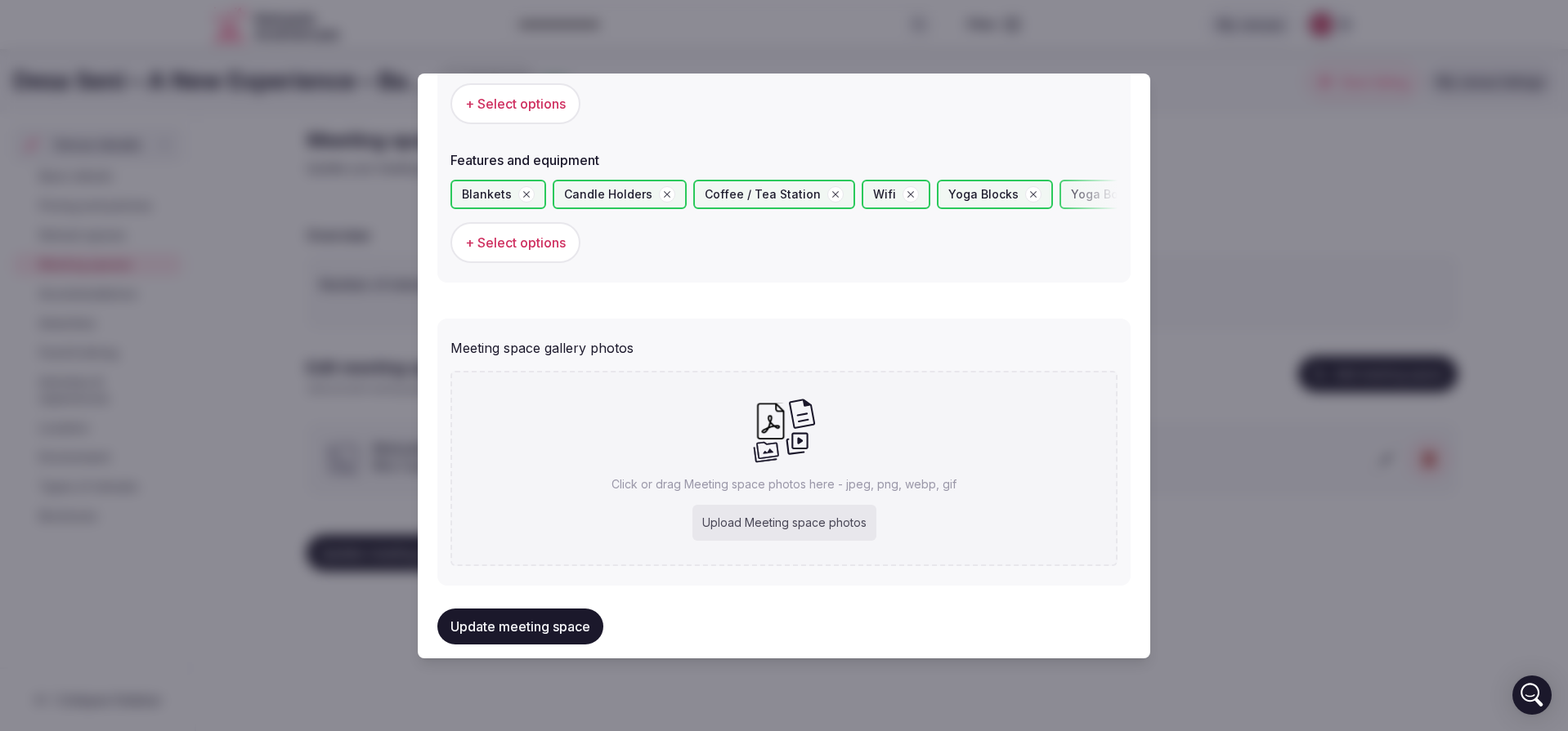
click at [748, 520] on div "Upload Meeting space photos" at bounding box center [785, 523] width 184 height 36
type input "**********"
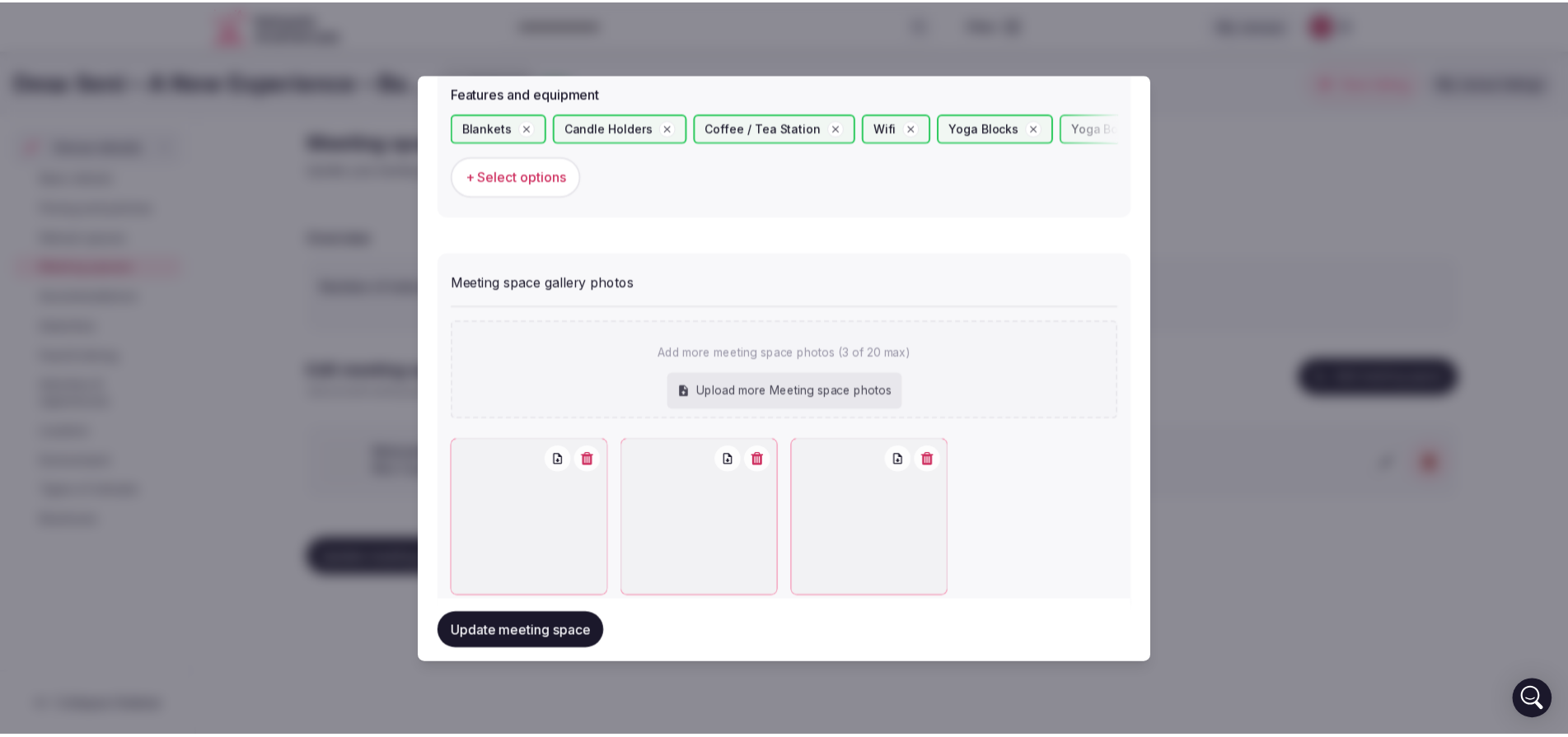
scroll to position [1133, 0]
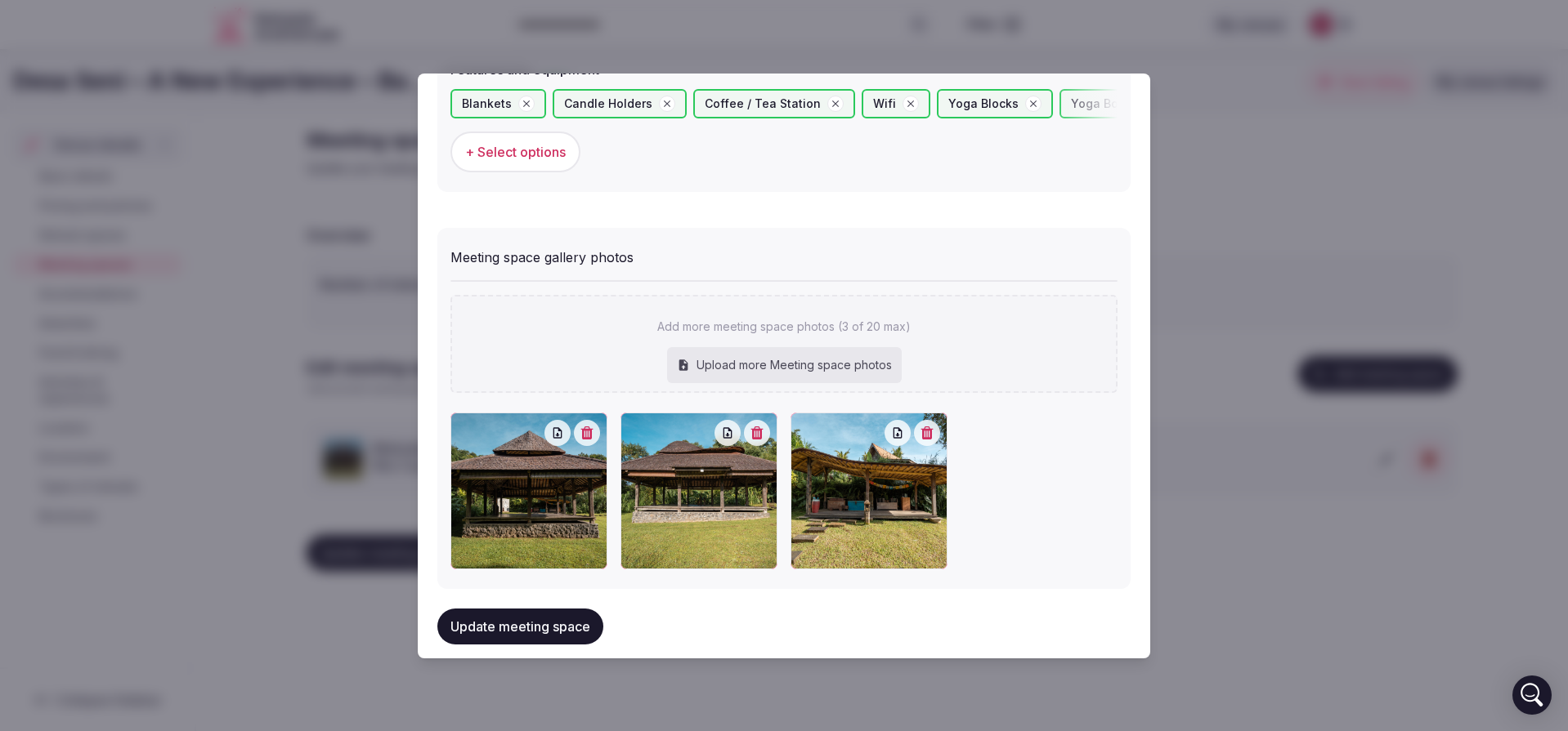
click at [536, 629] on button "Update meeting space" at bounding box center [519, 627] width 166 height 36
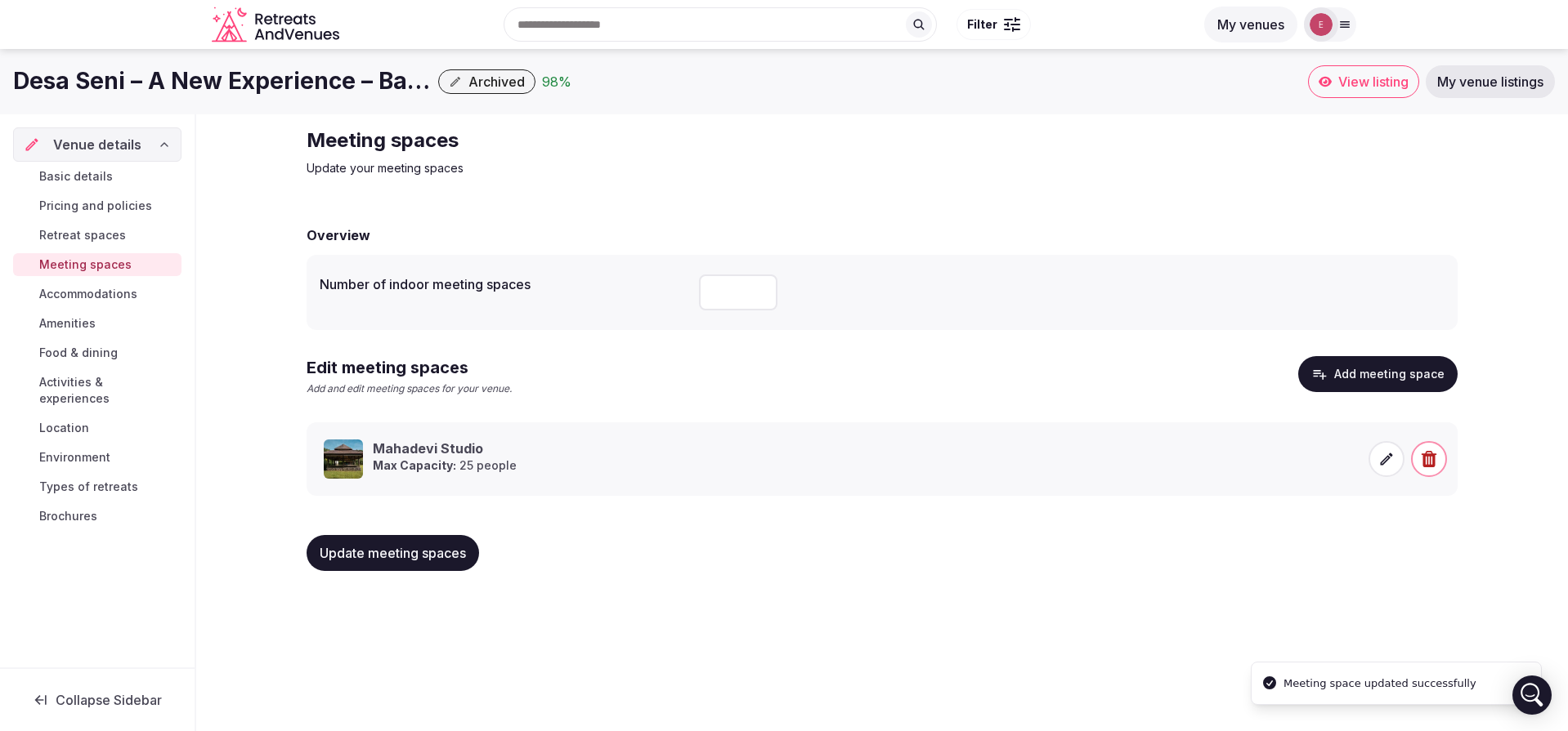
click at [91, 296] on span "Accommodations" at bounding box center [88, 294] width 98 height 17
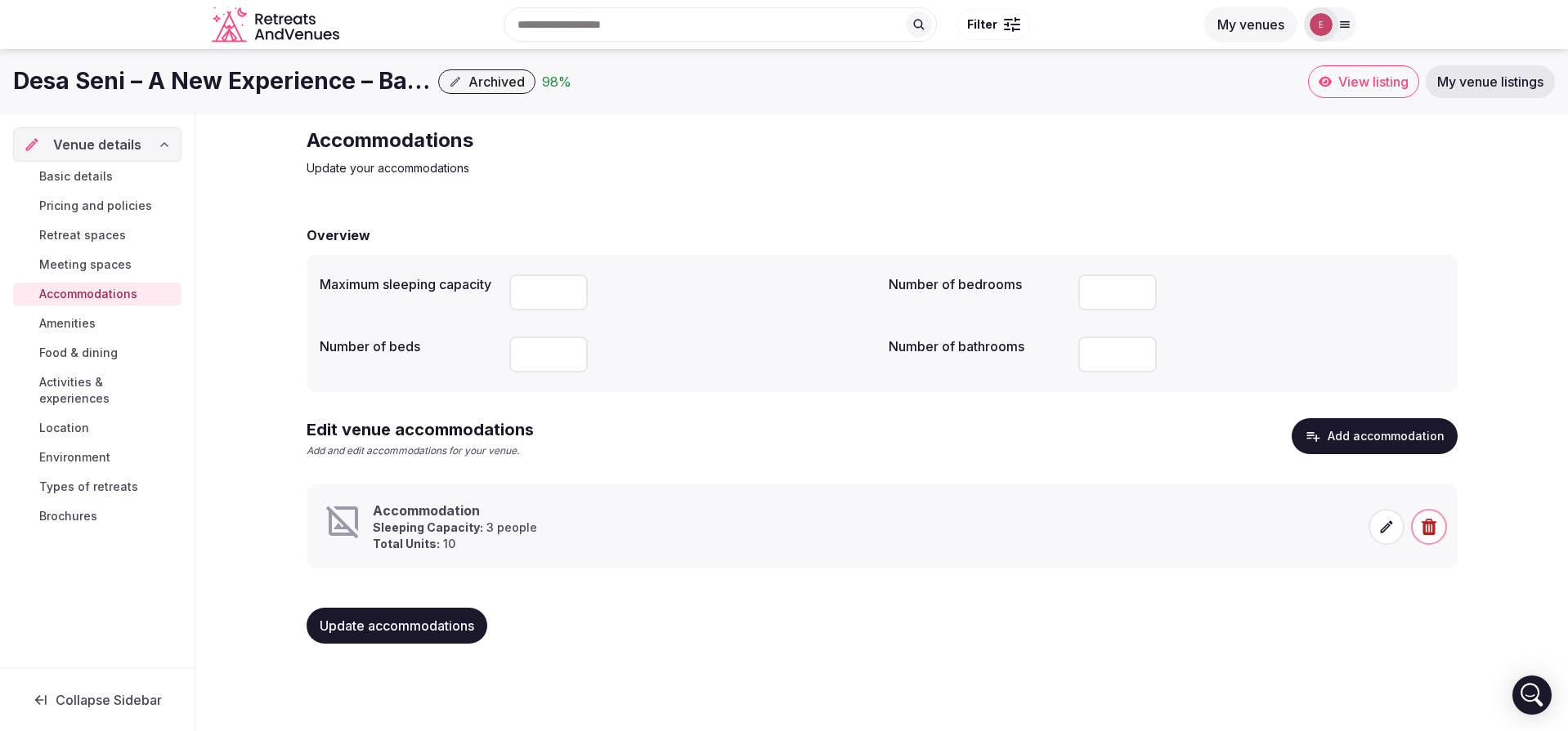
click at [95, 173] on span "Basic details" at bounding box center [76, 176] width 74 height 17
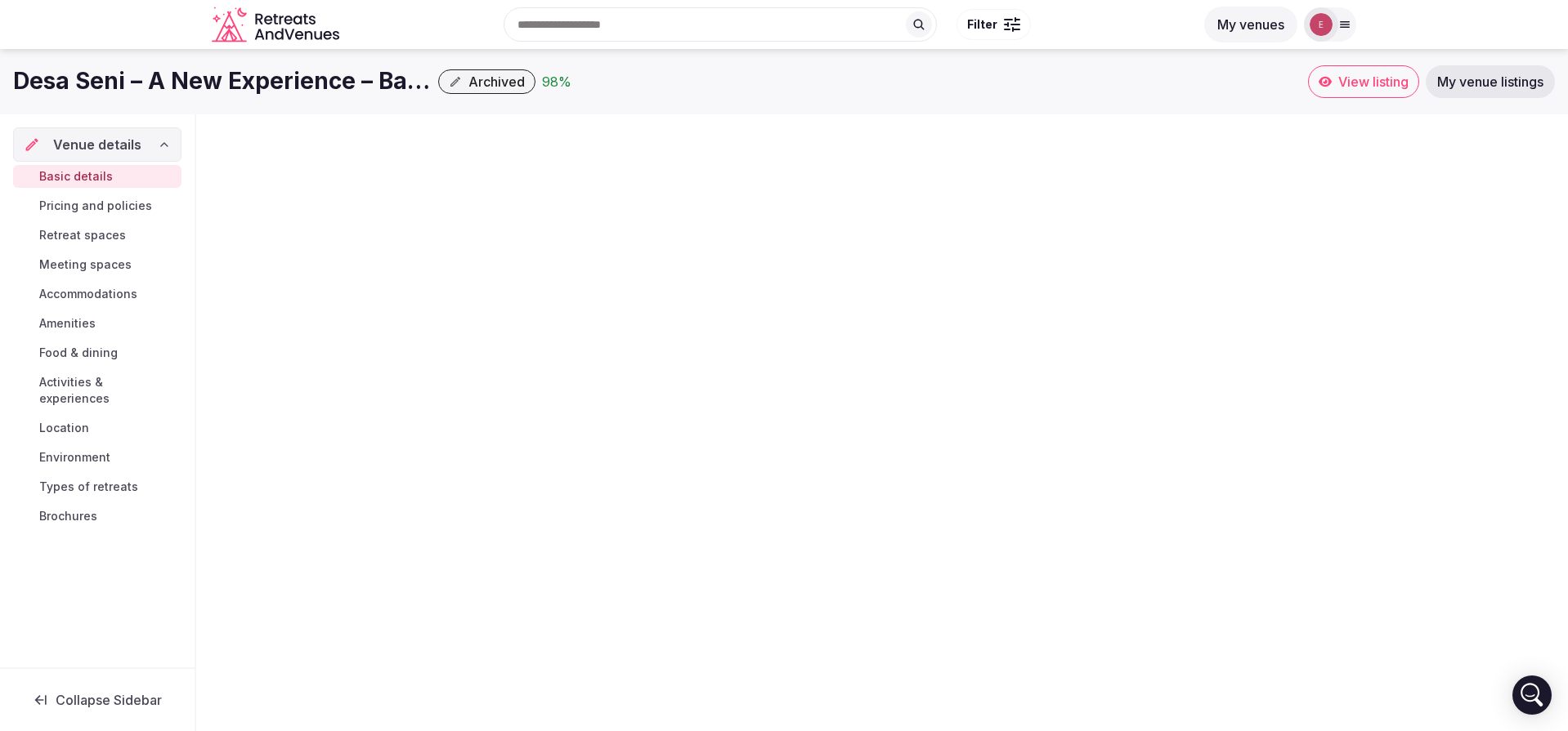
click at [103, 150] on span "Venue details" at bounding box center [97, 144] width 88 height 19
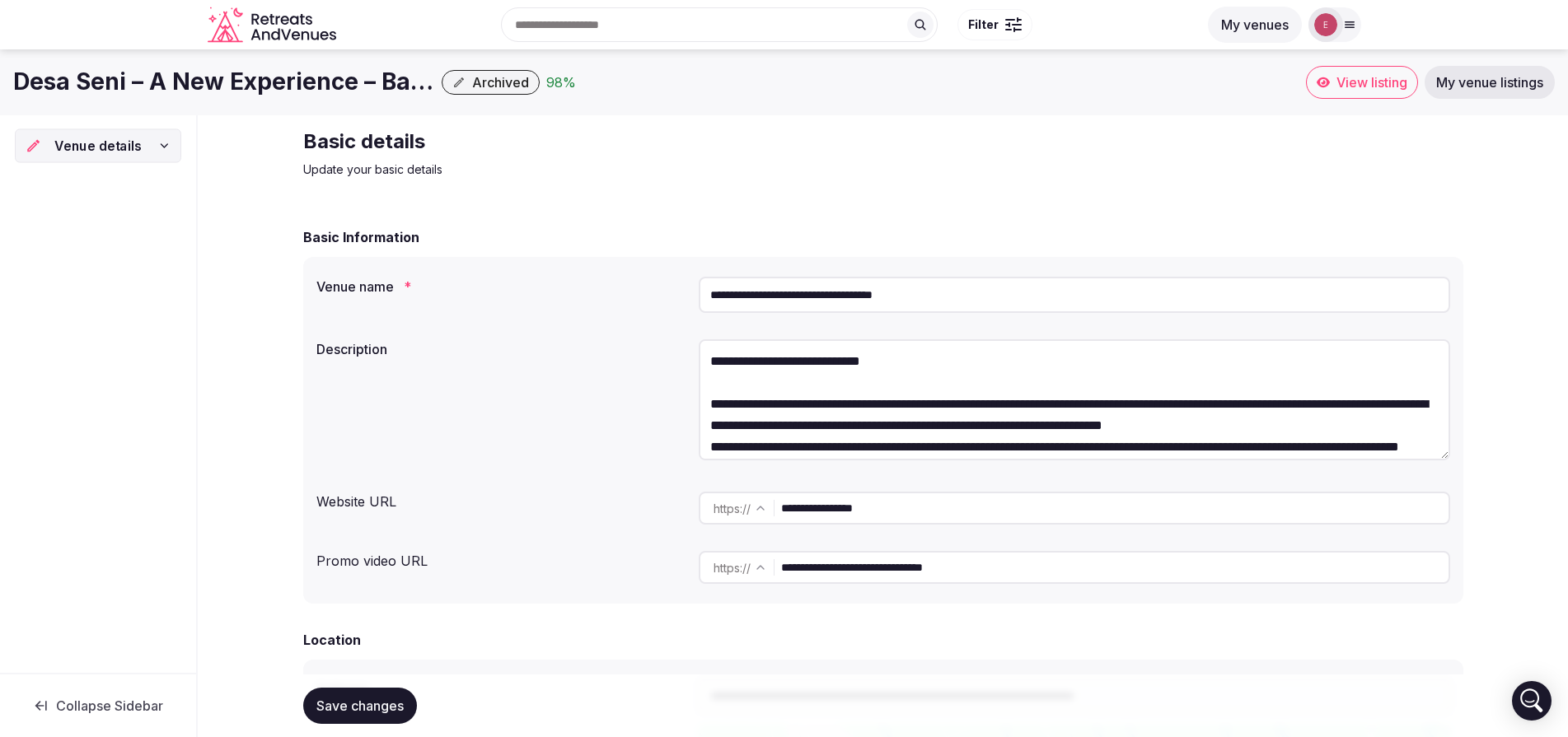
click at [105, 151] on span "Venue details" at bounding box center [98, 146] width 87 height 19
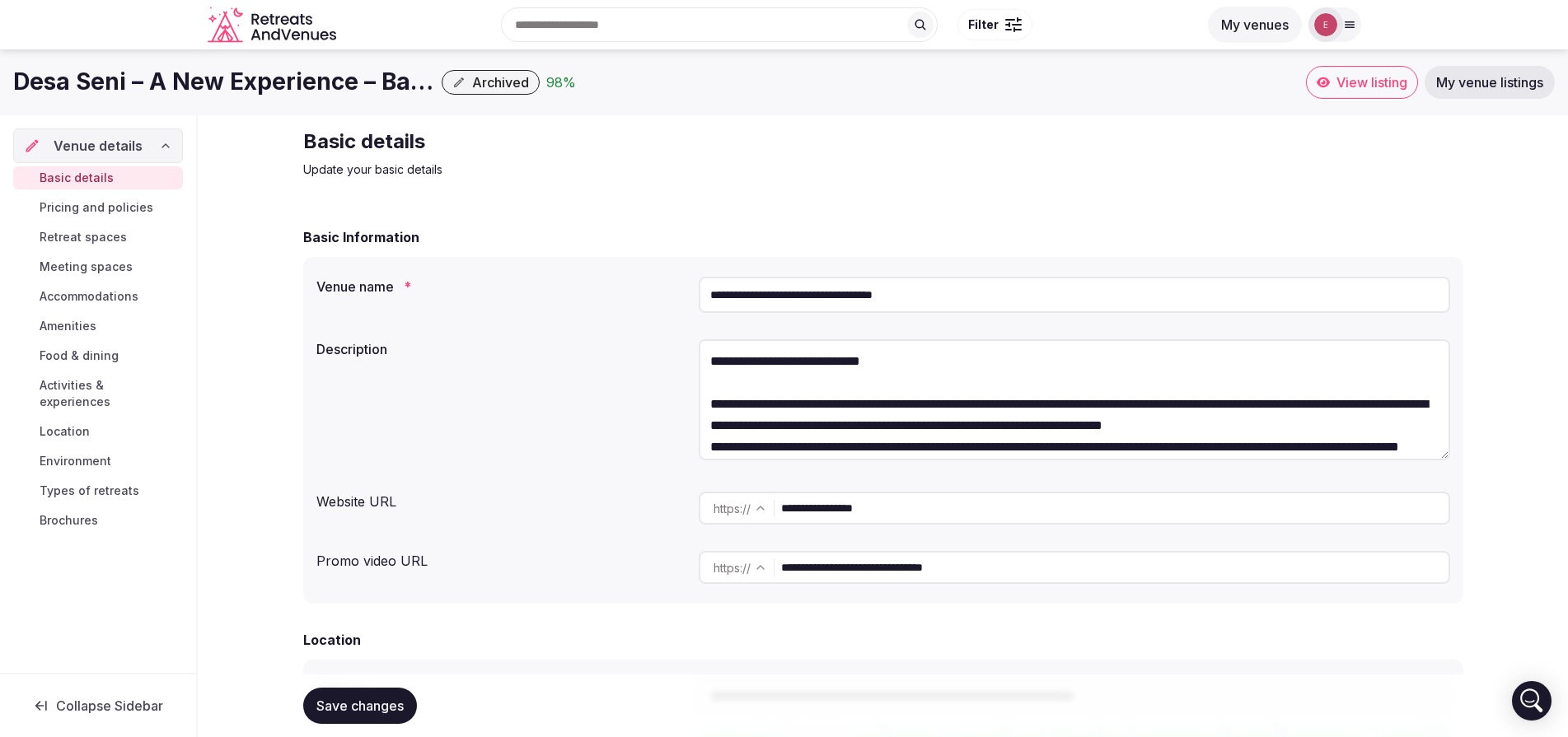
click at [88, 513] on span "Brochures" at bounding box center [69, 521] width 58 height 17
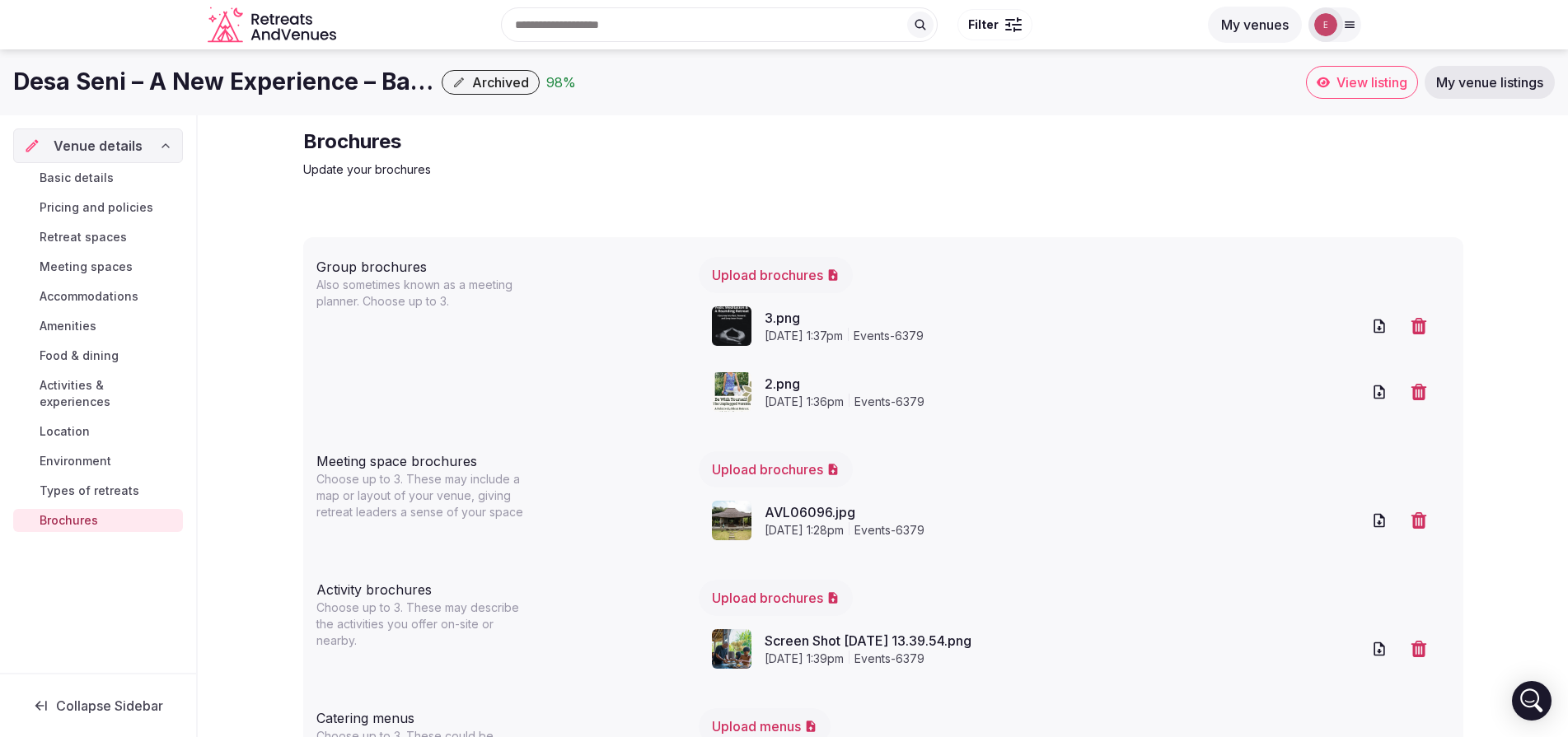
scroll to position [123, 0]
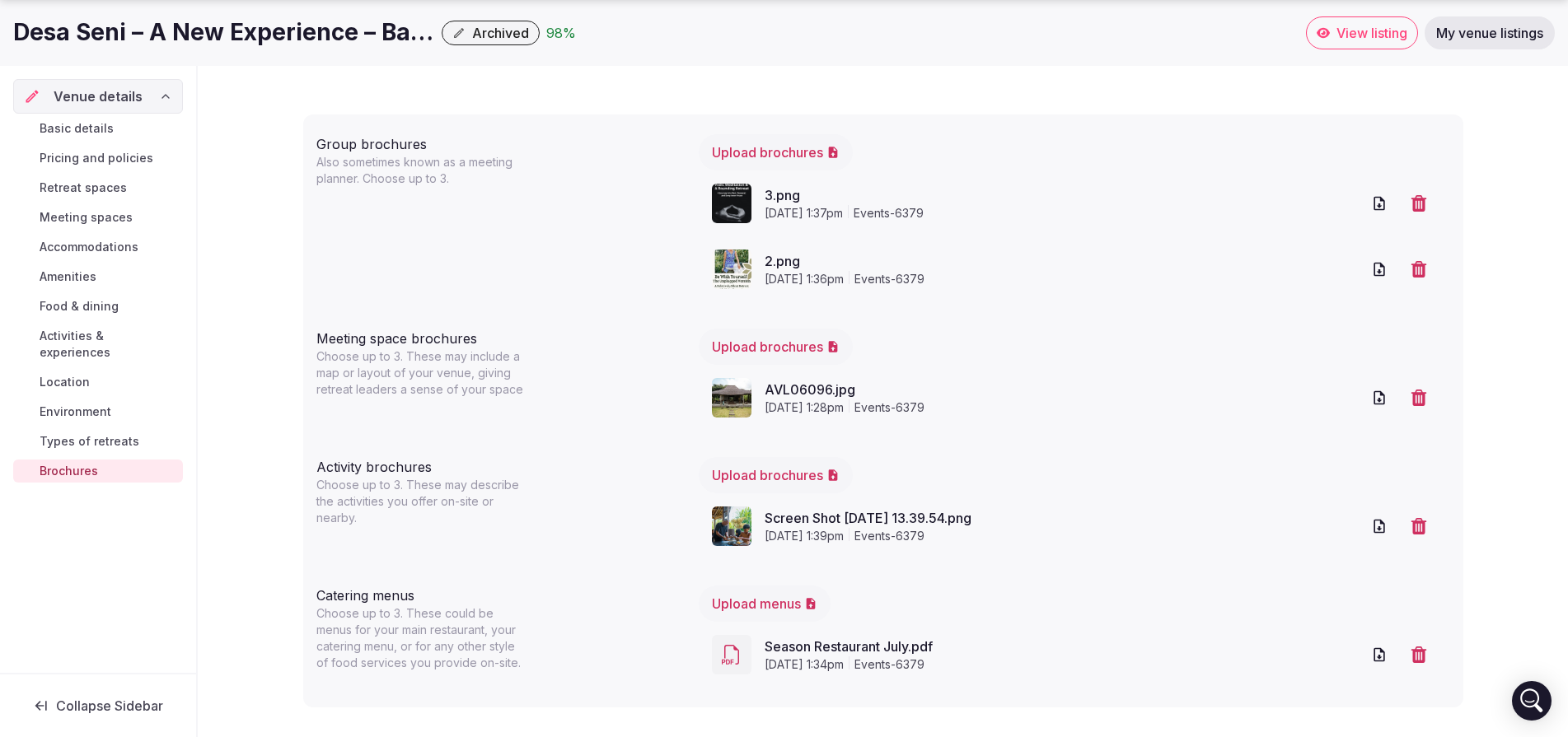
click at [132, 433] on span "Types of retreats" at bounding box center [89, 441] width 100 height 17
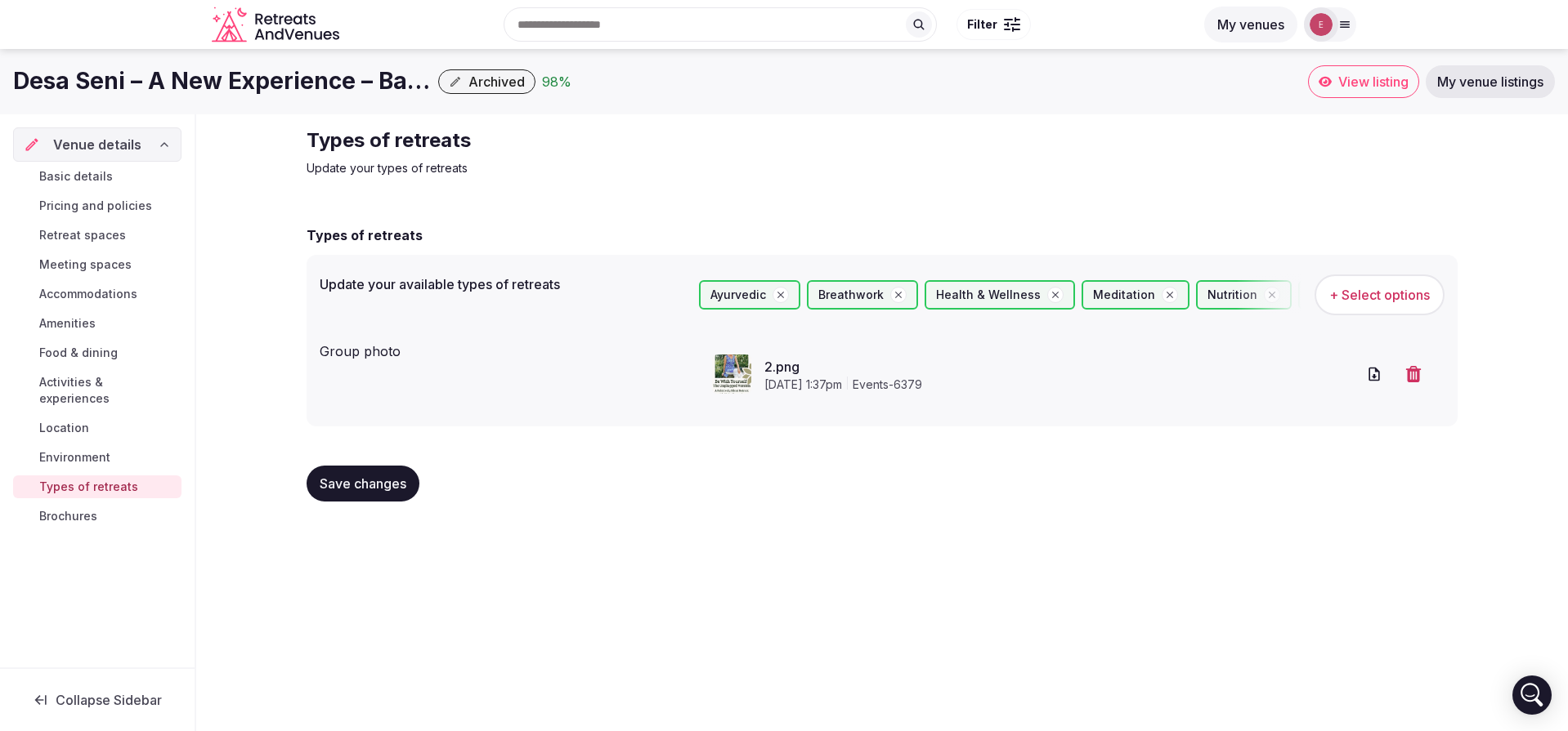
click at [123, 425] on div "Basic details Pricing and policies Retreat spaces Meeting spaces Accommodations…" at bounding box center [97, 347] width 168 height 369
click at [150, 446] on link "Environment" at bounding box center [97, 458] width 168 height 23
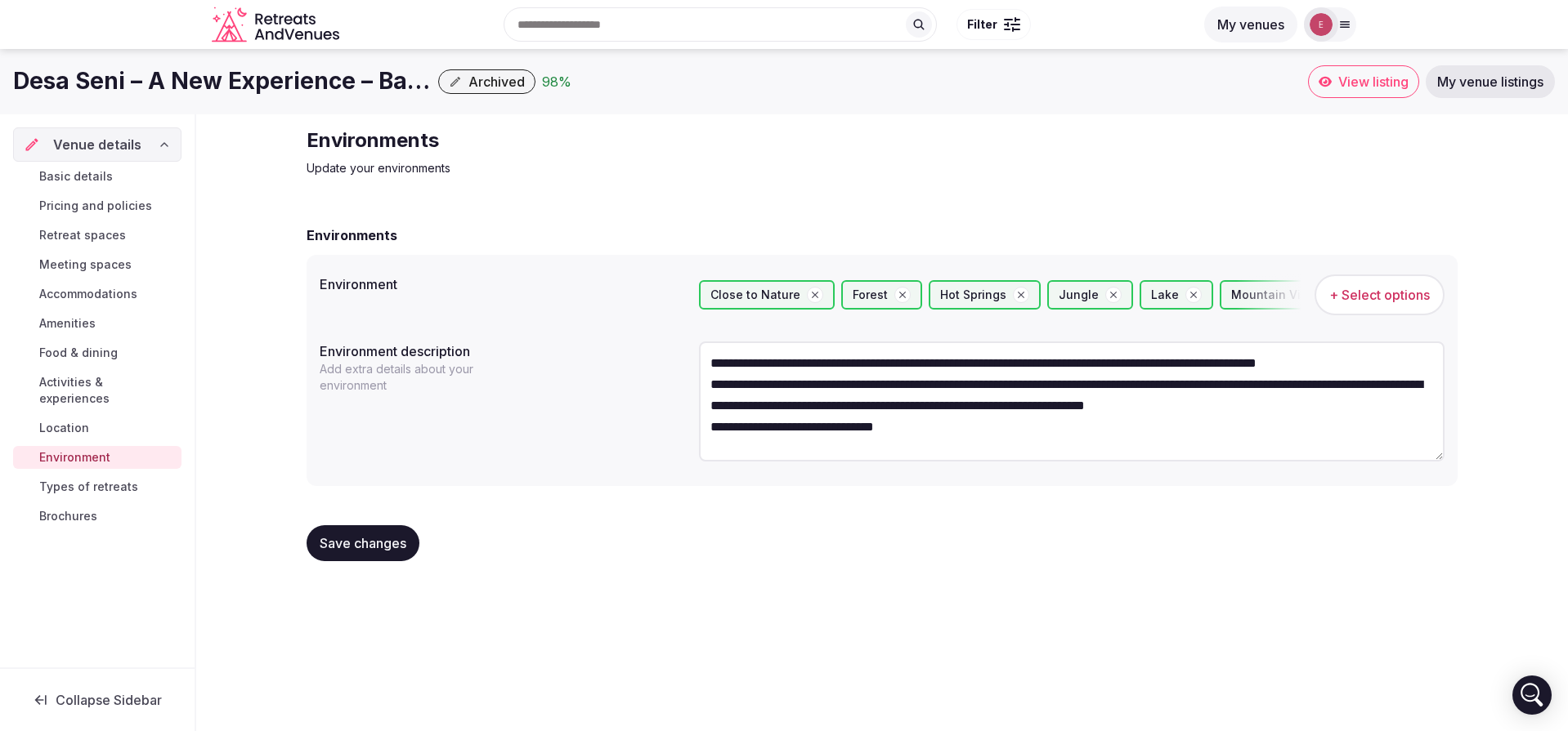
click at [142, 417] on link "Location" at bounding box center [97, 428] width 168 height 23
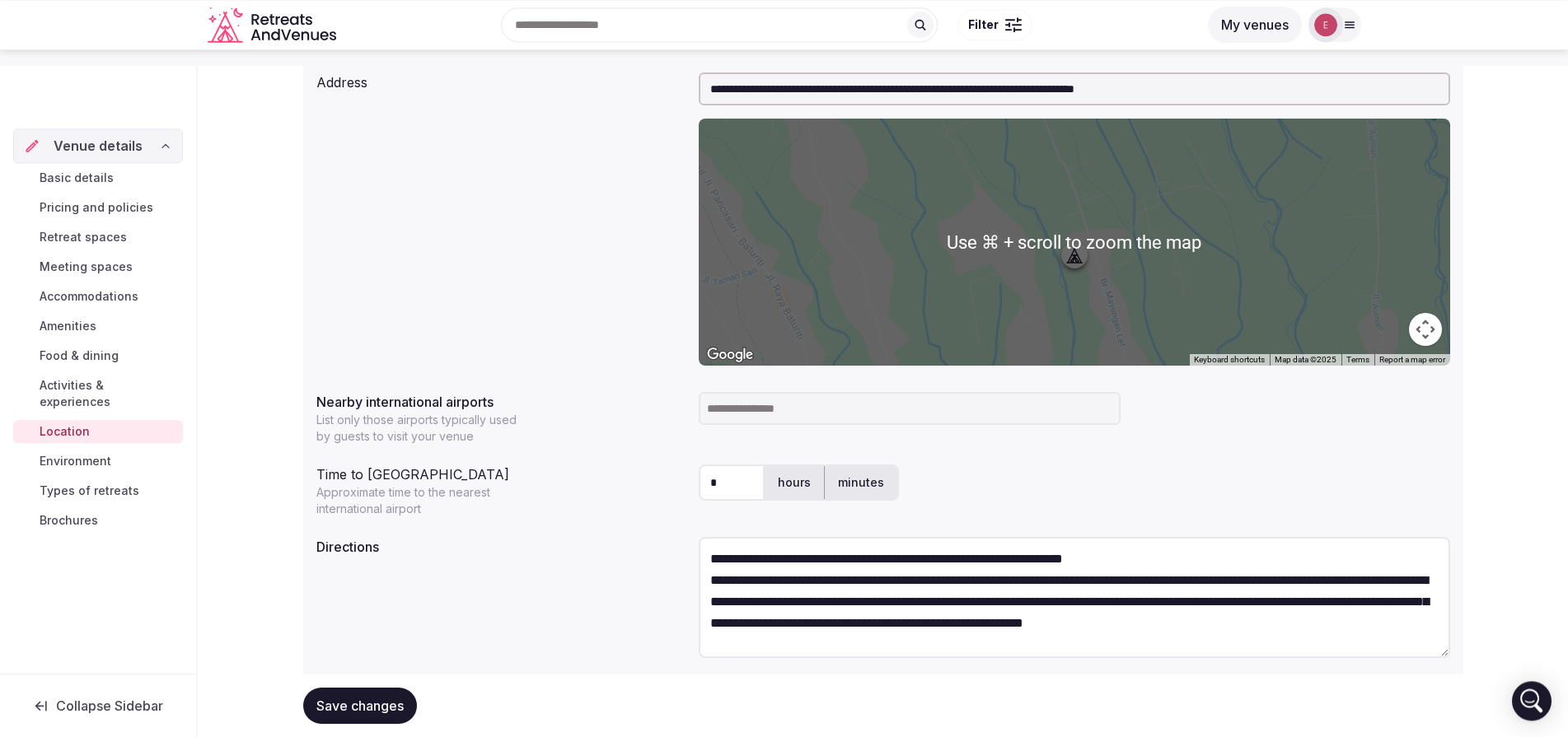
scroll to position [249, 0]
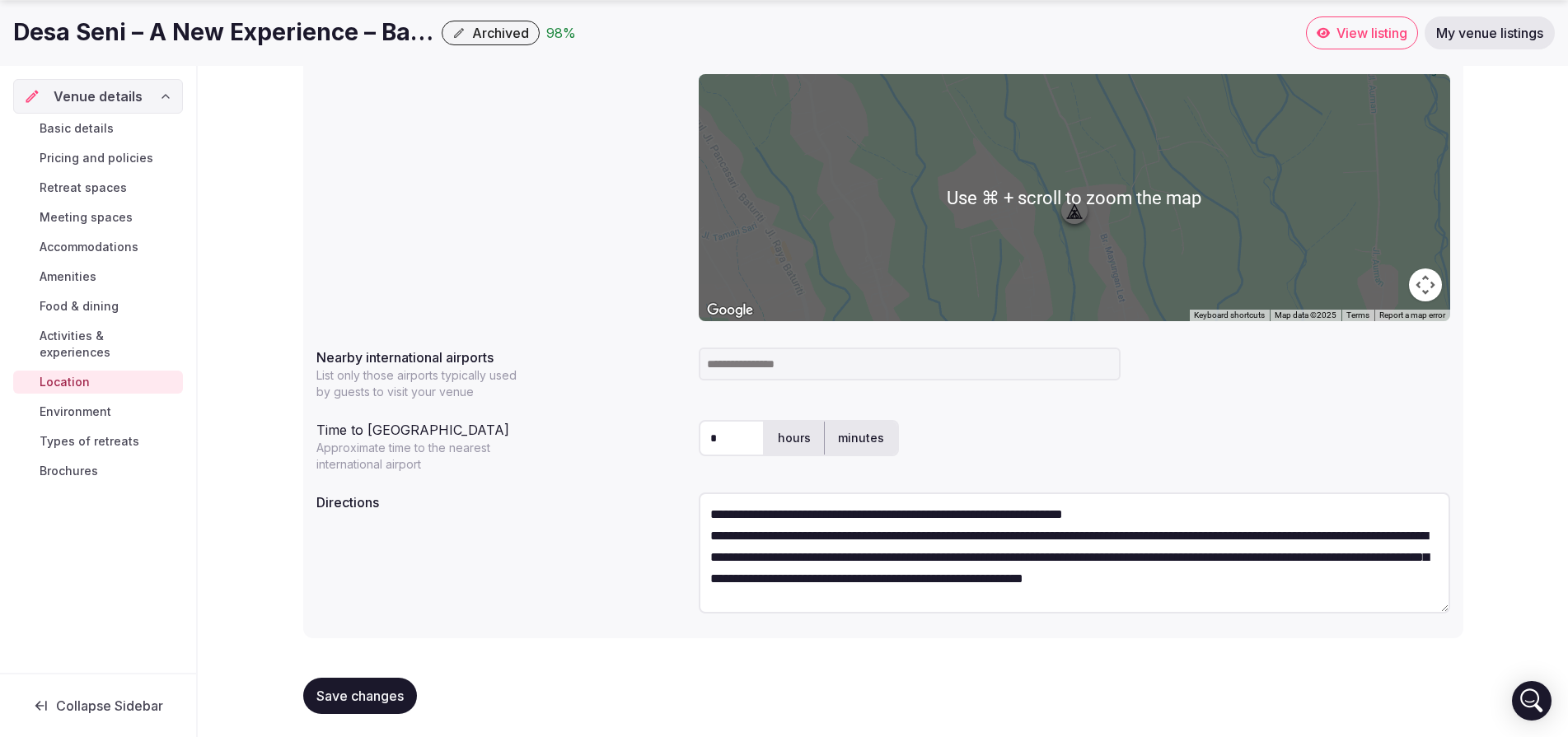
click at [958, 378] on input at bounding box center [909, 364] width 422 height 33
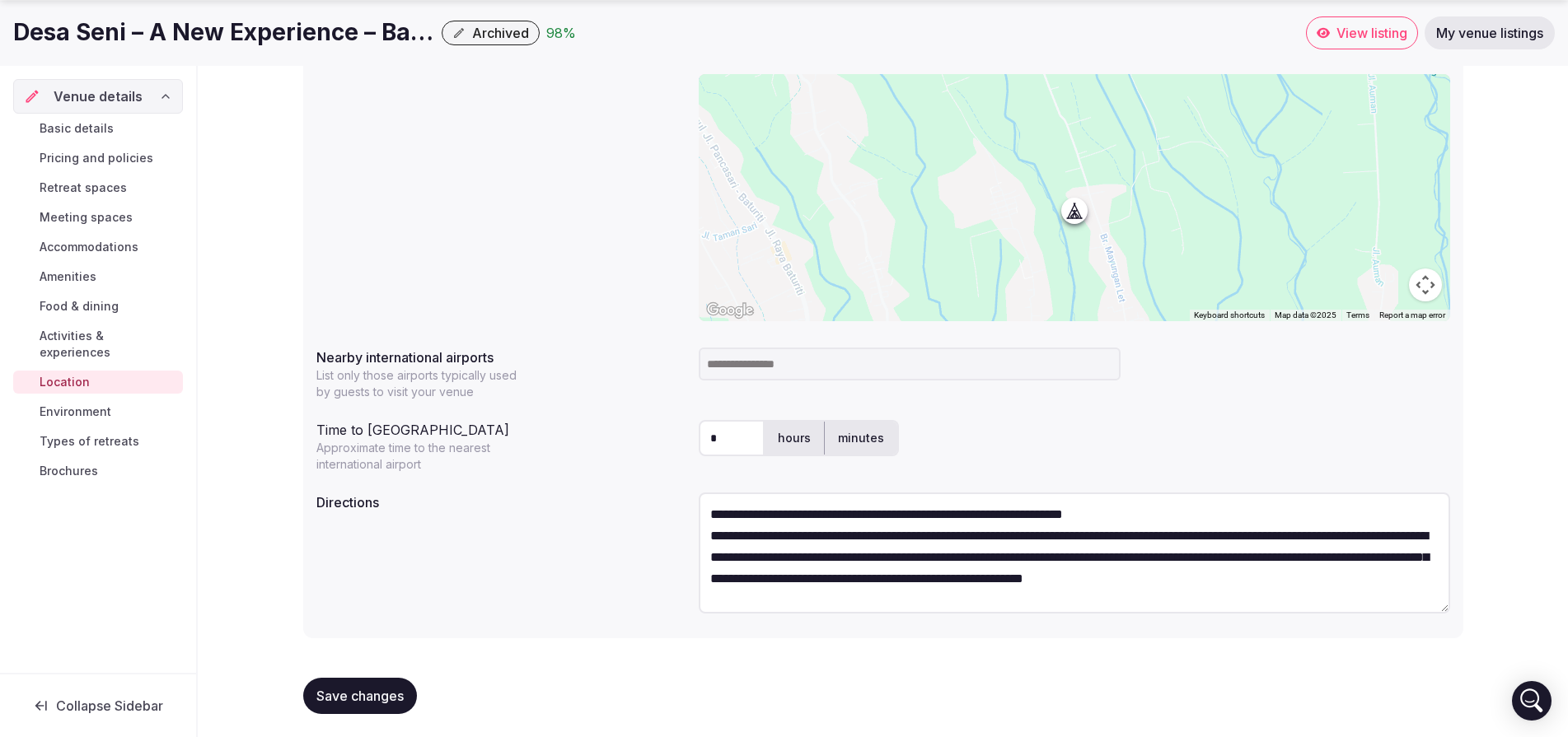
click at [954, 365] on input at bounding box center [909, 364] width 422 height 33
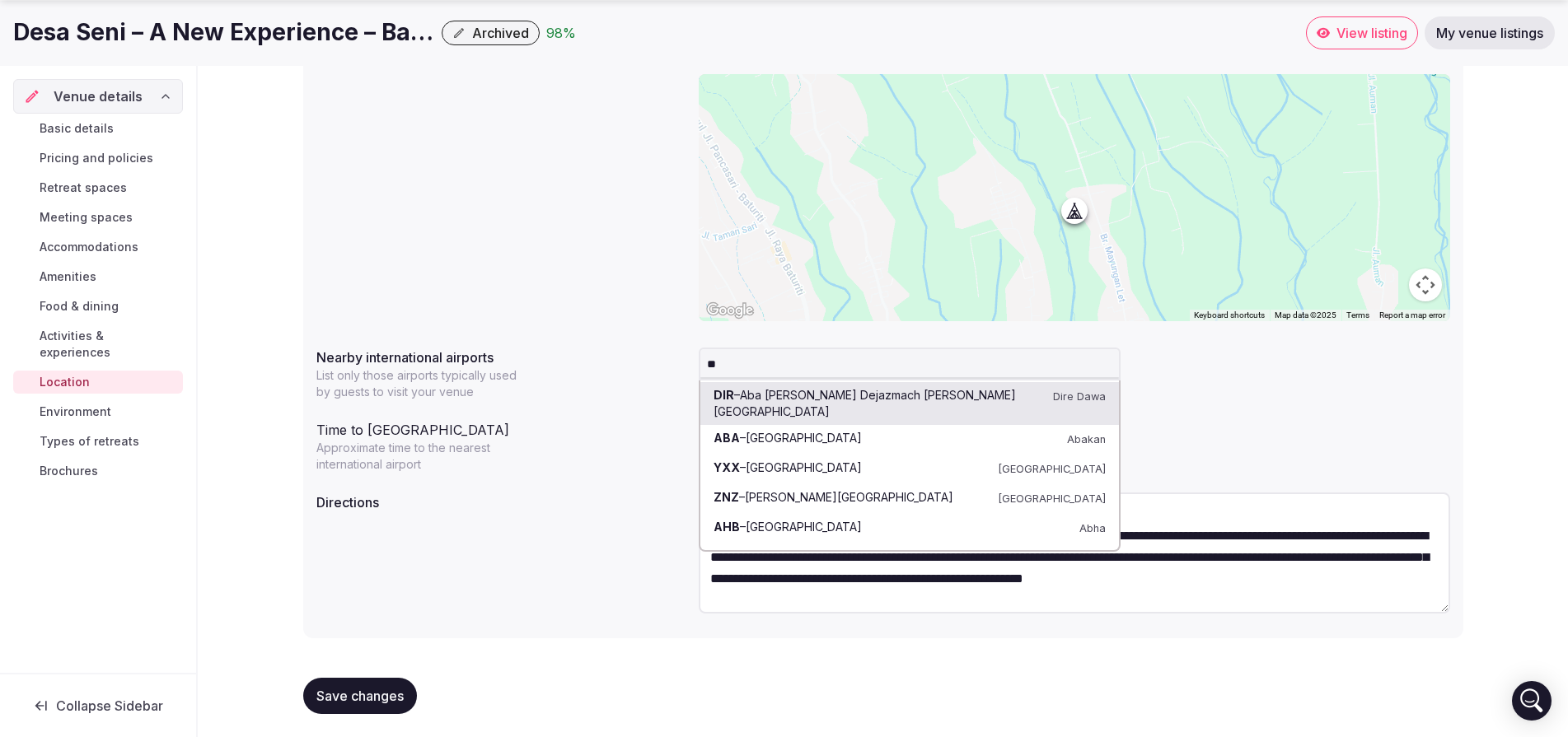
type input "*"
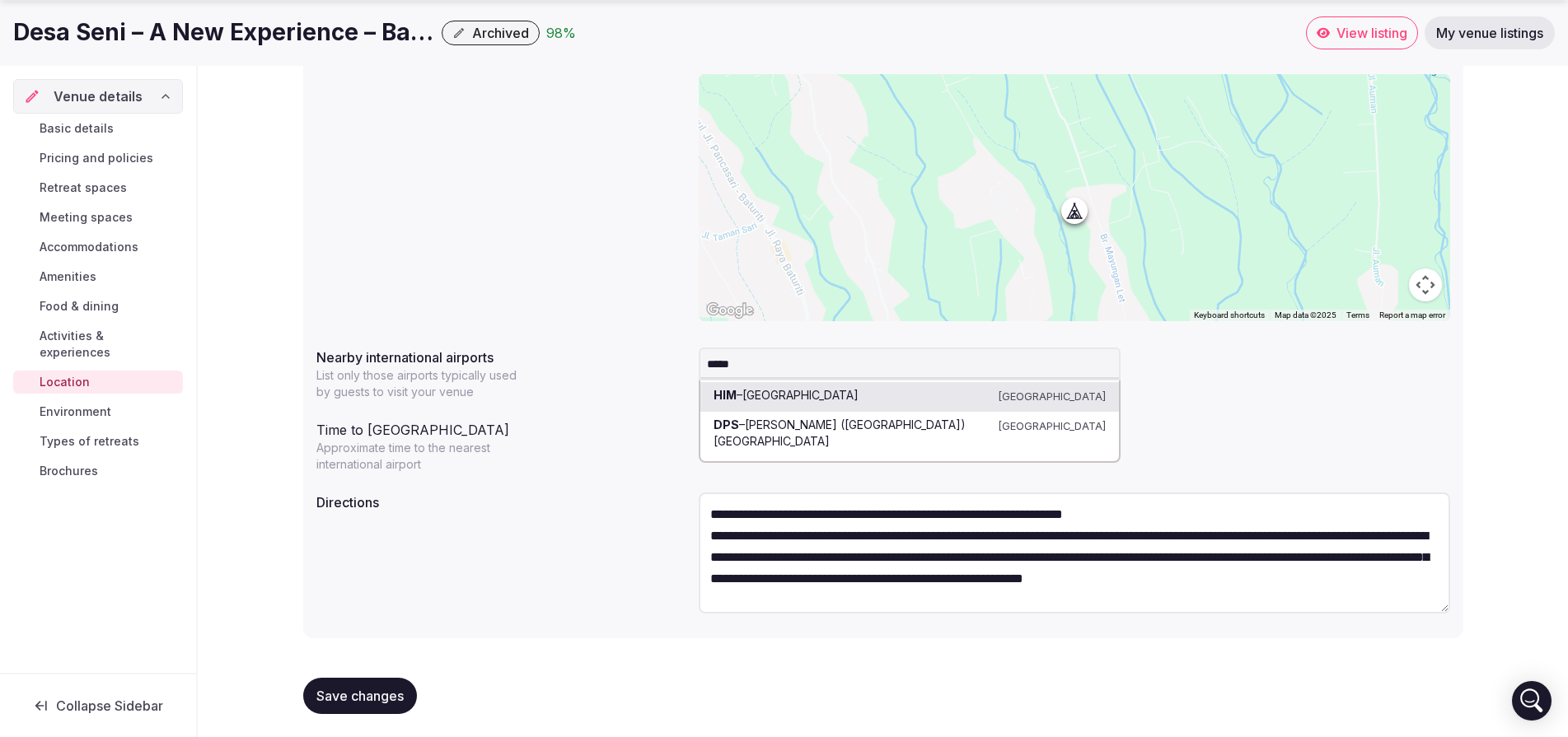
type input "****"
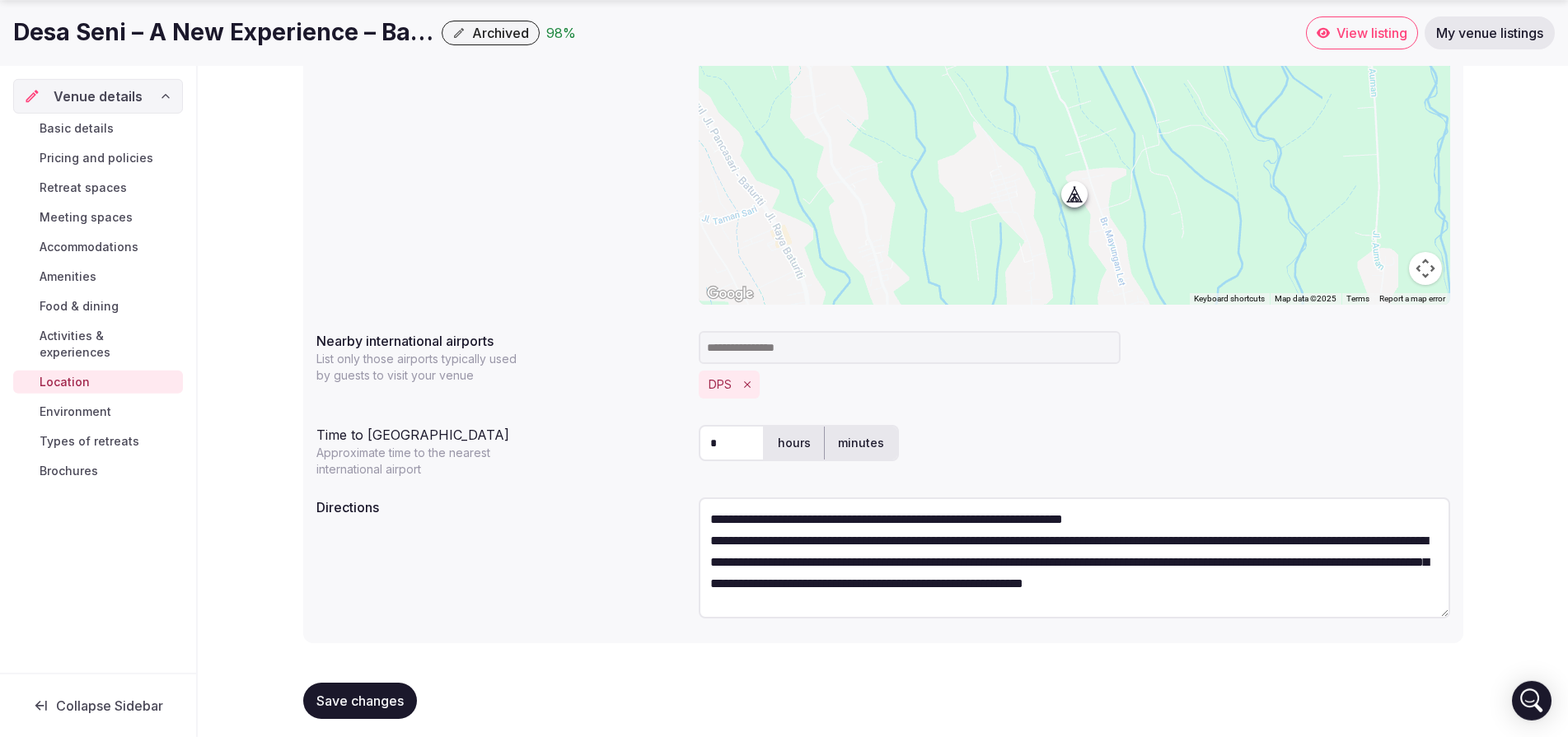
scroll to position [270, 0]
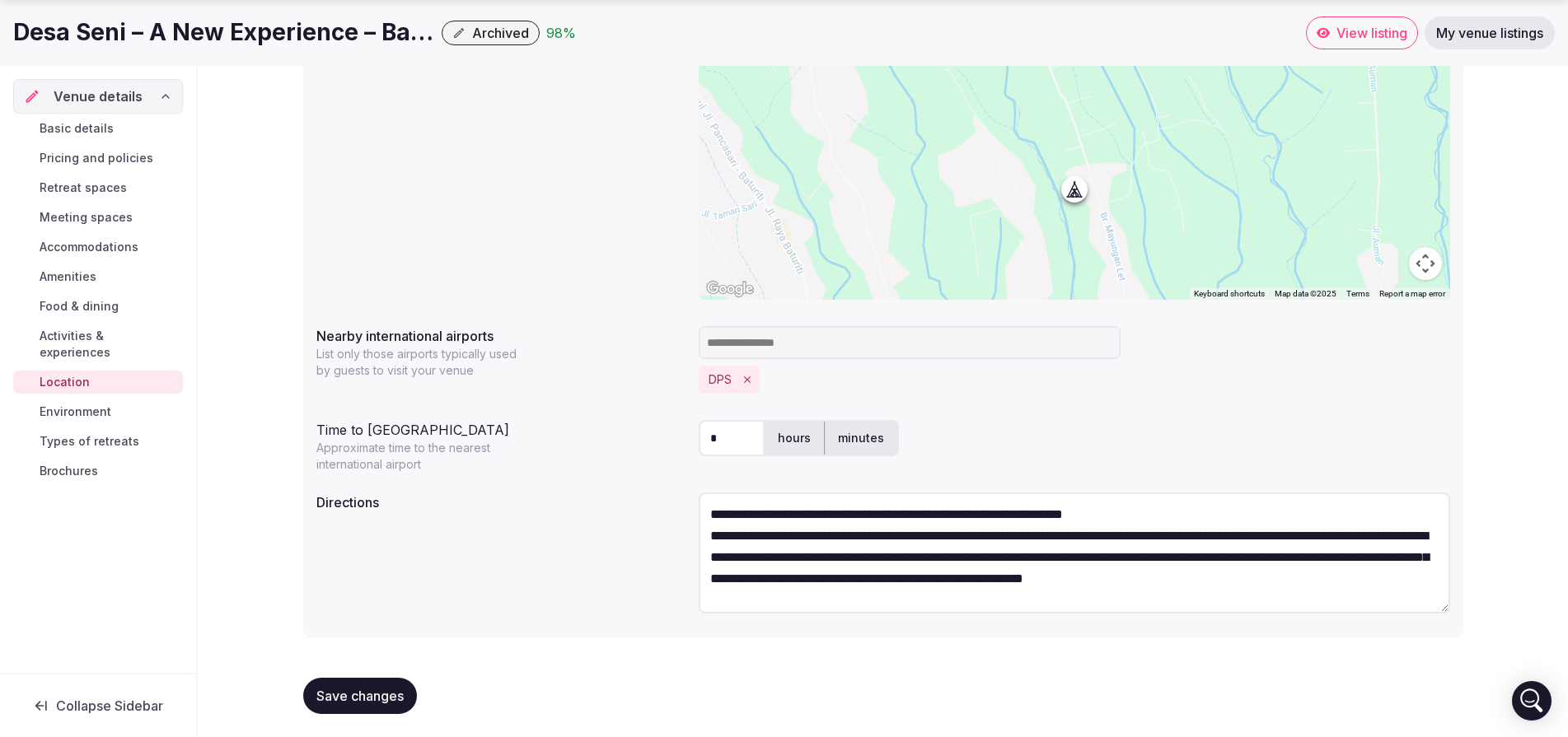
click at [332, 692] on span "Save changes" at bounding box center [359, 696] width 87 height 17
click at [120, 333] on span "Activities & experiences" at bounding box center [108, 343] width 137 height 33
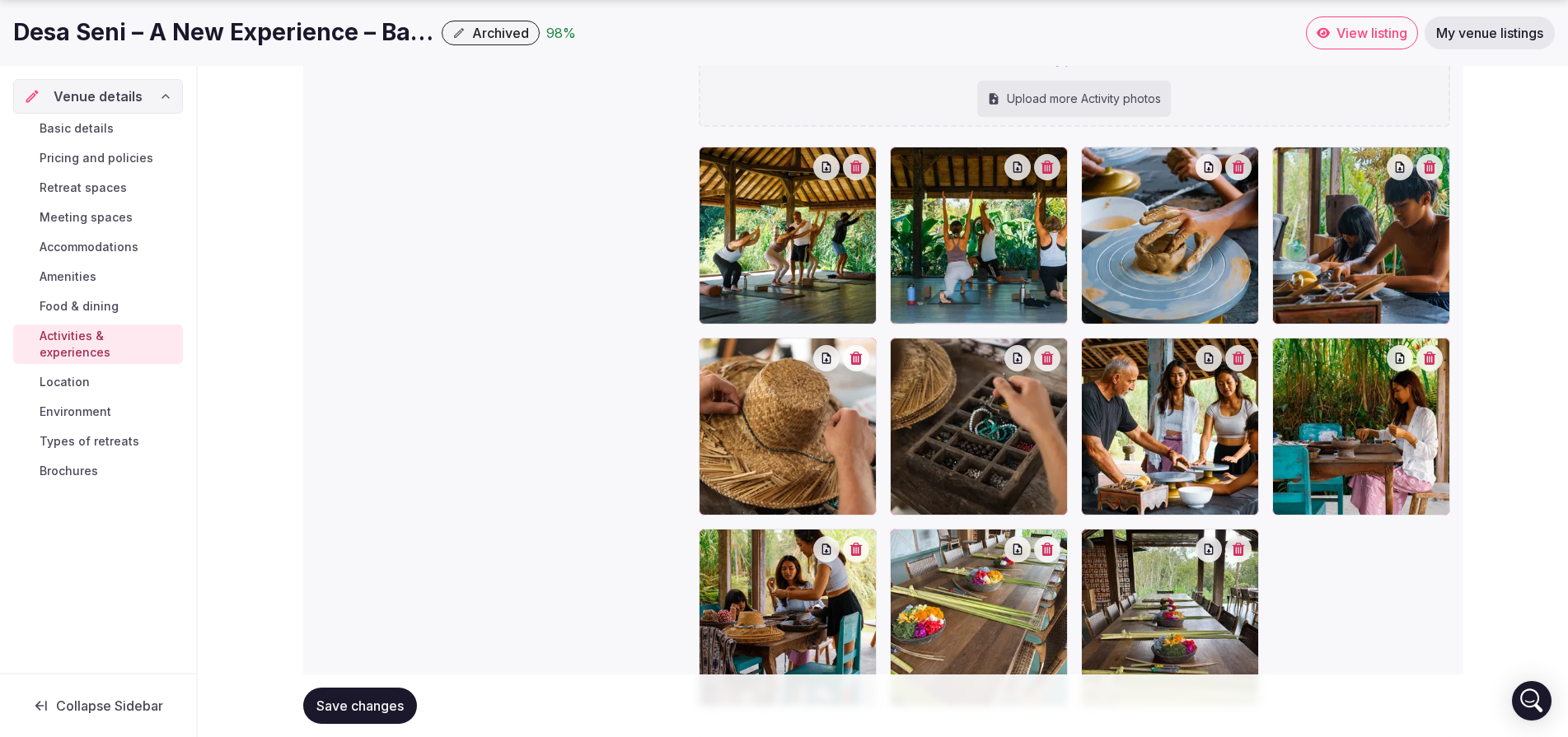
scroll to position [557, 0]
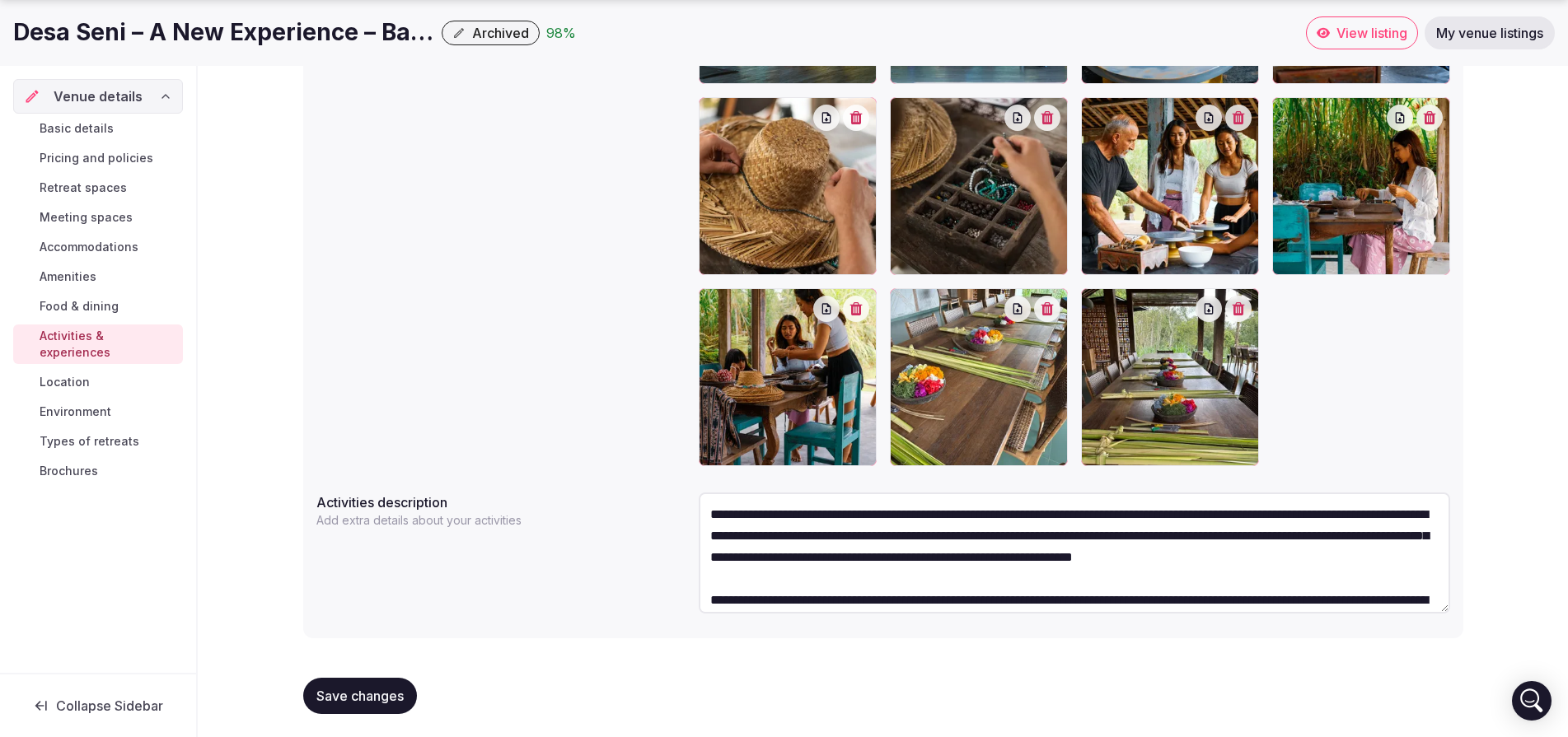
click at [96, 302] on span "Food & dining" at bounding box center [79, 306] width 79 height 17
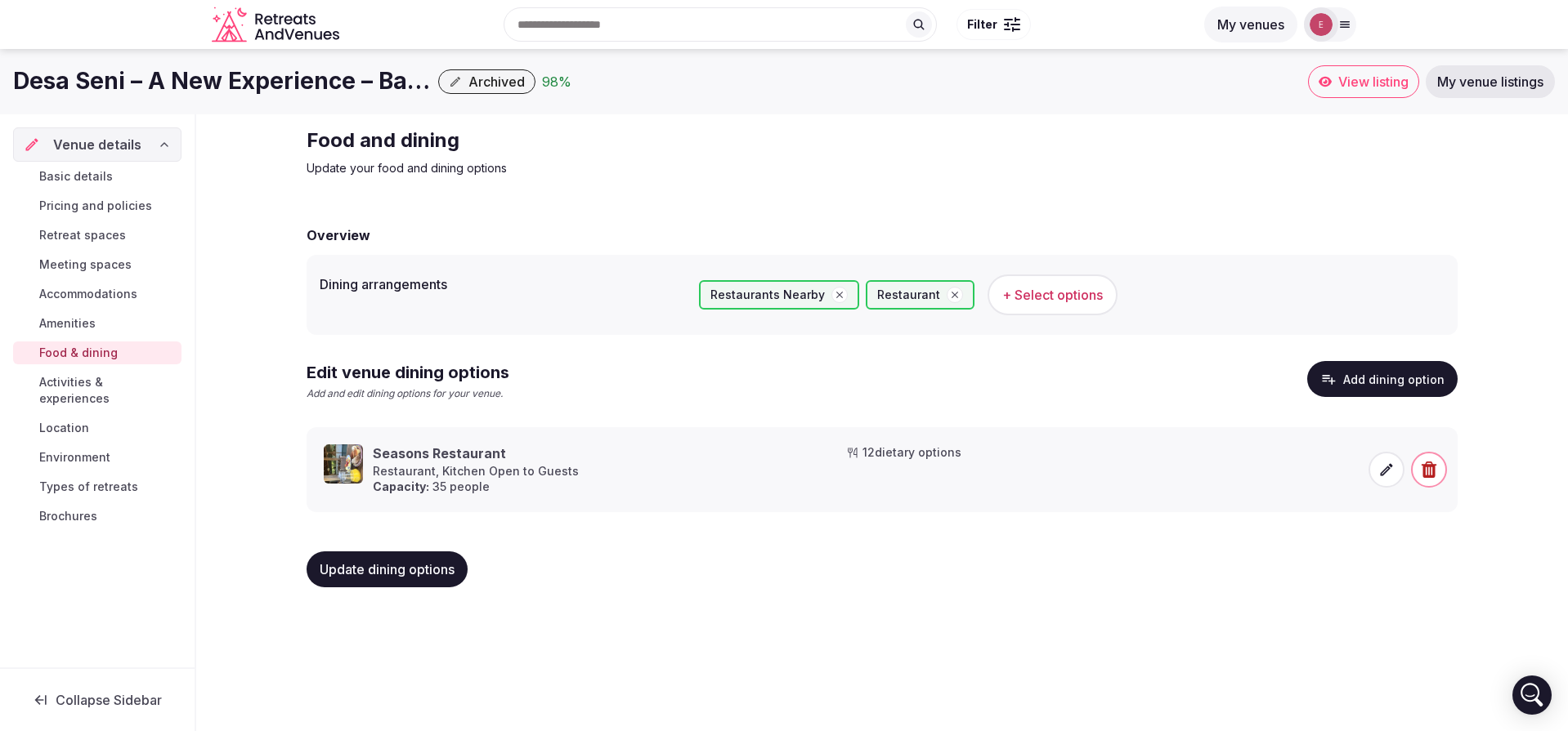
click at [102, 328] on link "Amenities" at bounding box center [97, 324] width 168 height 23
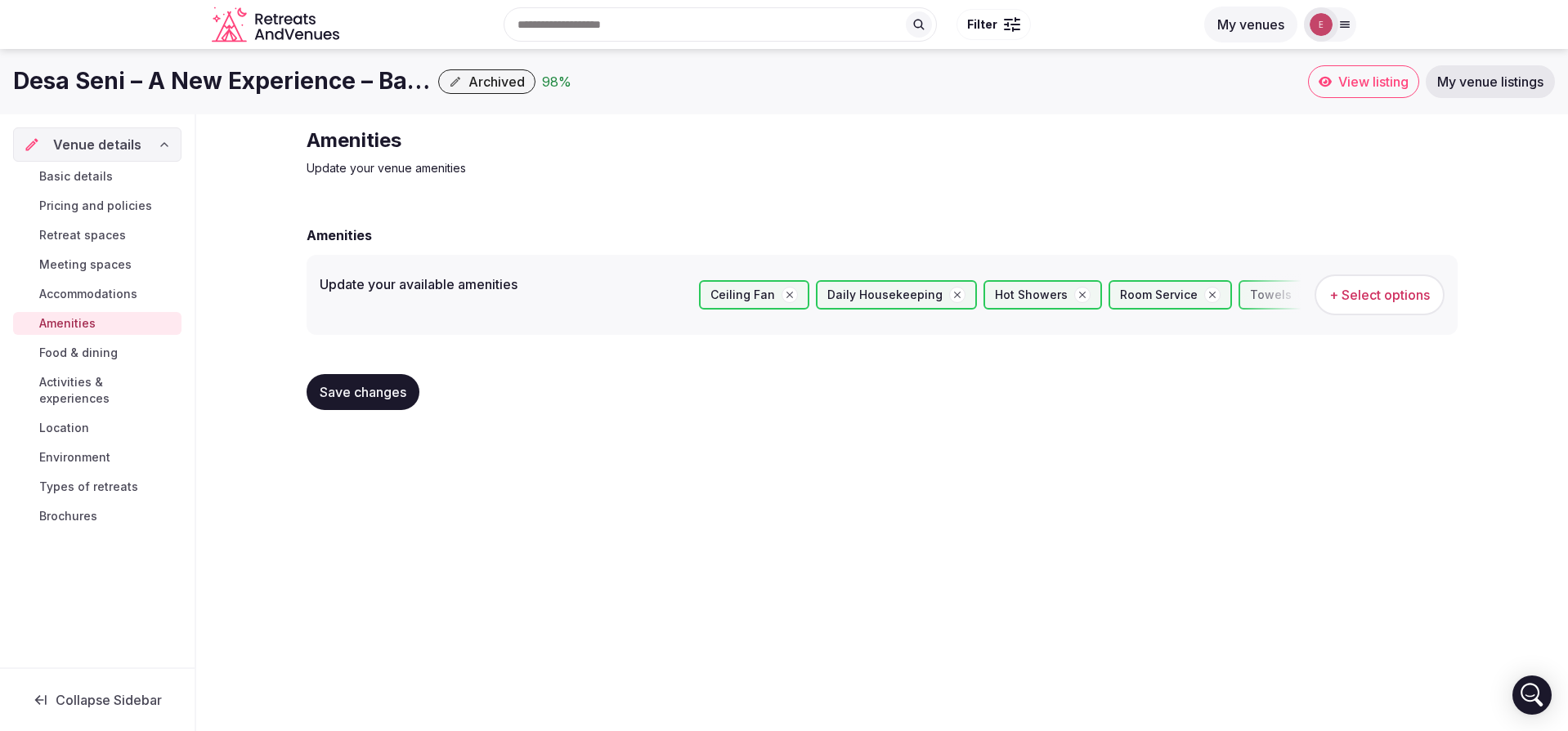
click at [1345, 75] on span "View listing" at bounding box center [1374, 81] width 70 height 17
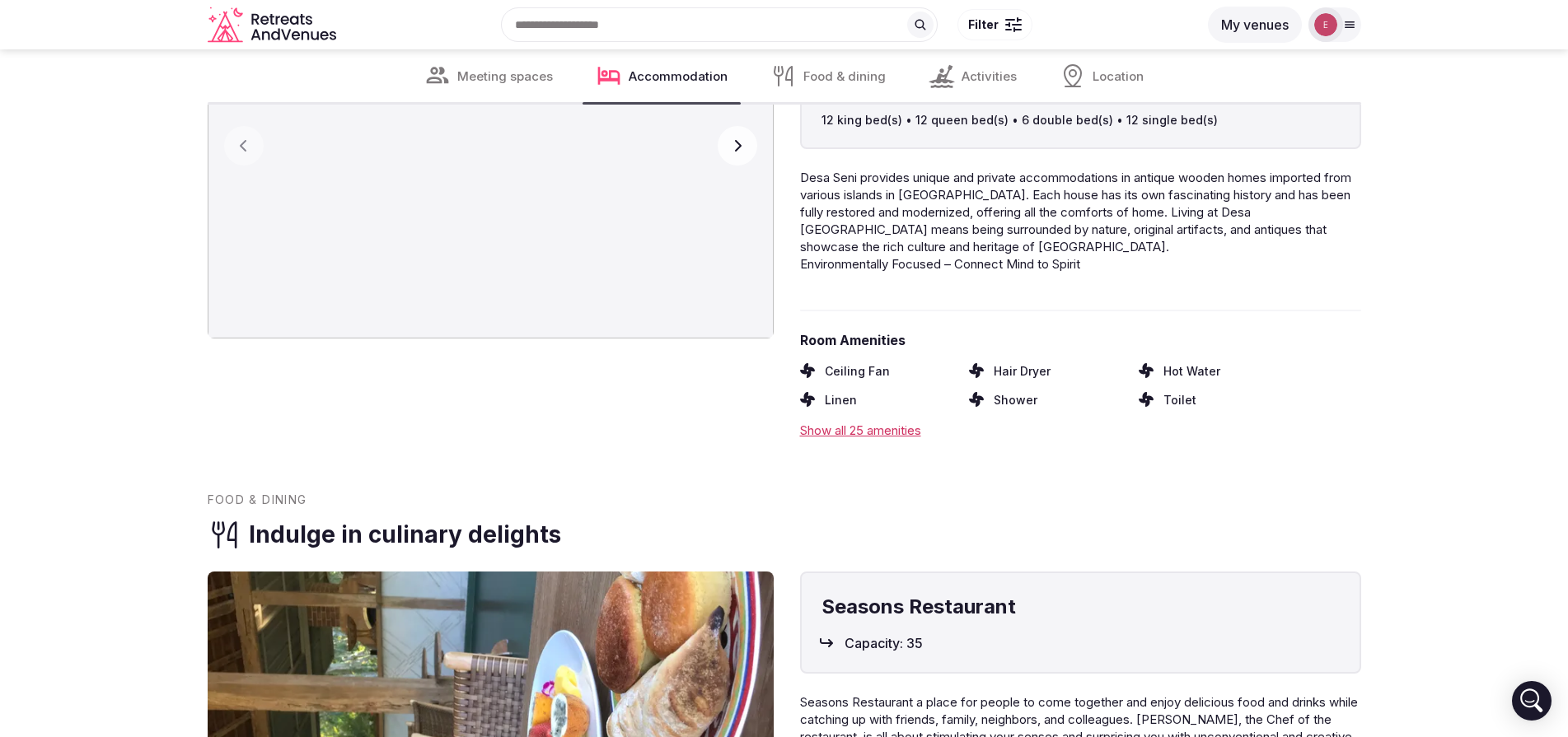
scroll to position [2346, 0]
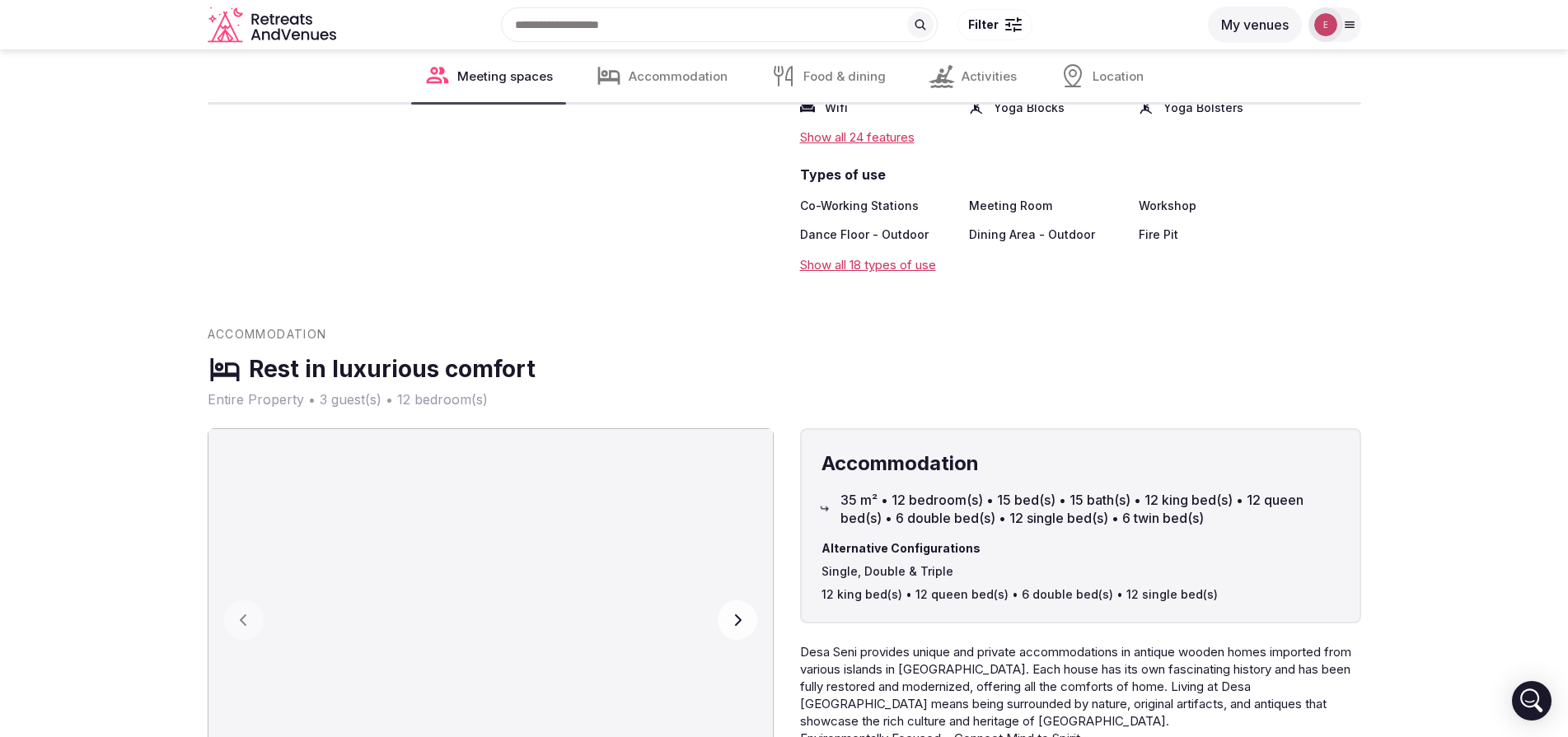
click at [544, 515] on img at bounding box center [490, 620] width 566 height 385
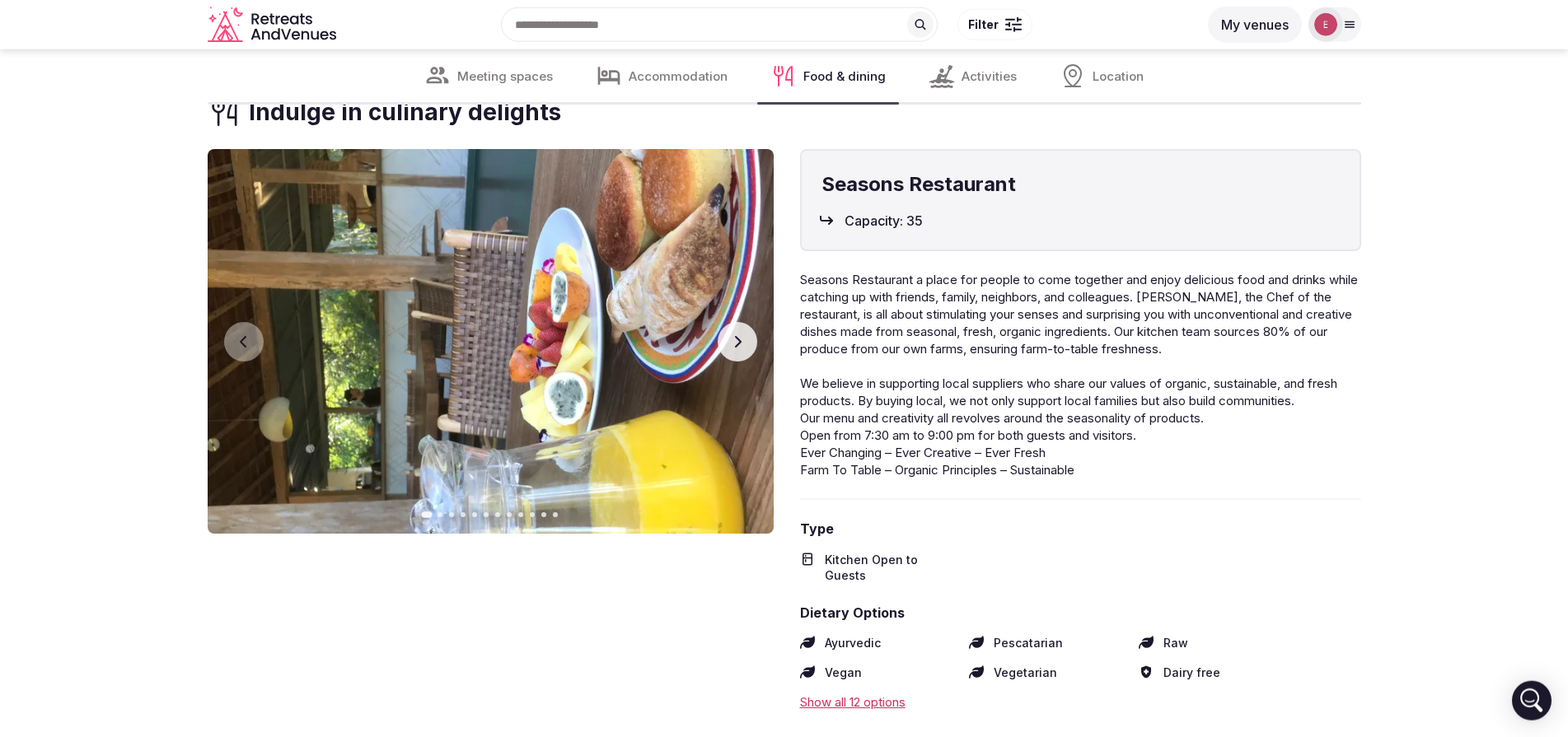
scroll to position [3203, 0]
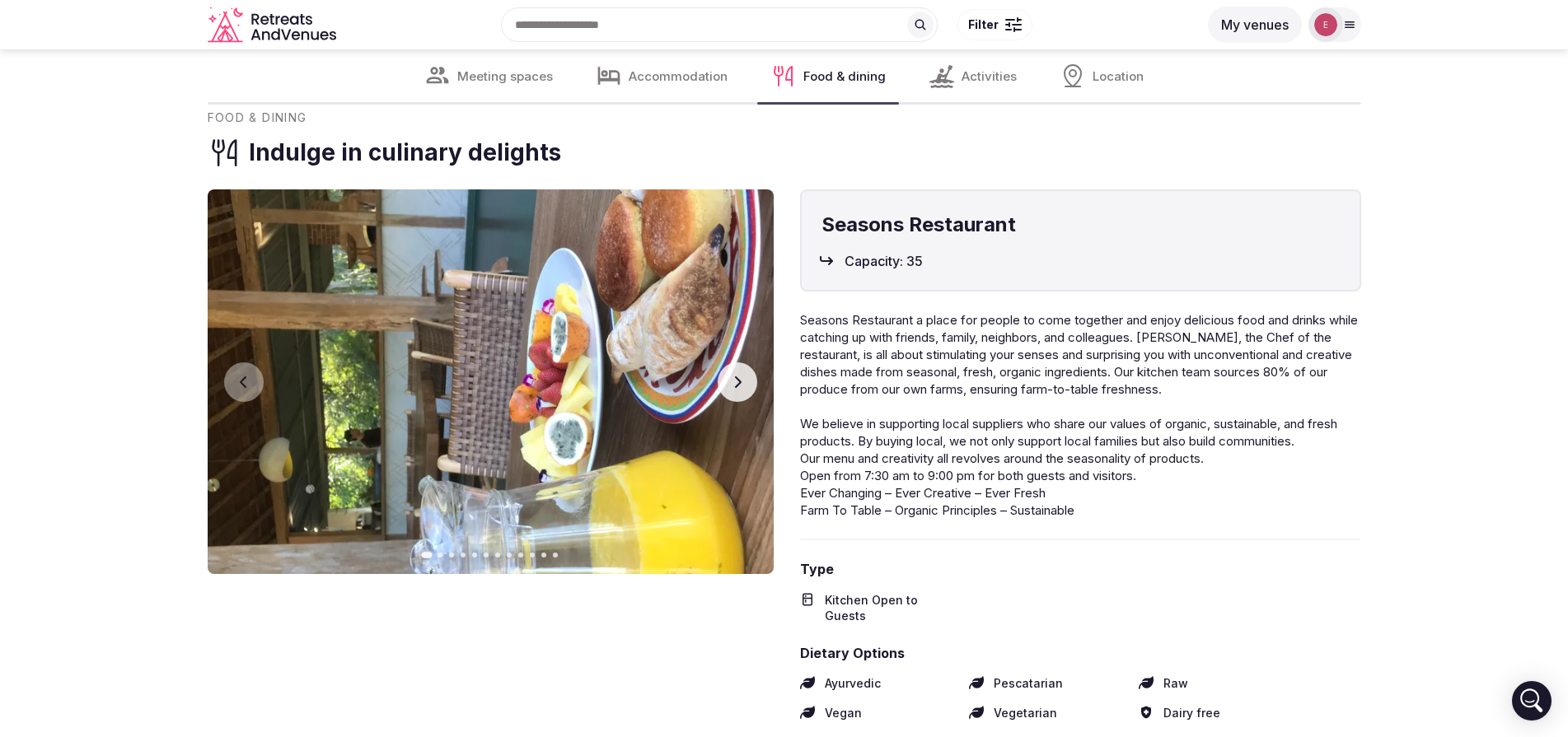
click at [748, 372] on button "Next slide" at bounding box center [737, 382] width 40 height 40
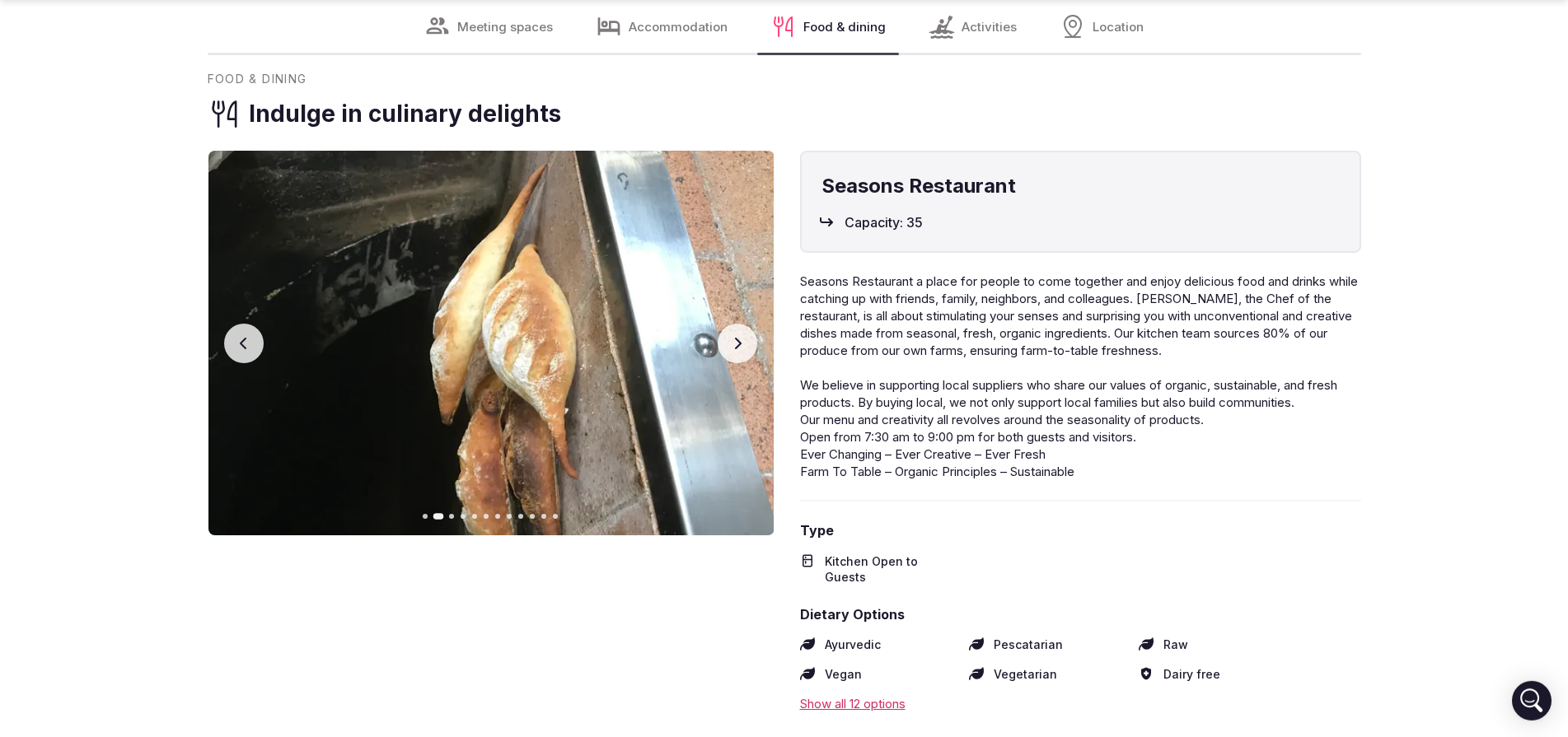
scroll to position [3361, 0]
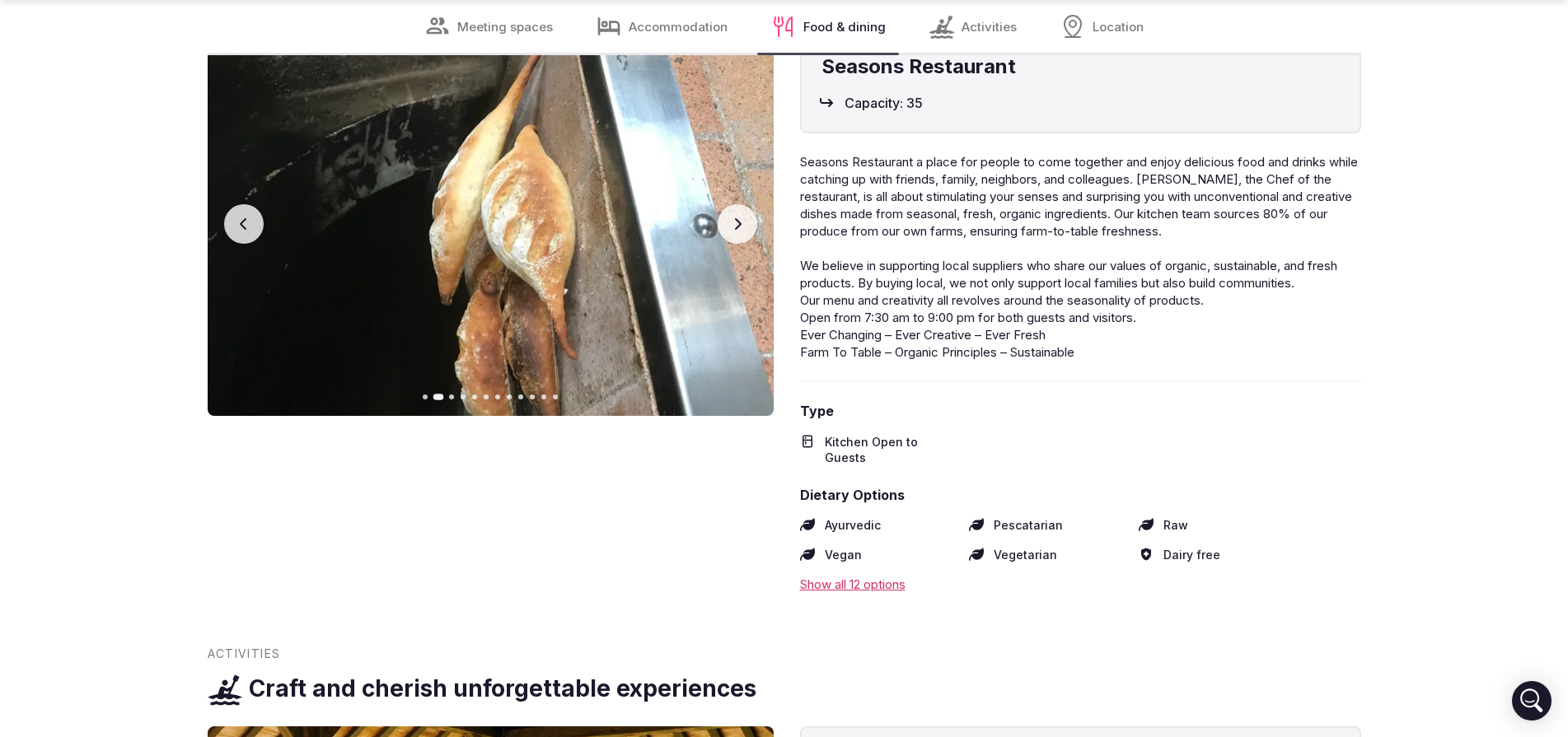
click at [726, 204] on button "Next slide" at bounding box center [737, 223] width 40 height 40
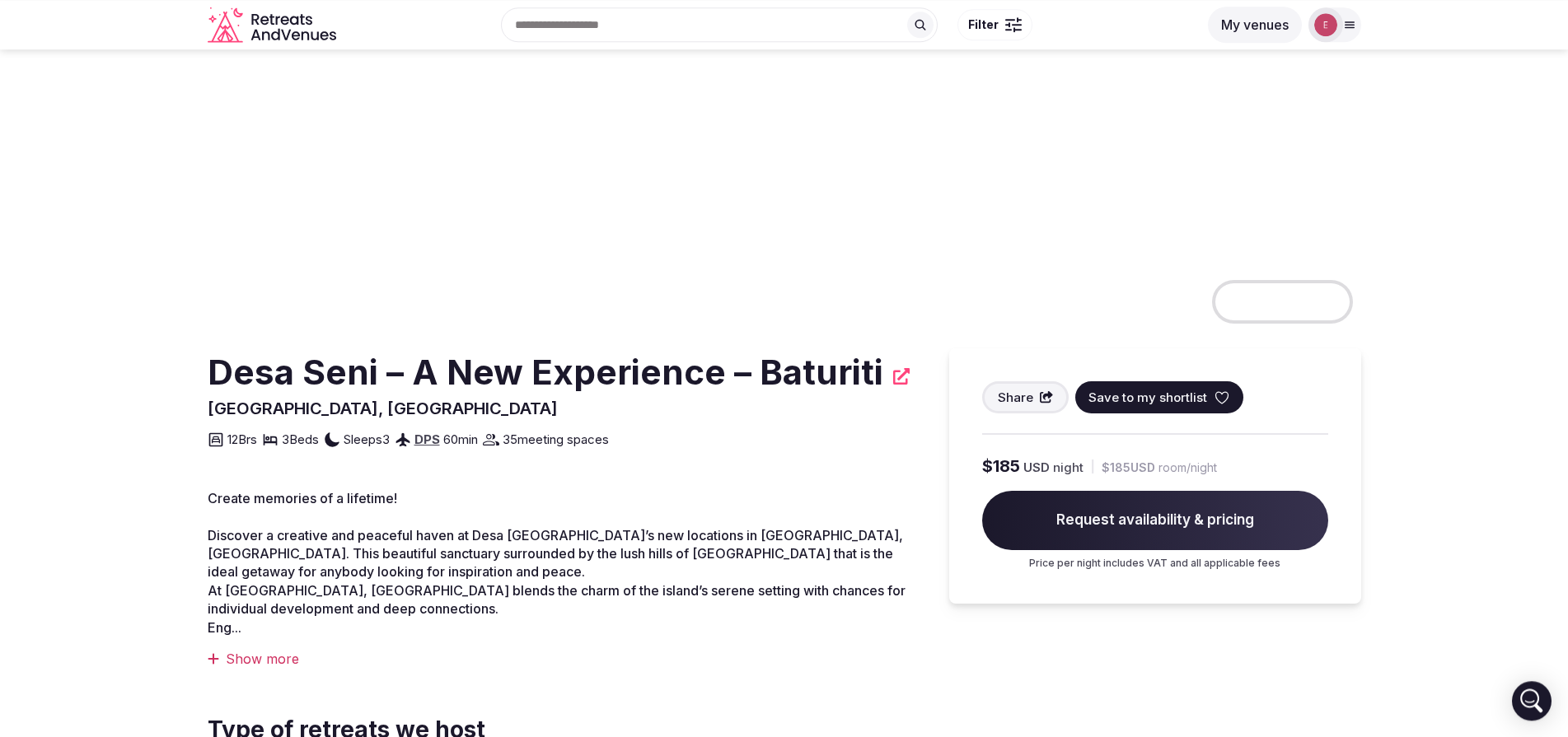
scroll to position [0, 0]
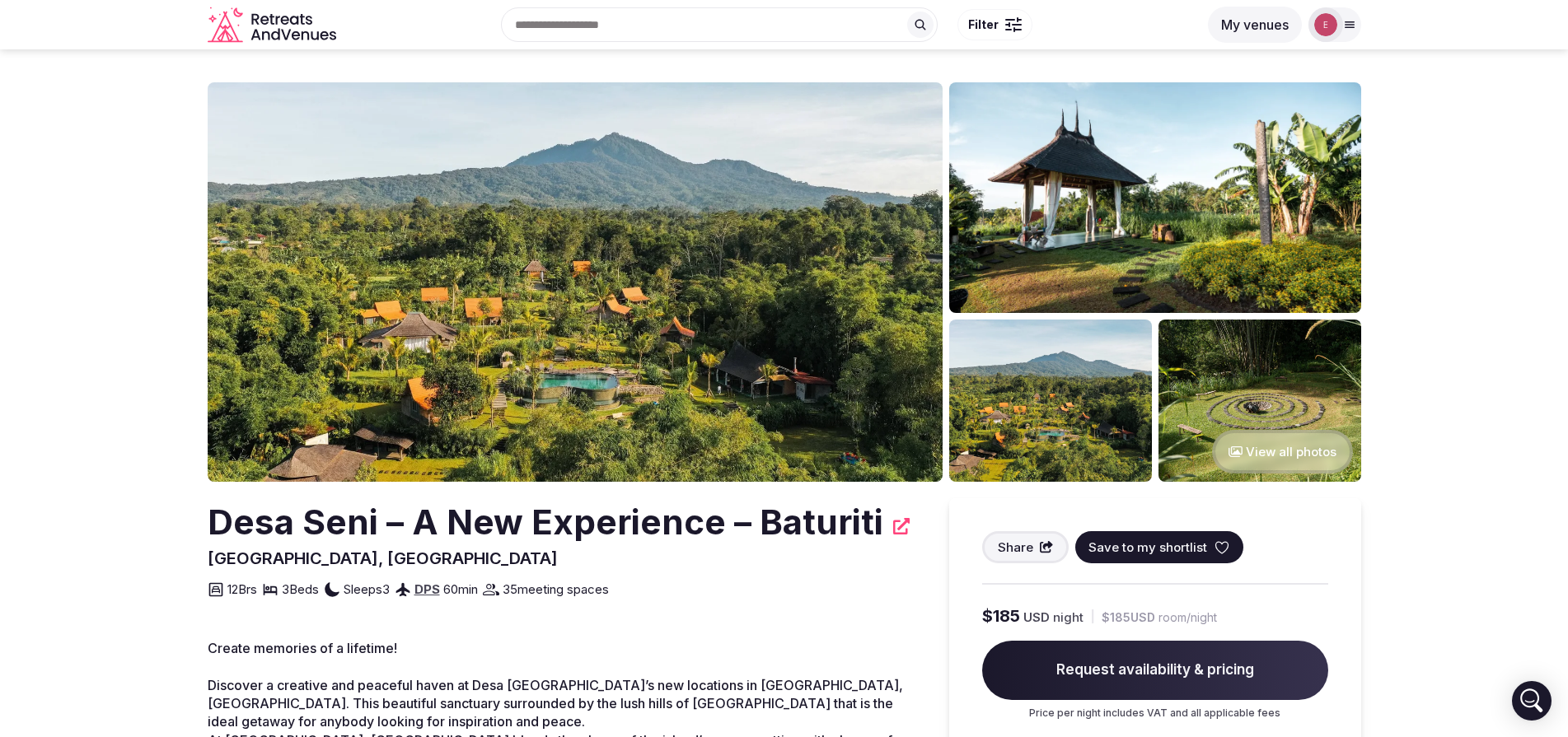
click at [1249, 6] on div "Search Popular Destinations [GEOGRAPHIC_DATA], [GEOGRAPHIC_DATA] [GEOGRAPHIC_DA…" at bounding box center [784, 24] width 1154 height 84
click at [1261, 30] on button "My venues" at bounding box center [1255, 24] width 94 height 36
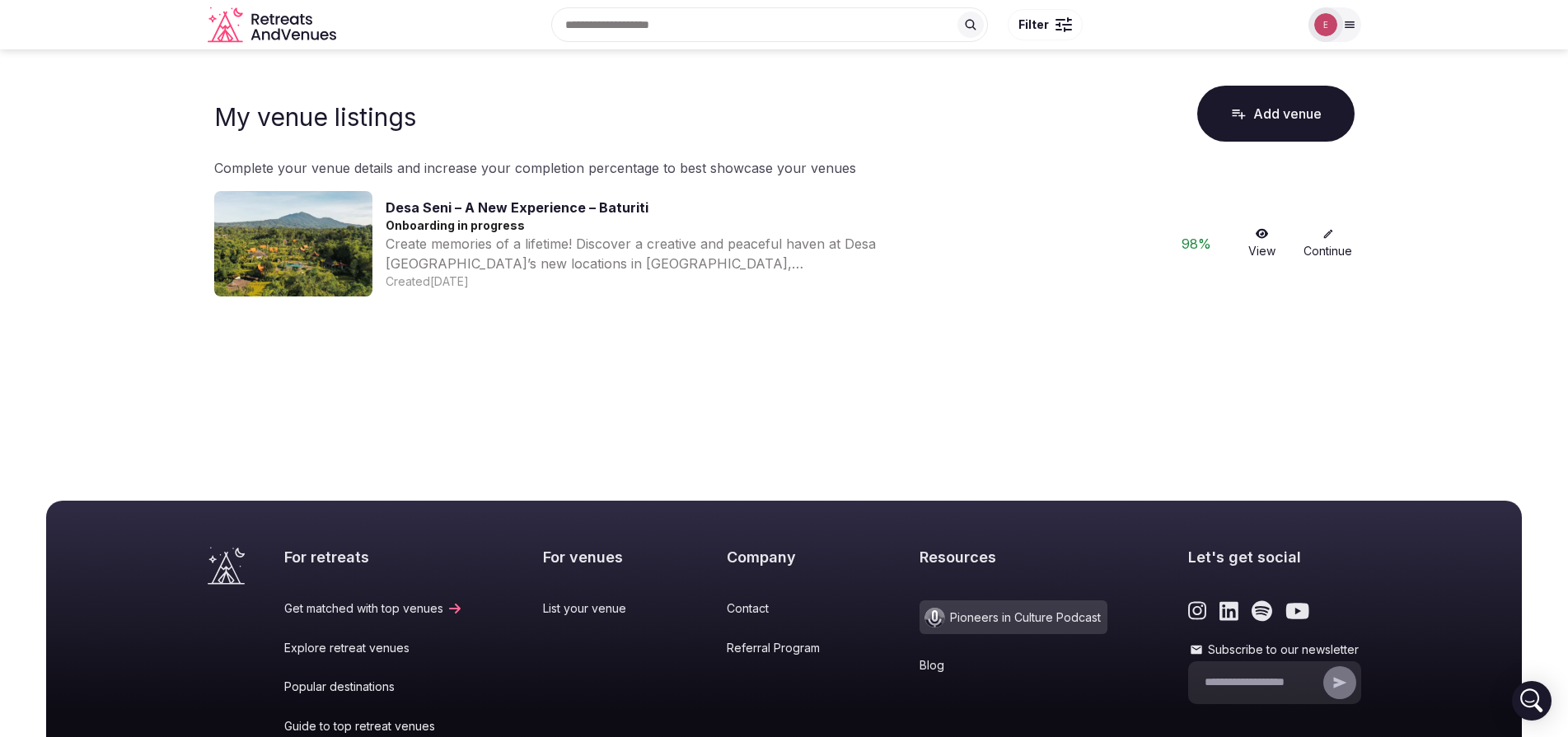
click at [1328, 253] on link "Continue" at bounding box center [1329, 244] width 53 height 31
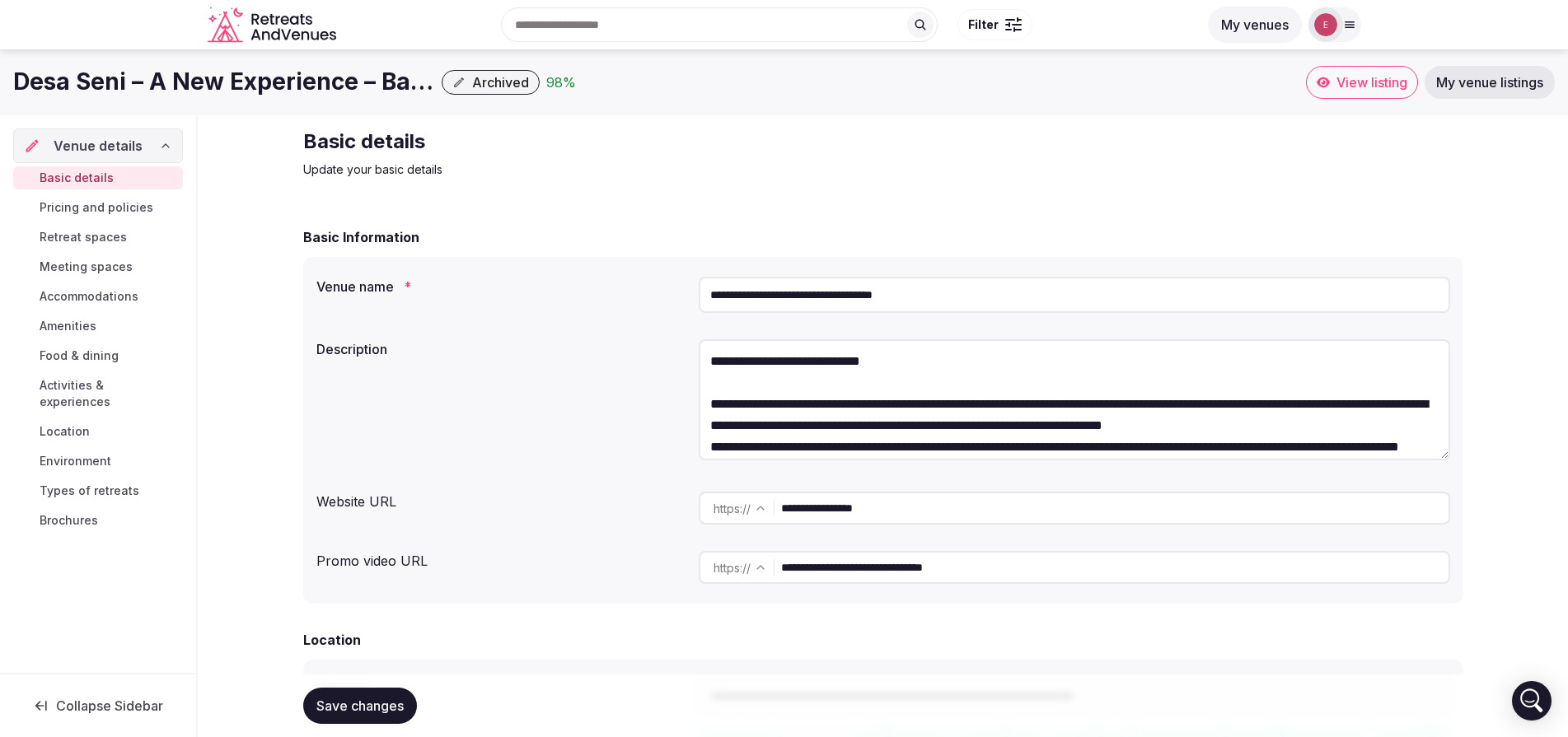
click at [772, 291] on input "**********" at bounding box center [1074, 295] width 751 height 36
click at [881, 292] on input "**********" at bounding box center [1074, 295] width 751 height 36
drag, startPoint x: 881, startPoint y: 292, endPoint x: 773, endPoint y: 295, distance: 108.0
click at [773, 295] on input "**********" at bounding box center [1074, 295] width 751 height 36
type input "**********"
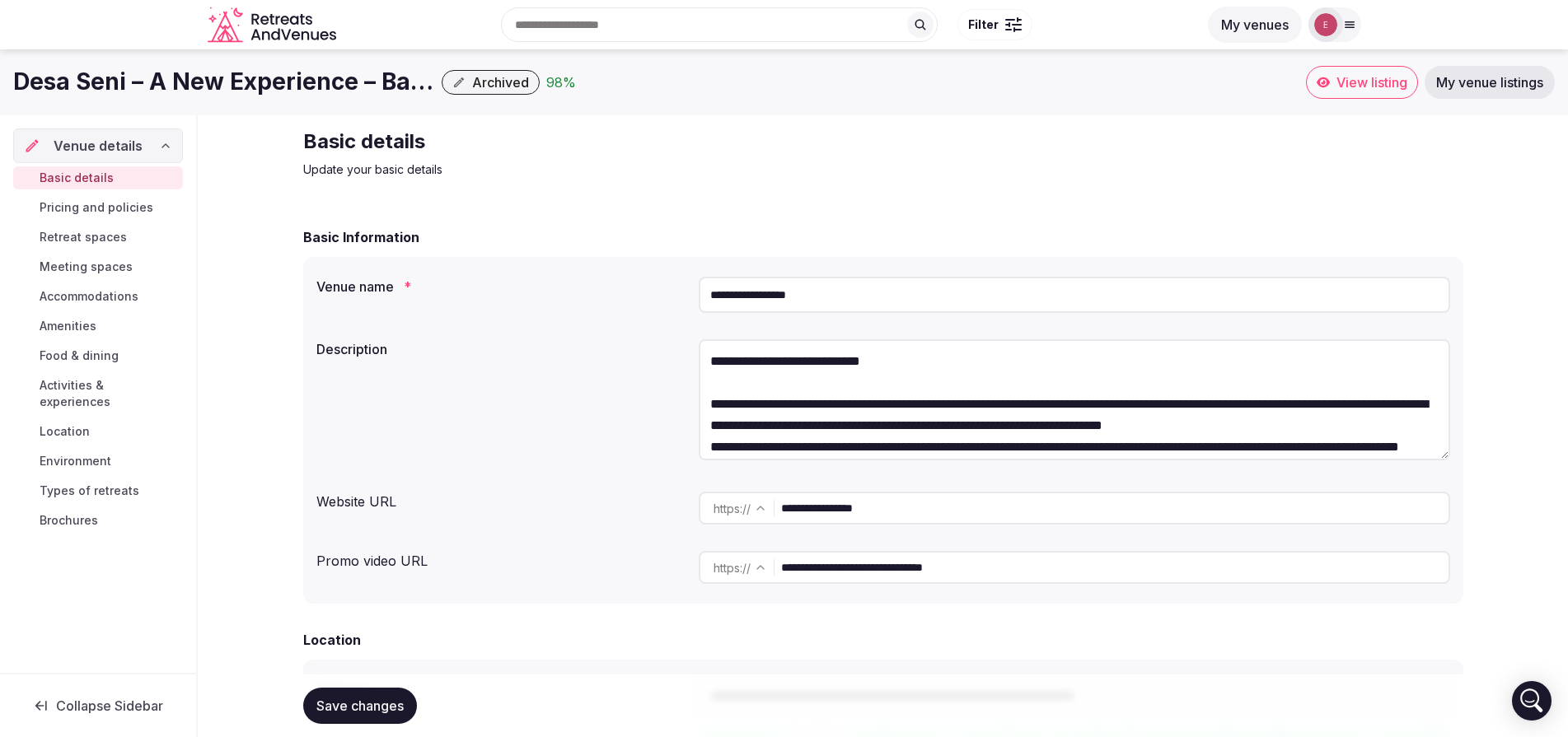
click at [760, 381] on textarea "**********" at bounding box center [1074, 400] width 751 height 121
click at [380, 698] on span "Save changes" at bounding box center [359, 706] width 87 height 17
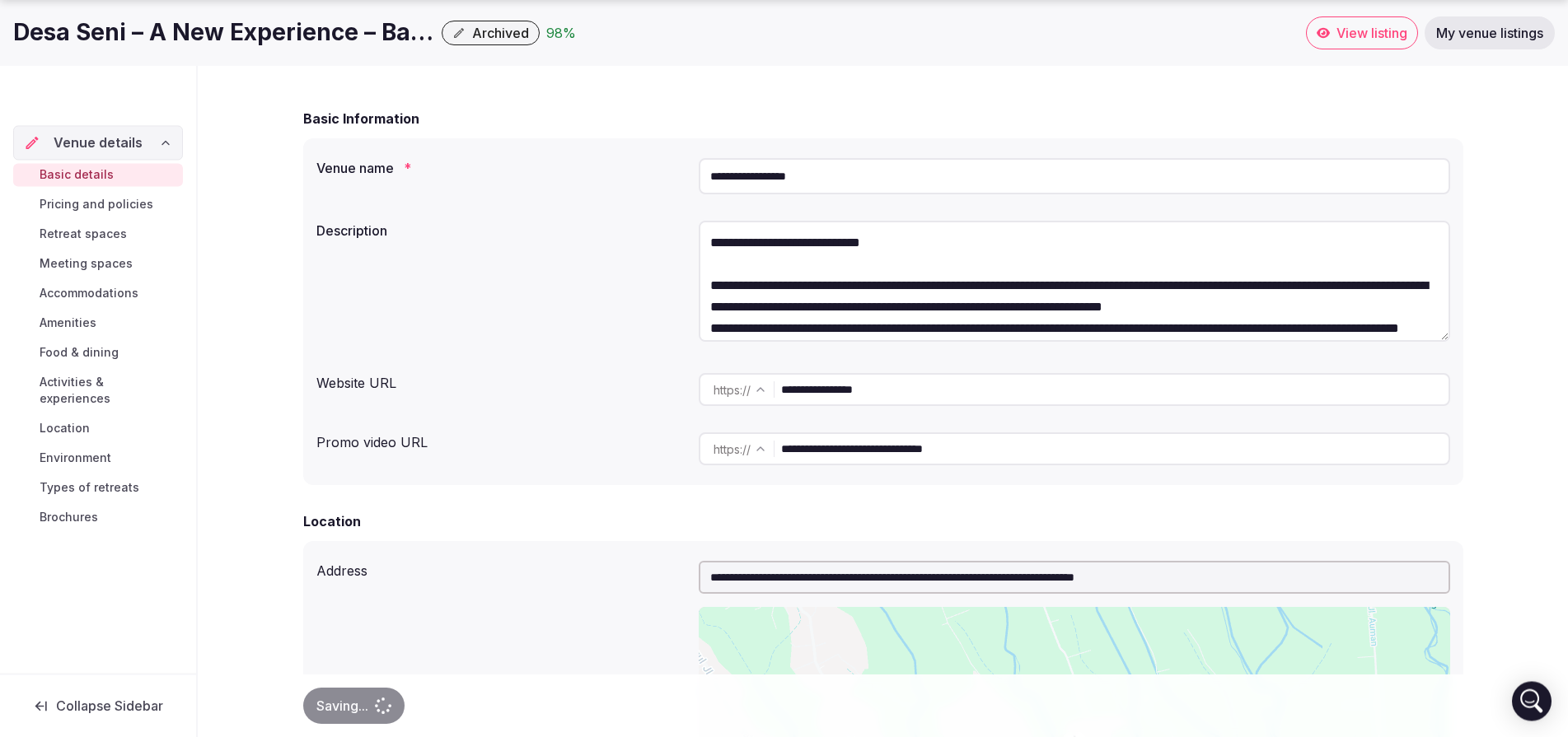
scroll to position [145, 0]
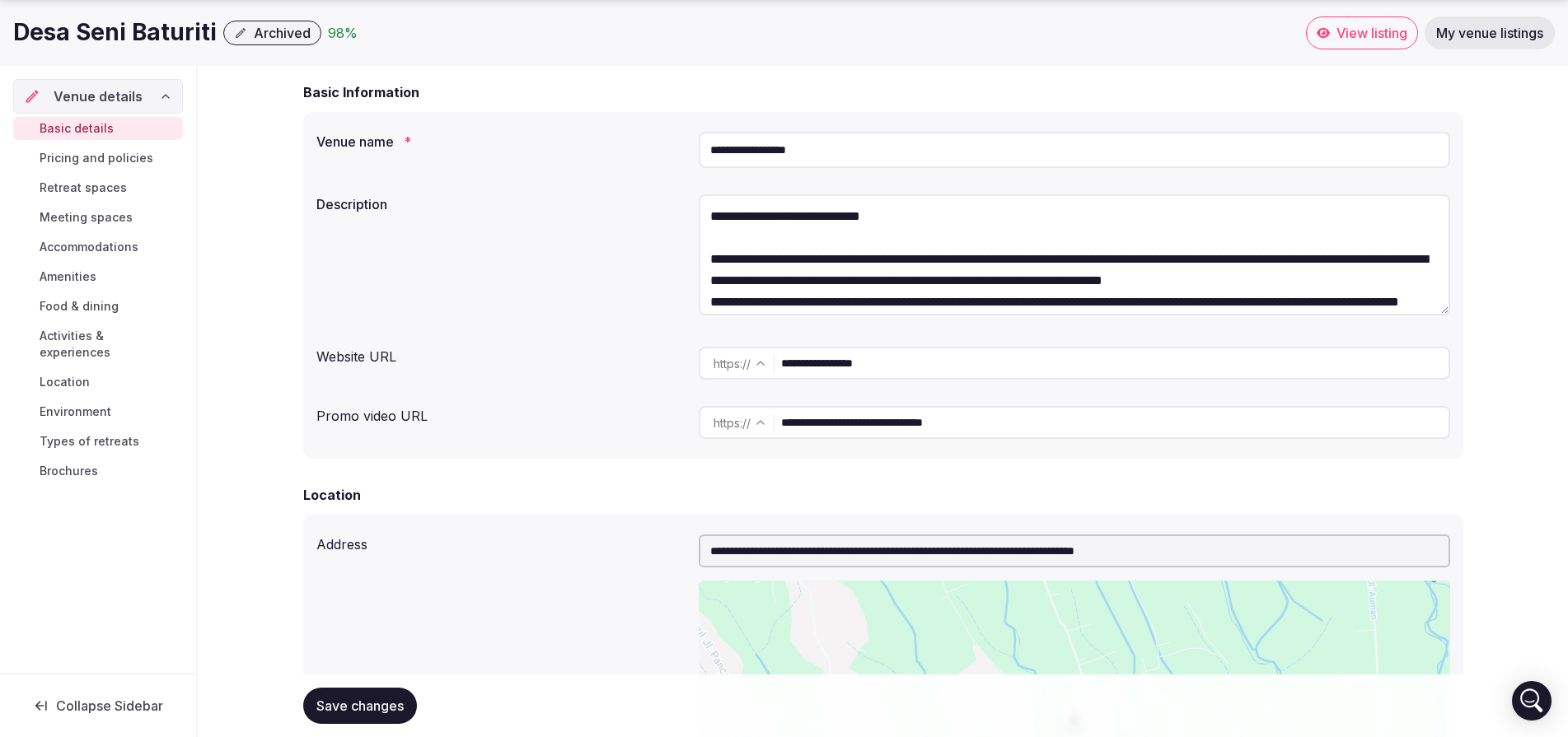
click at [746, 238] on textarea "**********" at bounding box center [1074, 254] width 751 height 121
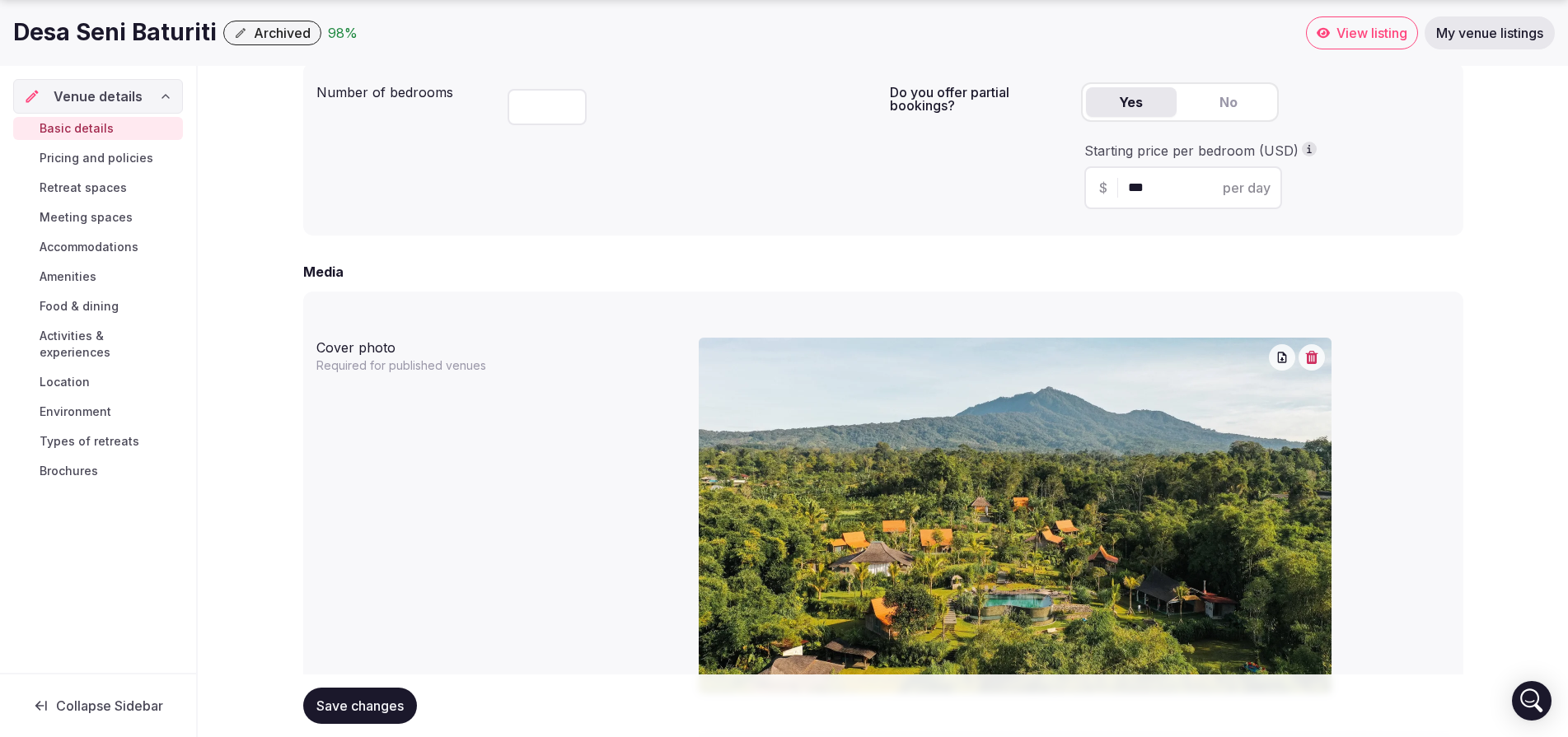
scroll to position [2106, 0]
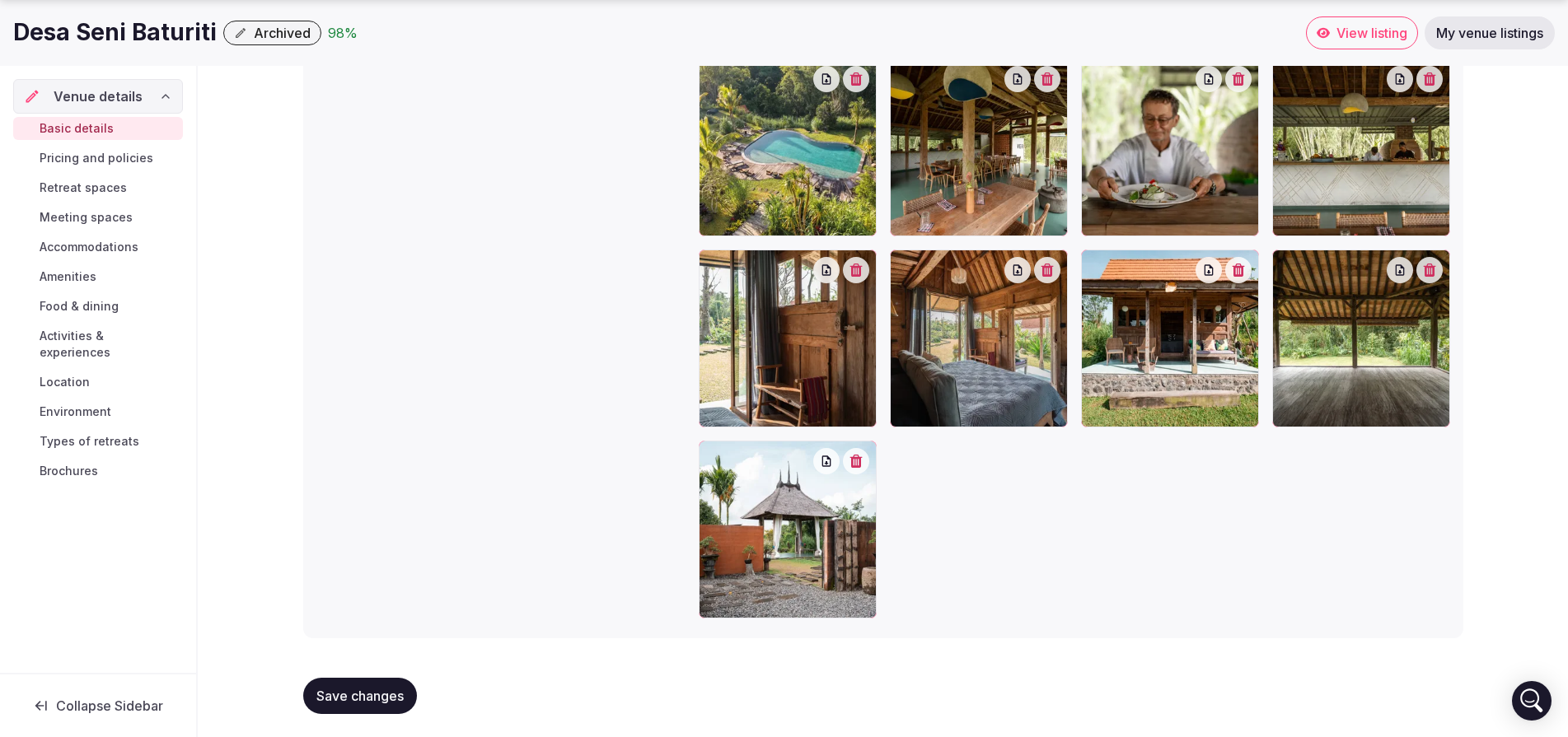
type textarea "**********"
click at [367, 690] on span "Save changes" at bounding box center [359, 696] width 87 height 17
click at [66, 152] on span "Pricing and policies" at bounding box center [96, 158] width 114 height 17
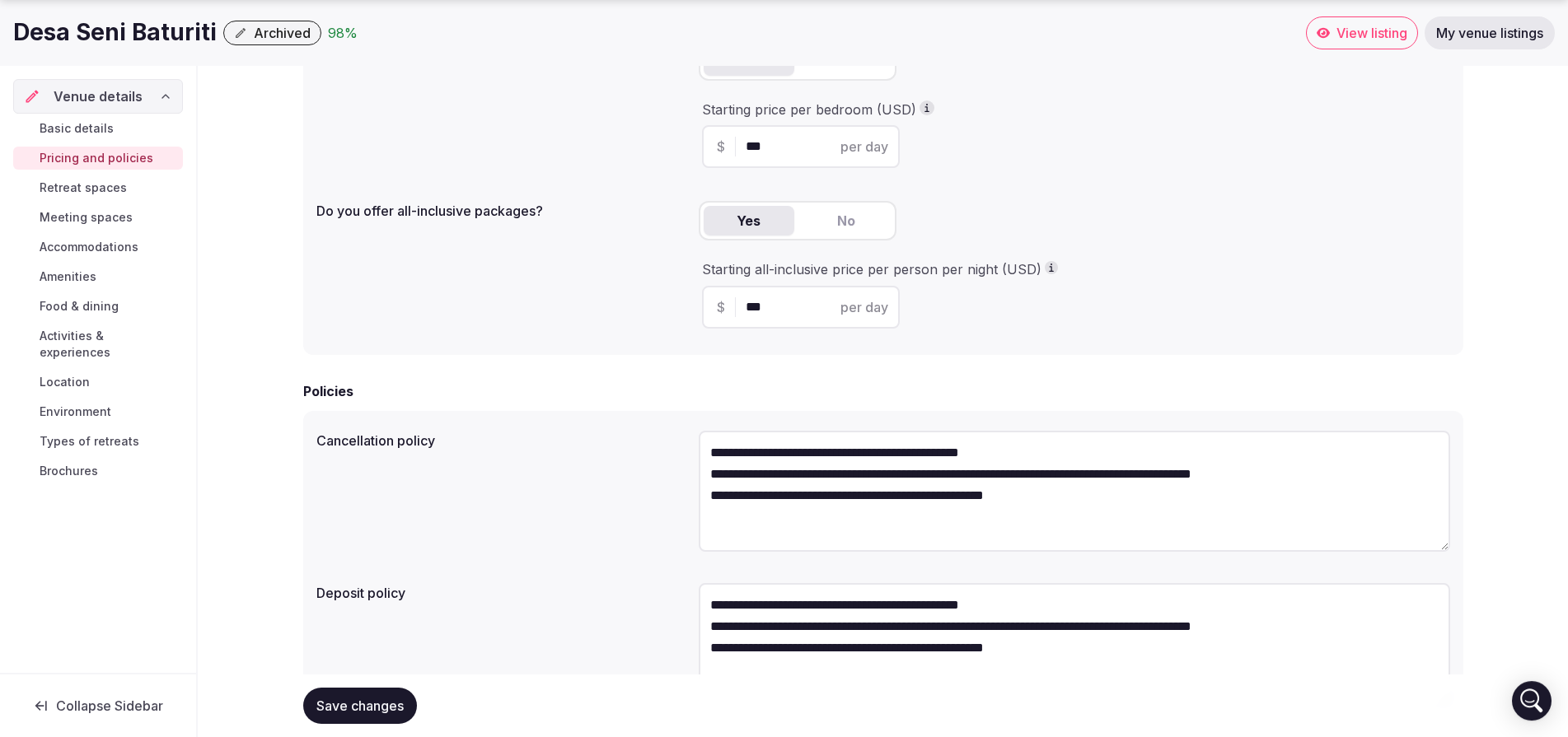
scroll to position [455, 0]
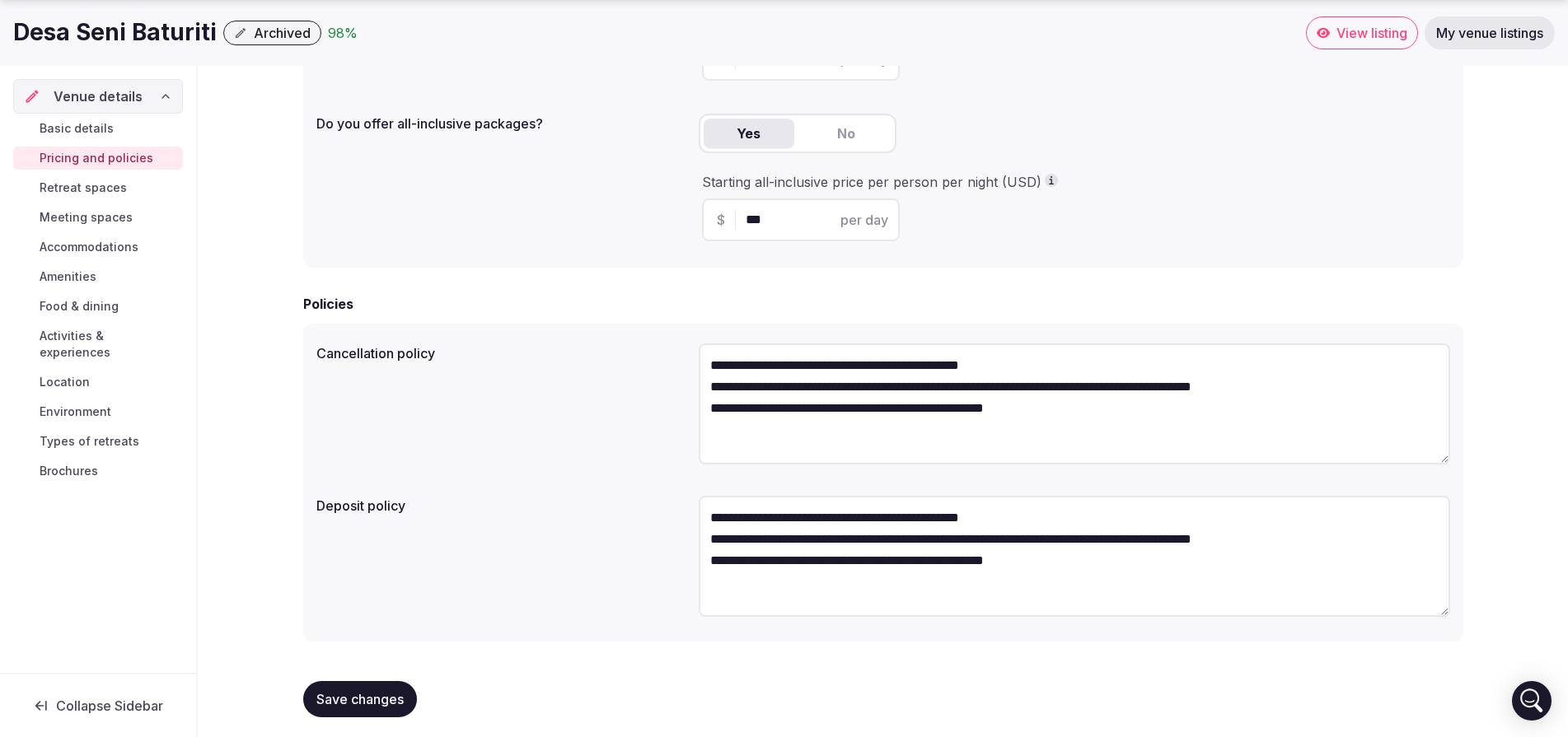
click at [93, 170] on div "Basic details Pricing and policies Retreat spaces Meeting spaces Accommodations…" at bounding box center [98, 300] width 170 height 372
click at [89, 183] on span "Retreat spaces" at bounding box center [83, 187] width 87 height 17
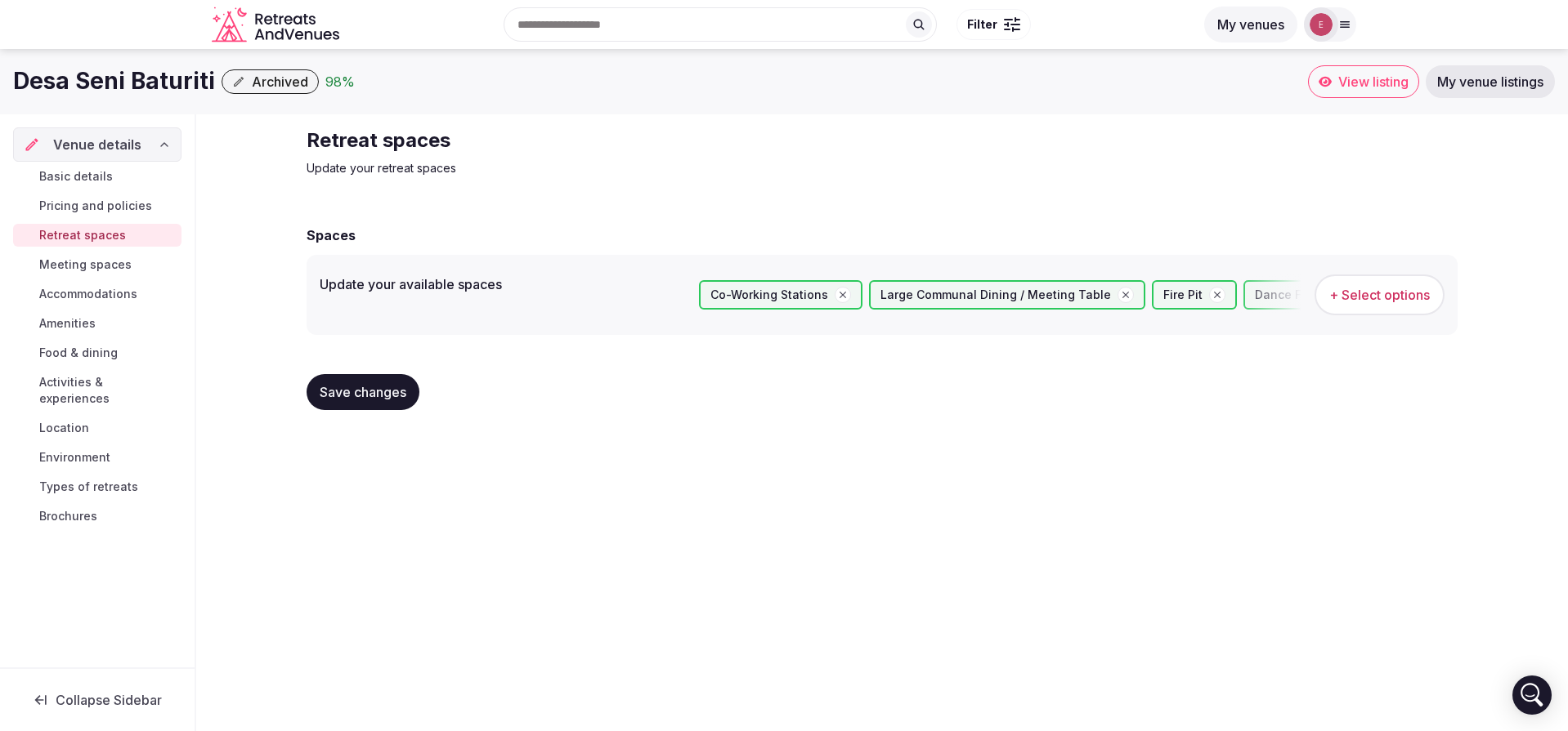
click at [1397, 299] on span "+ Select options" at bounding box center [1380, 295] width 101 height 18
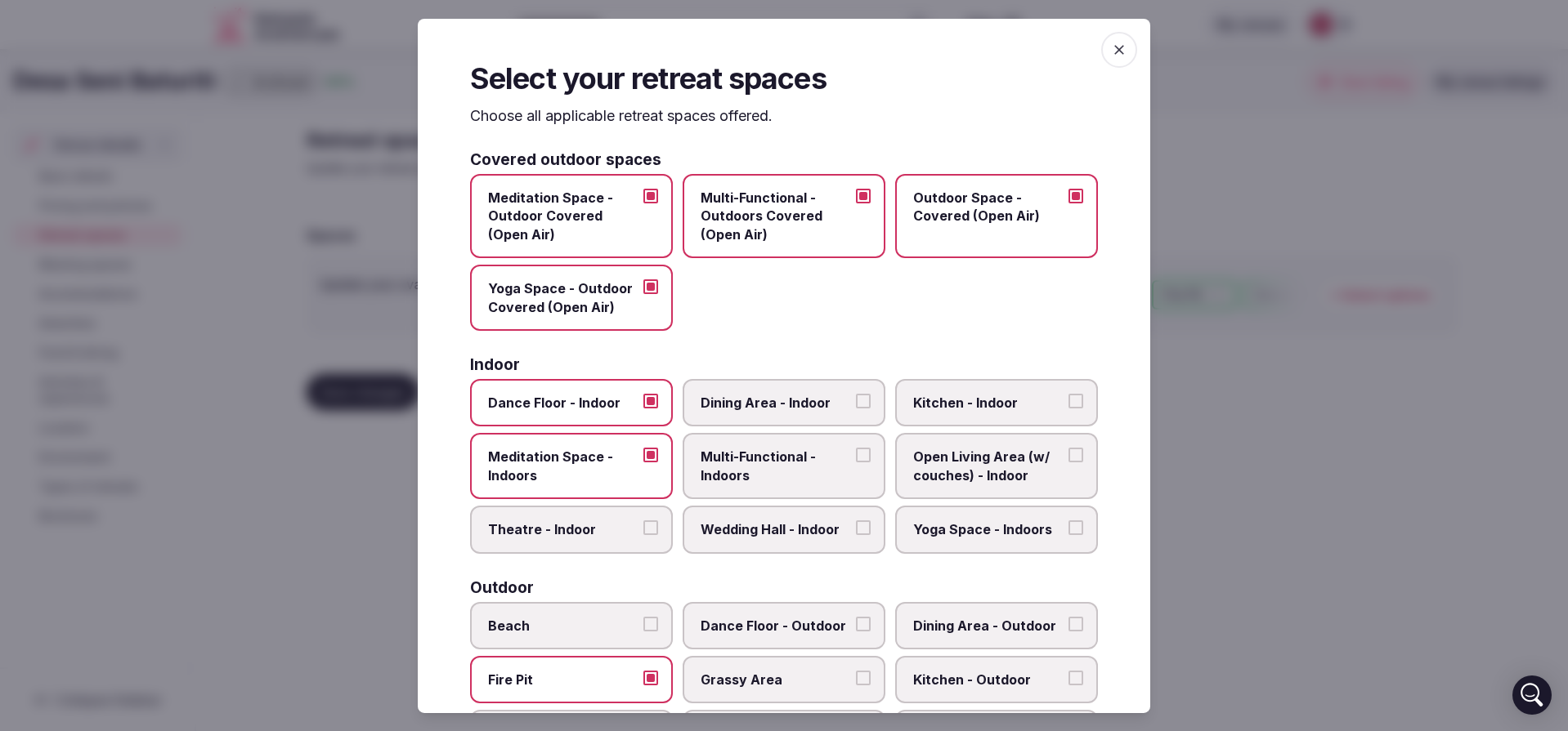
click at [1053, 460] on label "Open Living Area (w/ couches) - Indoor" at bounding box center [996, 467] width 202 height 67
click at [1069, 460] on button "Open Living Area (w/ couches) - Indoor" at bounding box center [1076, 454] width 15 height 15
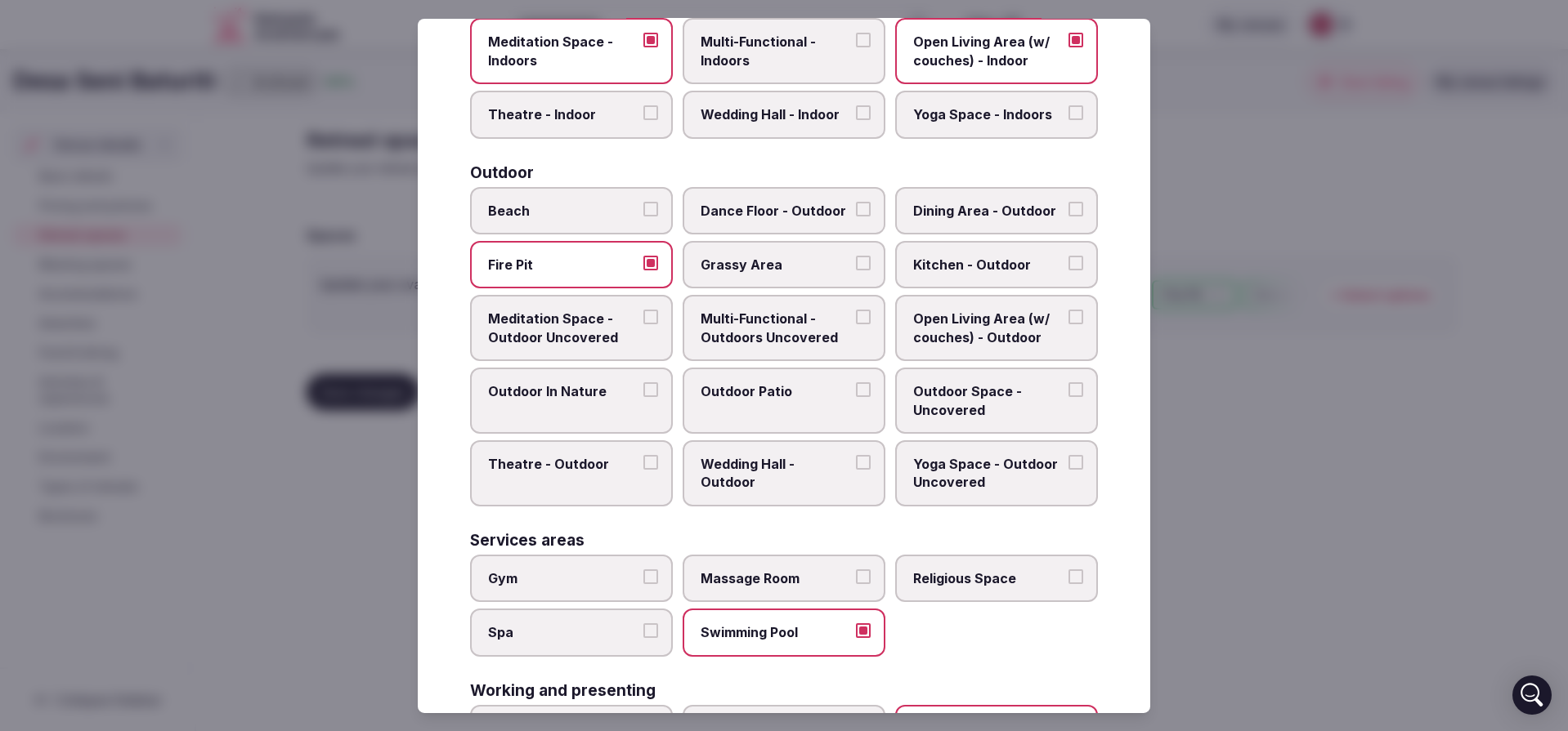
scroll to position [507, 0]
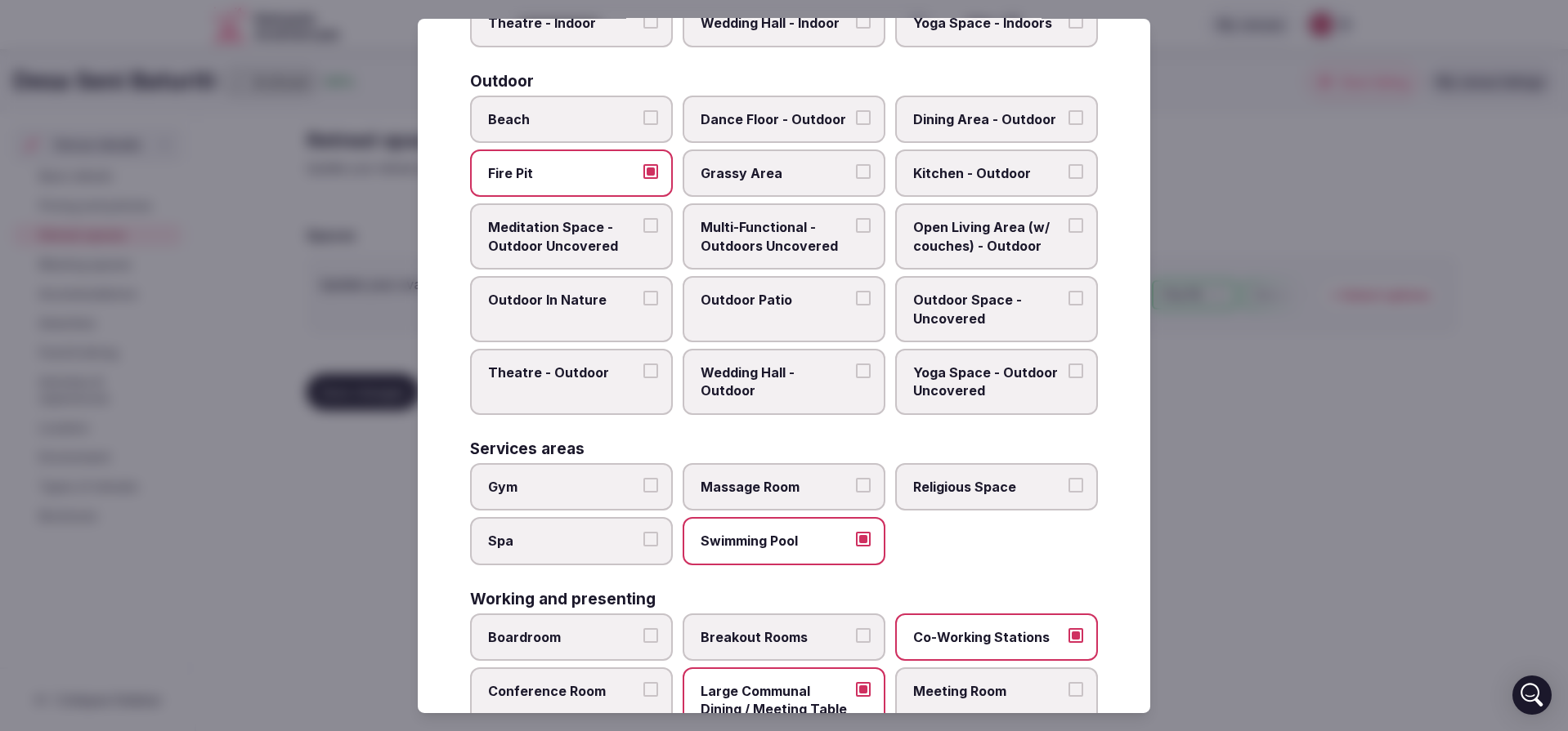
click at [535, 562] on label "Spa" at bounding box center [571, 541] width 202 height 47
click at [644, 546] on button "Spa" at bounding box center [651, 539] width 15 height 15
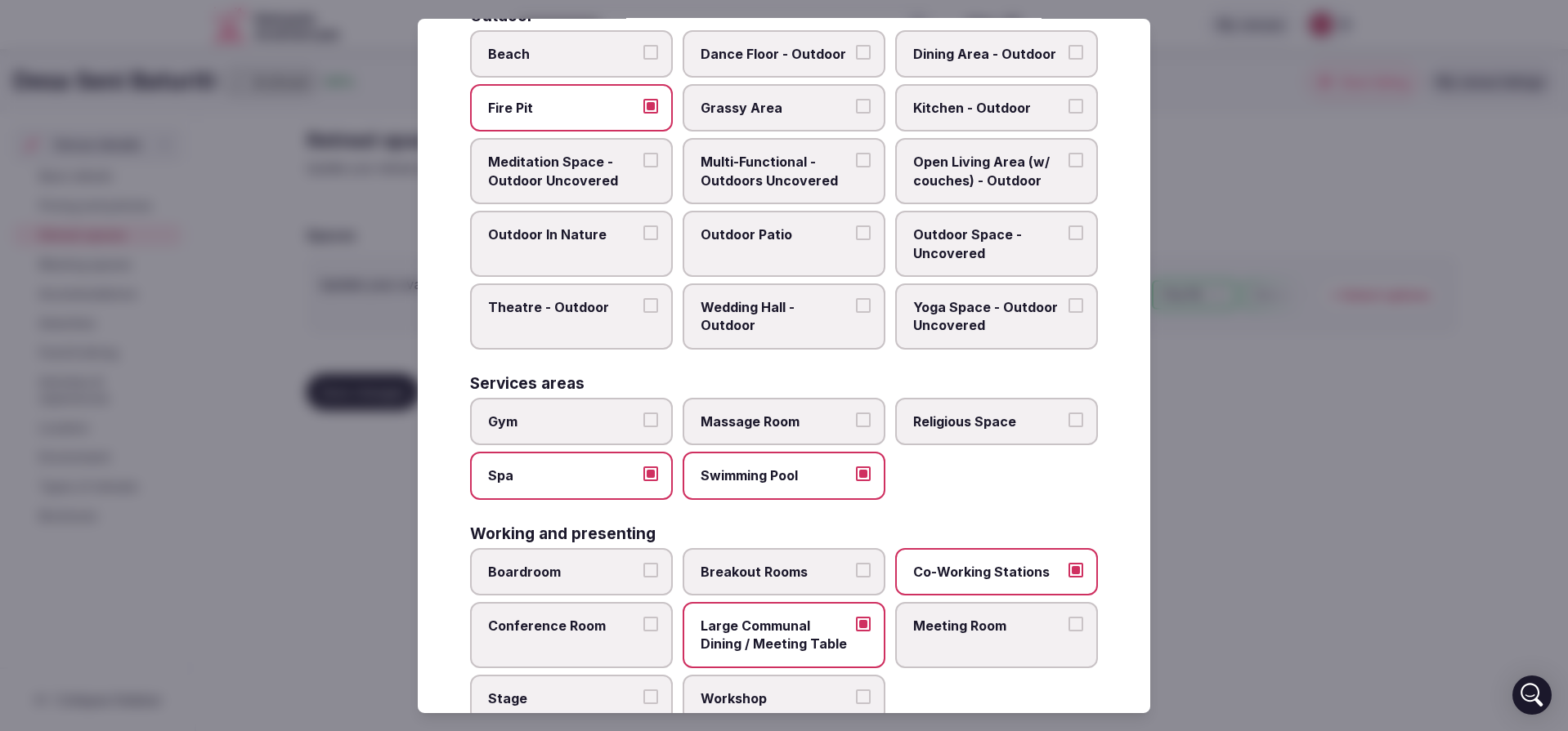
scroll to position [621, 0]
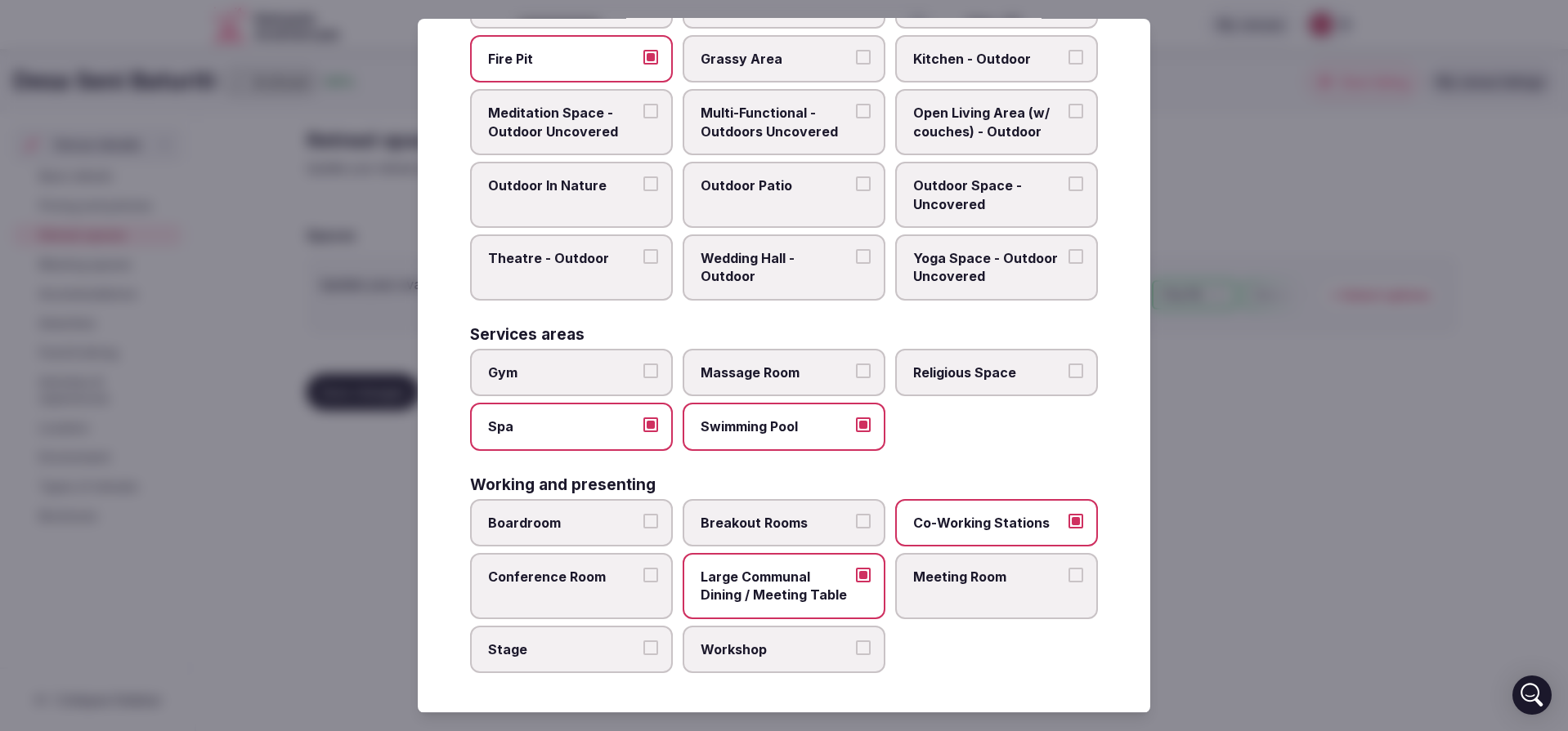
click at [743, 662] on label "Workshop" at bounding box center [783, 650] width 202 height 47
click at [856, 656] on button "Workshop" at bounding box center [863, 648] width 15 height 15
click at [1024, 594] on label "Meeting Room" at bounding box center [996, 587] width 202 height 67
click at [1069, 582] on button "Meeting Room" at bounding box center [1076, 575] width 15 height 15
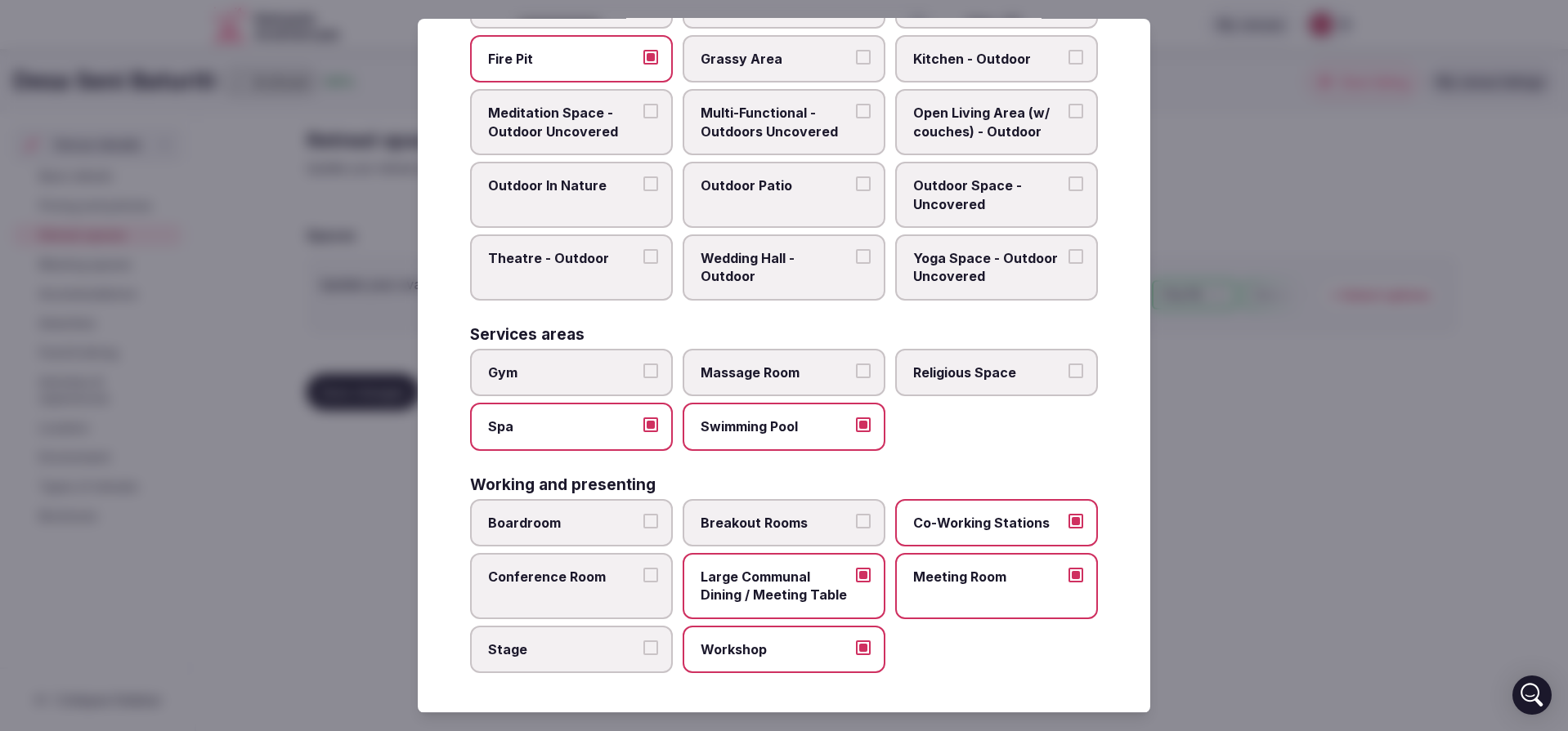
scroll to position [0, 0]
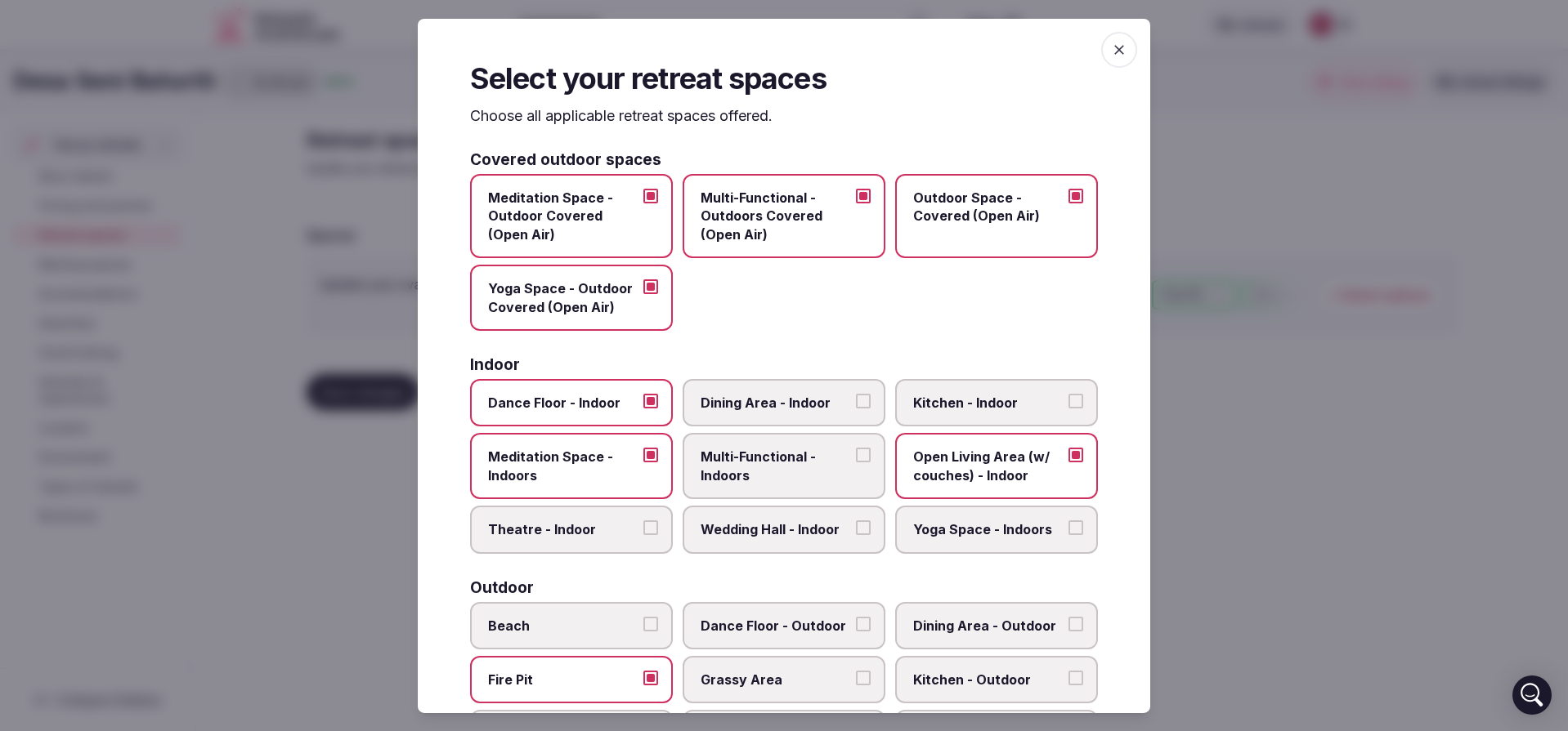
click at [1114, 46] on icon "button" at bounding box center [1119, 49] width 10 height 10
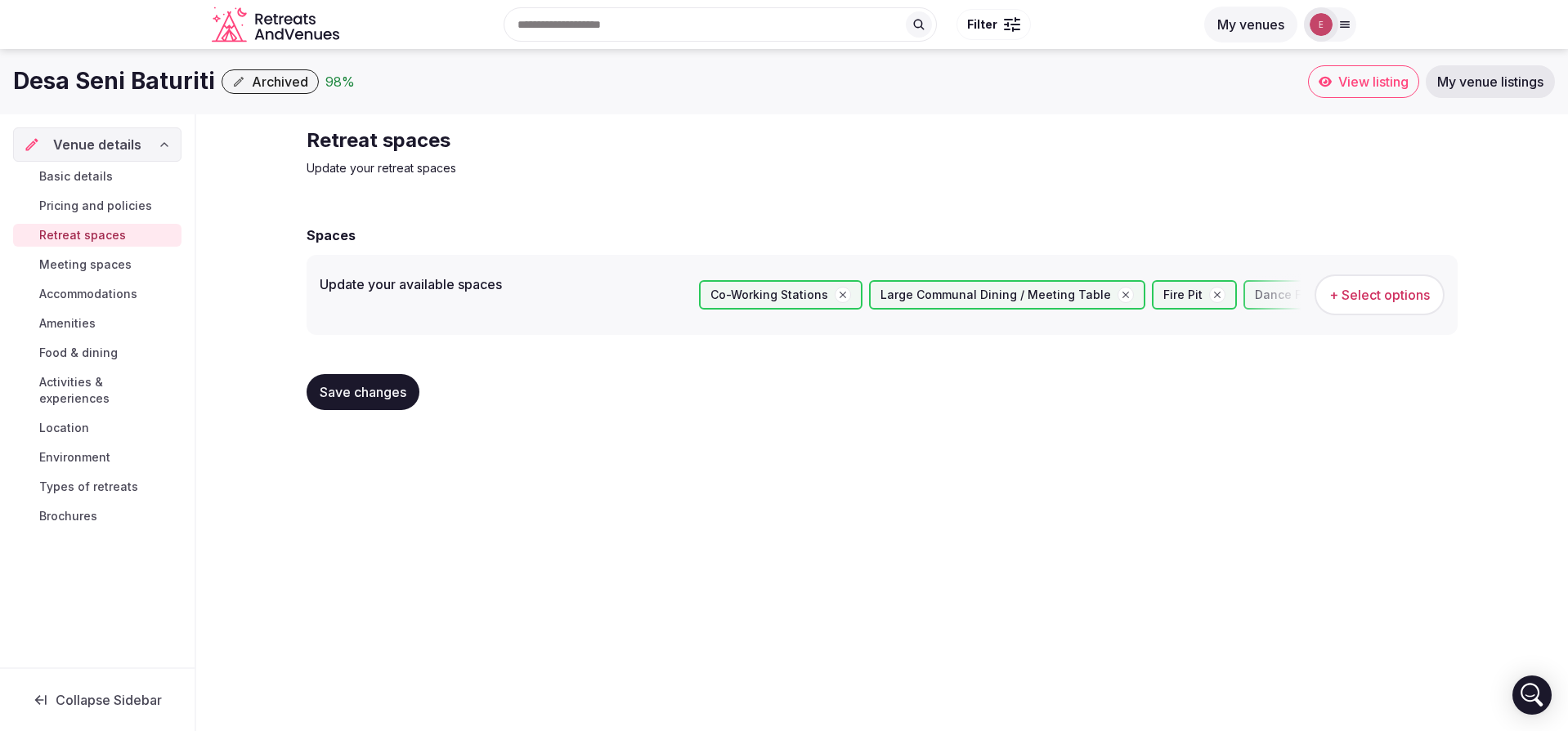
click at [409, 386] on button "Save changes" at bounding box center [363, 391] width 113 height 36
click at [109, 272] on span "Meeting spaces" at bounding box center [85, 264] width 92 height 17
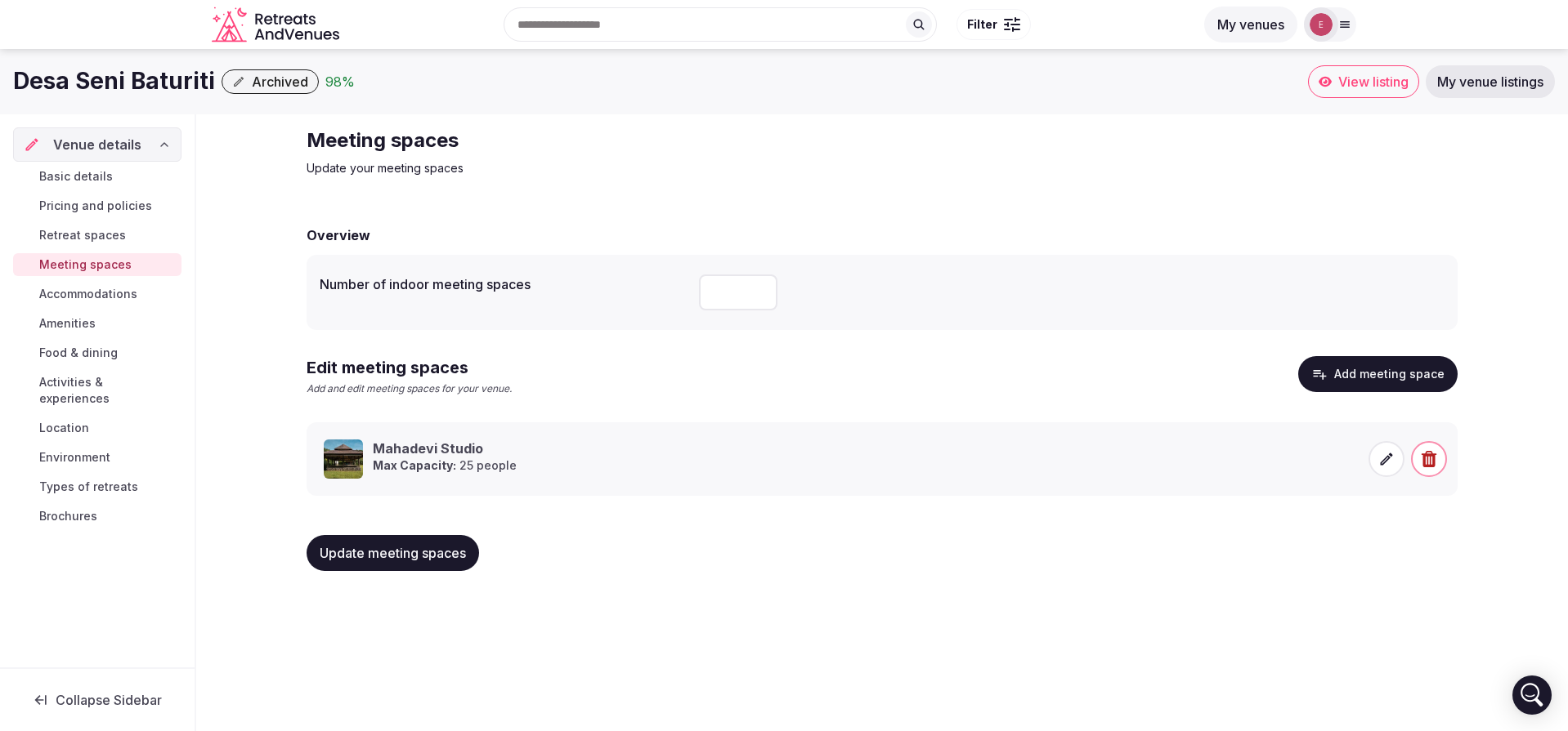
click at [99, 305] on link "Accommodations" at bounding box center [97, 294] width 168 height 23
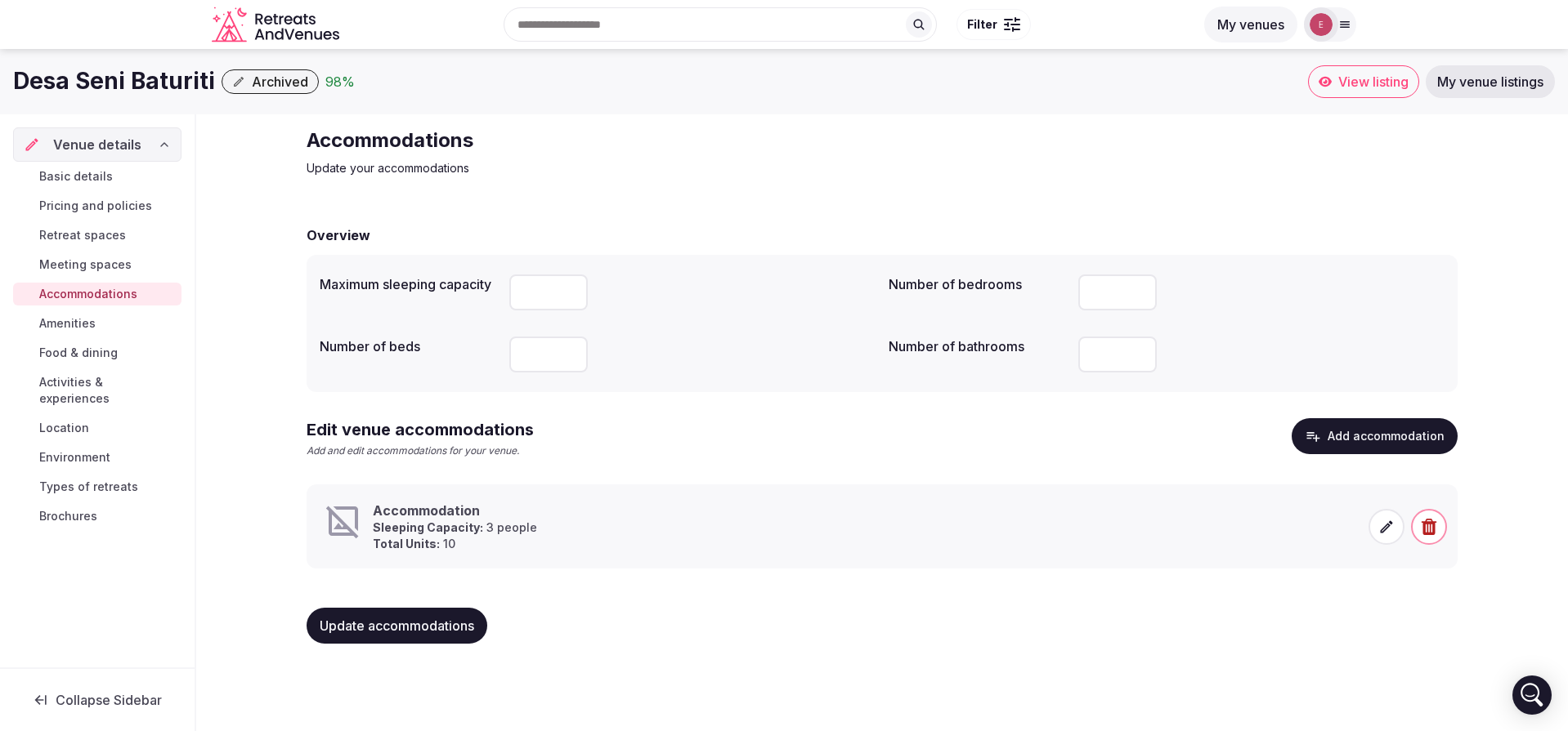
click at [1384, 520] on icon at bounding box center [1387, 527] width 17 height 17
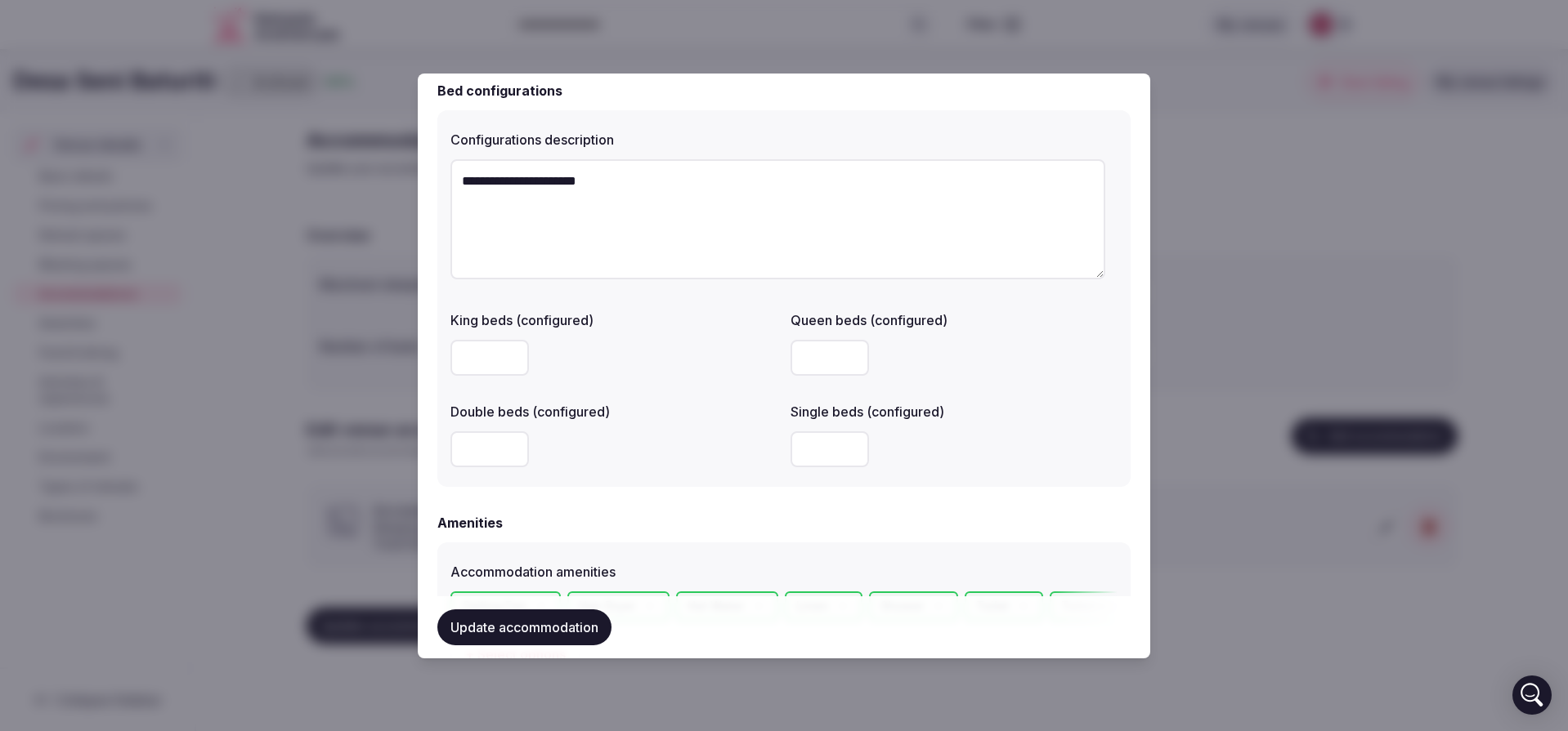
scroll to position [1828, 0]
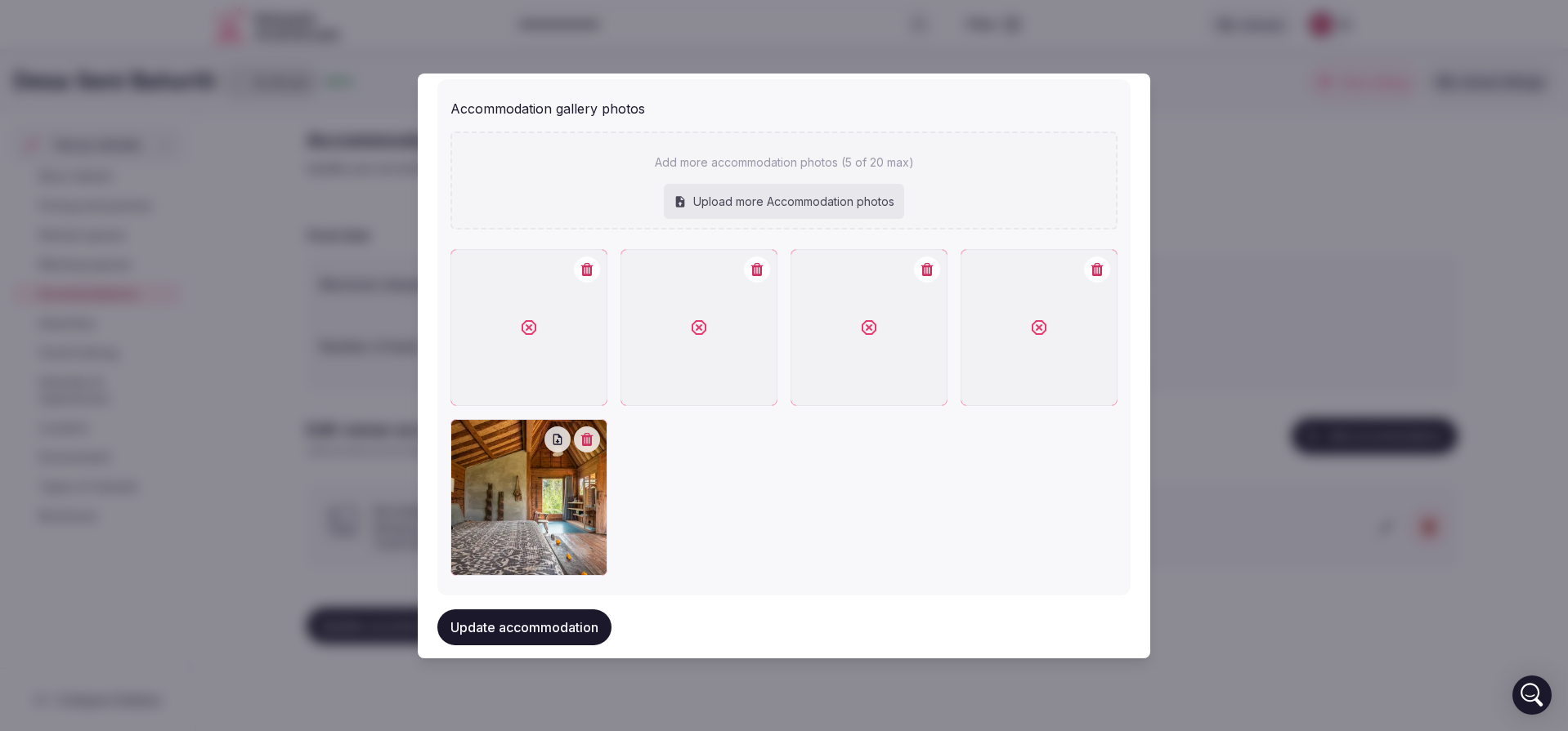
click at [723, 200] on div "Upload more Accommodation photos" at bounding box center [784, 201] width 240 height 36
type input "**********"
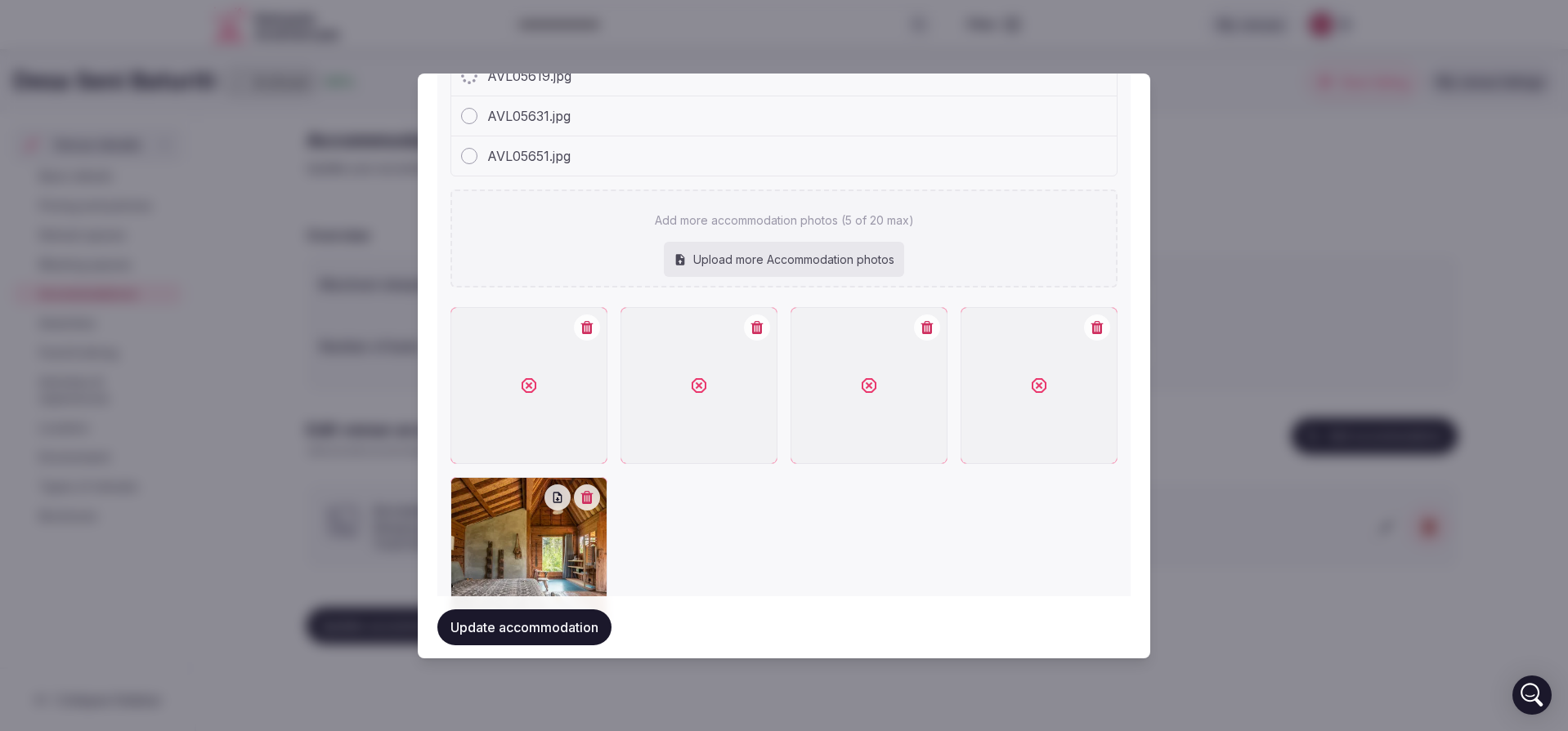
scroll to position [1962, 0]
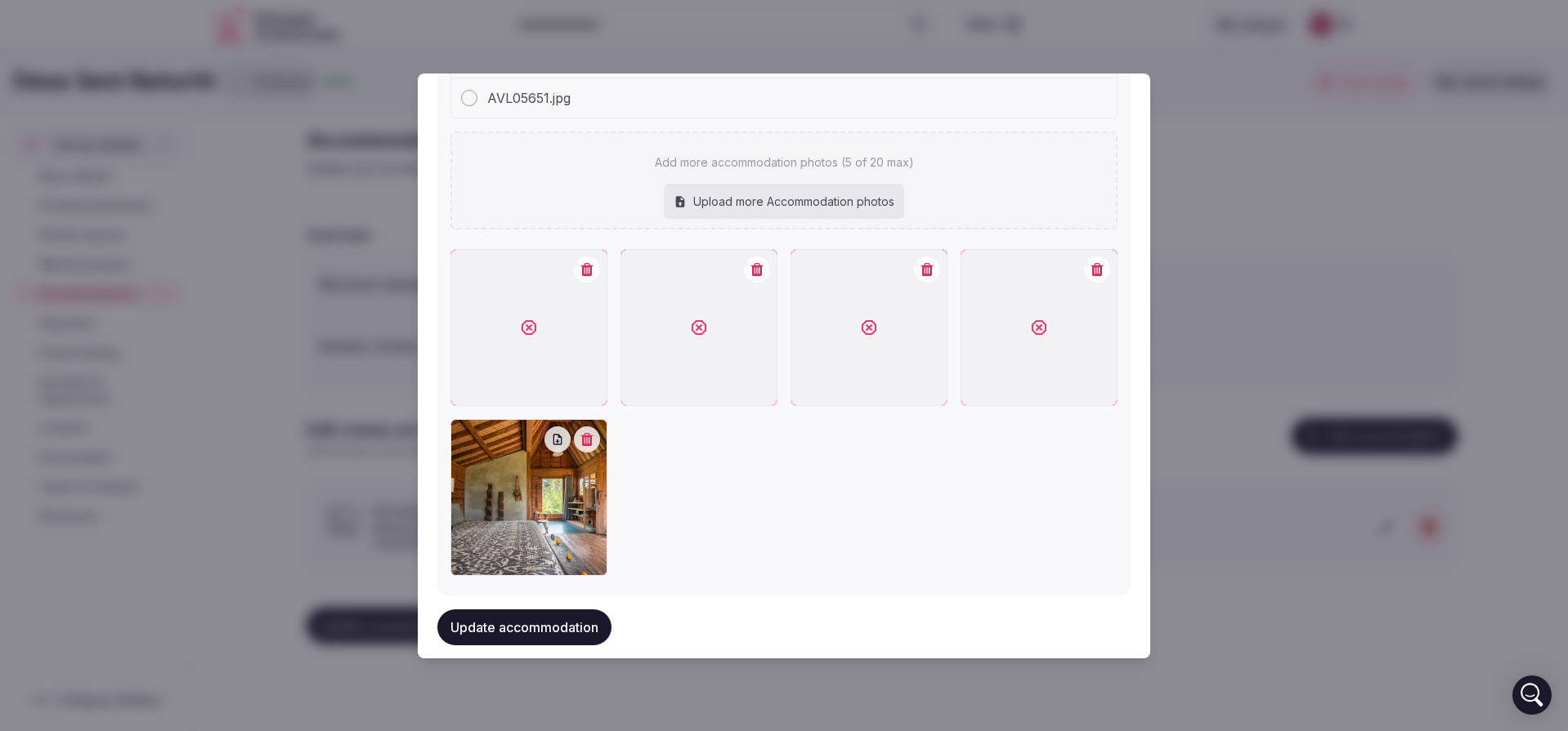
click at [752, 269] on button "button" at bounding box center [757, 270] width 26 height 26
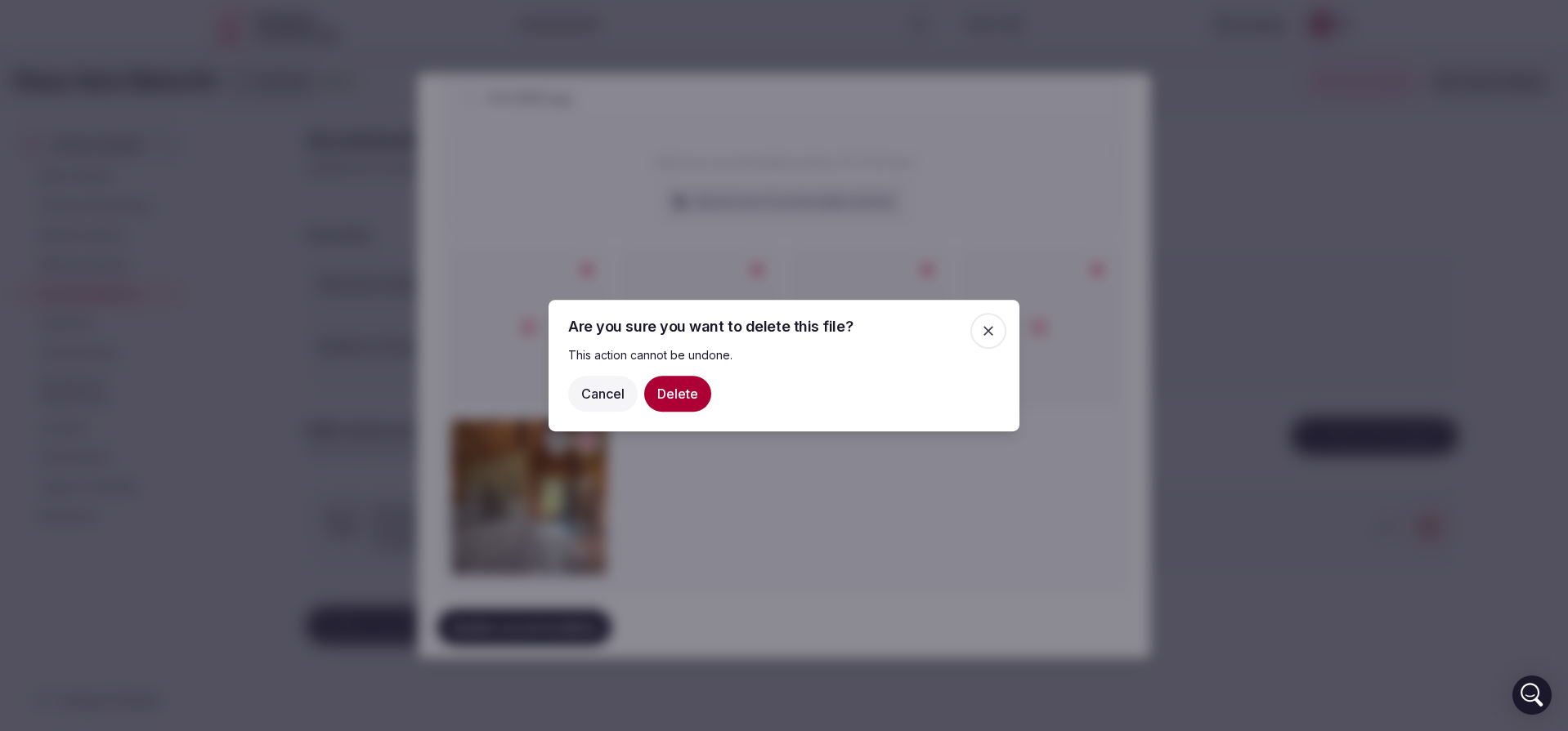
click at [695, 395] on button "Delete" at bounding box center [677, 393] width 67 height 36
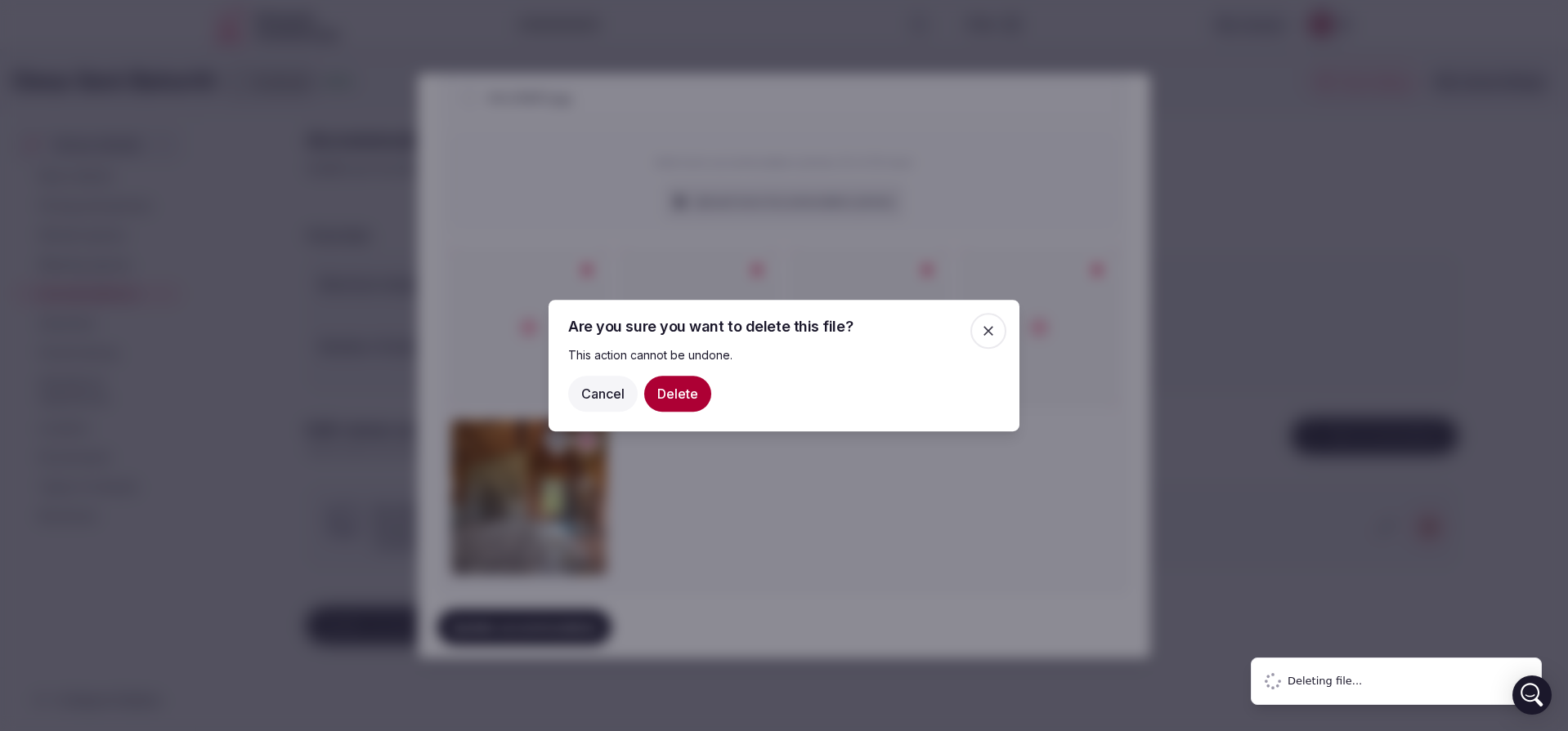
scroll to position [1796, 0]
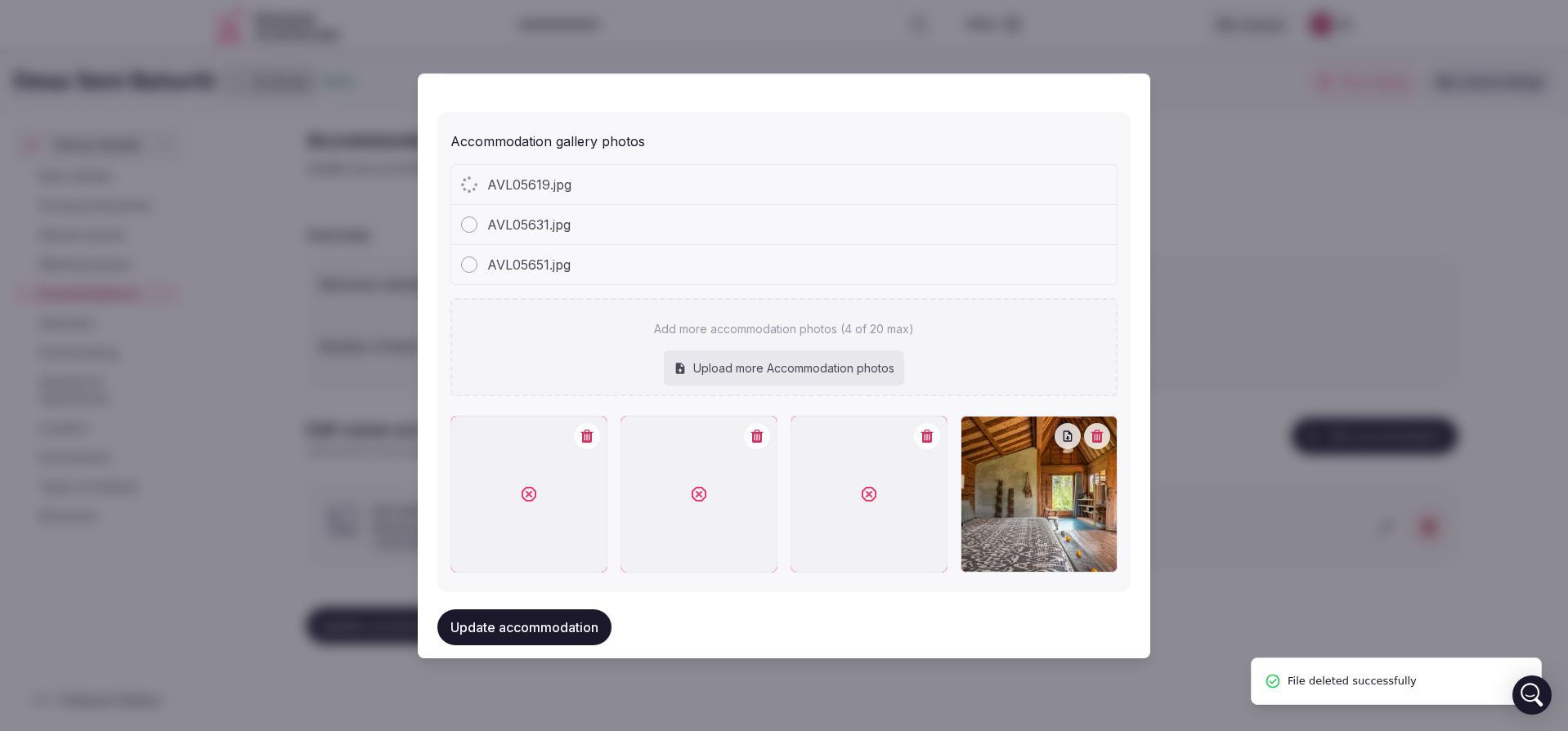
click at [588, 438] on button "button" at bounding box center [587, 436] width 26 height 26
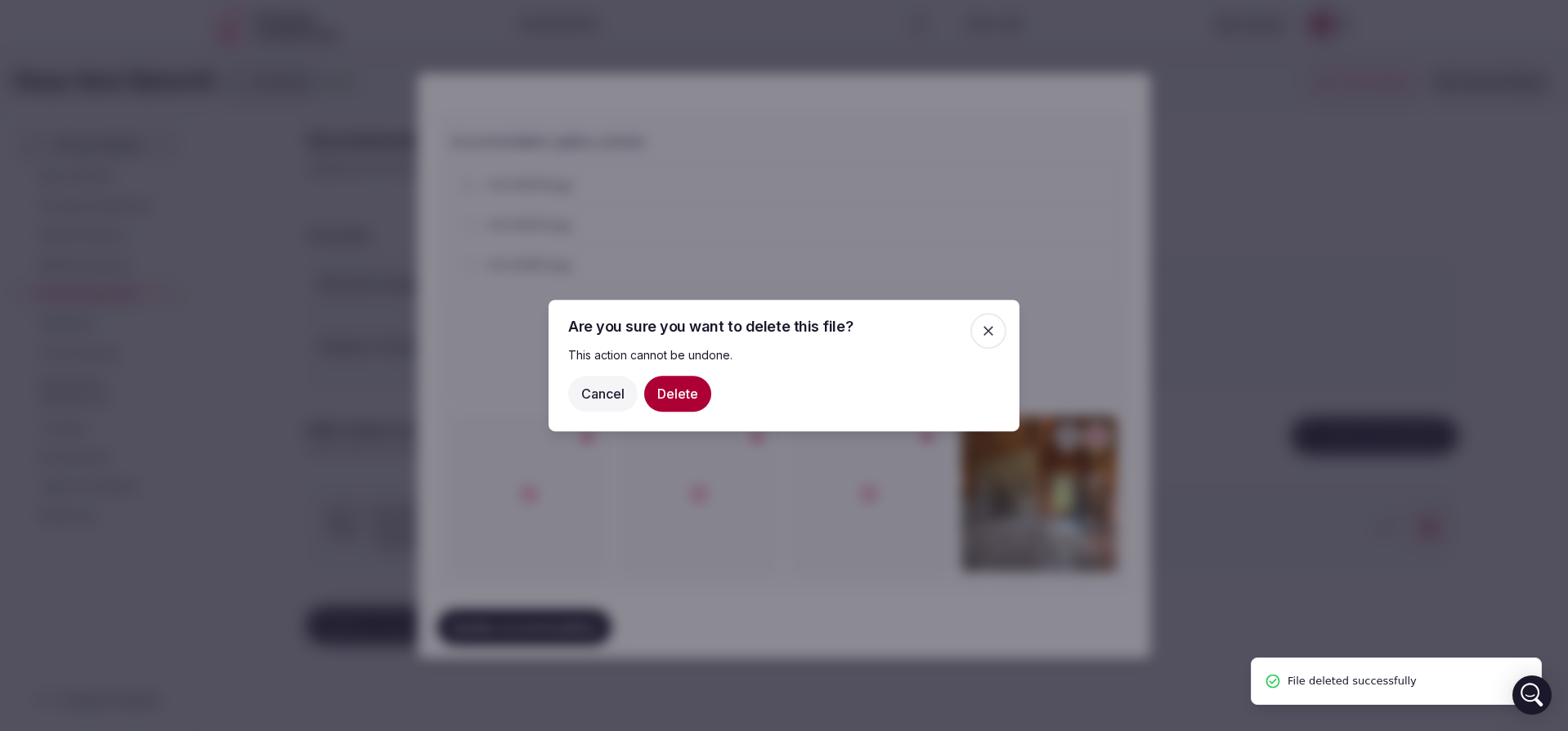
click at [665, 390] on button "Delete" at bounding box center [677, 393] width 67 height 36
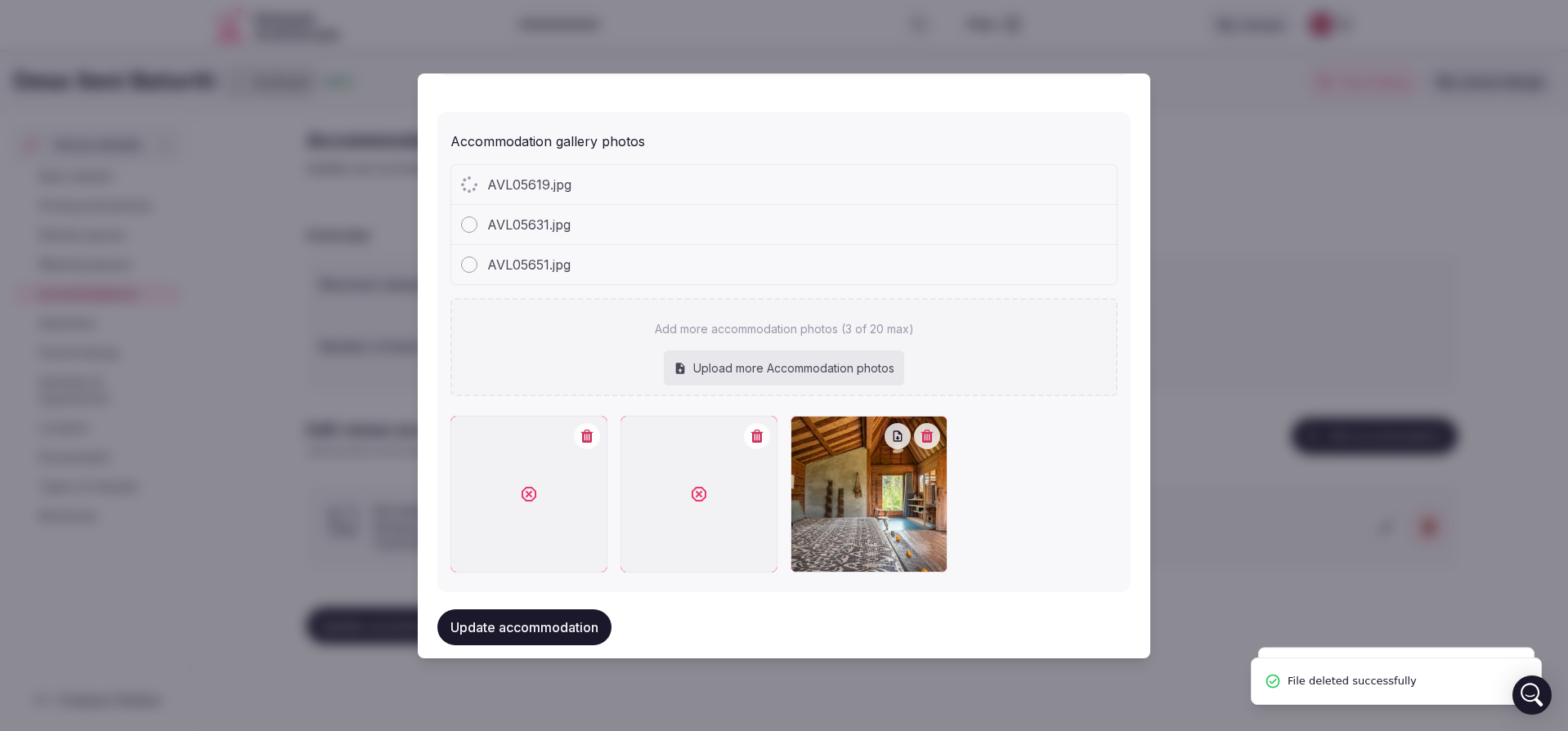
click at [759, 432] on icon "button" at bounding box center [757, 436] width 13 height 13
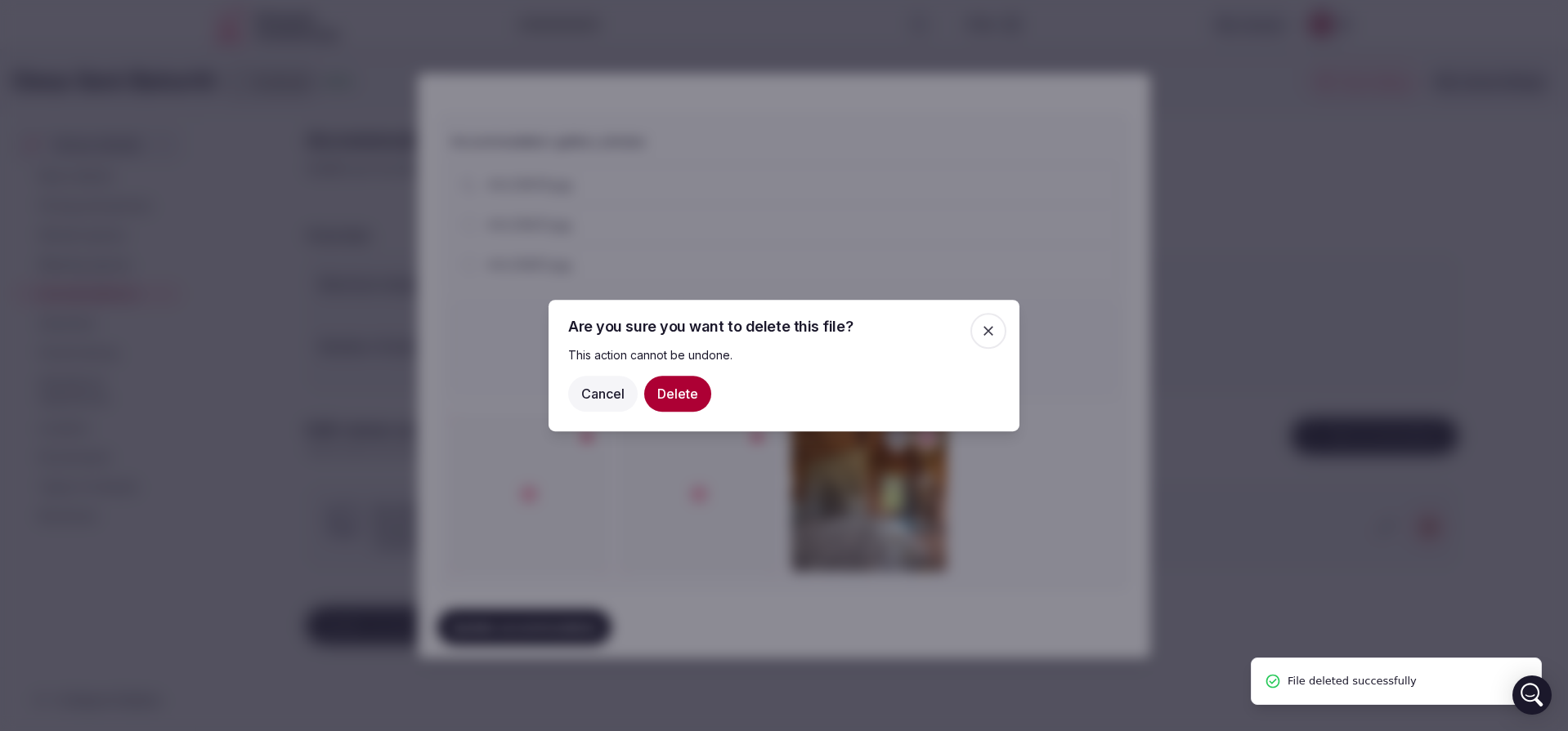
drag, startPoint x: 699, startPoint y: 395, endPoint x: 686, endPoint y: 397, distance: 13.2
click at [698, 395] on button "Delete" at bounding box center [677, 393] width 67 height 36
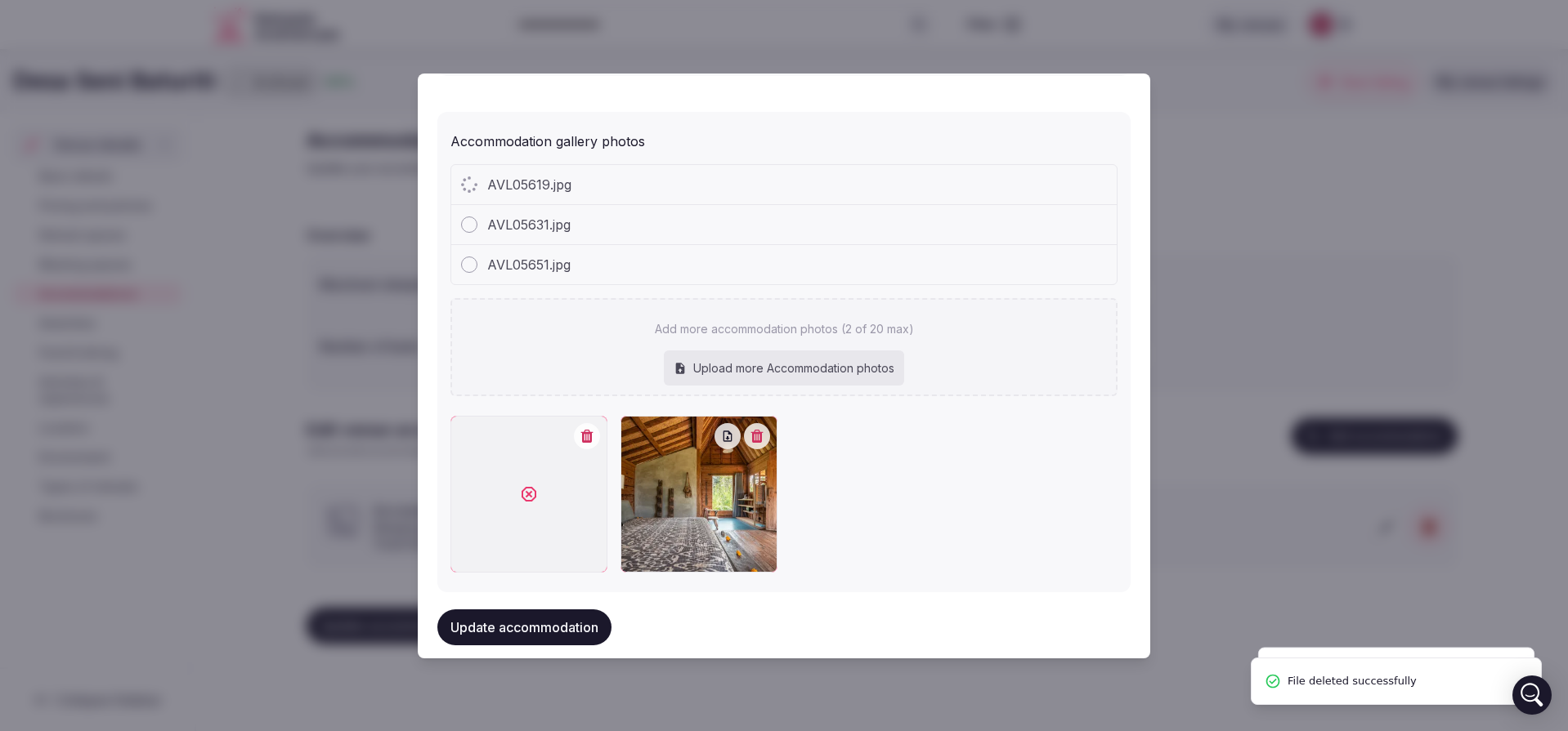
click at [585, 434] on button "button" at bounding box center [587, 436] width 26 height 26
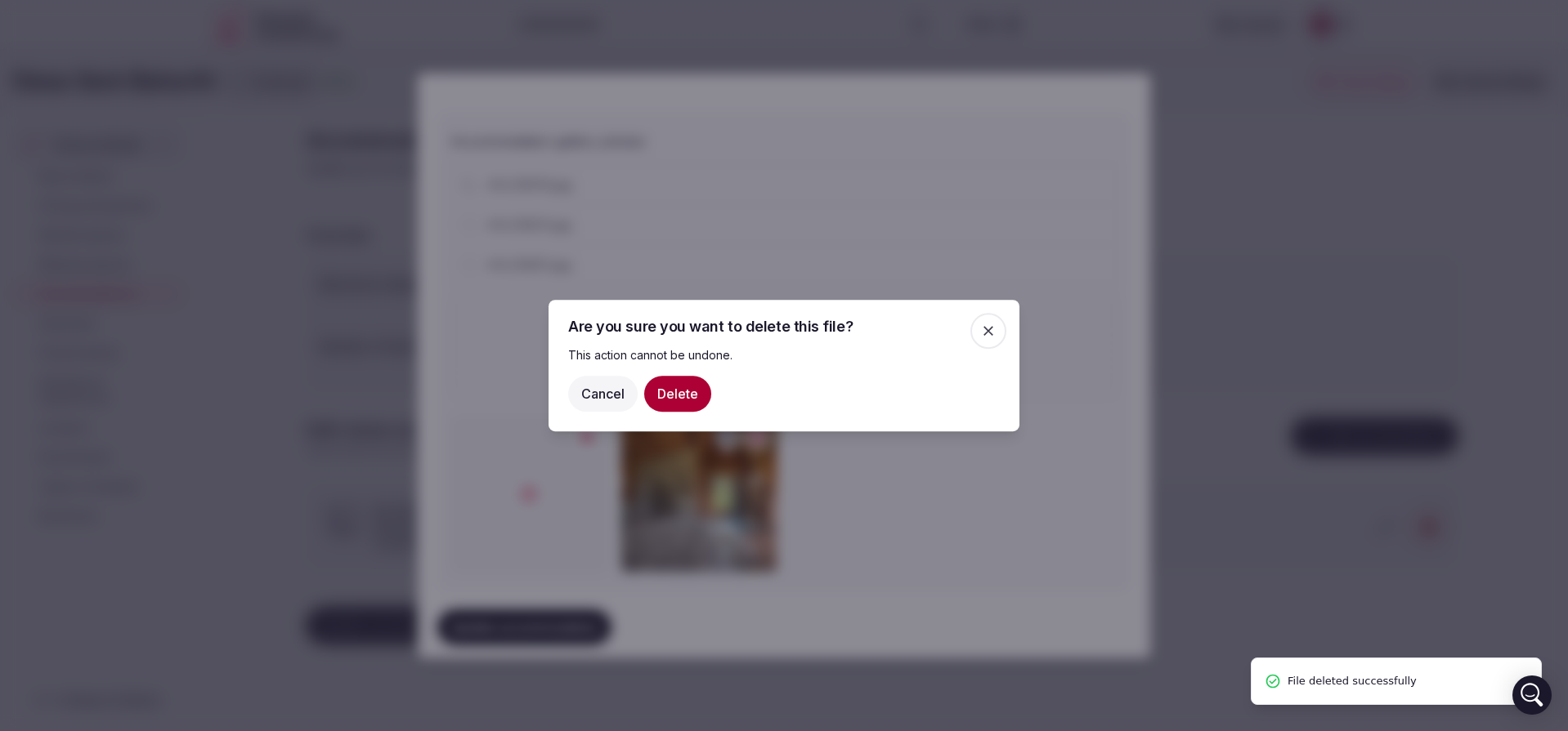
click at [666, 391] on button "Delete" at bounding box center [677, 393] width 67 height 36
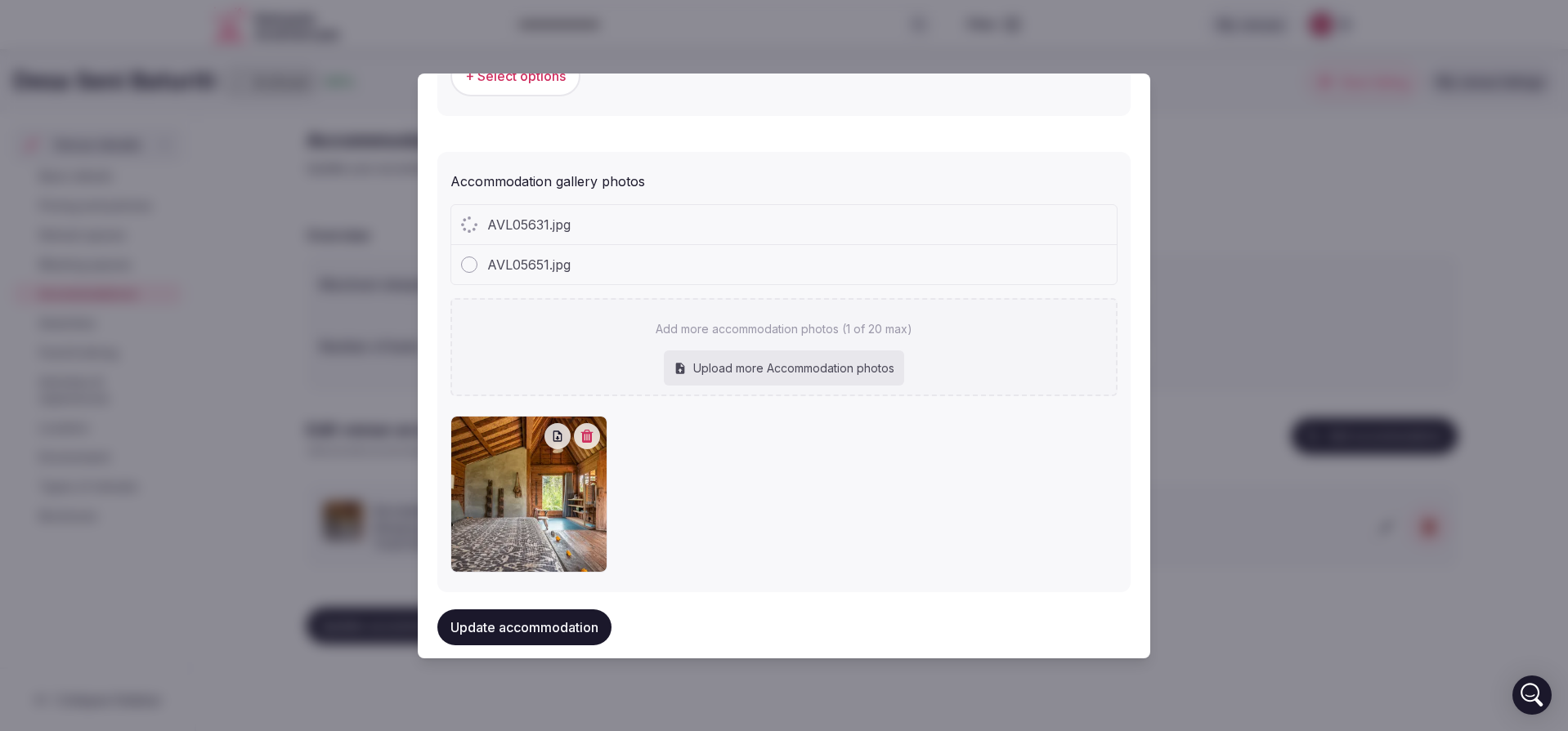
scroll to position [1715, 0]
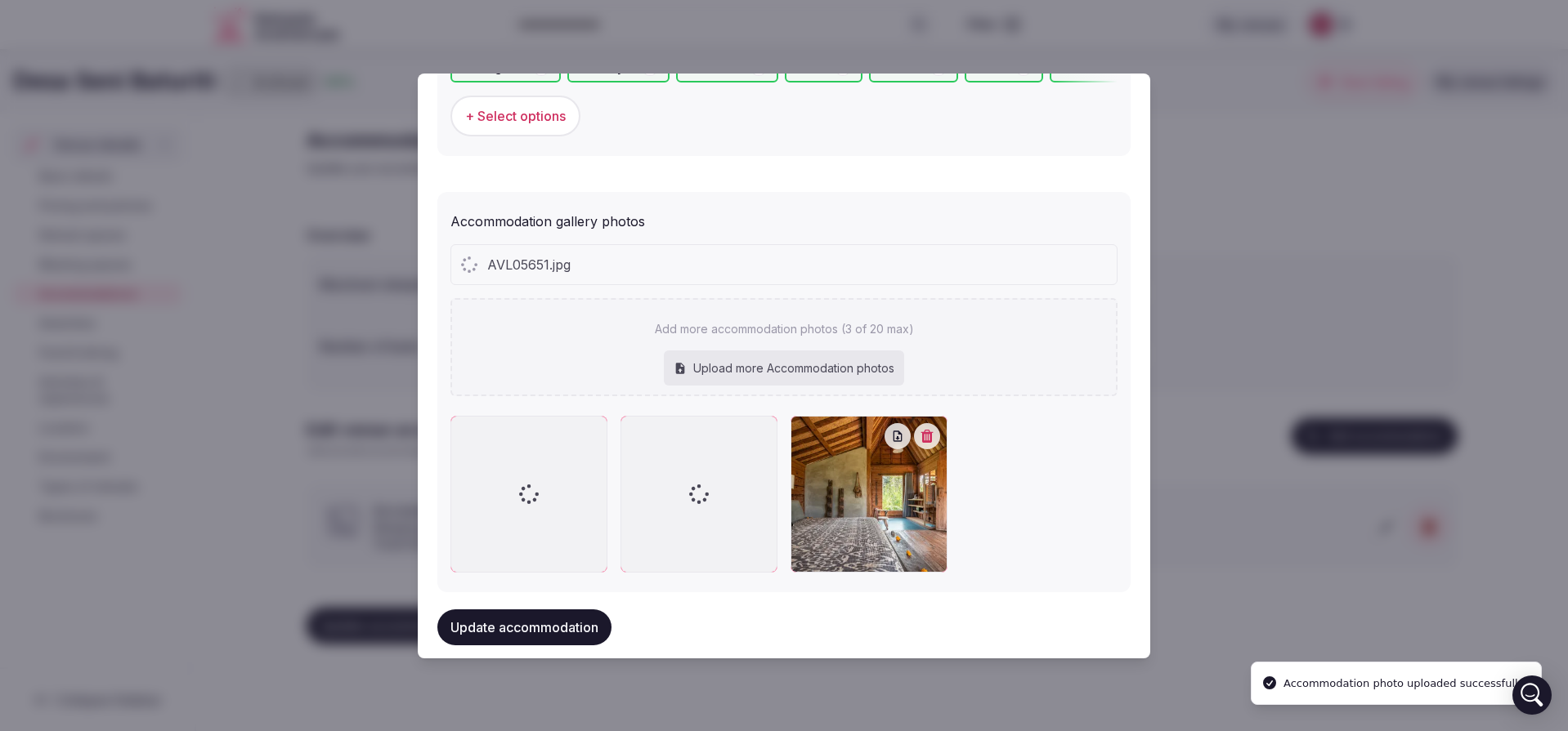
click at [703, 363] on div "Upload more Accommodation photos" at bounding box center [784, 368] width 240 height 36
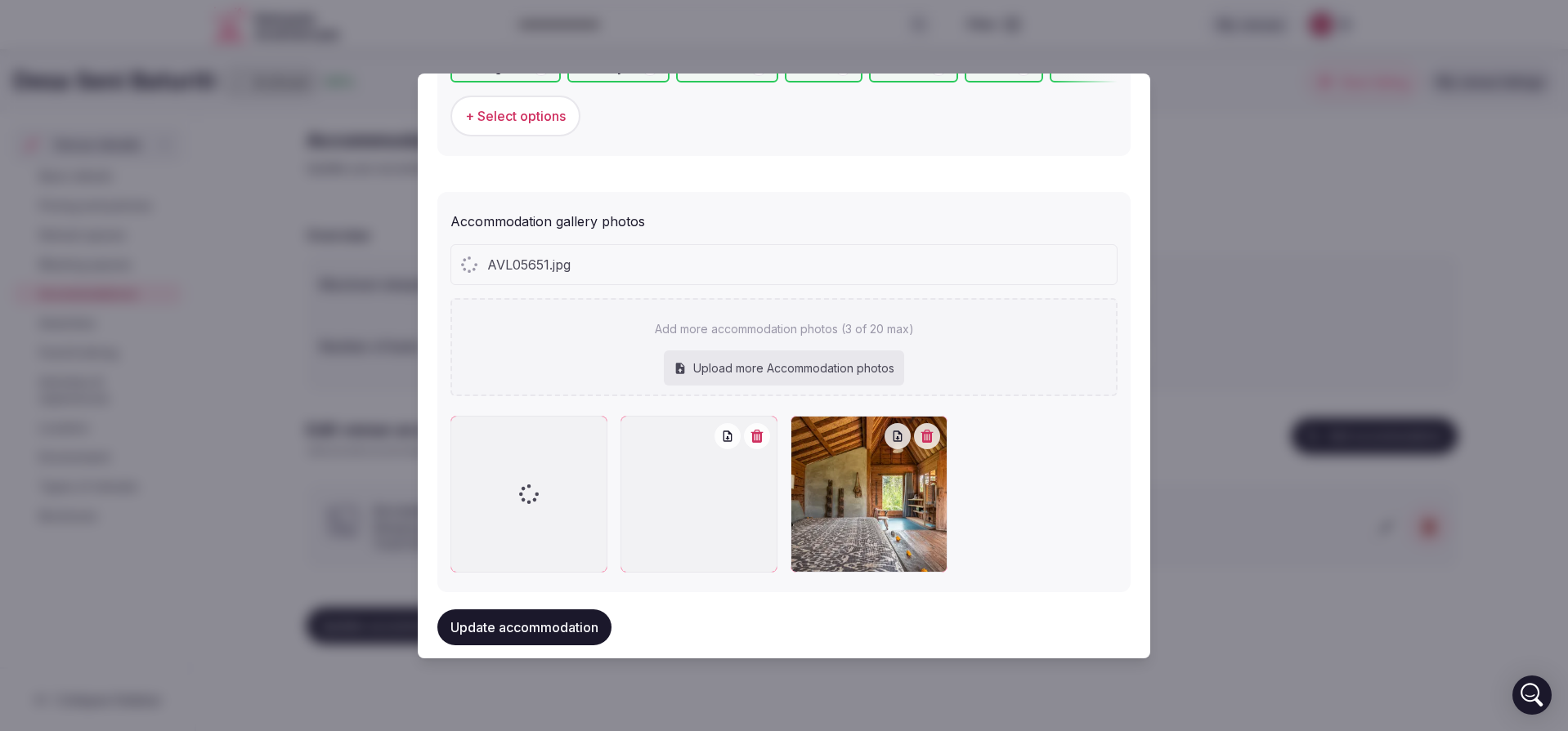
scroll to position [1676, 0]
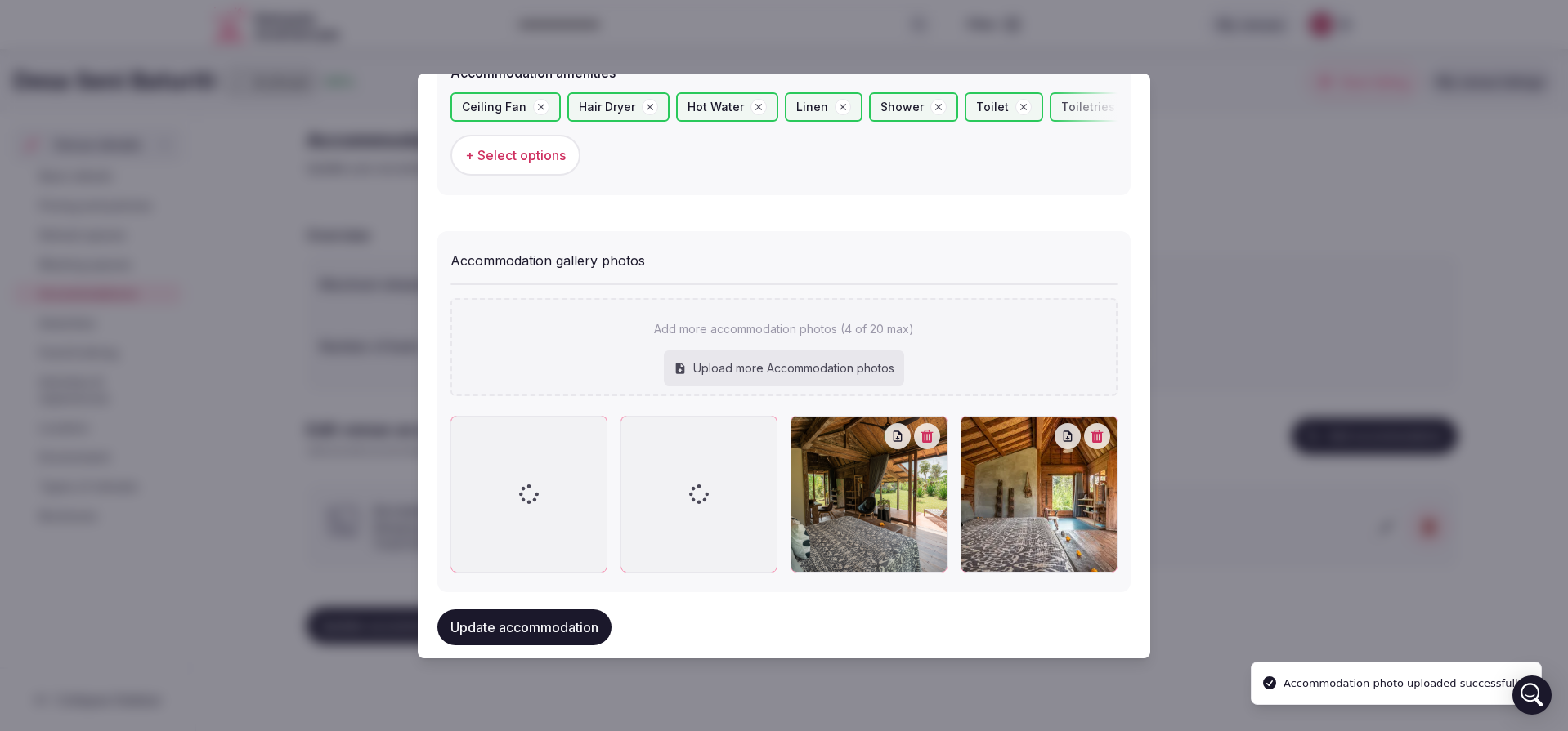
type input "**********"
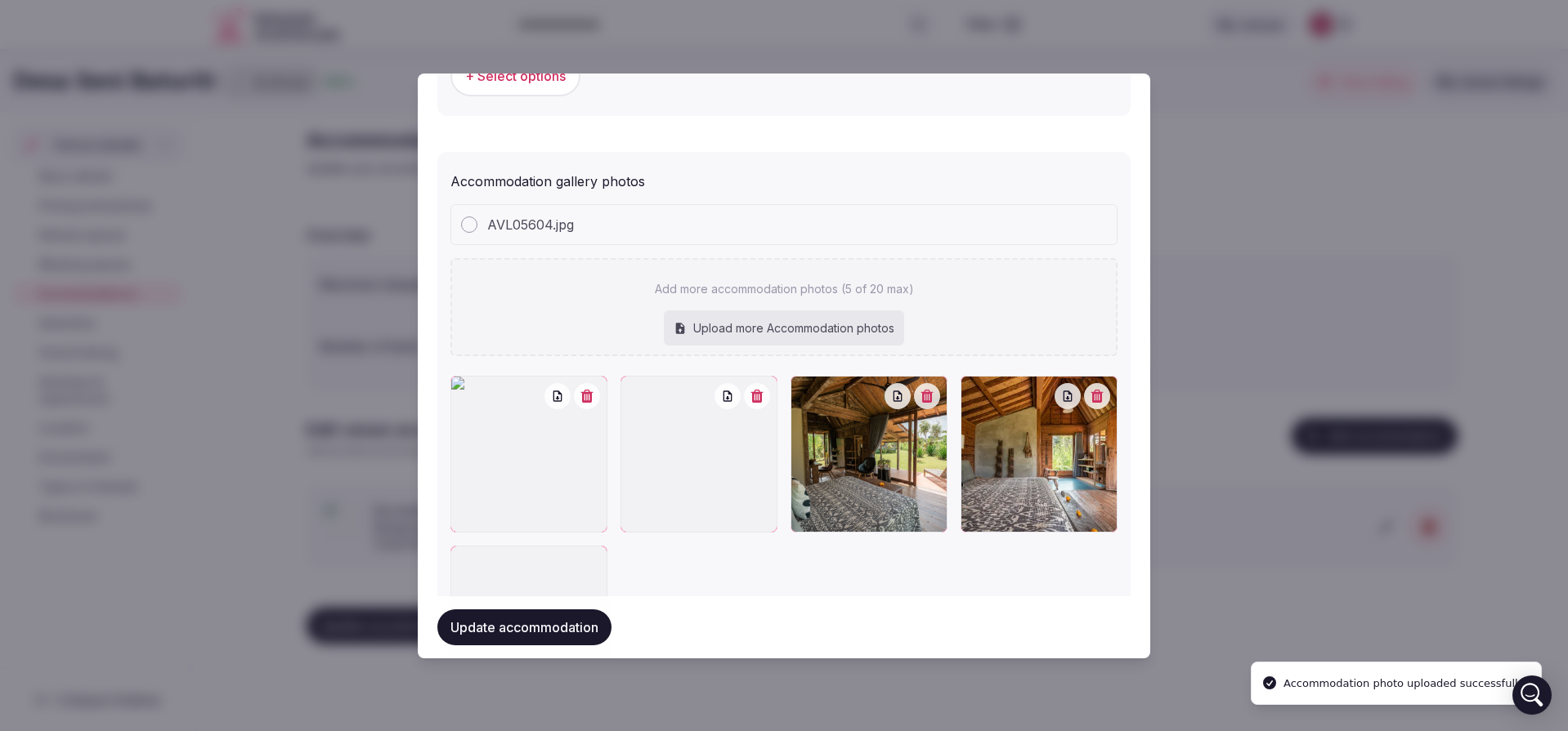
scroll to position [1715, 0]
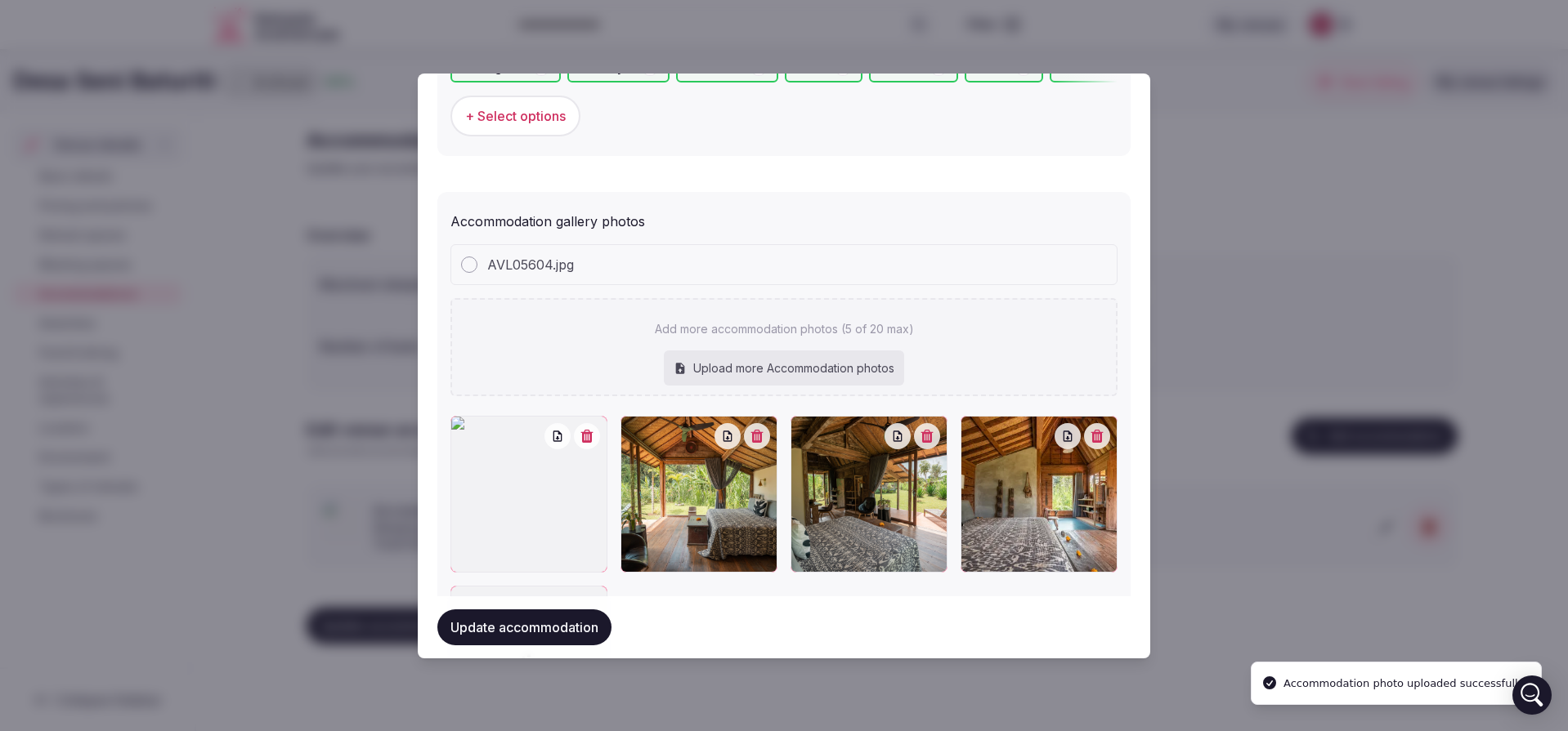
click at [774, 365] on div "Upload more Accommodation photos" at bounding box center [784, 368] width 240 height 36
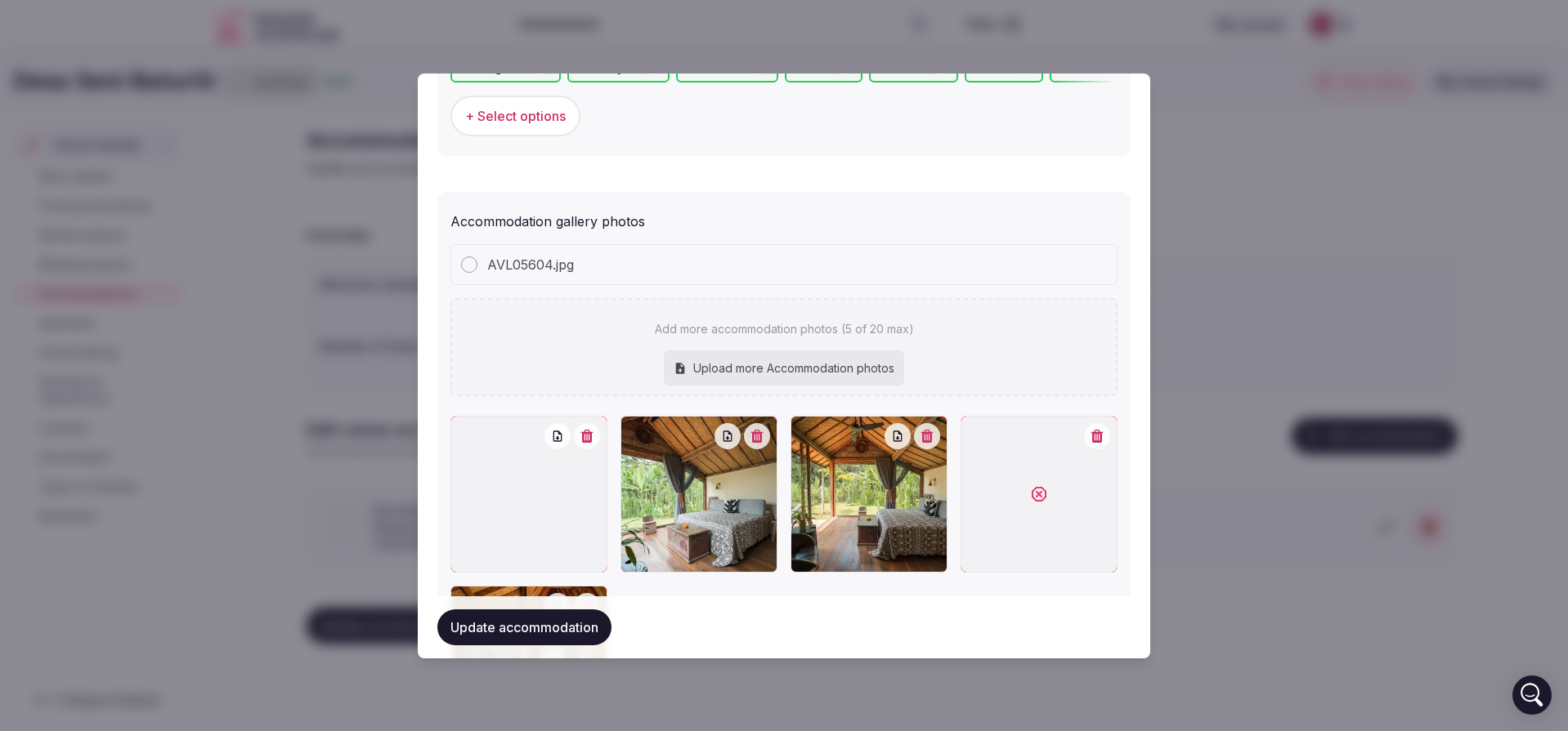
type input "**********"
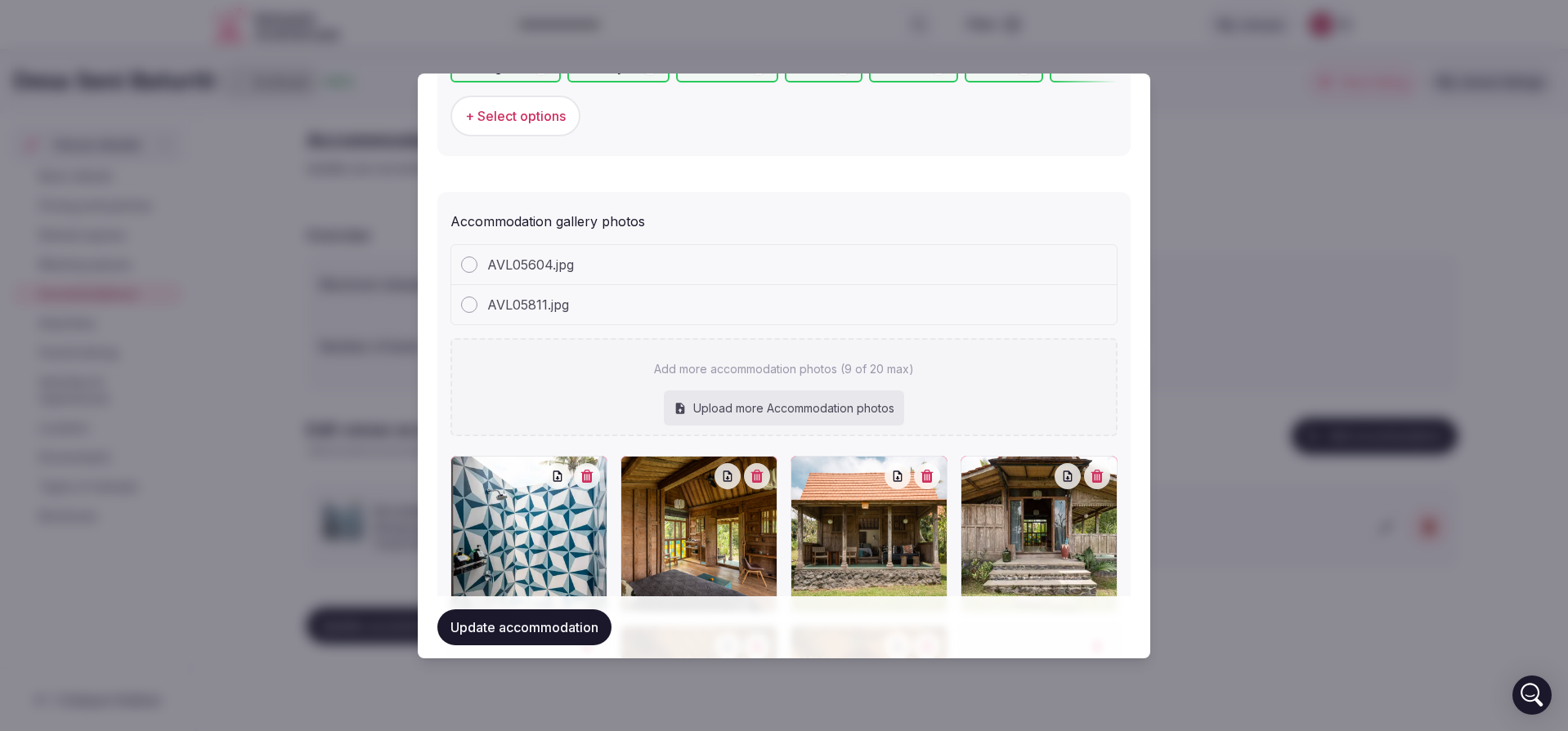
click at [576, 627] on button "Update accommodation" at bounding box center [524, 627] width 174 height 36
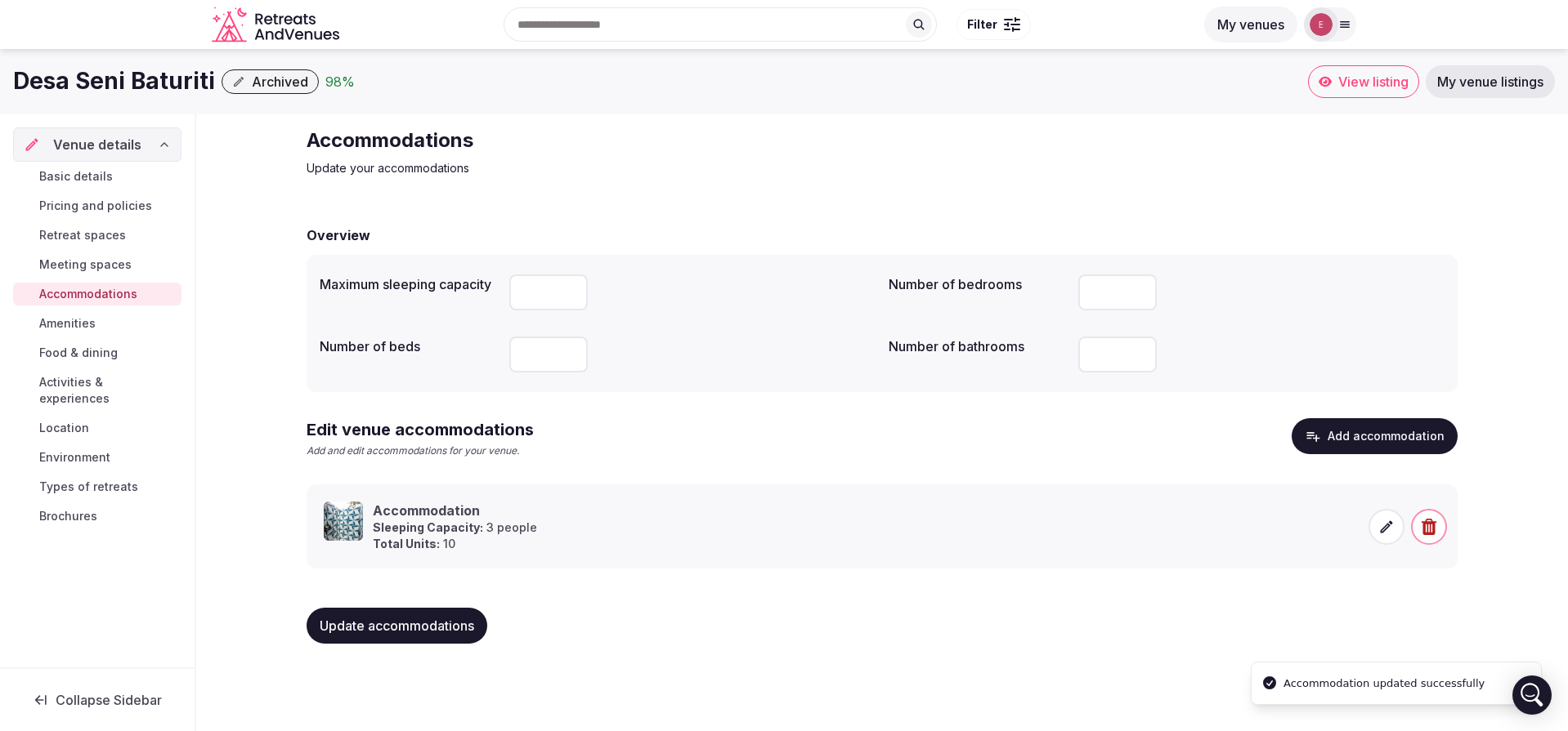
click at [1392, 533] on icon at bounding box center [1387, 527] width 17 height 17
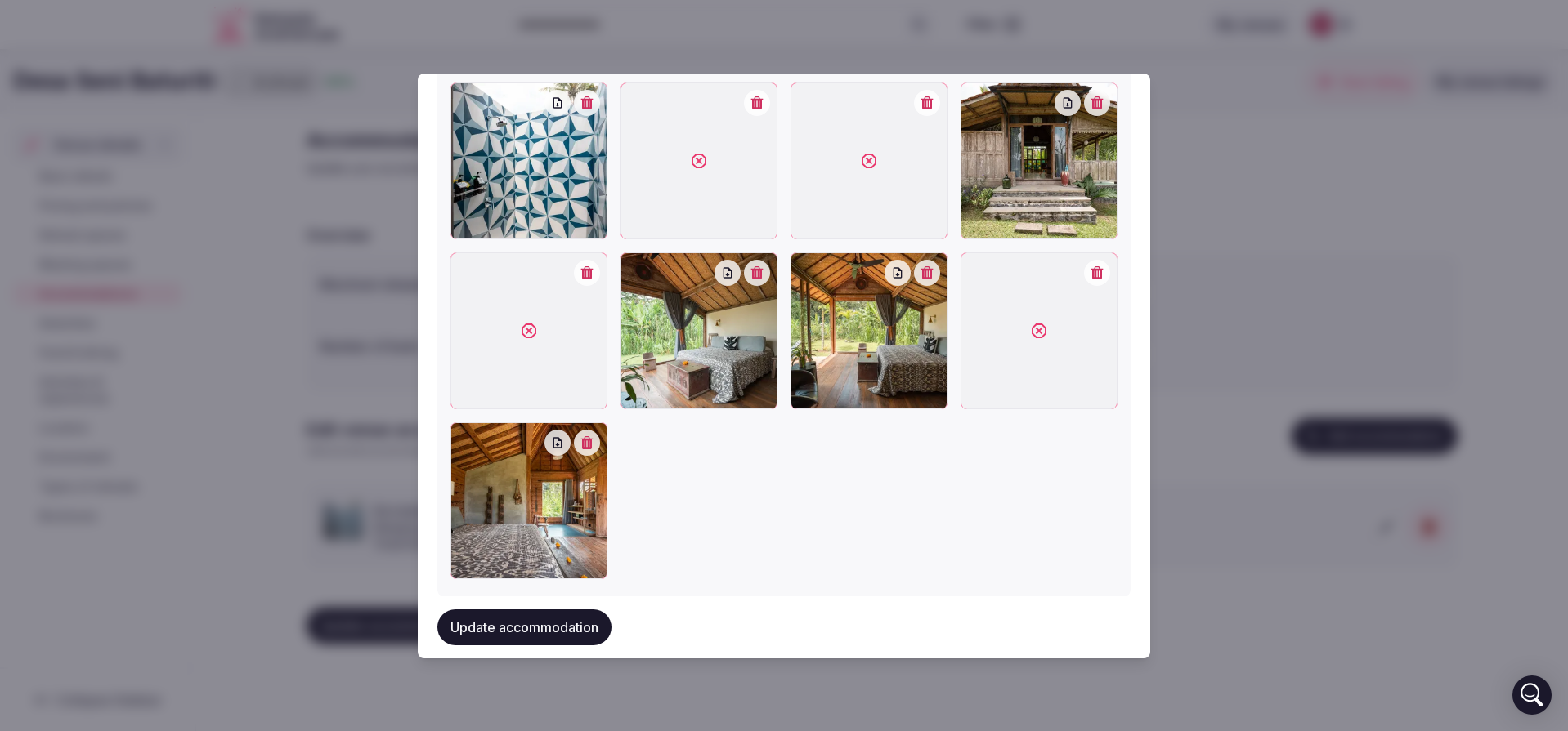
scroll to position [1668, 0]
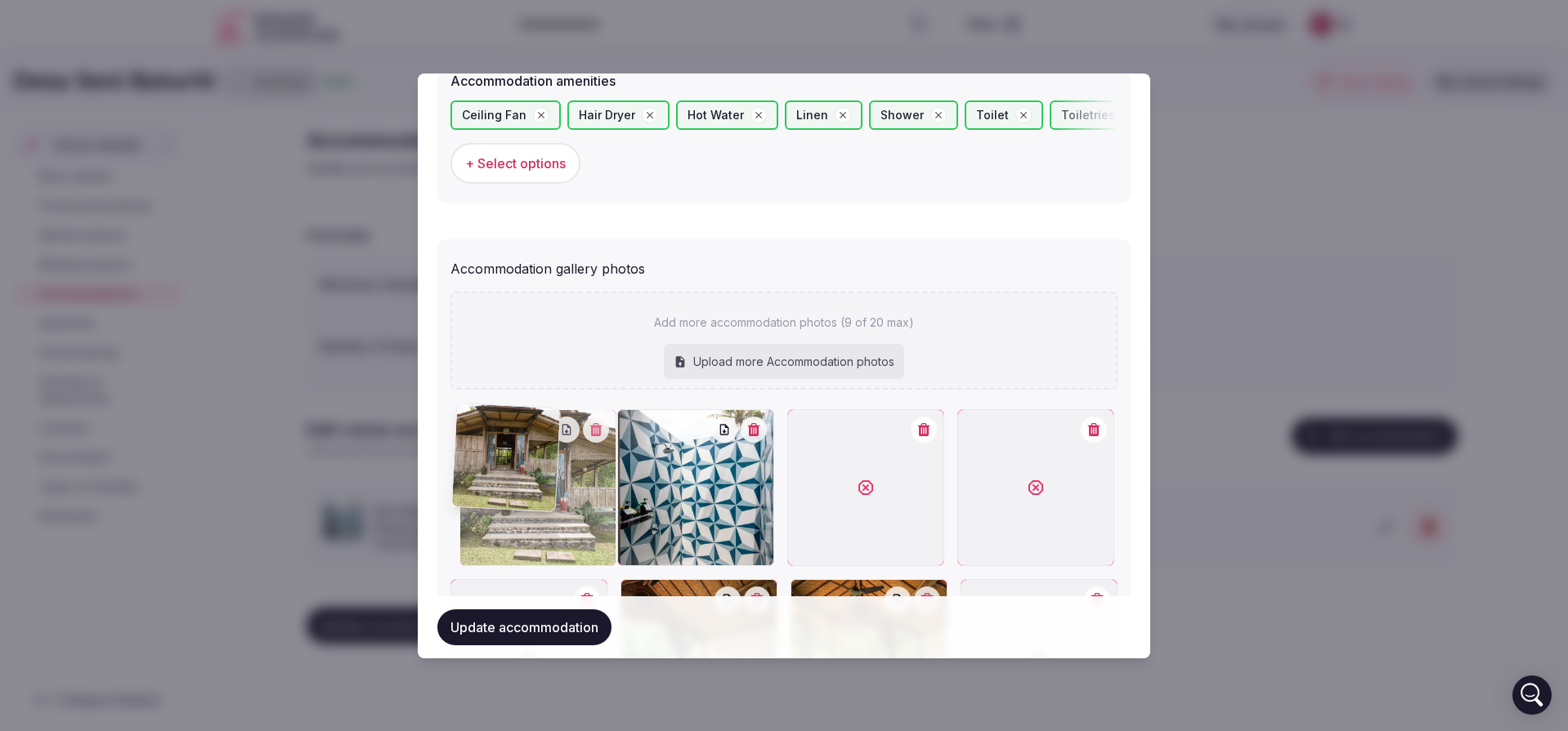
drag, startPoint x: 1046, startPoint y: 490, endPoint x: 555, endPoint y: 467, distance: 491.5
click at [543, 466] on div at bounding box center [538, 488] width 157 height 157
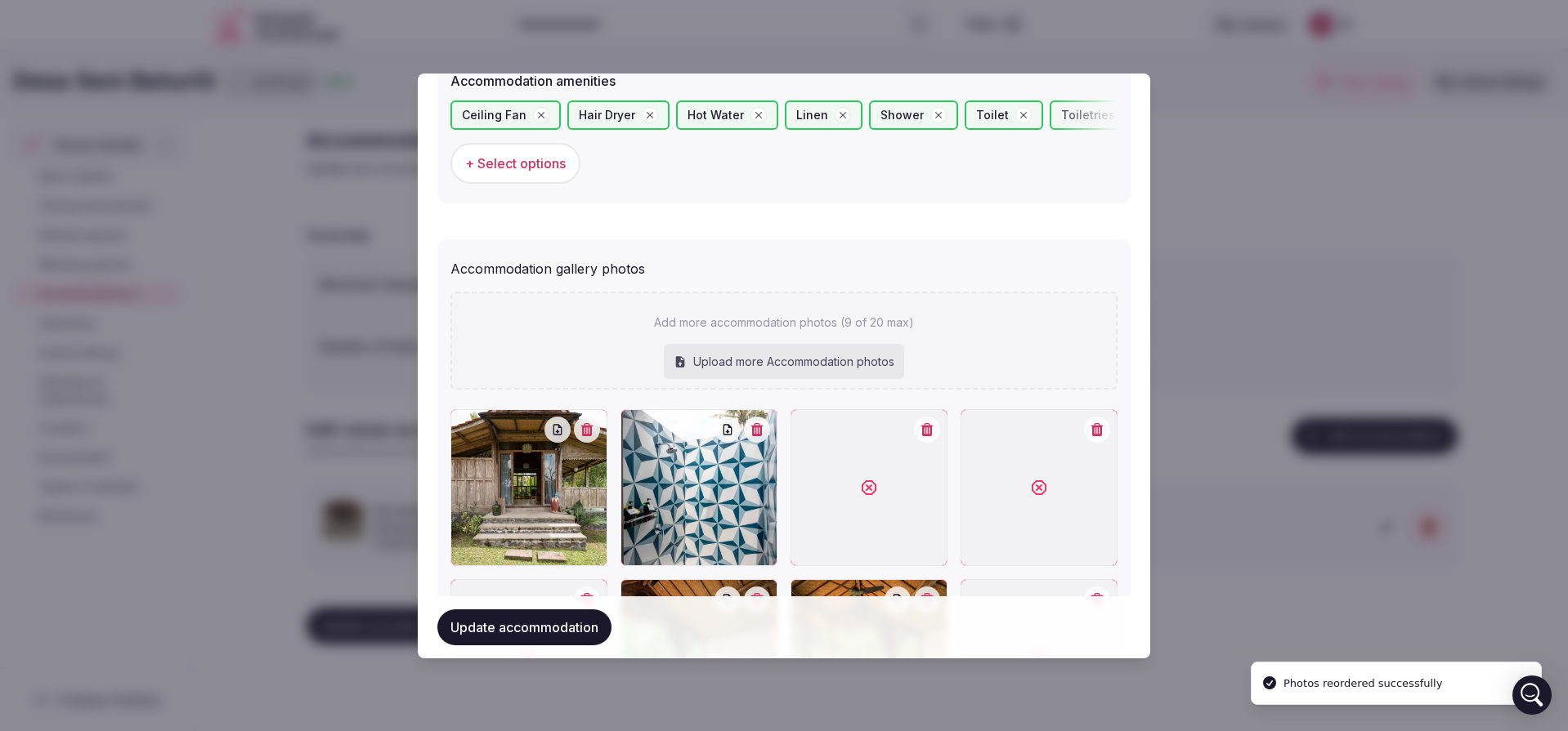
click at [927, 431] on button "button" at bounding box center [927, 430] width 26 height 26
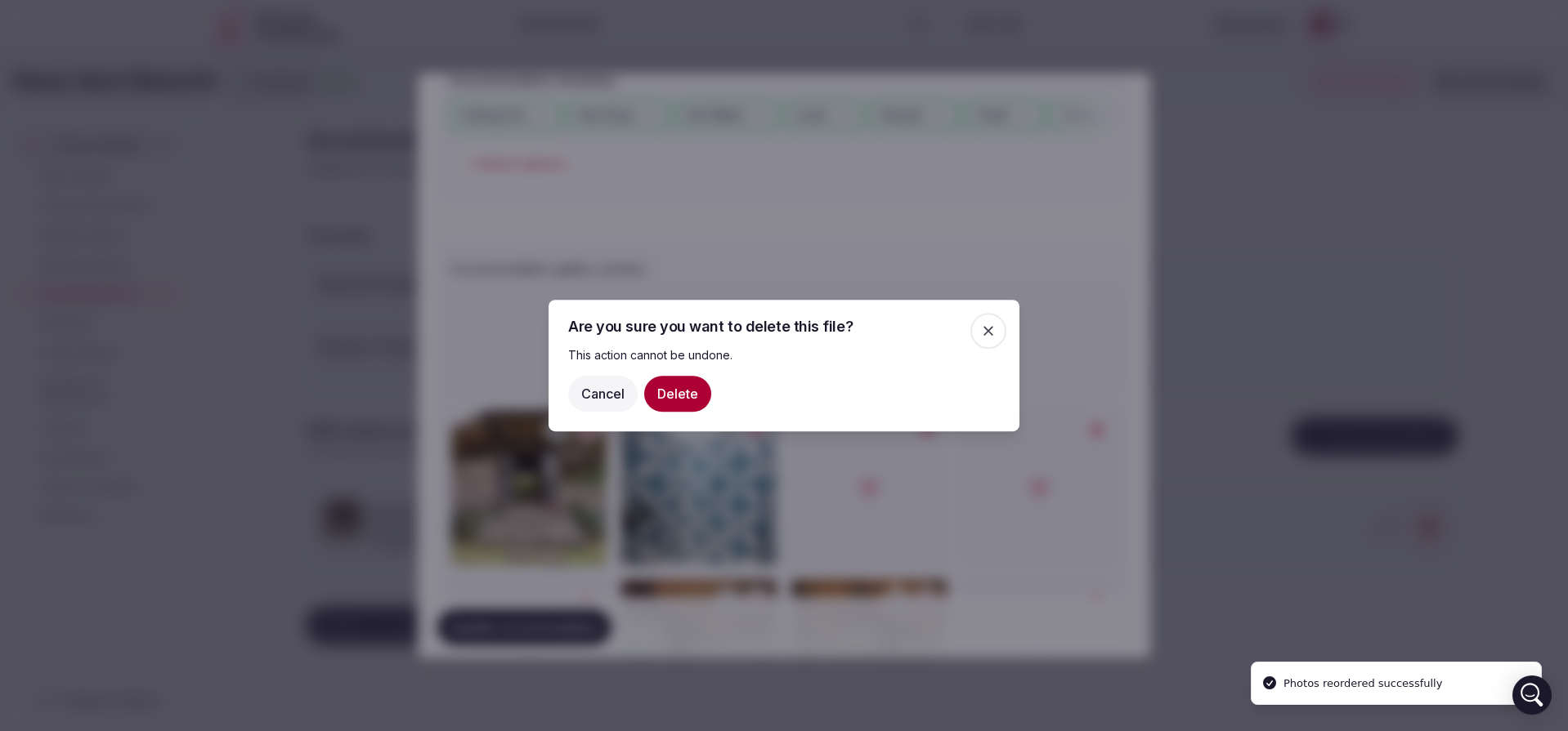
click at [669, 391] on button "Delete" at bounding box center [677, 393] width 67 height 36
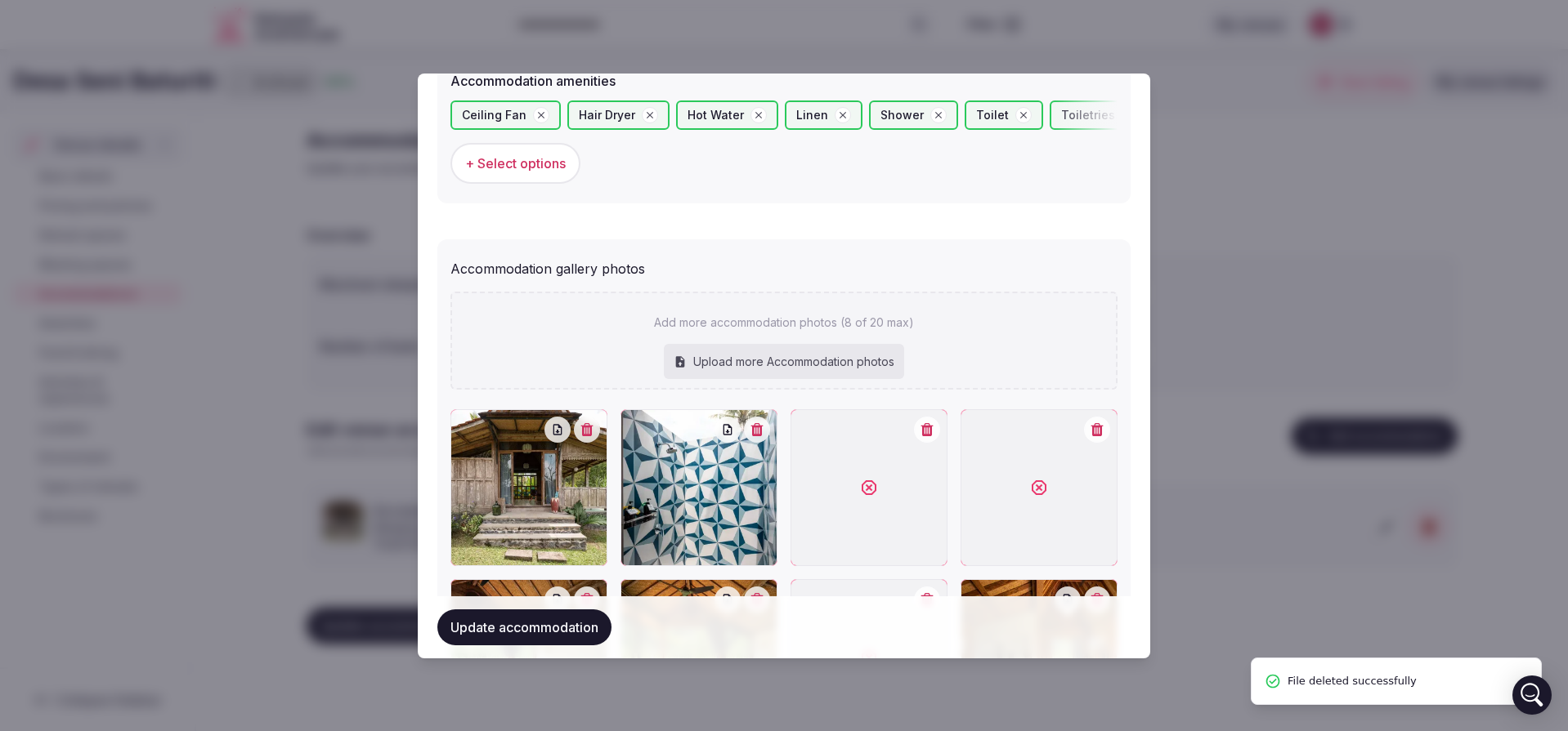
click at [924, 430] on button "button" at bounding box center [927, 430] width 26 height 26
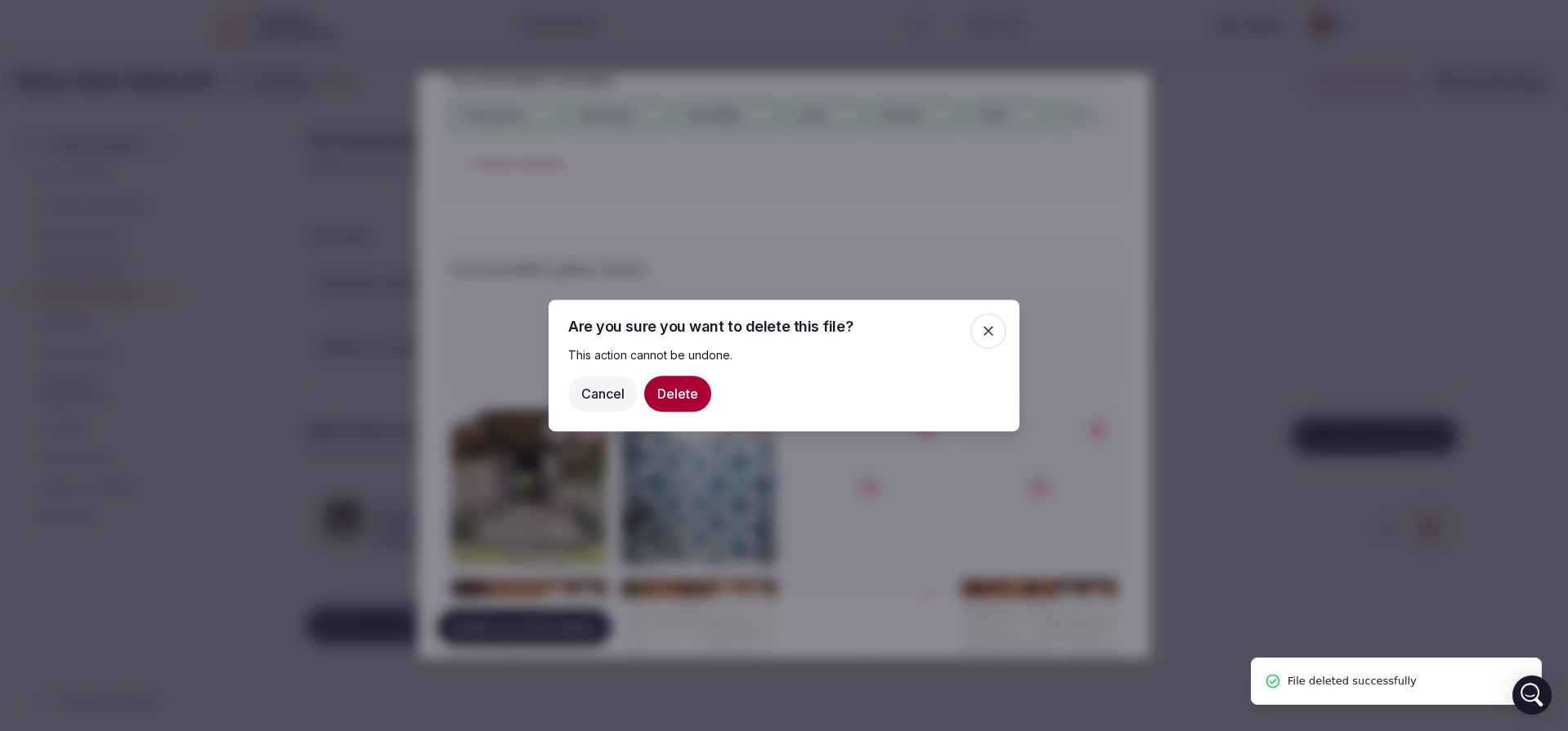
click at [698, 399] on button "Delete" at bounding box center [677, 393] width 67 height 36
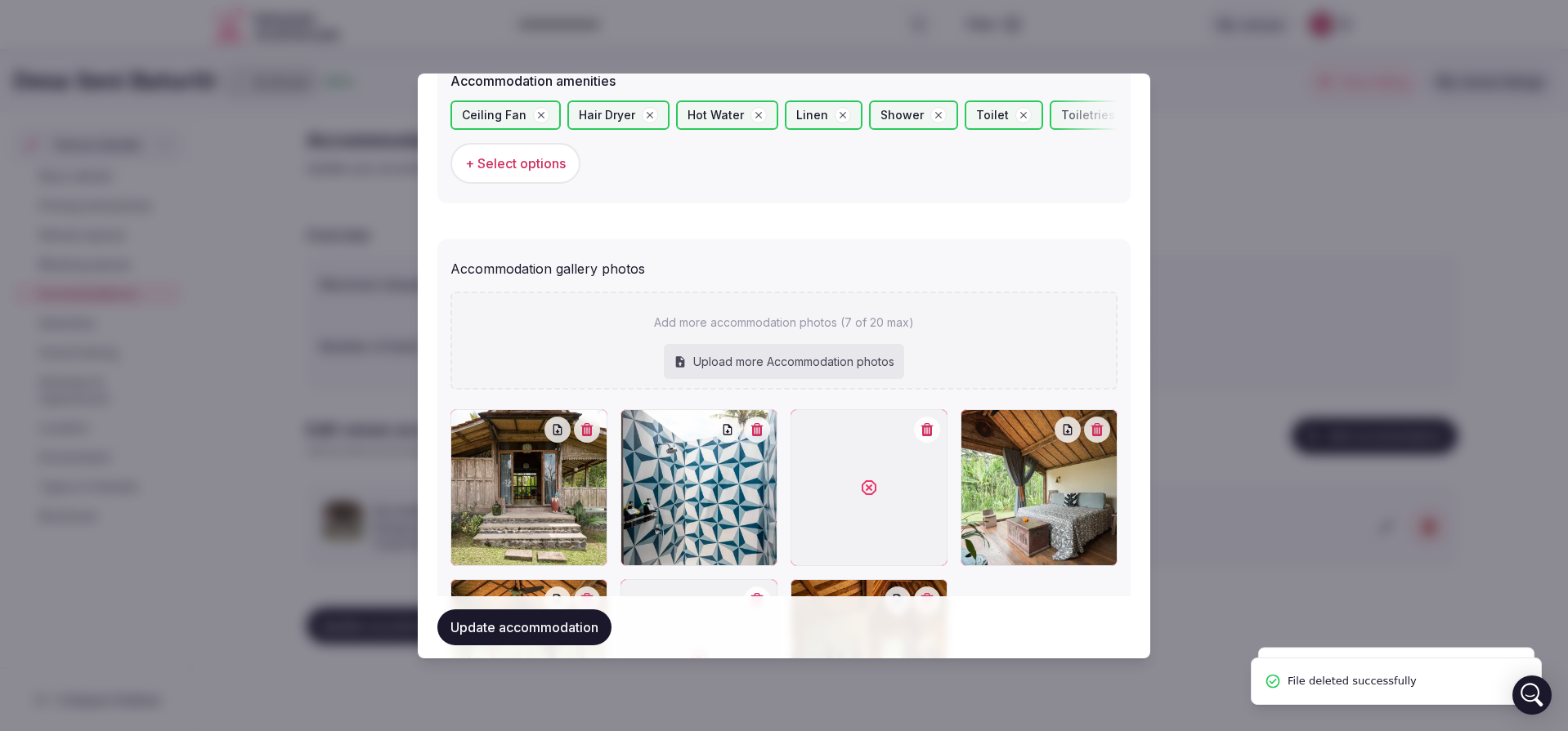
click at [921, 423] on icon "button" at bounding box center [927, 429] width 13 height 13
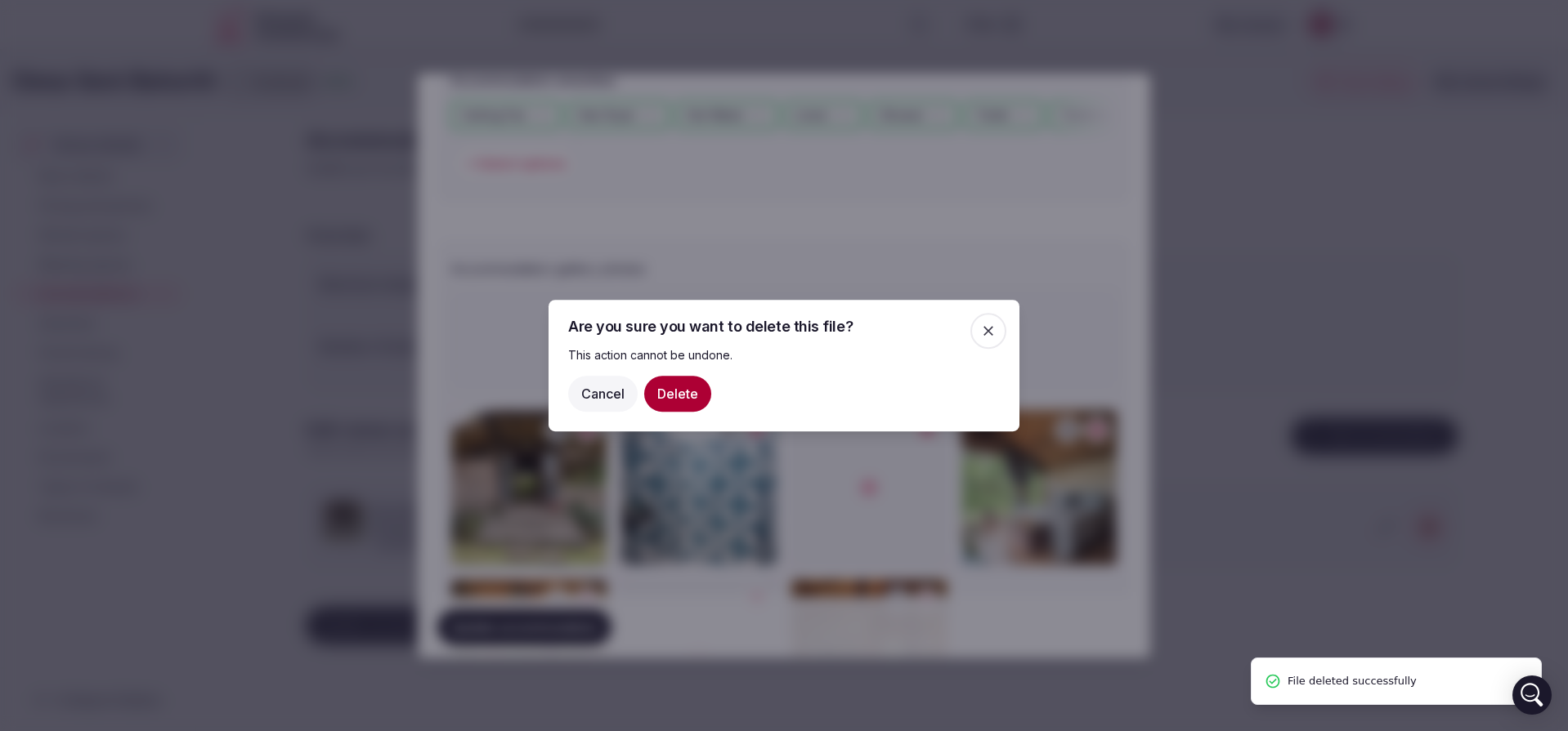
click at [681, 389] on button "Delete" at bounding box center [677, 393] width 67 height 36
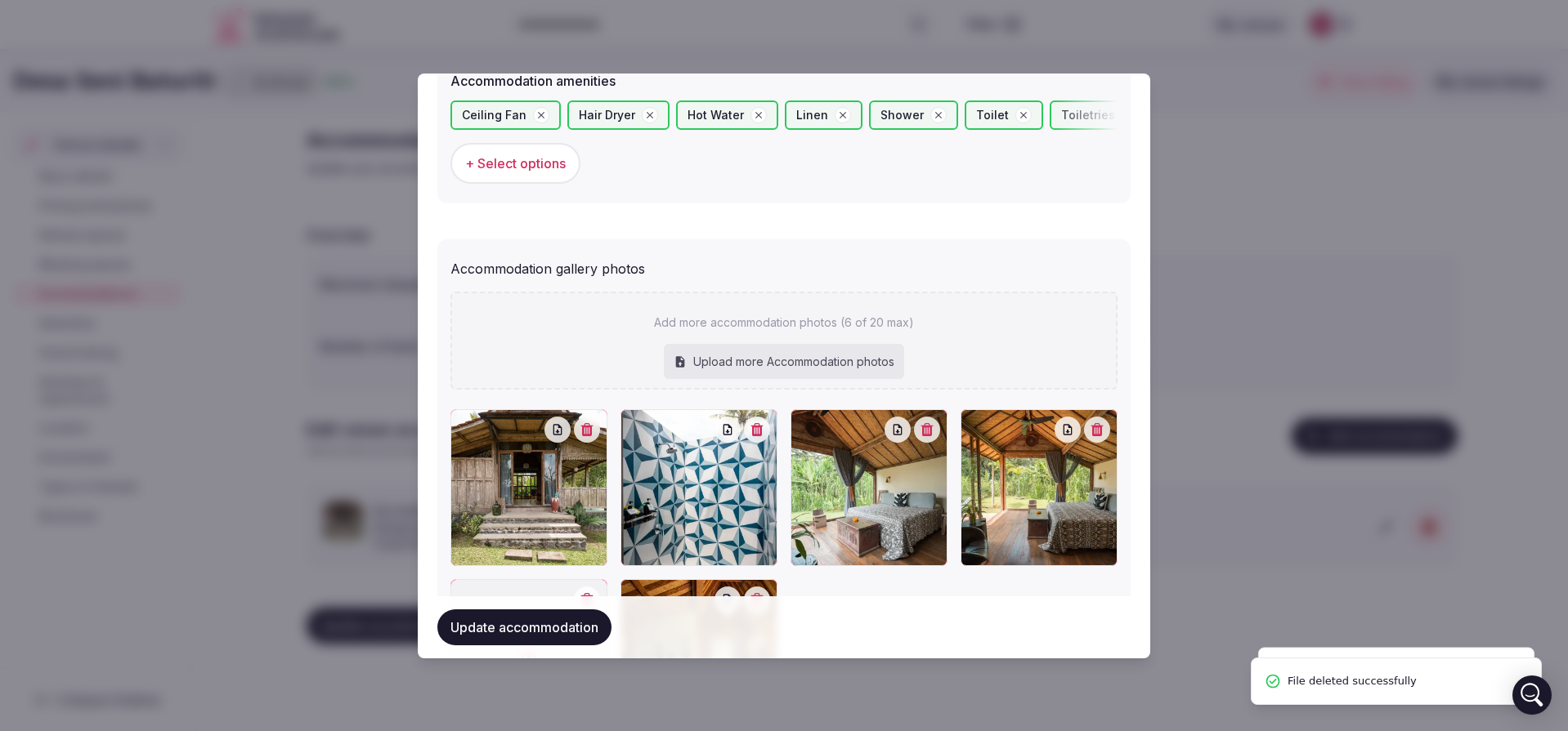
scroll to position [1828, 0]
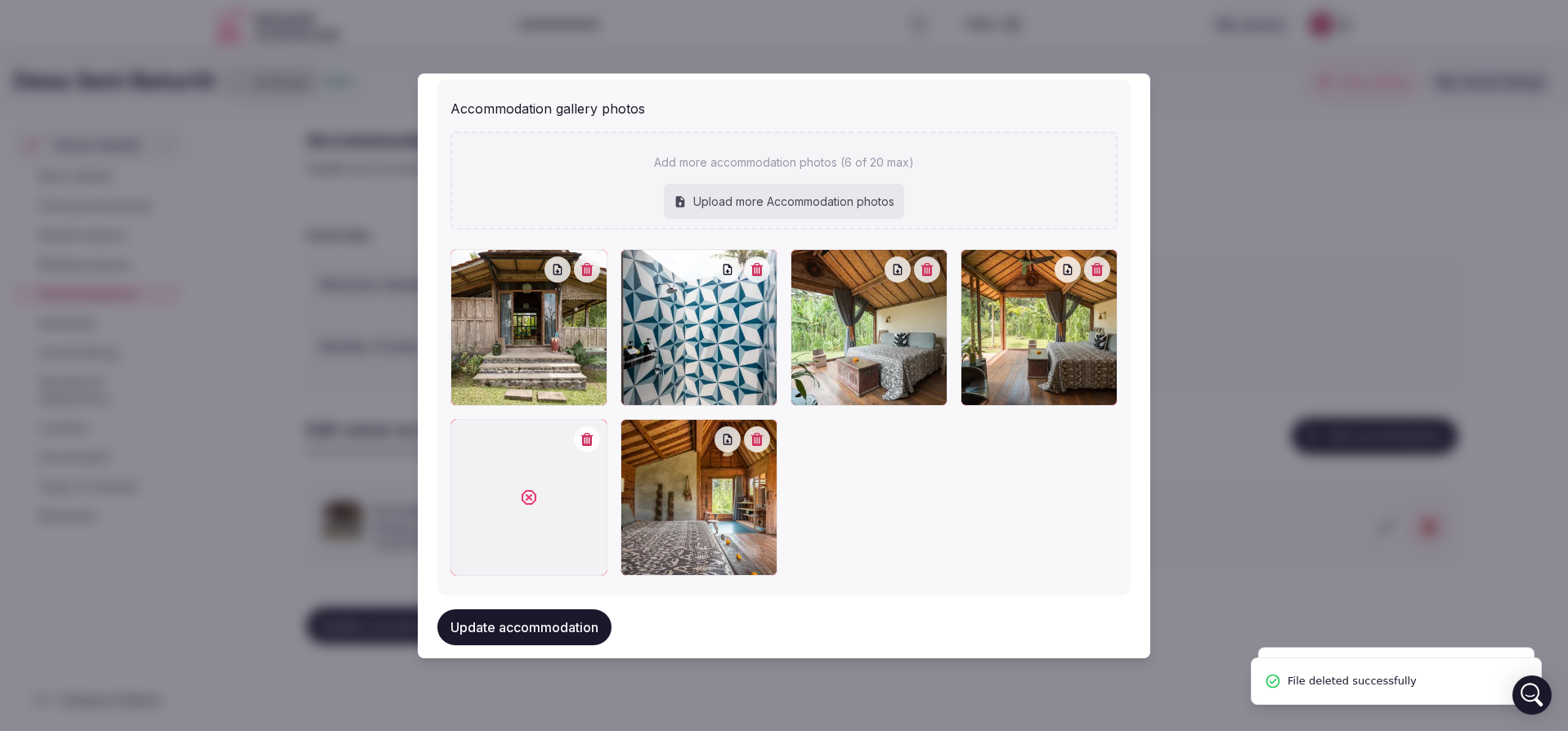
click at [590, 443] on div at bounding box center [528, 497] width 157 height 157
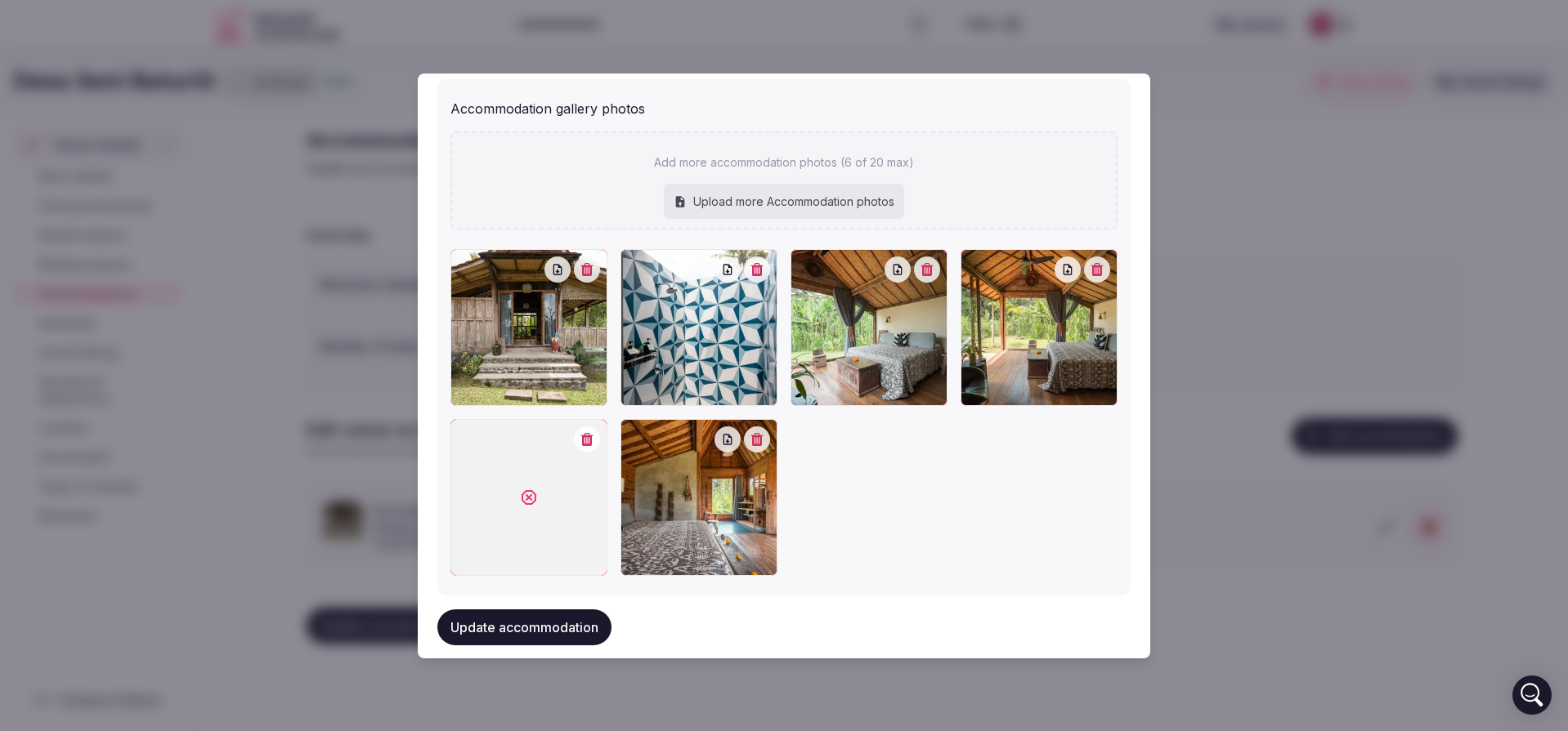
click at [590, 433] on icon "button" at bounding box center [588, 439] width 12 height 13
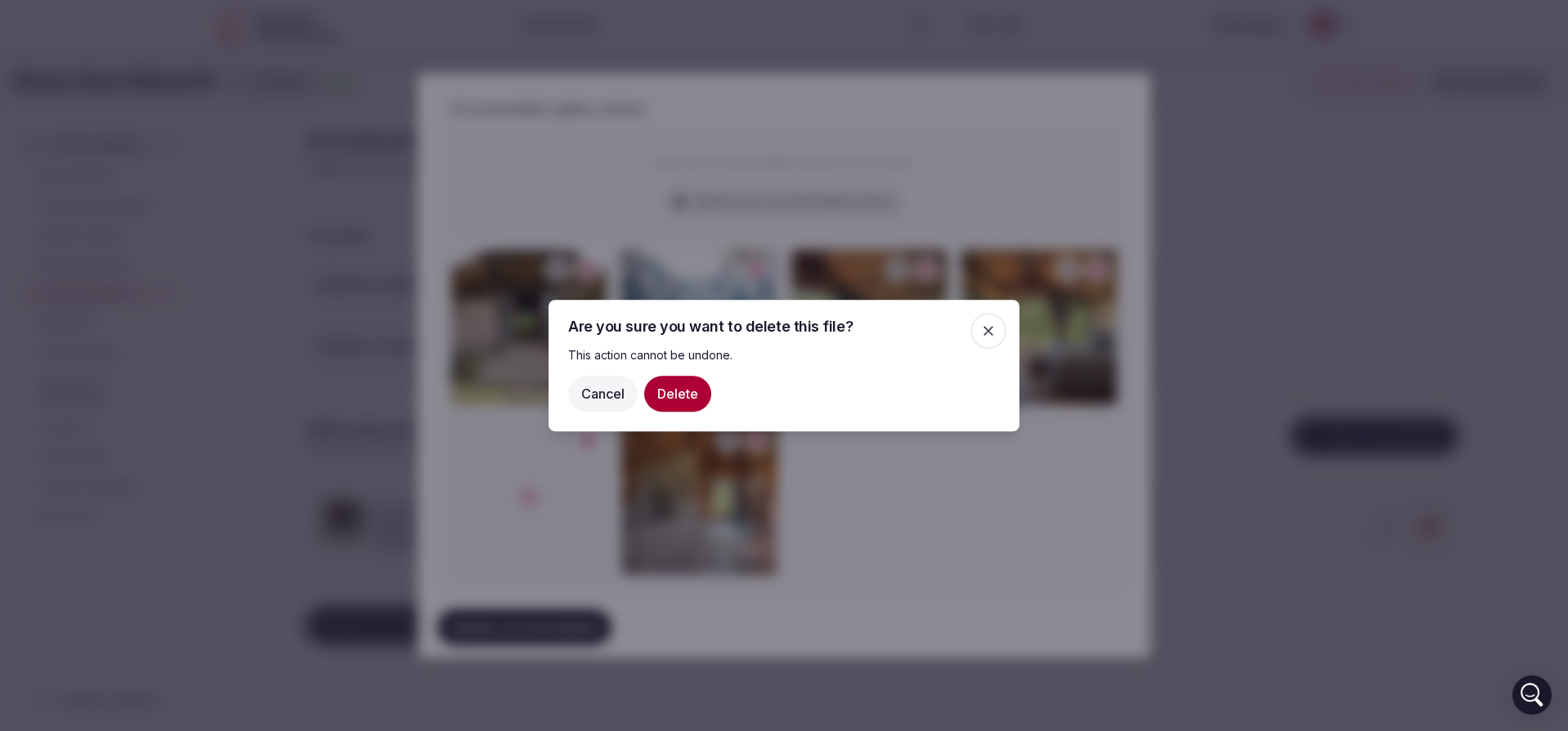
click at [681, 389] on button "Delete" at bounding box center [677, 393] width 67 height 36
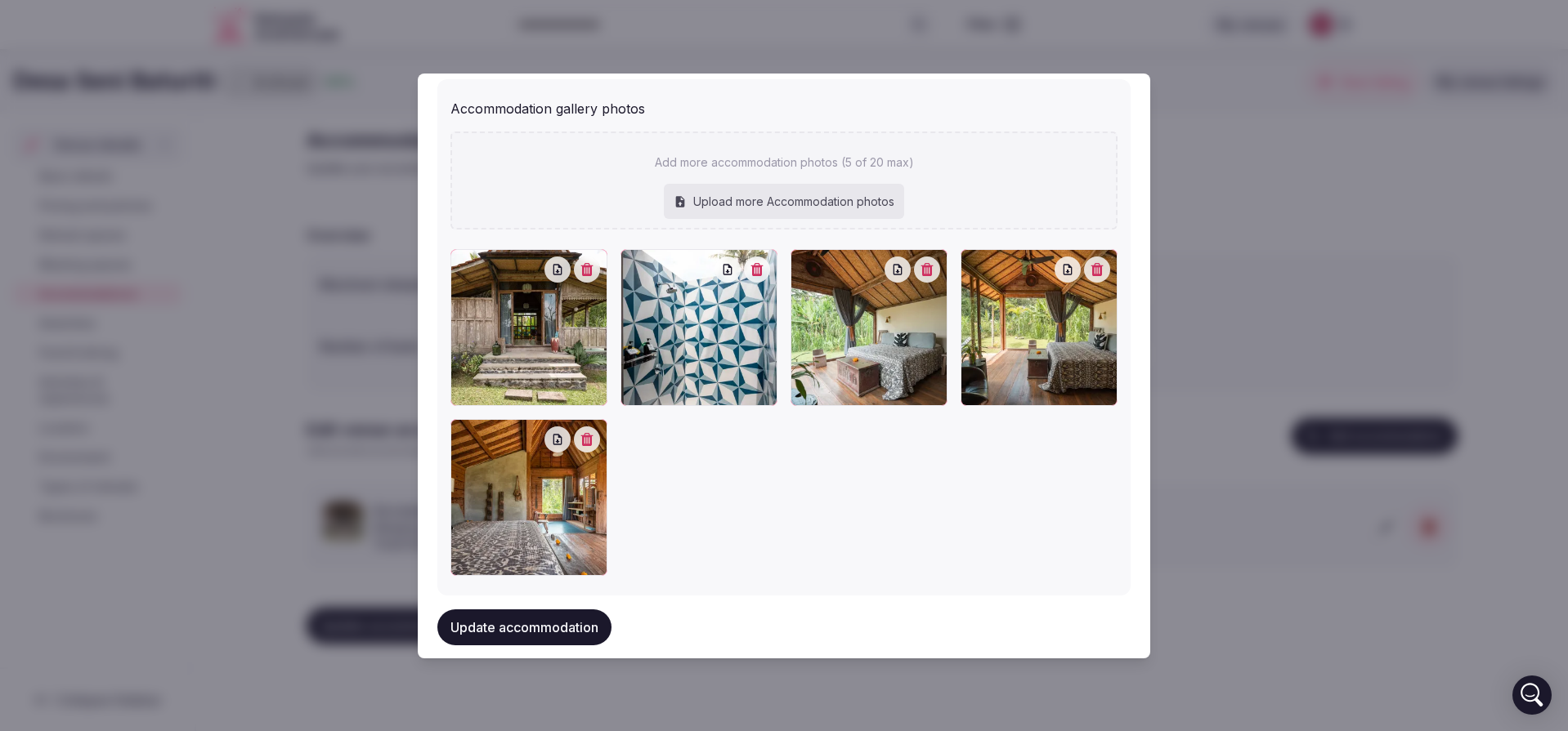
click at [760, 192] on div "Upload more Accommodation photos" at bounding box center [784, 201] width 240 height 36
type input "**********"
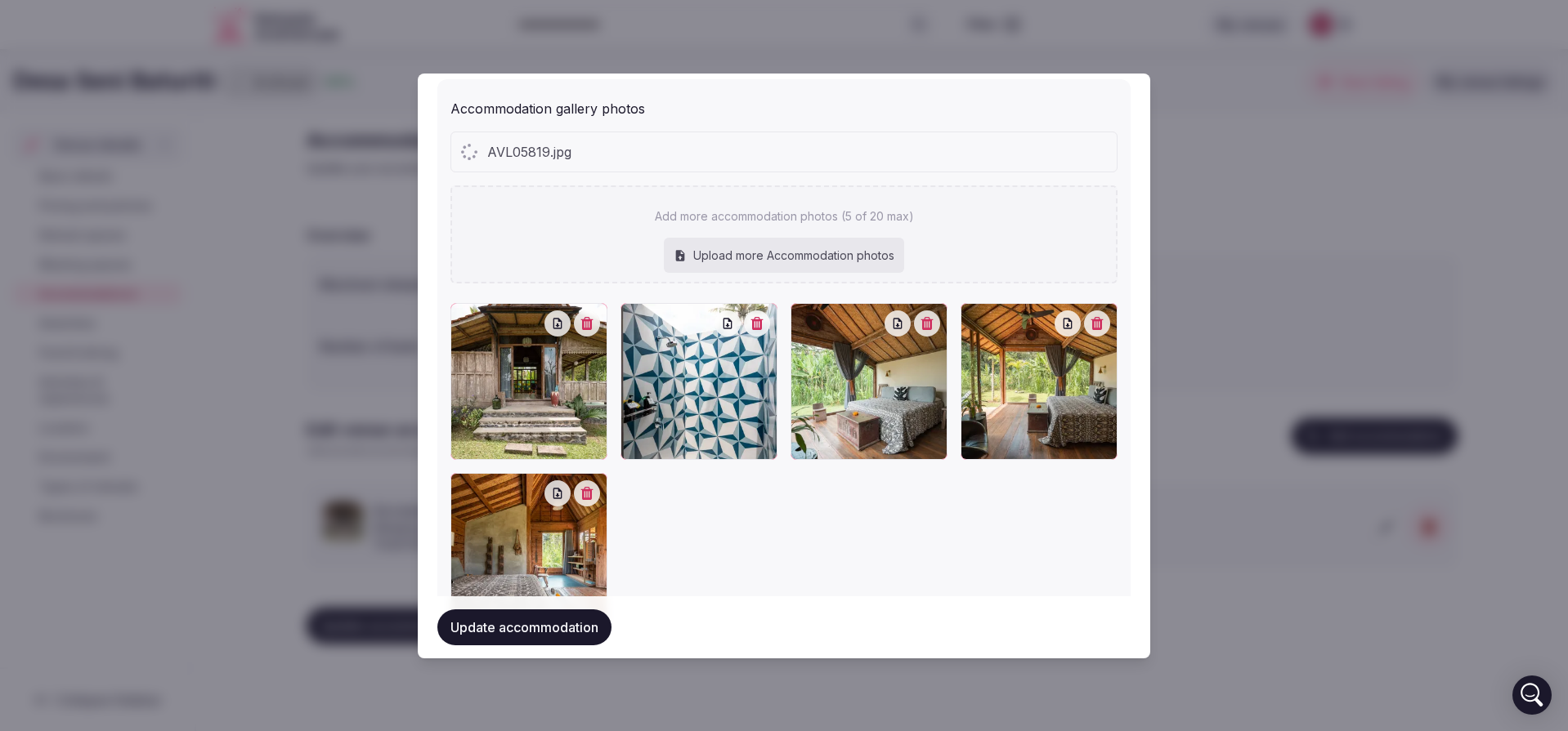
click at [916, 323] on button "button" at bounding box center [927, 324] width 26 height 26
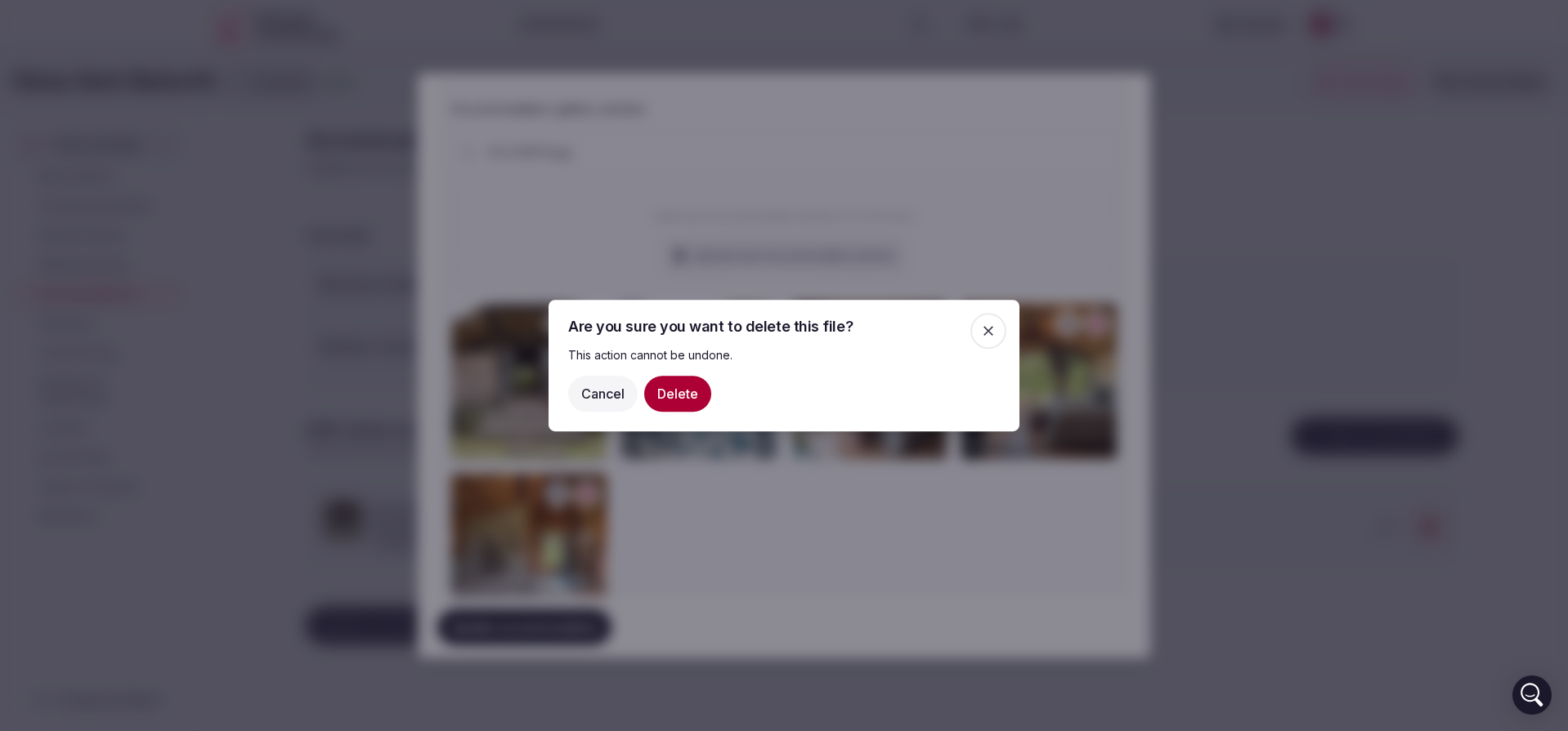
click at [675, 389] on button "Delete" at bounding box center [677, 393] width 67 height 36
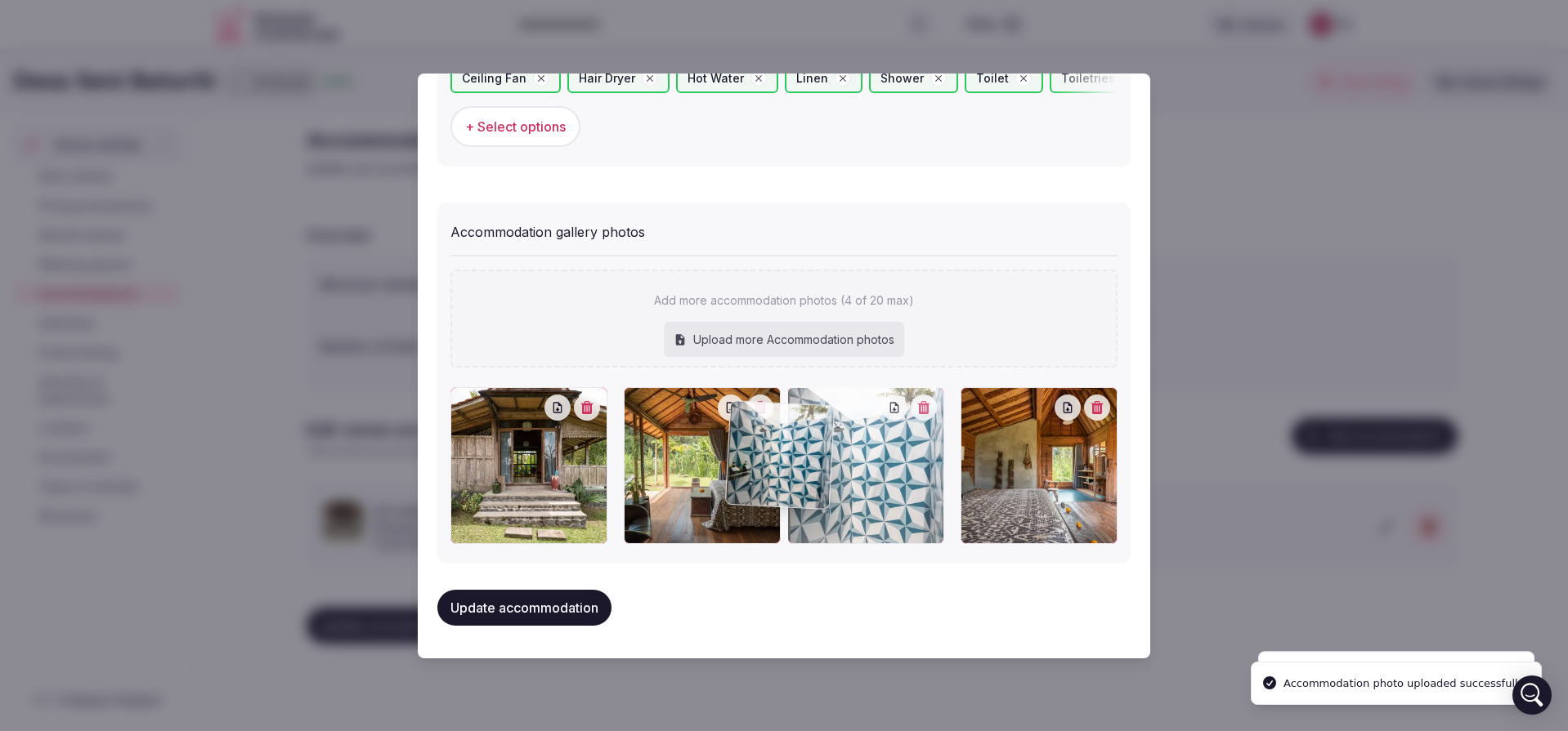
scroll to position [1676, 0]
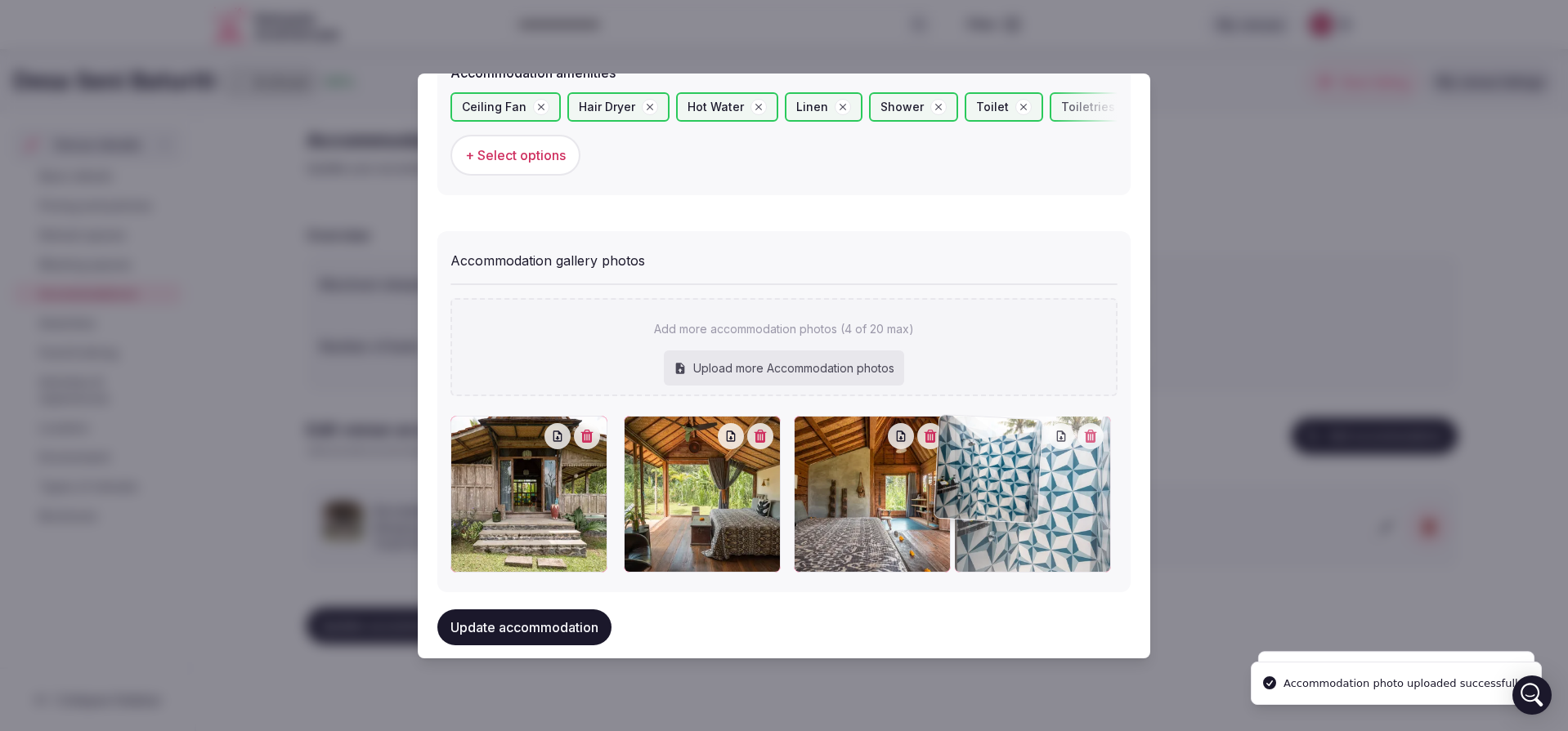
drag, startPoint x: 721, startPoint y: 506, endPoint x: 1040, endPoint y: 513, distance: 319.1
click at [1040, 513] on div at bounding box center [784, 494] width 667 height 157
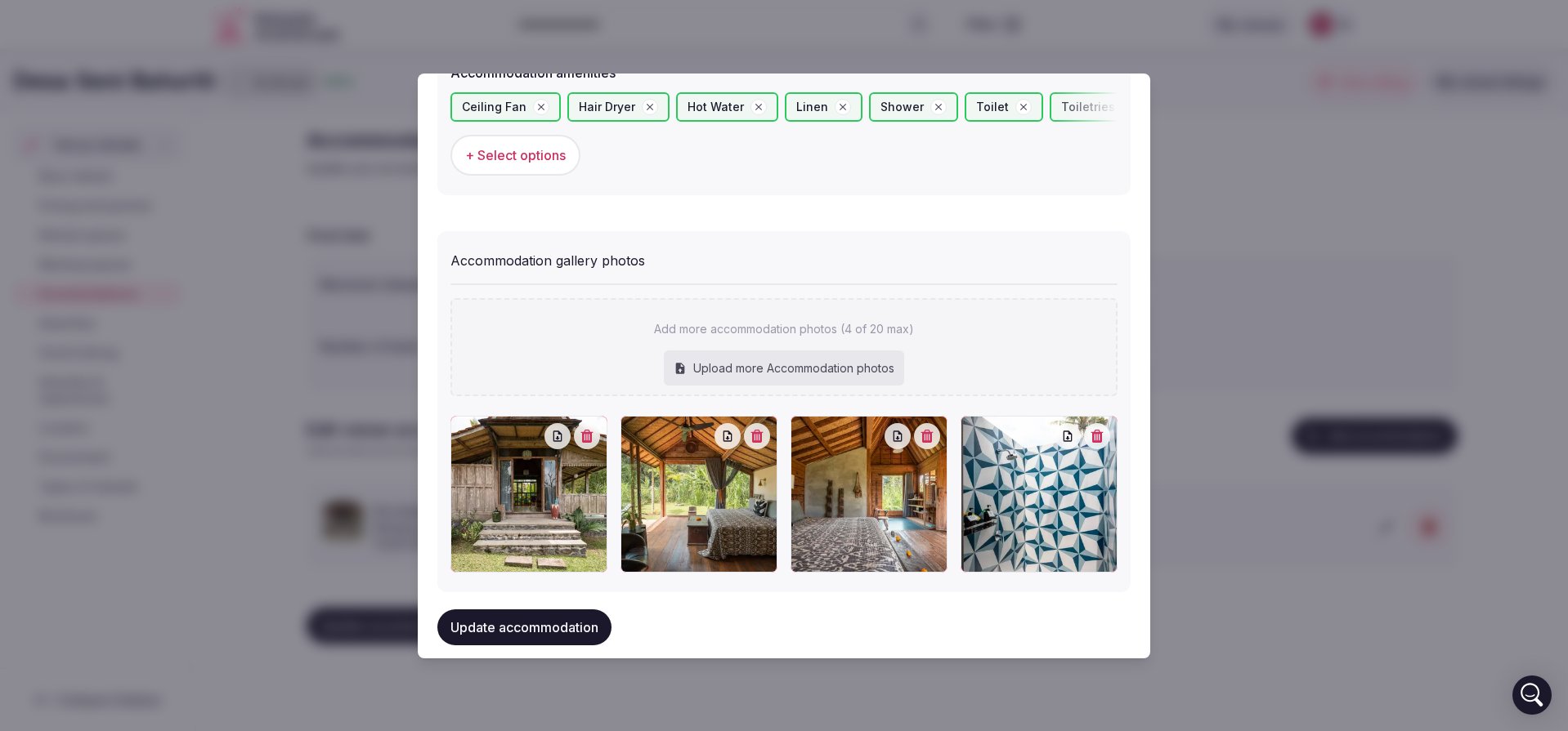
click at [792, 362] on div "Upload more Accommodation photos" at bounding box center [784, 368] width 240 height 36
type input "**********"
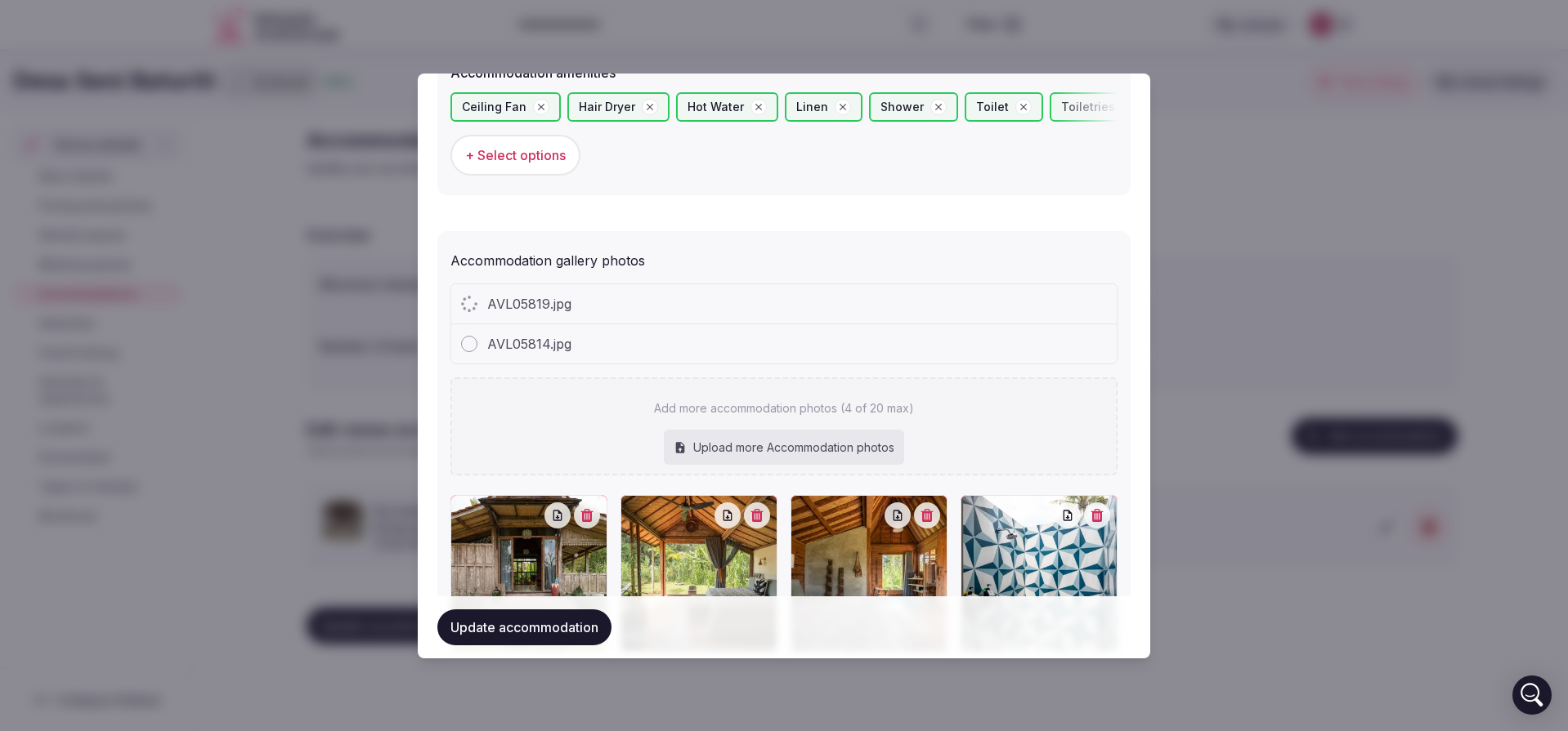
click at [474, 336] on div at bounding box center [469, 344] width 17 height 17
click at [744, 455] on div "Upload more Accommodation photos" at bounding box center [784, 447] width 240 height 36
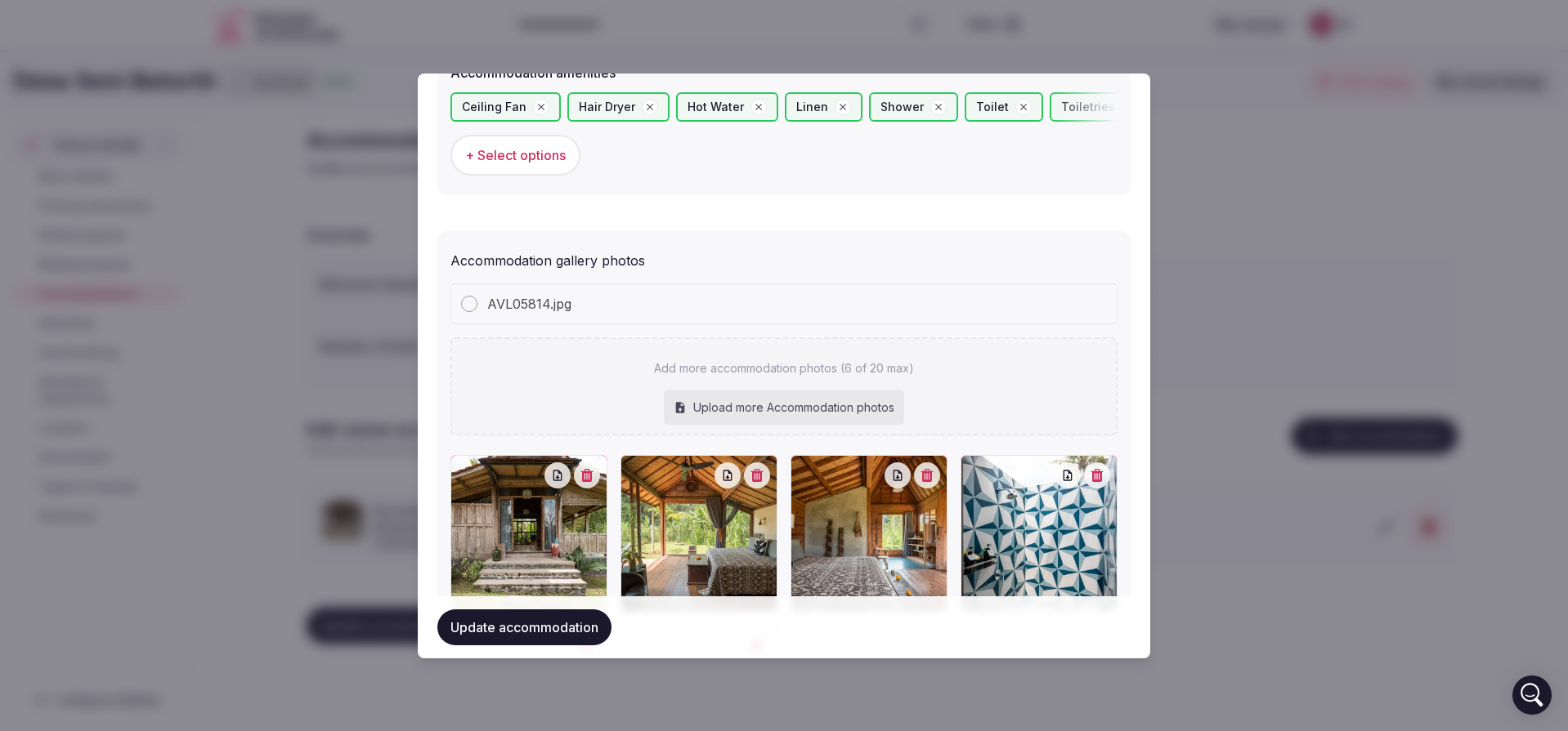
type input "**********"
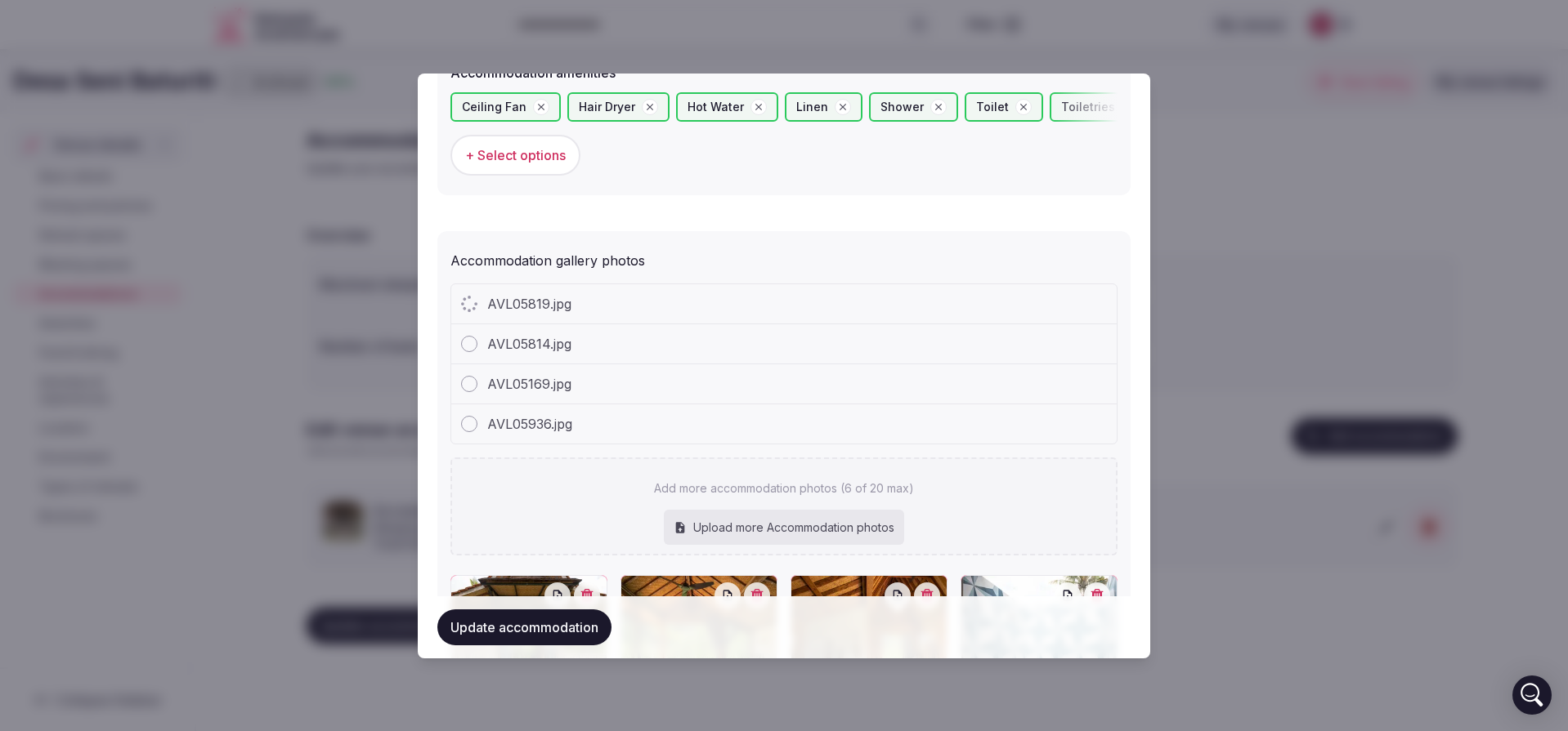
click at [811, 524] on div "Upload more Accommodation photos" at bounding box center [784, 527] width 240 height 36
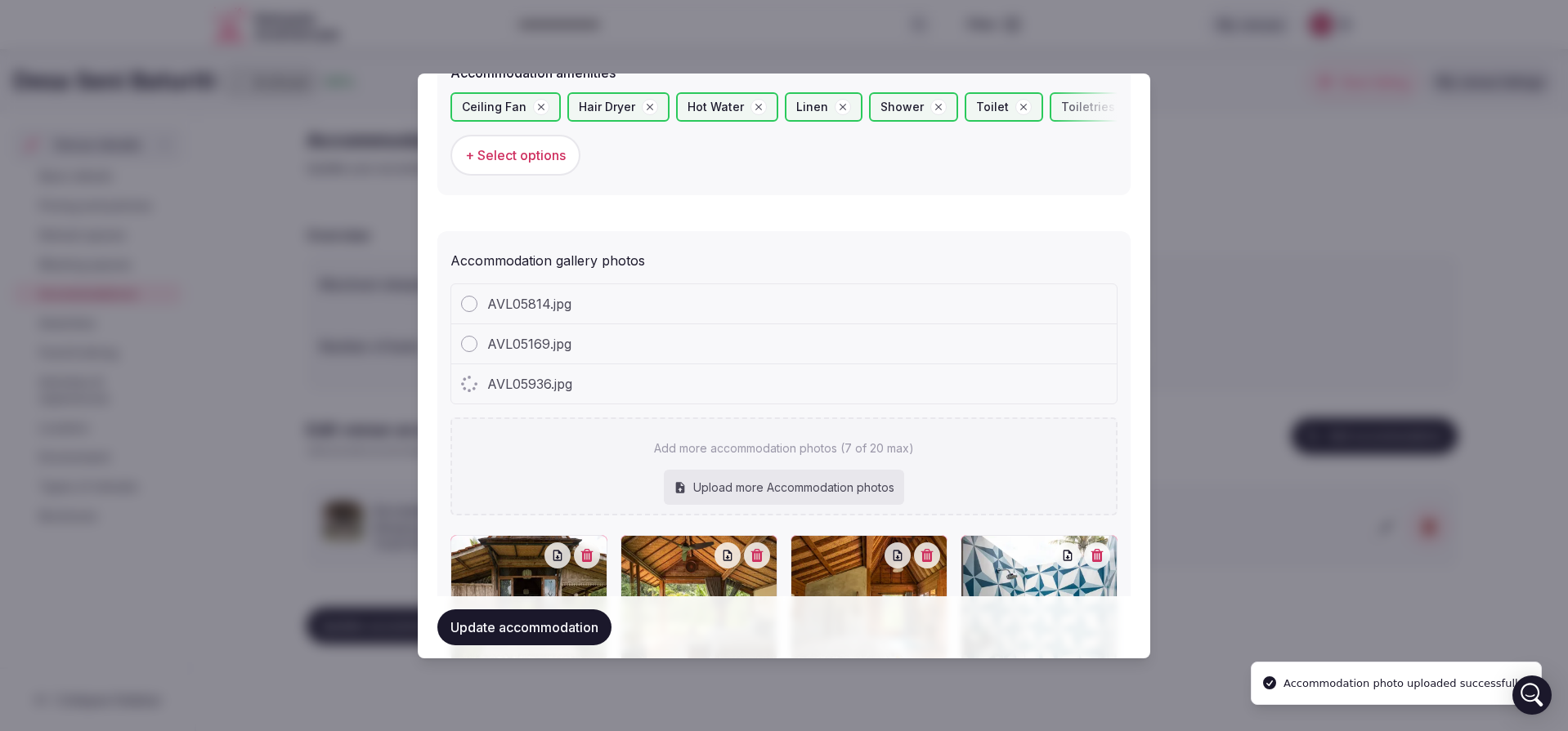
type input "**********"
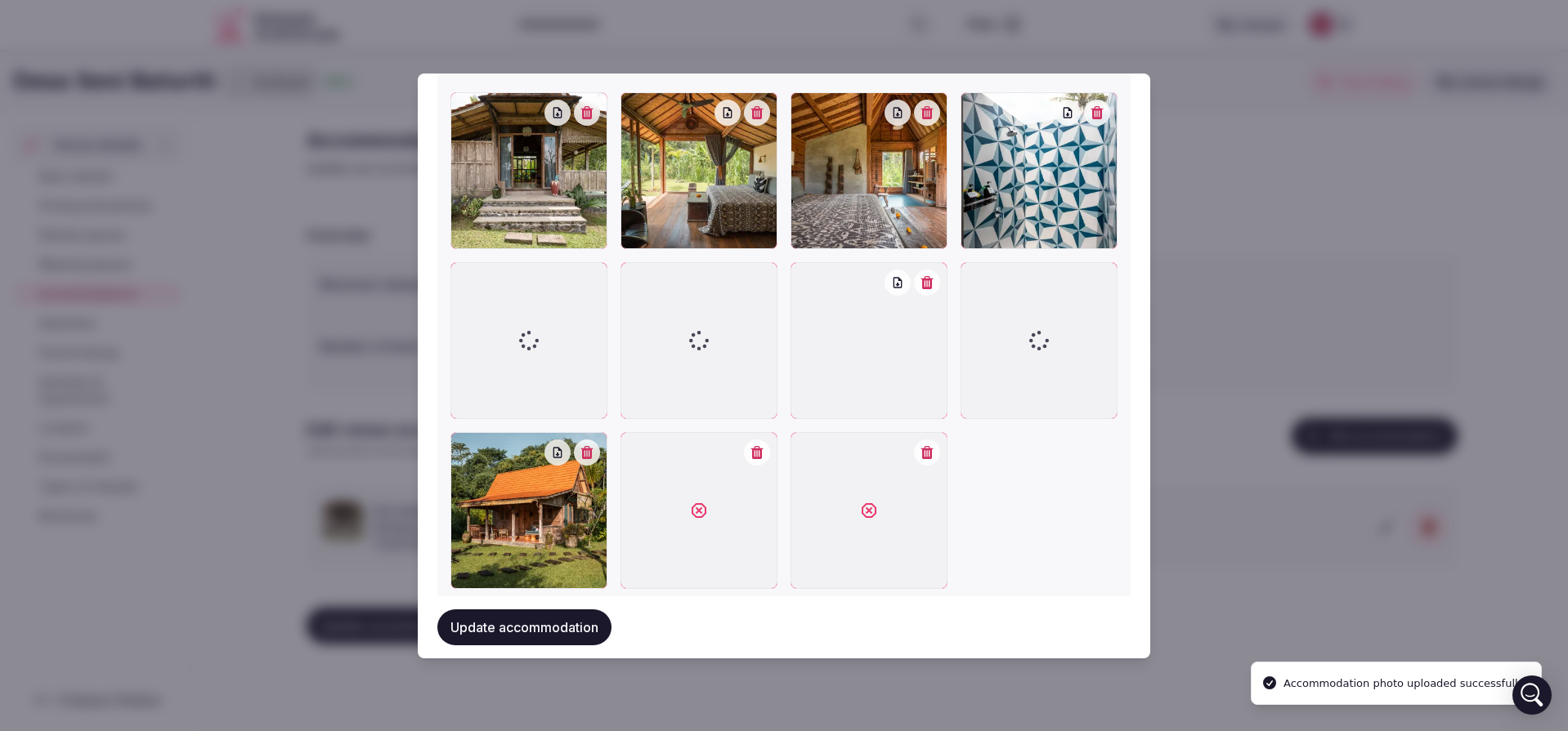
scroll to position [2112, 0]
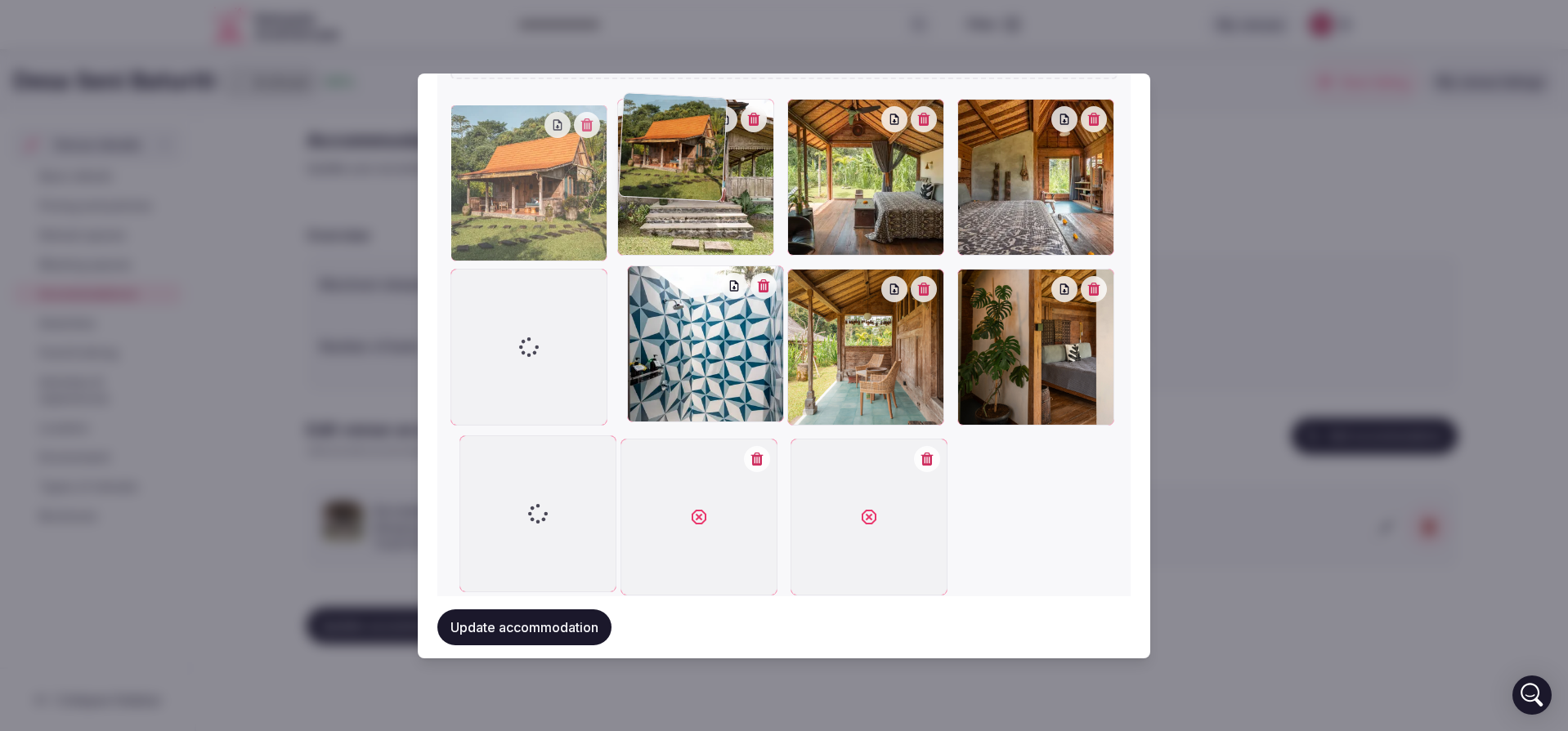
drag, startPoint x: 533, startPoint y: 509, endPoint x: 509, endPoint y: 207, distance: 303.0
click at [509, 207] on div at bounding box center [528, 182] width 157 height 157
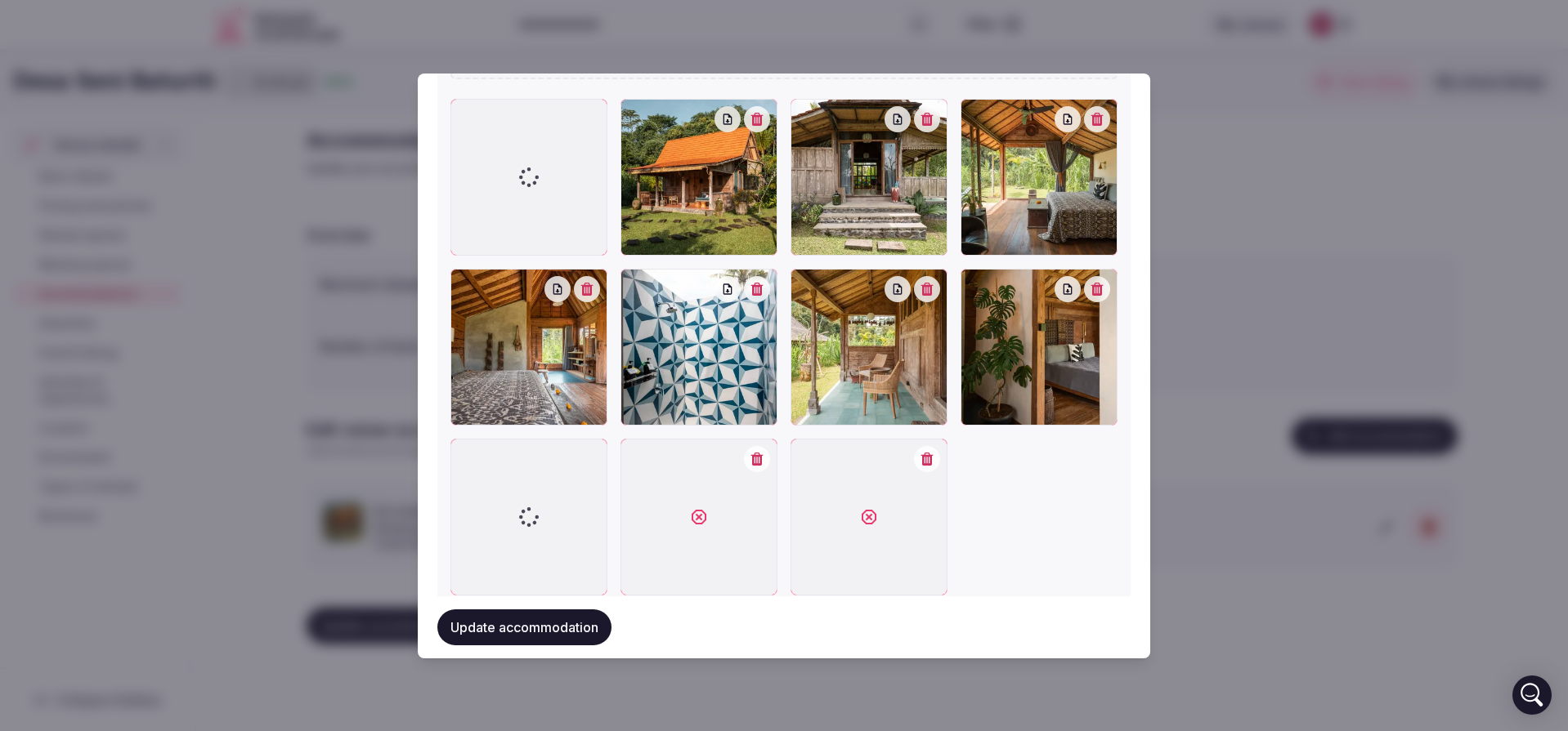
scroll to position [1769, 0]
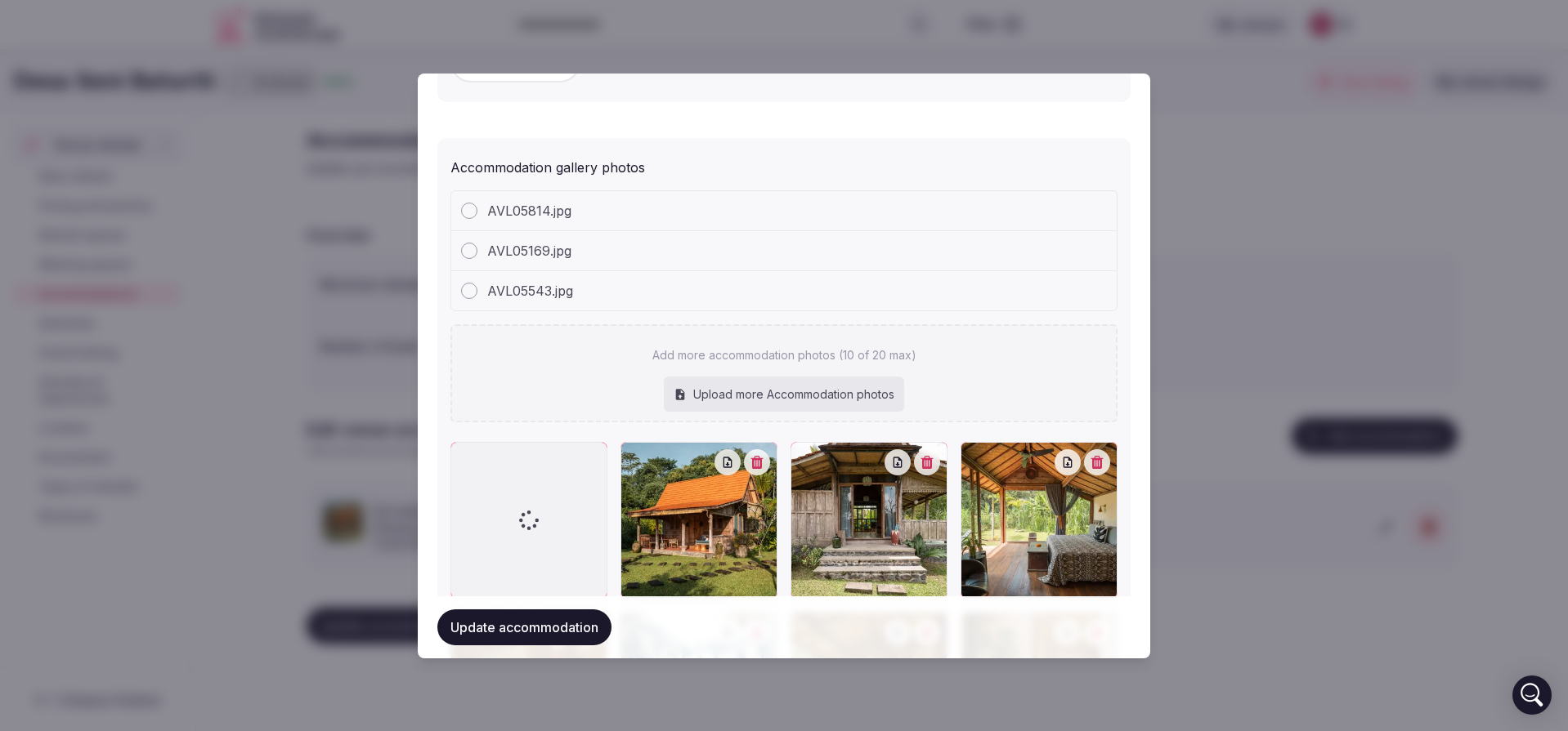
click at [800, 382] on div "Upload more Accommodation photos" at bounding box center [784, 394] width 240 height 36
type input "**********"
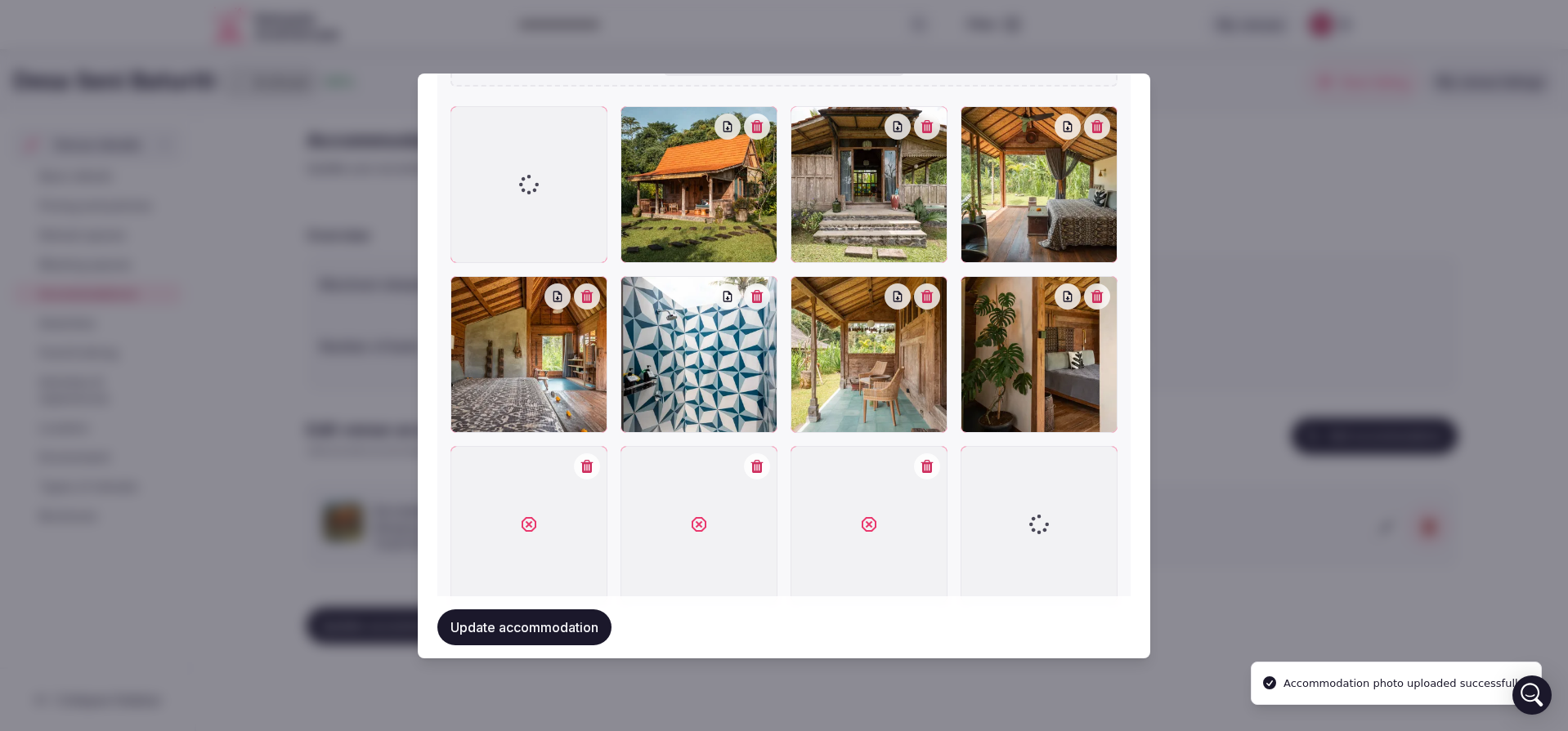
scroll to position [2105, 0]
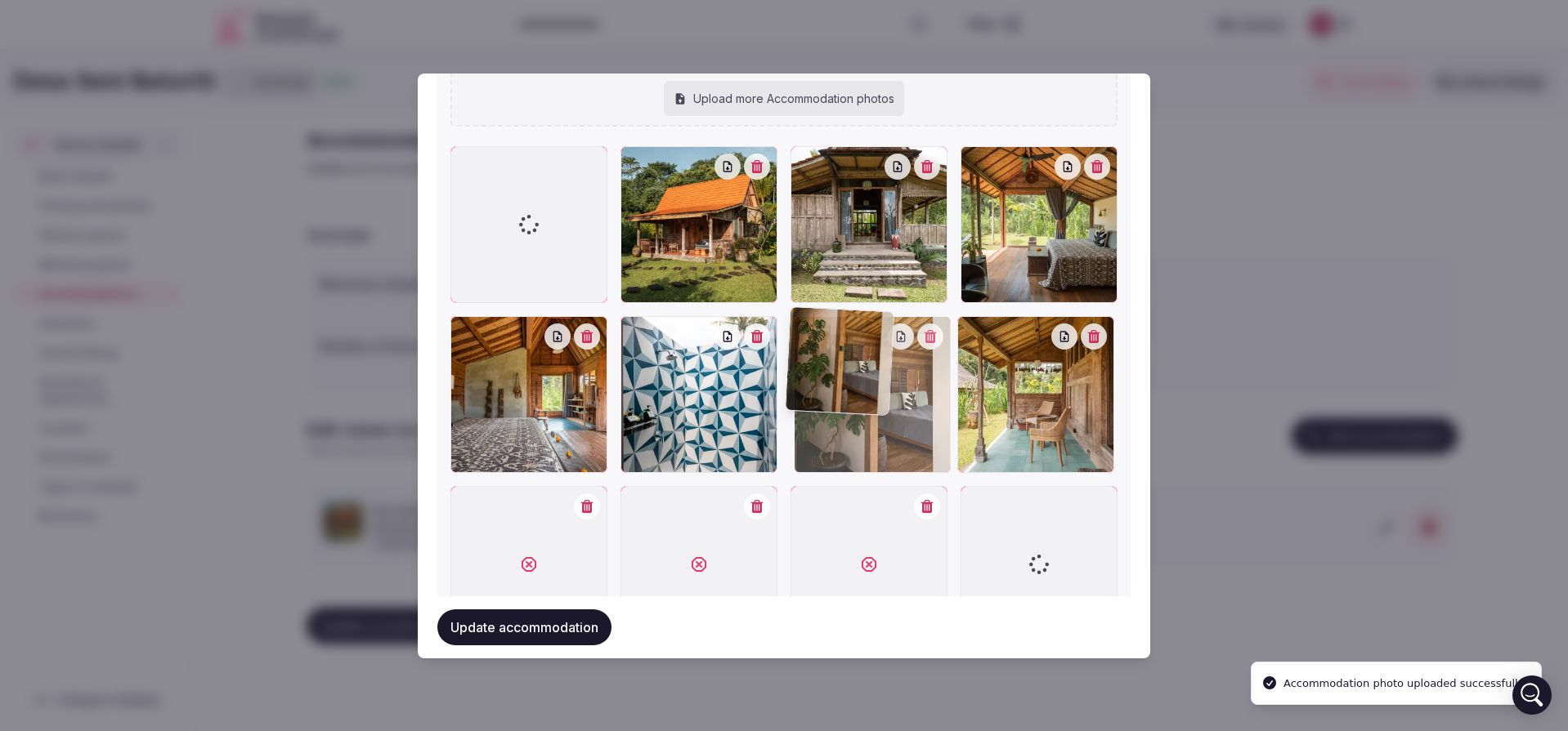
drag, startPoint x: 999, startPoint y: 413, endPoint x: 835, endPoint y: 422, distance: 164.2
click at [834, 422] on div at bounding box center [872, 394] width 157 height 157
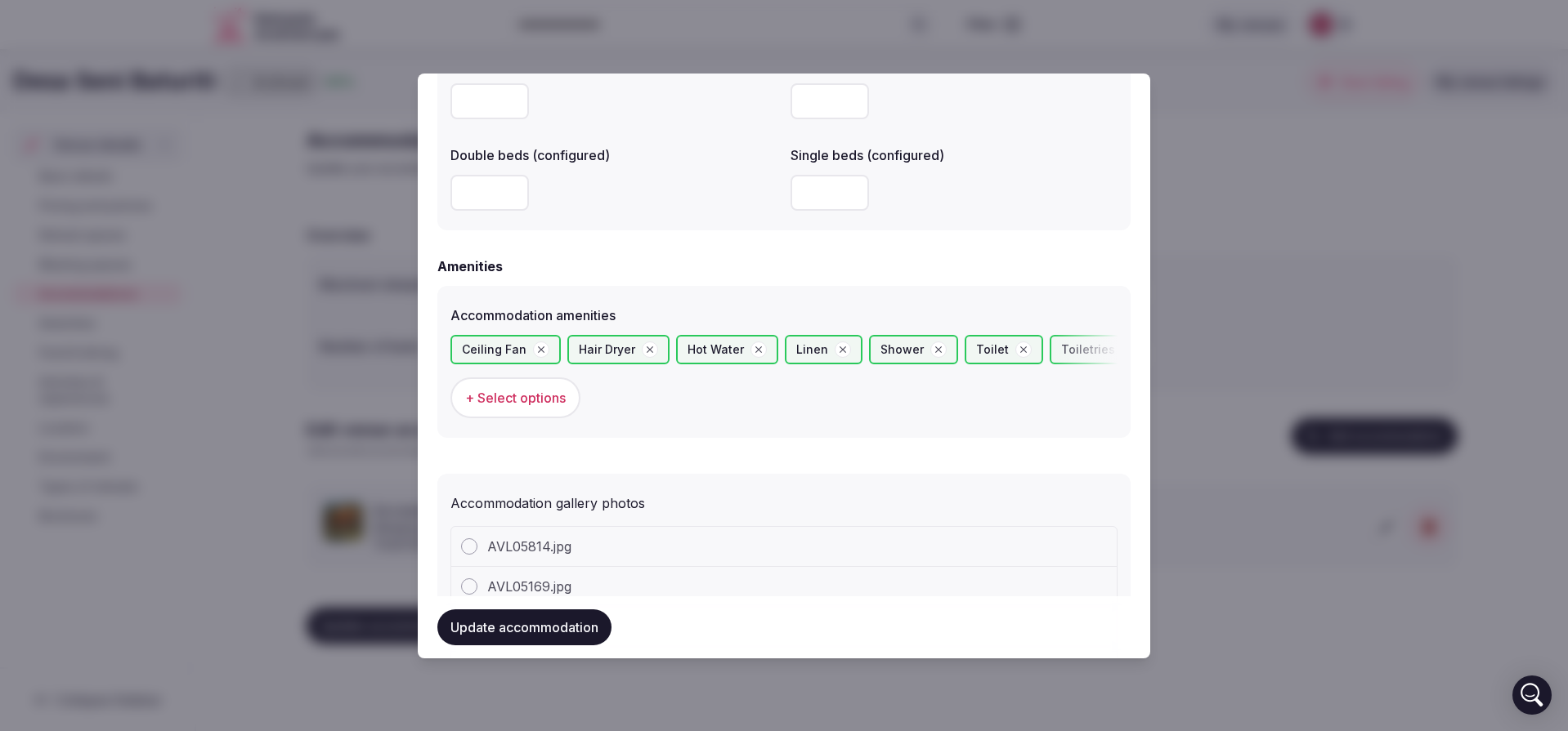
scroll to position [1646, 0]
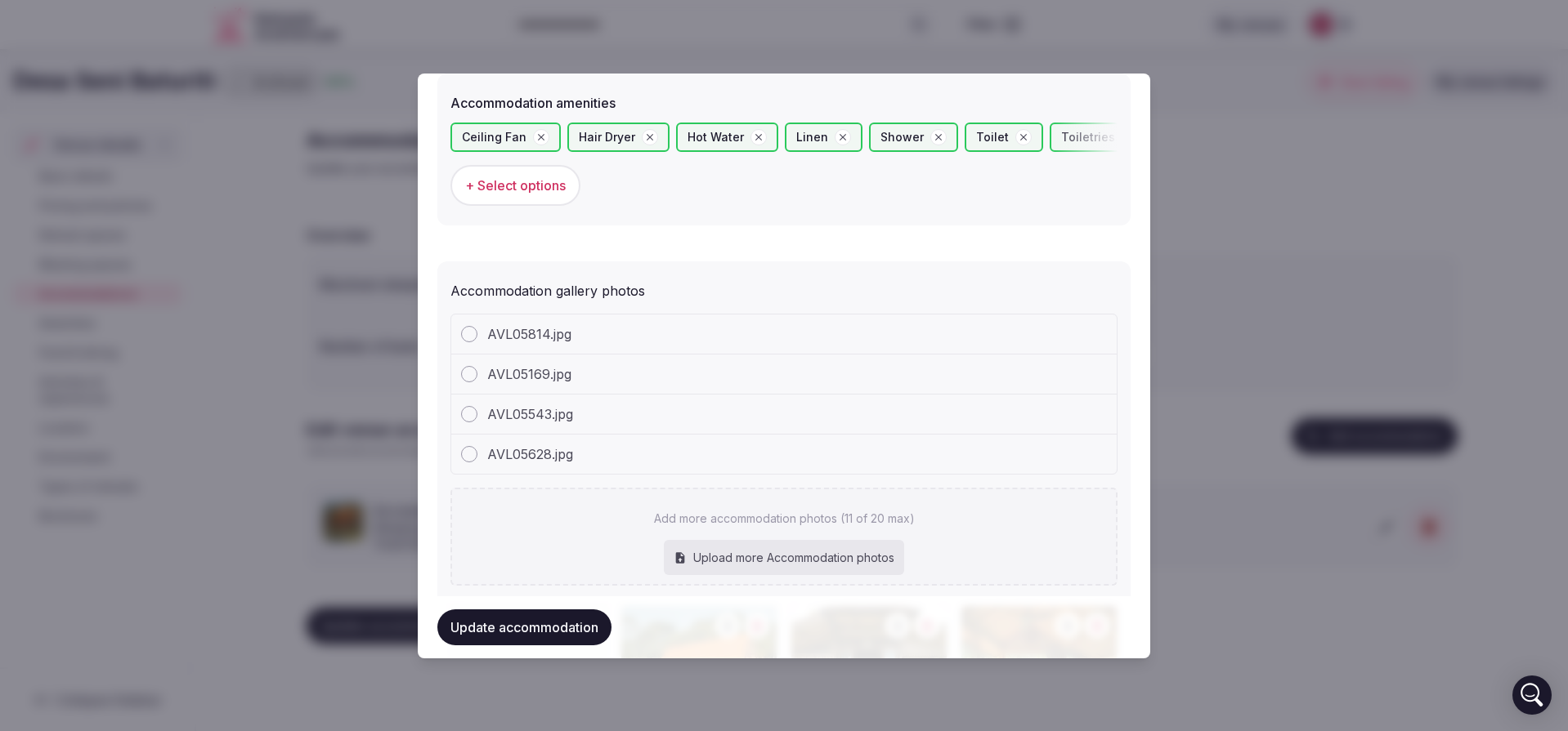
click at [469, 335] on div at bounding box center [469, 334] width 17 height 17
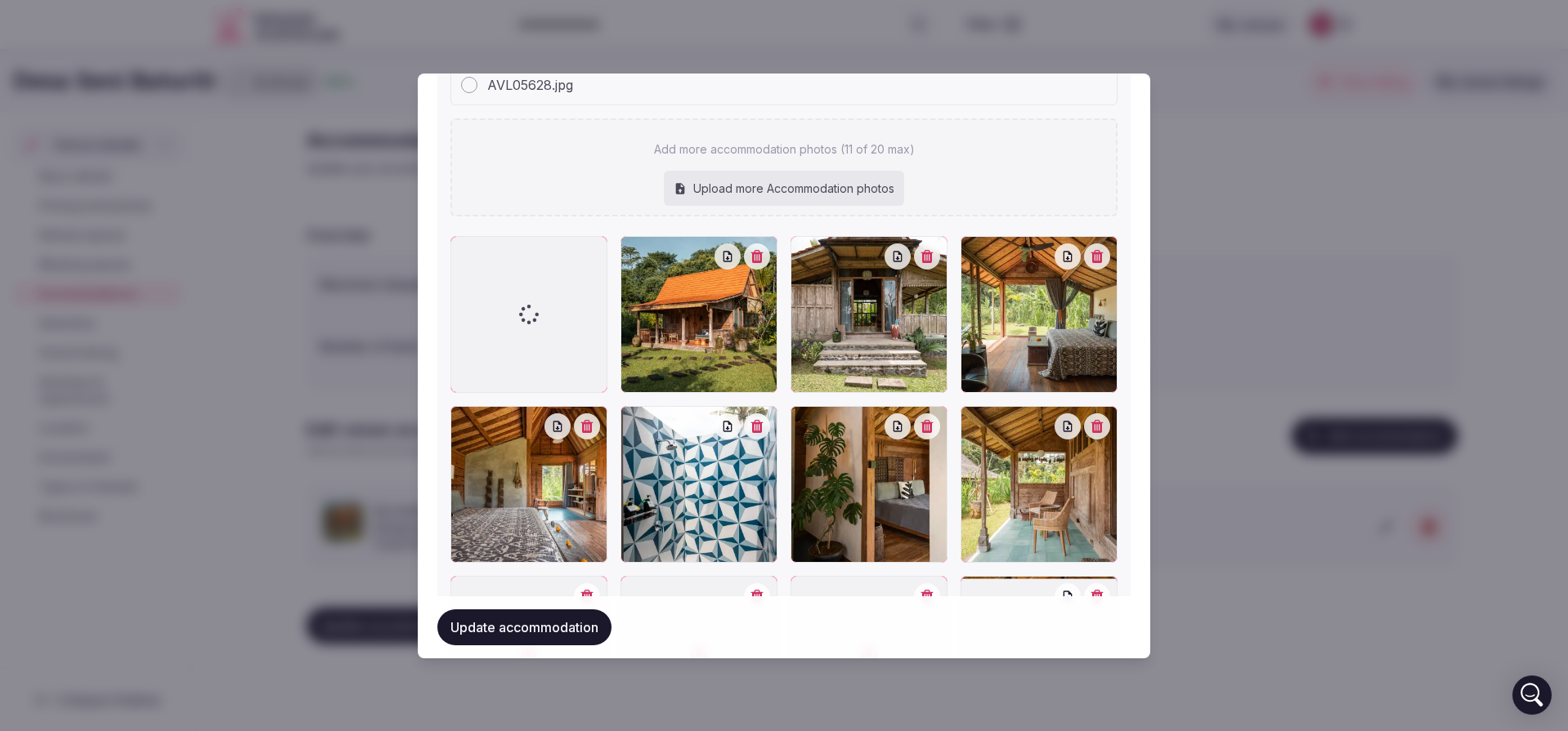
scroll to position [2087, 0]
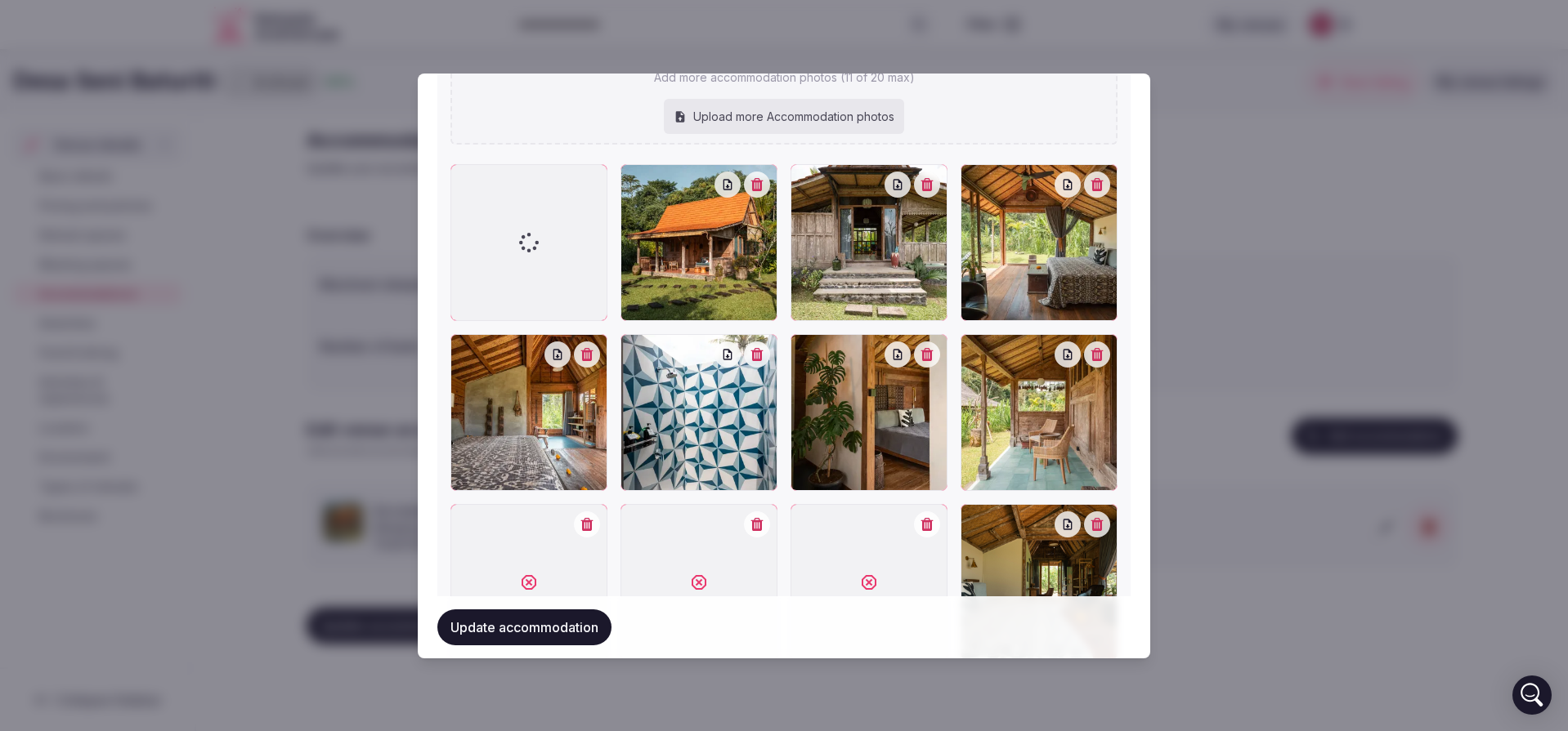
click at [589, 622] on button "Update accommodation" at bounding box center [524, 627] width 174 height 36
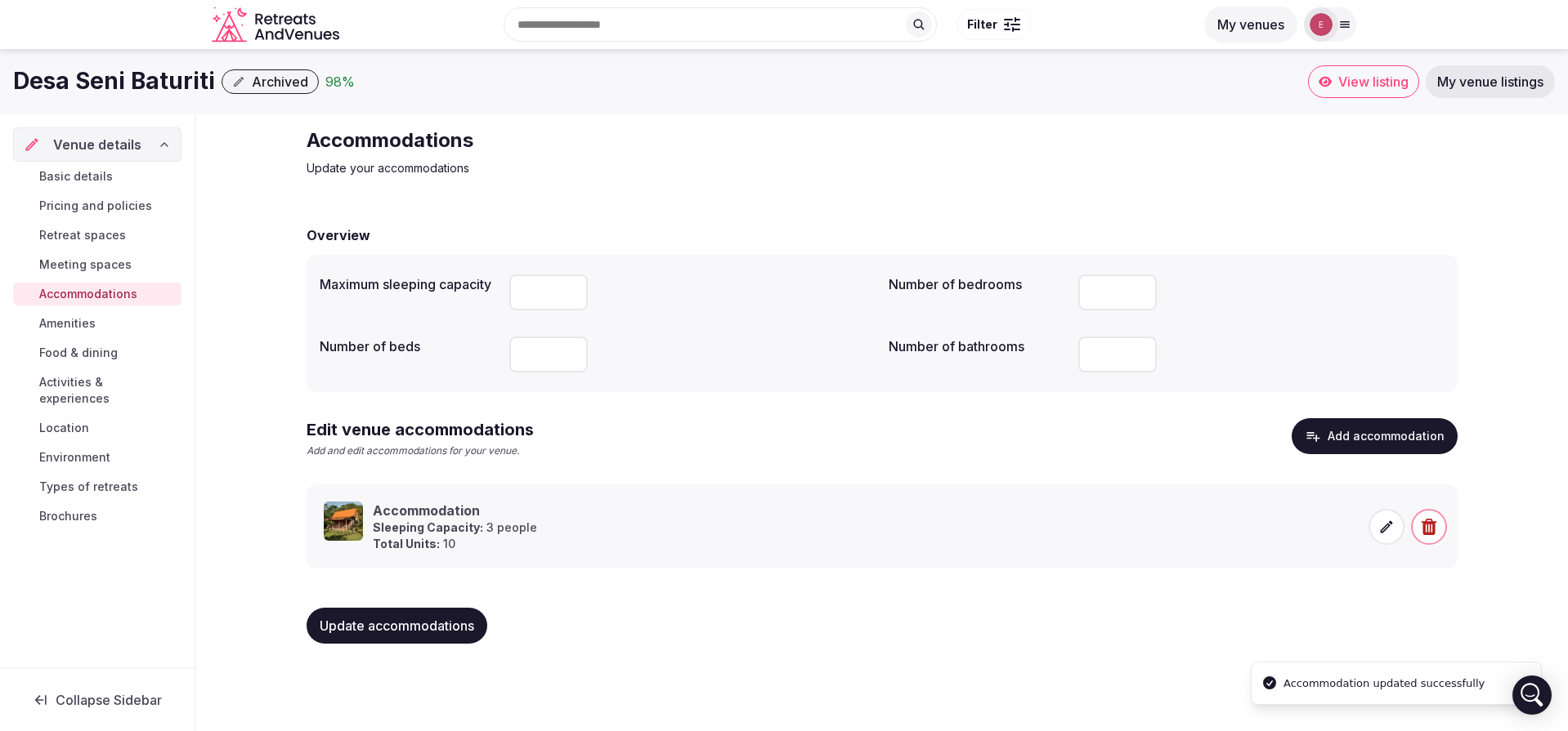
click at [1380, 524] on icon at bounding box center [1387, 527] width 17 height 17
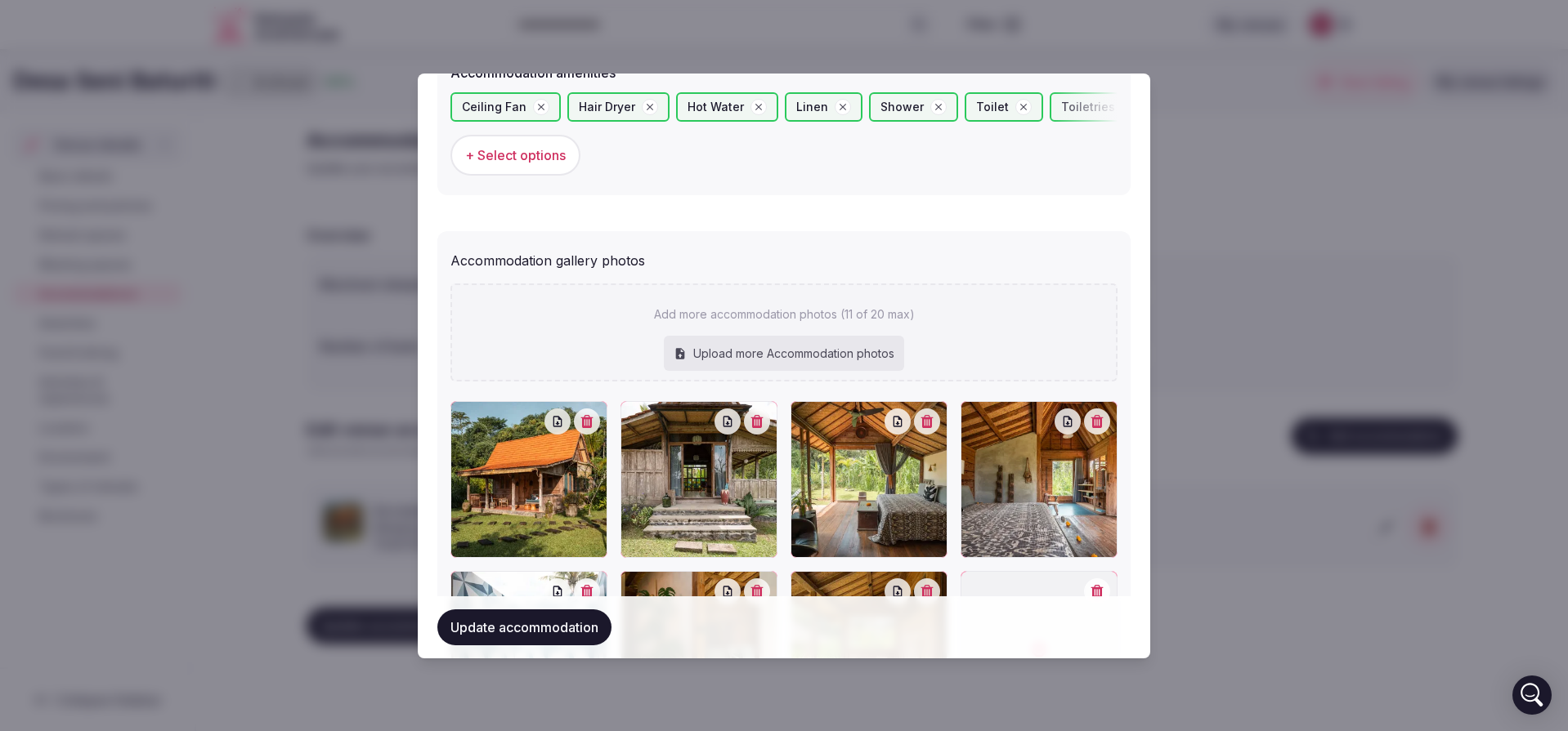
scroll to position [1994, 0]
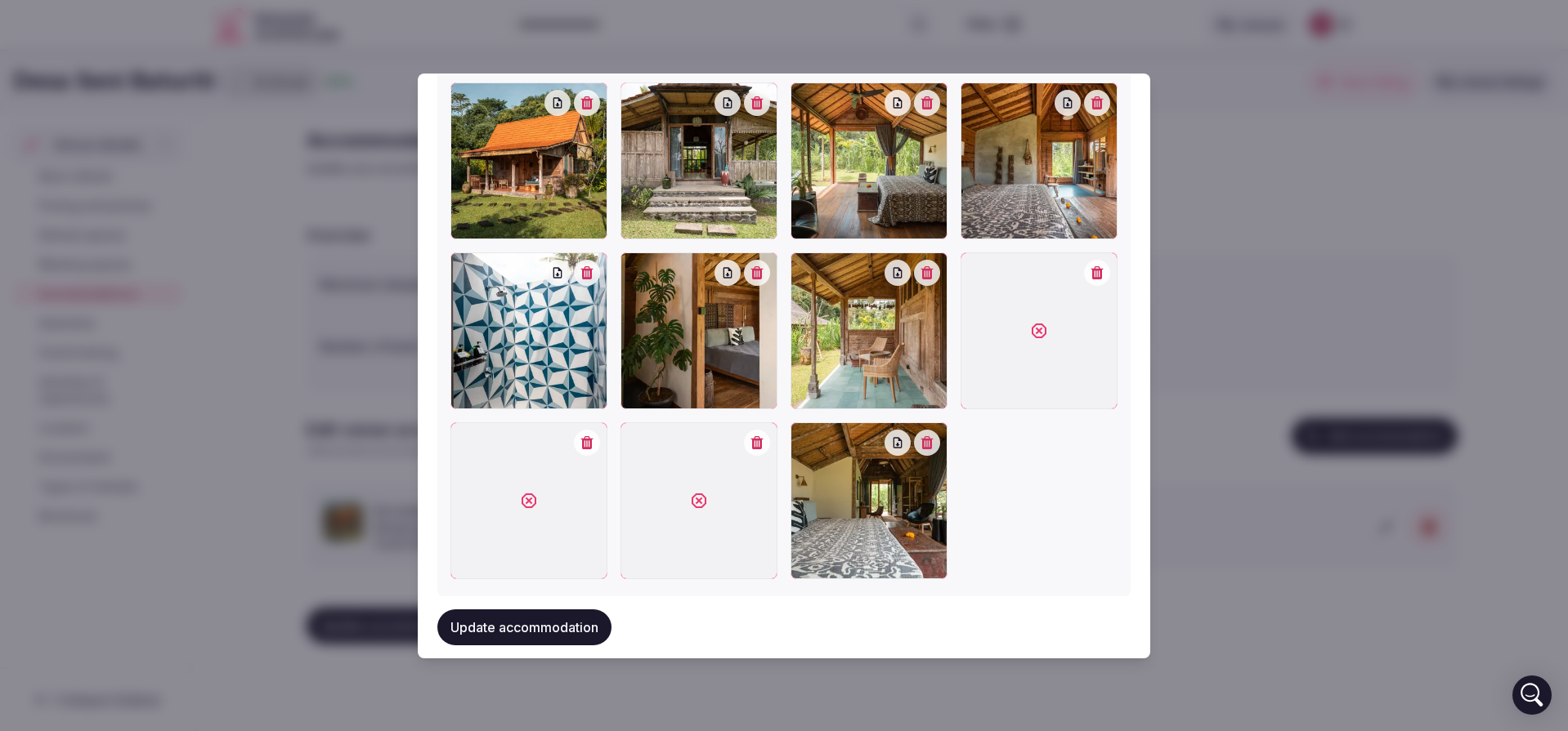
click at [593, 439] on button "button" at bounding box center [587, 443] width 26 height 26
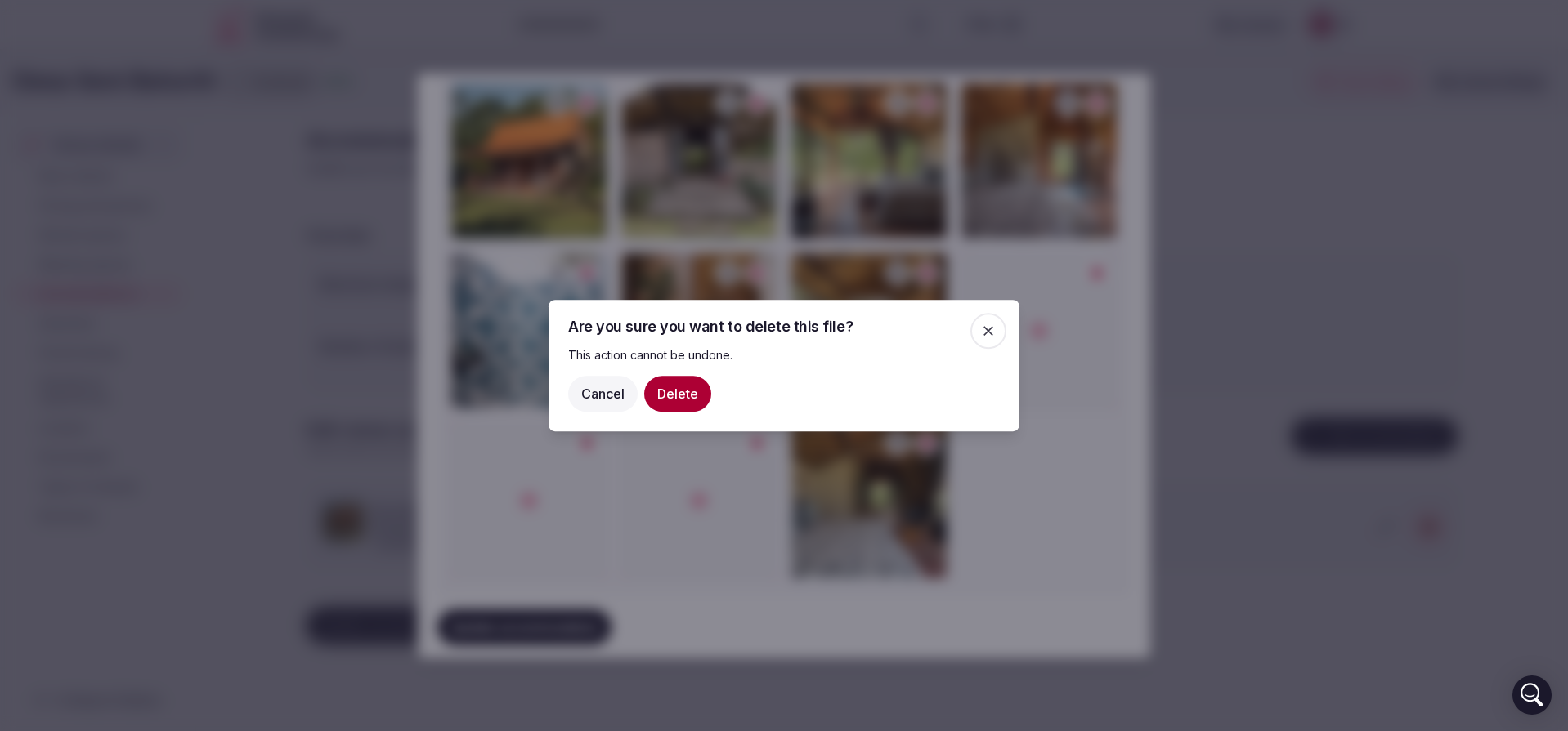
click at [690, 398] on button "Delete" at bounding box center [677, 393] width 67 height 36
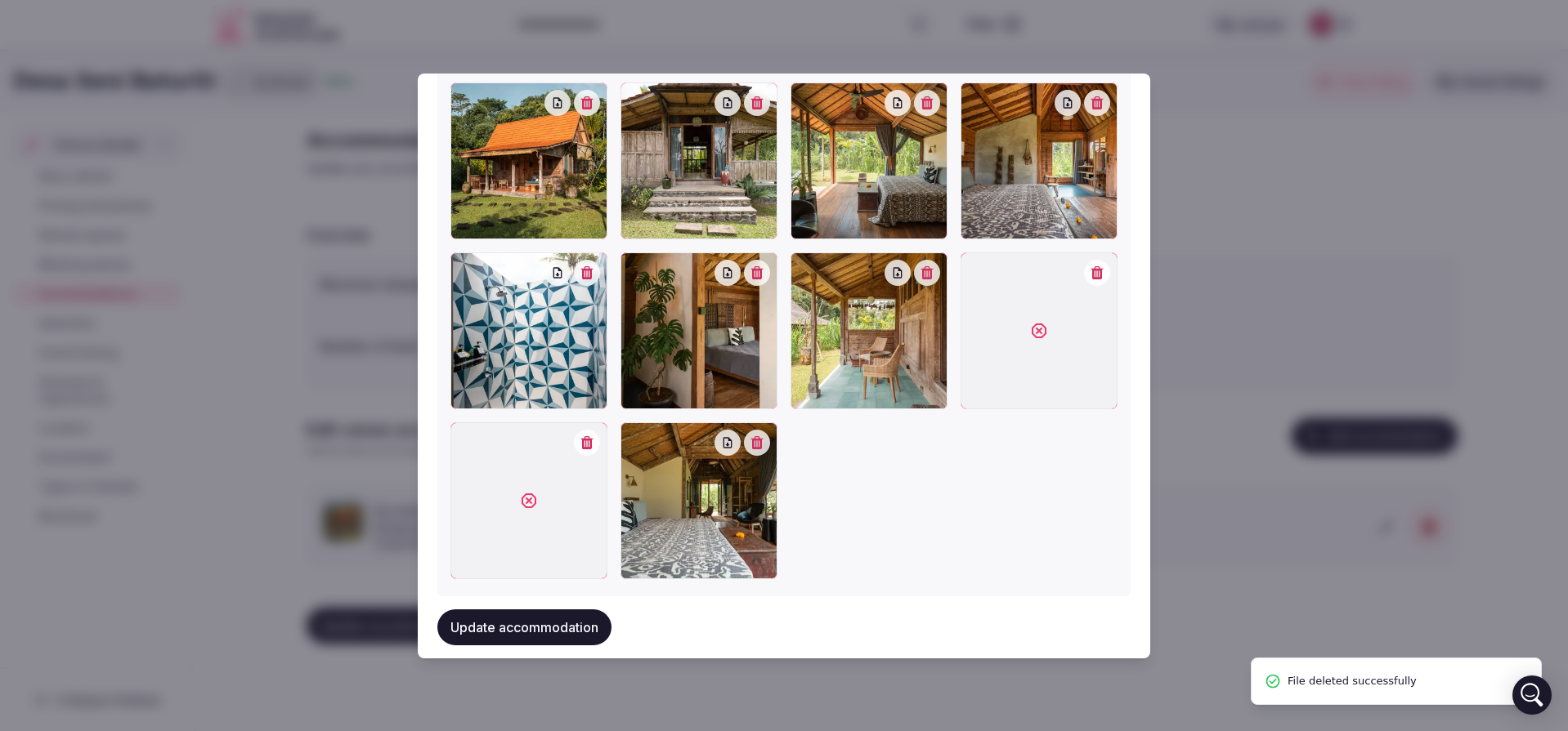
click at [590, 435] on button "button" at bounding box center [587, 443] width 26 height 26
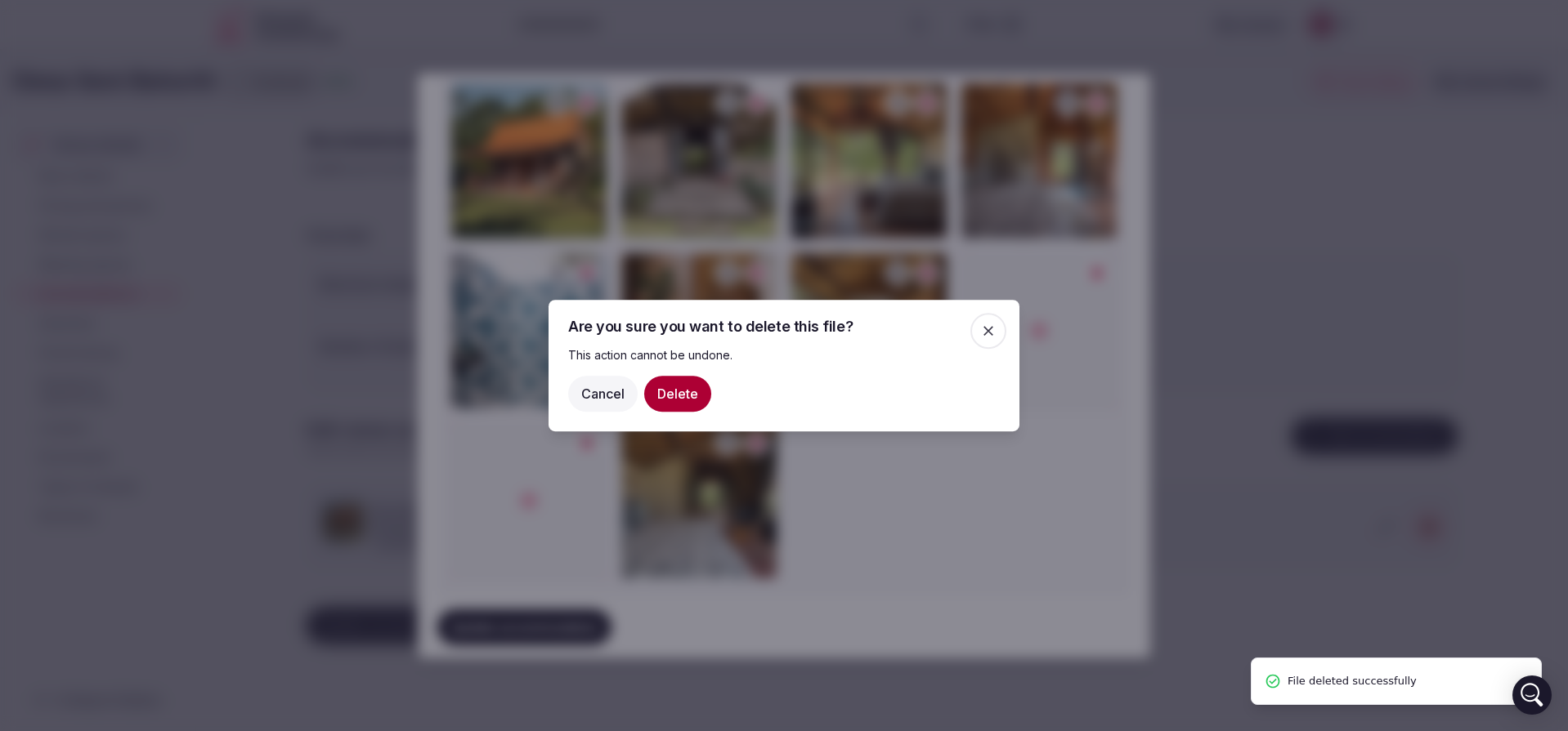
click at [668, 395] on button "Delete" at bounding box center [677, 393] width 67 height 36
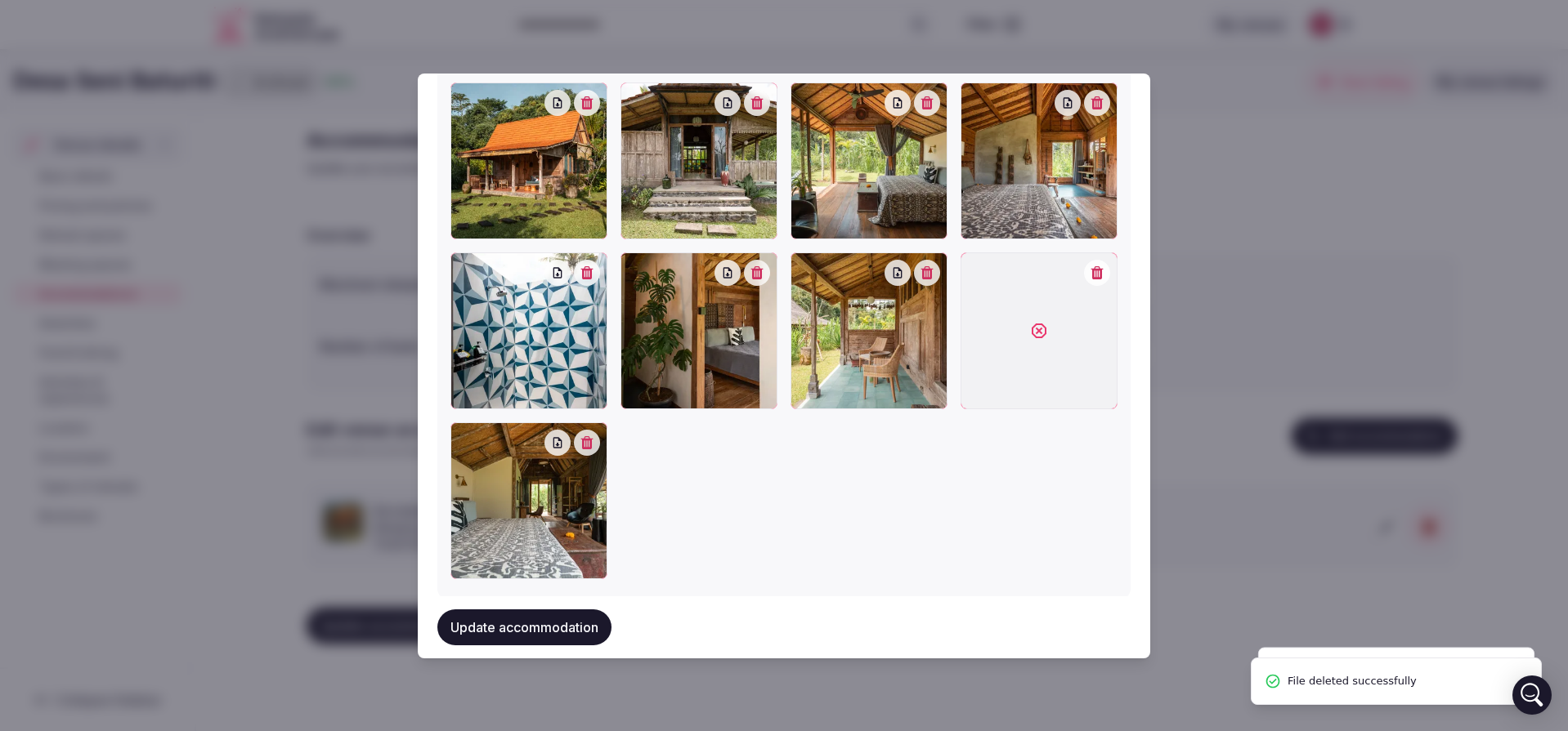
click at [1094, 266] on icon "button" at bounding box center [1097, 272] width 13 height 13
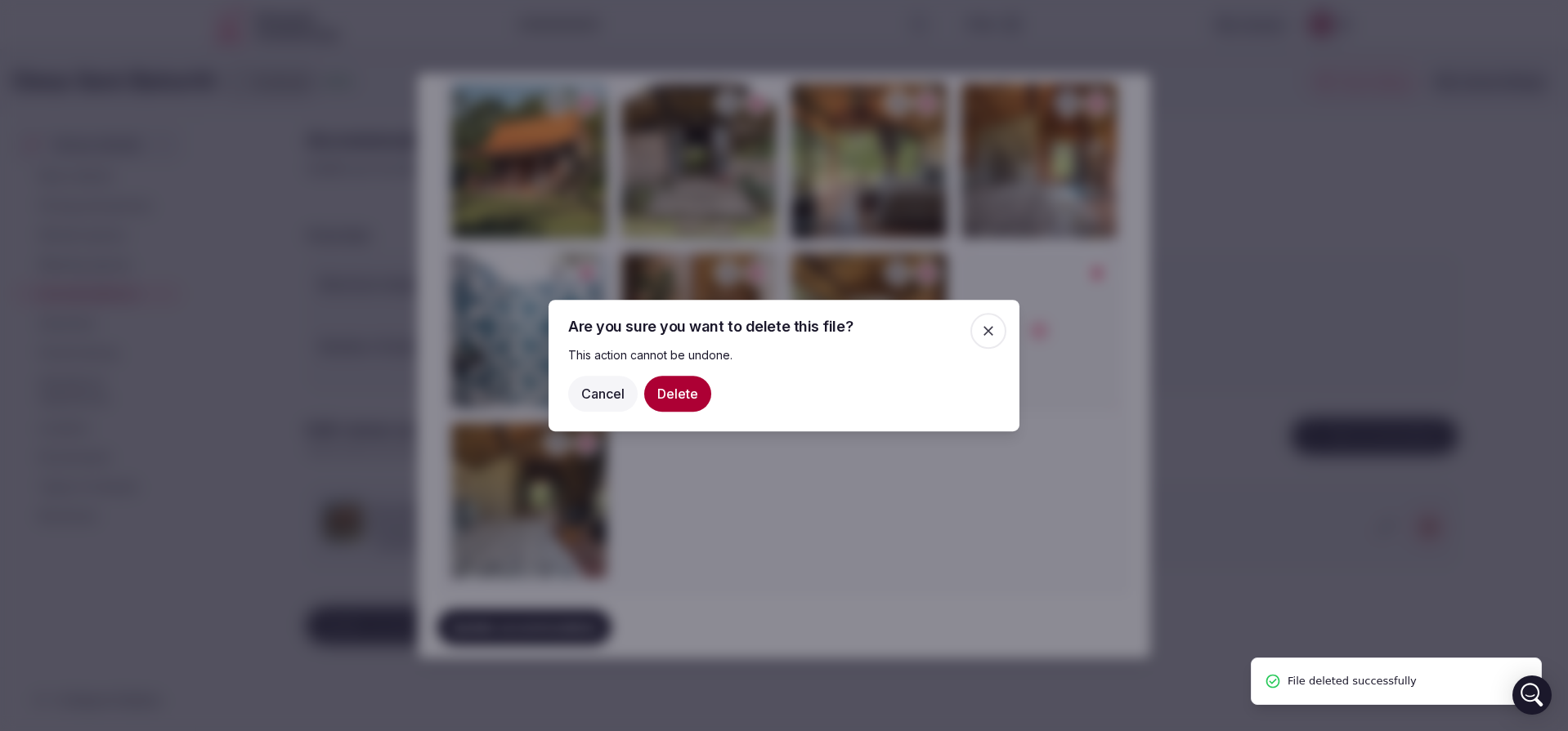
click at [682, 390] on button "Delete" at bounding box center [677, 393] width 67 height 36
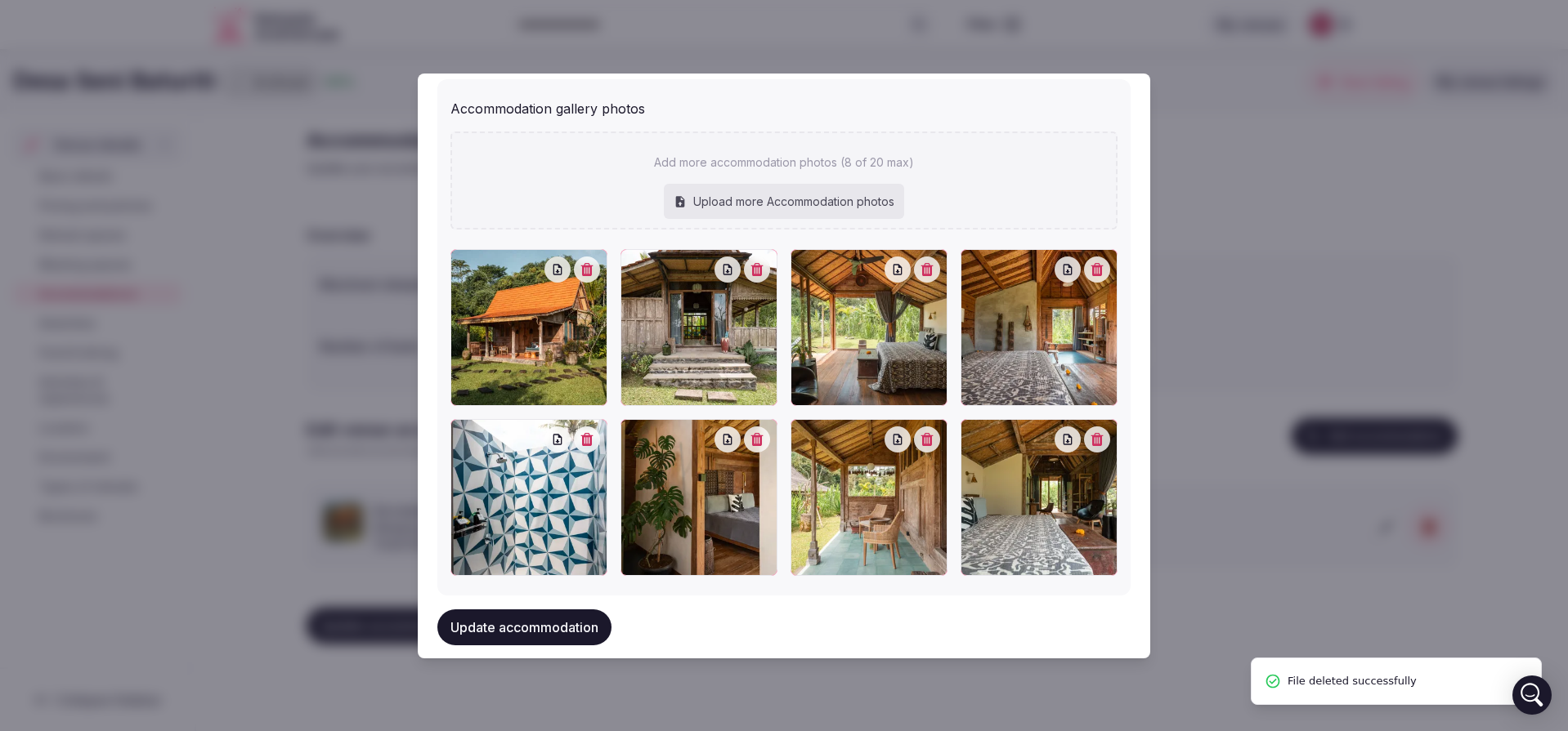
click at [1092, 442] on div at bounding box center [1039, 497] width 157 height 157
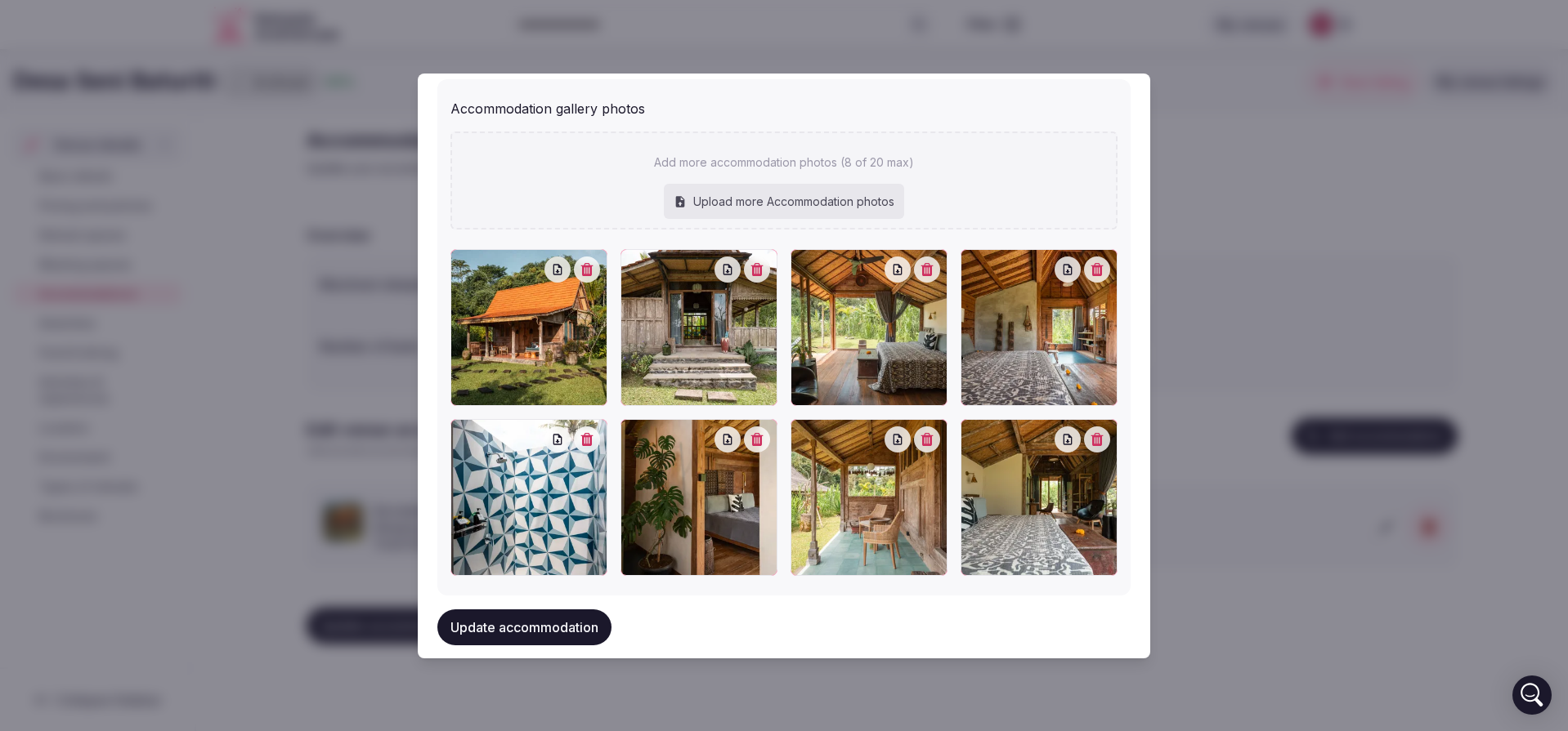
click at [1091, 433] on icon "button" at bounding box center [1098, 439] width 12 height 13
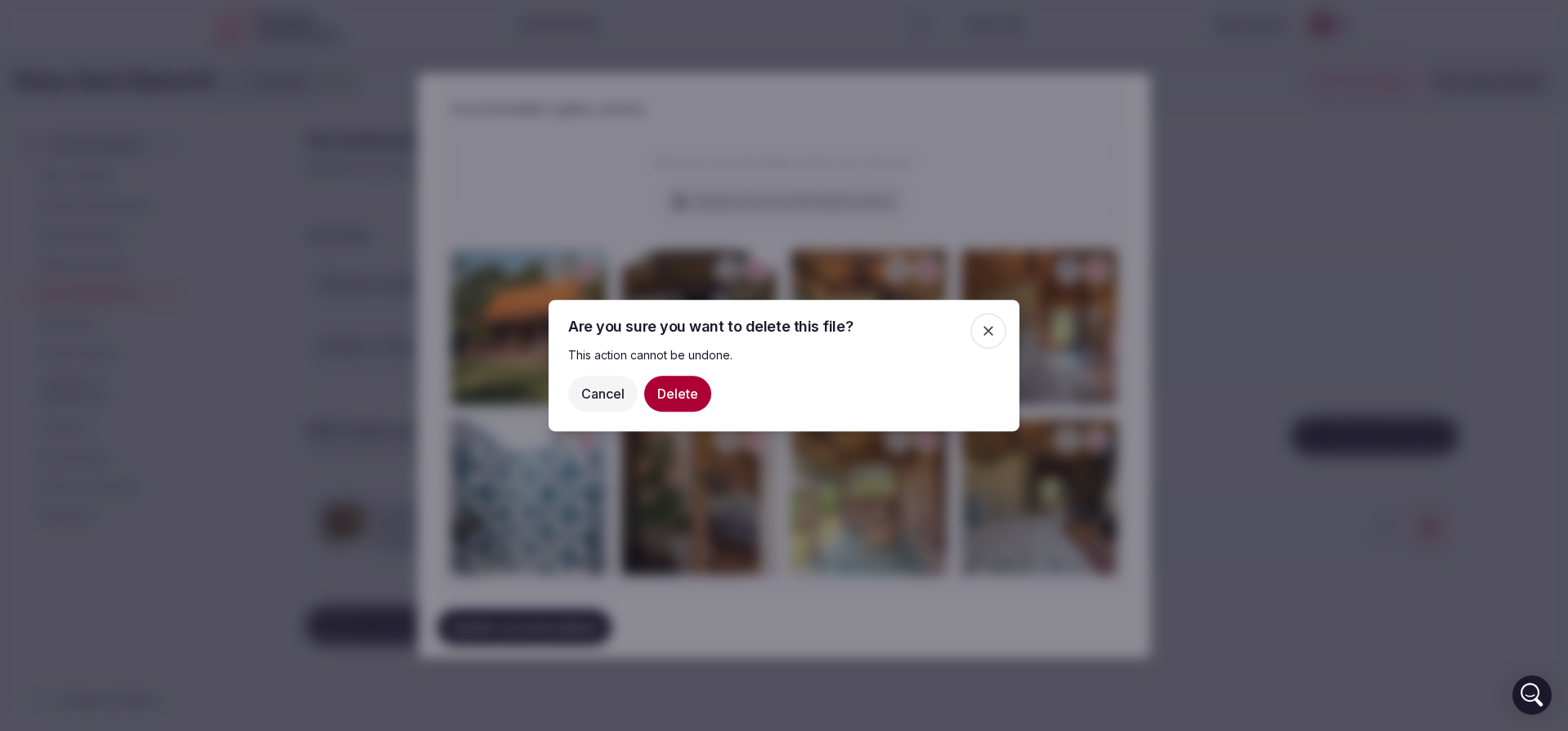
drag, startPoint x: 680, startPoint y: 395, endPoint x: 739, endPoint y: 263, distance: 144.6
click at [680, 395] on button "Delete" at bounding box center [677, 393] width 67 height 36
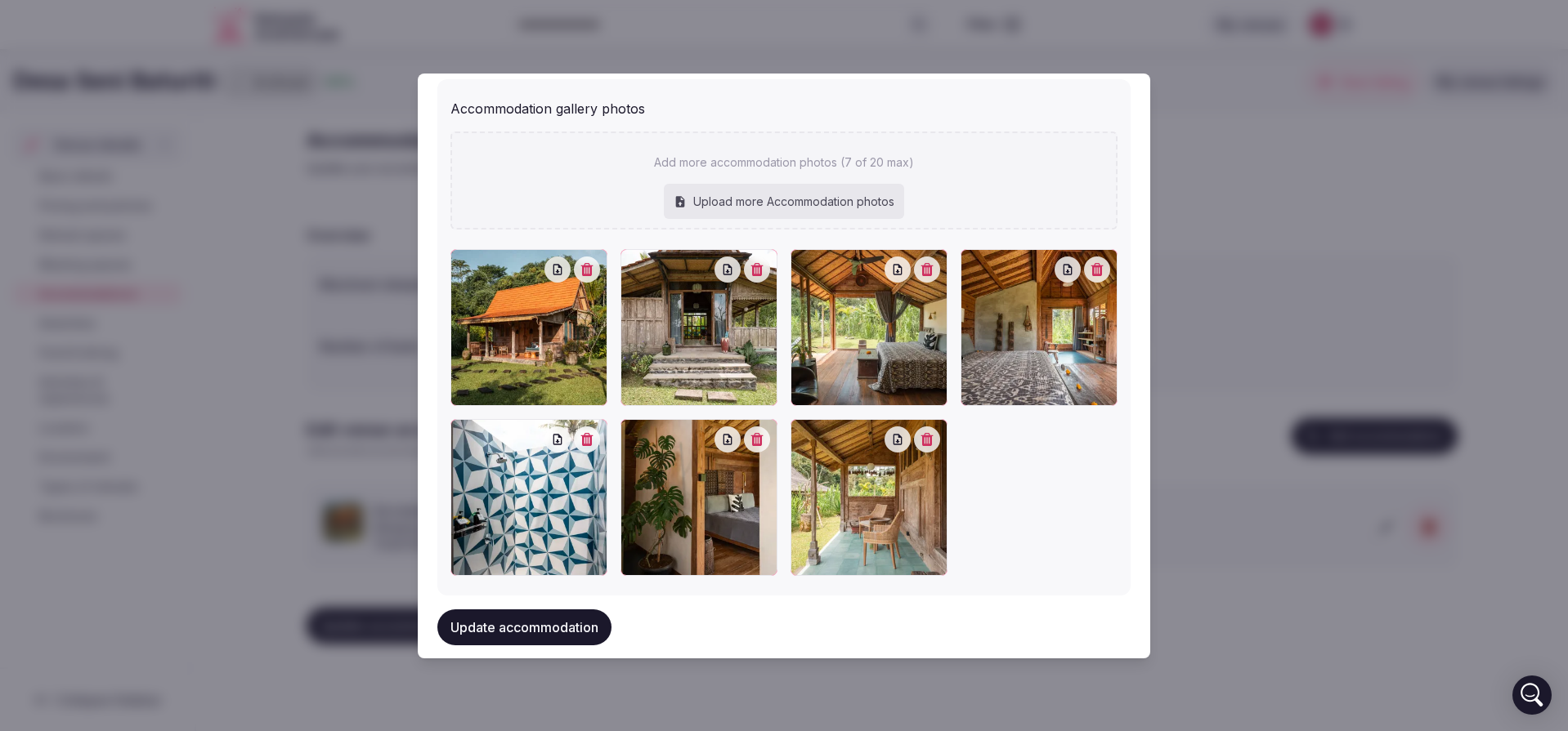
click at [784, 193] on div "Upload more Accommodation photos" at bounding box center [784, 201] width 240 height 36
type input "**********"
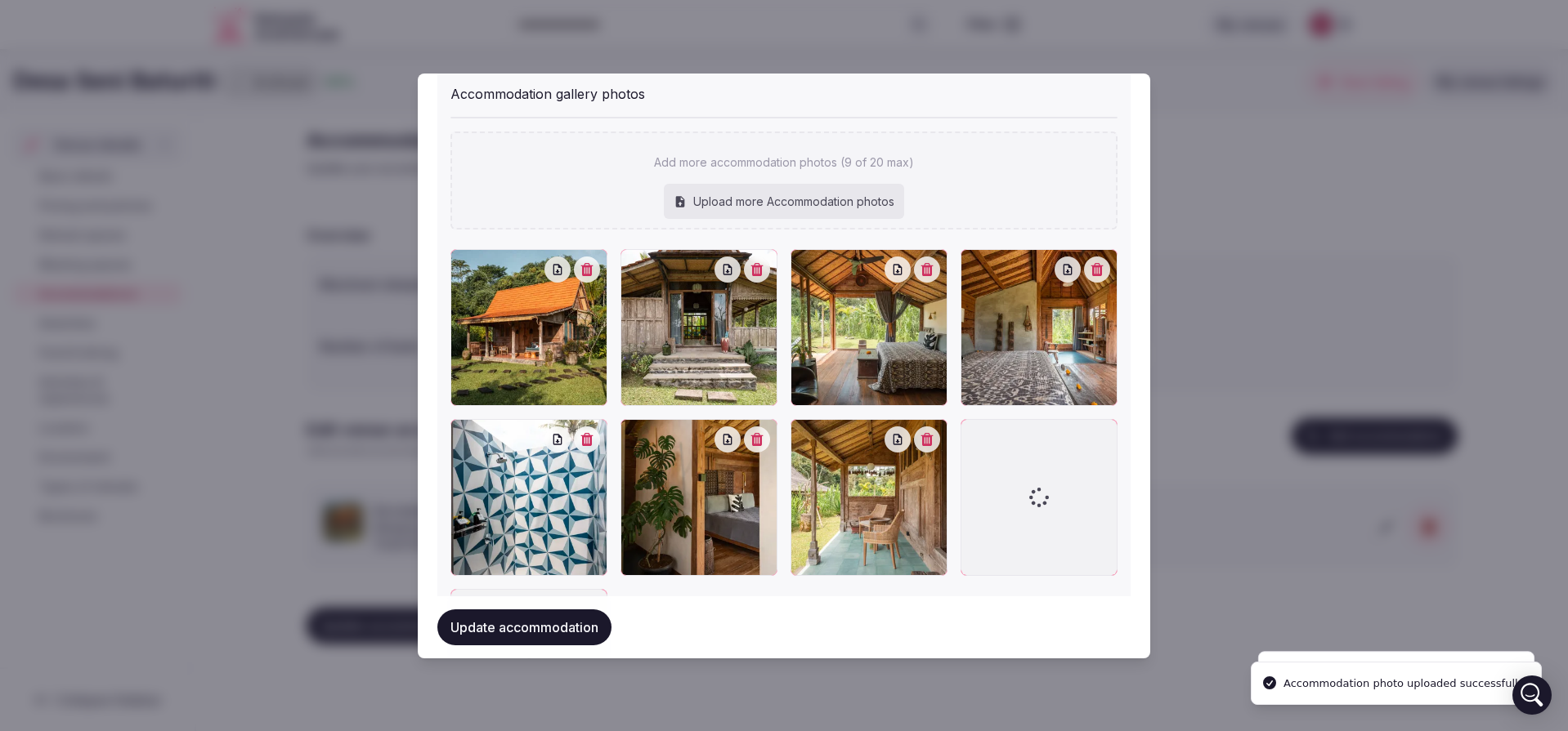
scroll to position [2009, 0]
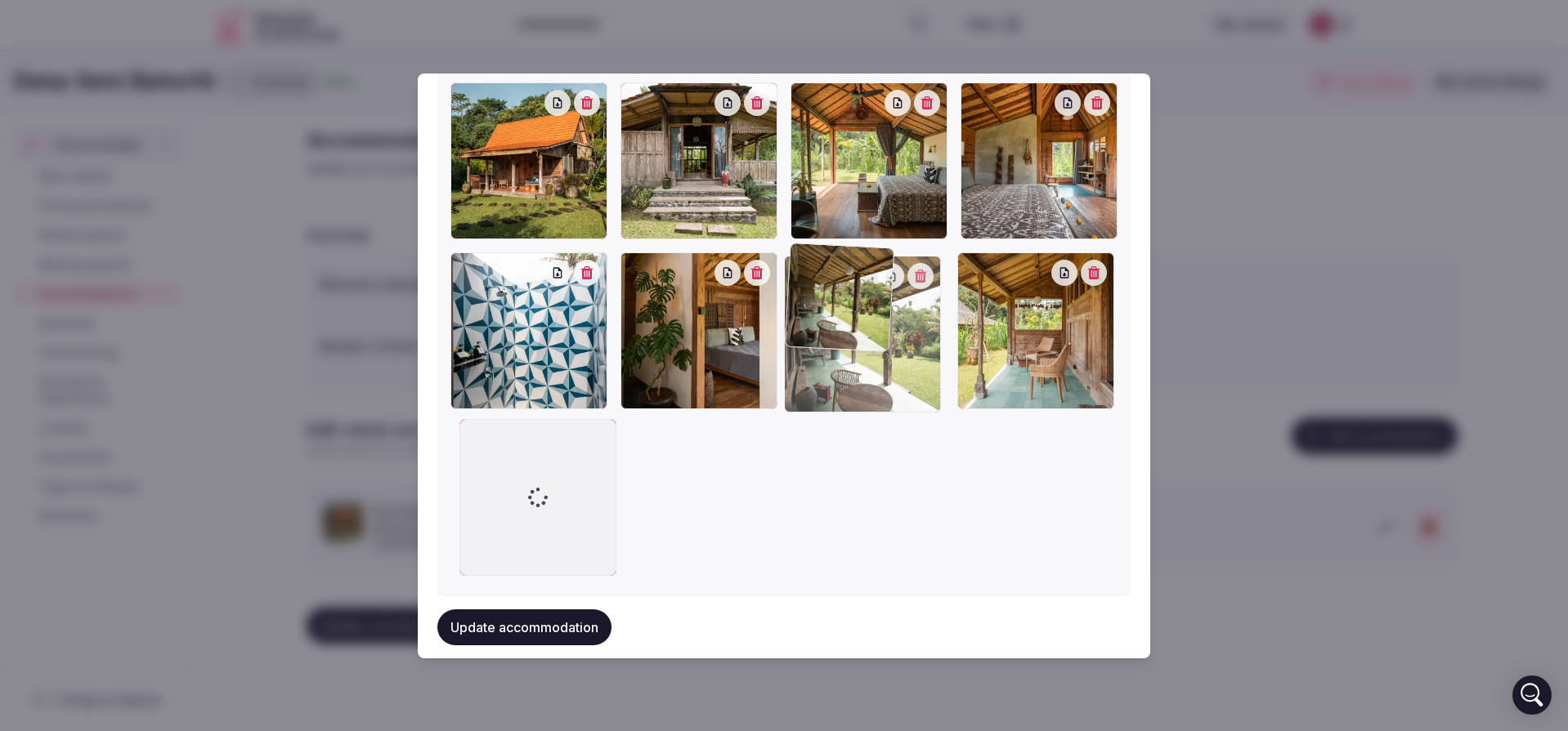
drag, startPoint x: 566, startPoint y: 481, endPoint x: 977, endPoint y: 332, distance: 437.2
click at [941, 332] on div at bounding box center [862, 334] width 157 height 157
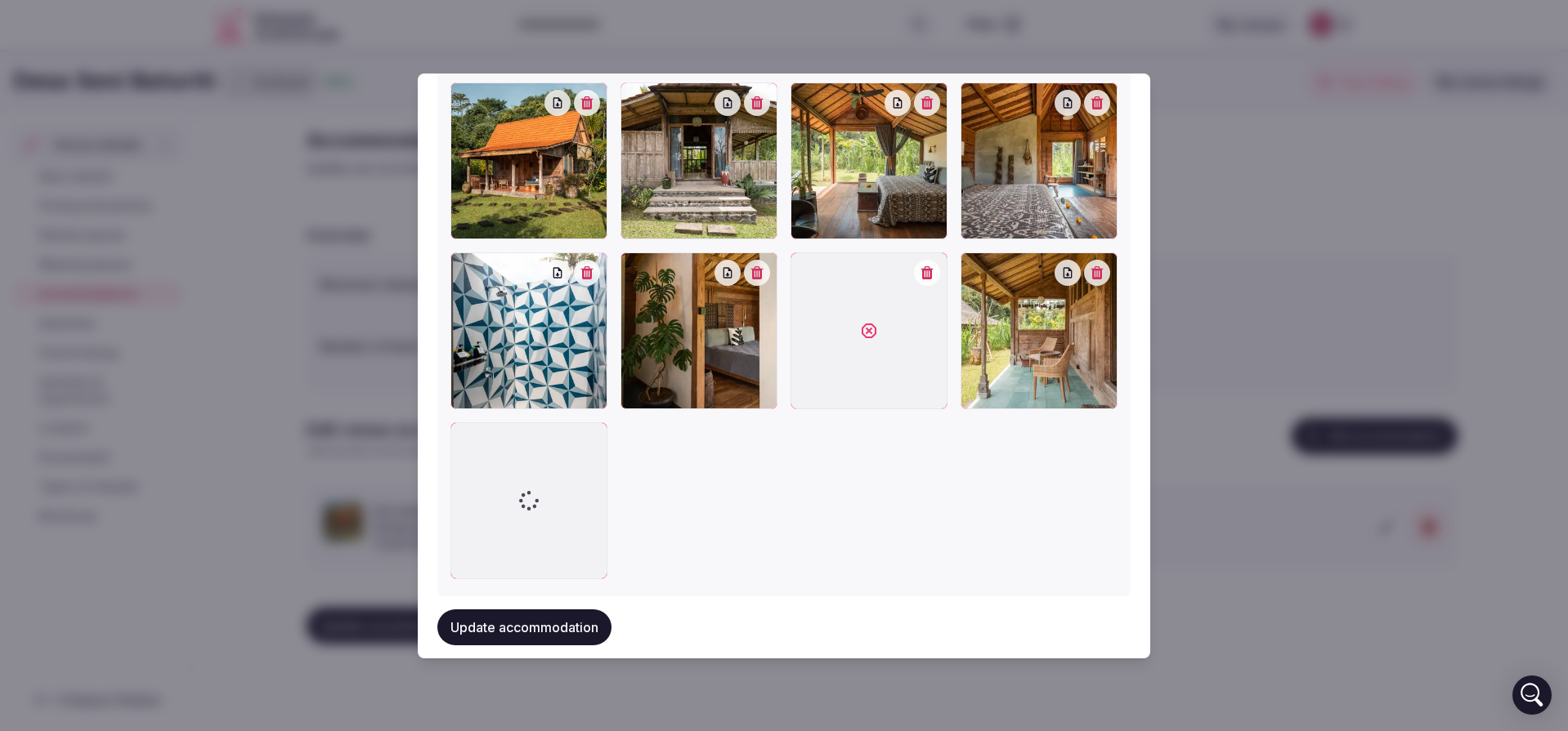
click at [884, 334] on div at bounding box center [869, 330] width 157 height 157
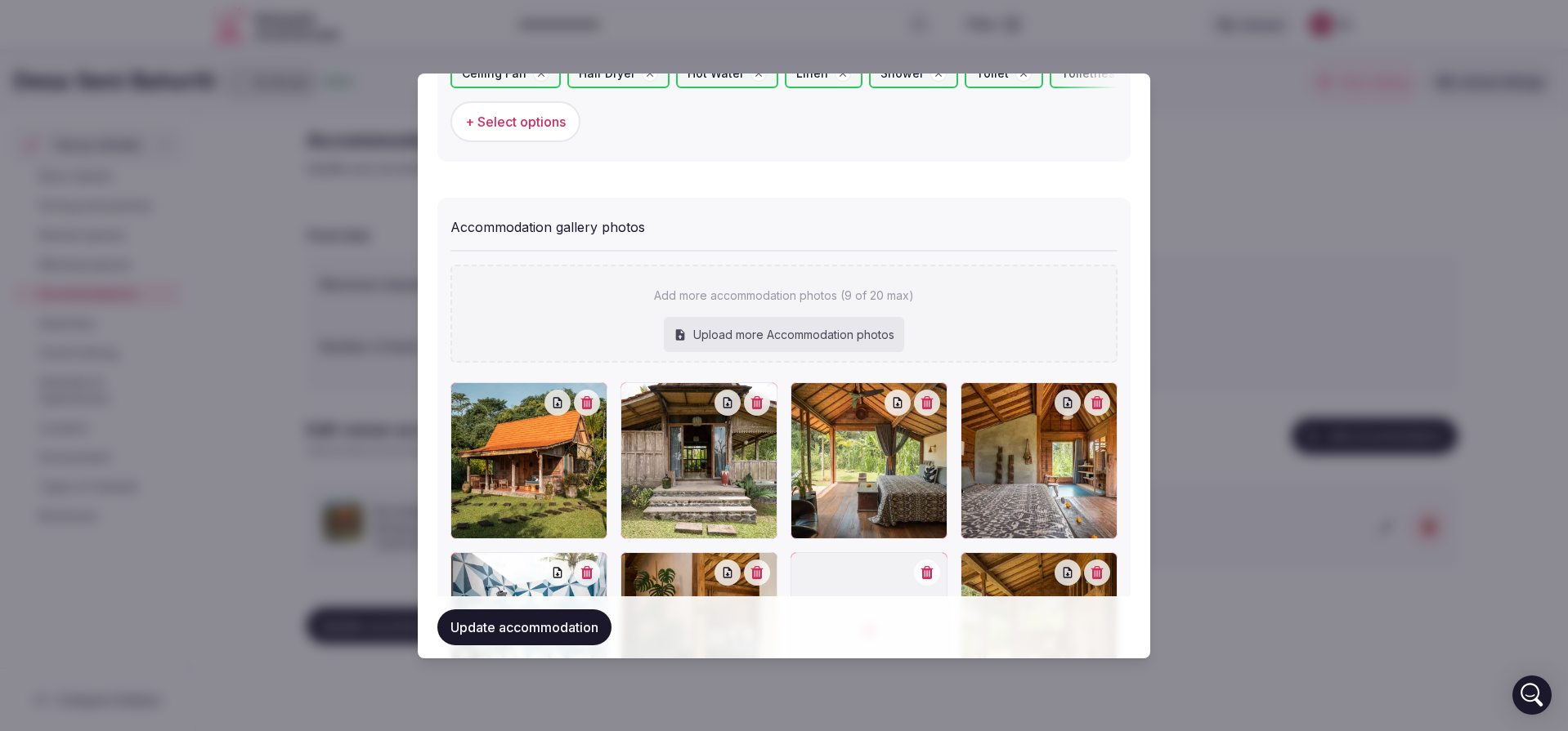
scroll to position [1683, 0]
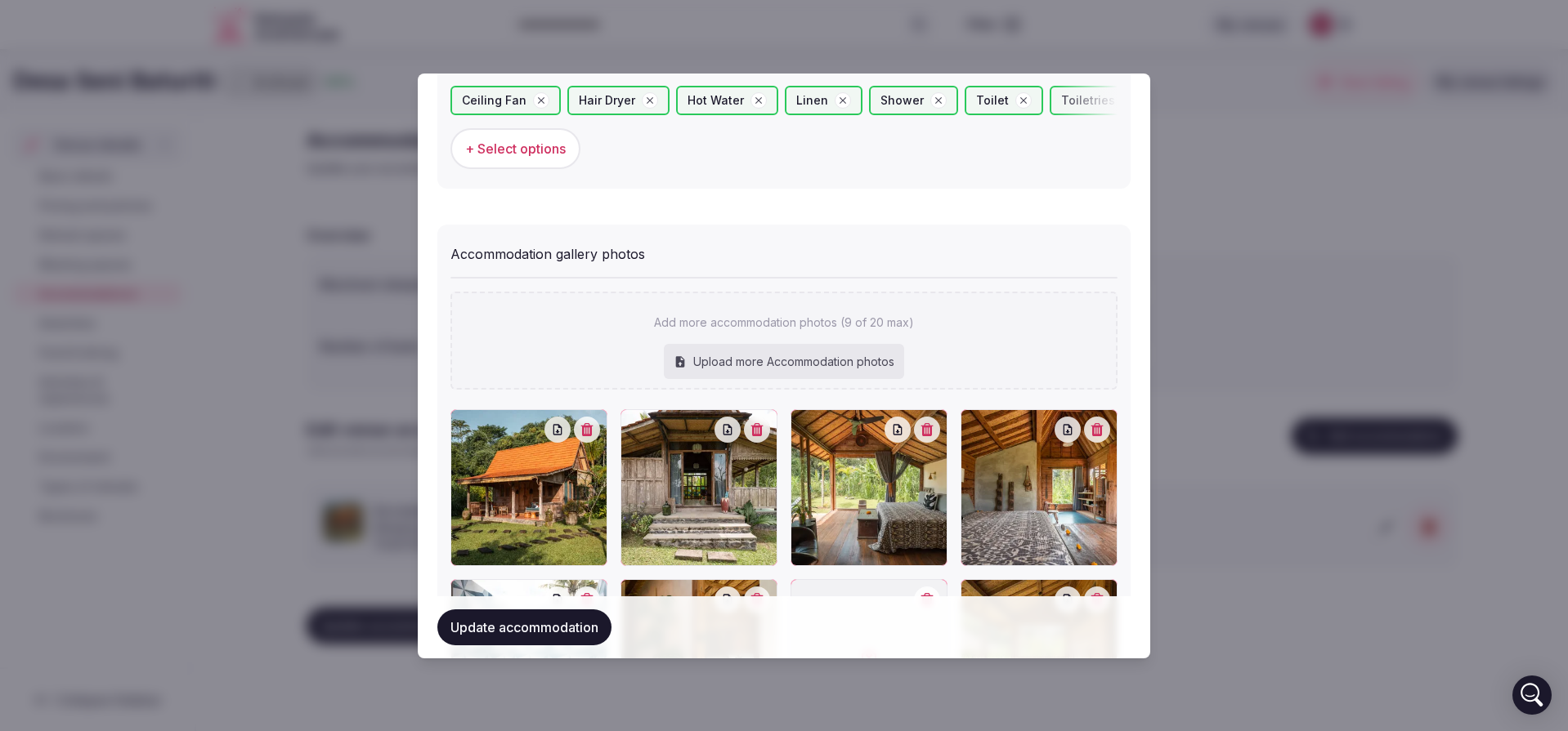
click at [690, 348] on div "Upload more Accommodation photos" at bounding box center [784, 362] width 240 height 36
type input "**********"
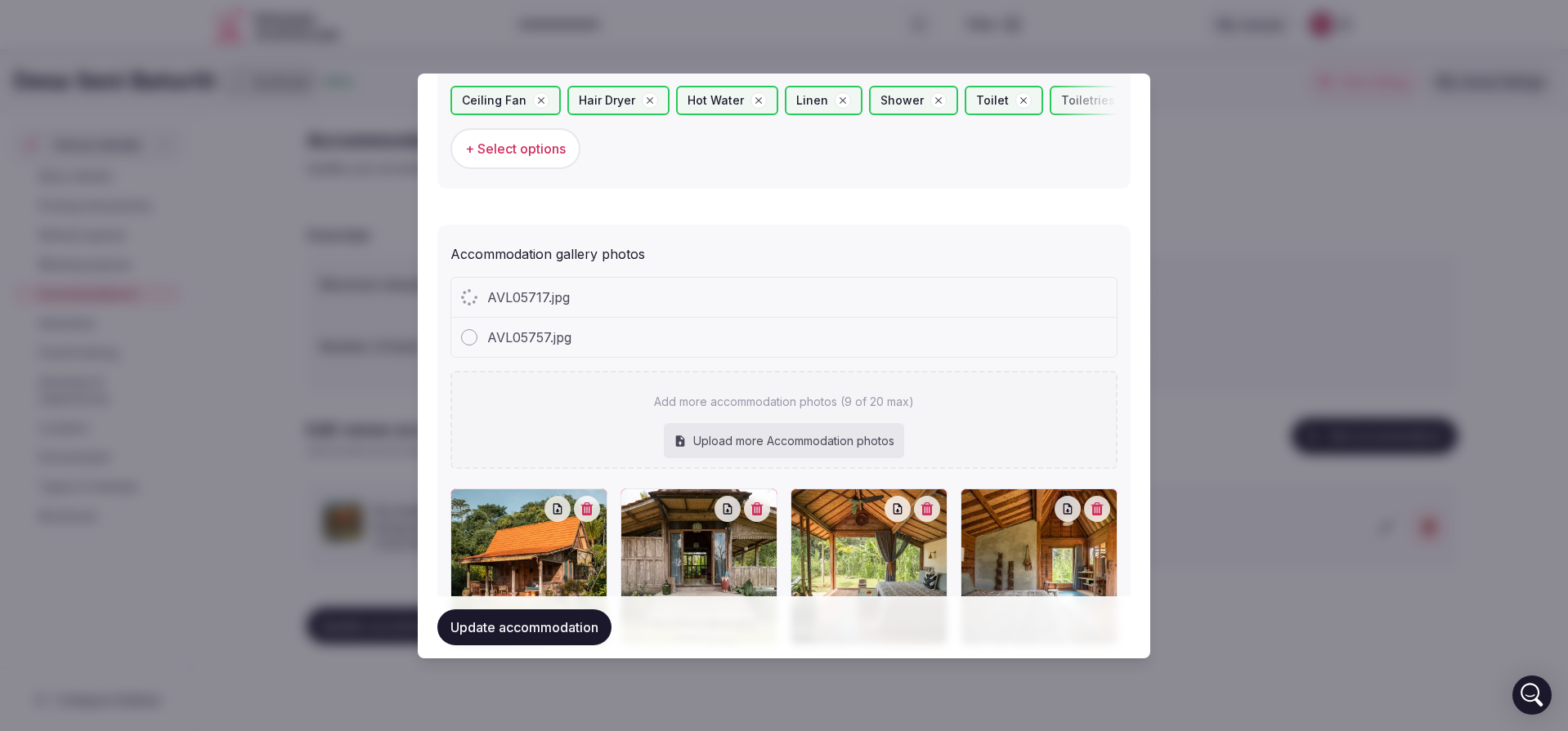
scroll to position [2089, 0]
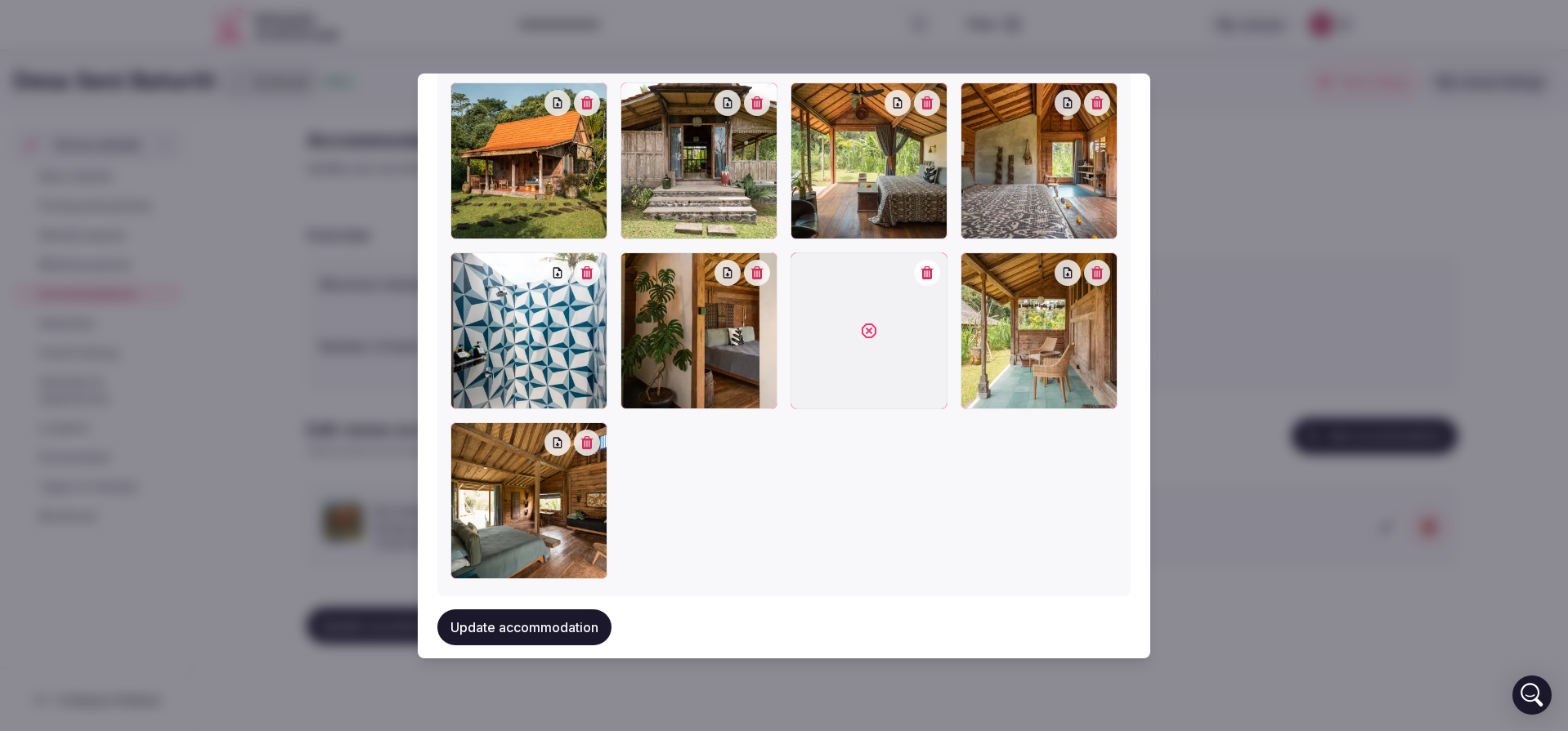
click at [924, 270] on button "button" at bounding box center [927, 273] width 26 height 26
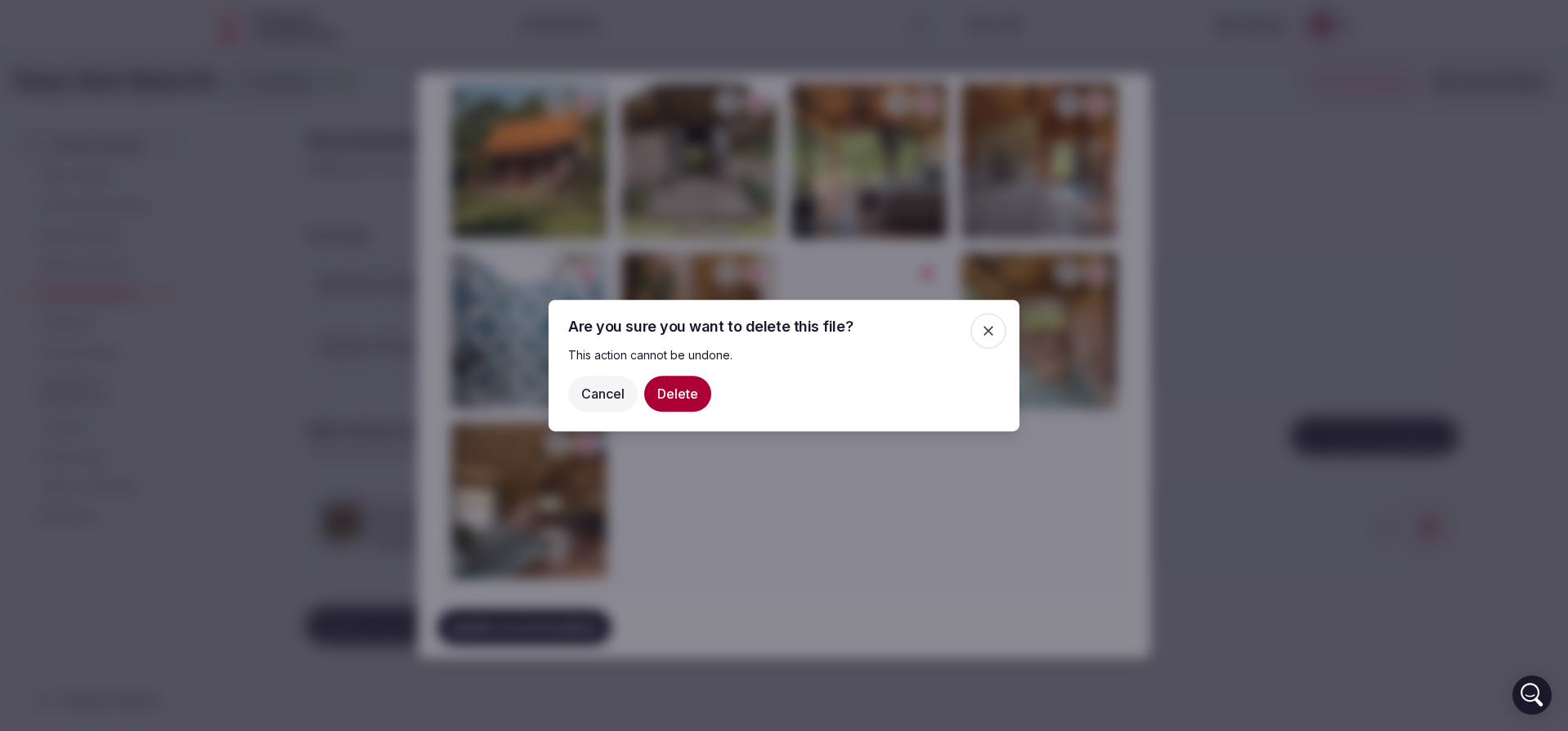
click at [671, 387] on button "Delete" at bounding box center [677, 393] width 67 height 36
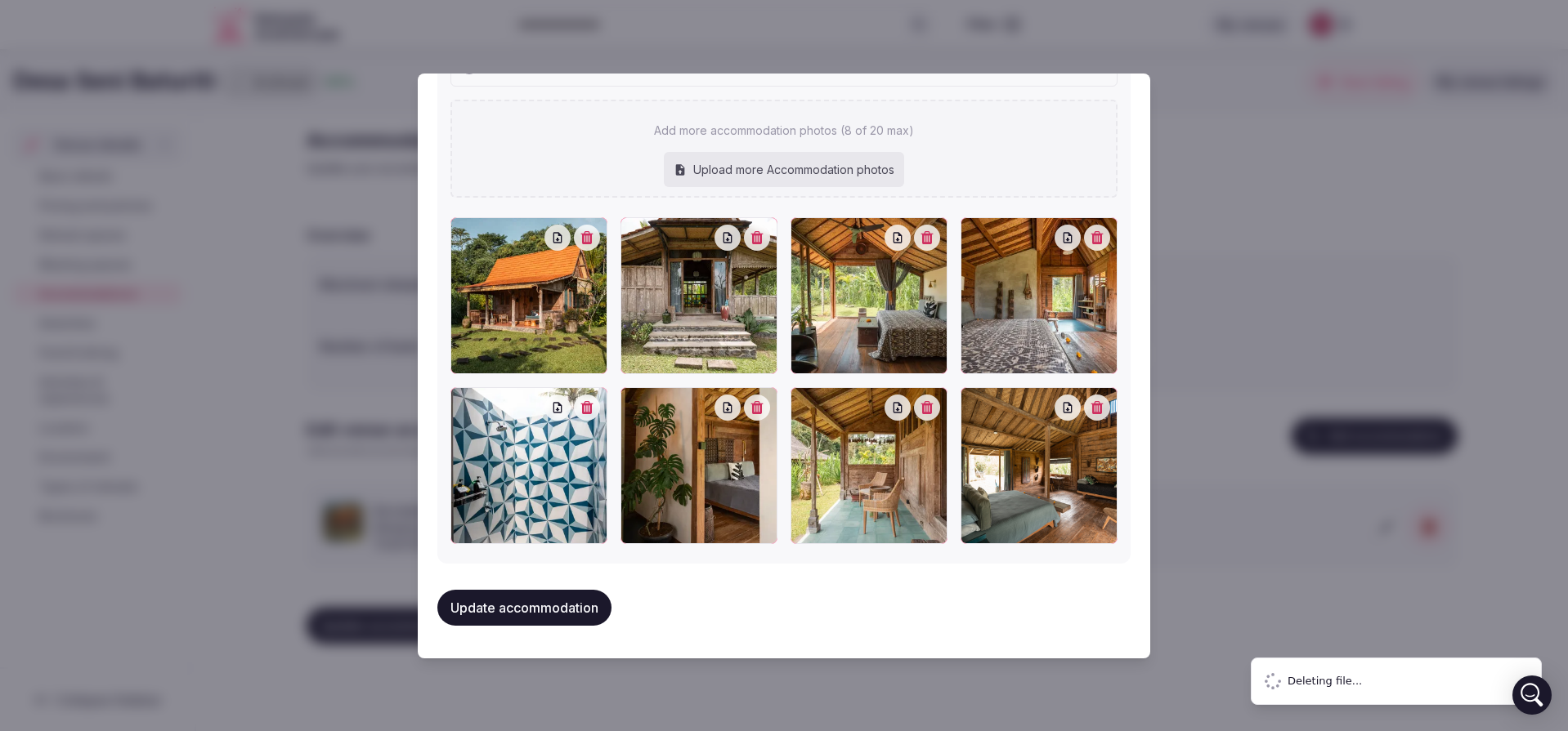
scroll to position [1922, 0]
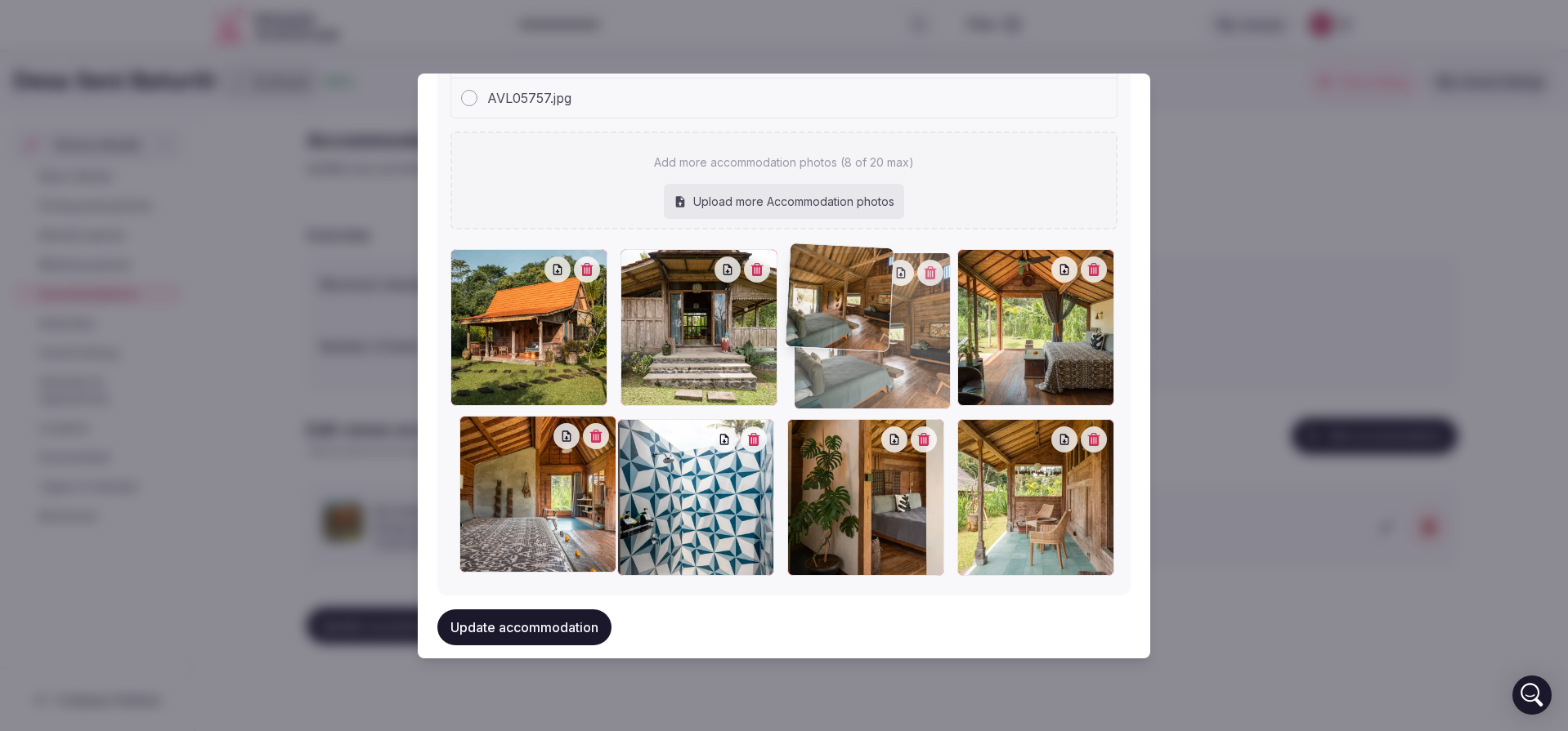
drag, startPoint x: 1070, startPoint y: 536, endPoint x: 922, endPoint y: 383, distance: 212.9
click at [922, 383] on div at bounding box center [872, 330] width 157 height 157
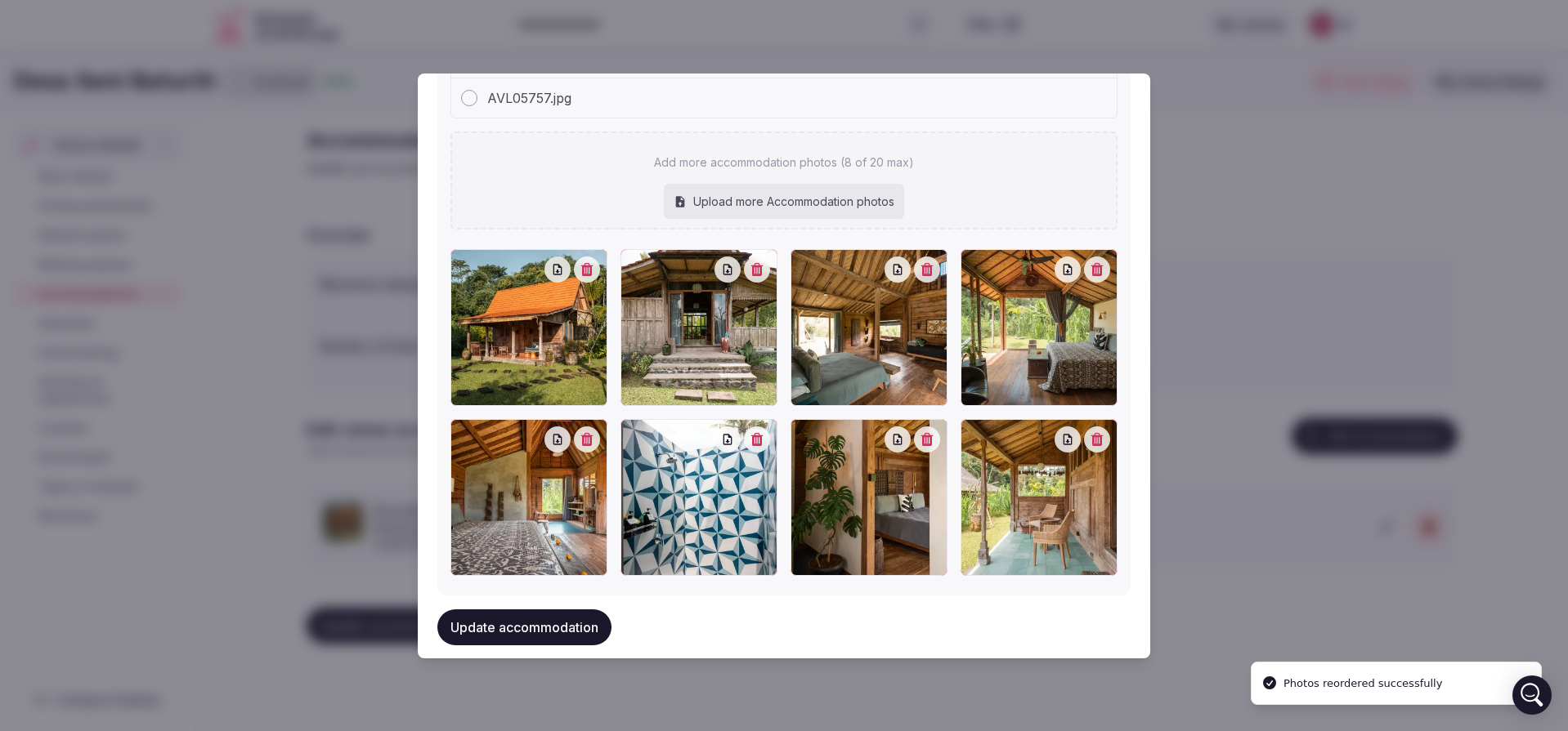
scroll to position [1881, 0]
click at [590, 445] on div at bounding box center [528, 497] width 157 height 157
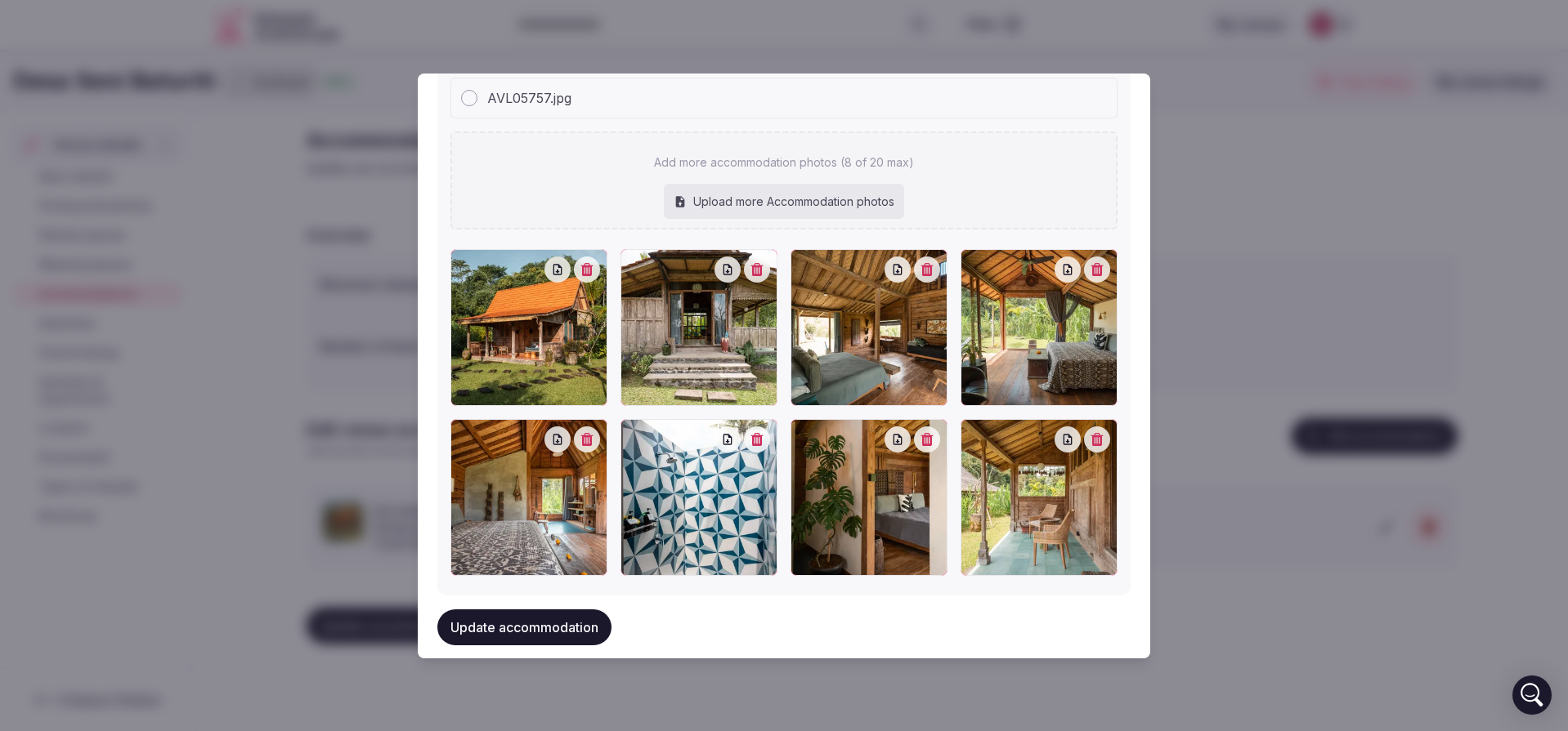
click at [591, 433] on icon "button" at bounding box center [588, 439] width 12 height 13
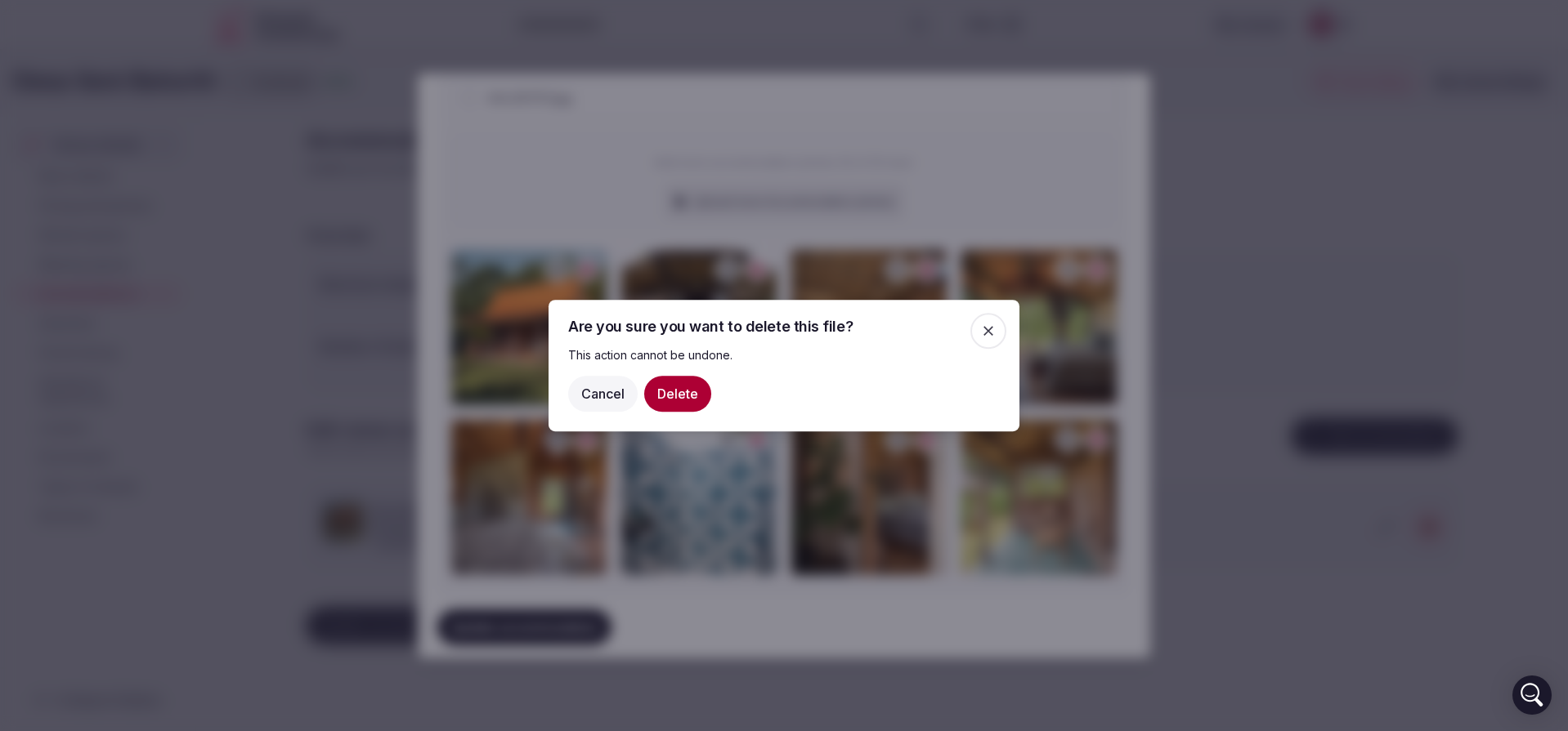
click at [668, 388] on button "Delete" at bounding box center [677, 393] width 67 height 36
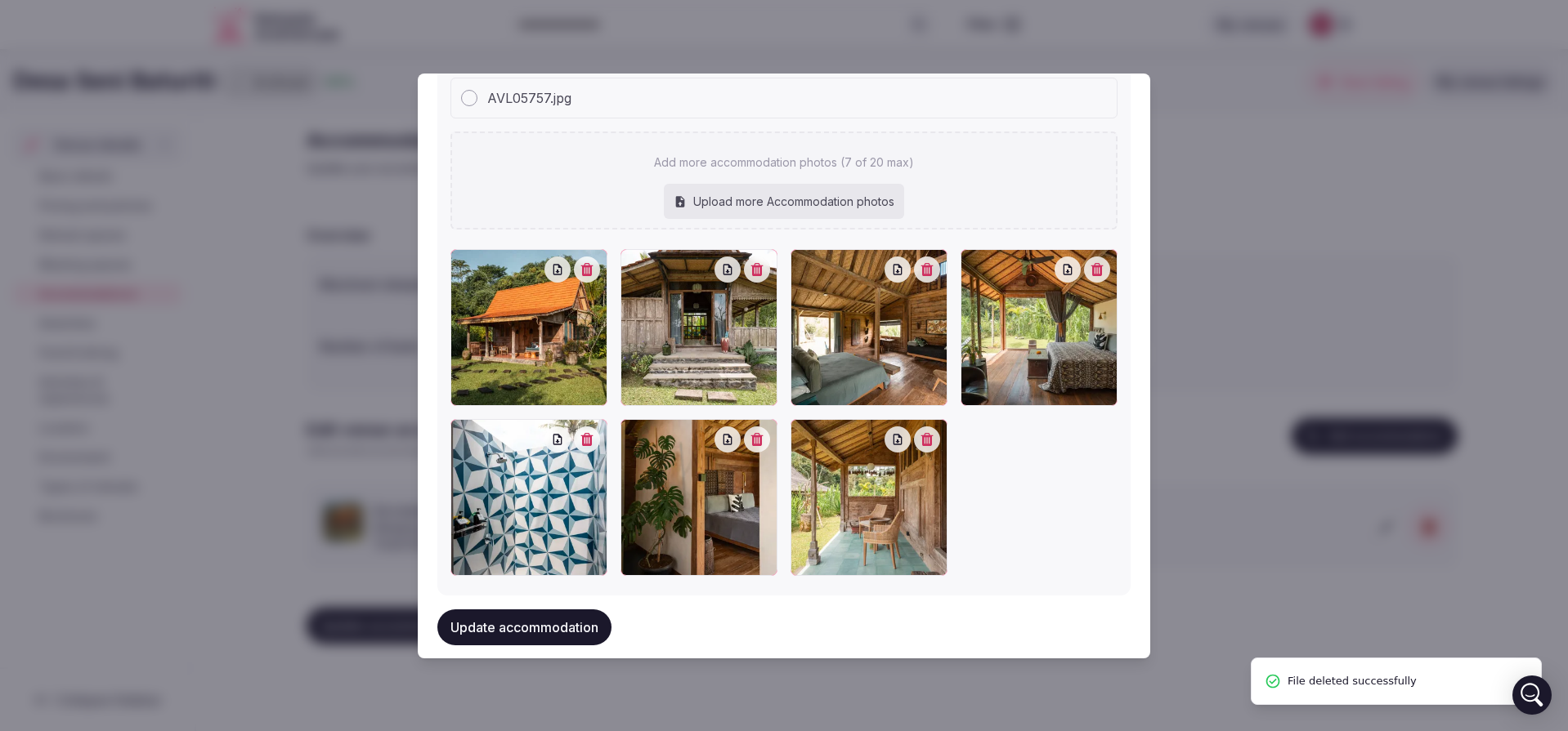
click at [591, 617] on button "Update accommodation" at bounding box center [524, 627] width 174 height 36
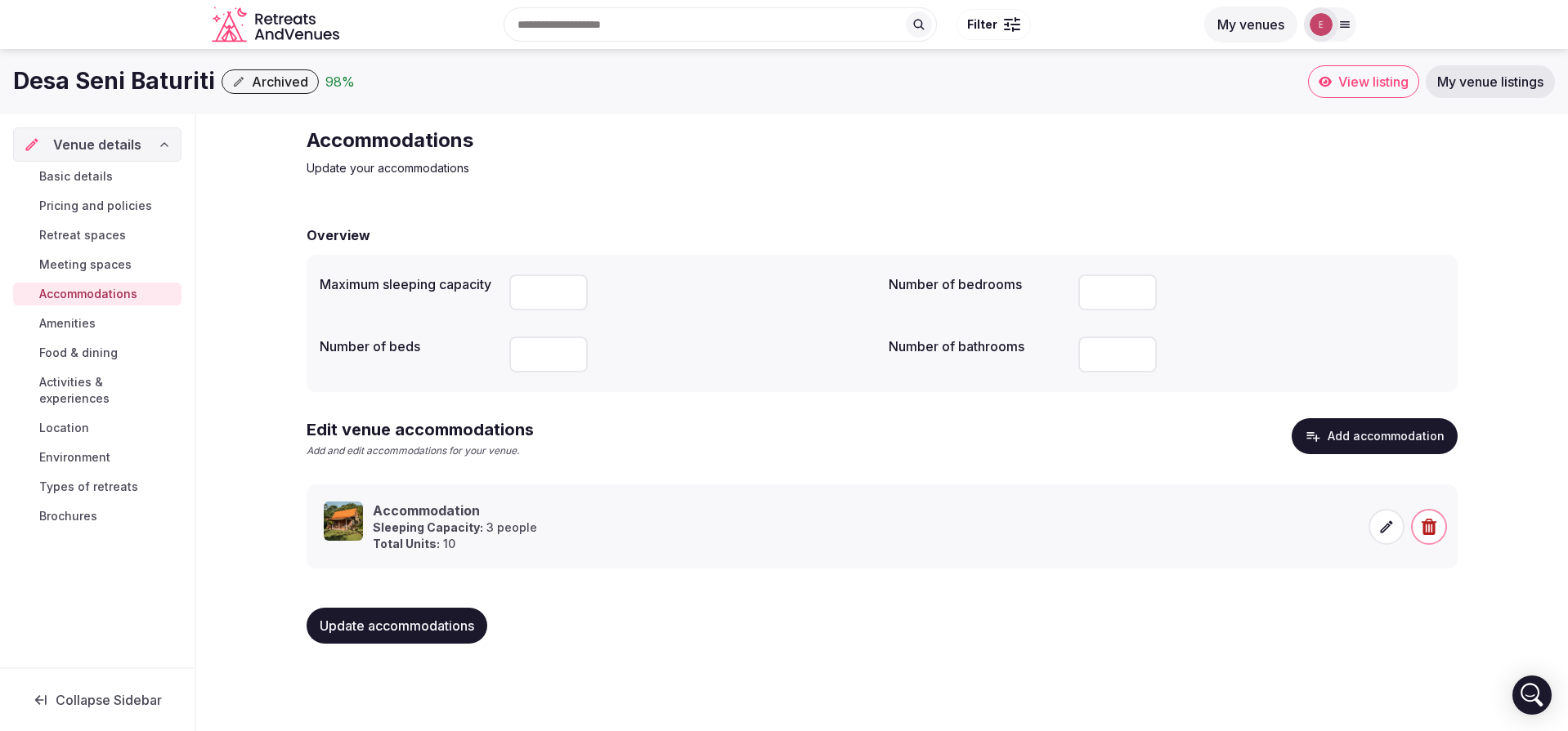
click at [125, 318] on link "Amenities" at bounding box center [97, 324] width 168 height 23
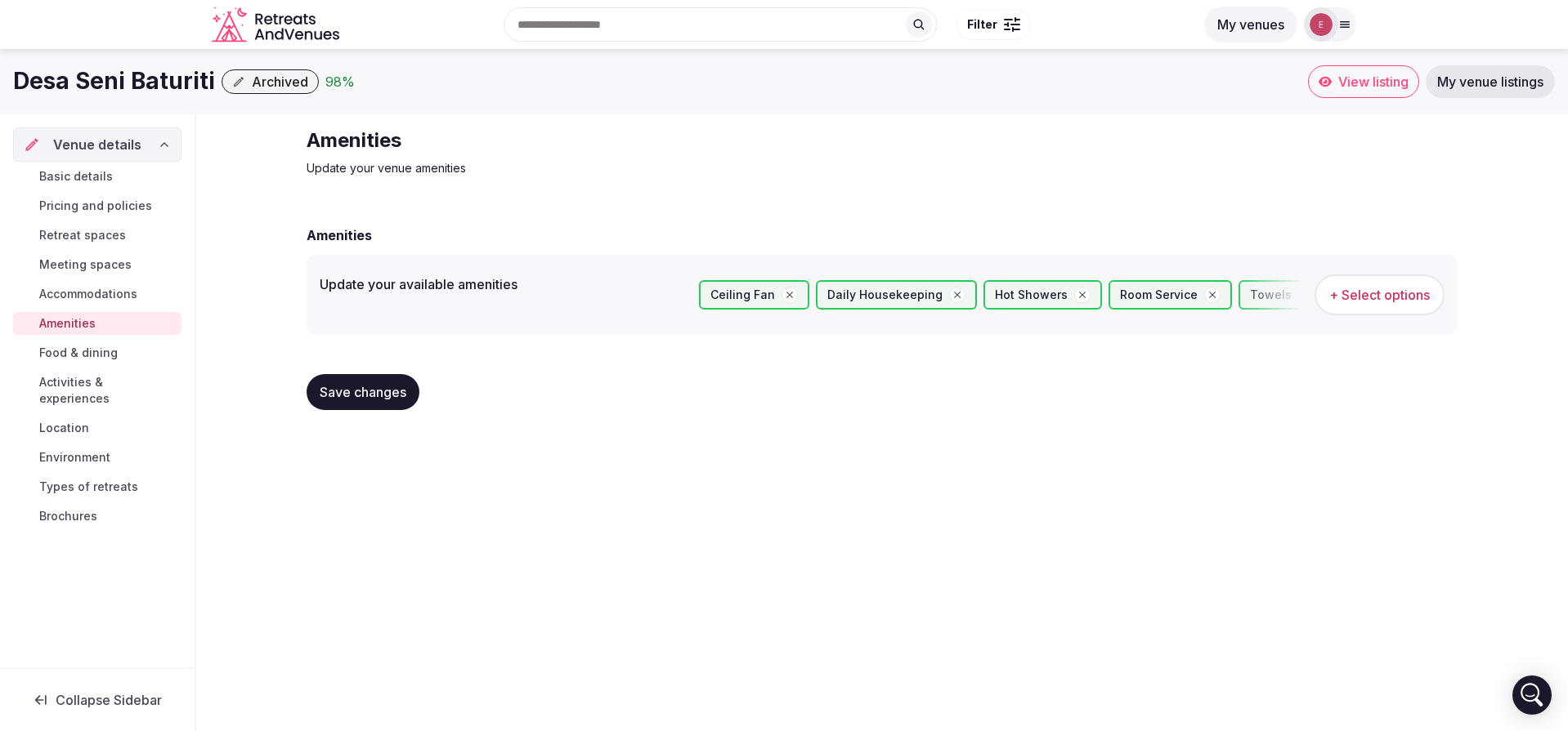
click at [84, 357] on span "Food & dining" at bounding box center [79, 353] width 79 height 17
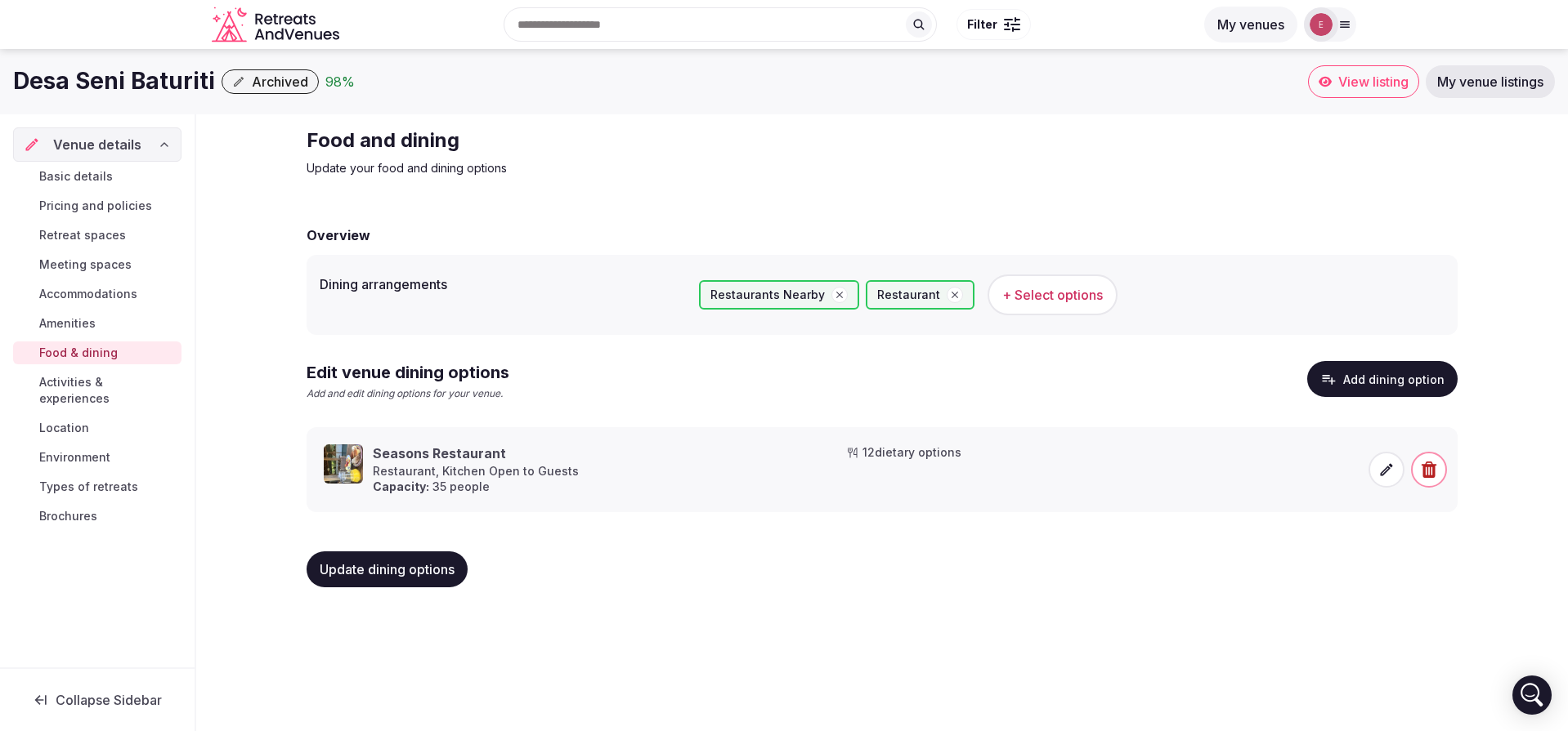
click at [1383, 477] on icon at bounding box center [1387, 469] width 17 height 17
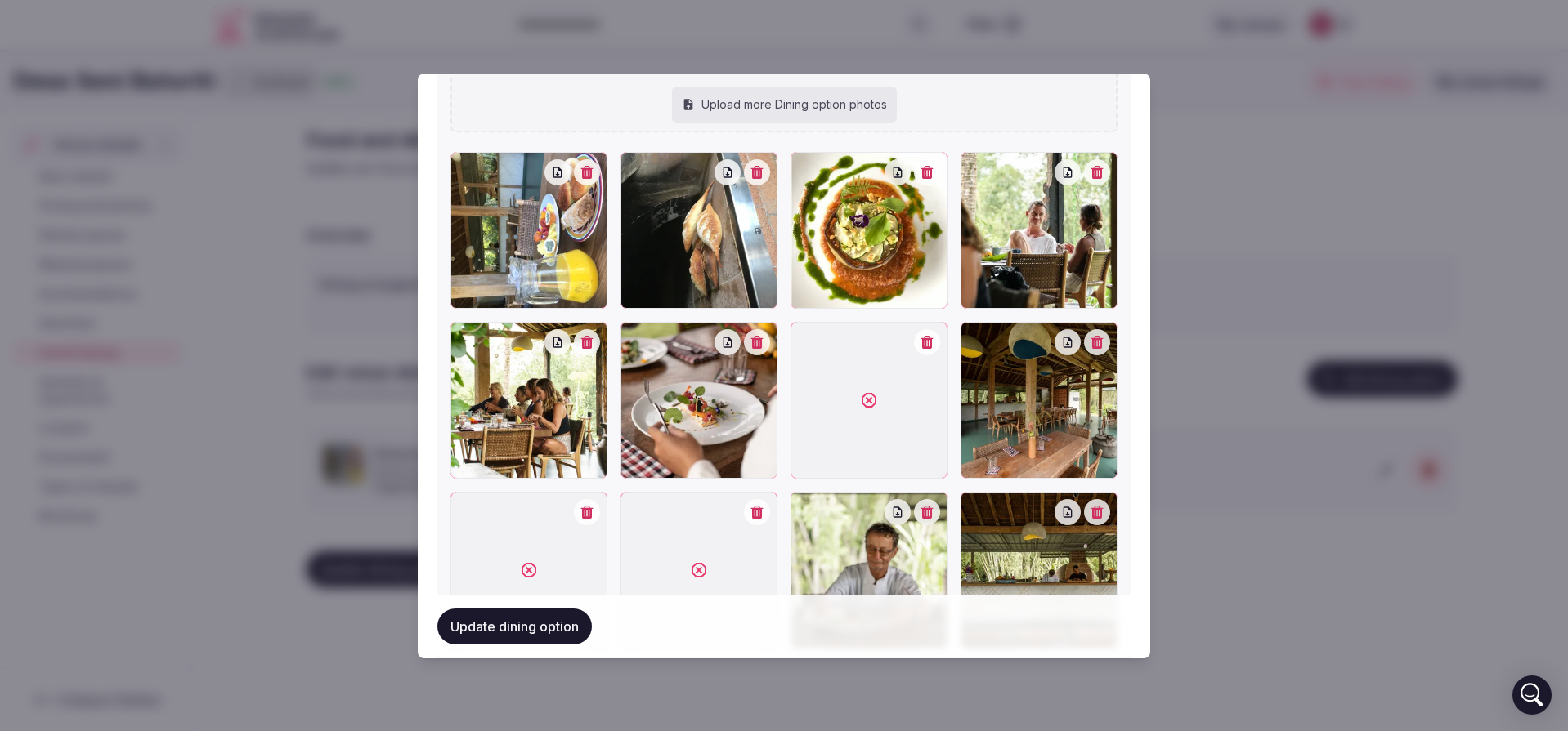
scroll to position [850, 0]
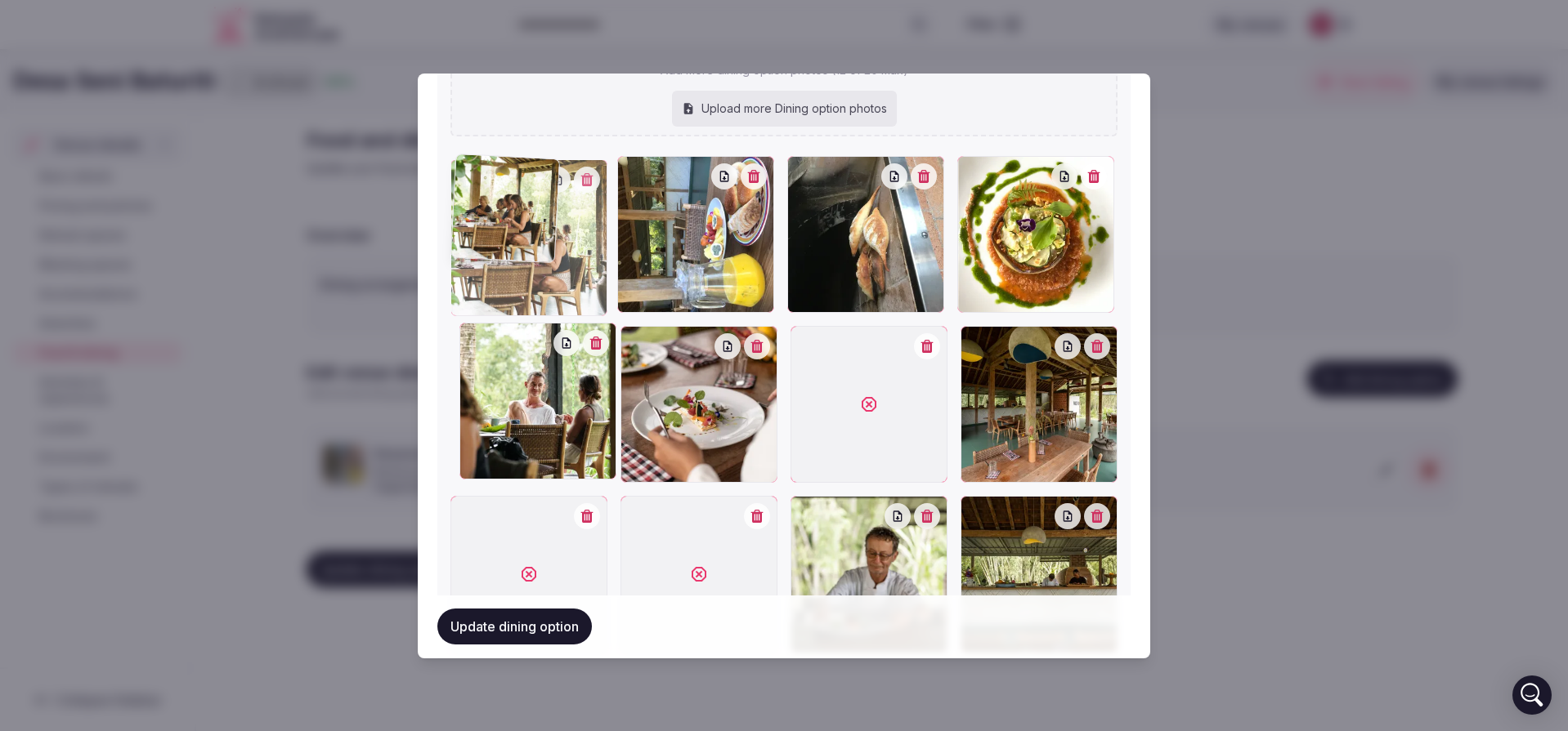
drag, startPoint x: 562, startPoint y: 411, endPoint x: 536, endPoint y: 235, distance: 177.9
click at [536, 235] on div at bounding box center [528, 237] width 157 height 157
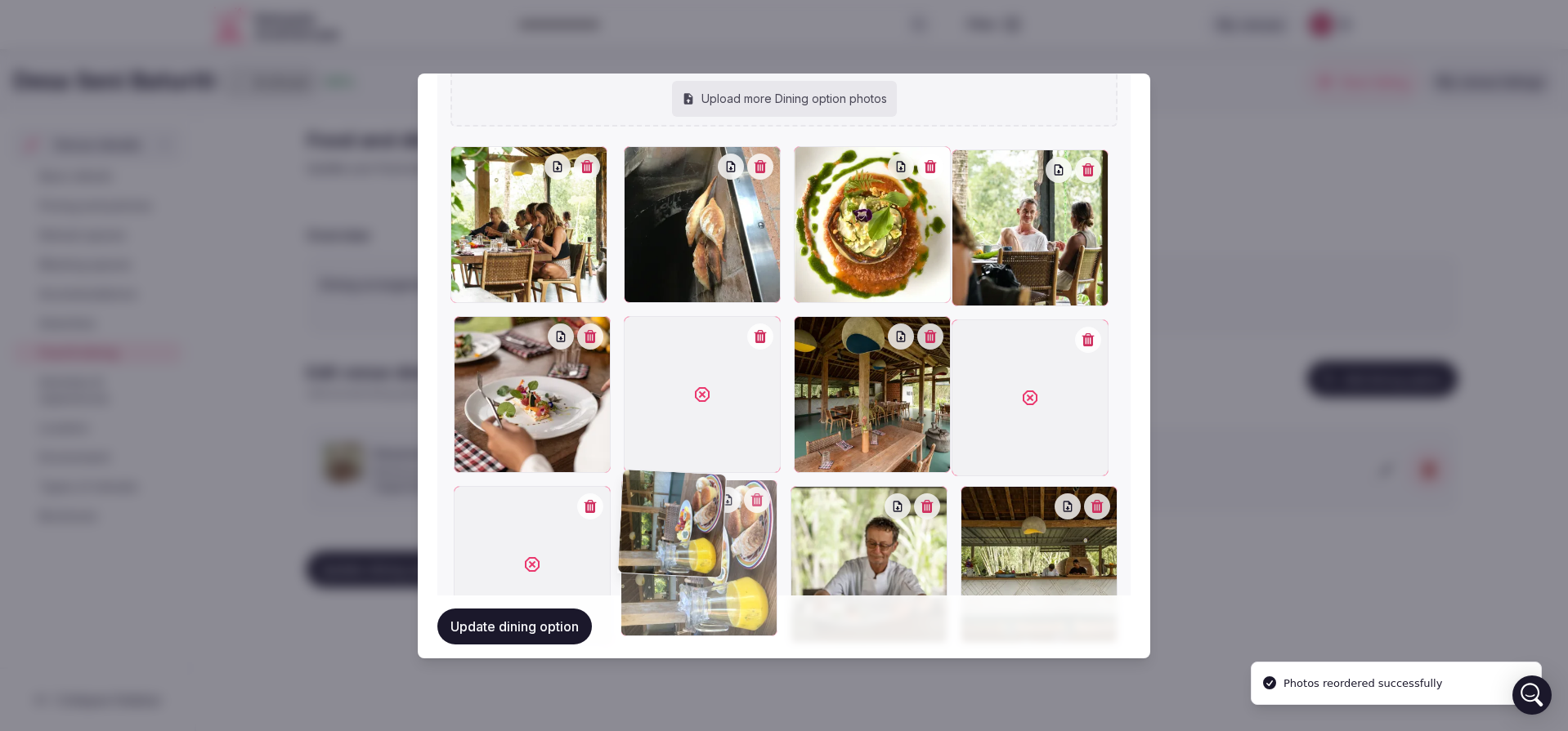
drag, startPoint x: 703, startPoint y: 253, endPoint x: 766, endPoint y: 564, distance: 317.3
click at [766, 564] on div at bounding box center [784, 394] width 667 height 496
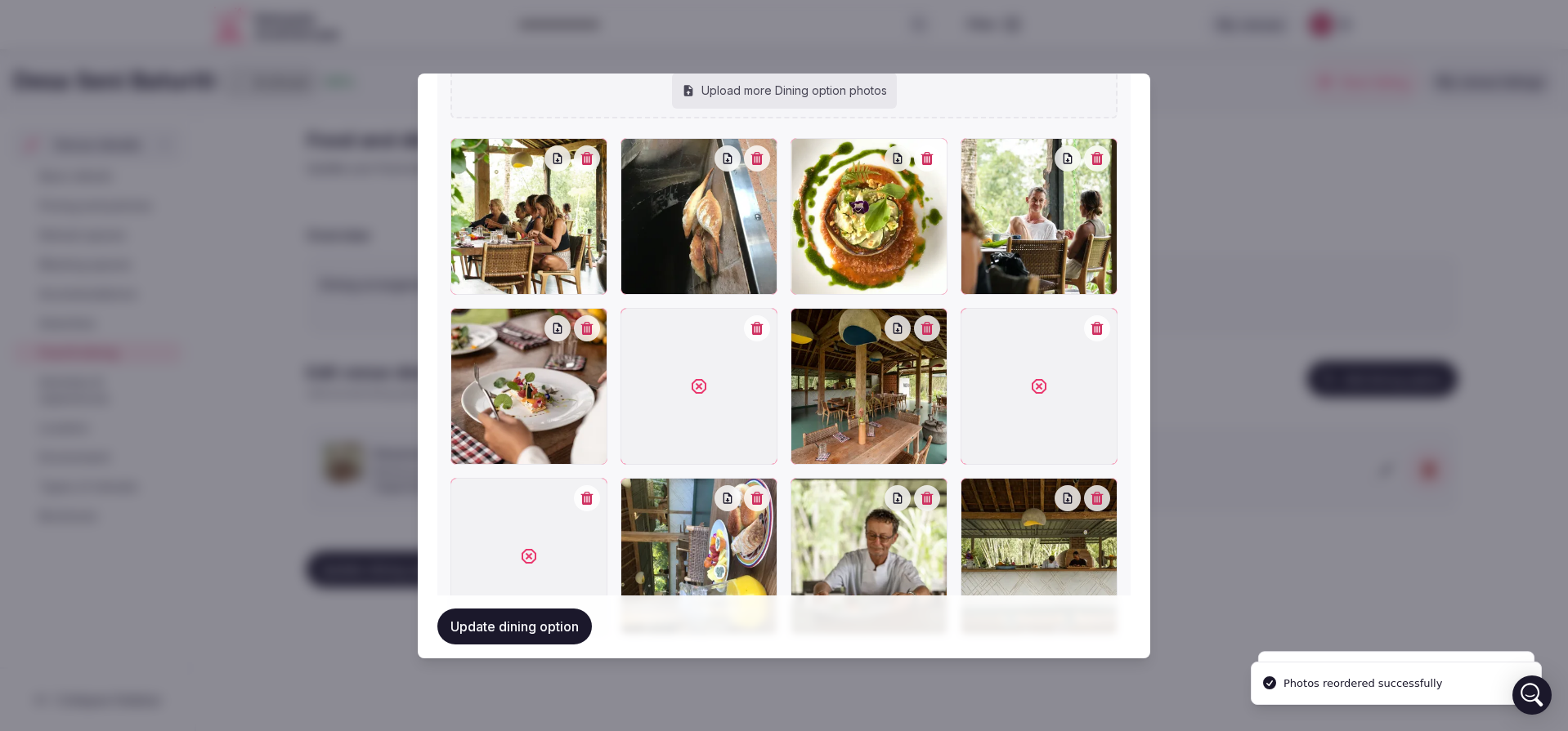
click at [756, 325] on icon "button" at bounding box center [758, 328] width 12 height 13
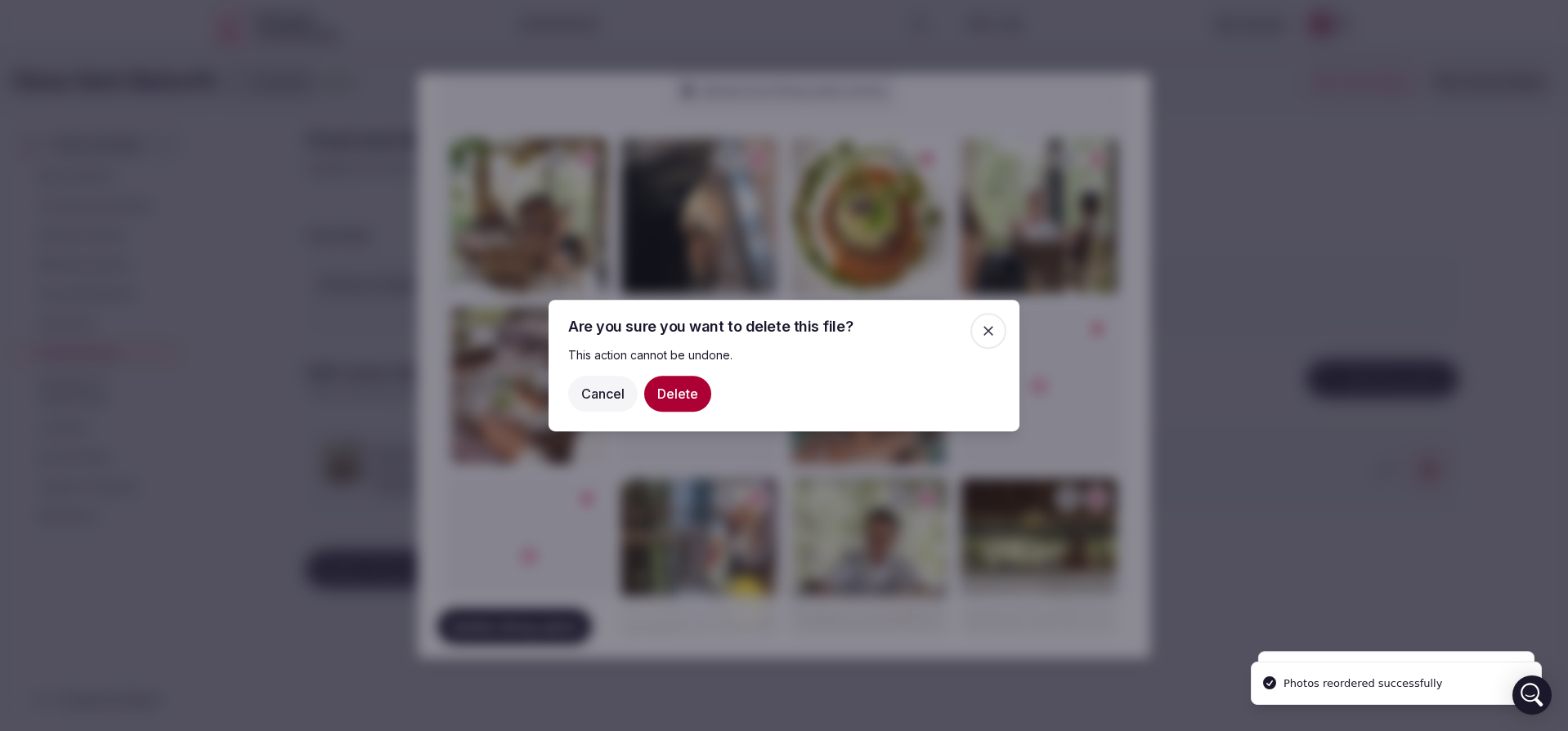
click at [696, 392] on button "Delete" at bounding box center [677, 393] width 67 height 36
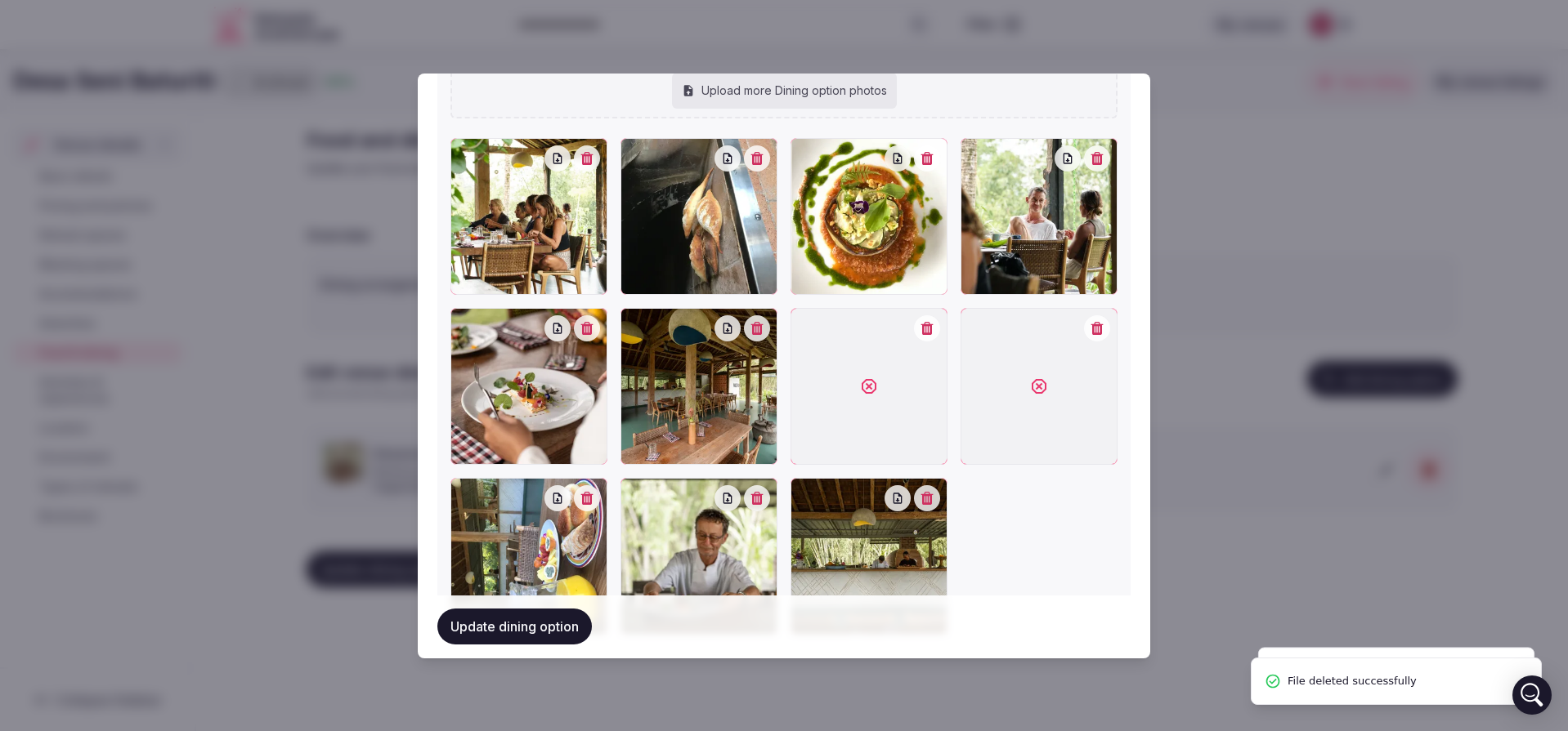
click at [921, 322] on icon "button" at bounding box center [927, 328] width 13 height 13
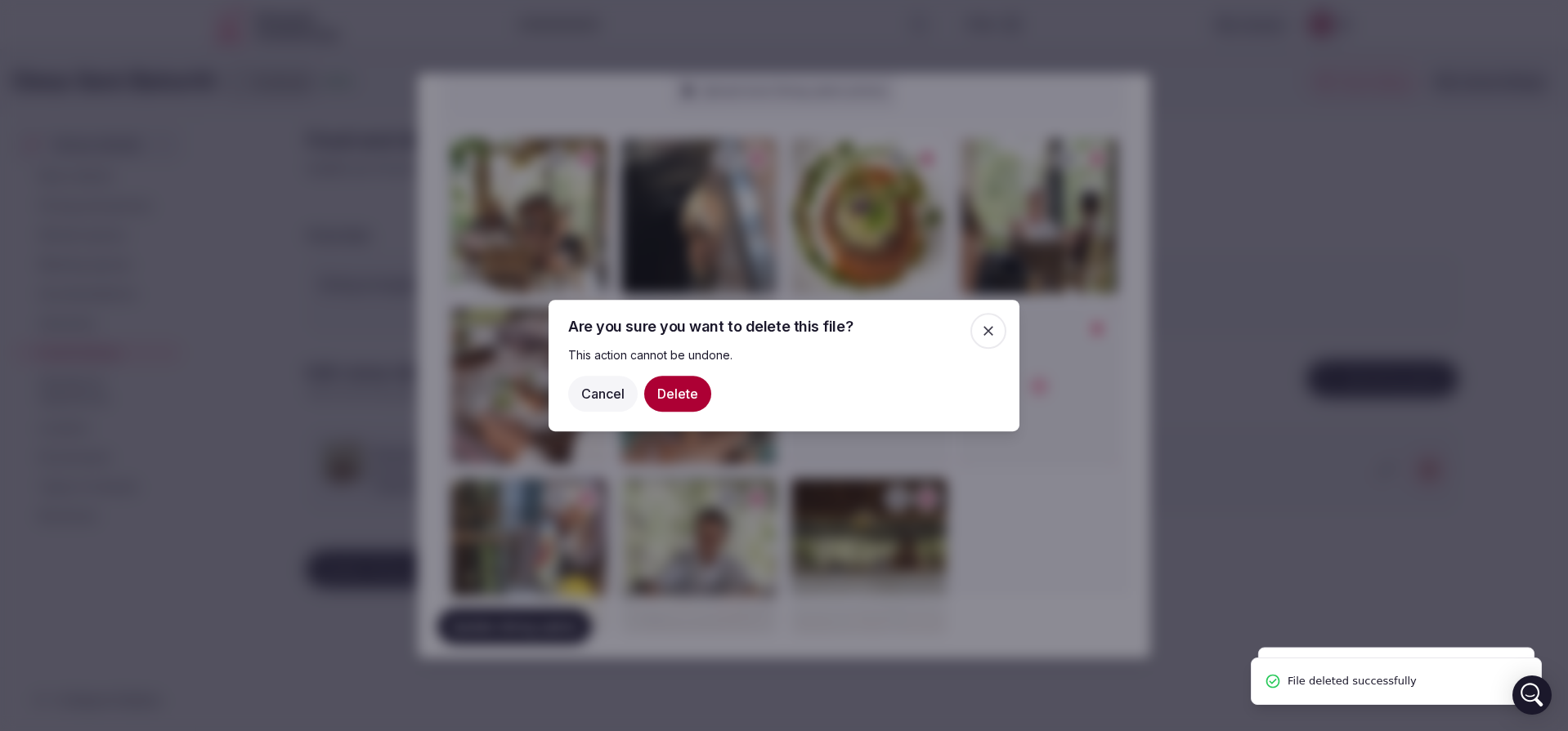
click at [654, 397] on button "Delete" at bounding box center [677, 393] width 67 height 36
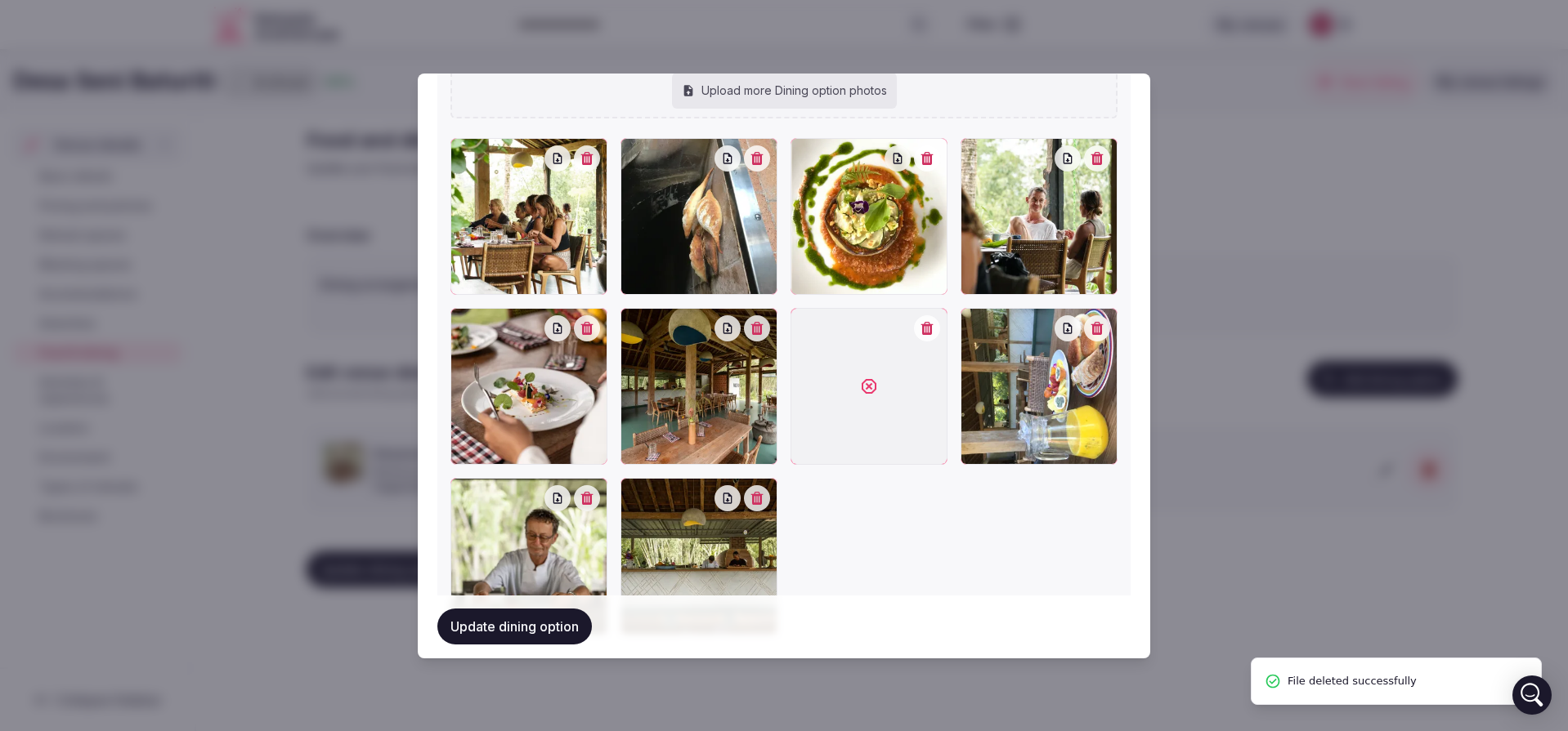
click at [914, 330] on button "button" at bounding box center [927, 328] width 26 height 26
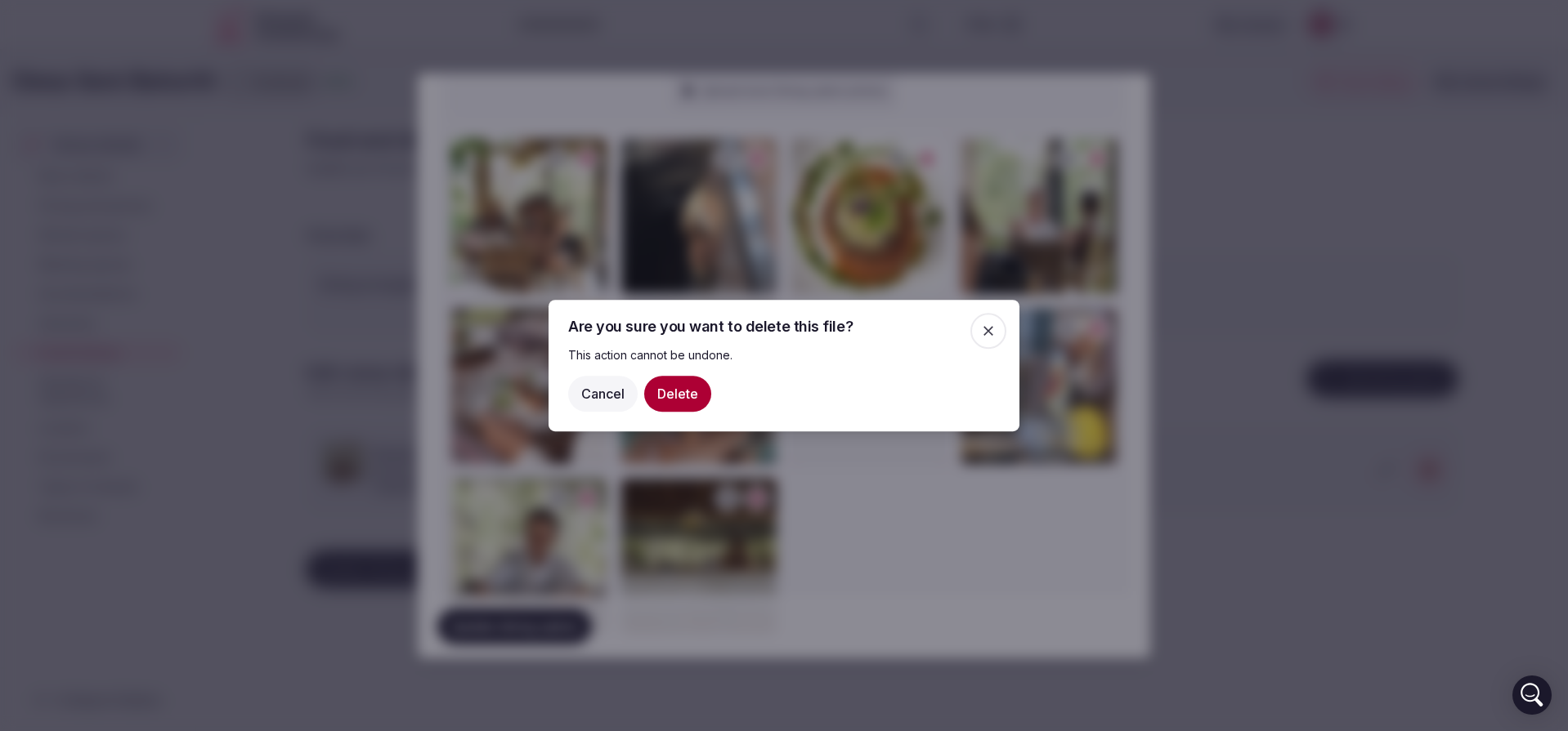
click at [684, 390] on button "Delete" at bounding box center [677, 393] width 67 height 36
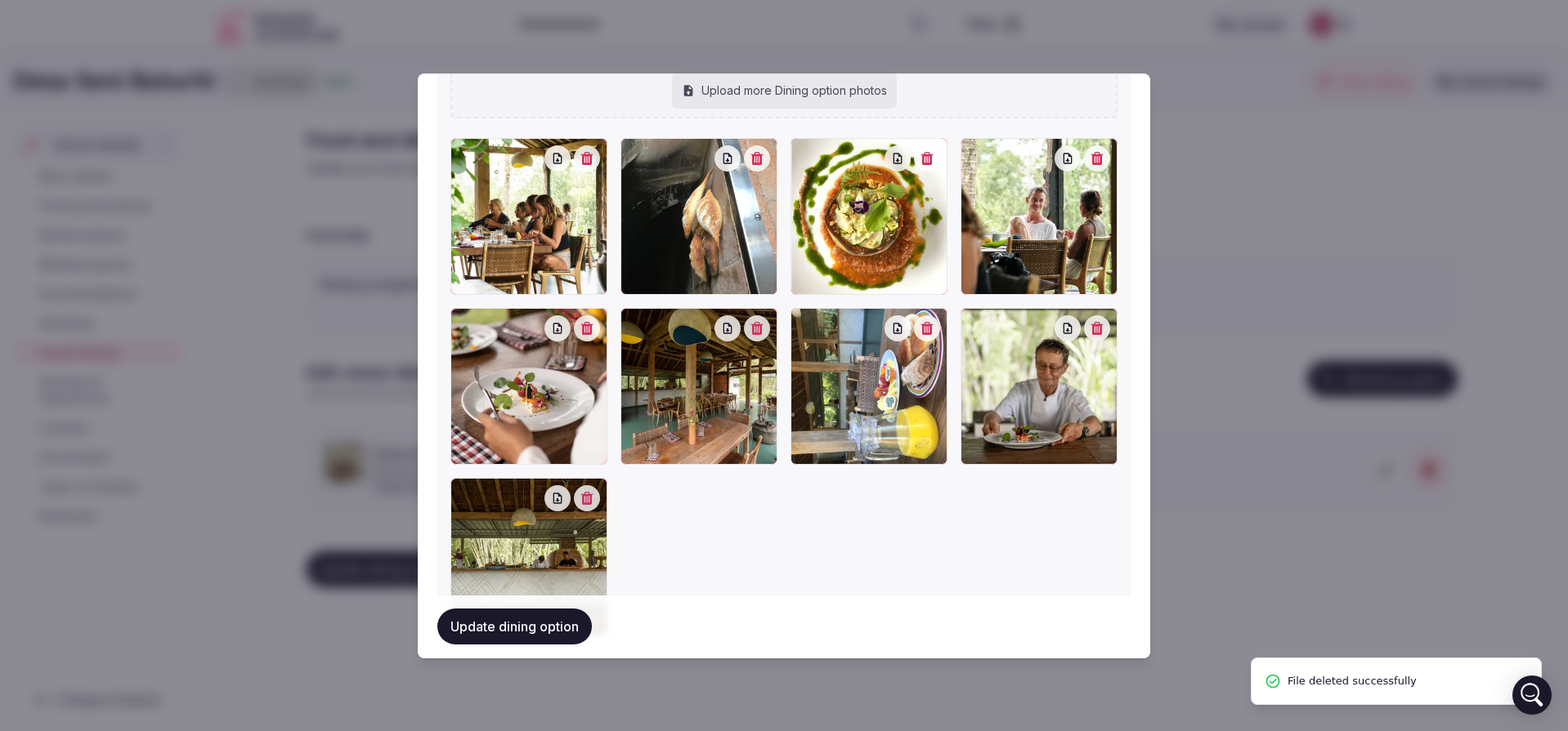
click at [754, 158] on icon "button" at bounding box center [758, 158] width 12 height 13
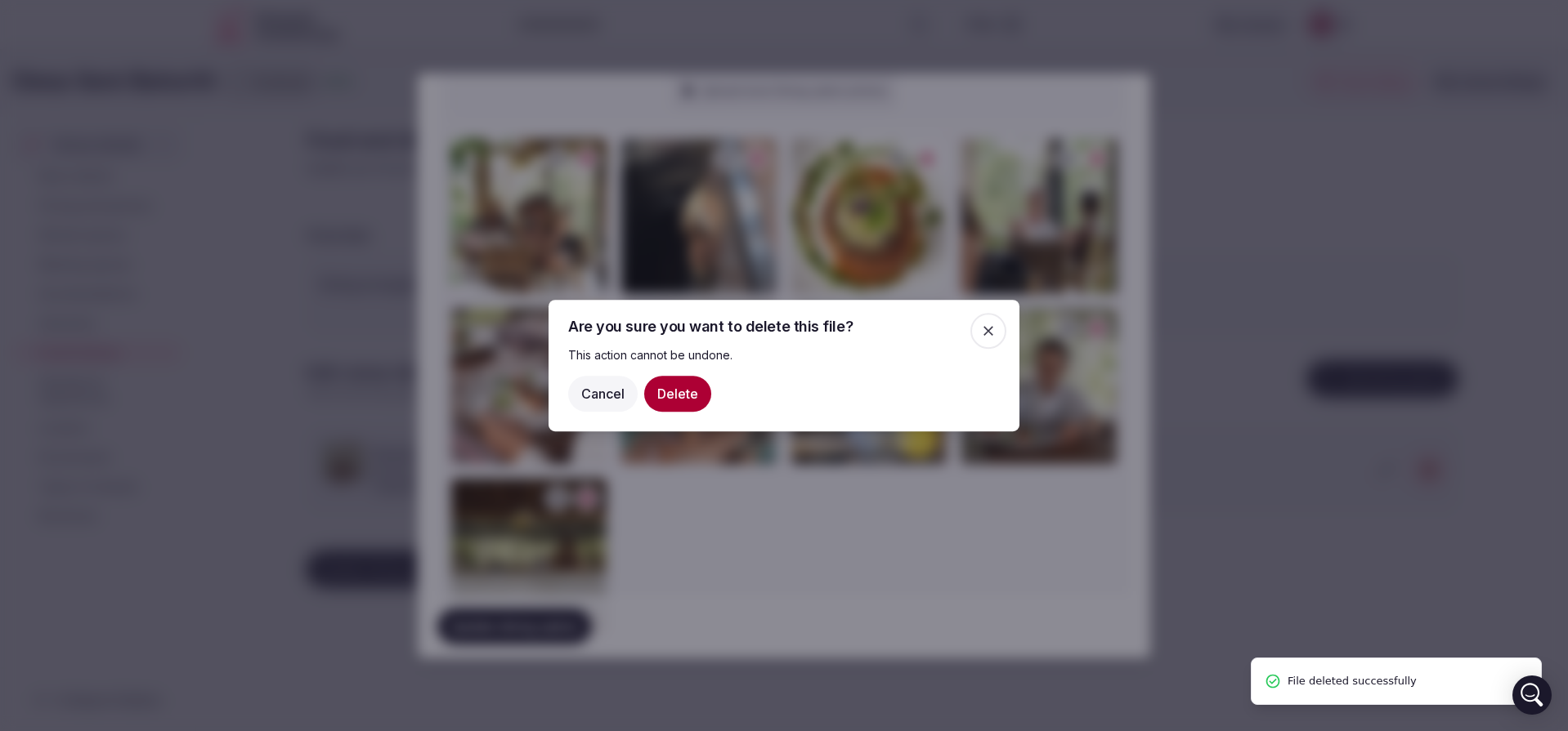
click at [689, 392] on button "Delete" at bounding box center [677, 393] width 67 height 36
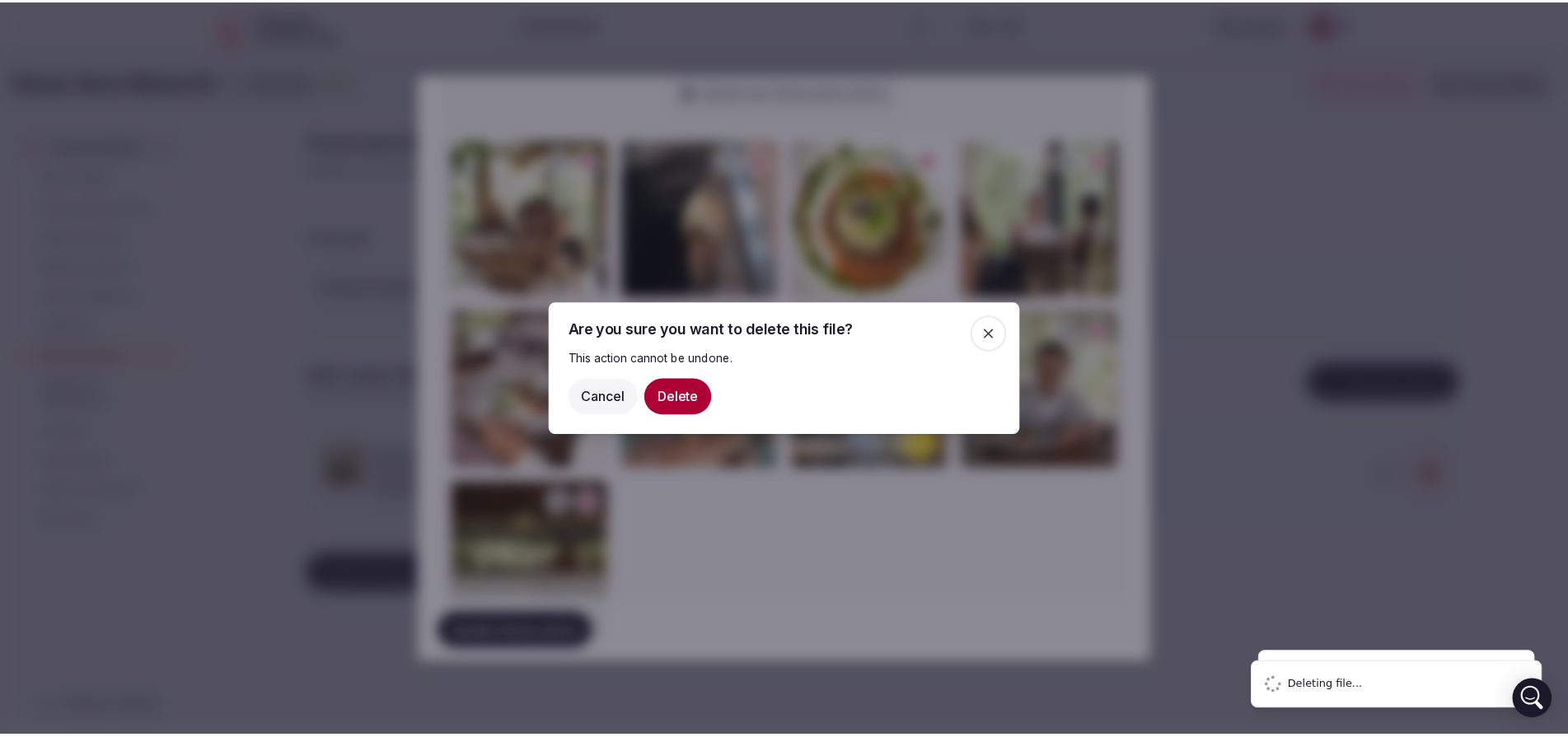
scroll to position [766, 0]
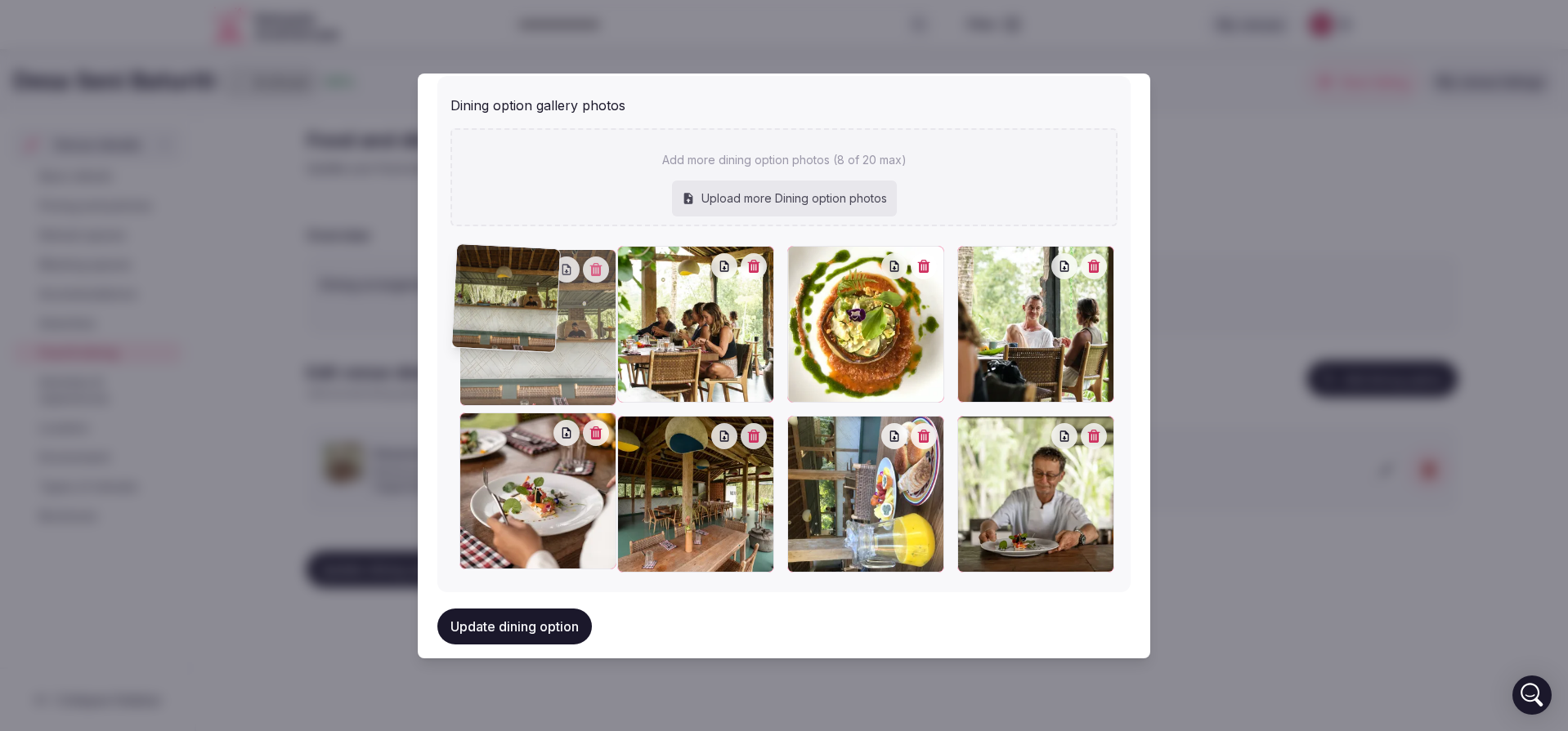
drag, startPoint x: 1068, startPoint y: 528, endPoint x: 576, endPoint y: 384, distance: 512.6
click at [576, 384] on div at bounding box center [538, 327] width 157 height 157
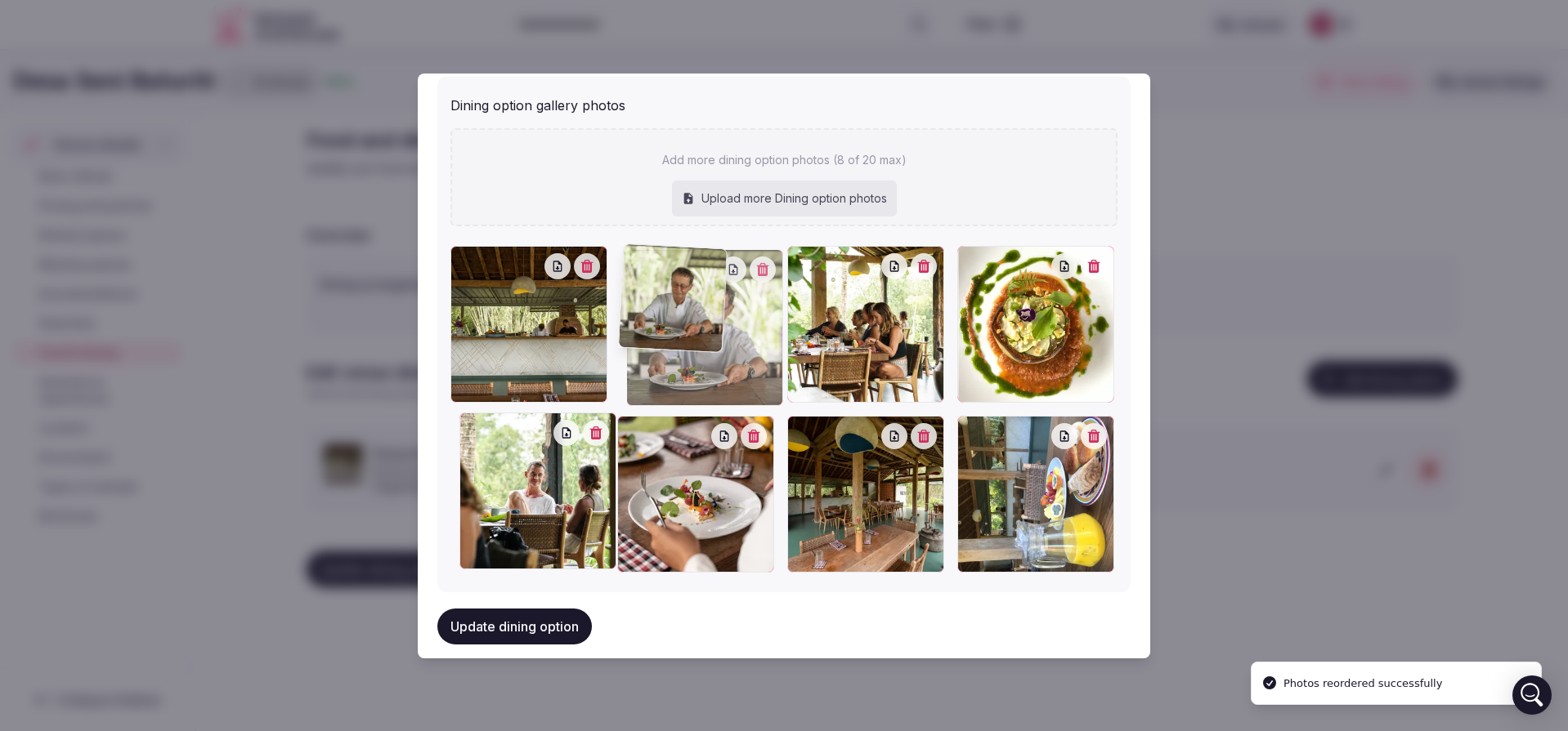
drag, startPoint x: 999, startPoint y: 510, endPoint x: 684, endPoint y: 370, distance: 344.7
click at [684, 370] on div at bounding box center [704, 327] width 157 height 157
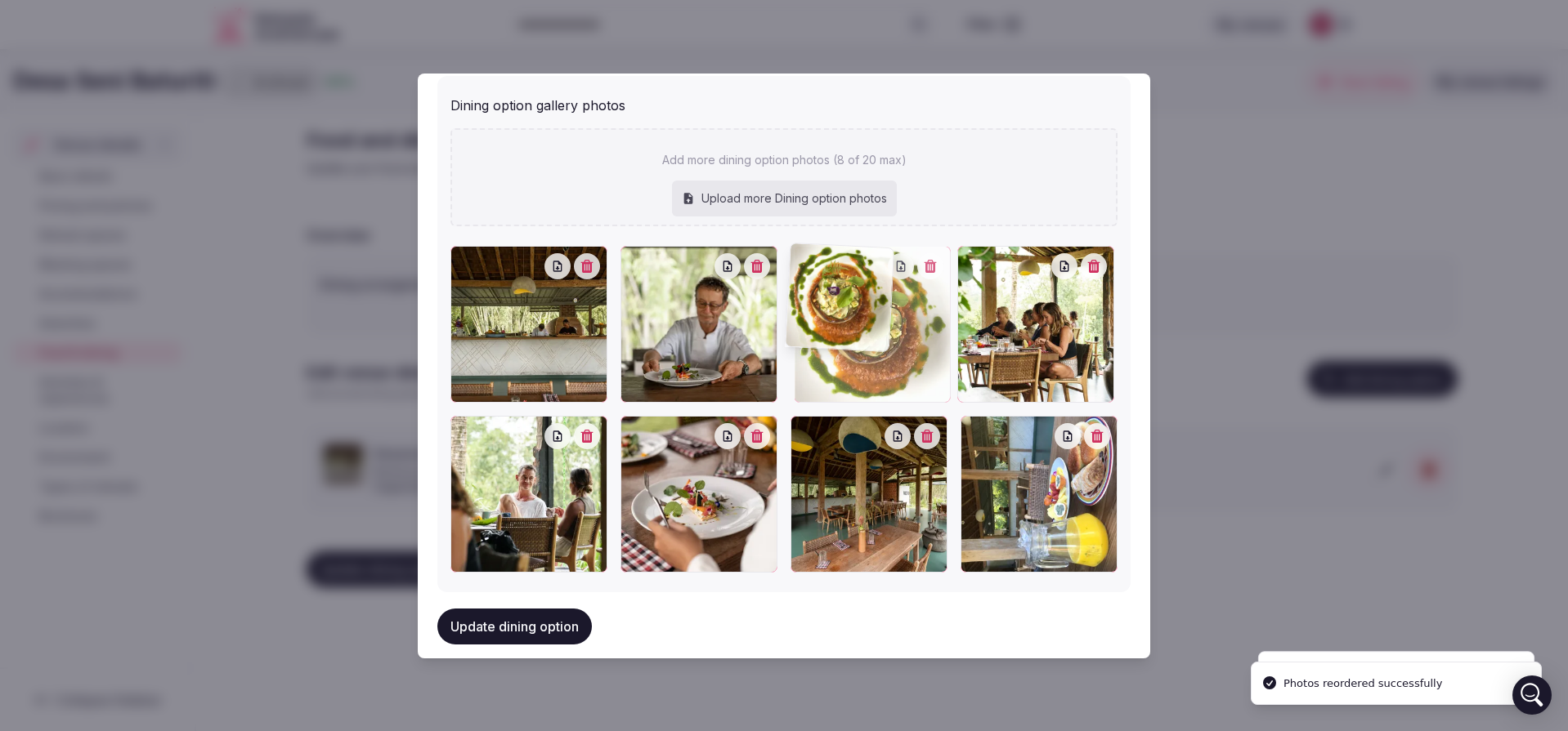
drag, startPoint x: 1002, startPoint y: 353, endPoint x: 878, endPoint y: 344, distance: 124.3
click at [878, 344] on div at bounding box center [872, 324] width 157 height 157
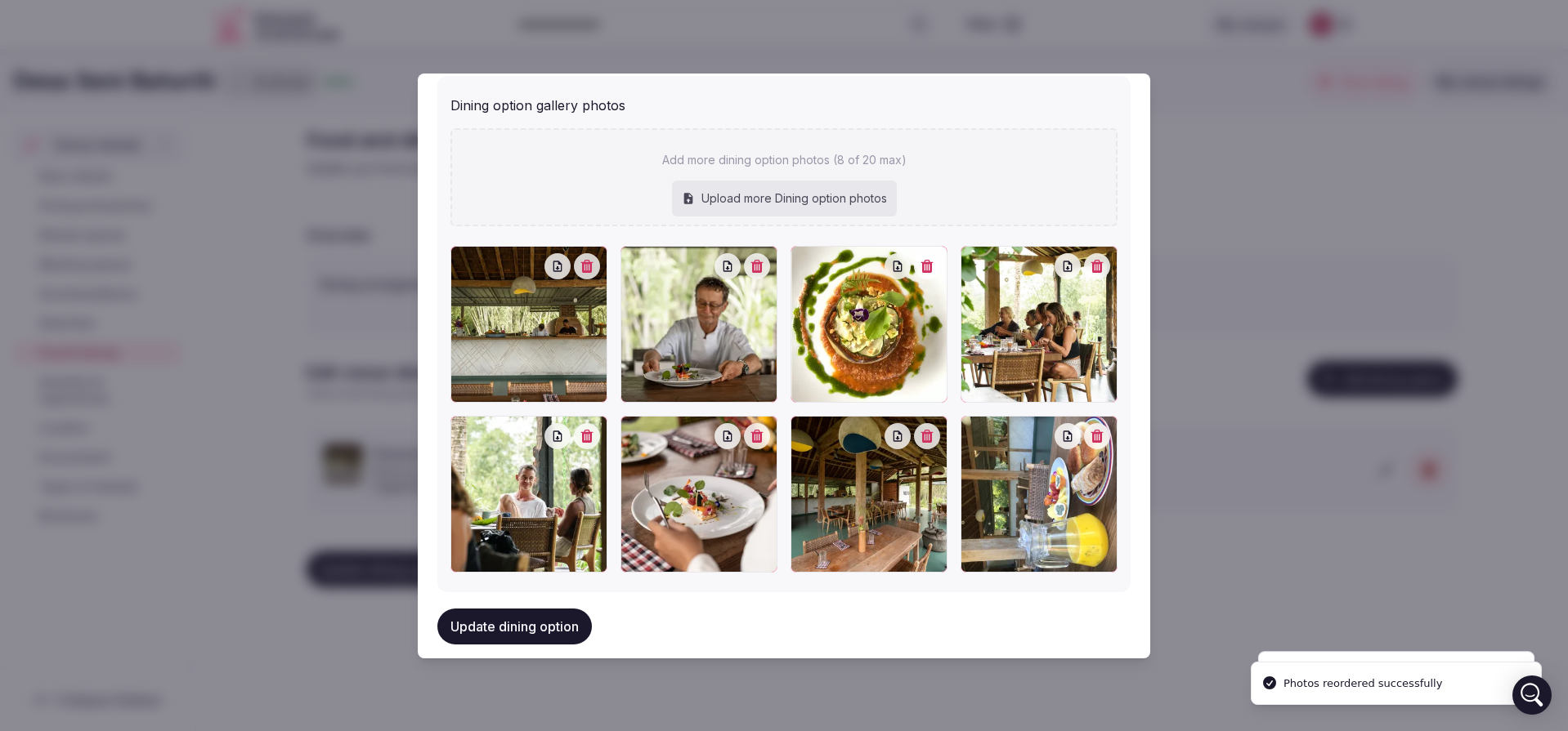
click at [1091, 432] on icon "button" at bounding box center [1098, 436] width 12 height 13
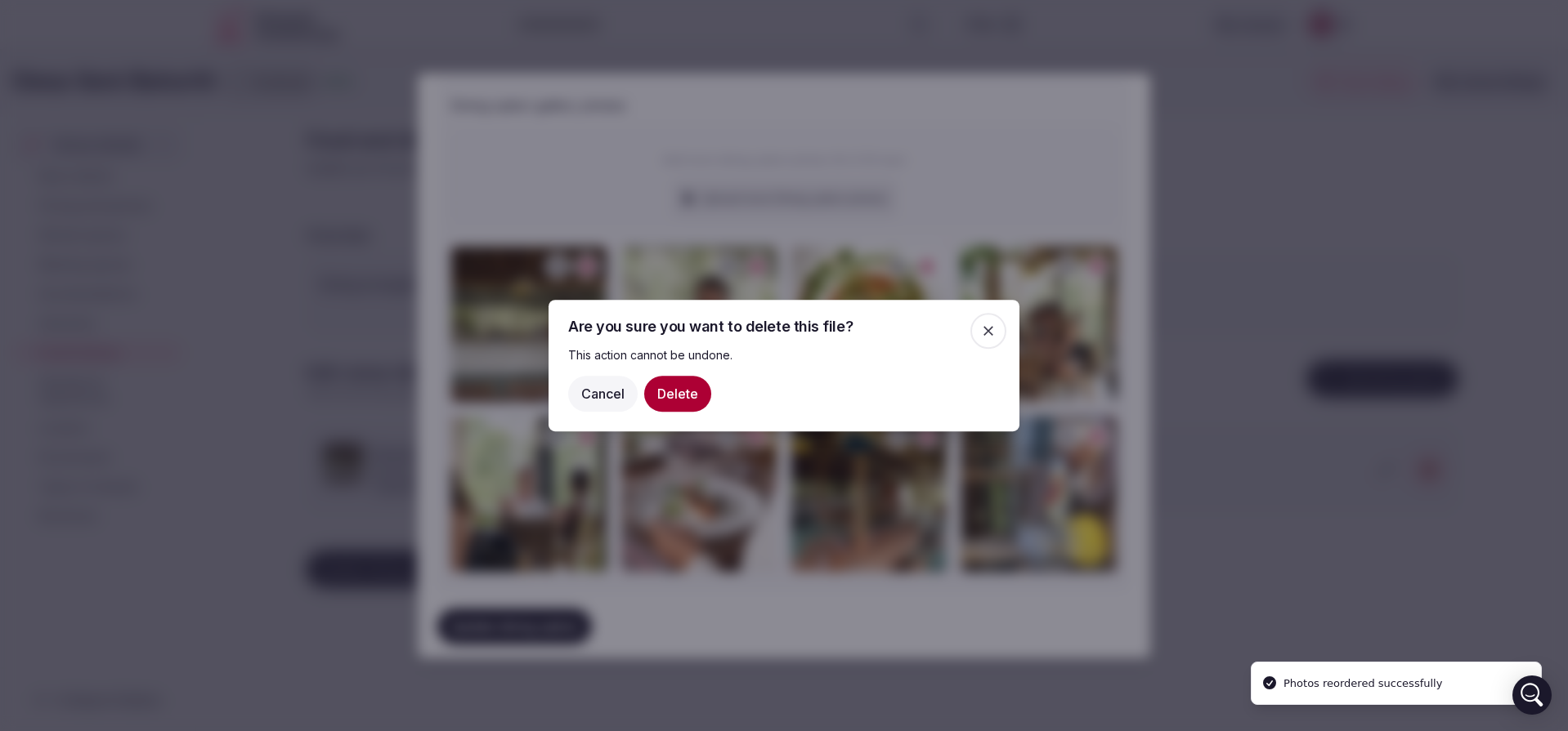
click at [686, 393] on button "Delete" at bounding box center [677, 393] width 67 height 36
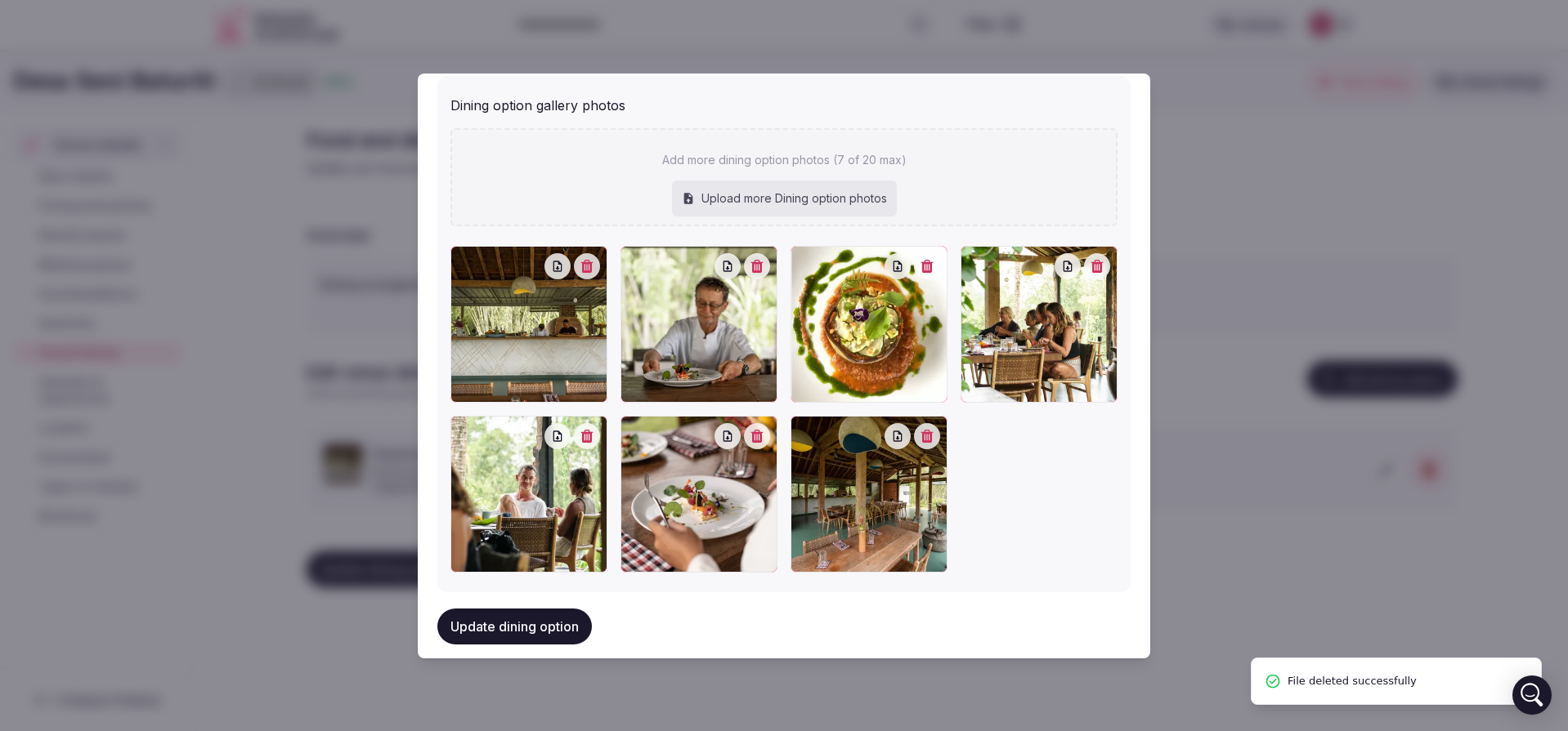
click at [554, 627] on button "Update dining option" at bounding box center [514, 627] width 154 height 36
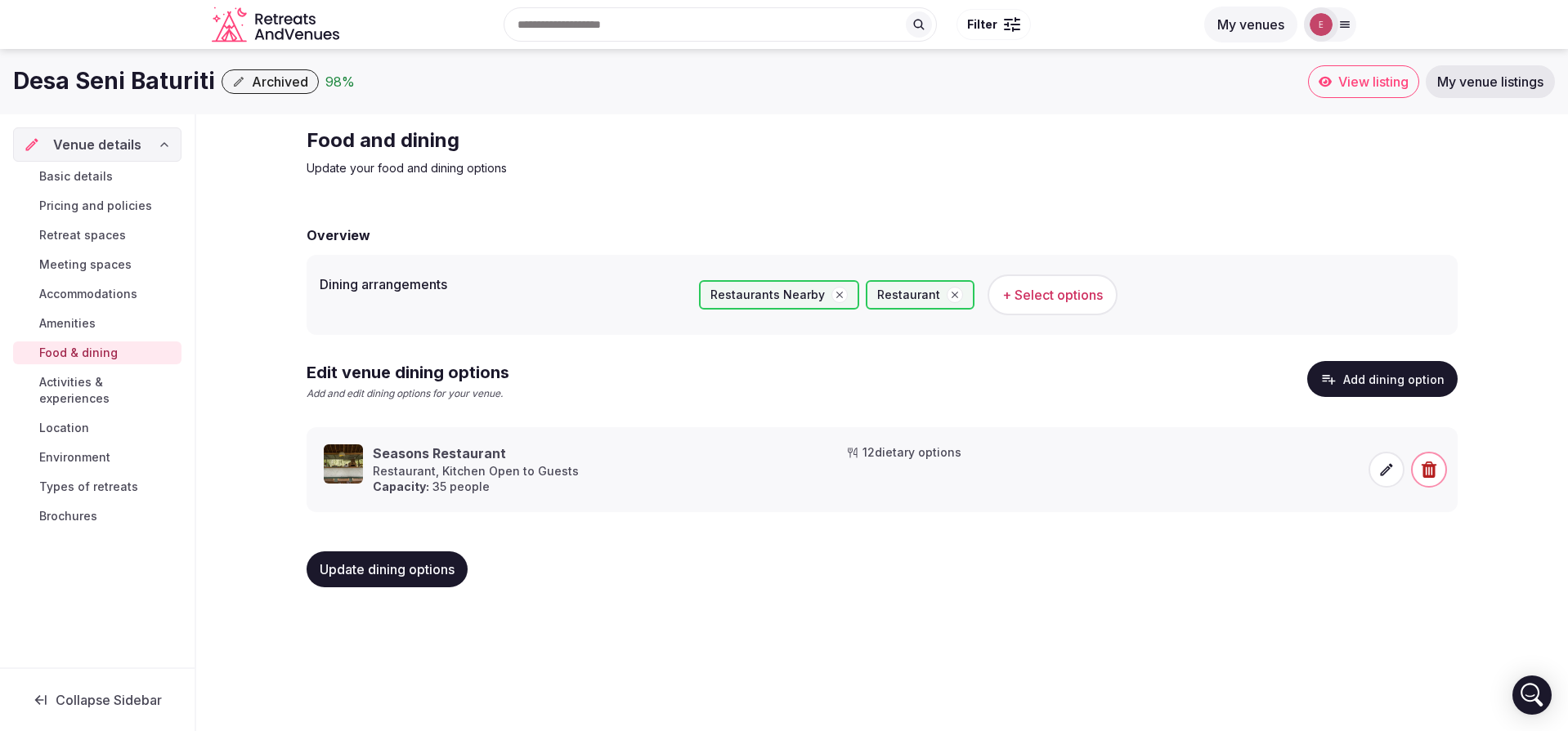
click at [141, 379] on span "Activities & experiences" at bounding box center [107, 390] width 136 height 32
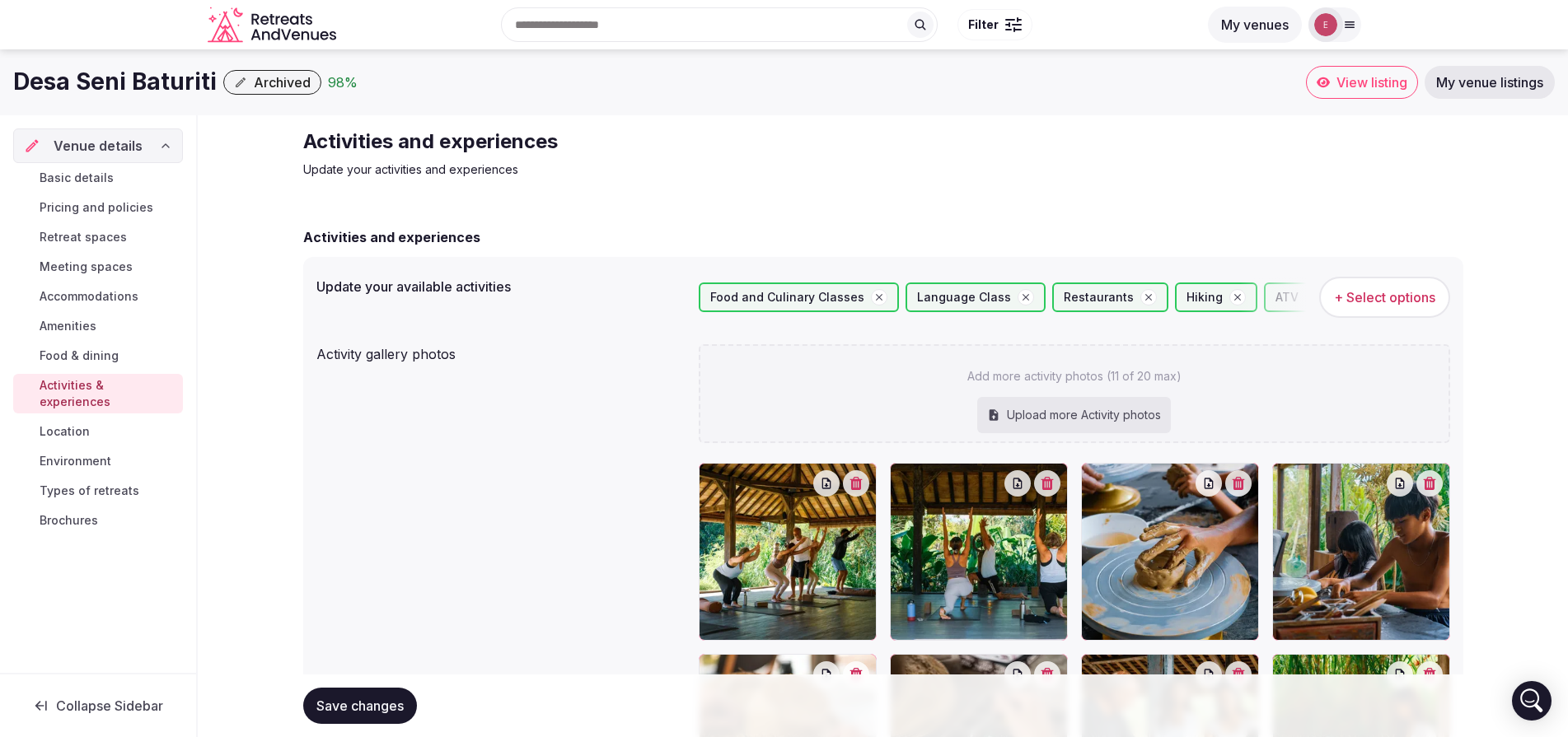
click at [112, 420] on link "Location" at bounding box center [98, 432] width 170 height 23
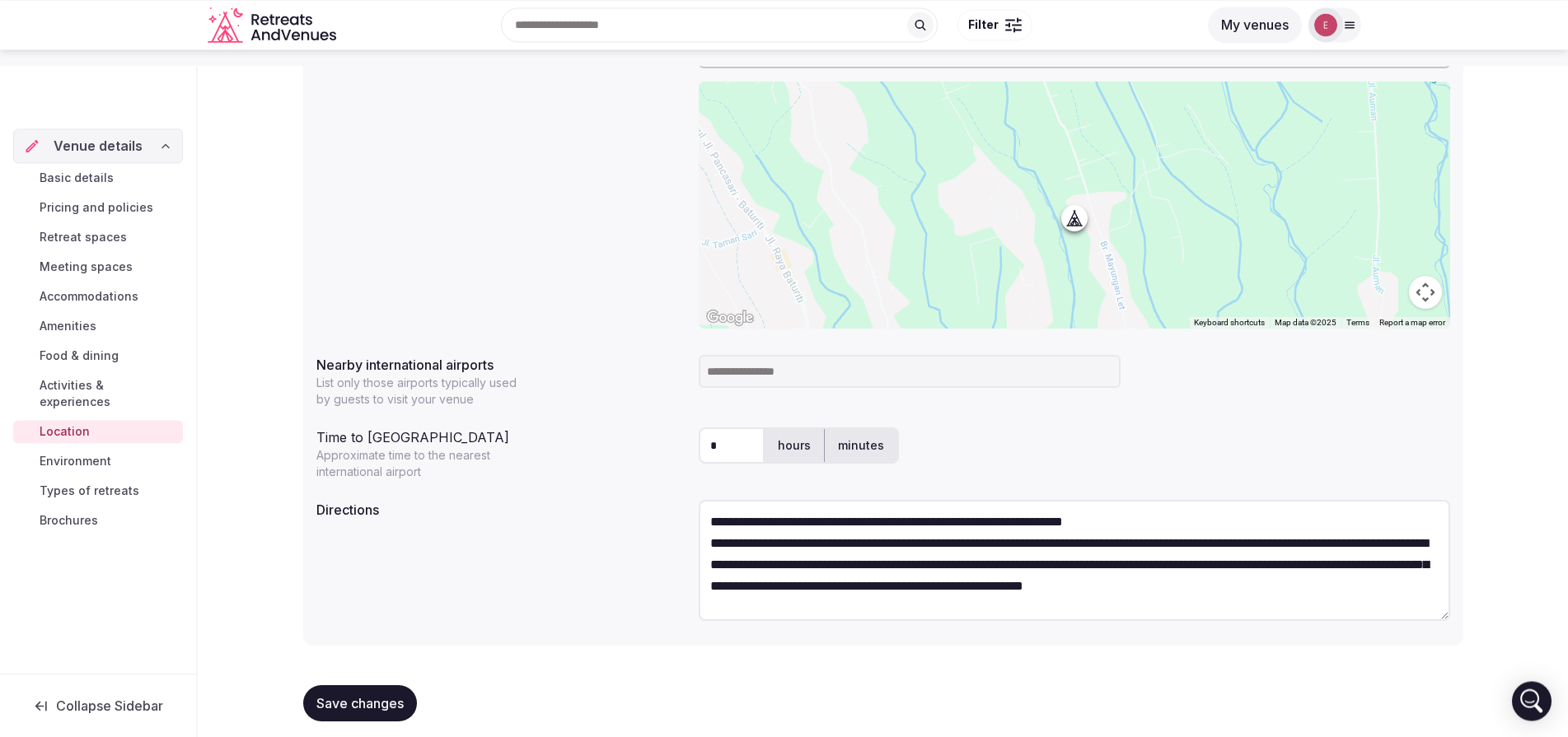
scroll to position [249, 0]
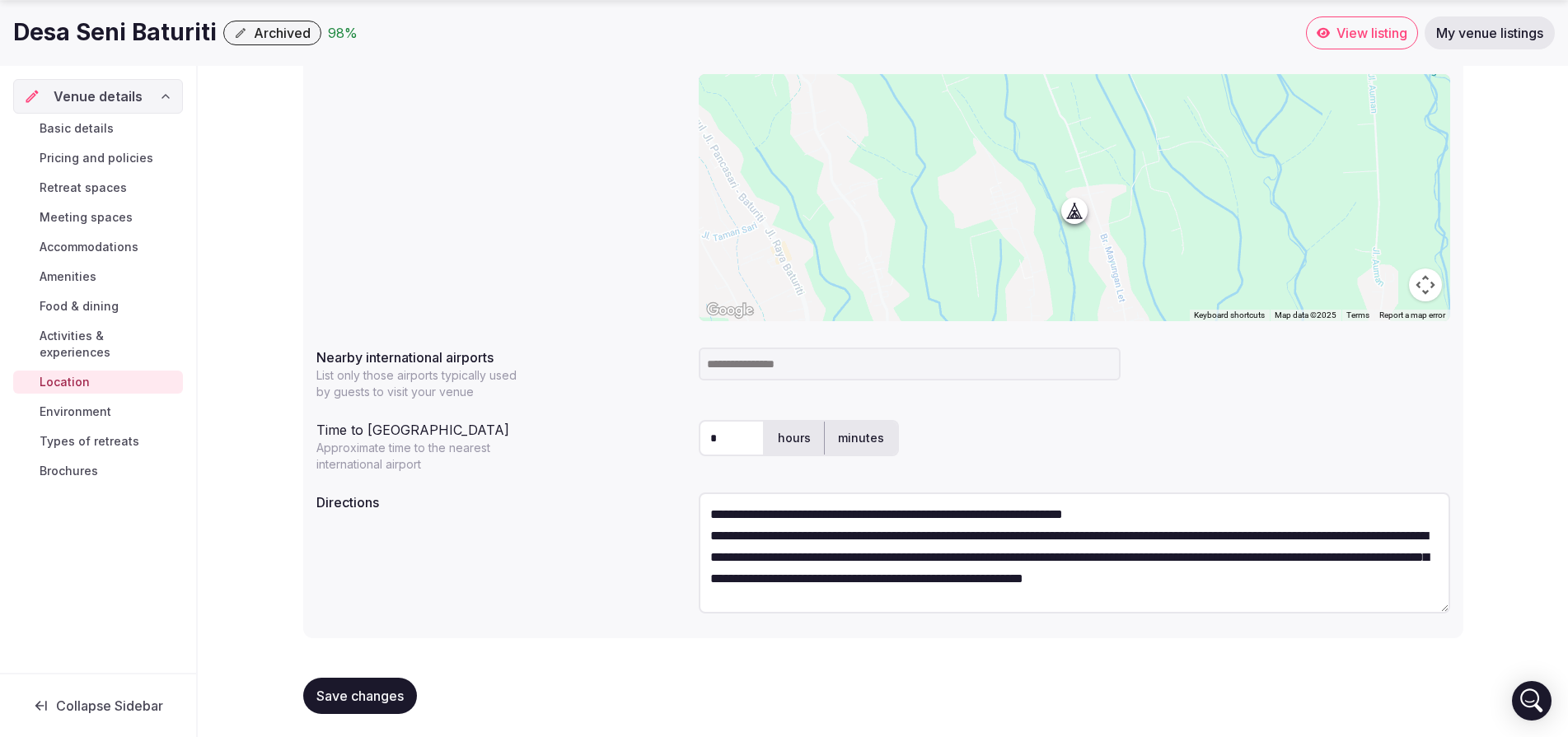
click at [720, 360] on input at bounding box center [909, 364] width 422 height 33
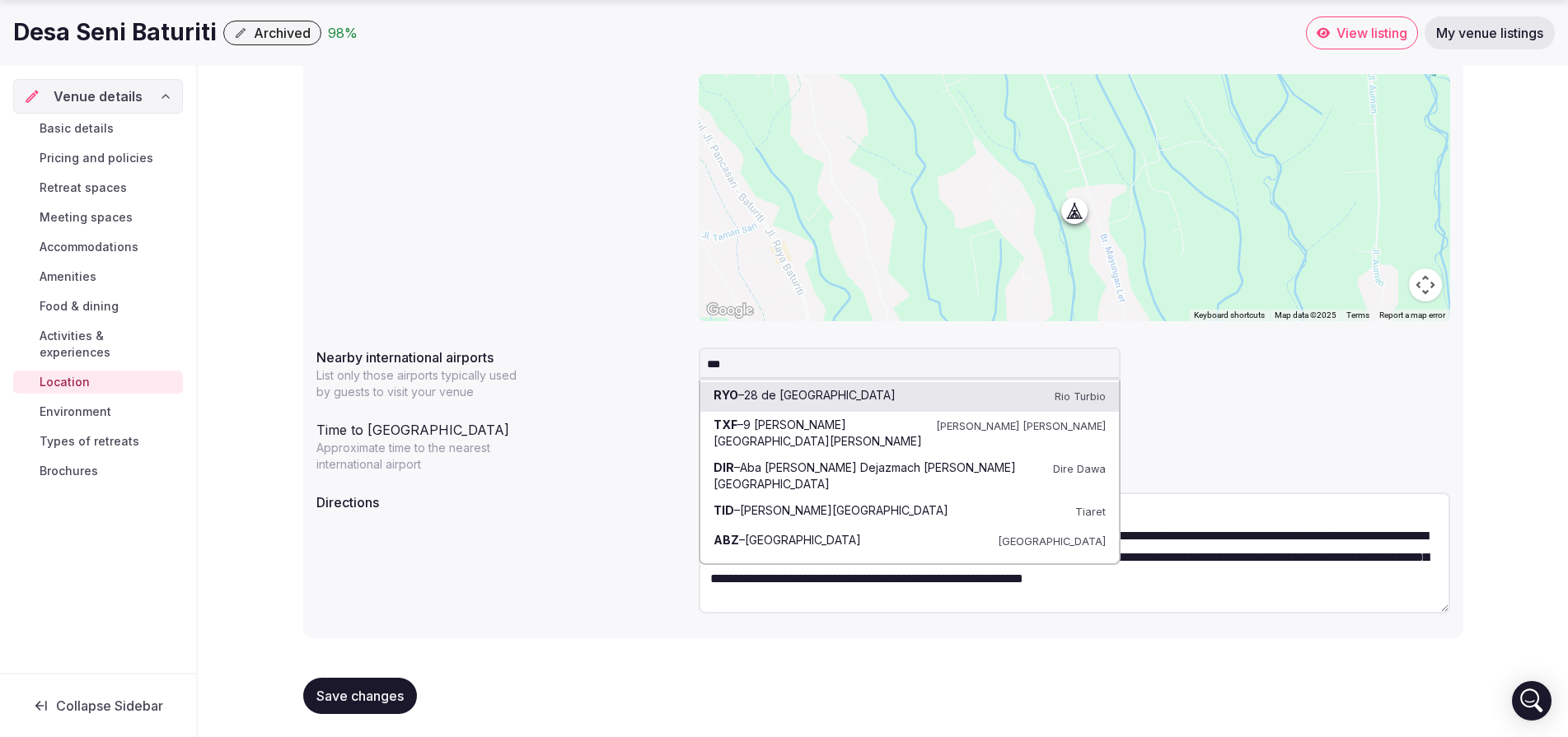
type input "****"
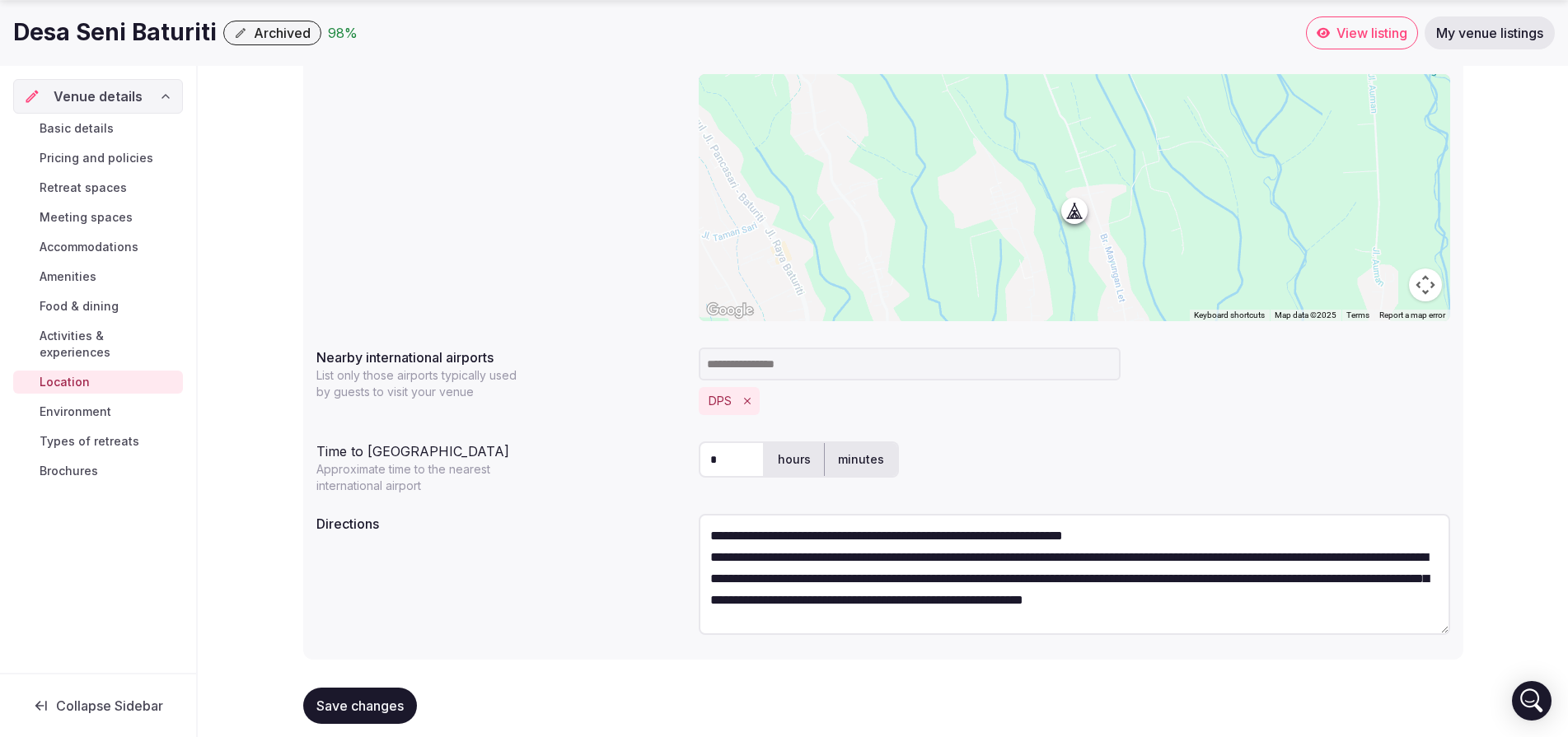
click at [394, 701] on span "Save changes" at bounding box center [359, 706] width 87 height 17
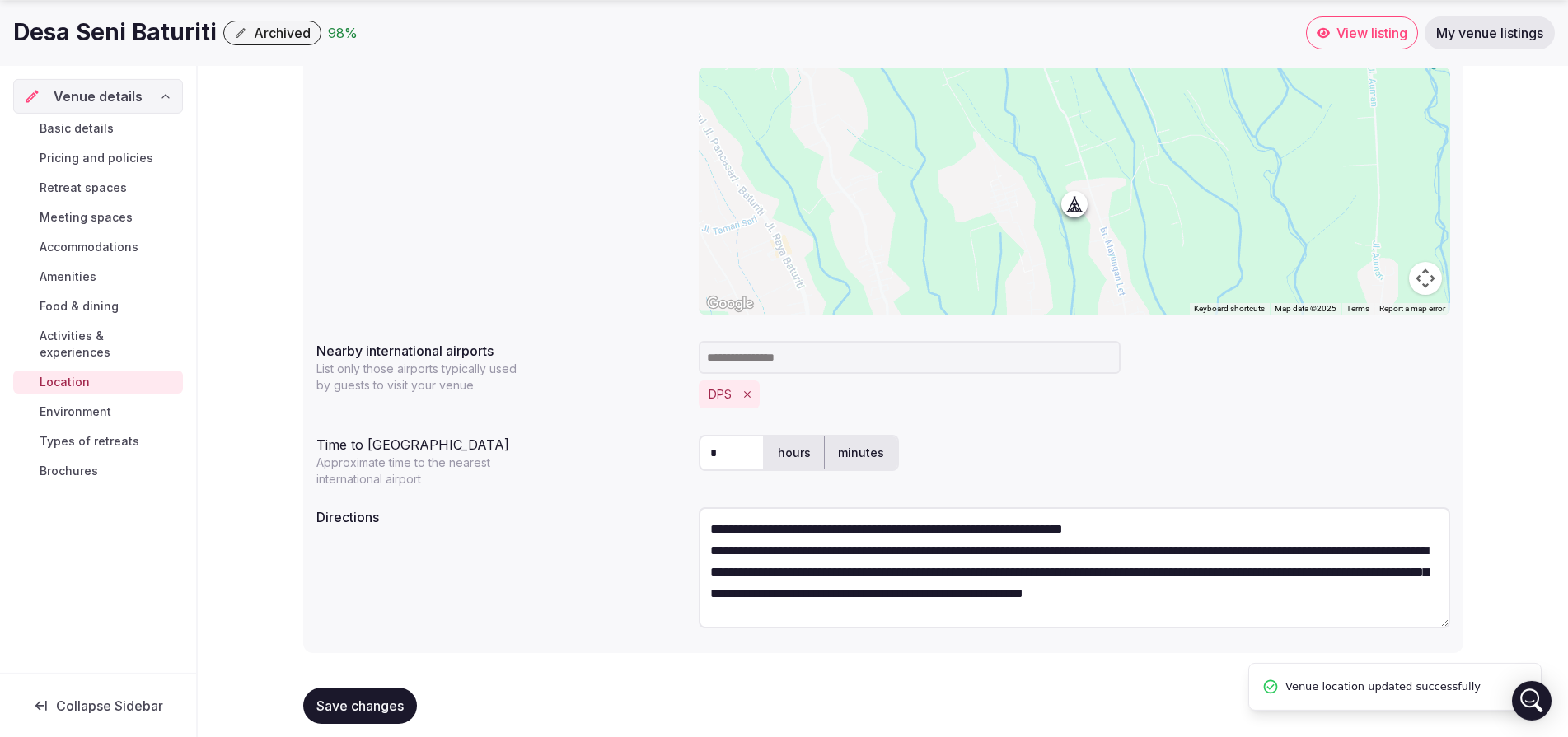
scroll to position [262, 0]
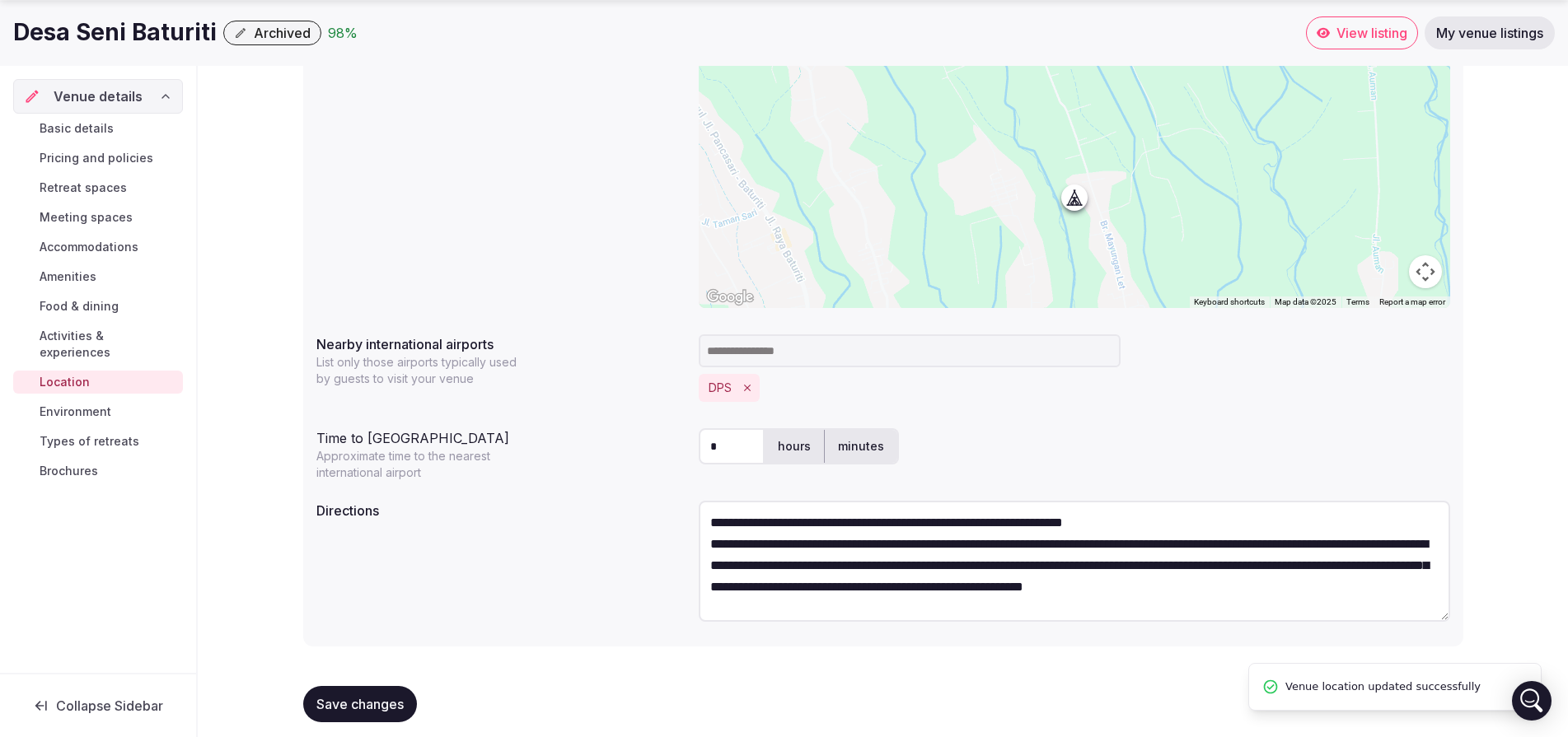
click at [130, 401] on link "Environment" at bounding box center [98, 412] width 170 height 23
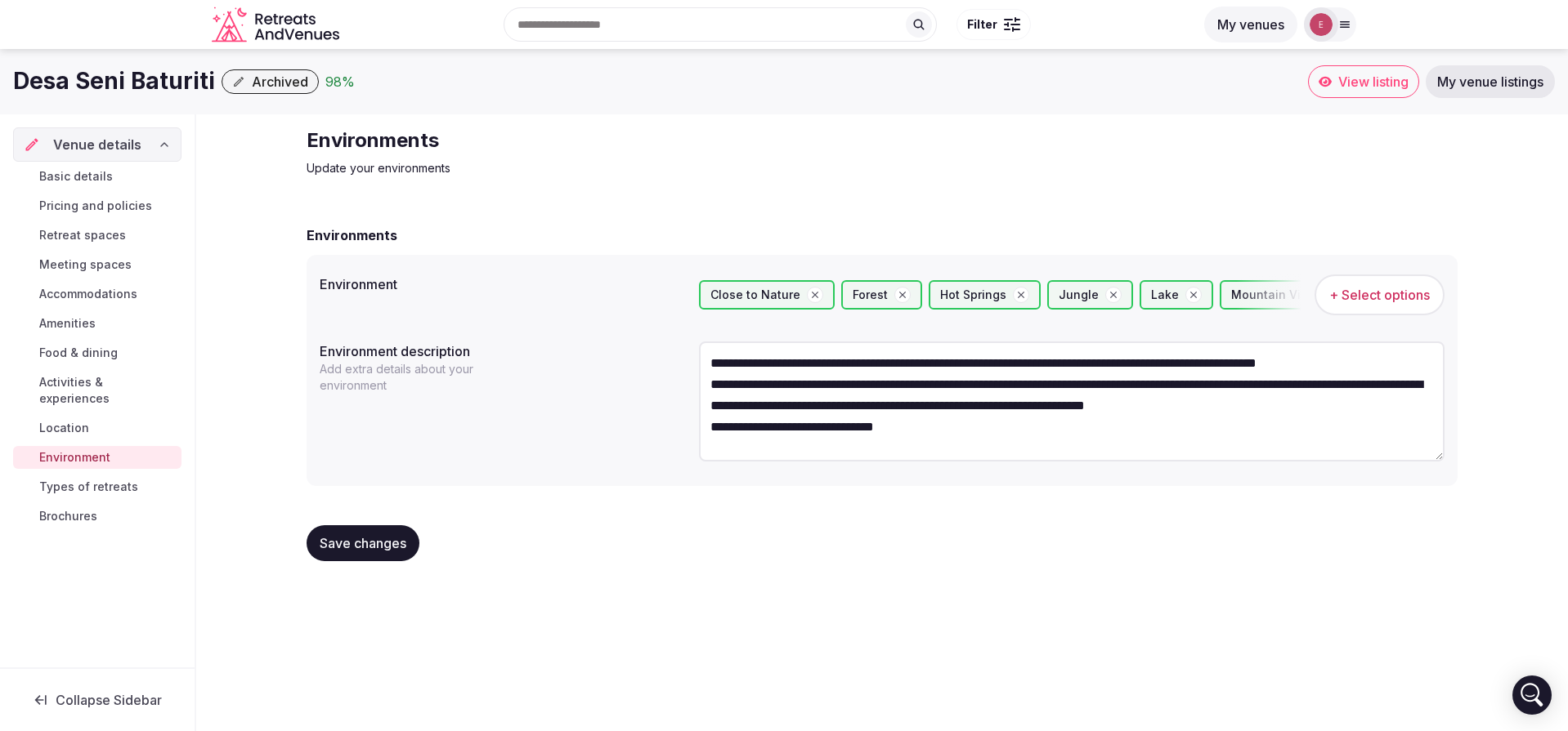
click at [80, 479] on span "Types of retreats" at bounding box center [88, 487] width 99 height 17
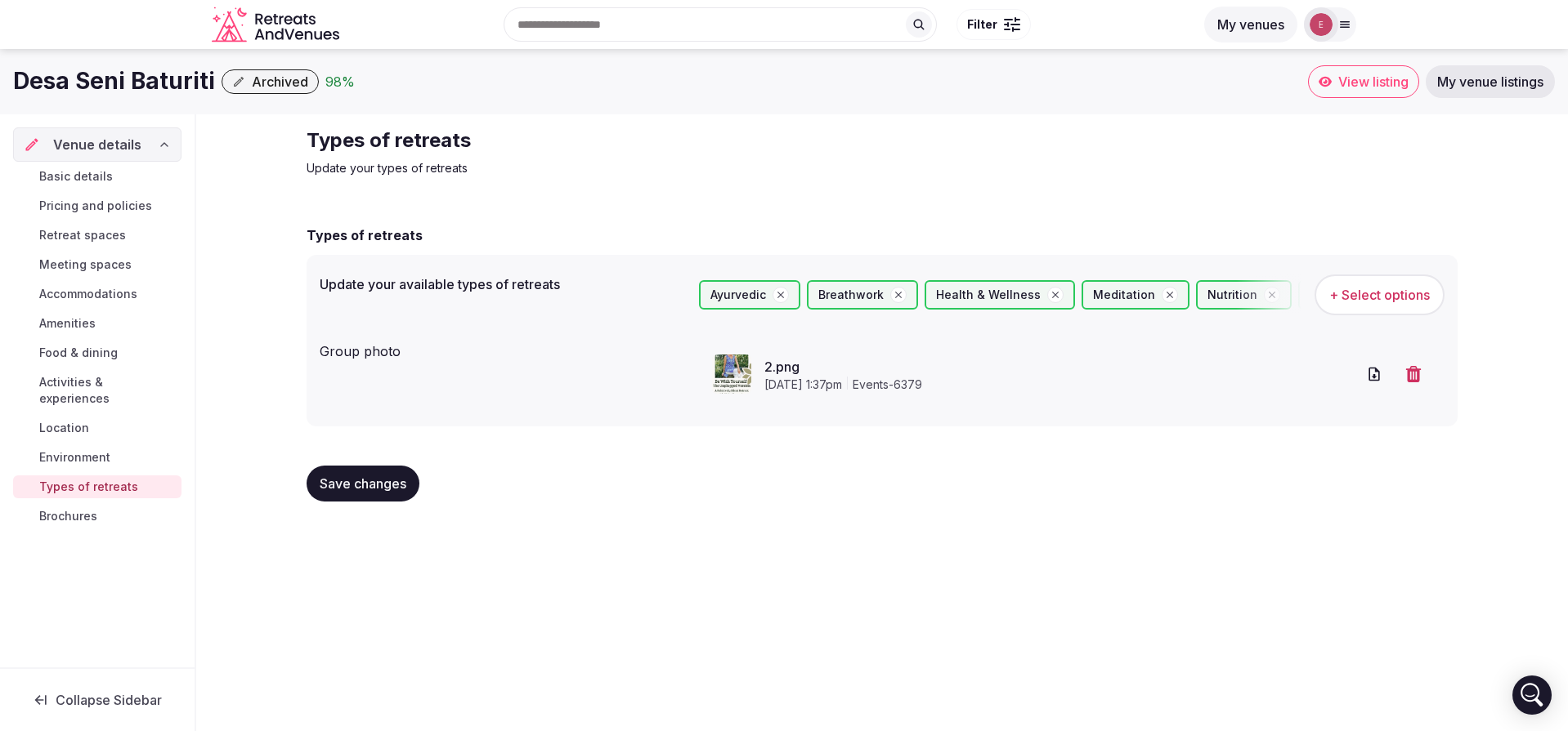
click at [808, 377] on span "[DATE] 1:37pm" at bounding box center [803, 384] width 78 height 17
click at [1353, 296] on span "+ Select options" at bounding box center [1380, 295] width 101 height 18
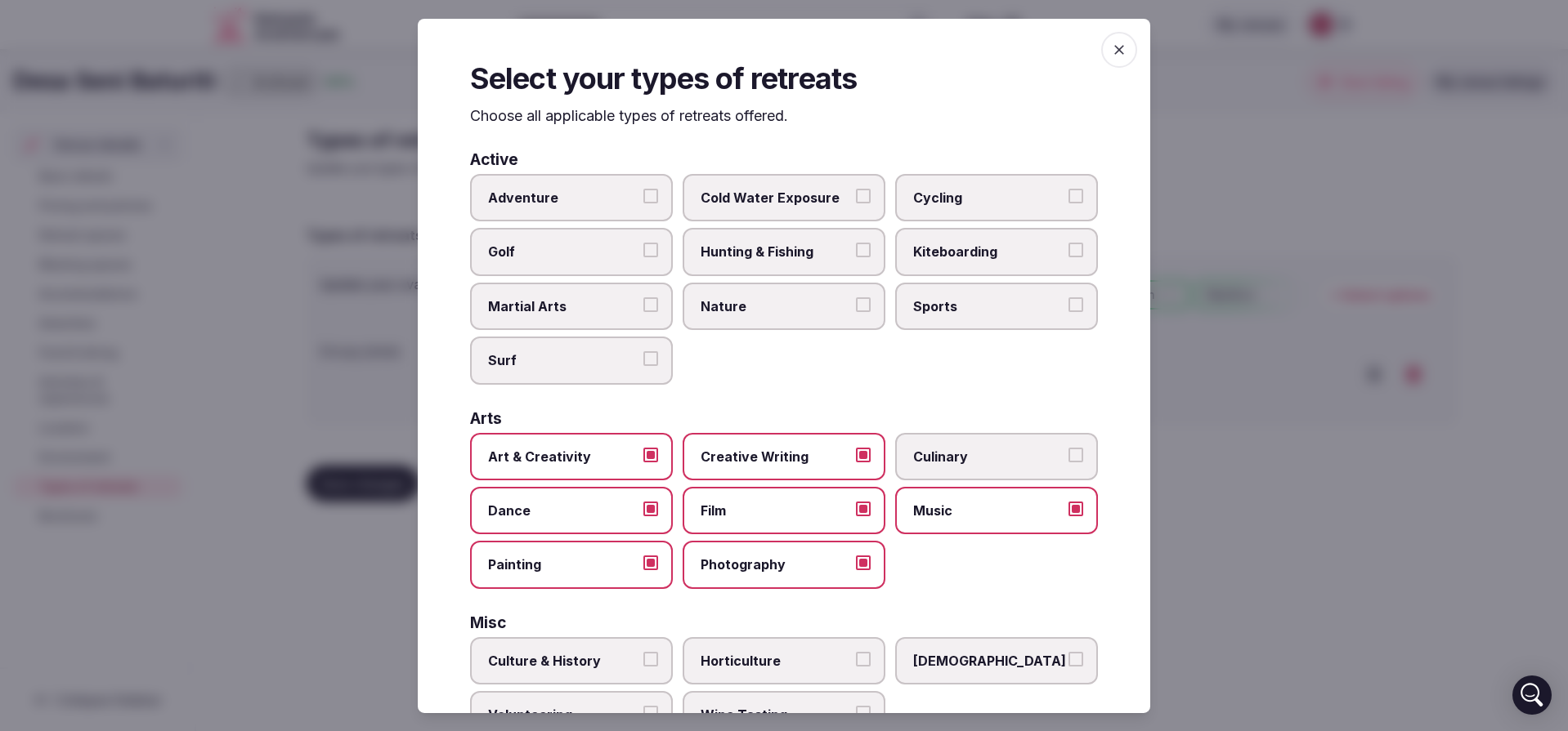
click at [1069, 448] on button "Culinary" at bounding box center [1076, 454] width 15 height 15
click at [578, 197] on span "Adventure" at bounding box center [563, 198] width 151 height 18
click at [644, 197] on button "Adventure" at bounding box center [651, 196] width 15 height 15
click at [734, 306] on span "Nature" at bounding box center [776, 306] width 151 height 18
click at [856, 306] on button "Nature" at bounding box center [863, 305] width 15 height 15
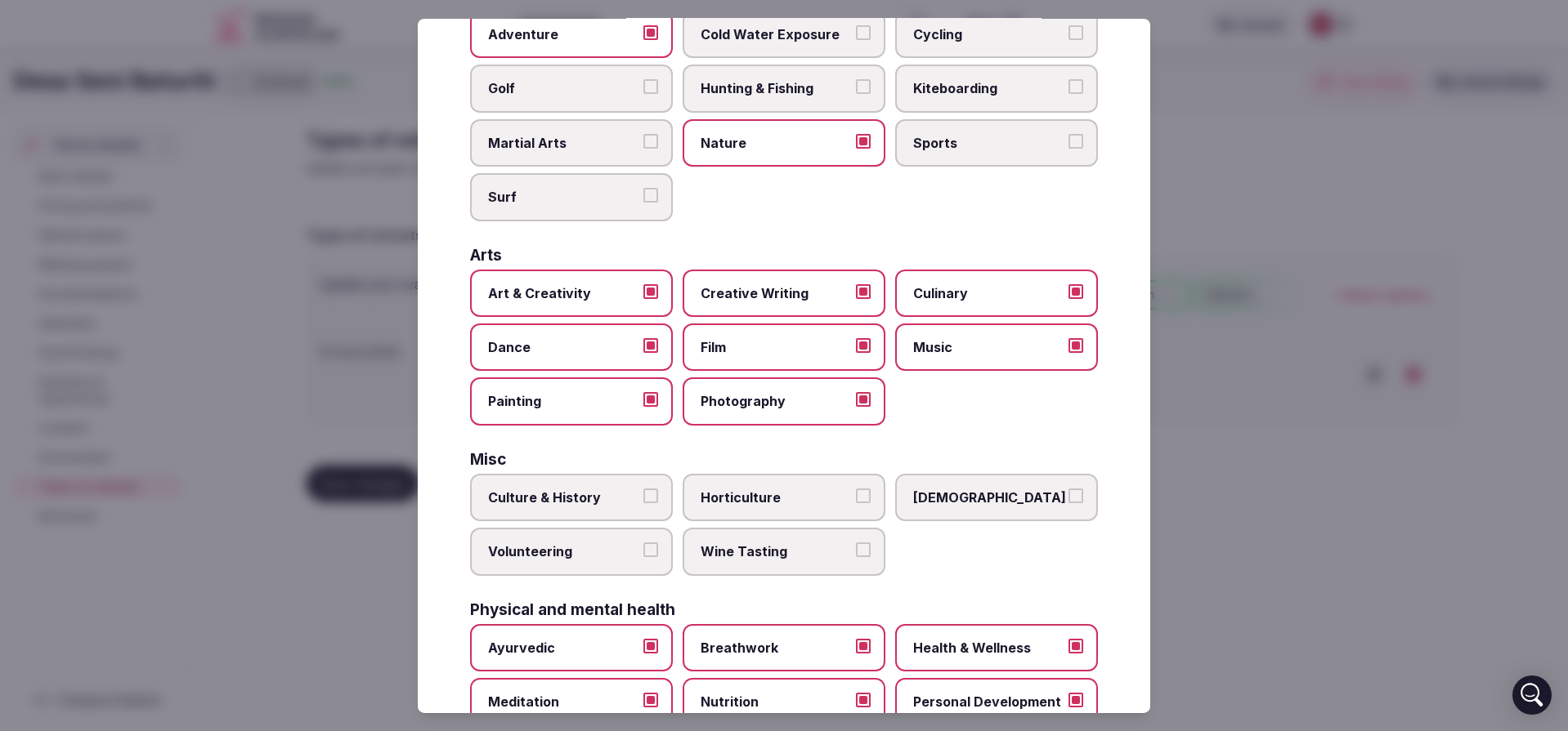
scroll to position [343, 0]
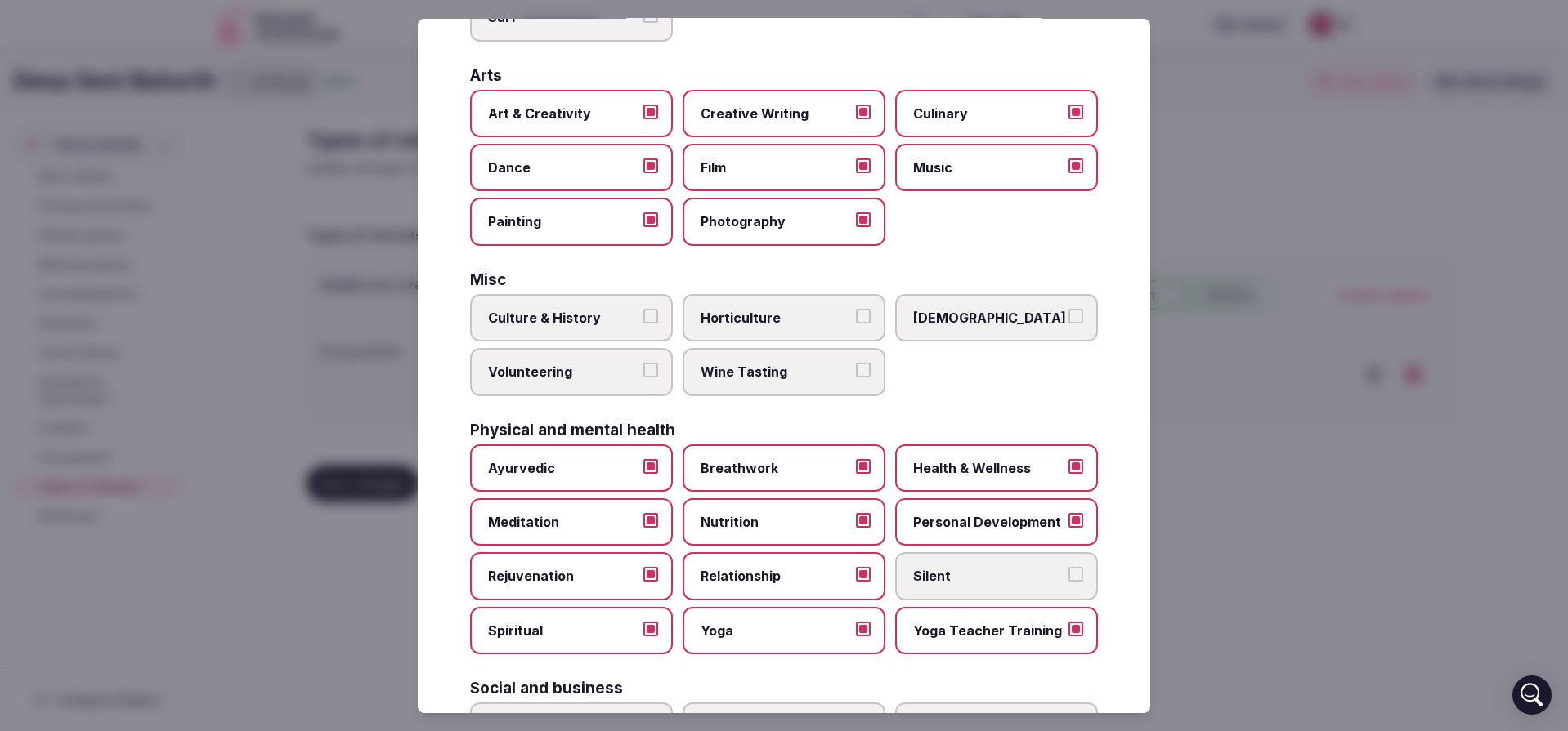
click at [566, 317] on span "Culture & History" at bounding box center [563, 318] width 151 height 18
click at [644, 317] on button "Culture & History" at bounding box center [651, 316] width 15 height 15
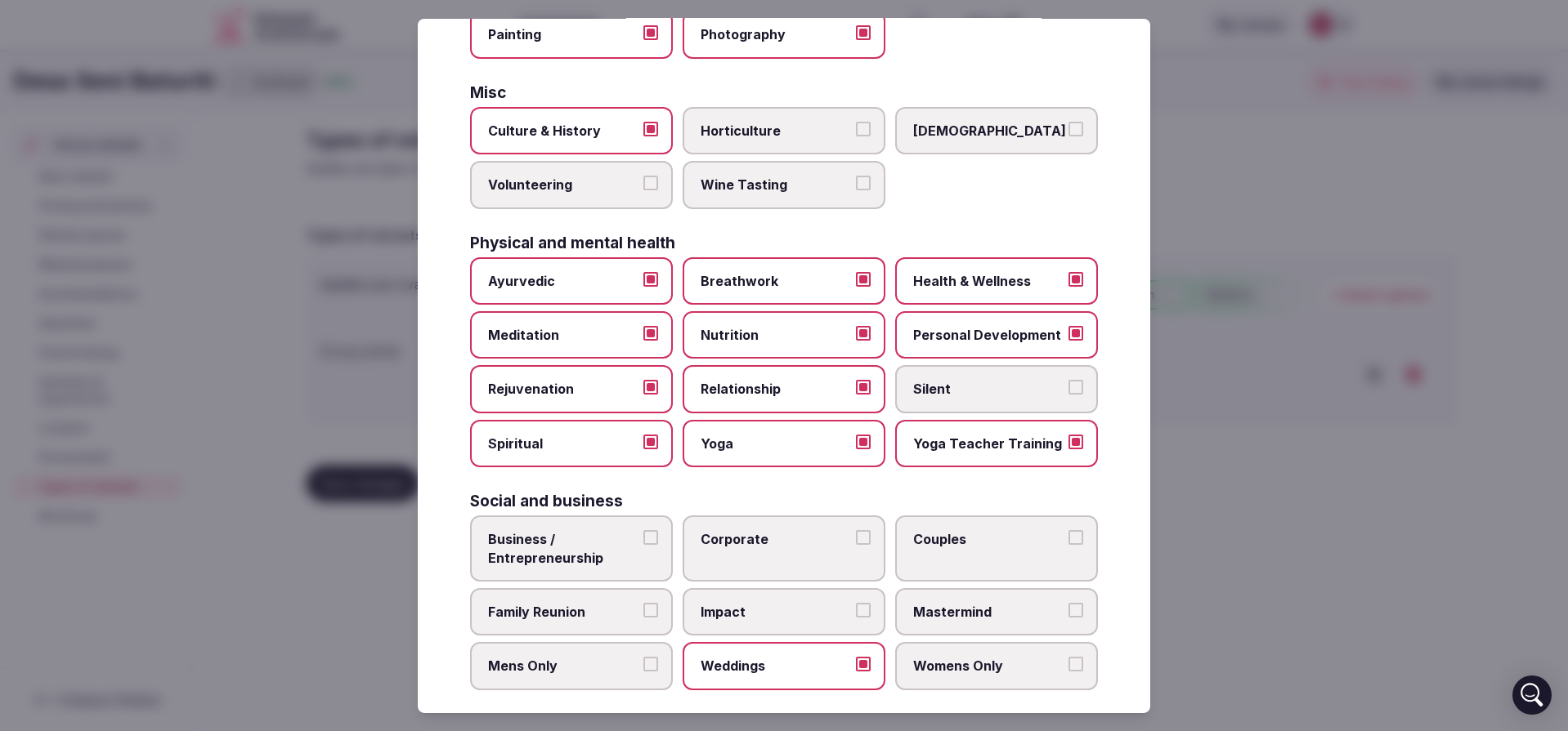
scroll to position [546, 0]
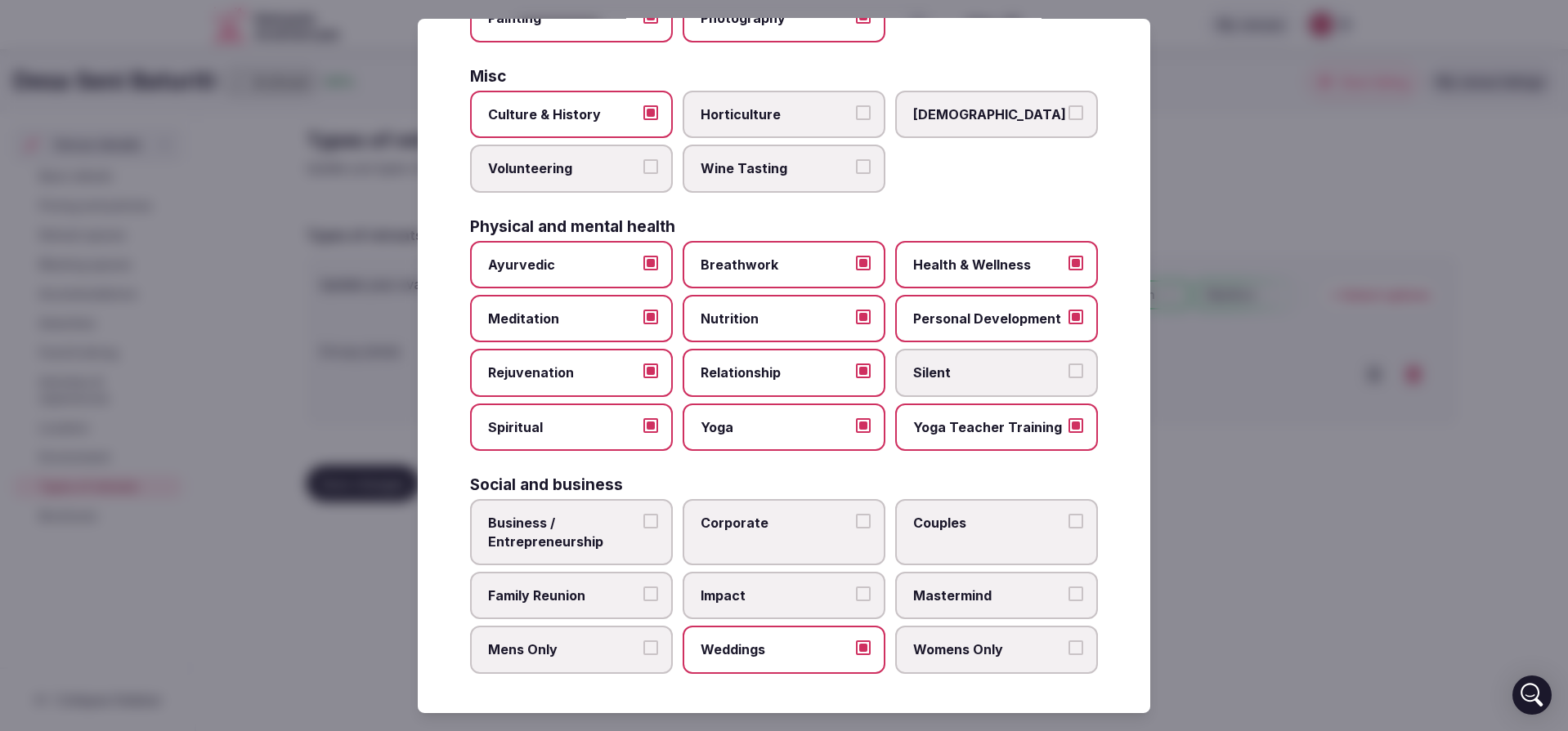
click at [600, 528] on span "Business / Entrepreneurship" at bounding box center [563, 532] width 151 height 37
click at [644, 528] on button "Business / Entrepreneurship" at bounding box center [651, 521] width 15 height 15
click at [627, 598] on span "Family Reunion" at bounding box center [563, 595] width 151 height 18
click at [644, 598] on button "Family Reunion" at bounding box center [651, 594] width 15 height 15
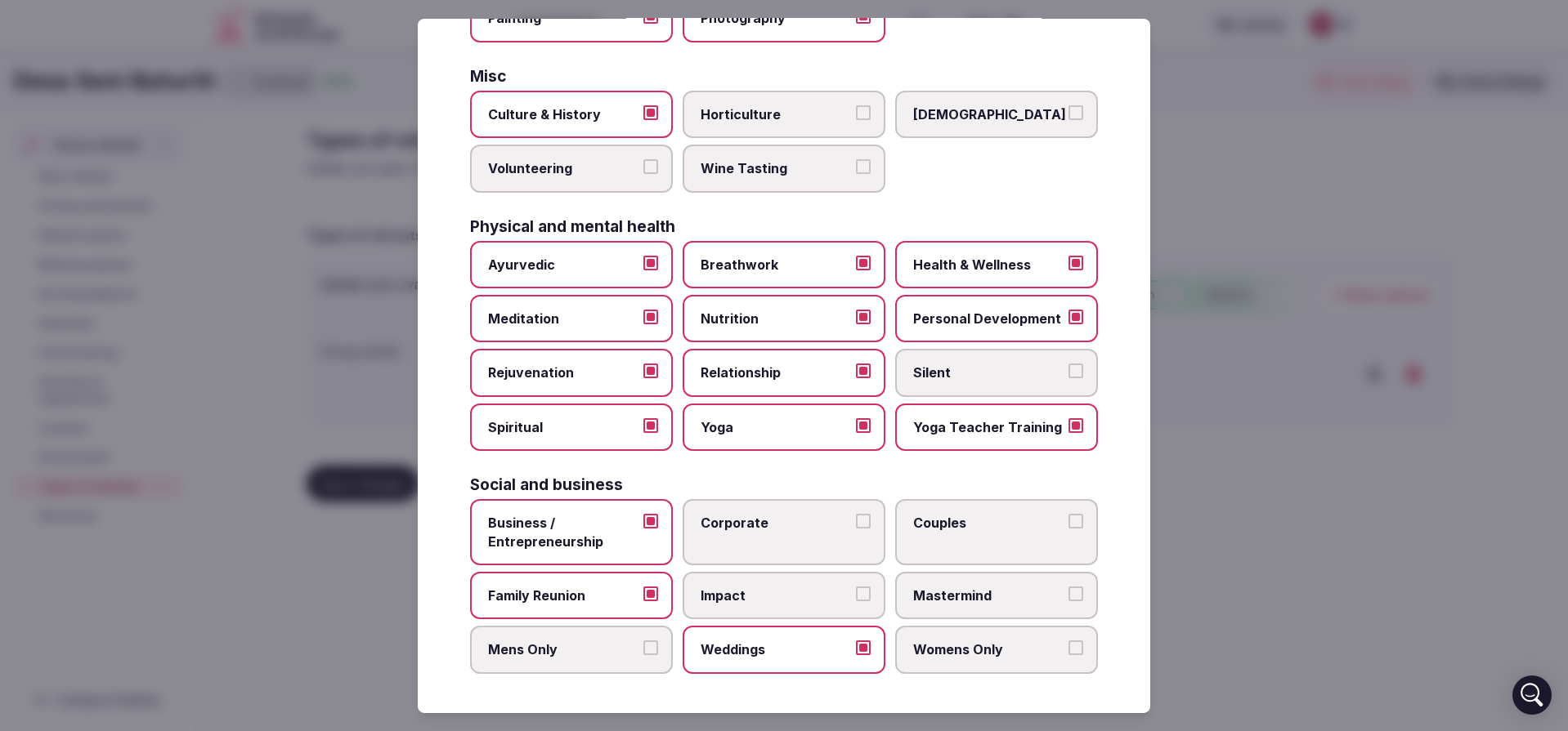
click at [1031, 591] on span "Mastermind" at bounding box center [989, 595] width 151 height 18
click at [1069, 591] on button "Mastermind" at bounding box center [1076, 594] width 15 height 15
click at [922, 521] on span "Couples" at bounding box center [989, 523] width 151 height 18
click at [1069, 521] on button "Couples" at bounding box center [1076, 521] width 15 height 15
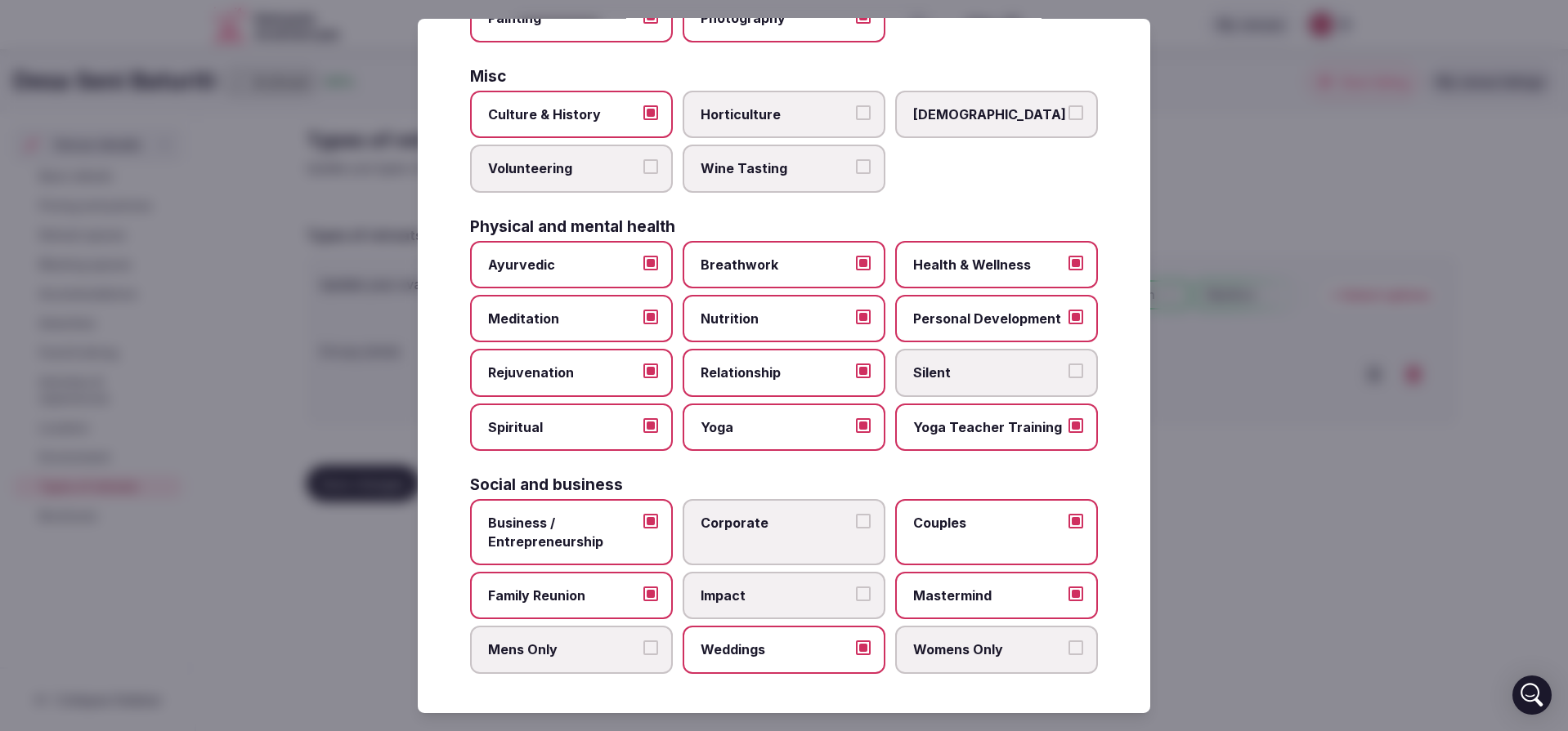
click at [769, 504] on label "Corporate" at bounding box center [783, 532] width 202 height 67
click at [856, 514] on button "Corporate" at bounding box center [863, 521] width 15 height 15
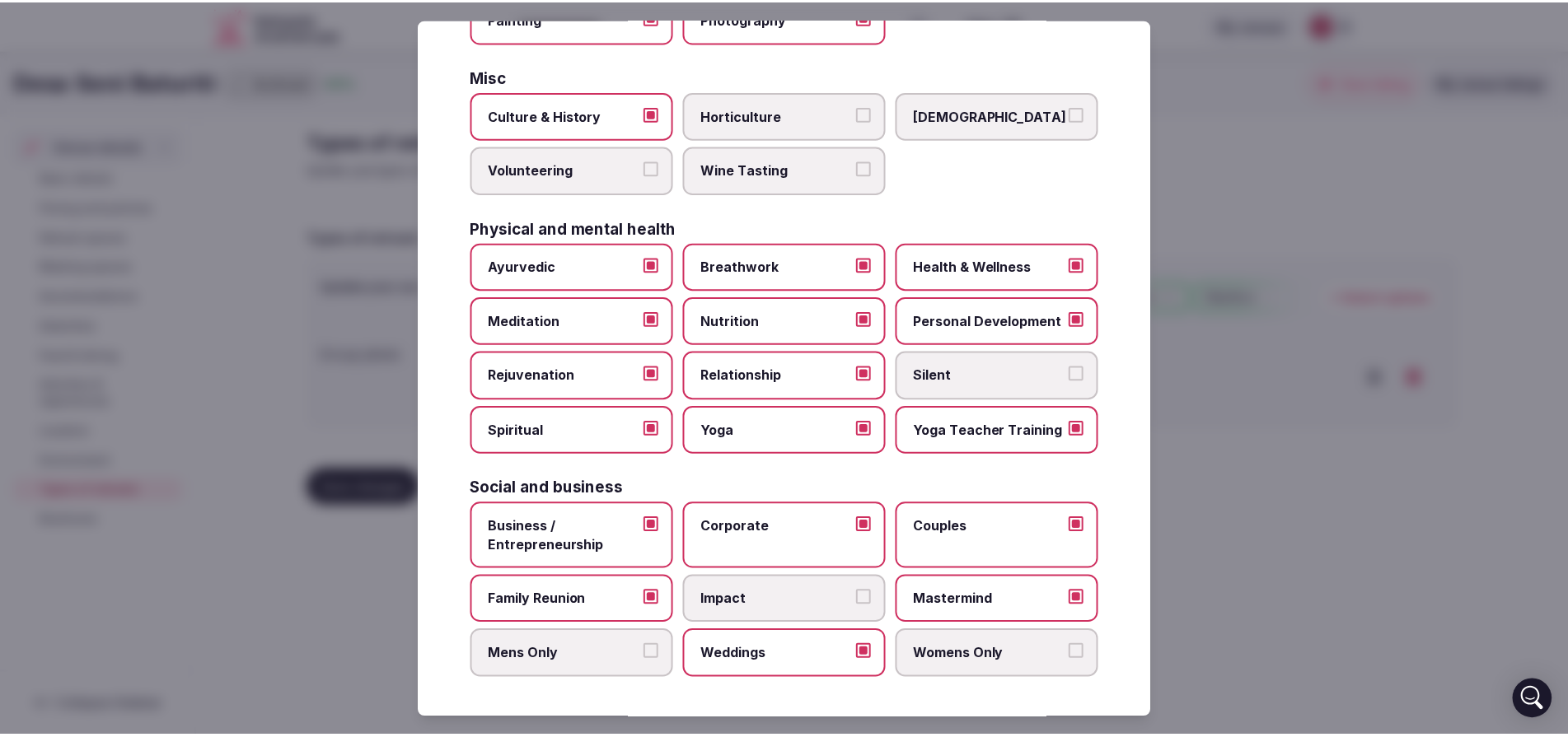
scroll to position [353, 0]
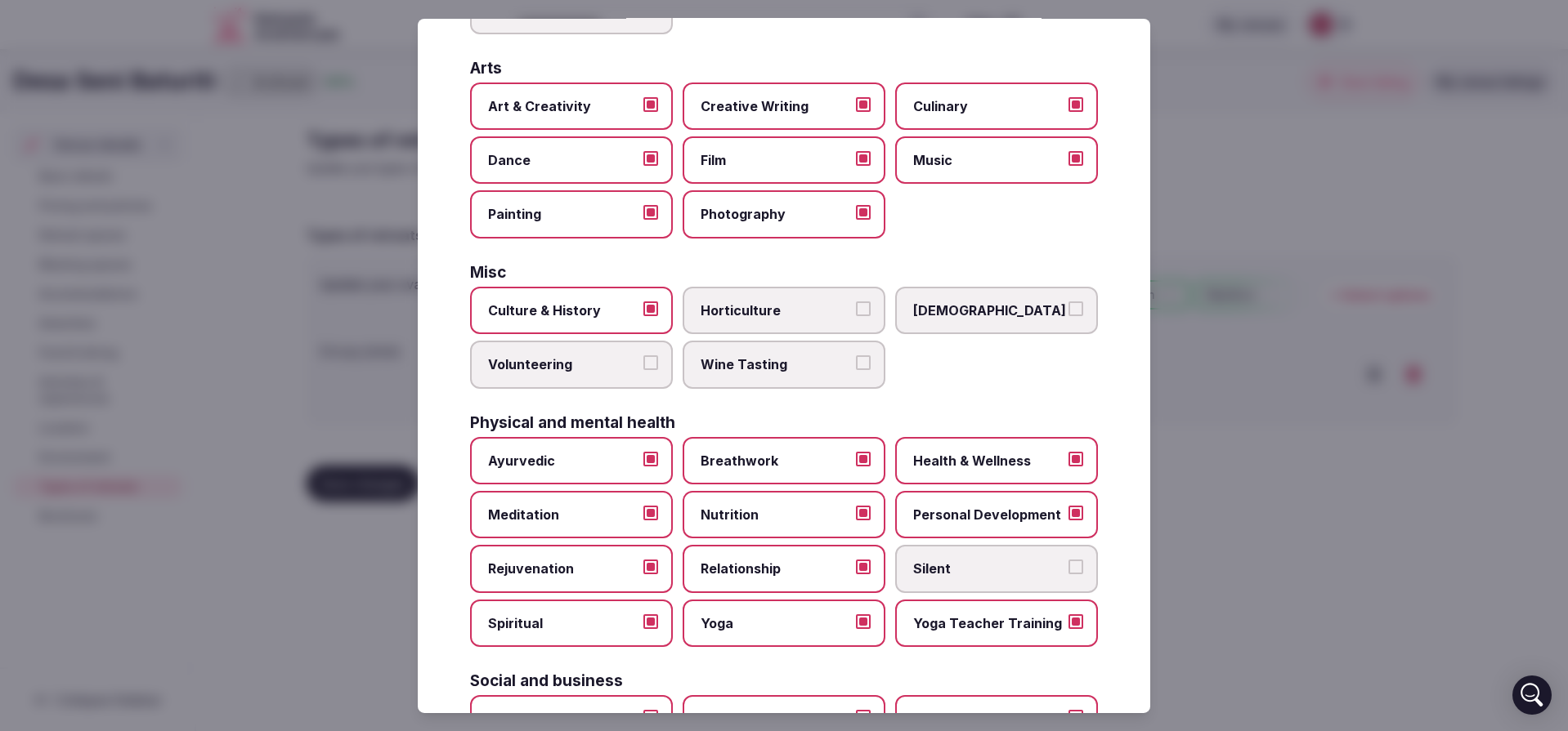
click at [1268, 225] on div at bounding box center [784, 365] width 1568 height 731
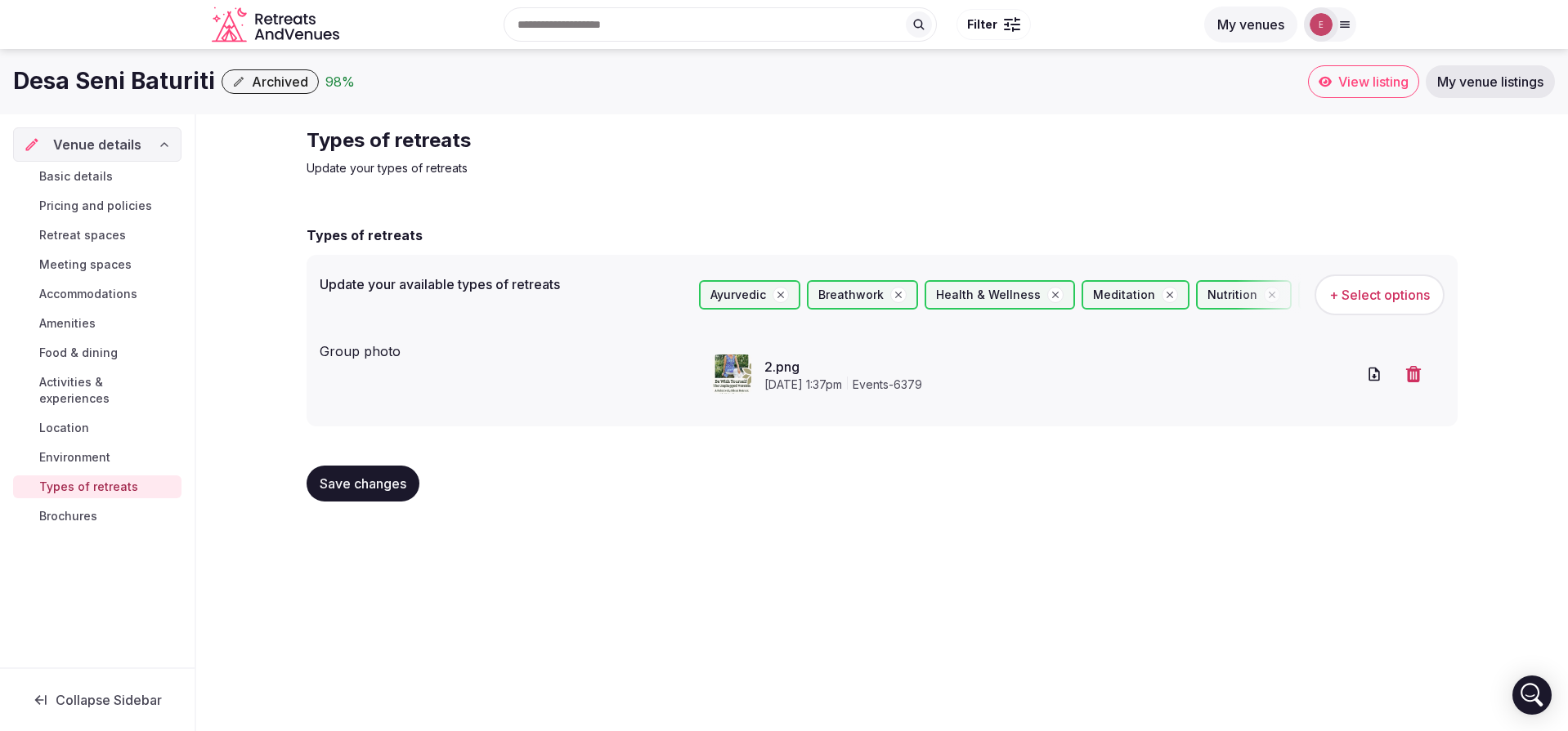
click at [378, 486] on span "Save changes" at bounding box center [363, 483] width 87 height 17
click at [110, 446] on link "Environment" at bounding box center [97, 458] width 168 height 23
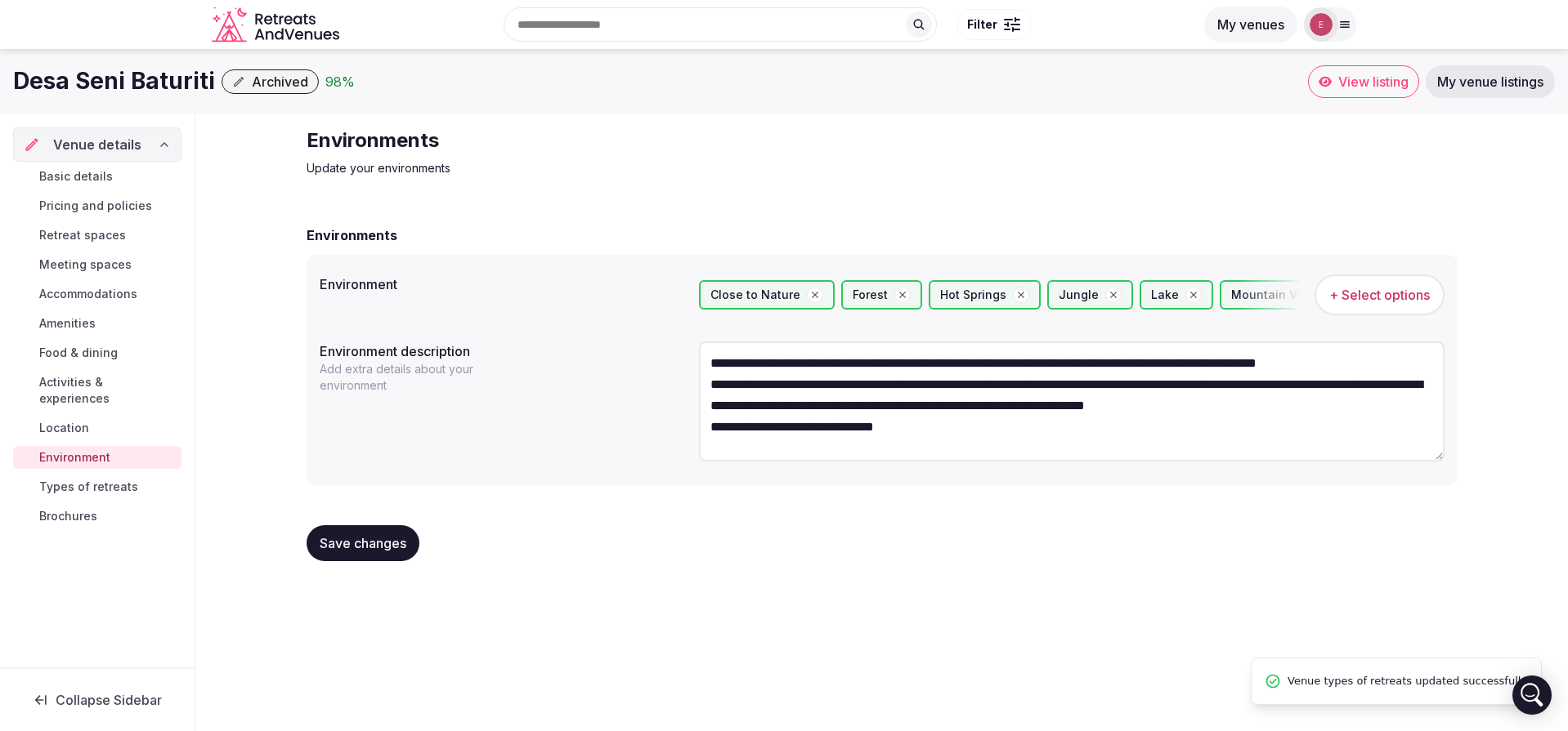
click at [102, 505] on link "Brochures" at bounding box center [97, 517] width 168 height 23
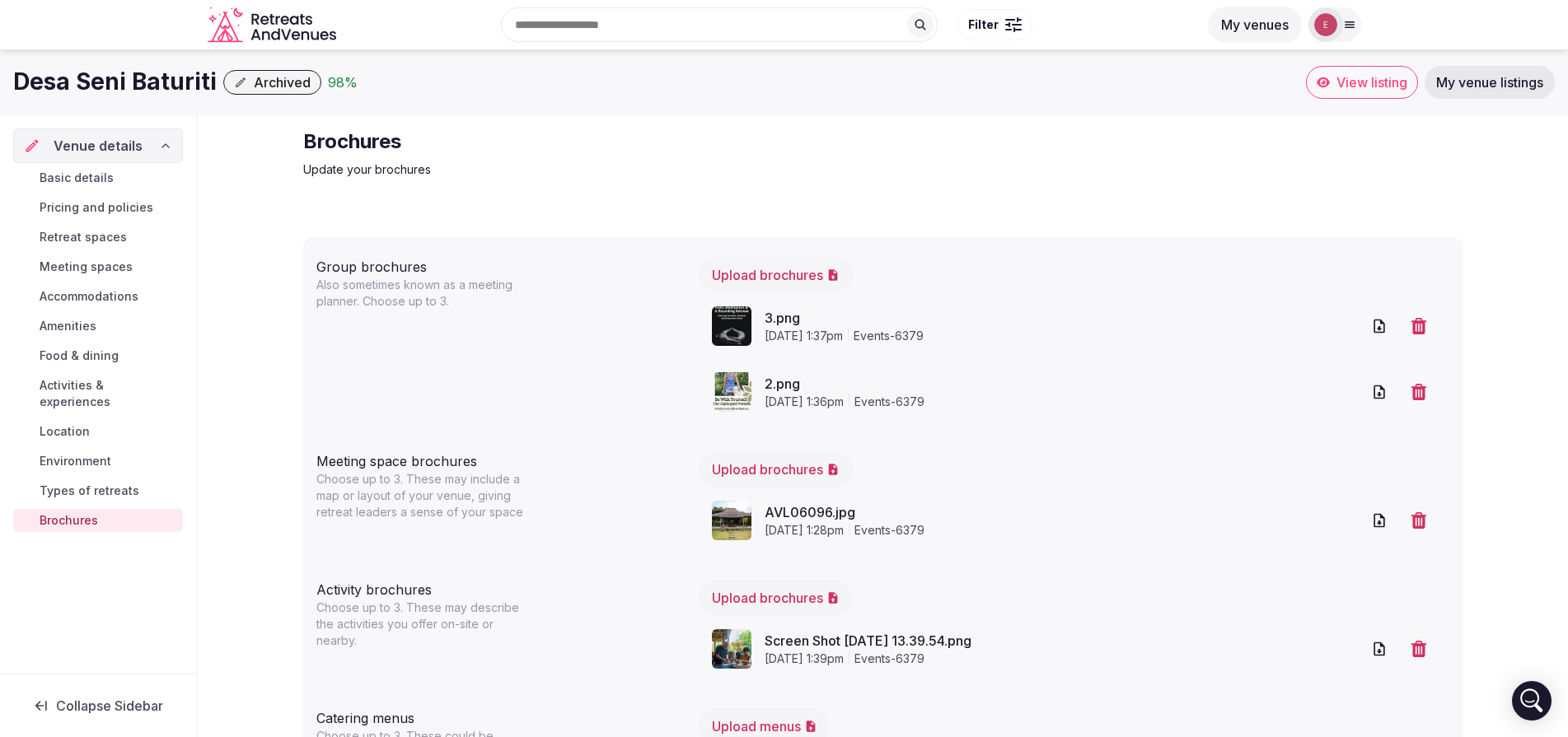
scroll to position [123, 0]
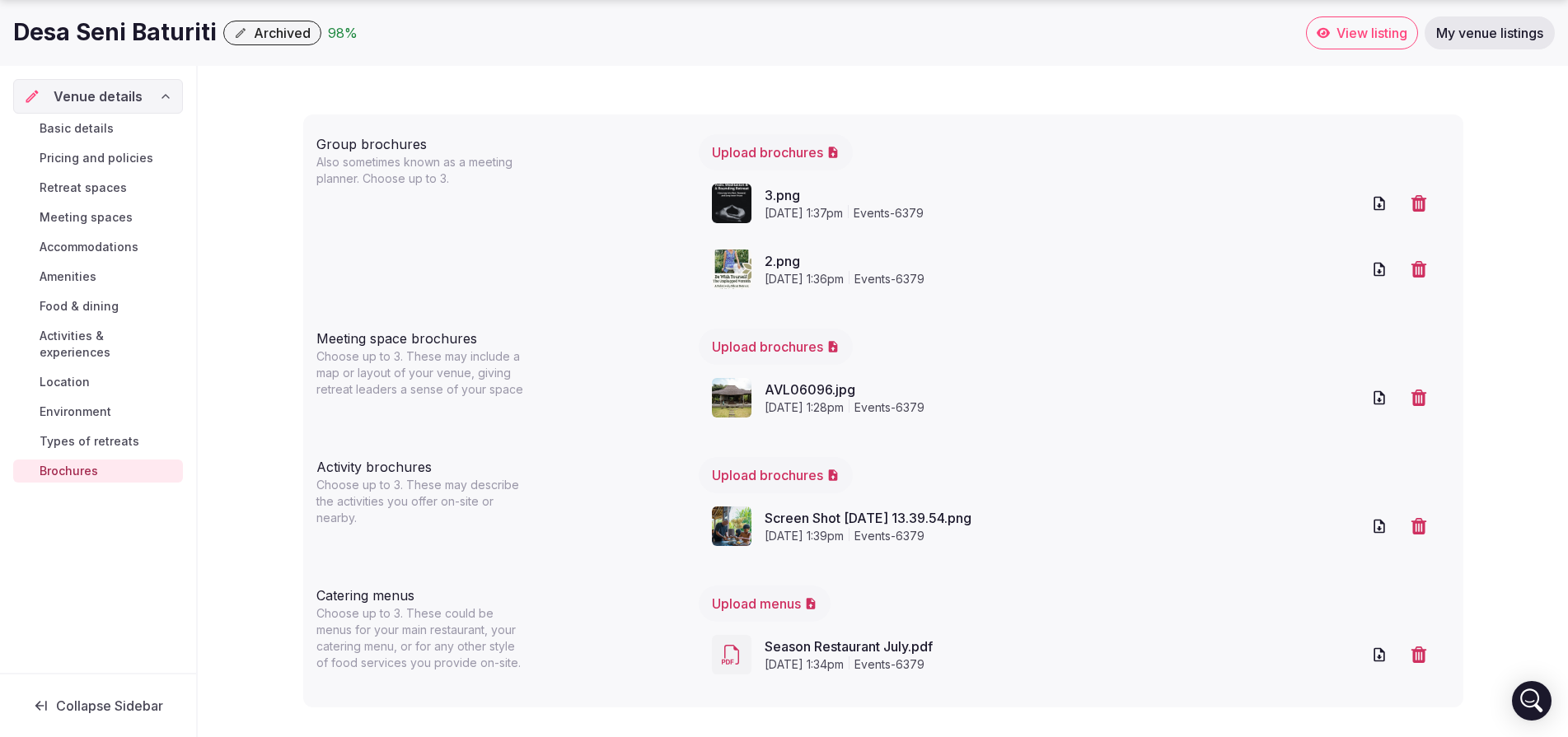
click at [80, 130] on span "Basic details" at bounding box center [77, 128] width 74 height 17
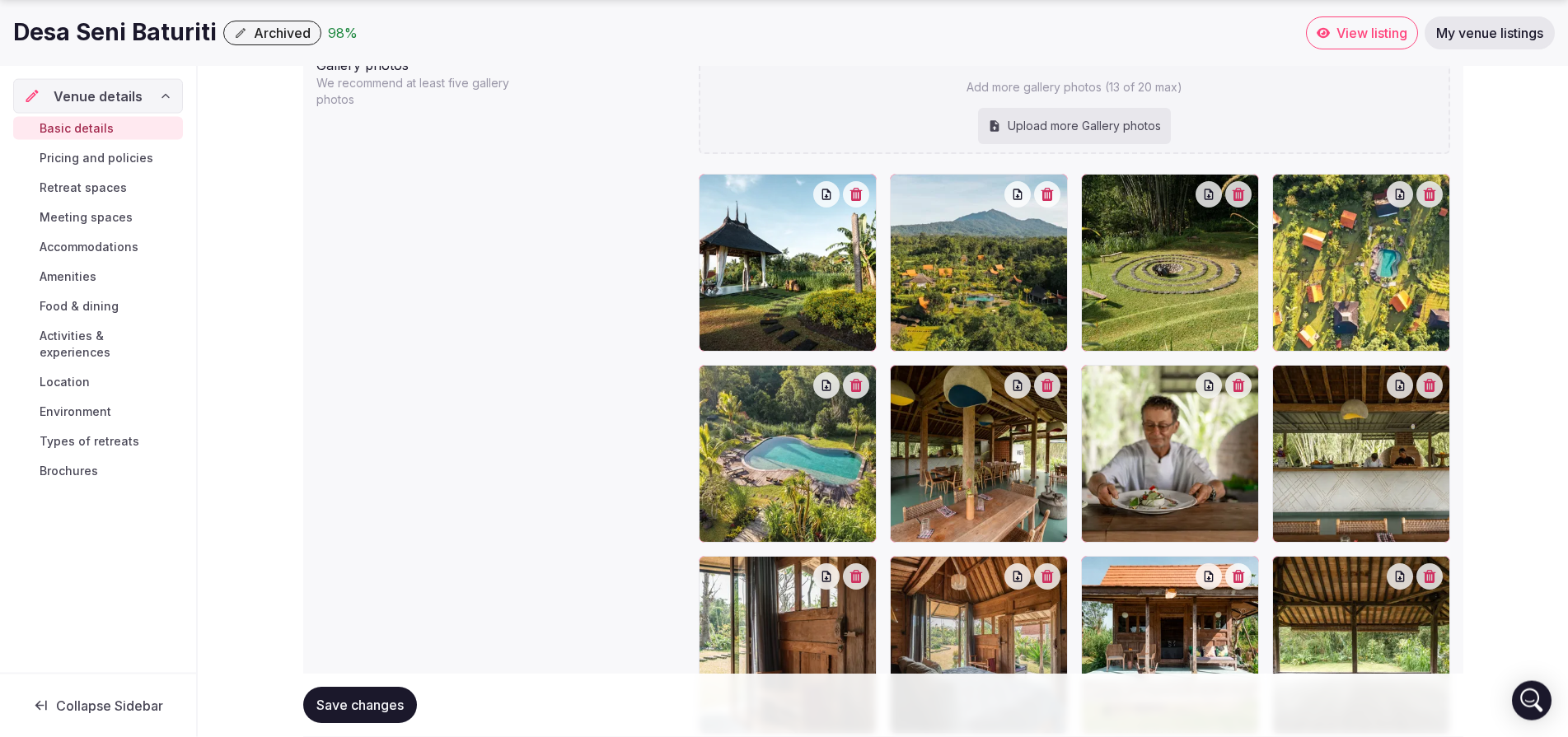
scroll to position [2106, 0]
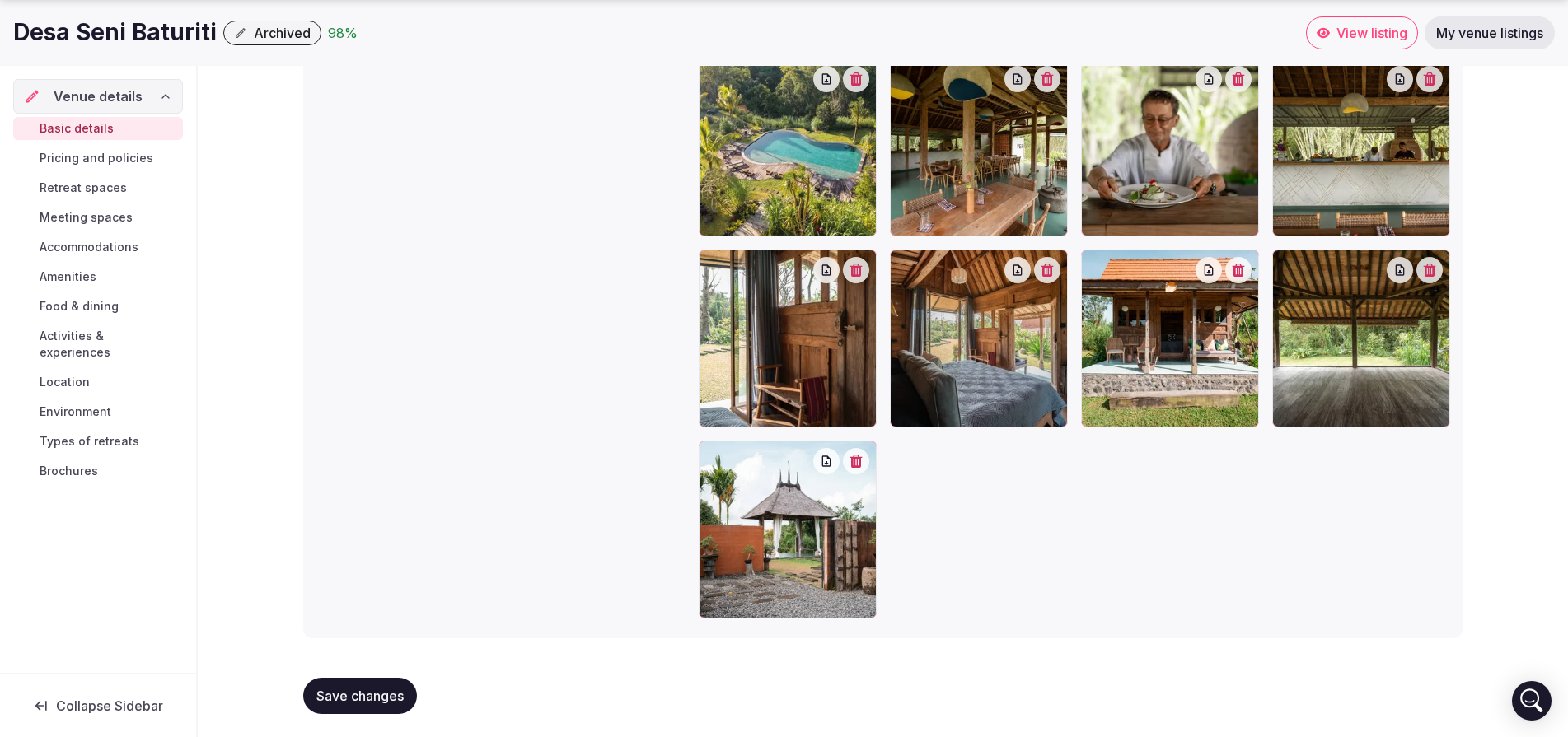
click at [100, 155] on span "Pricing and policies" at bounding box center [96, 158] width 114 height 17
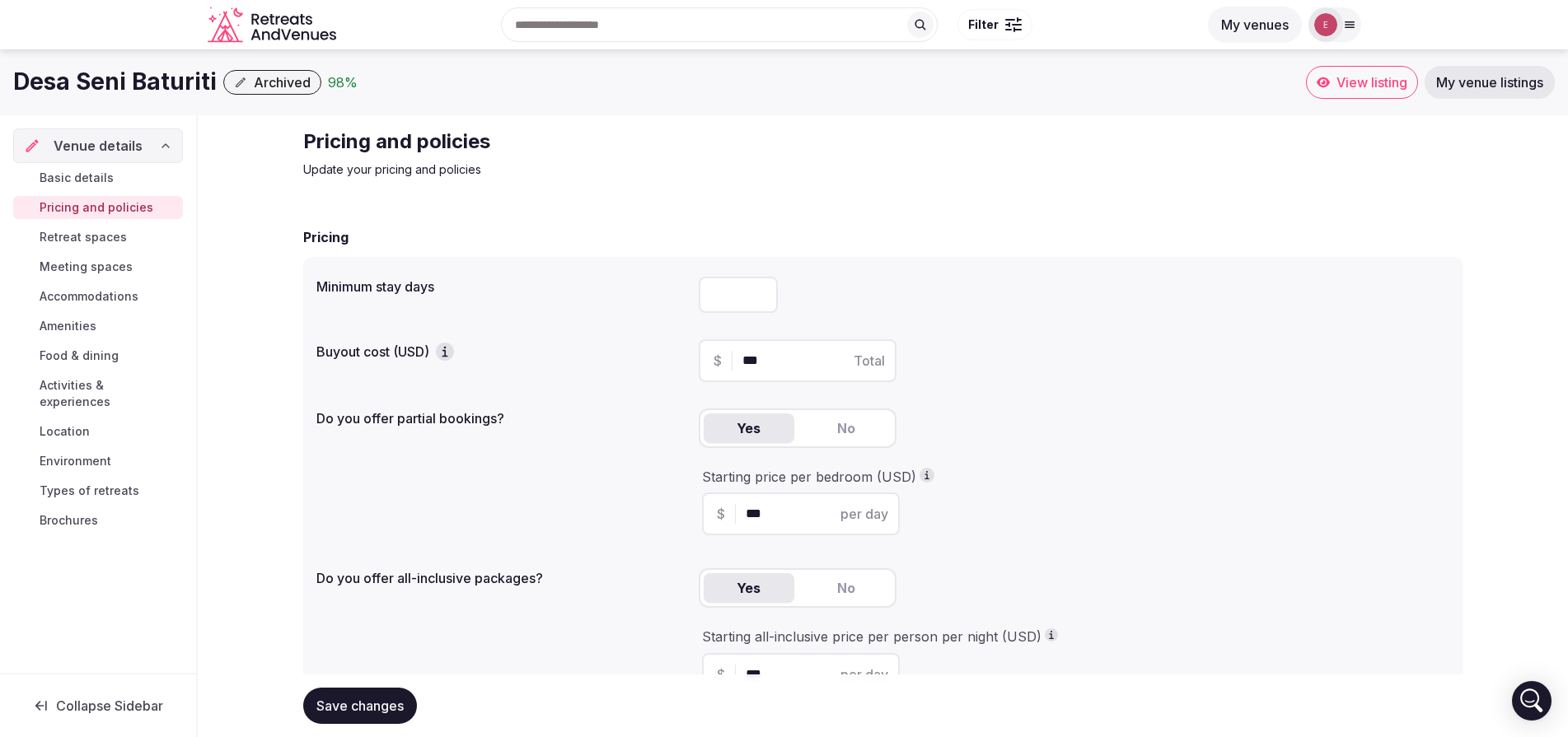
click at [108, 240] on span "Retreat spaces" at bounding box center [83, 237] width 87 height 17
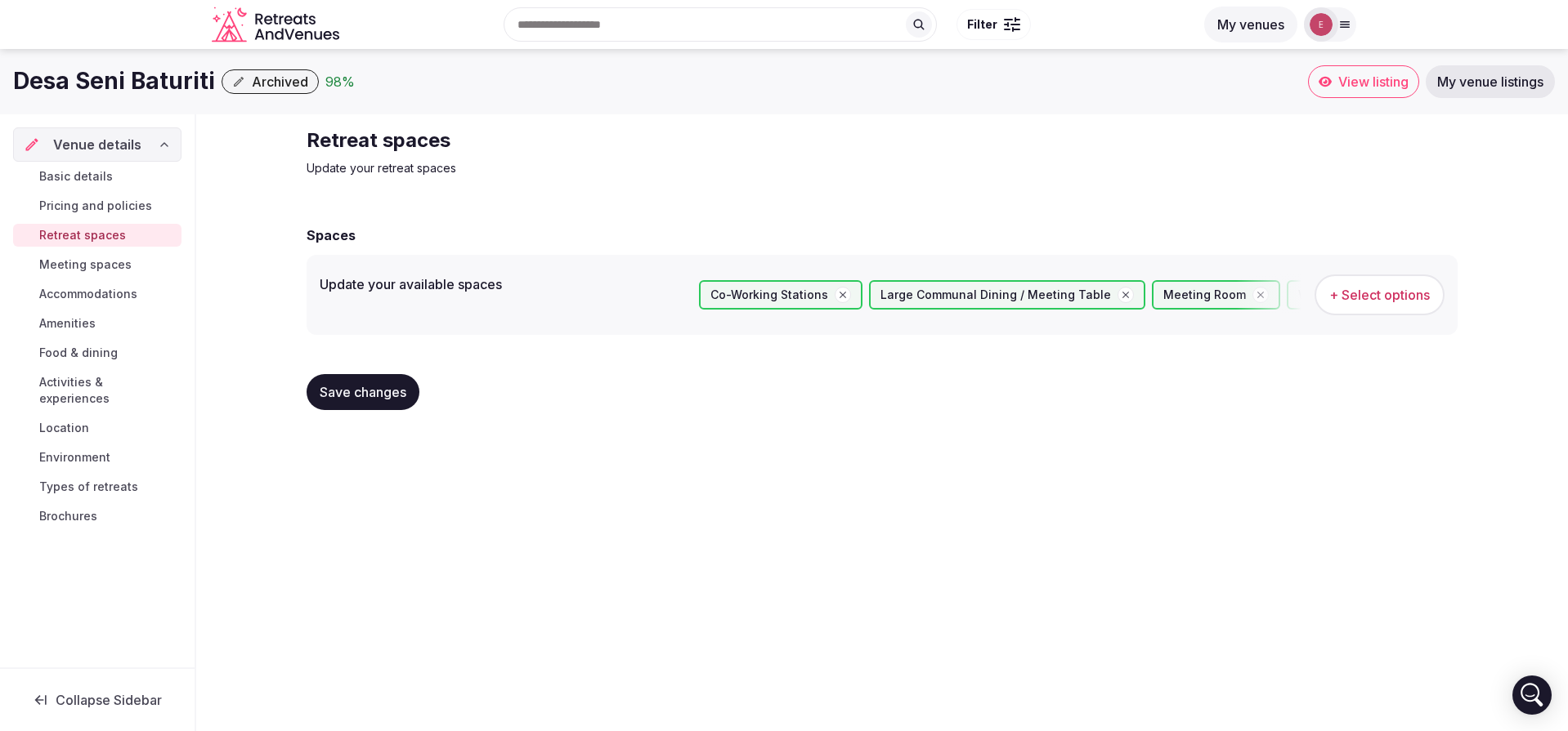
click at [105, 272] on span "Meeting spaces" at bounding box center [85, 264] width 92 height 17
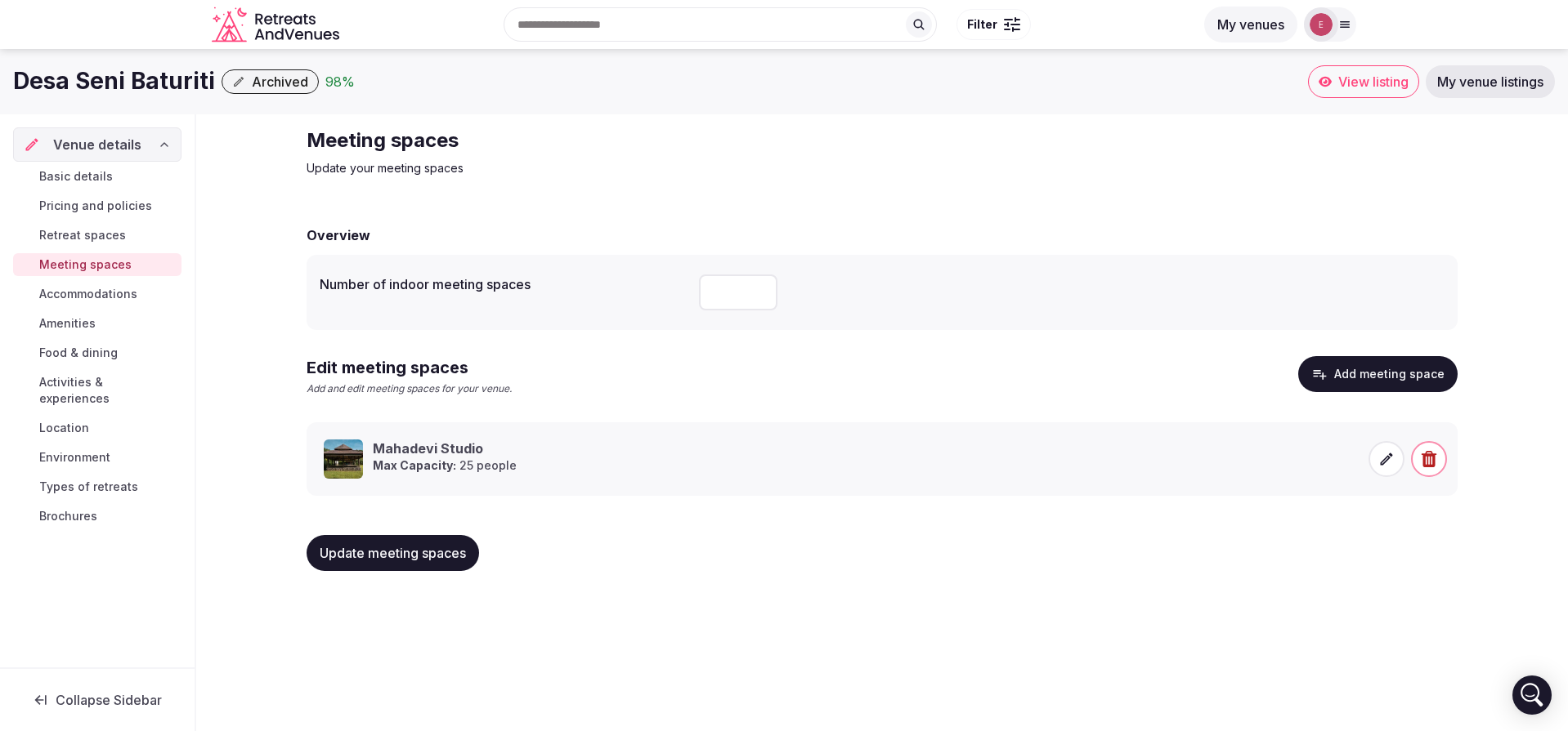
click at [101, 295] on span "Accommodations" at bounding box center [88, 294] width 98 height 17
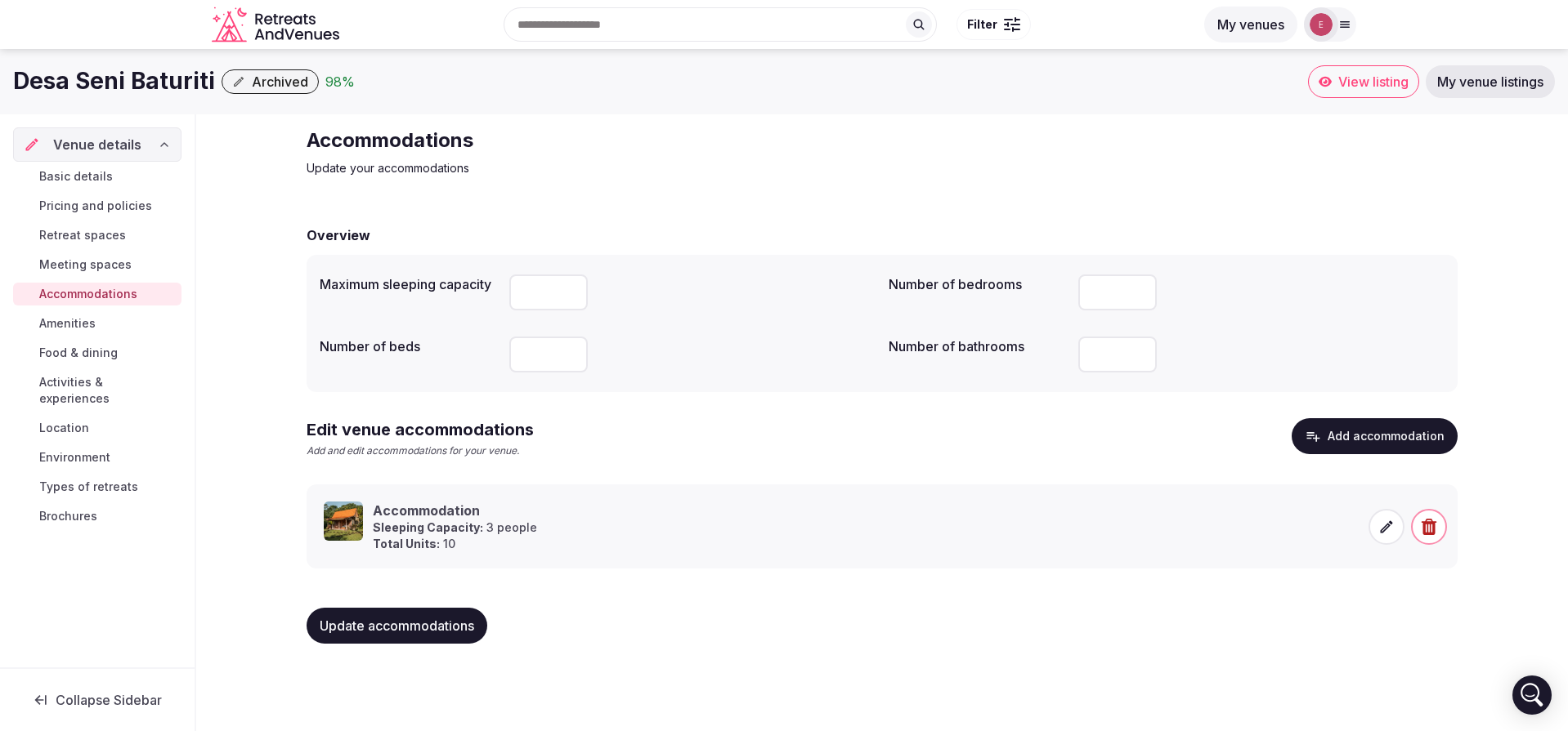
click at [99, 315] on link "Amenities" at bounding box center [97, 324] width 168 height 23
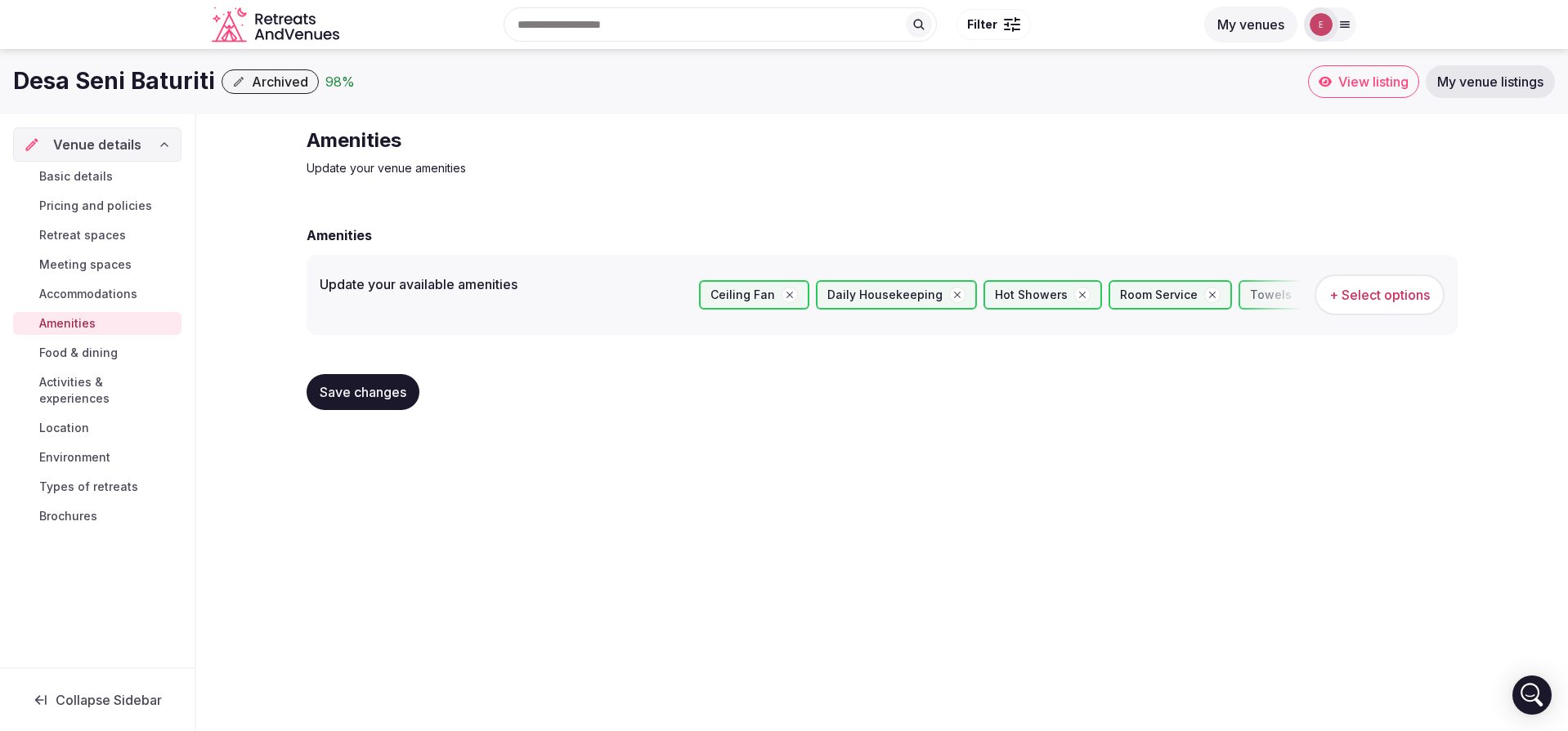
click at [94, 347] on span "Food & dining" at bounding box center [79, 353] width 79 height 17
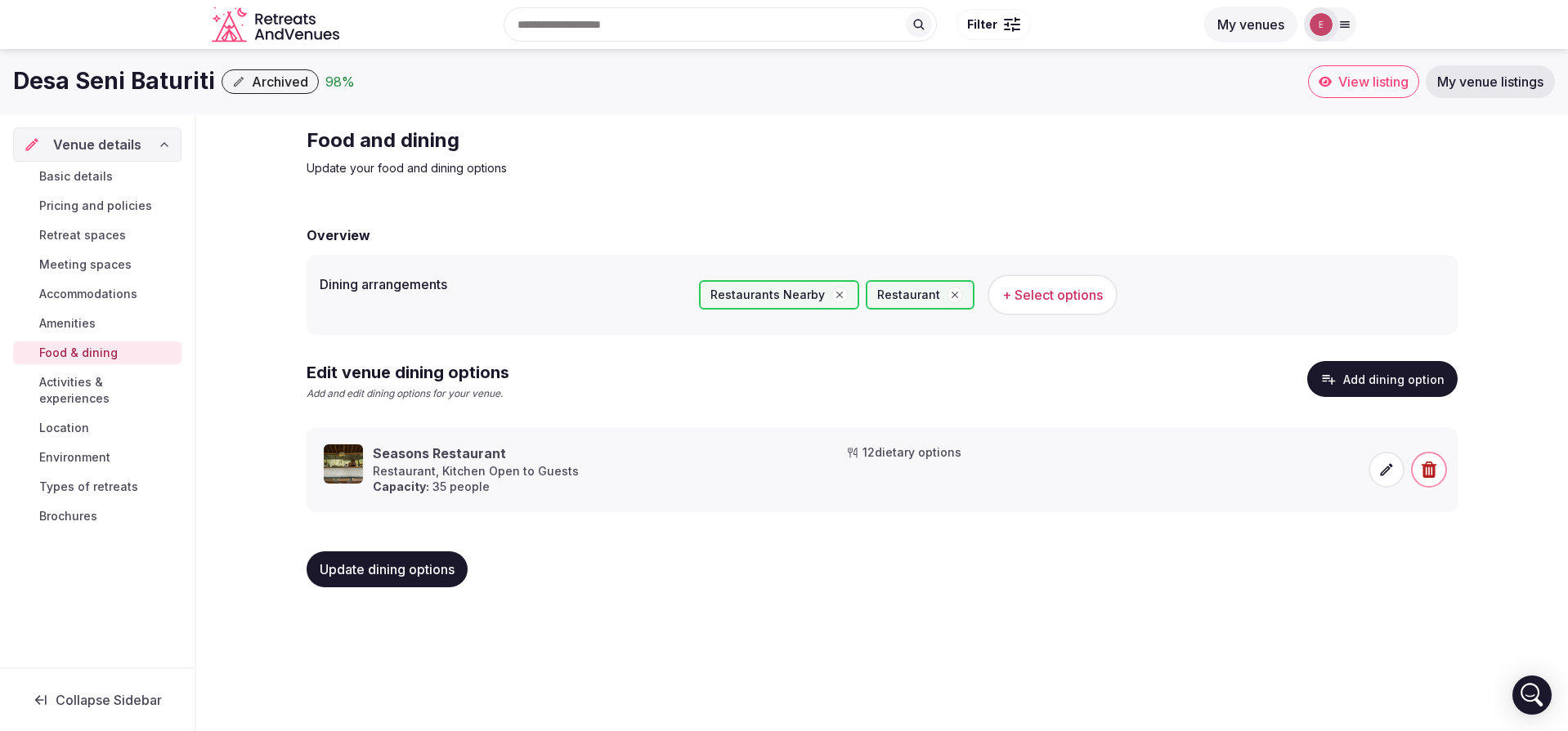
click at [254, 81] on span "Archived" at bounding box center [279, 81] width 56 height 17
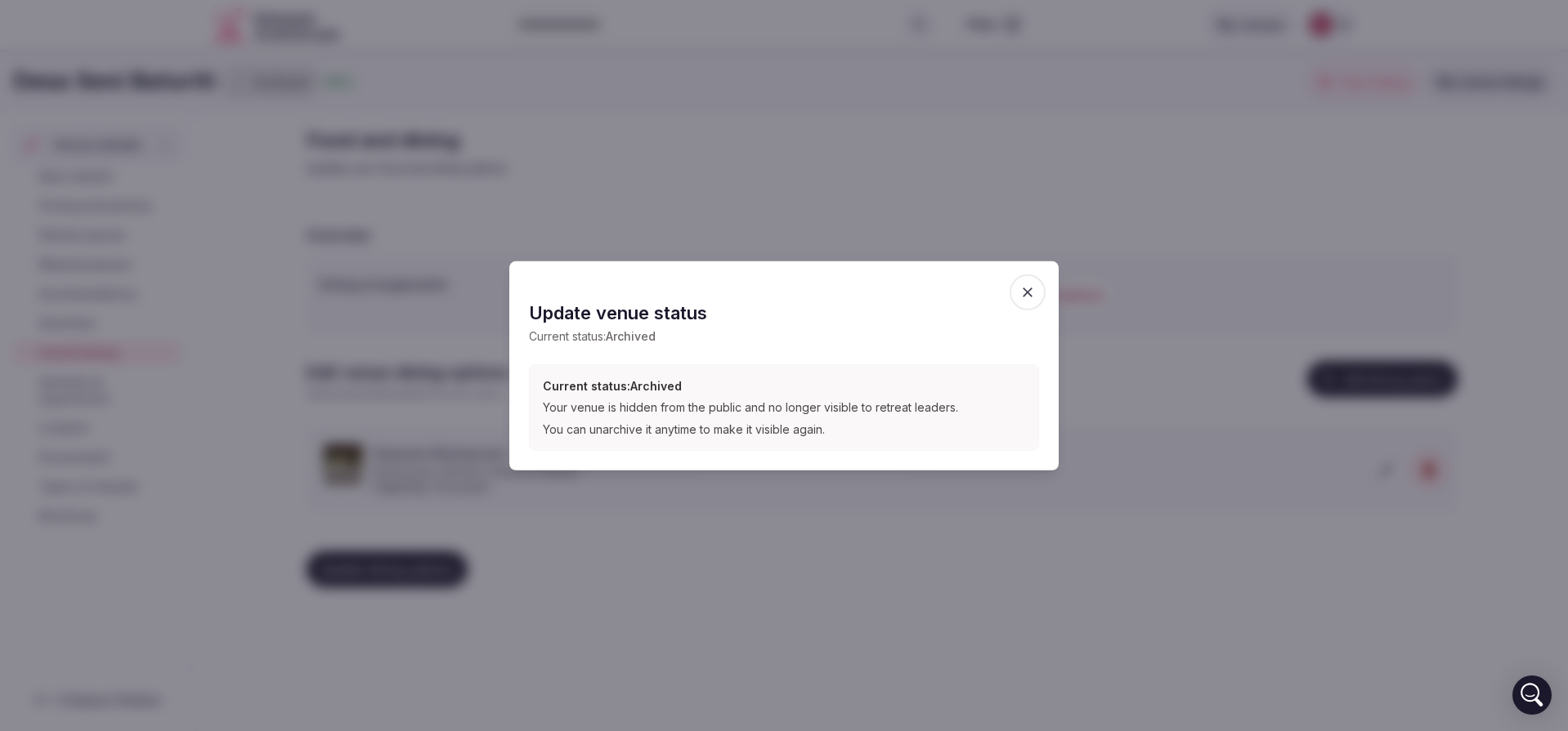
click at [1025, 293] on icon "button" at bounding box center [1028, 292] width 17 height 17
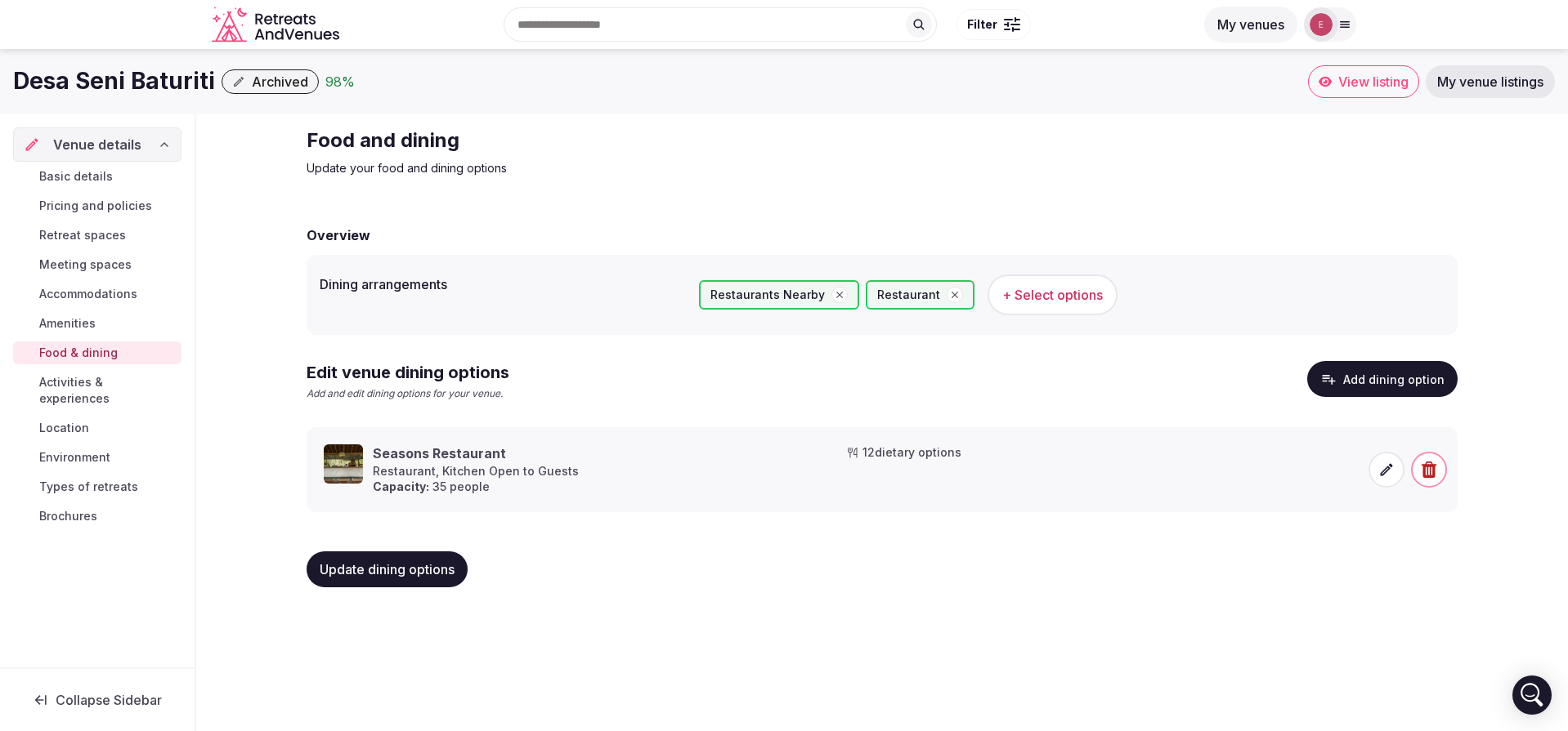
click at [265, 74] on span "Archived" at bounding box center [279, 81] width 56 height 17
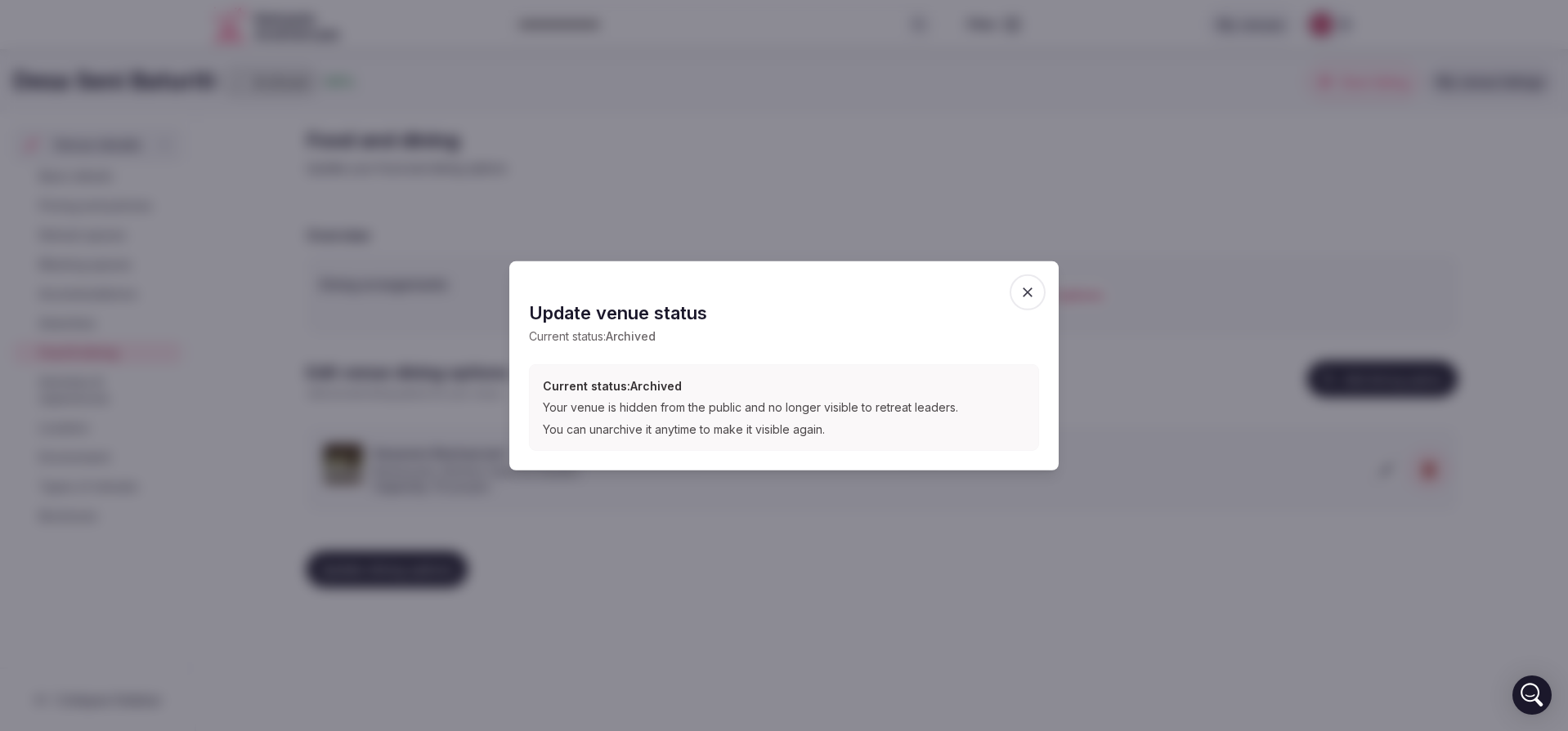
click at [694, 405] on div "Your venue is hidden from the public and no longer visible to retreat leaders." at bounding box center [784, 407] width 483 height 15
click at [1028, 277] on span "button" at bounding box center [1028, 292] width 36 height 36
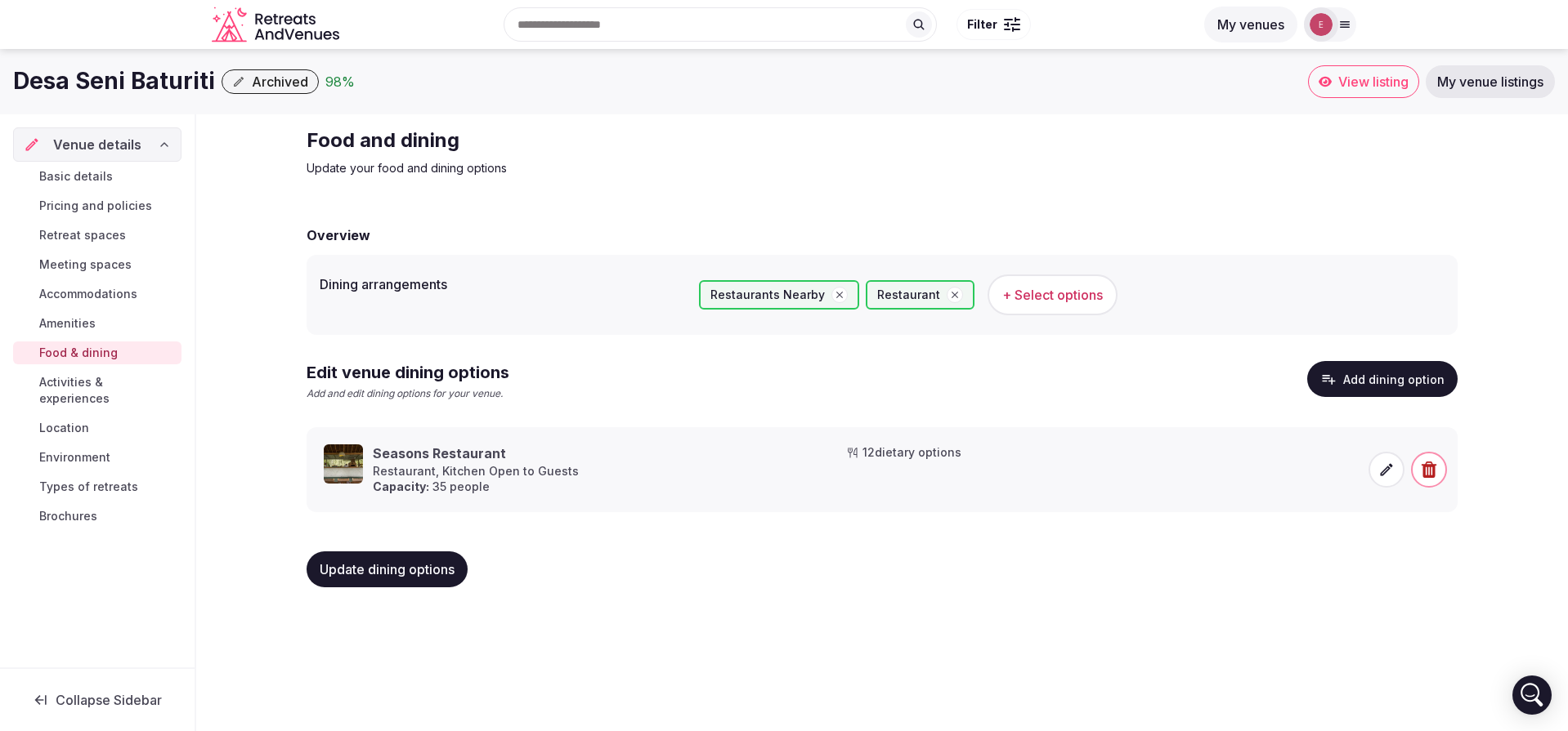
click at [53, 178] on span "Basic details" at bounding box center [76, 176] width 74 height 17
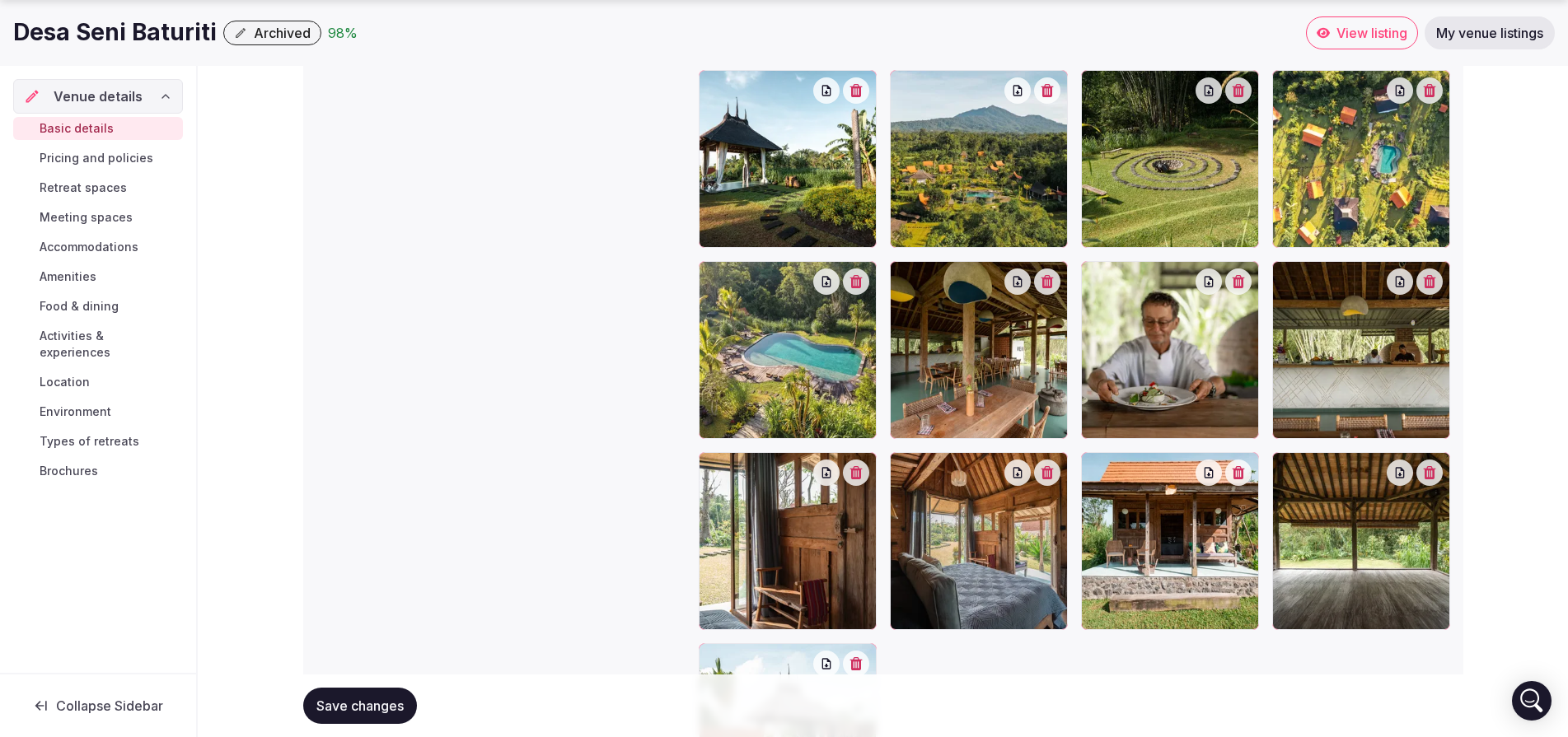
scroll to position [2127, 0]
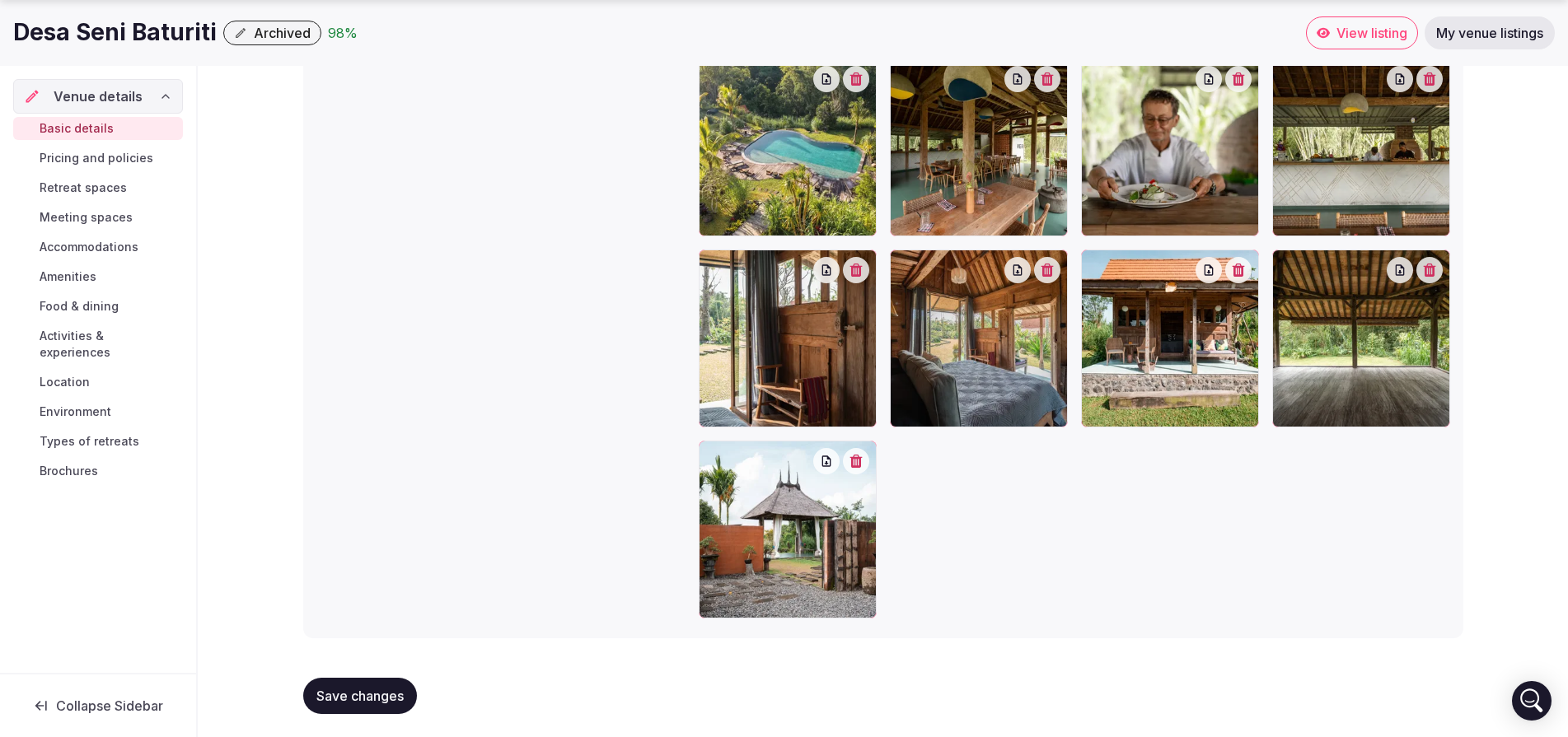
click at [131, 154] on span "Pricing and policies" at bounding box center [96, 158] width 114 height 17
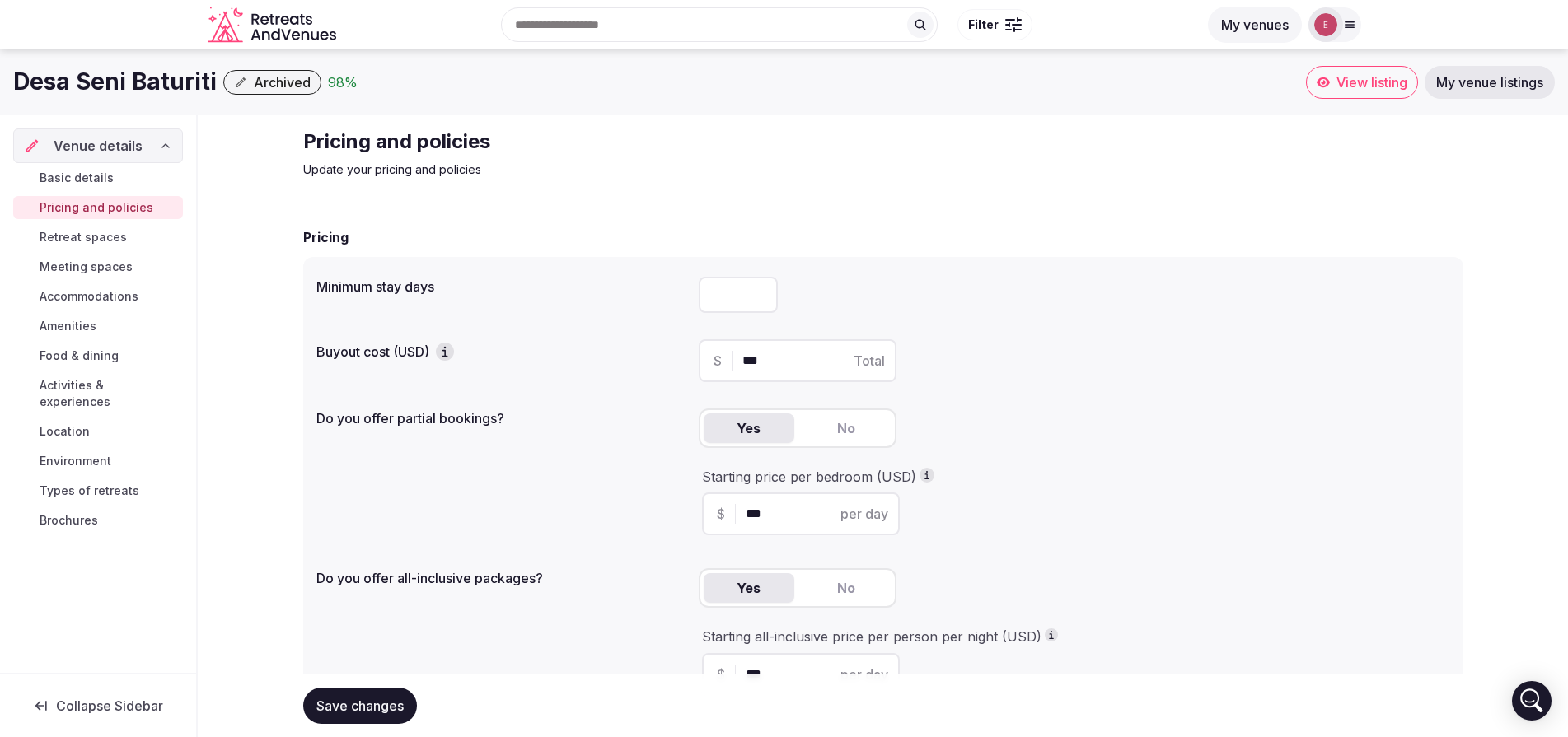
click at [121, 230] on span "Retreat spaces" at bounding box center [83, 237] width 87 height 17
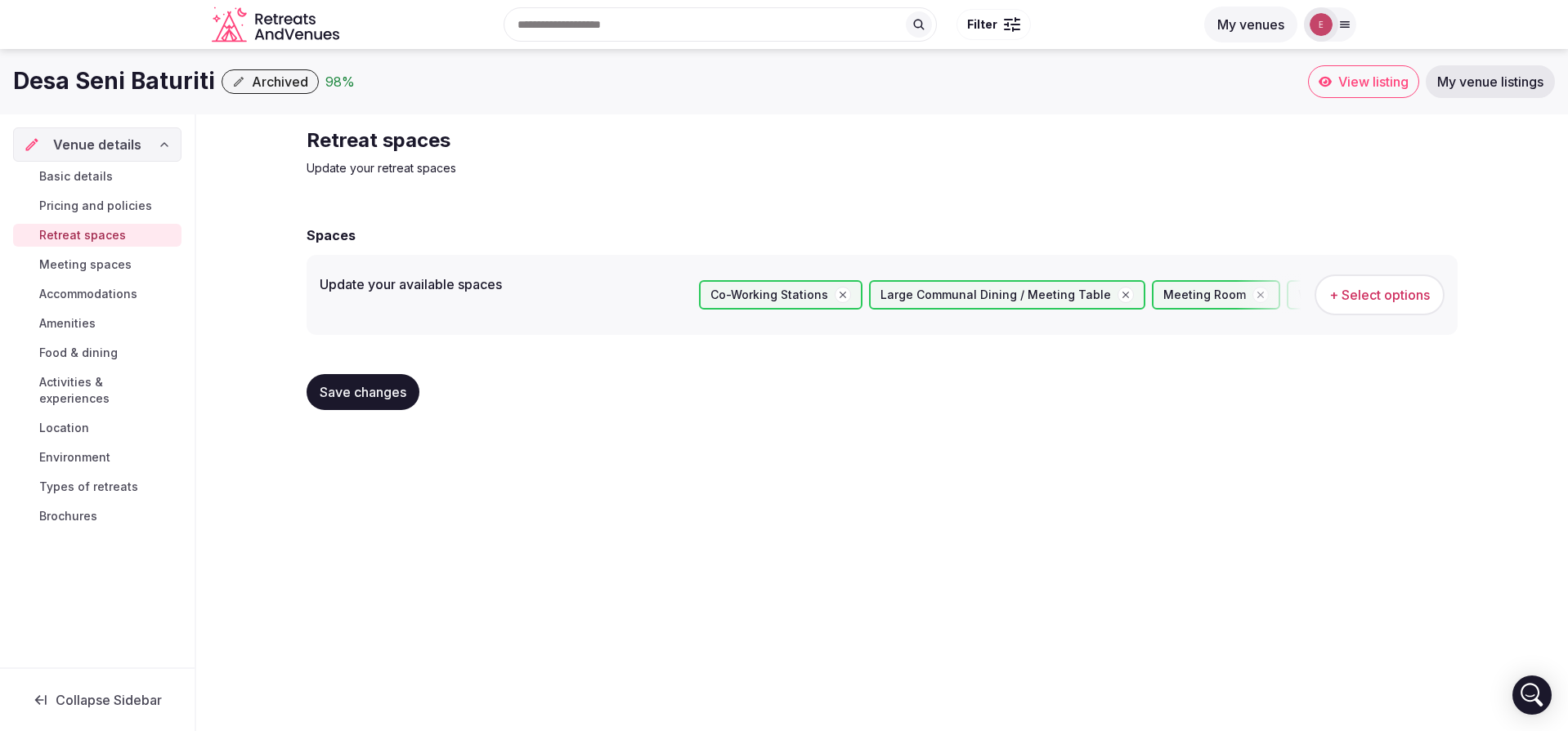
click at [1360, 78] on span "View listing" at bounding box center [1374, 81] width 70 height 17
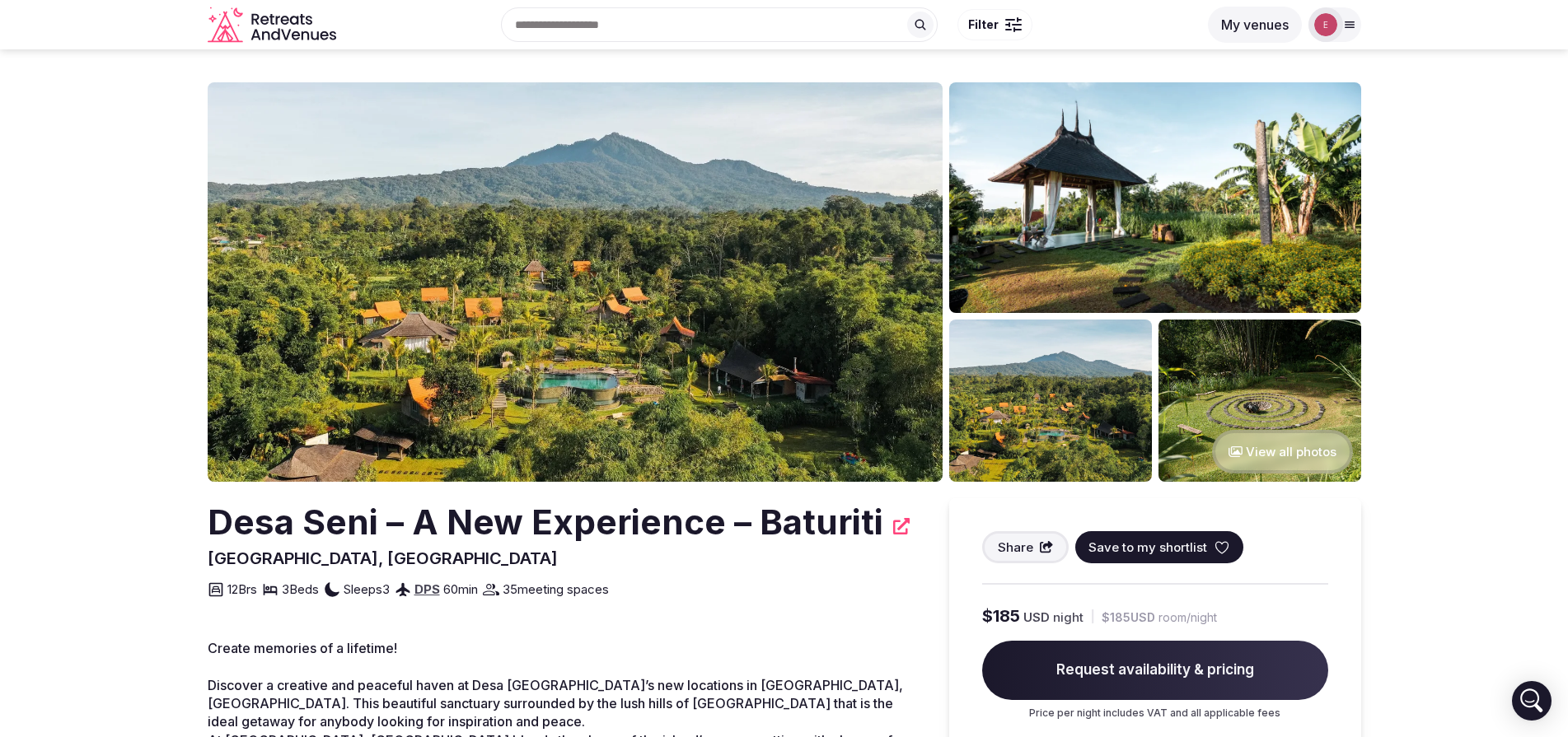
click at [1273, 16] on button "My venues" at bounding box center [1255, 24] width 94 height 36
